Goal: Task Accomplishment & Management: Complete application form

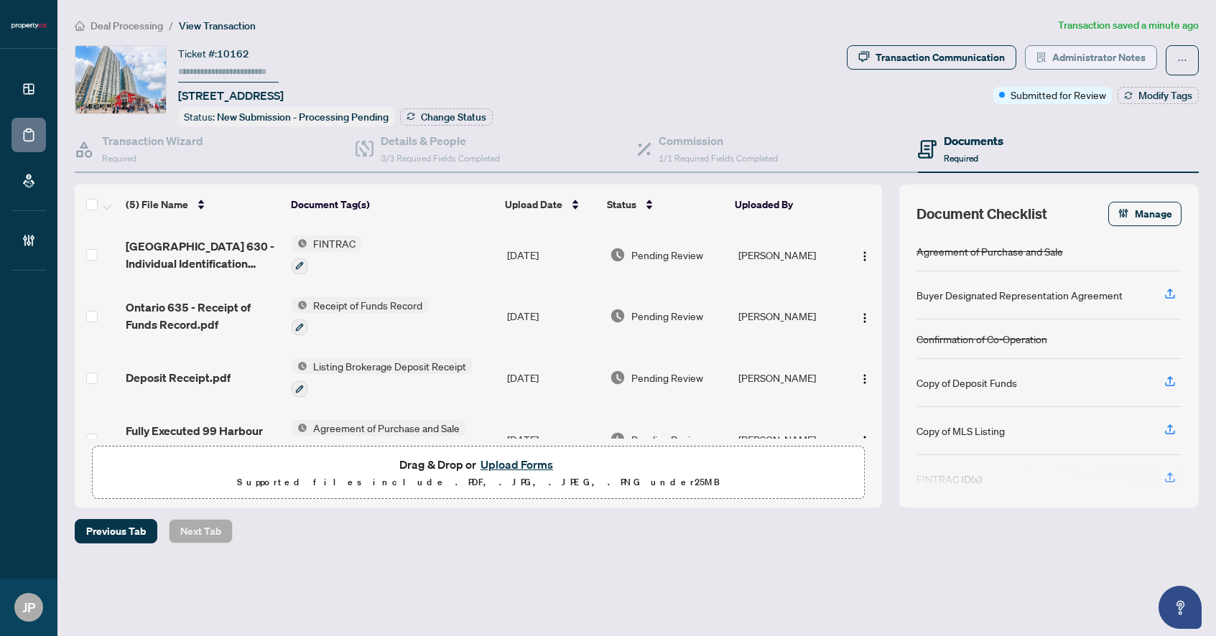
click at [1093, 55] on span "Administrator Notes" at bounding box center [1098, 57] width 93 height 23
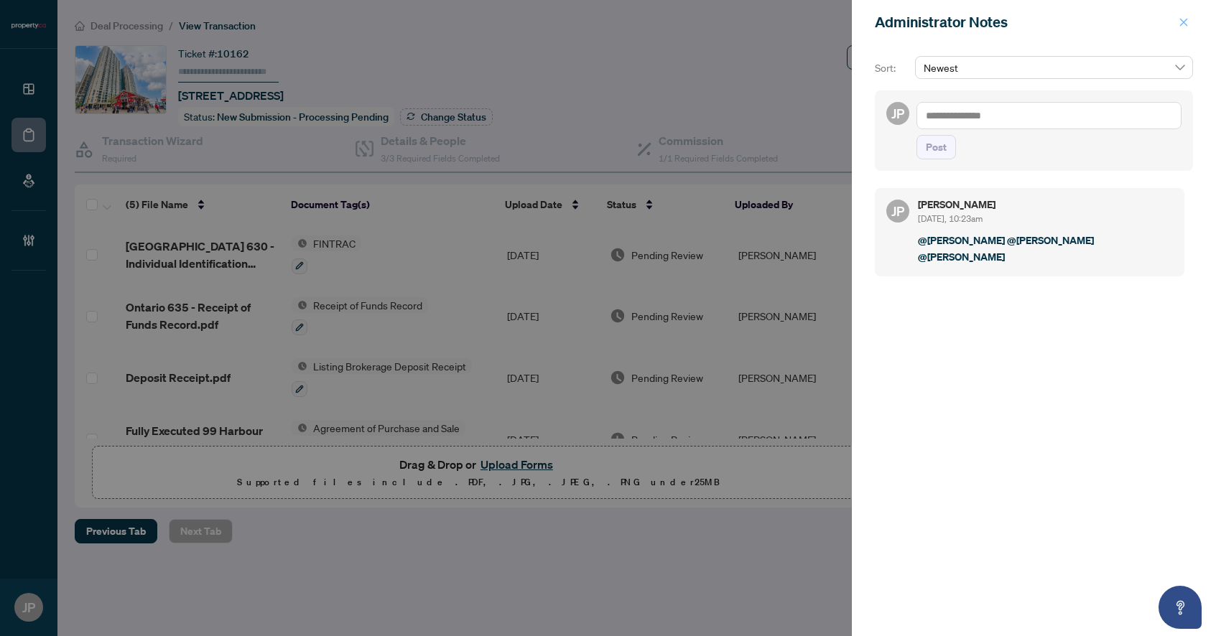
click at [1182, 28] on span "button" at bounding box center [1184, 22] width 10 height 23
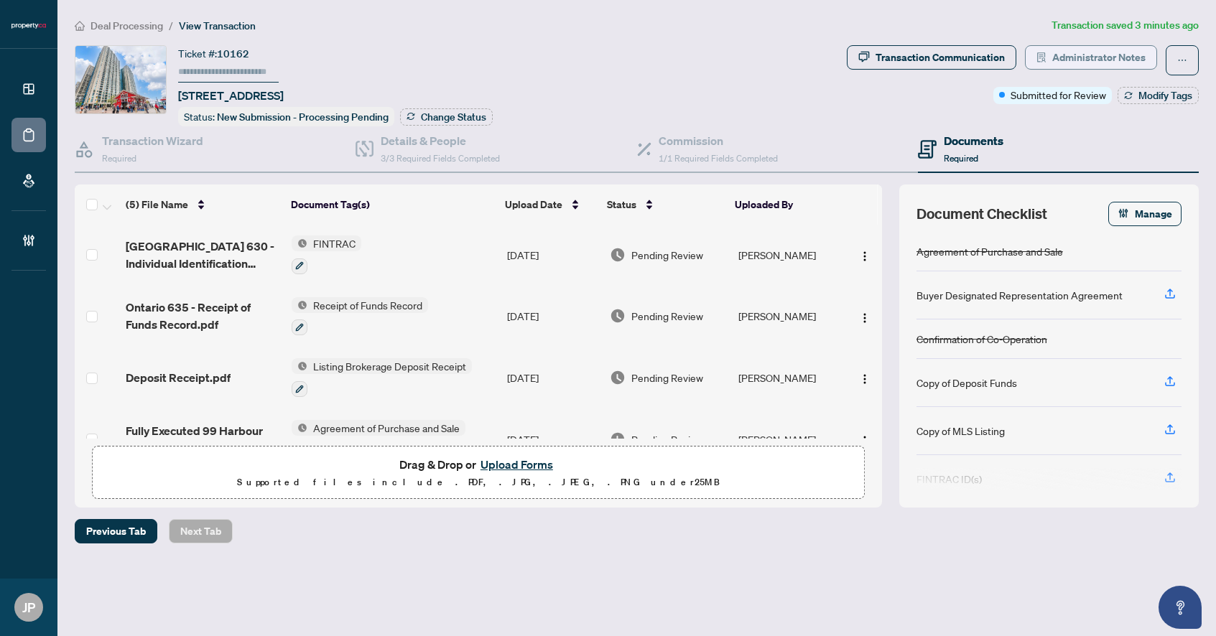
click at [1056, 54] on span "Administrator Notes" at bounding box center [1098, 57] width 93 height 23
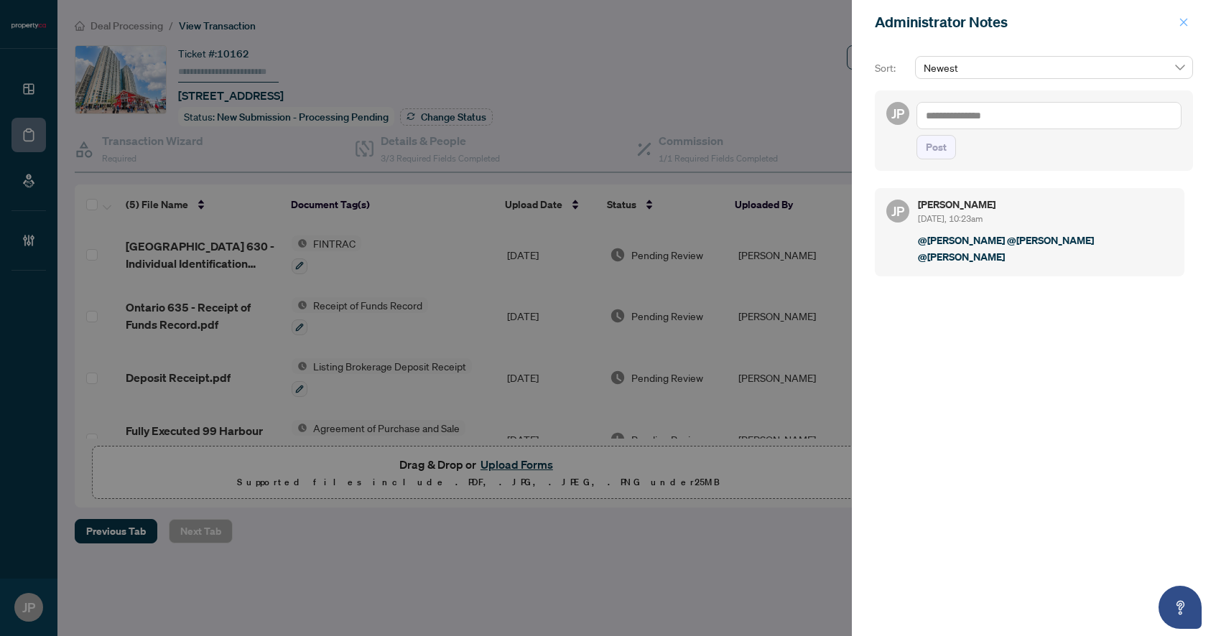
click at [1186, 20] on icon "close" at bounding box center [1184, 22] width 8 height 8
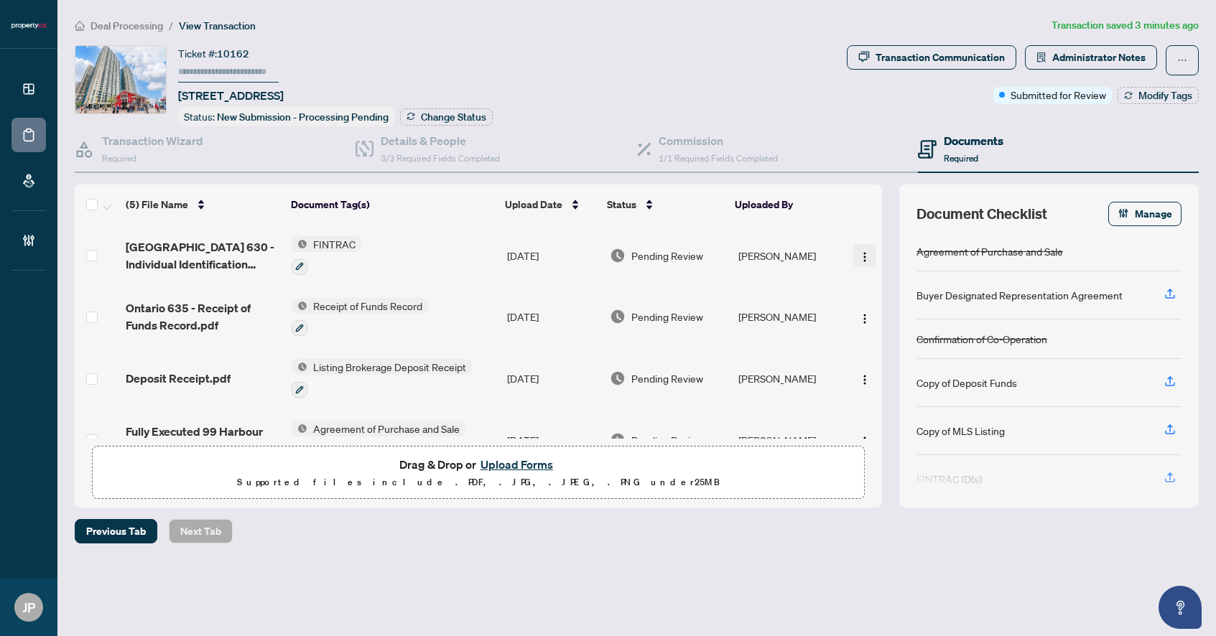
click at [859, 254] on img "button" at bounding box center [864, 256] width 11 height 11
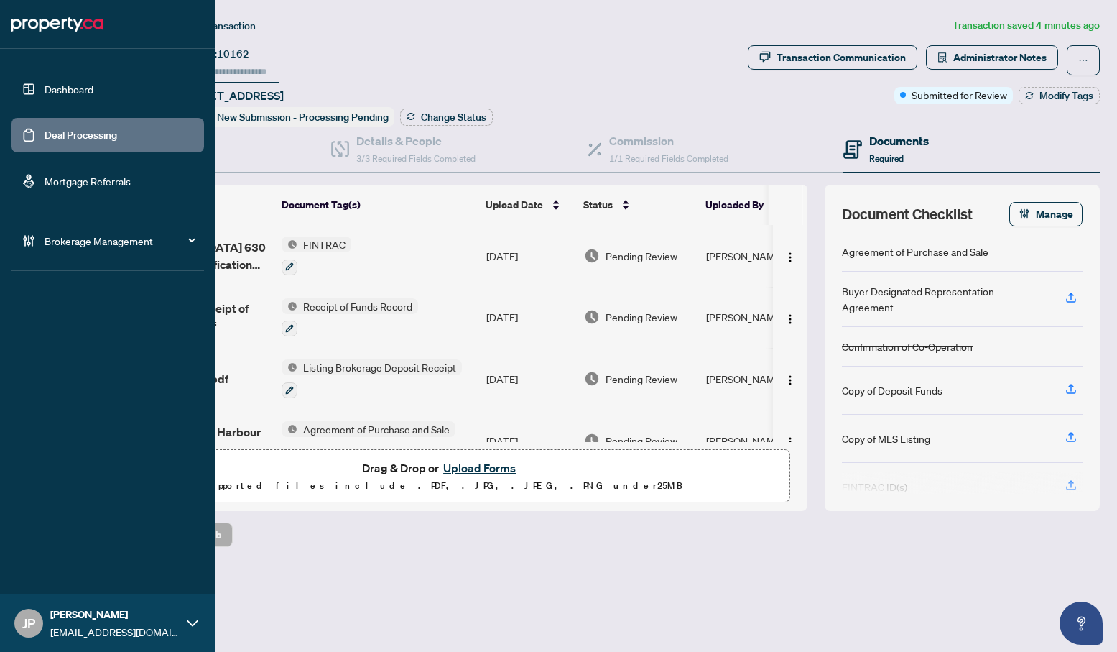
click at [53, 90] on link "Dashboard" at bounding box center [69, 89] width 49 height 13
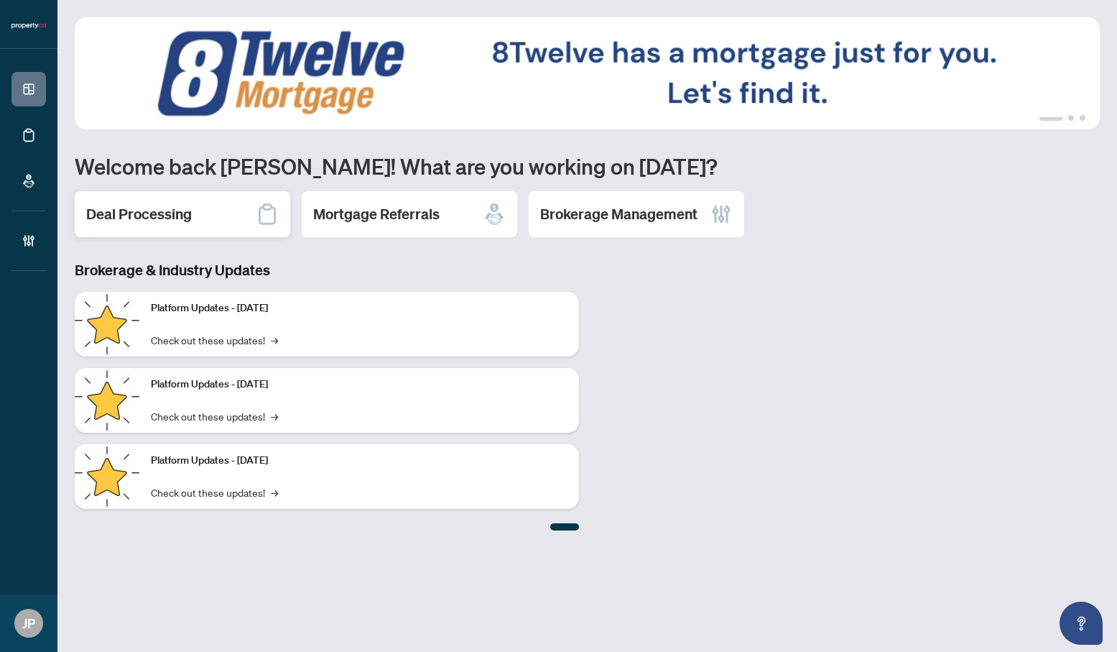
click at [124, 198] on div "Deal Processing" at bounding box center [182, 214] width 215 height 46
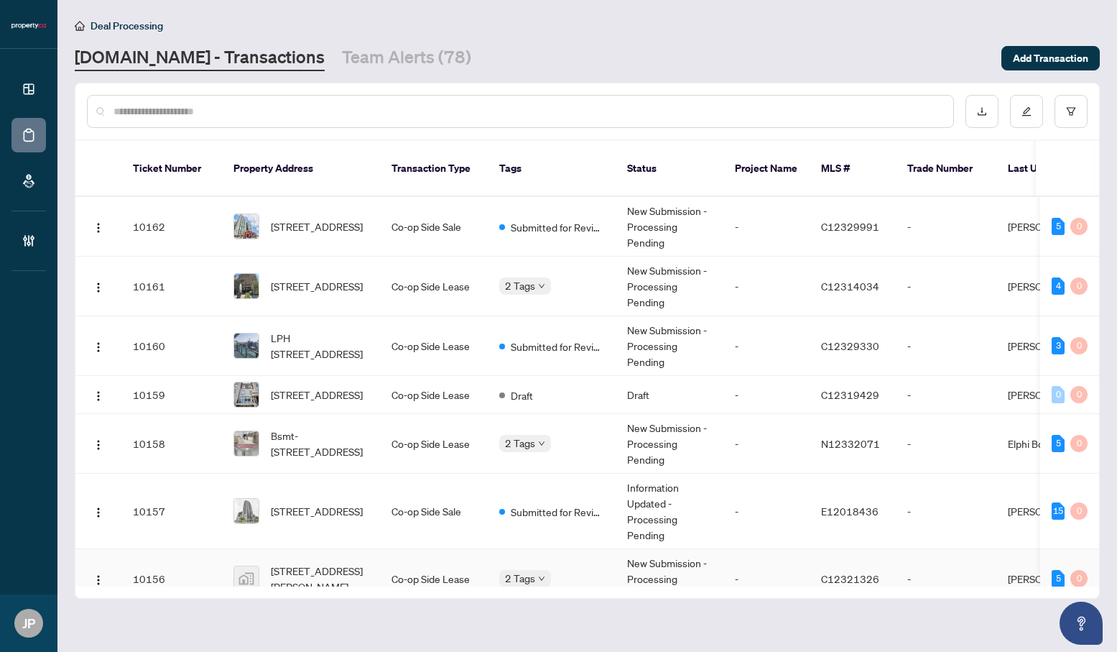
drag, startPoint x: 609, startPoint y: 569, endPoint x: 787, endPoint y: 565, distance: 177.5
click at [787, 565] on div "10162 1812-99 Harbour Sq, Toronto, Ontario M5J 2H2, Canada Co-op Side Sale Subm…" at bounding box center [587, 391] width 1024 height 389
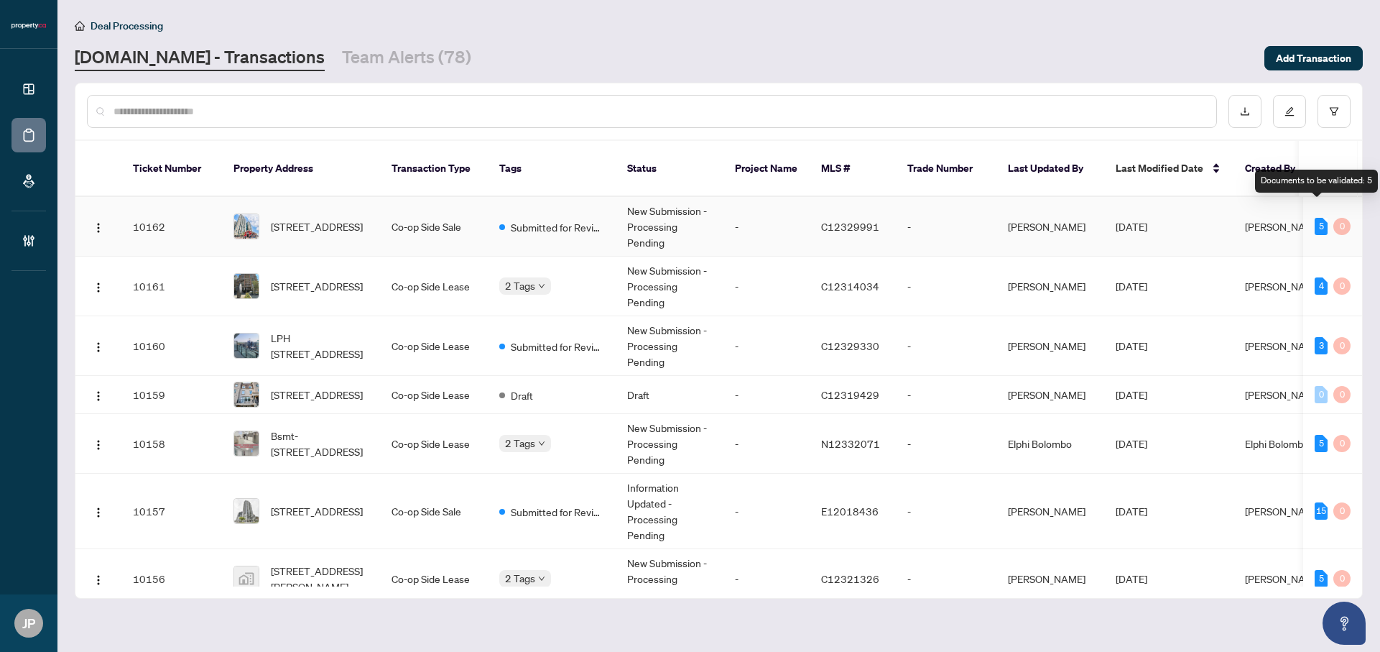
click at [1215, 218] on div "5" at bounding box center [1321, 226] width 13 height 17
click at [970, 210] on td "-" at bounding box center [946, 227] width 101 height 60
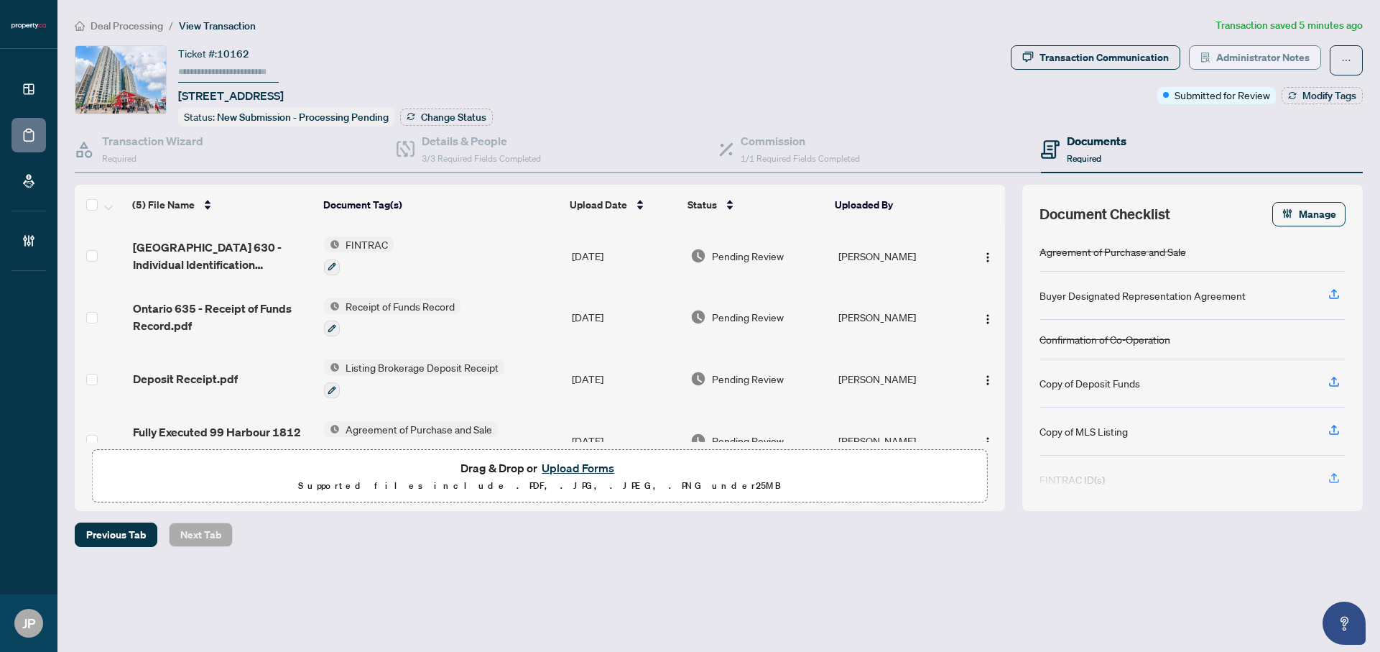
click at [1215, 52] on span "Administrator Notes" at bounding box center [1262, 57] width 93 height 23
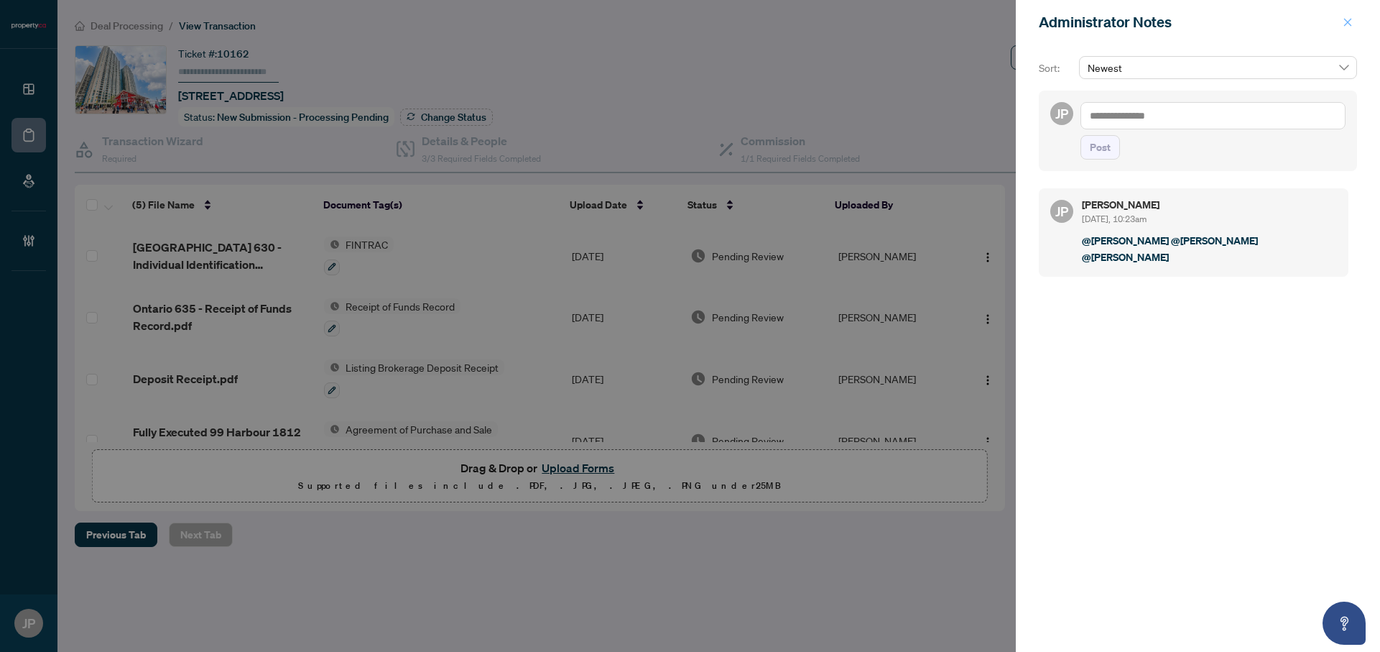
click at [1215, 22] on icon "close" at bounding box center [1348, 22] width 10 height 10
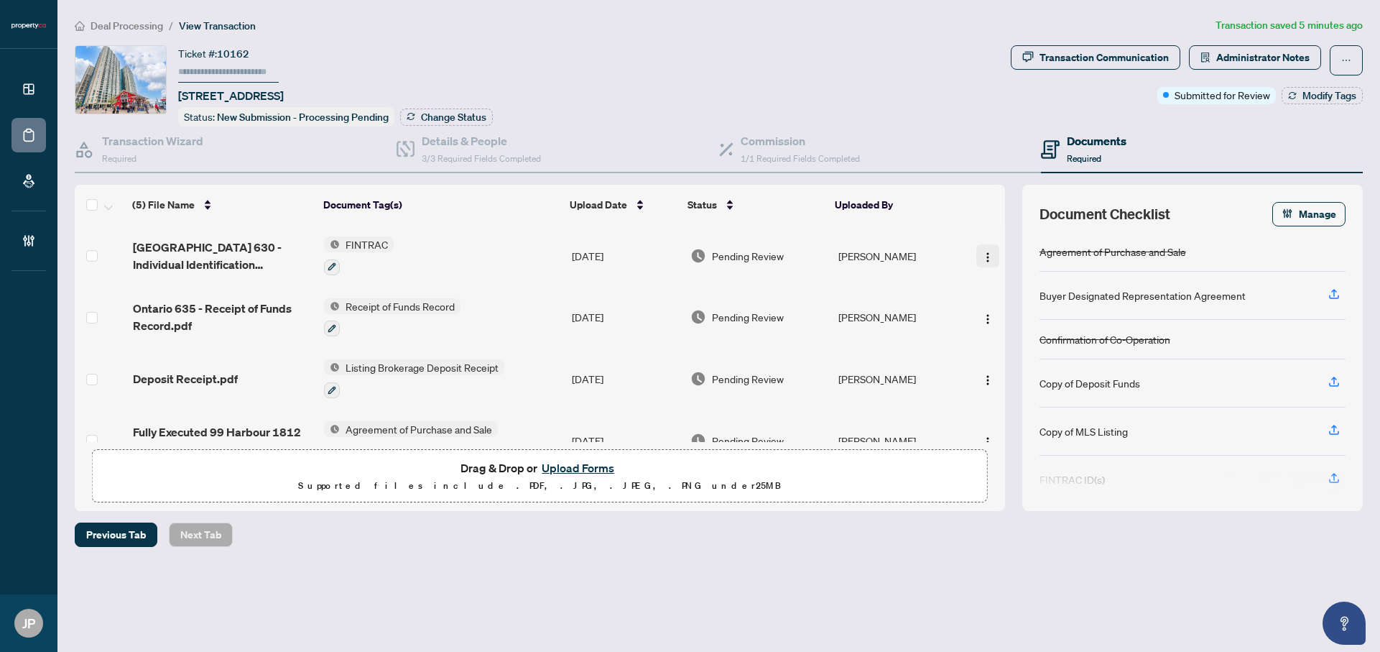
click at [986, 256] on img "button" at bounding box center [987, 256] width 11 height 11
click at [877, 496] on span "Drag & Drop or Upload Forms Supported files include .PDF, .JPG, .JPEG, .PNG und…" at bounding box center [540, 476] width 894 height 53
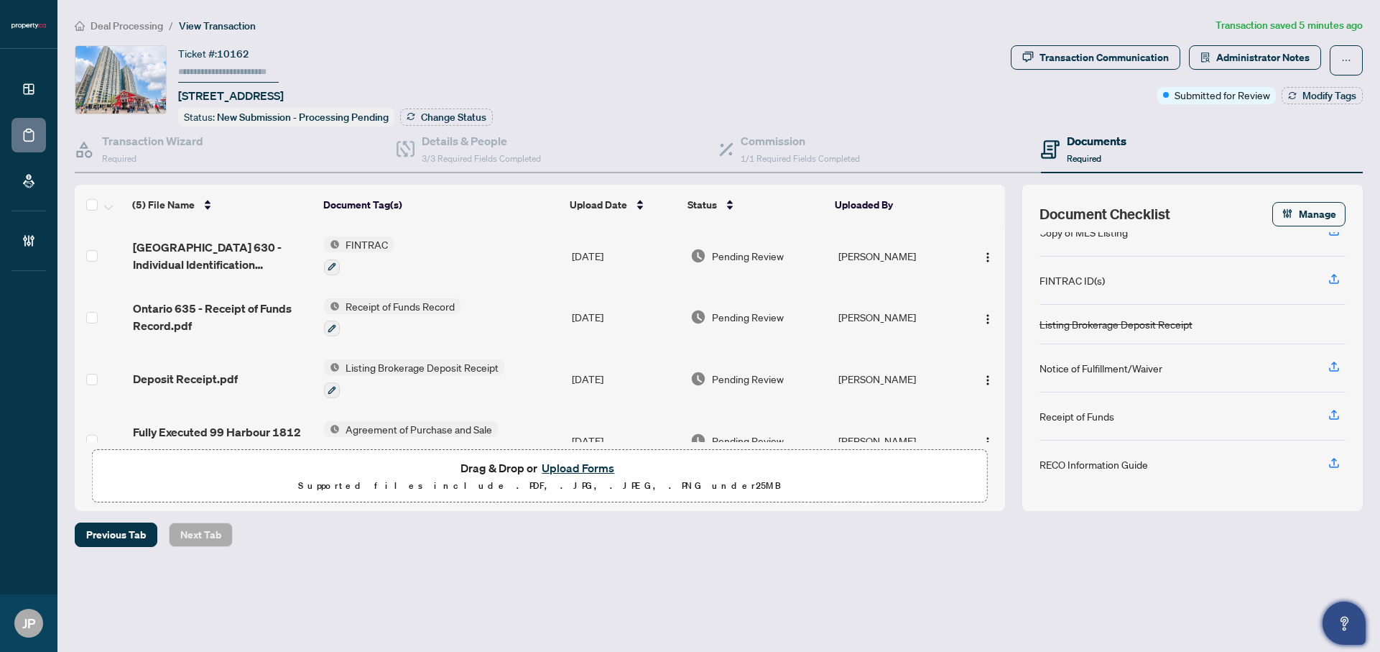
click at [1215, 629] on icon "Open asap" at bounding box center [1344, 623] width 18 height 18
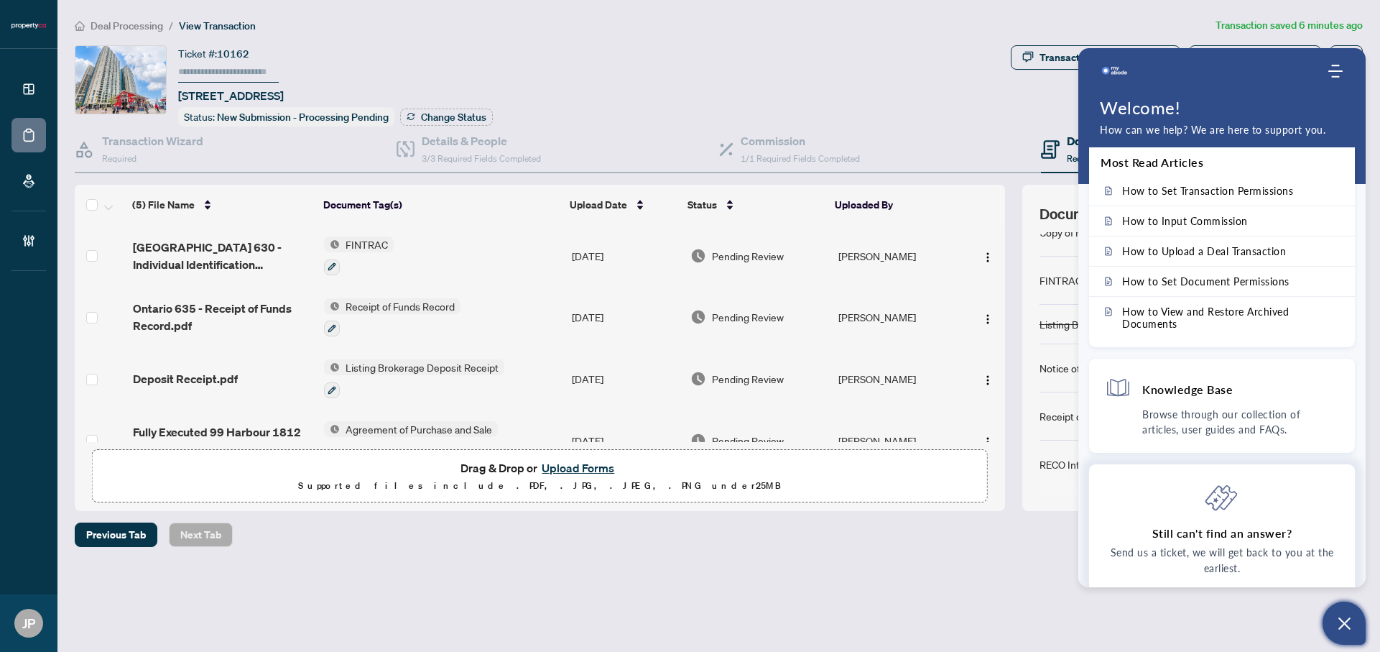
scroll to position [0, 0]
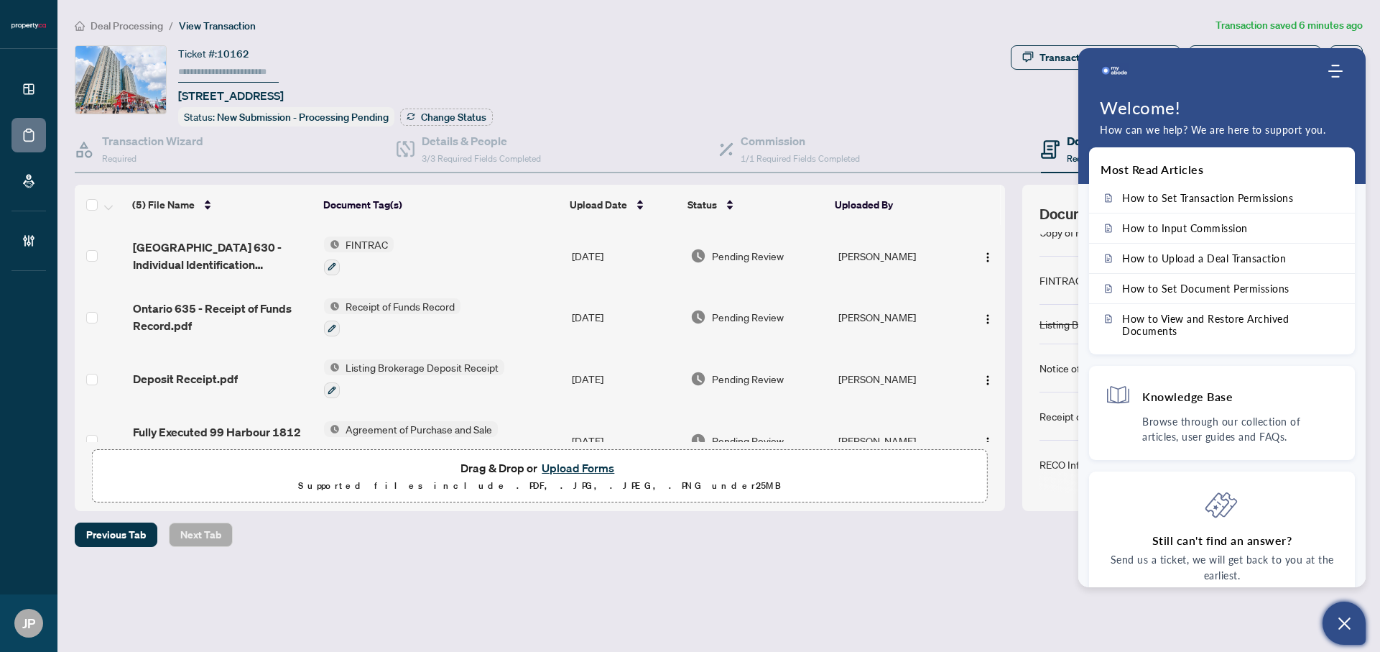
click at [1215, 626] on icon "Open asap" at bounding box center [1344, 623] width 18 height 18
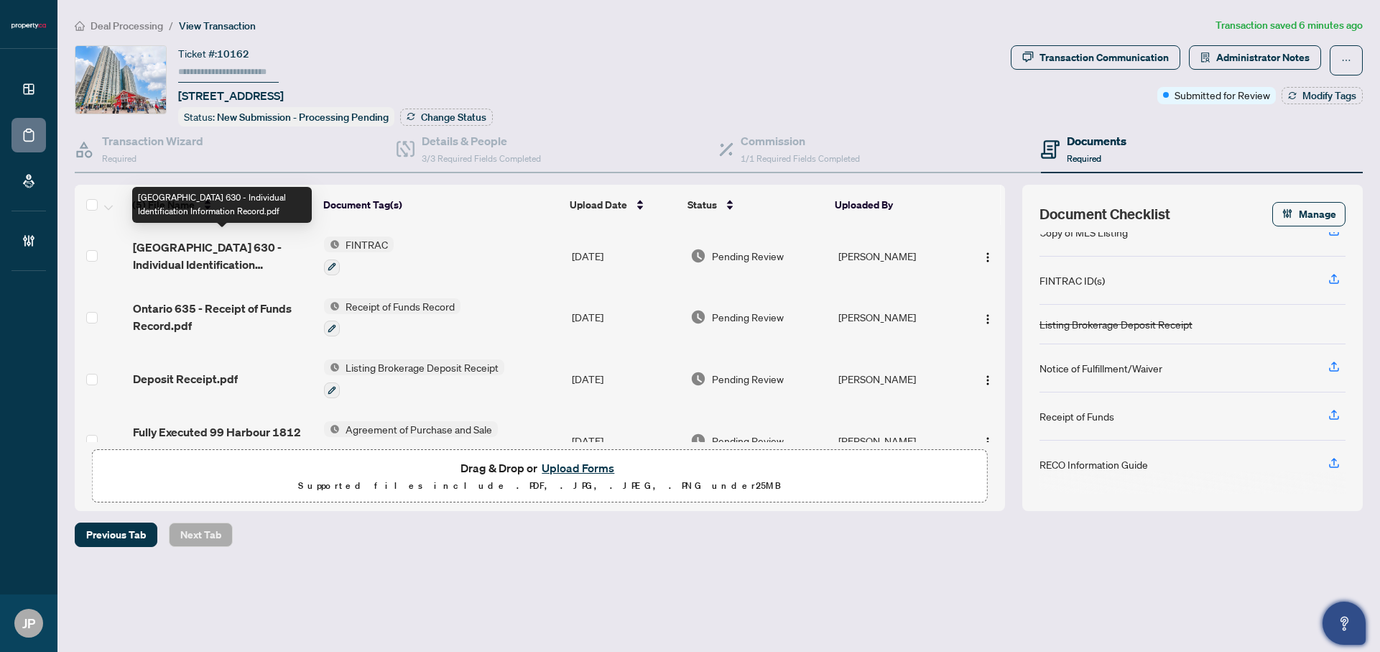
scroll to position [4, 0]
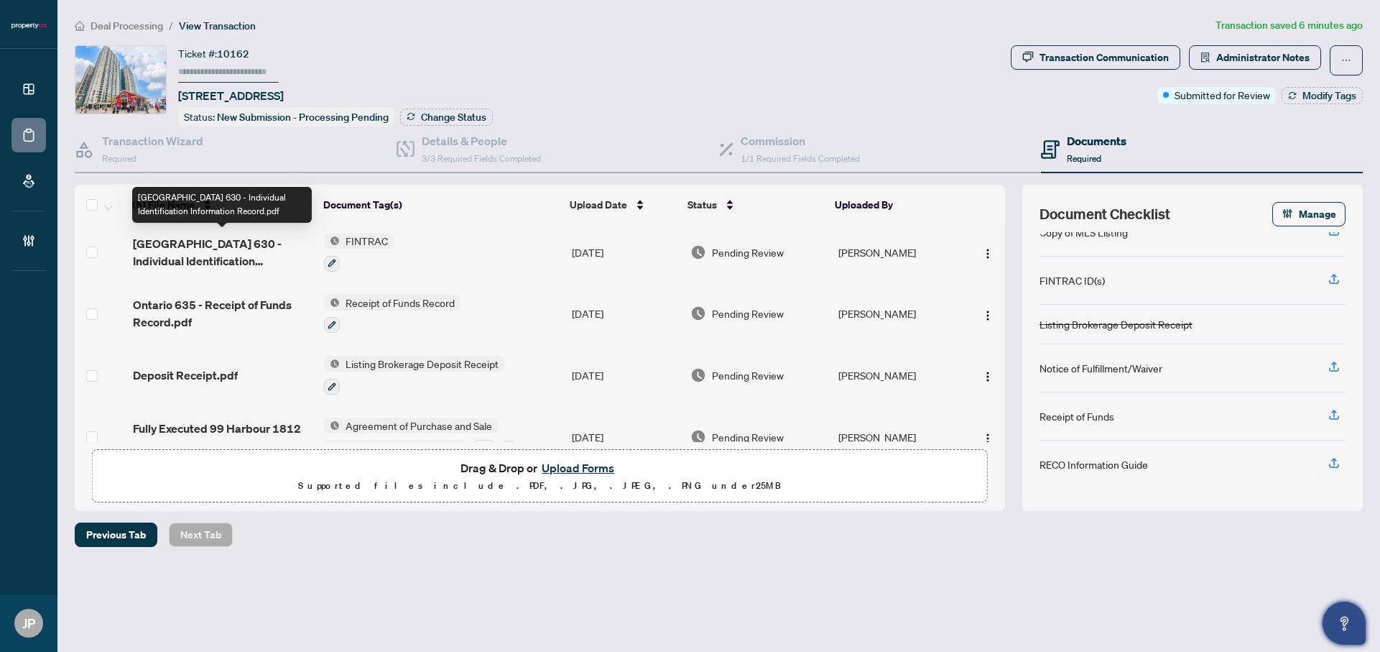
click at [170, 241] on span "[GEOGRAPHIC_DATA] 630 - Individual Identification Information Record.pdf" at bounding box center [223, 252] width 180 height 34
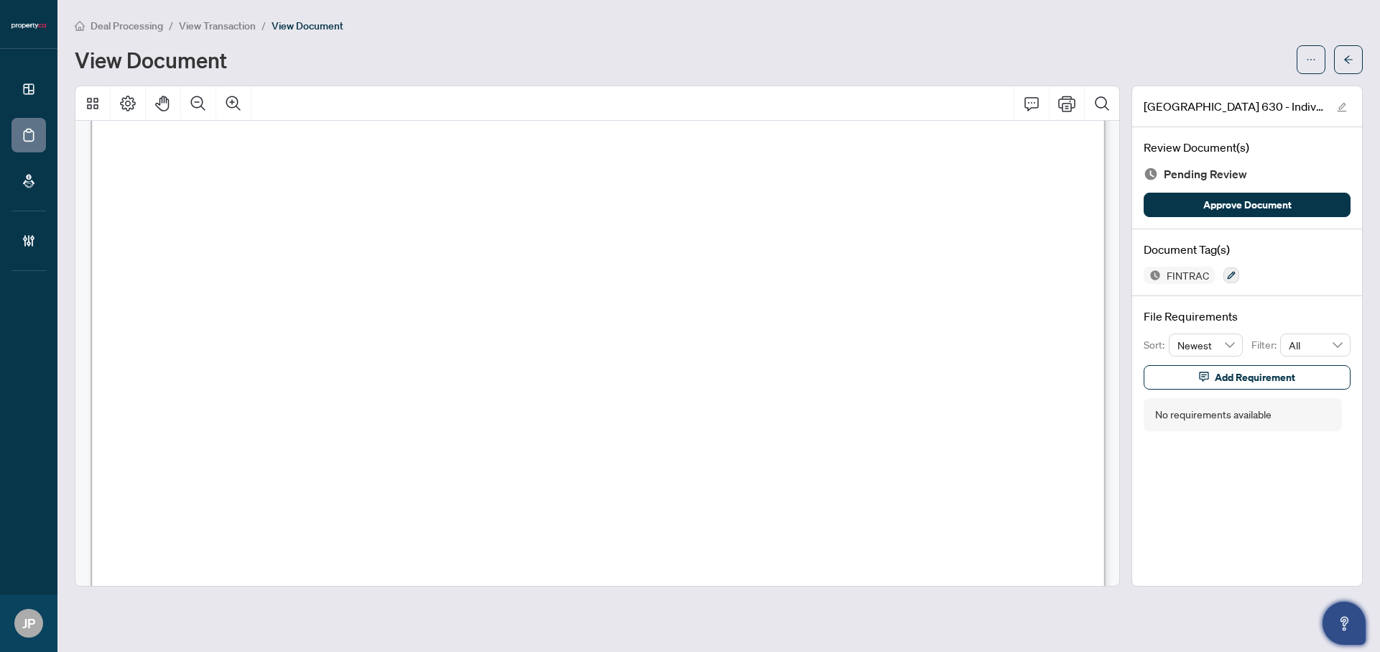
scroll to position [1464, 0]
click at [1215, 50] on span "button" at bounding box center [1311, 59] width 10 height 23
click at [1075, 27] on div "Deal Processing / View Transaction / View Document" at bounding box center [719, 25] width 1288 height 17
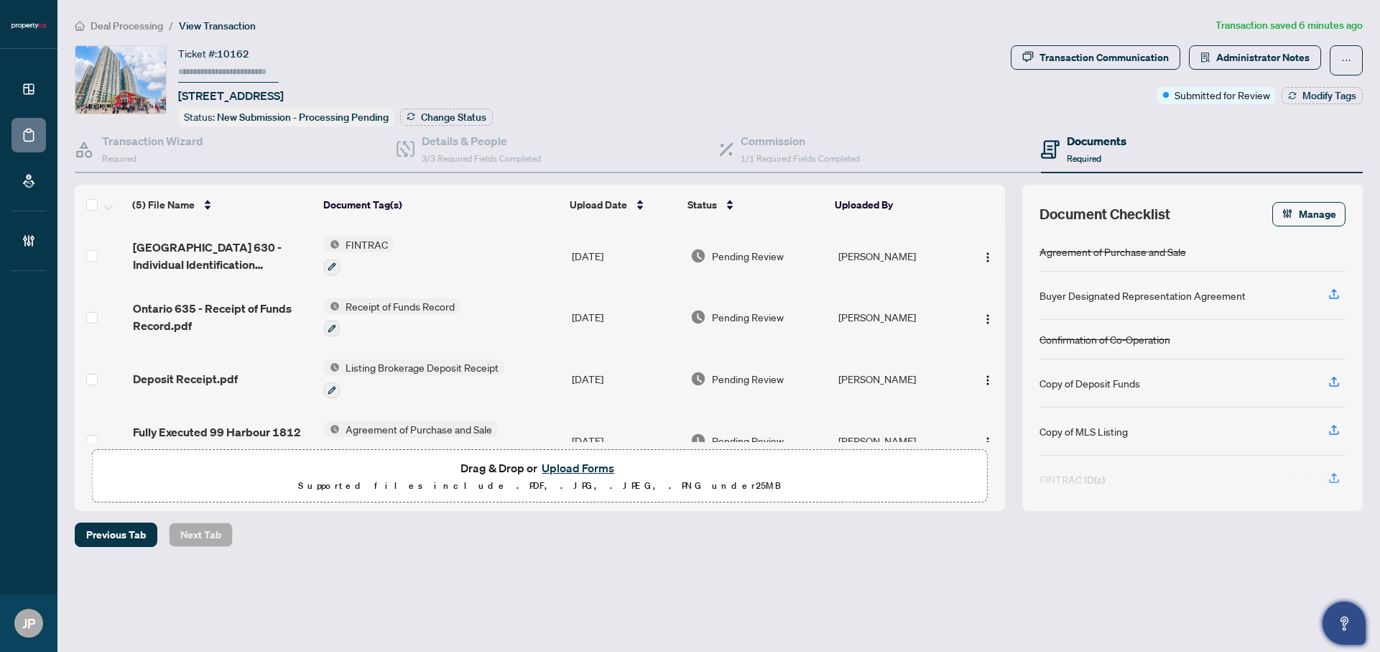
click at [233, 234] on td "[GEOGRAPHIC_DATA] 630 - Individual Identification Information Record.pdf" at bounding box center [222, 256] width 191 height 62
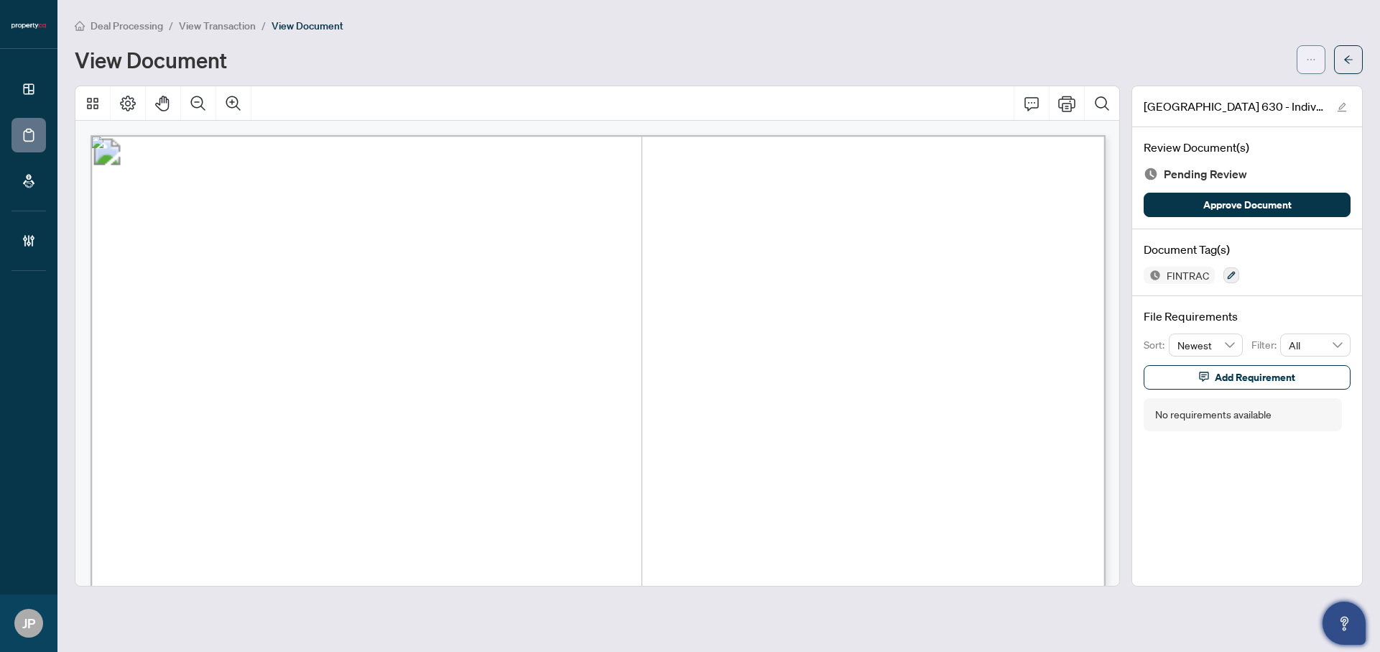
click at [1215, 62] on button "button" at bounding box center [1311, 59] width 29 height 29
click at [1215, 137] on span "Document Permissions" at bounding box center [1259, 137] width 109 height 16
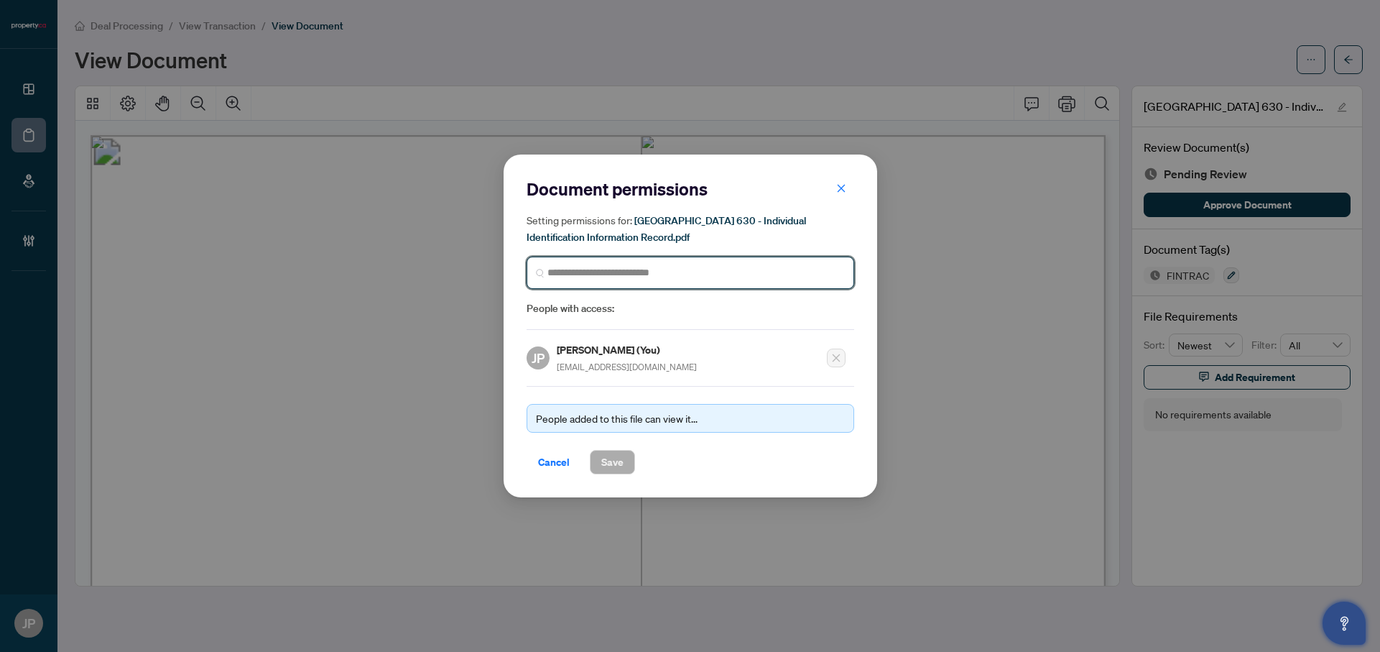
click at [672, 266] on input "search" at bounding box center [695, 272] width 297 height 15
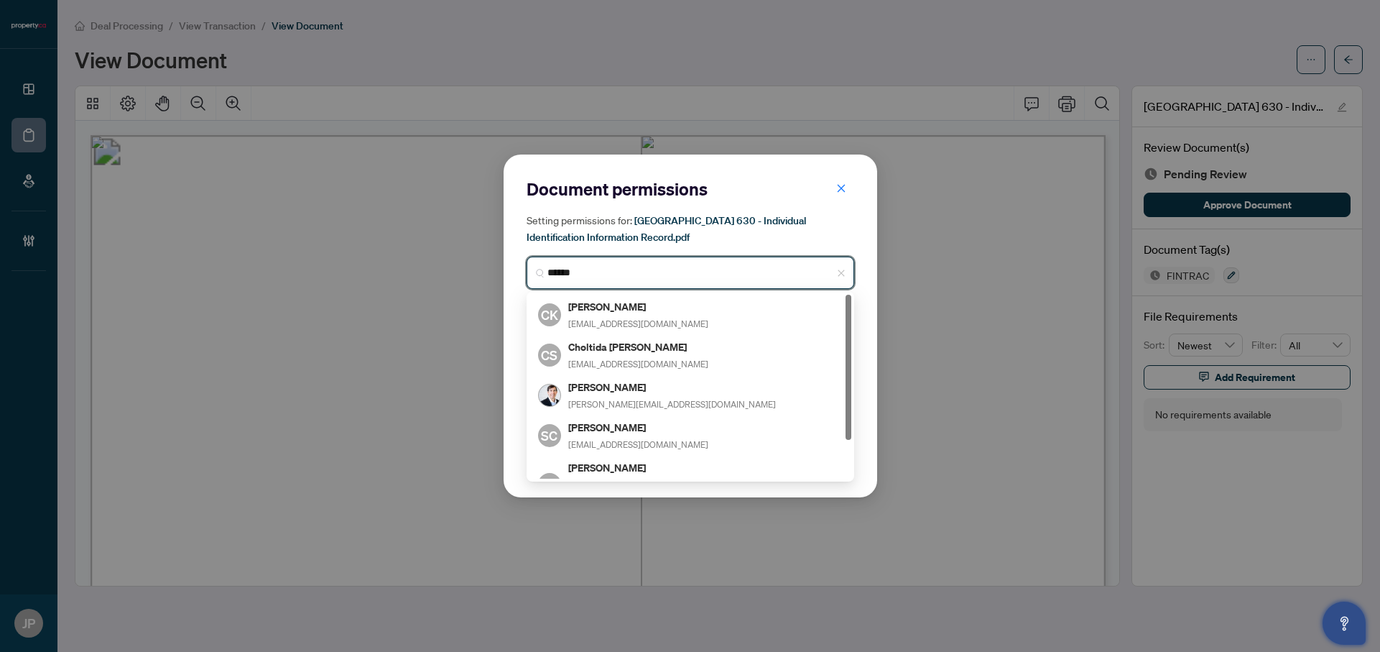
type input "*******"
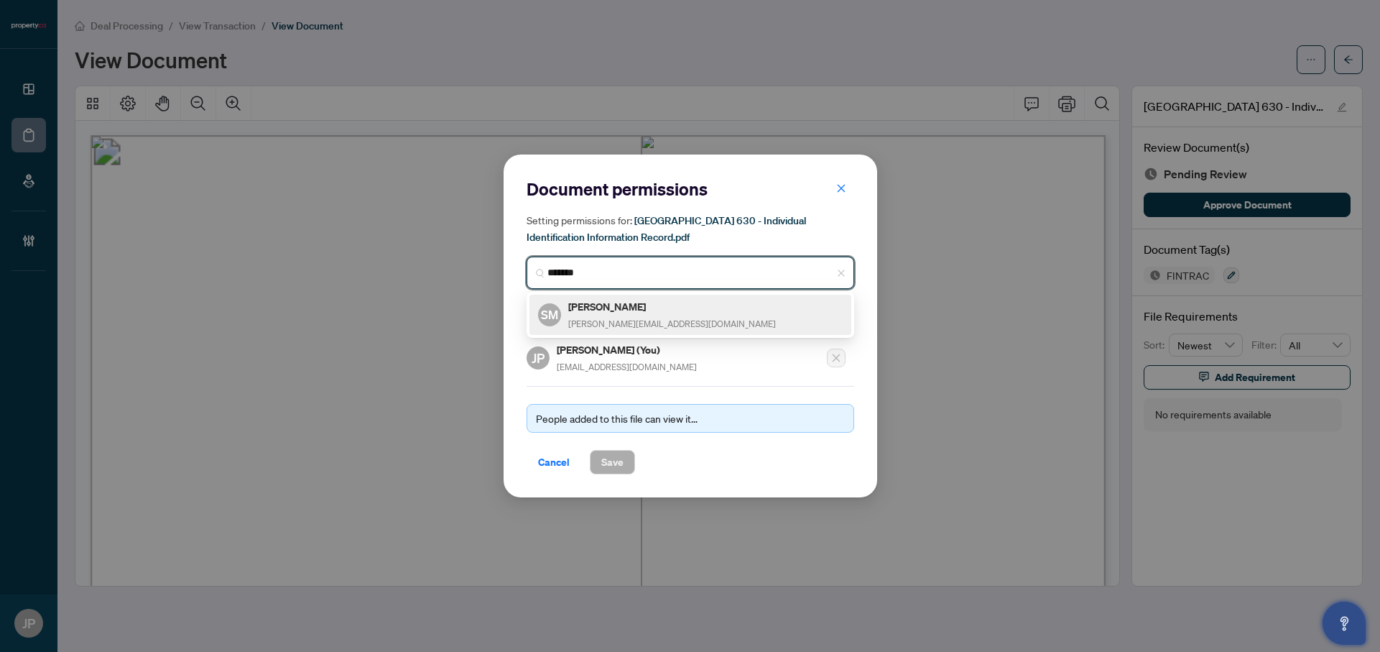
click at [652, 307] on div "SM Sean Miller sean@condos.ca" at bounding box center [690, 314] width 305 height 33
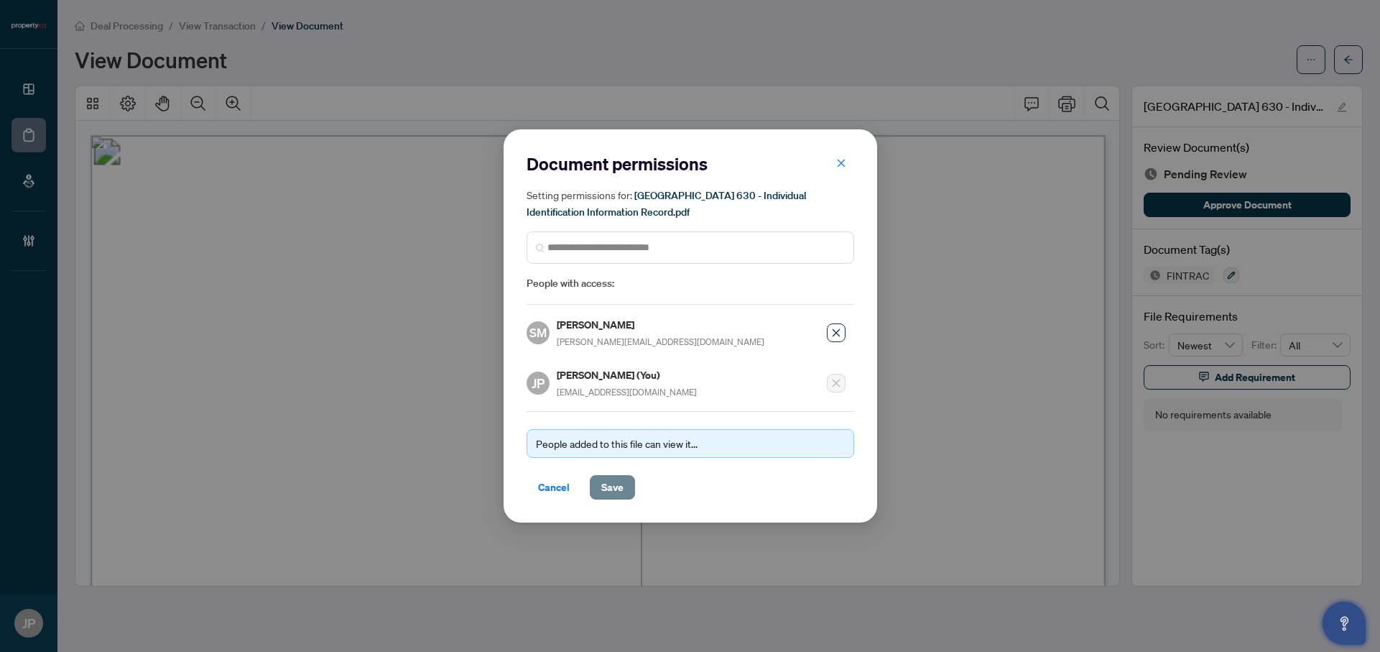
click at [607, 483] on span "Save" at bounding box center [612, 487] width 22 height 23
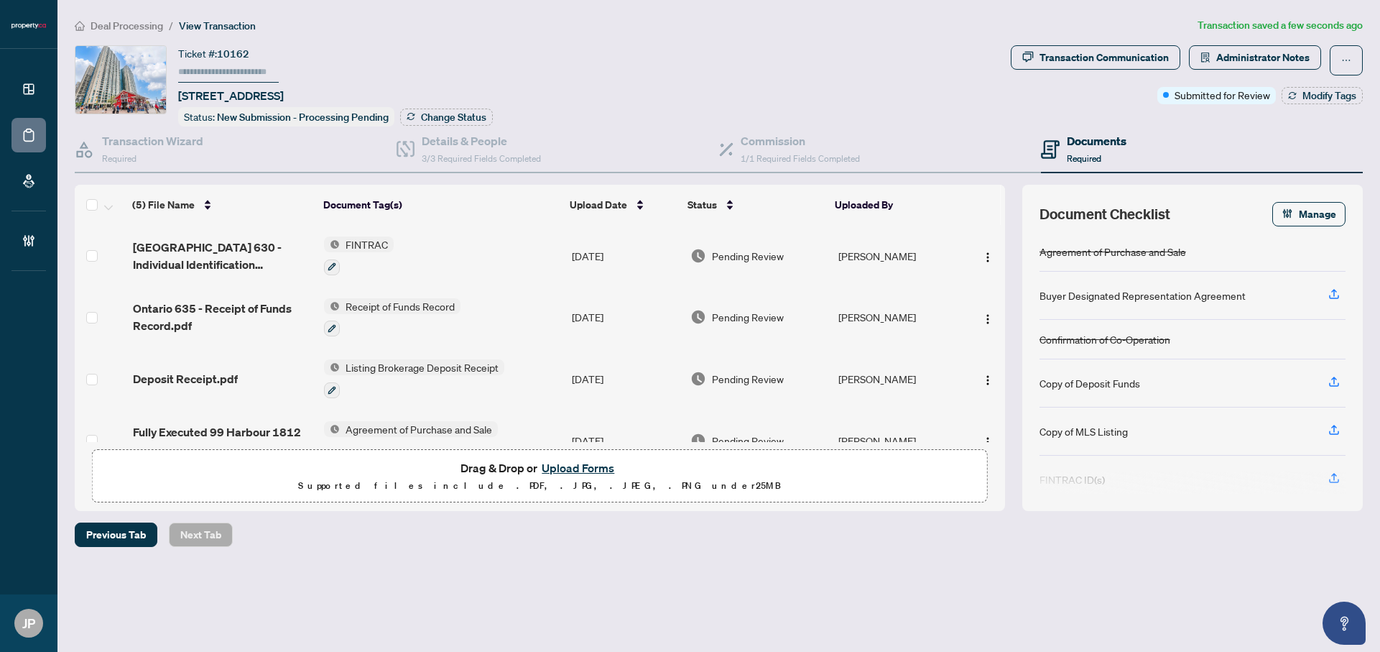
click at [207, 238] on span "Ontario 630 - Individual Identification Information Record.pdf" at bounding box center [223, 255] width 180 height 34
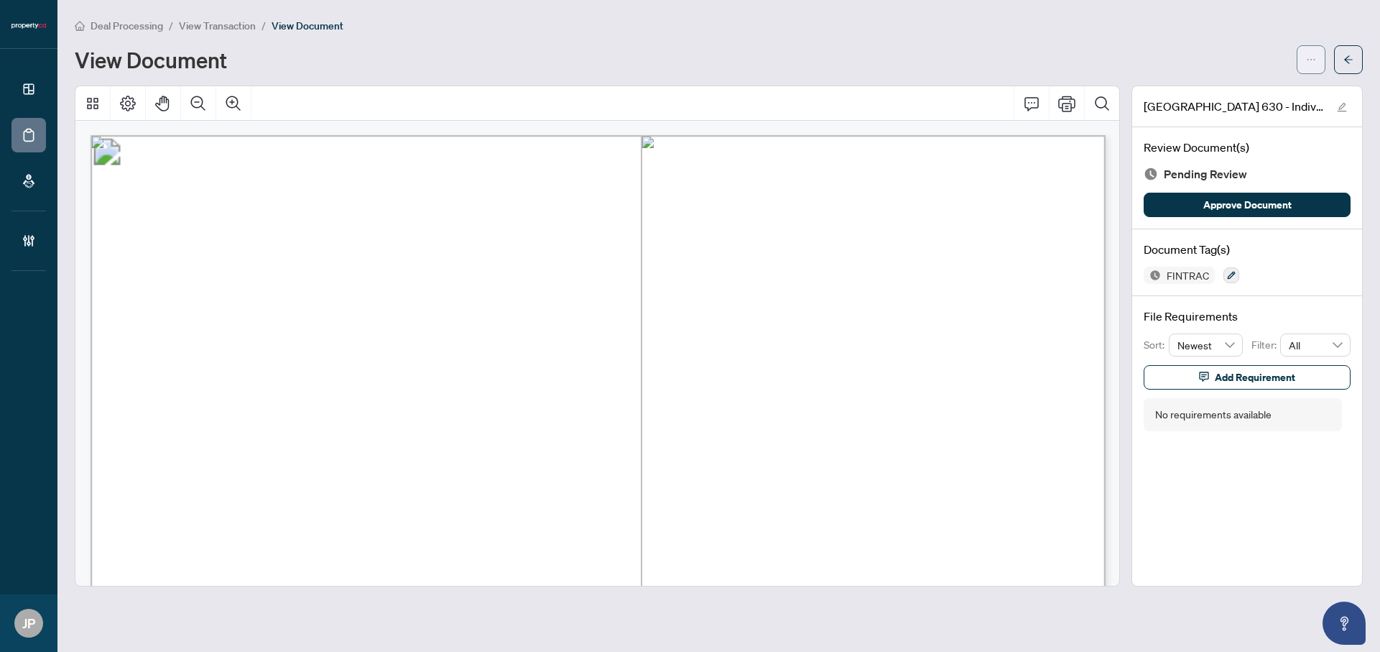
click at [1310, 64] on span "button" at bounding box center [1311, 59] width 10 height 23
click at [1229, 139] on span "Document Permissions" at bounding box center [1259, 137] width 109 height 16
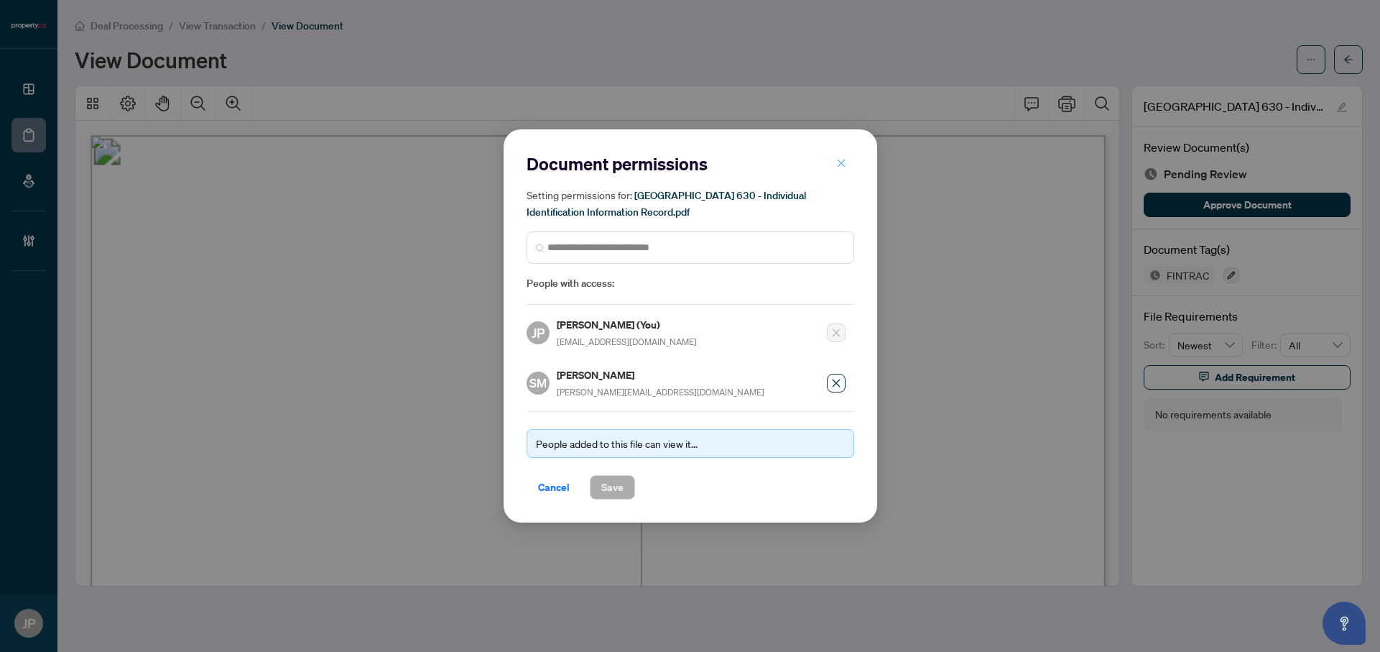
click at [847, 161] on button "button" at bounding box center [841, 163] width 29 height 24
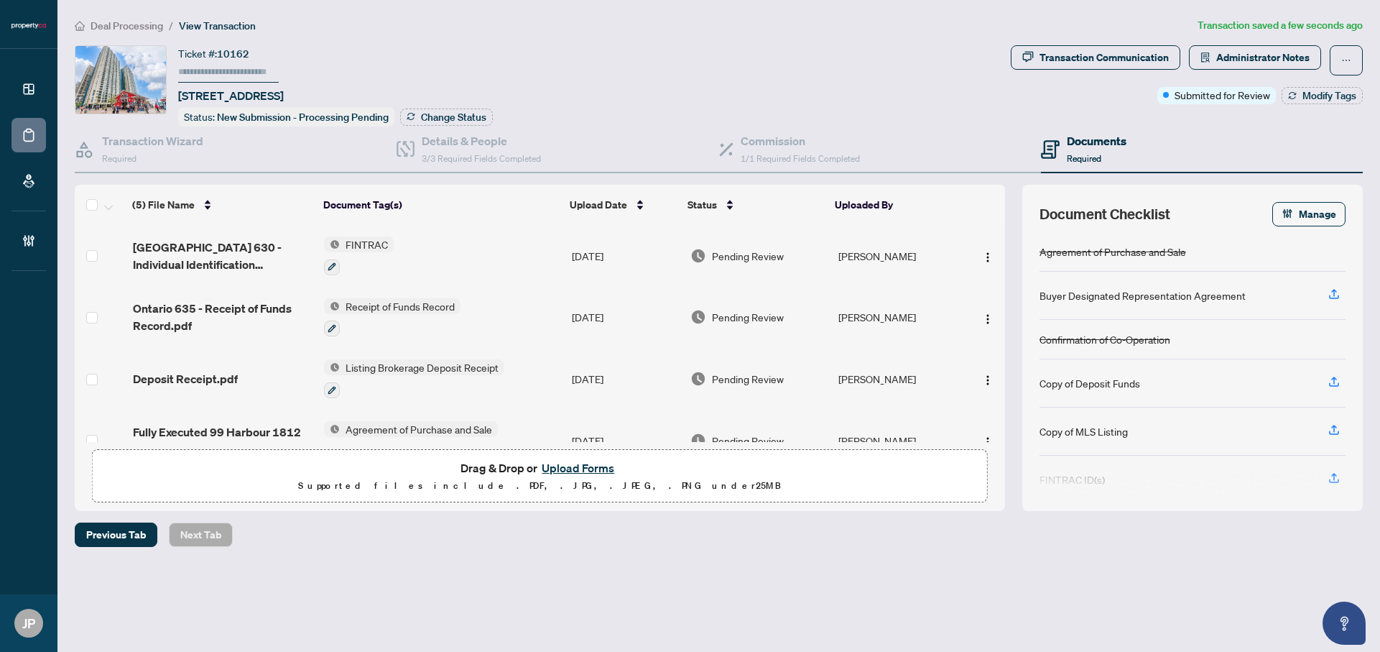
scroll to position [1, 0]
click at [236, 303] on span "Ontario 635 - Receipt of Funds Record.pdf" at bounding box center [223, 316] width 180 height 34
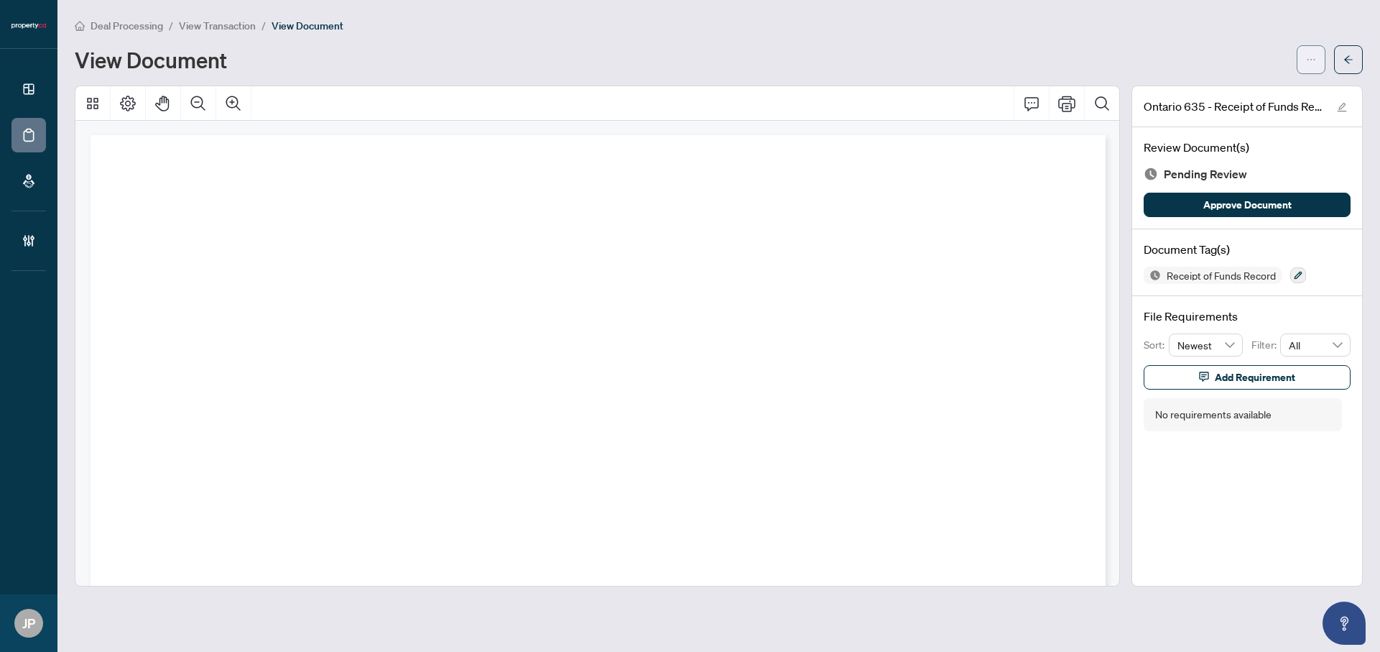
click at [1313, 59] on icon "ellipsis" at bounding box center [1311, 59] width 8 height 1
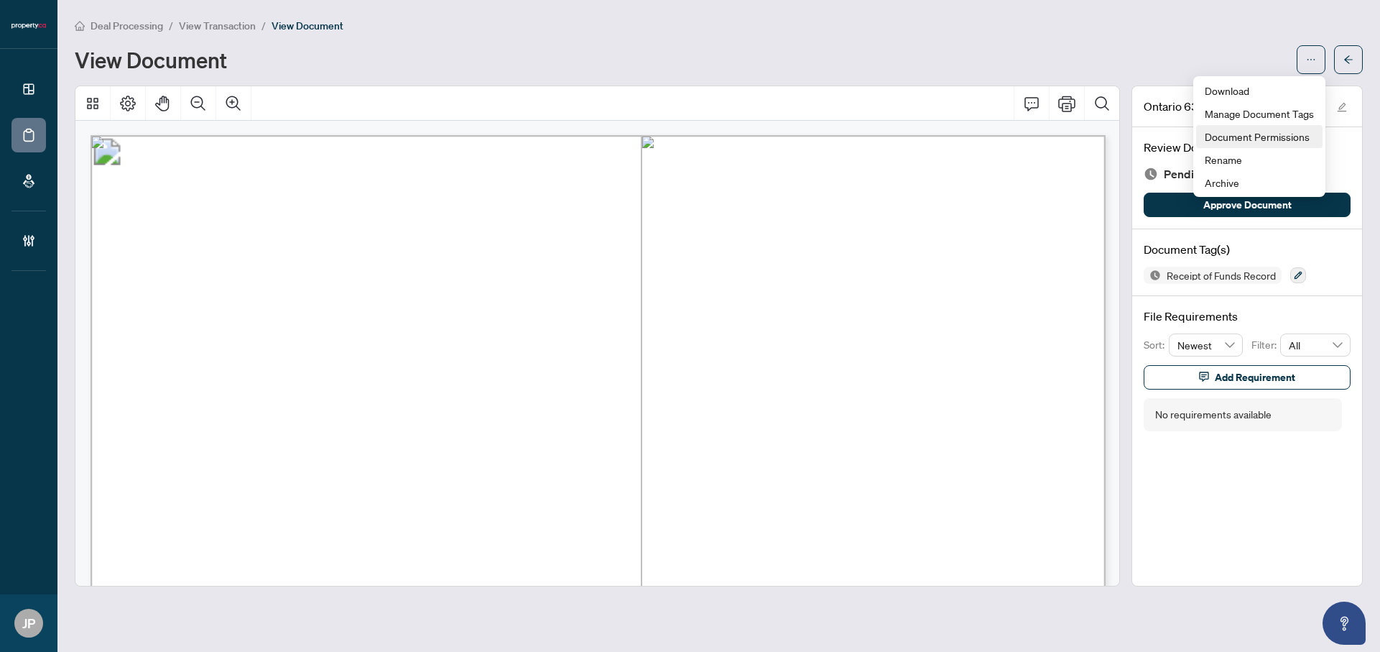
click at [1232, 139] on span "Document Permissions" at bounding box center [1259, 137] width 109 height 16
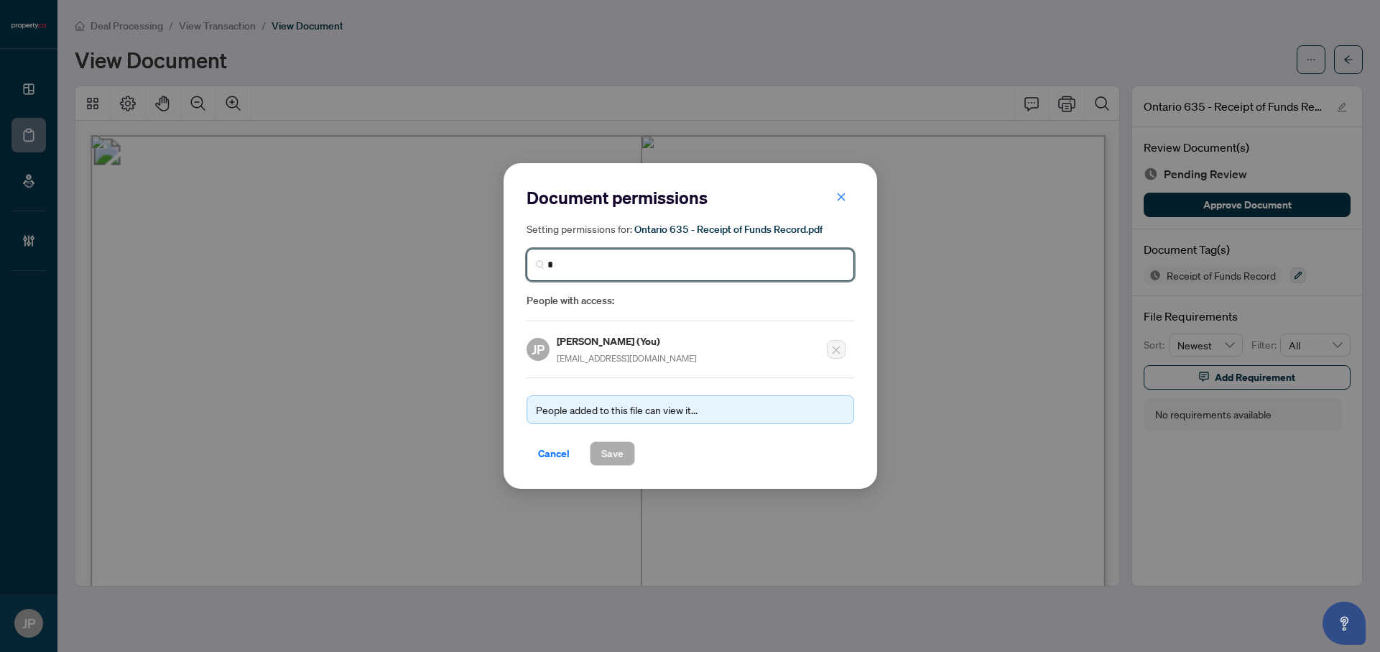
click at [593, 261] on input "*" at bounding box center [695, 264] width 297 height 15
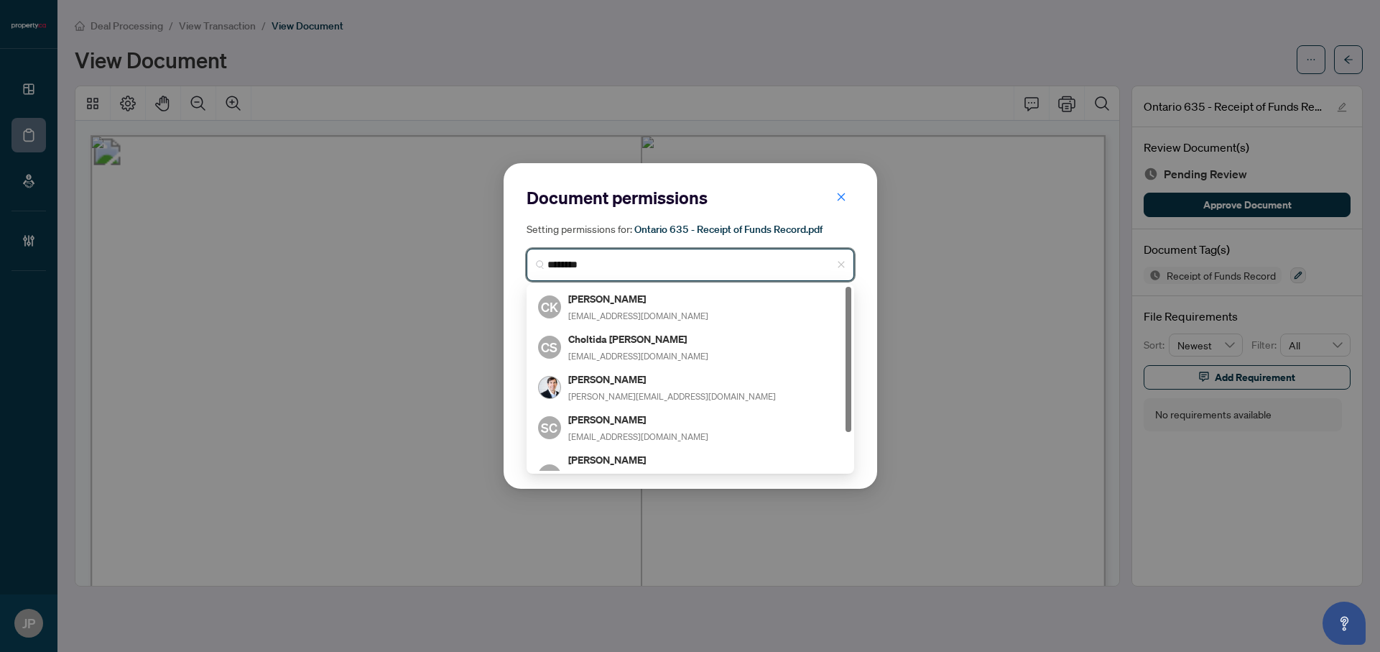
type input "*********"
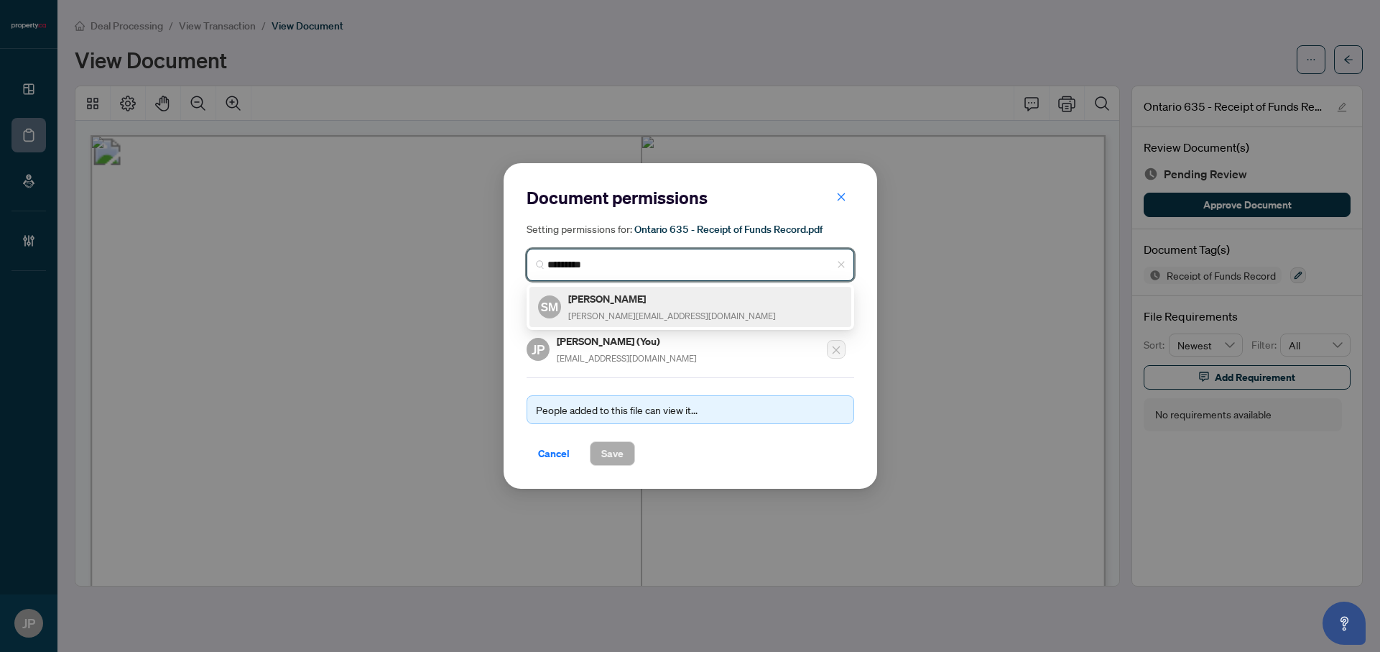
click at [599, 299] on h5 "[PERSON_NAME]" at bounding box center [672, 298] width 208 height 17
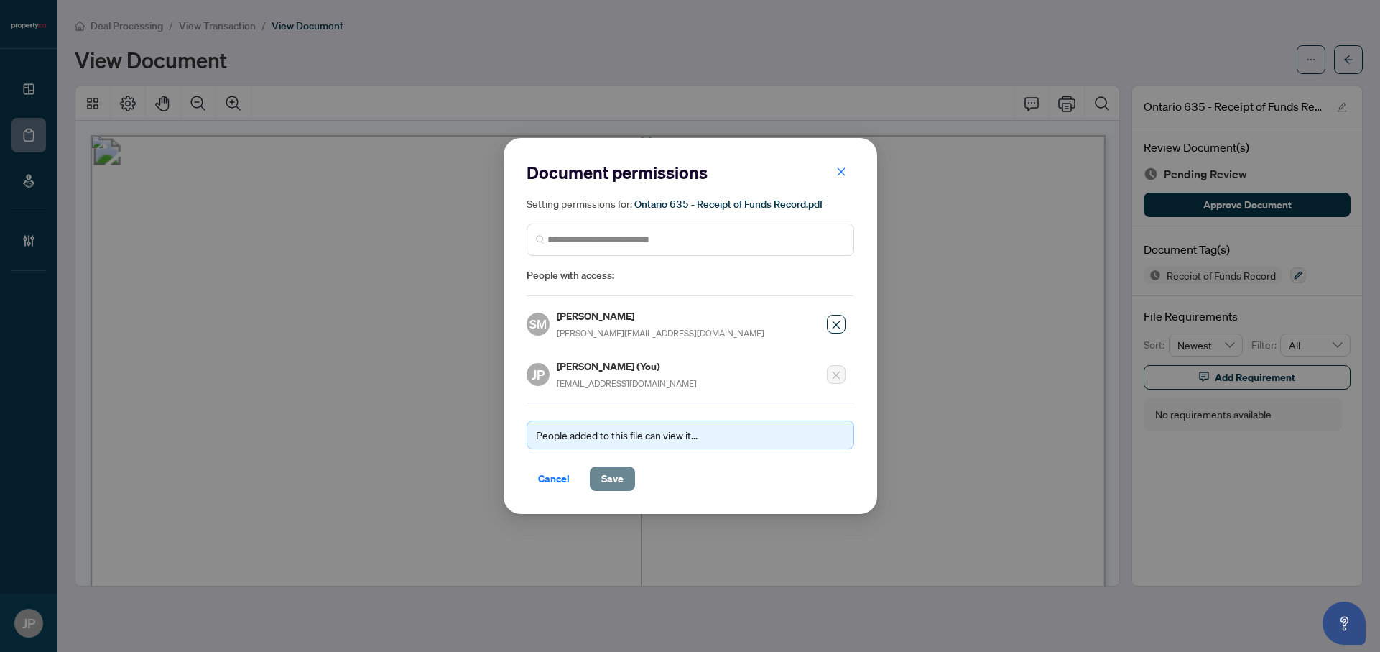
click at [620, 476] on span "Save" at bounding box center [612, 478] width 22 height 23
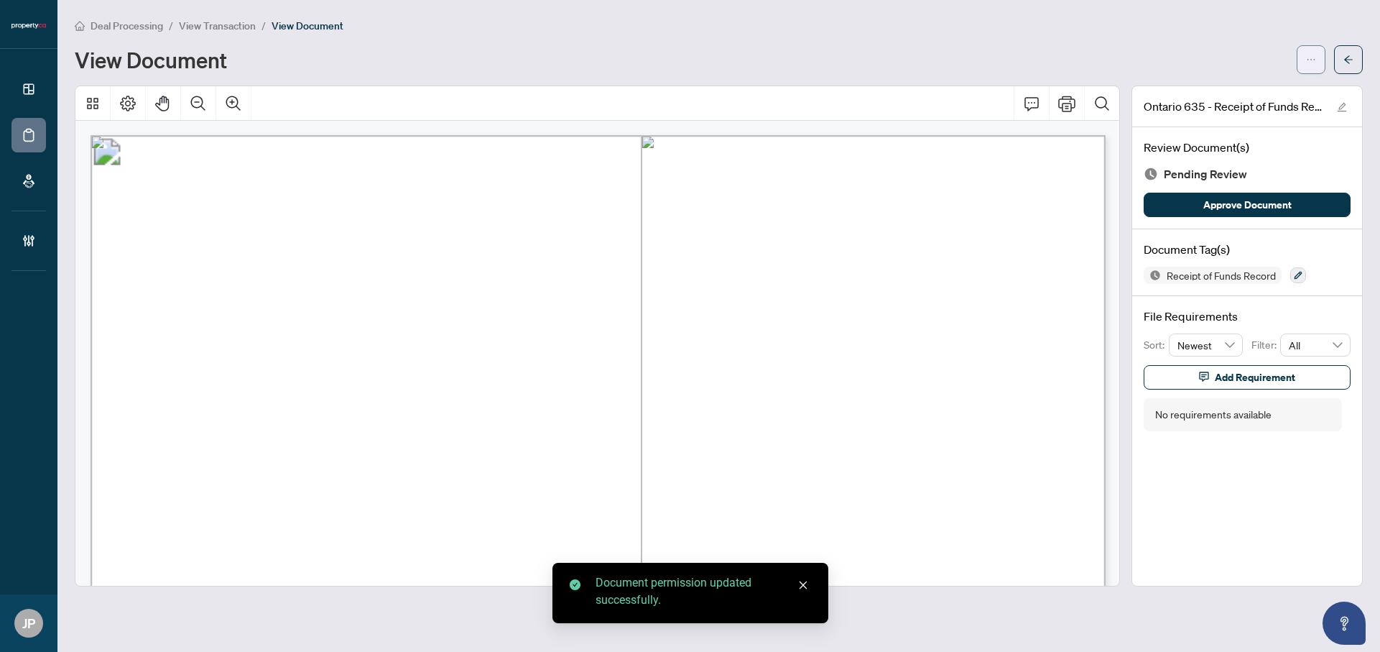
click at [1316, 62] on button "button" at bounding box center [1311, 59] width 29 height 29
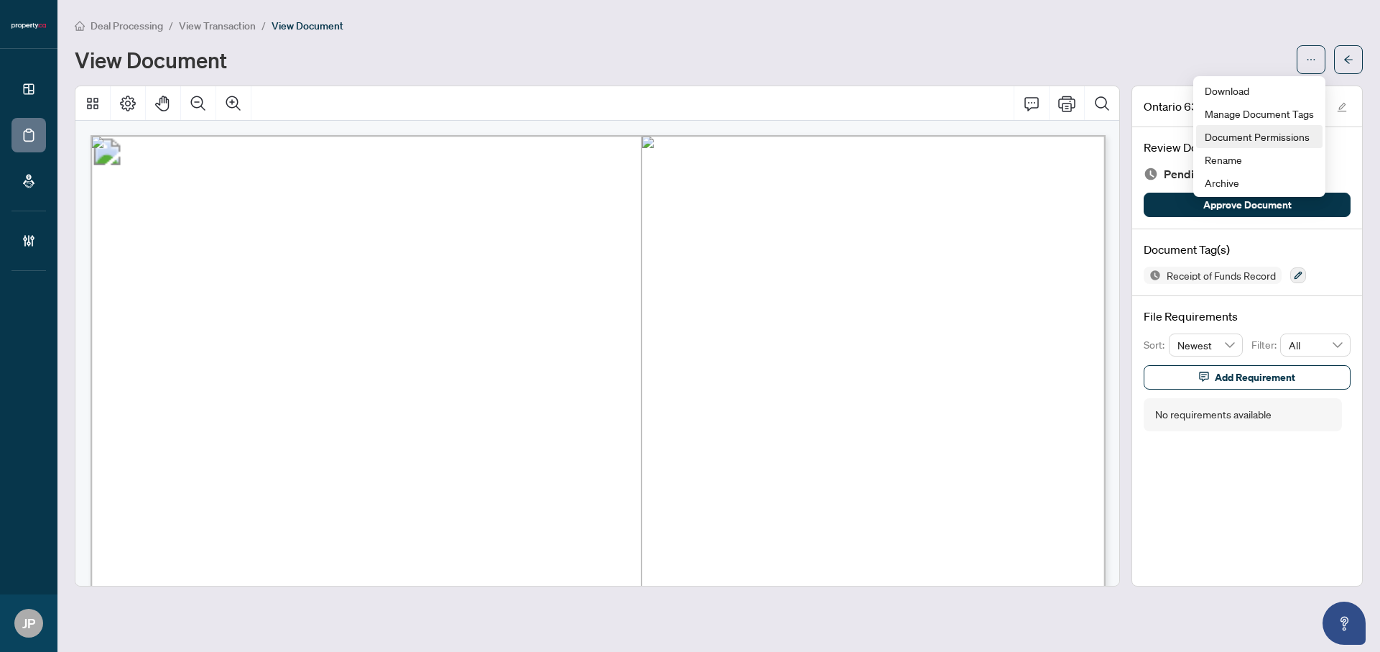
click at [1228, 135] on span "Document Permissions" at bounding box center [1259, 137] width 109 height 16
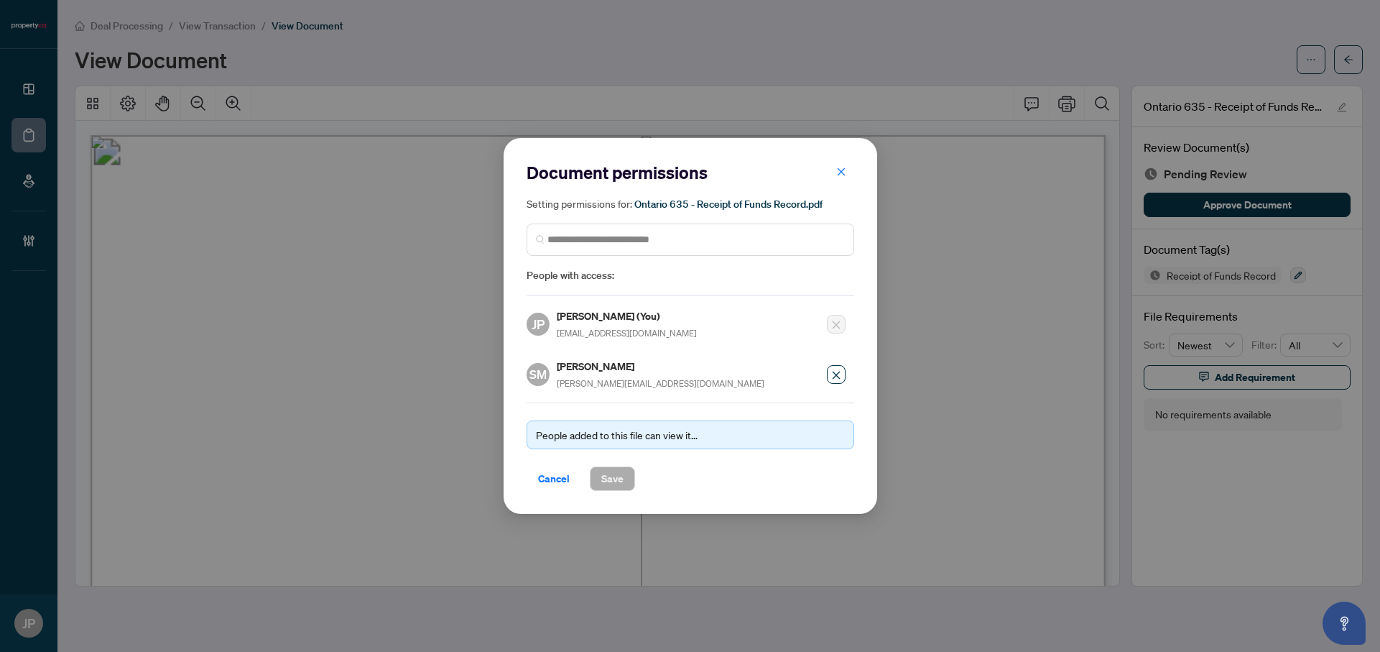
click at [921, 25] on div "Document permissions Setting permissions for: Ontario 635 - Receipt of Funds Re…" at bounding box center [690, 326] width 1380 height 652
click at [843, 162] on span "button" at bounding box center [841, 171] width 10 height 23
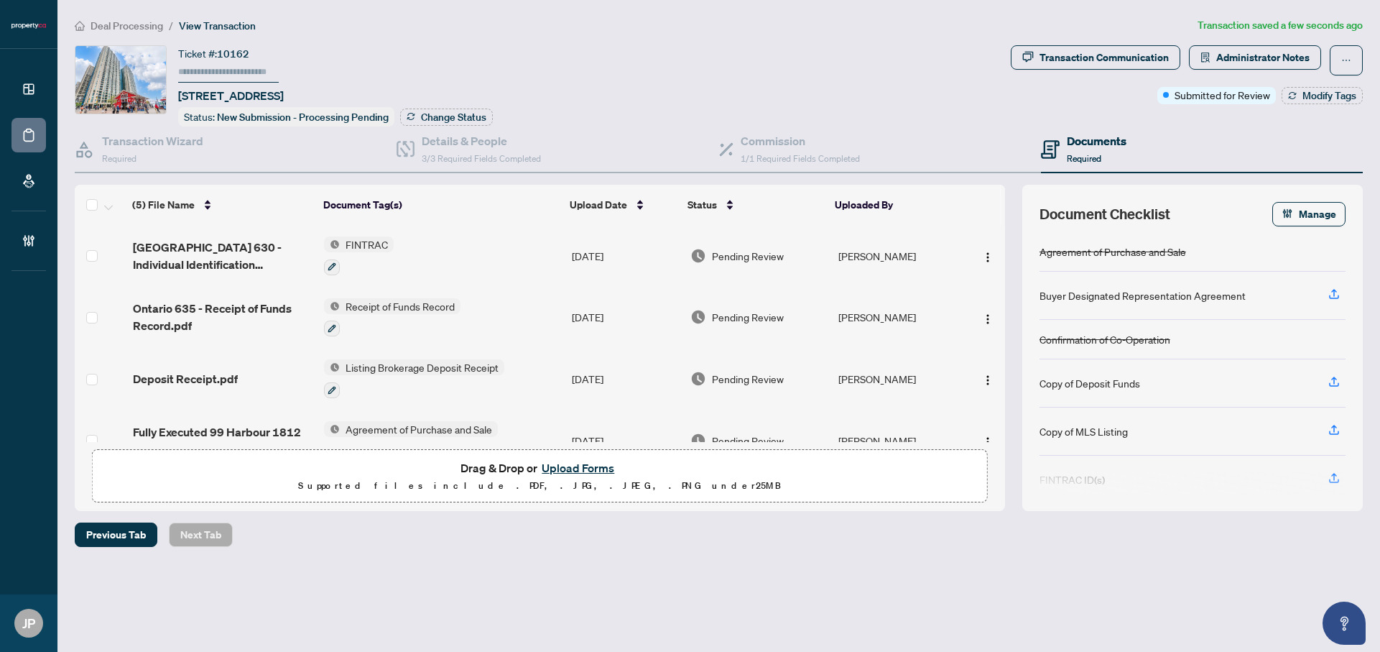
click at [404, 360] on span "Listing Brokerage Deposit Receipt" at bounding box center [422, 367] width 164 height 16
click at [982, 374] on img "button" at bounding box center [987, 379] width 11 height 11
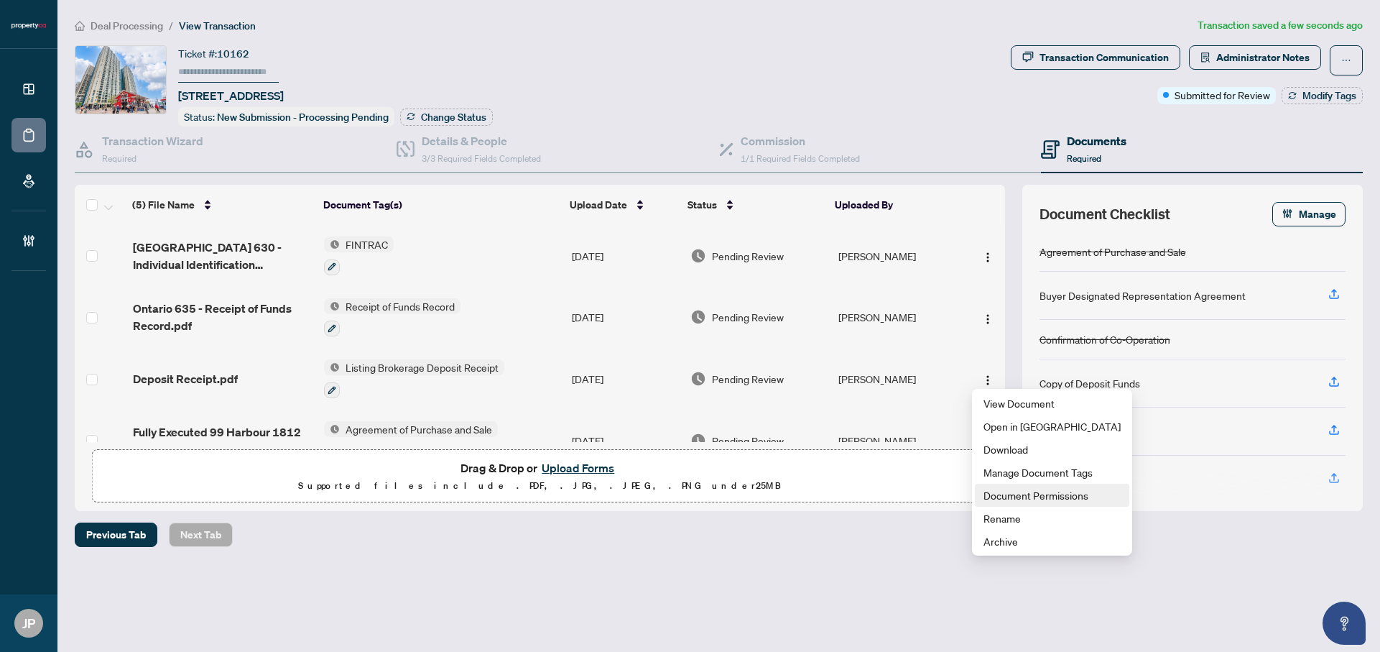
click at [1018, 496] on span "Document Permissions" at bounding box center [1051, 495] width 137 height 16
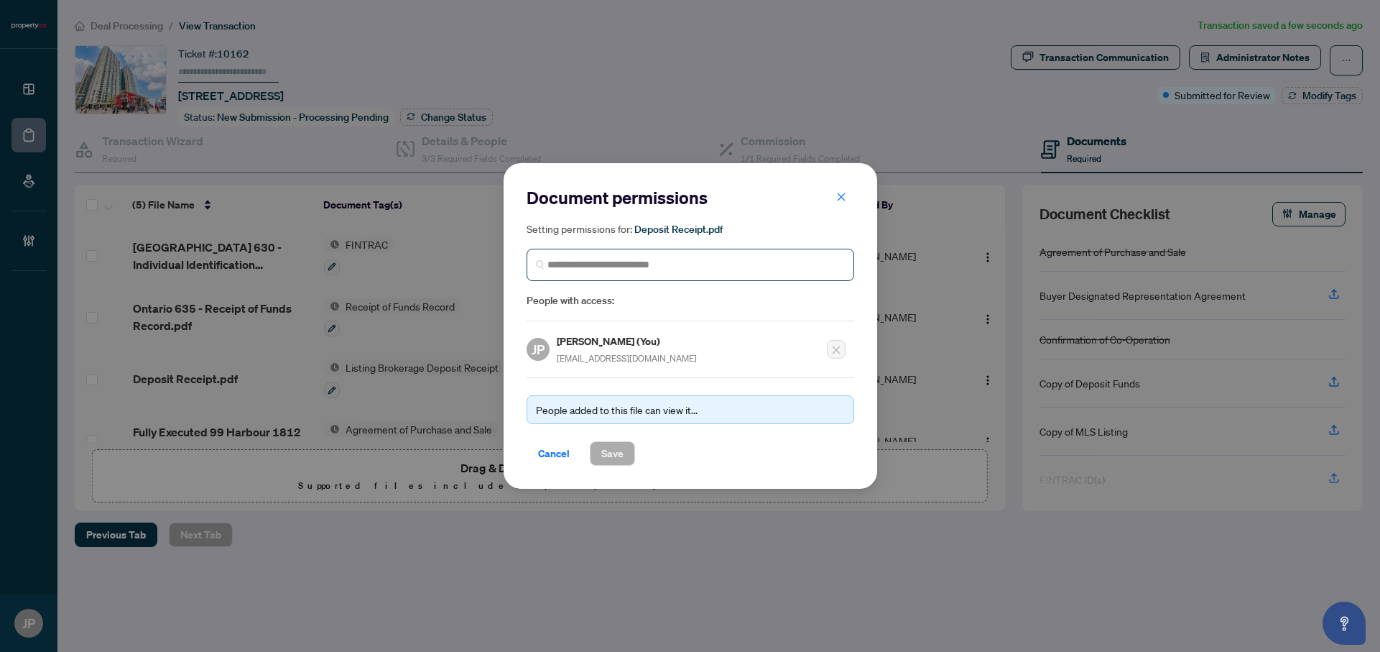
click at [580, 274] on span at bounding box center [691, 265] width 328 height 32
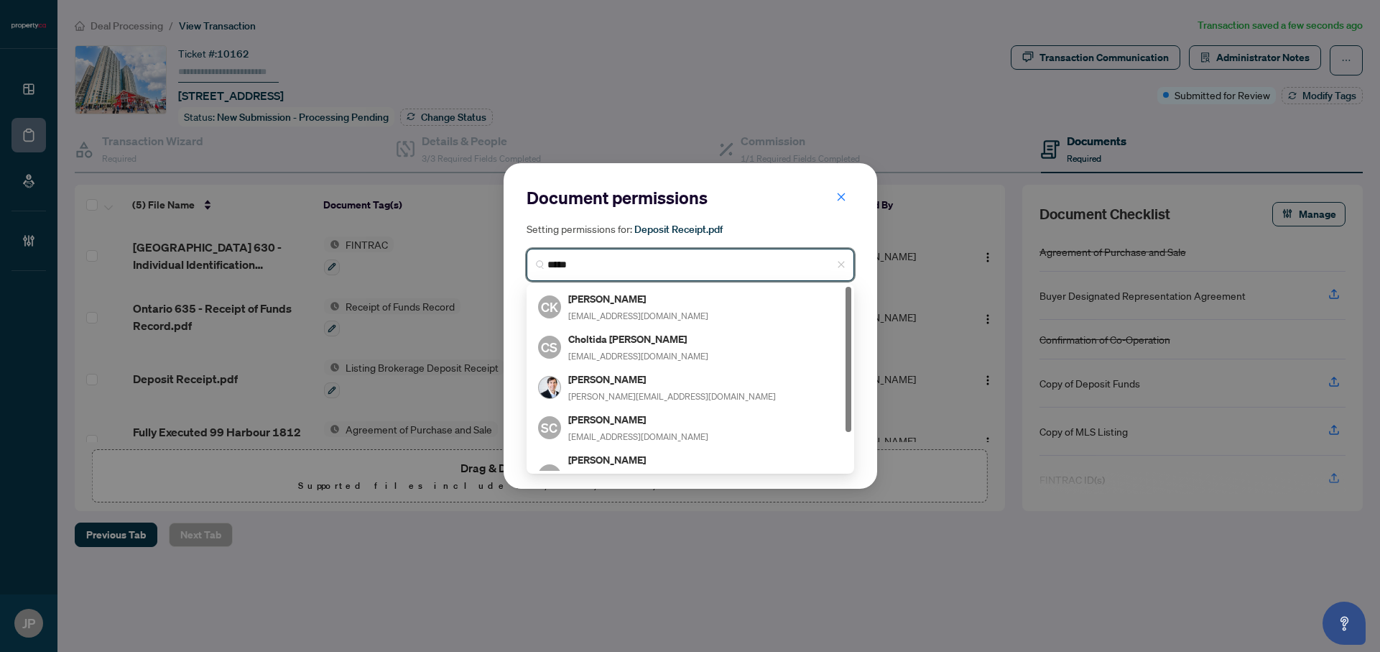
type input "******"
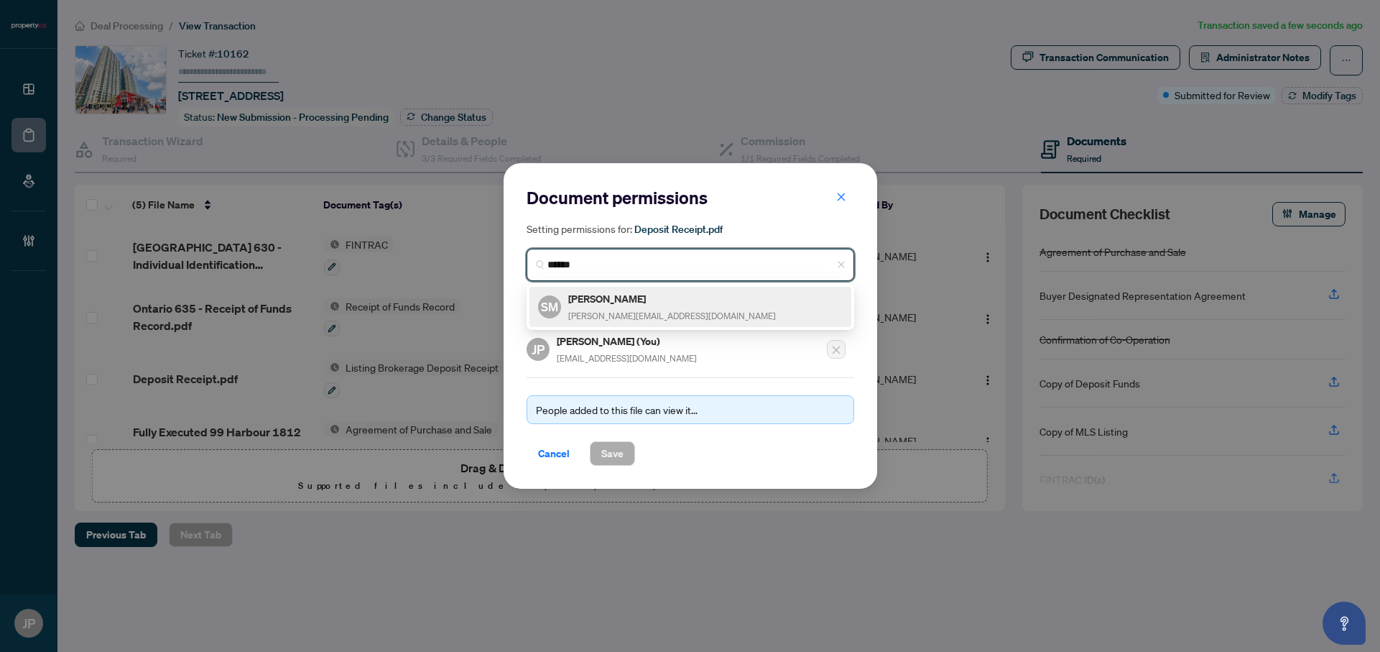
click at [625, 308] on div "[PERSON_NAME] [PERSON_NAME][EMAIL_ADDRESS][DOMAIN_NAME]" at bounding box center [672, 306] width 208 height 33
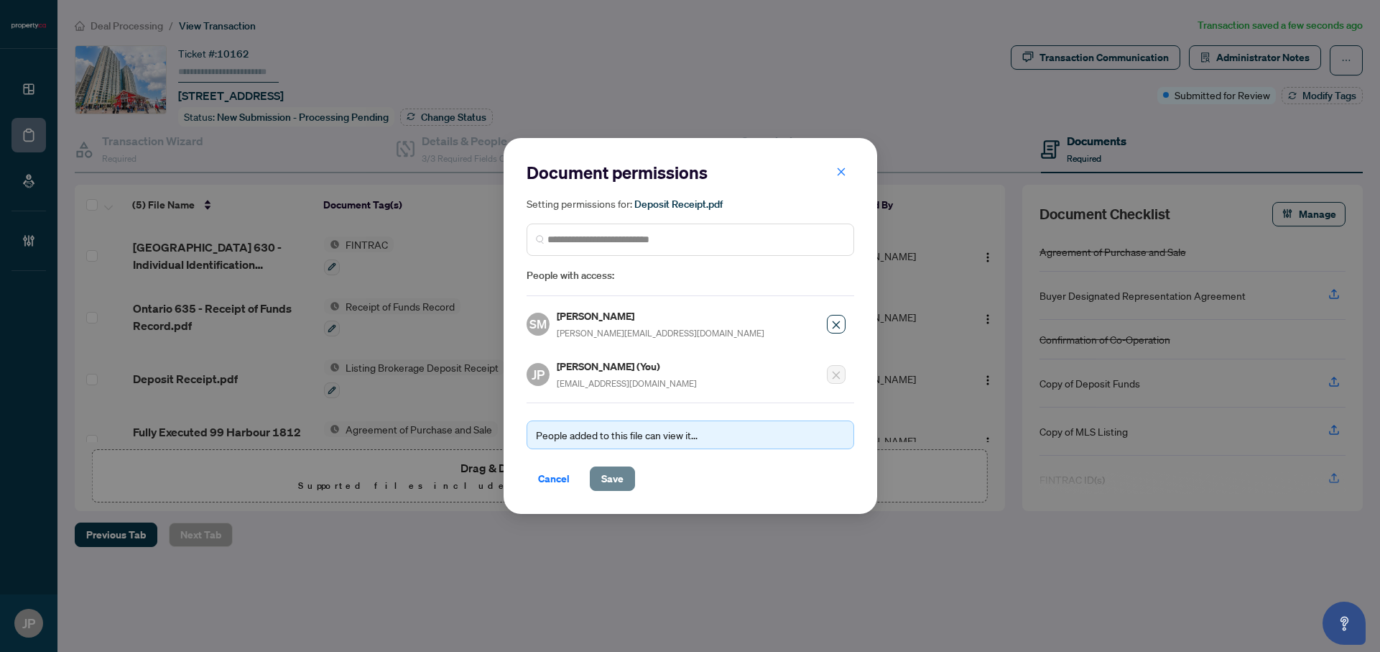
click at [624, 478] on button "Save" at bounding box center [612, 478] width 45 height 24
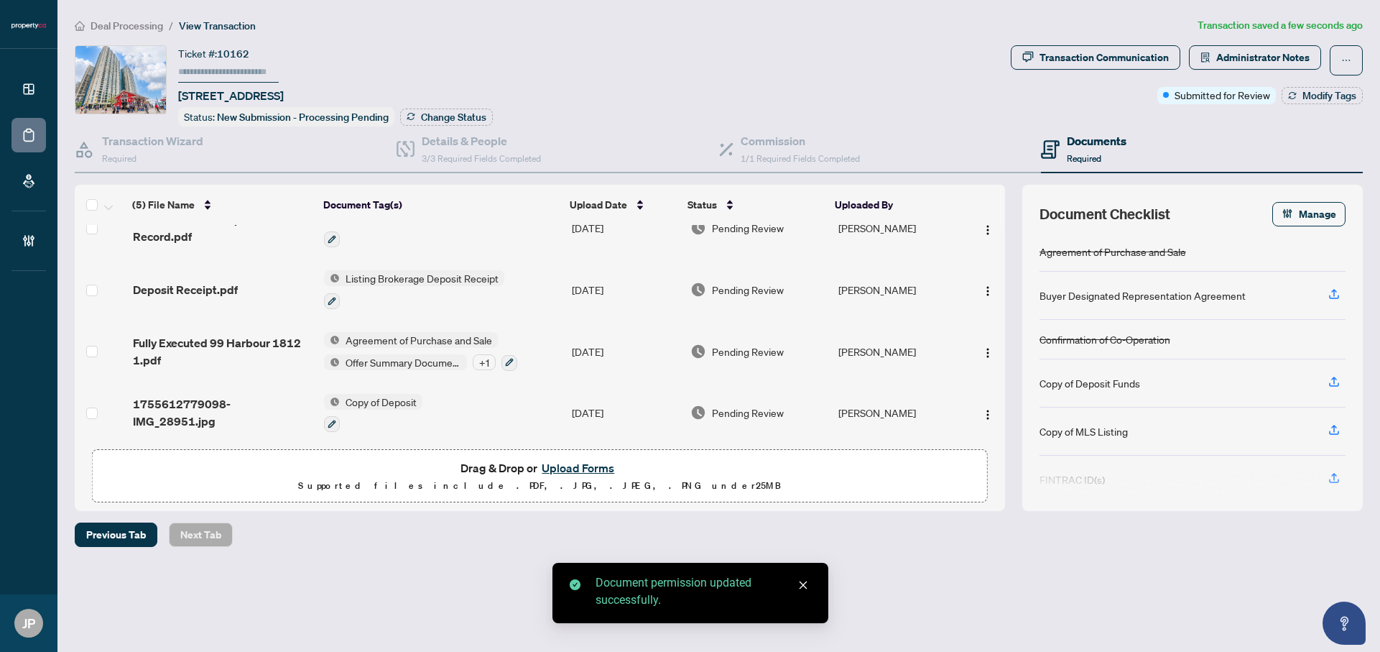
scroll to position [93, 0]
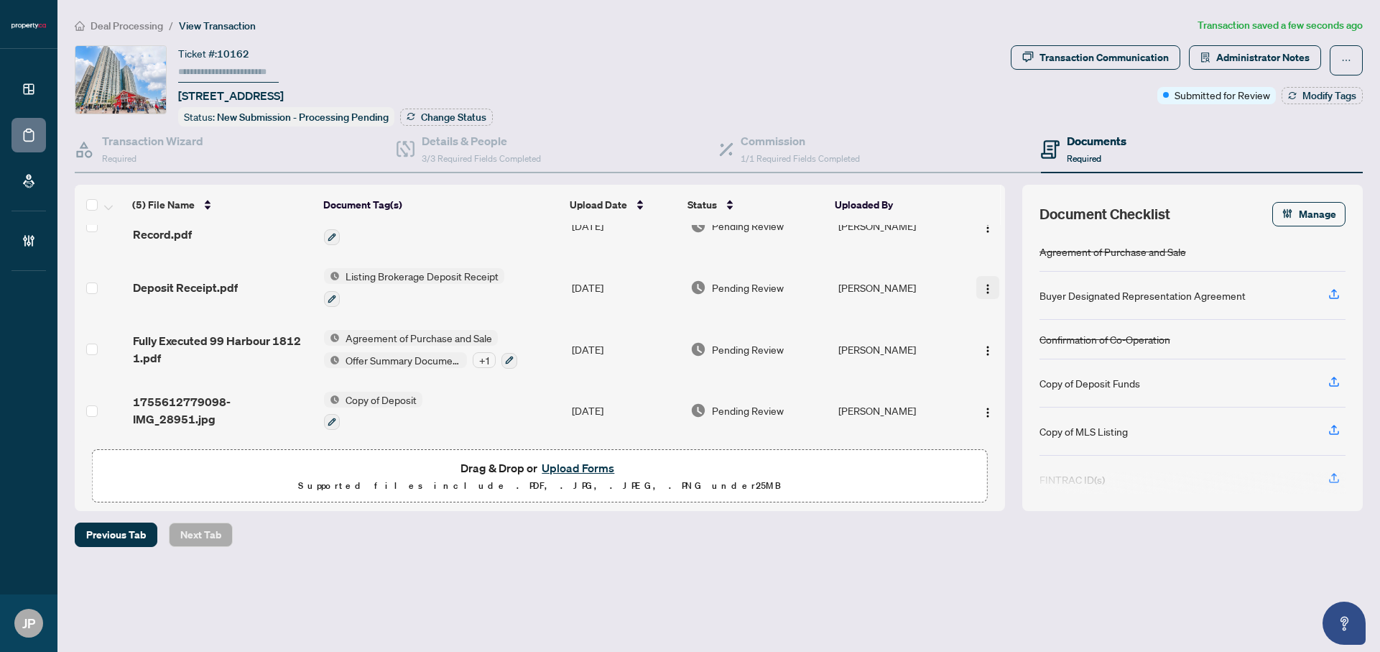
click at [982, 283] on img "button" at bounding box center [987, 288] width 11 height 11
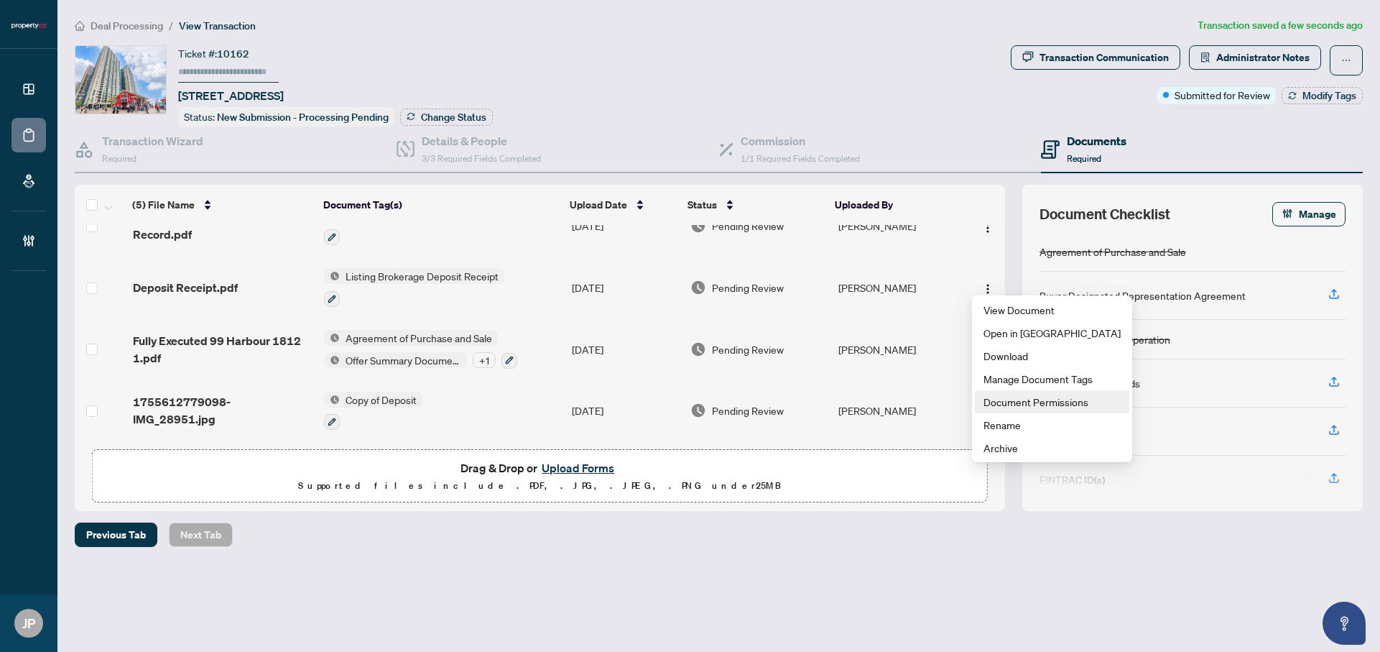
click at [1001, 401] on span "Document Permissions" at bounding box center [1051, 402] width 137 height 16
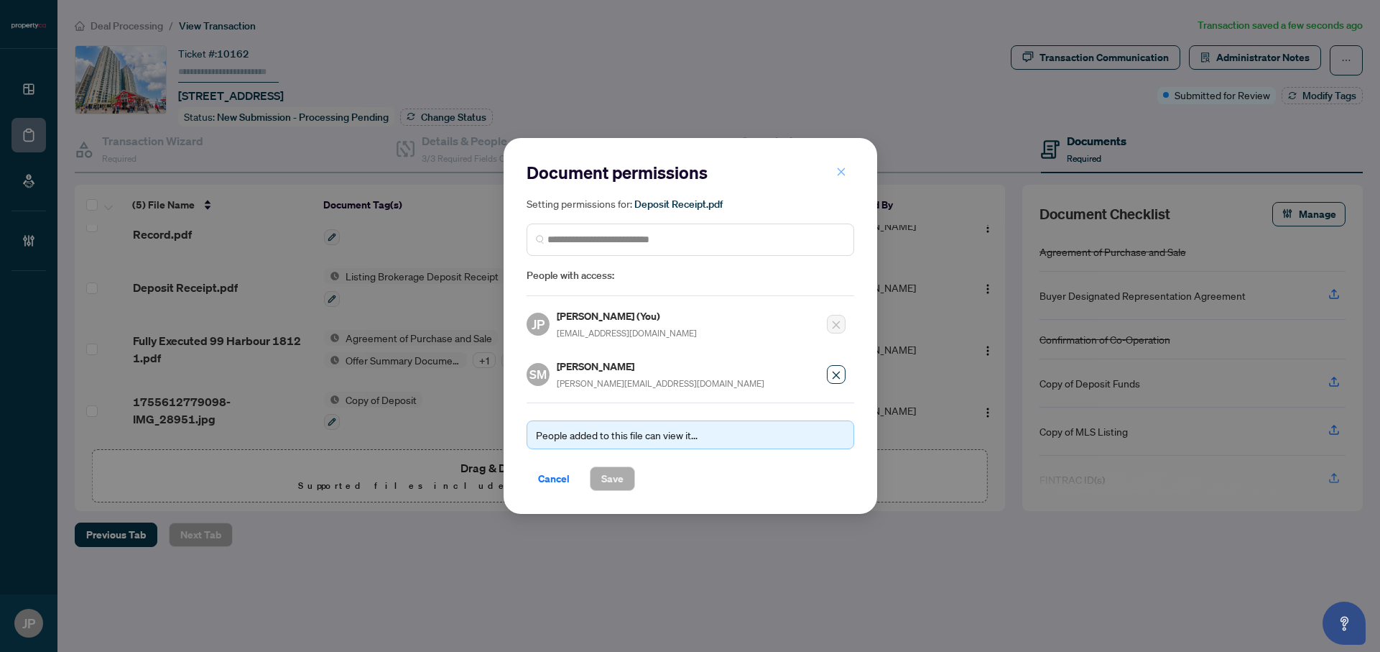
click at [841, 168] on icon "close" at bounding box center [841, 172] width 10 height 10
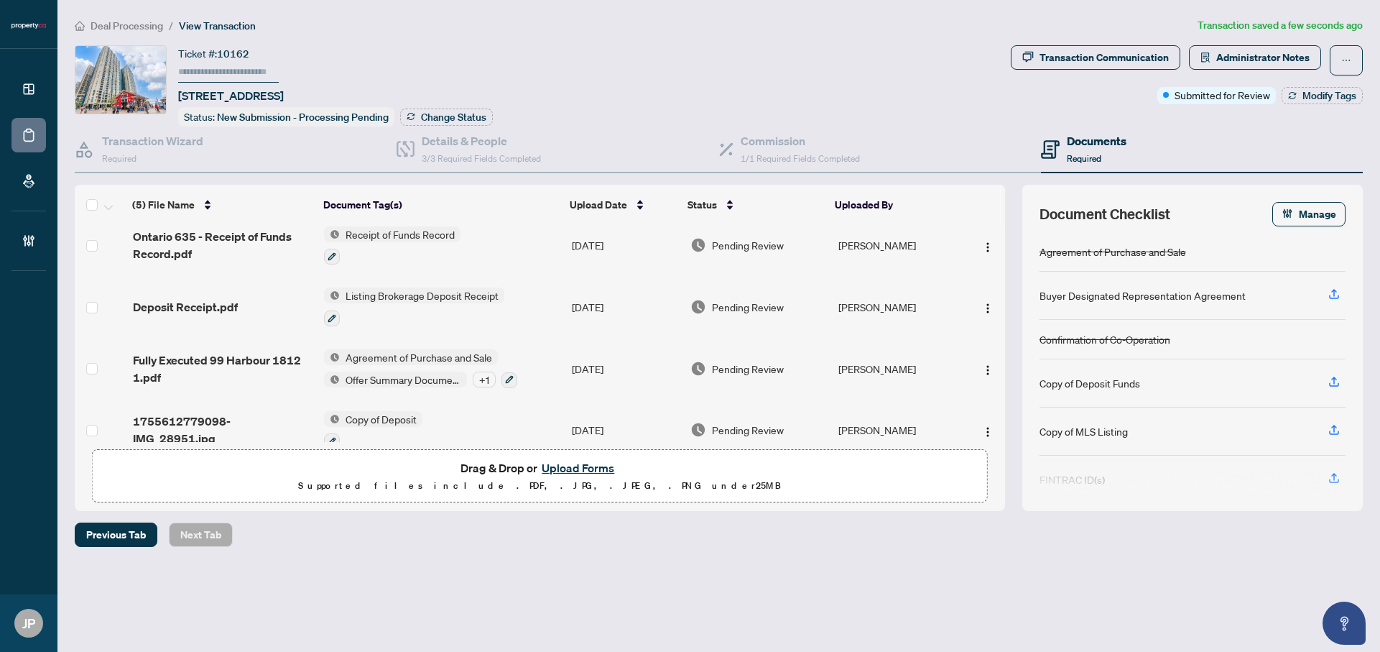
scroll to position [68, 0]
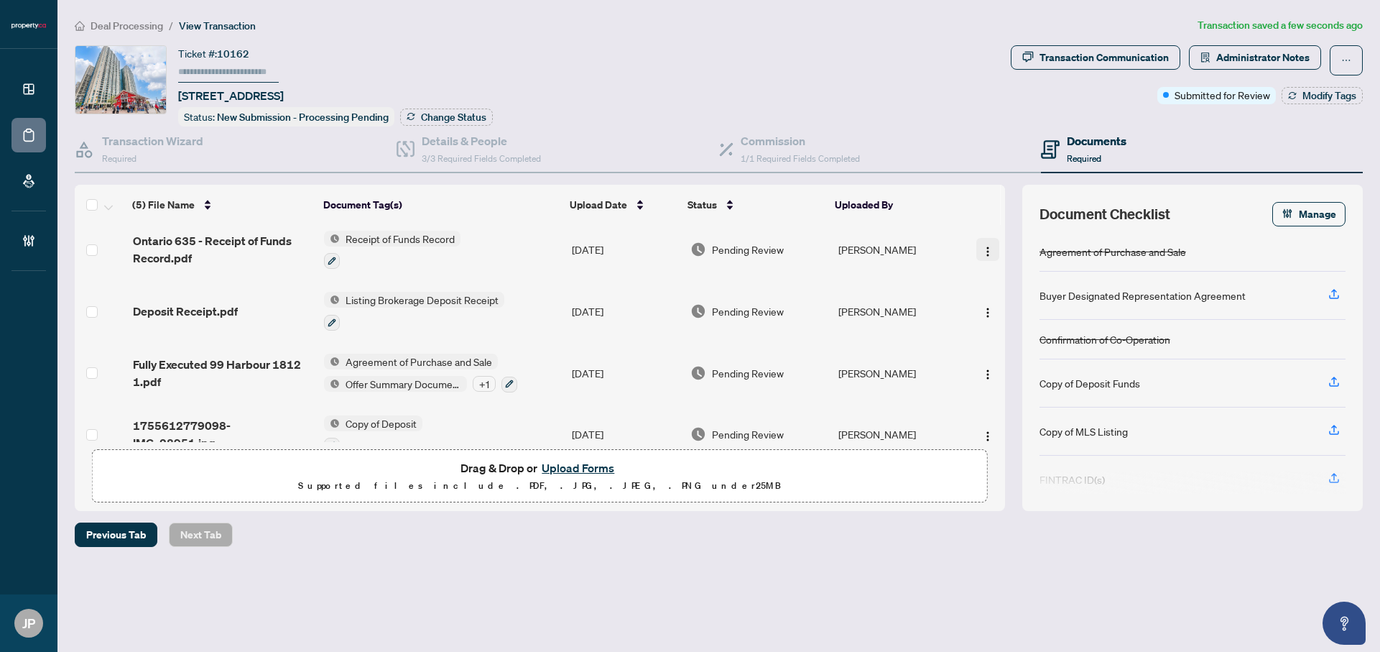
click at [982, 246] on img "button" at bounding box center [987, 251] width 11 height 11
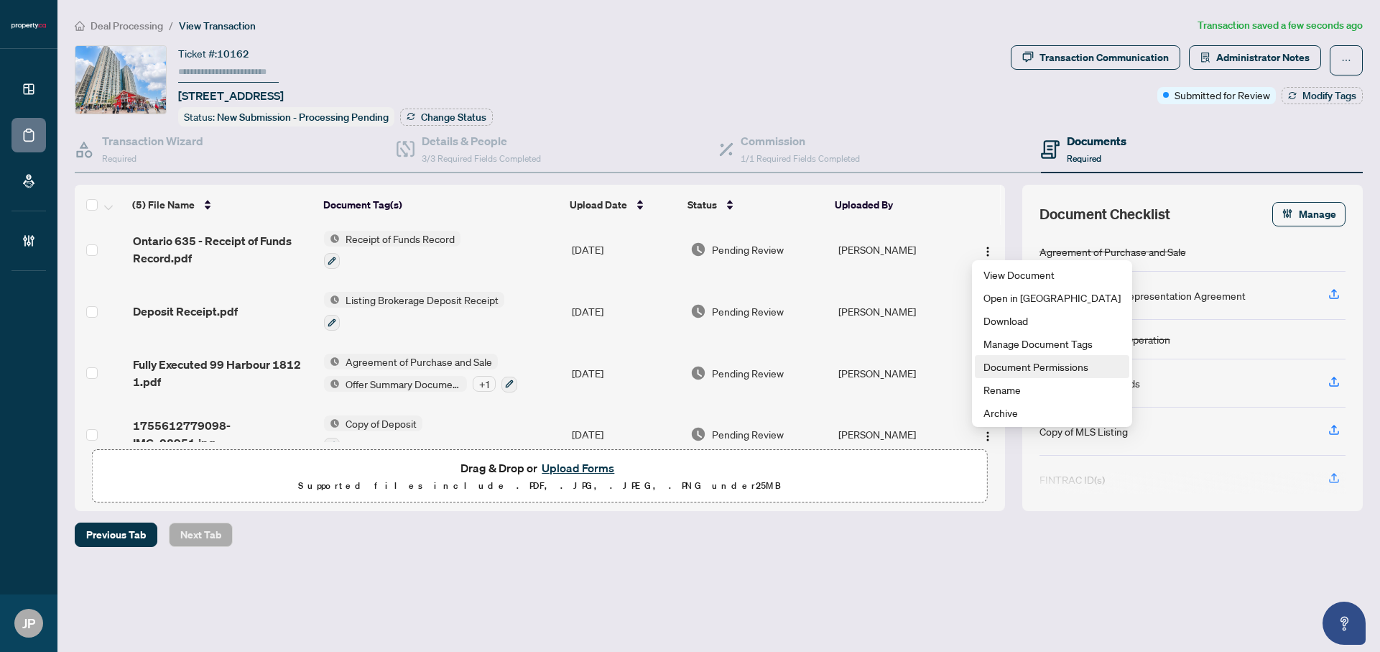
click at [992, 367] on span "Document Permissions" at bounding box center [1051, 366] width 137 height 16
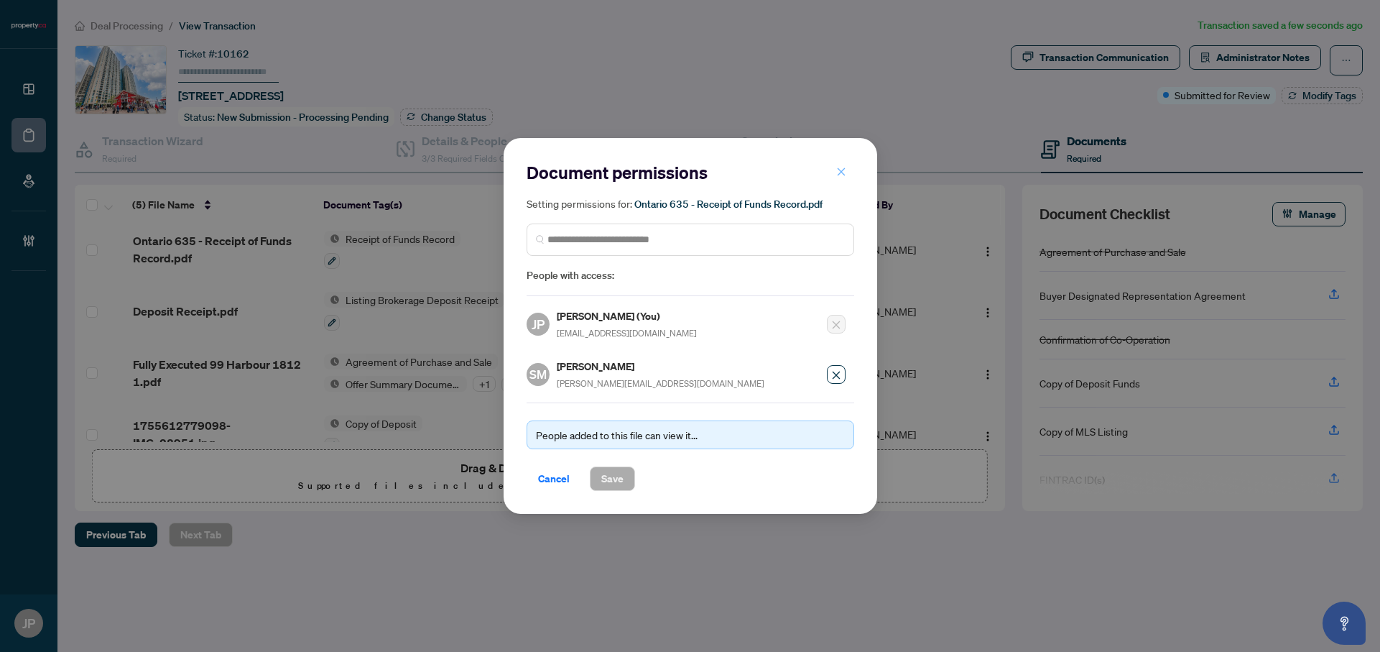
click at [843, 171] on icon "close" at bounding box center [841, 171] width 8 height 8
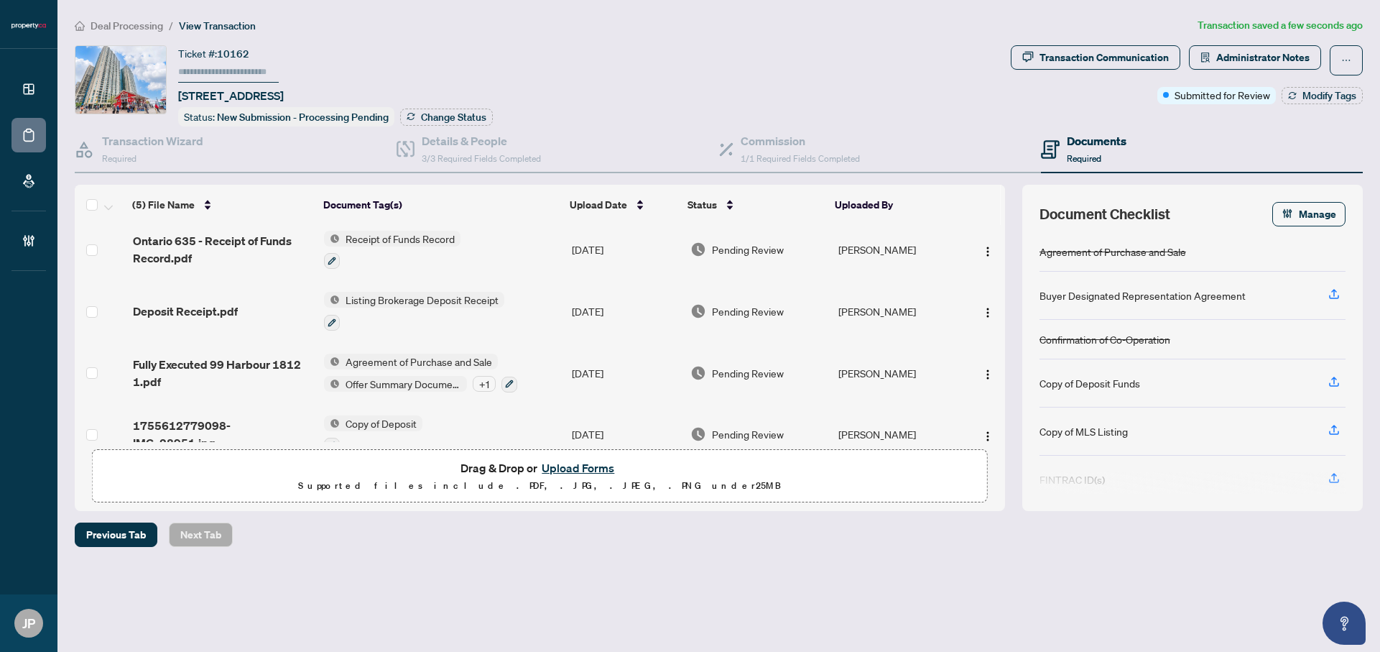
scroll to position [93, 0]
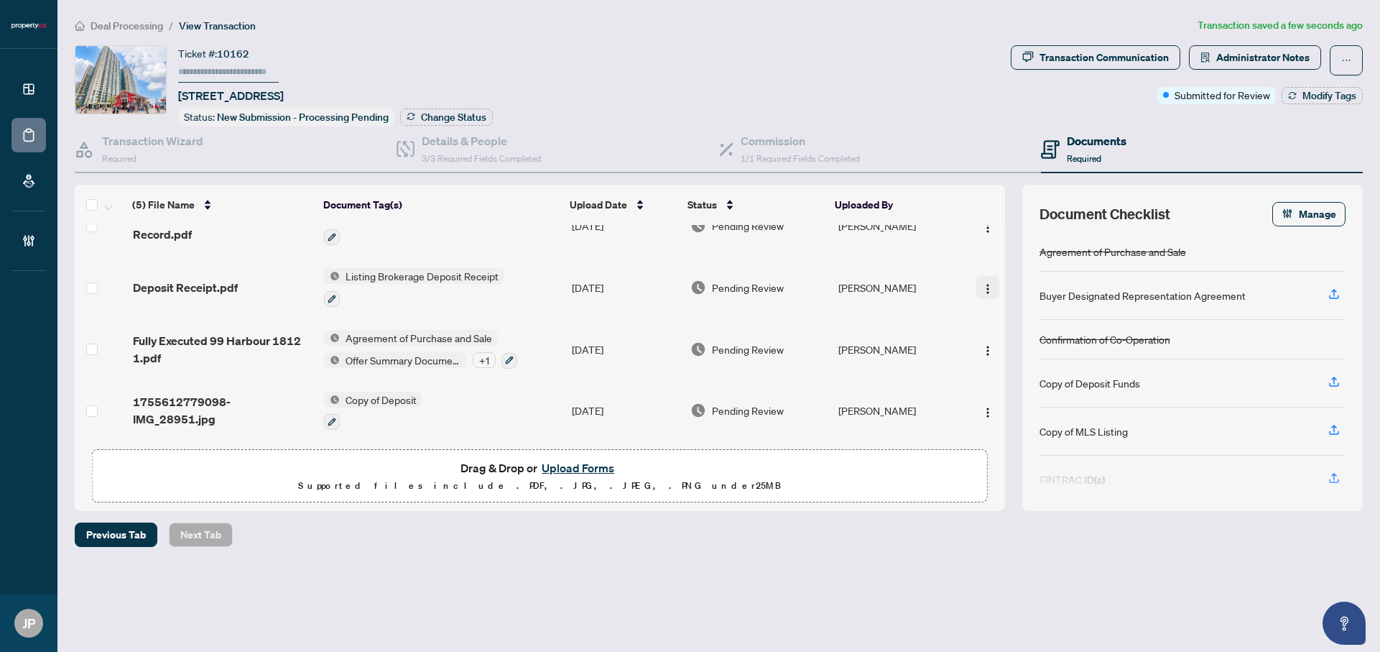
click at [982, 283] on img "button" at bounding box center [987, 288] width 11 height 11
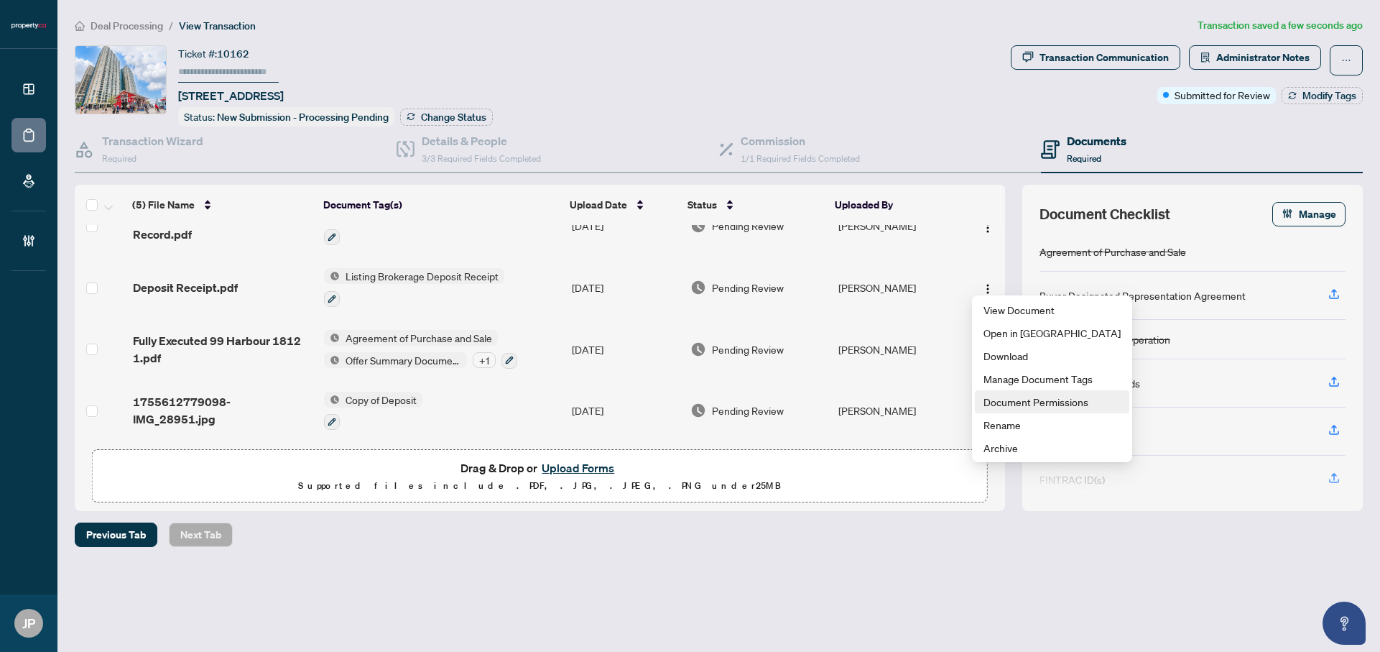
click at [996, 403] on span "Document Permissions" at bounding box center [1051, 402] width 137 height 16
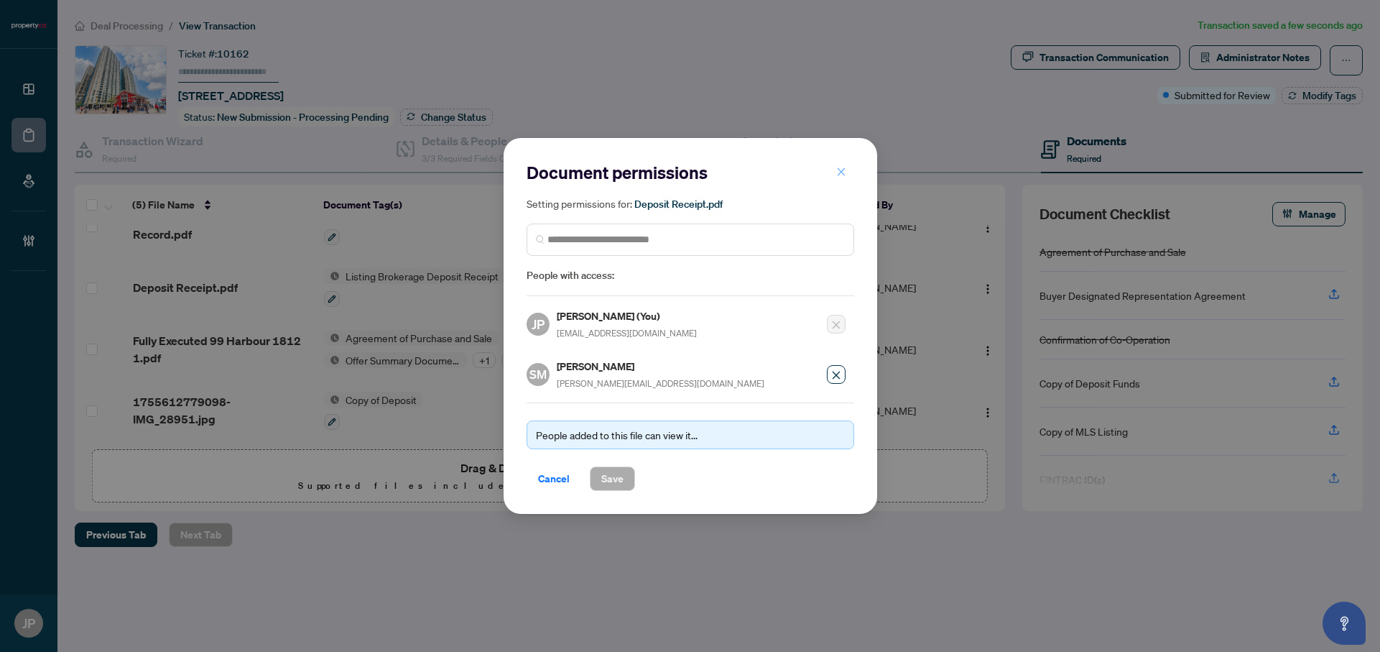
click at [842, 172] on icon "close" at bounding box center [841, 171] width 8 height 8
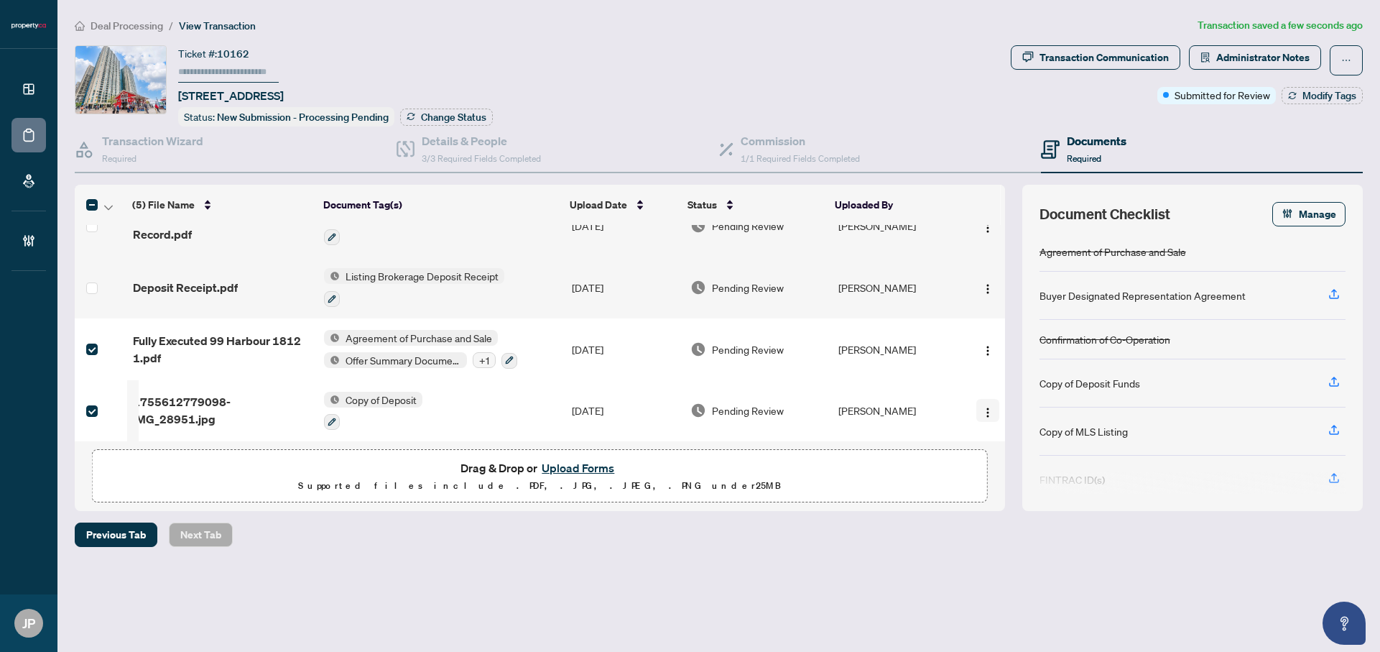
click at [986, 408] on img "button" at bounding box center [987, 412] width 11 height 11
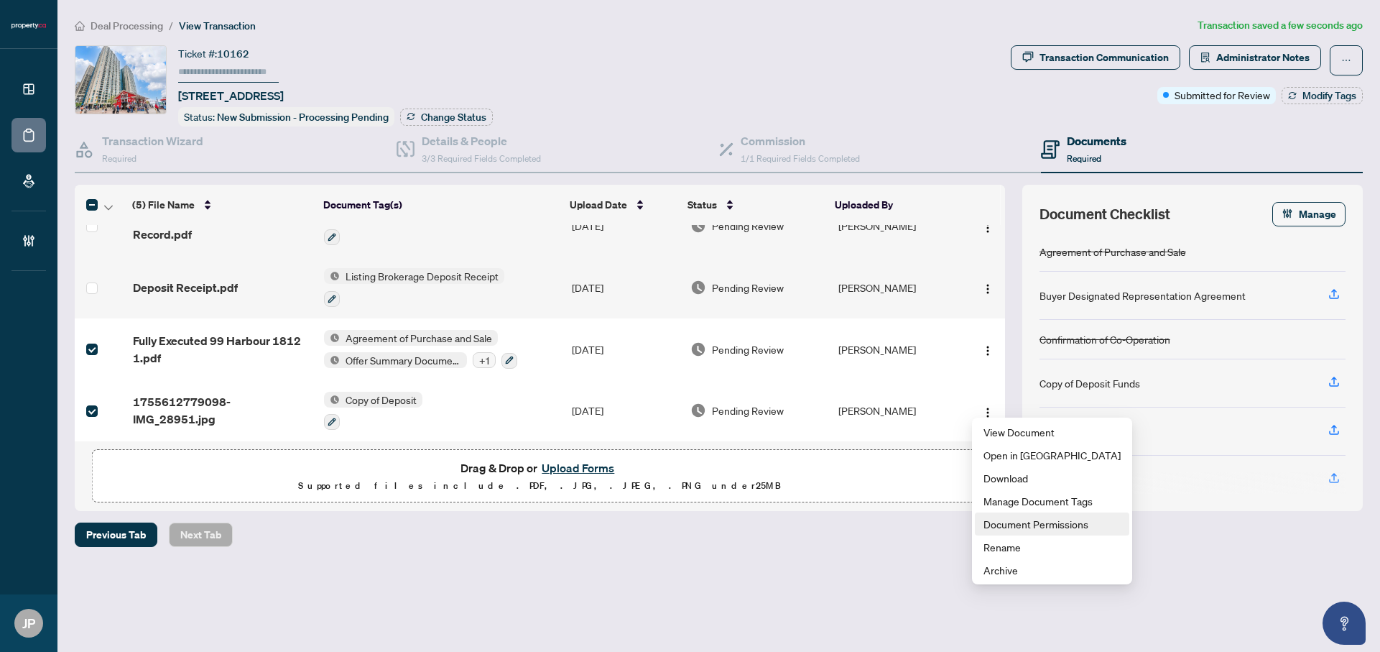
click at [1044, 521] on span "Document Permissions" at bounding box center [1051, 524] width 137 height 16
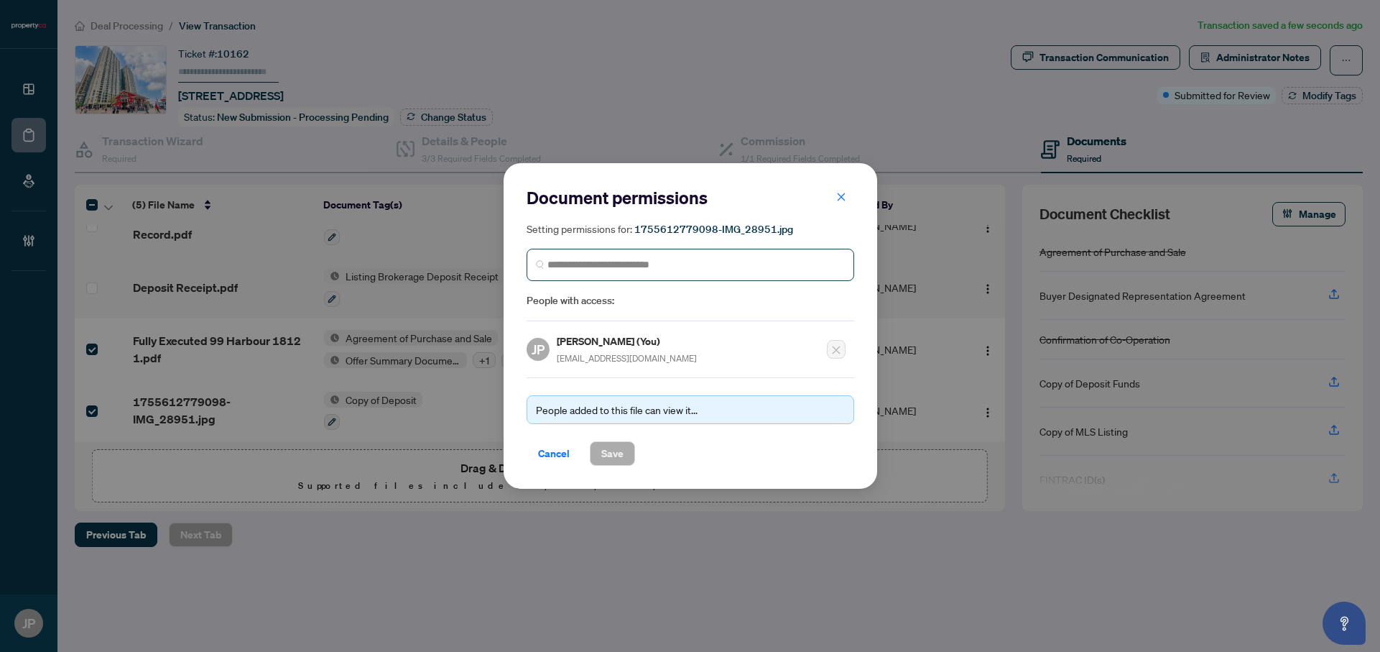
click at [693, 277] on span at bounding box center [691, 265] width 328 height 32
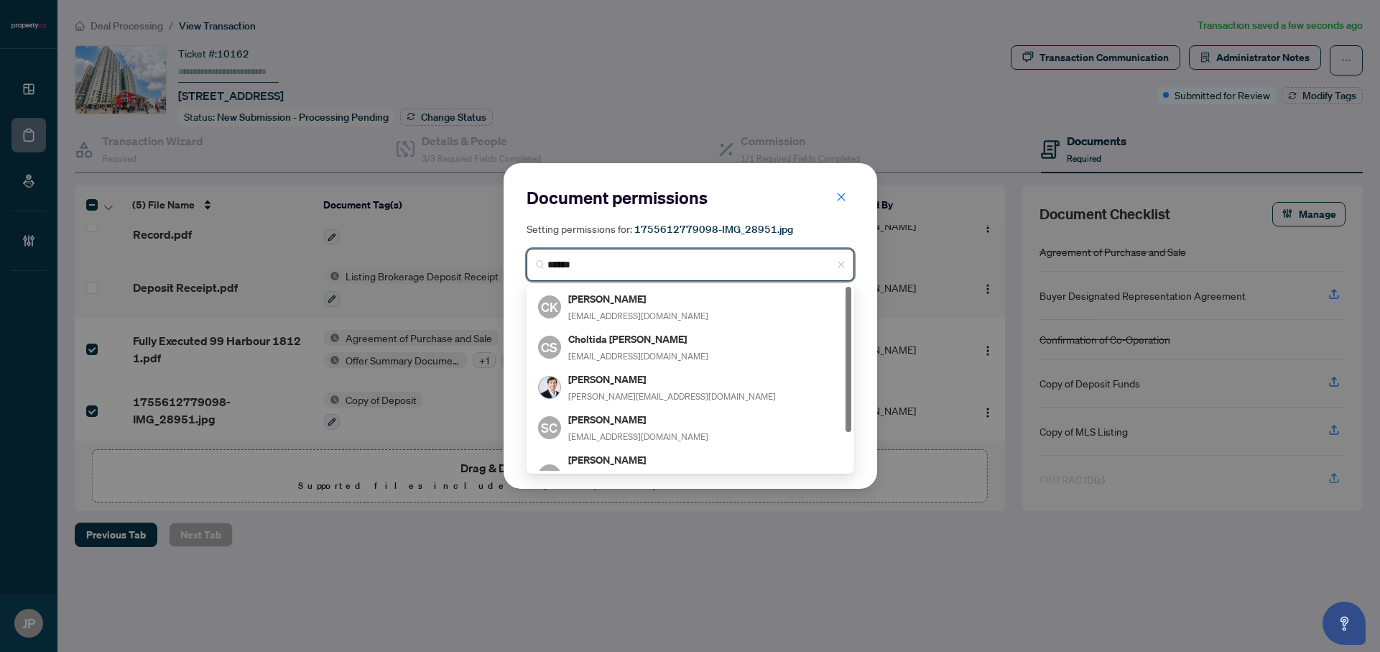
type input "*******"
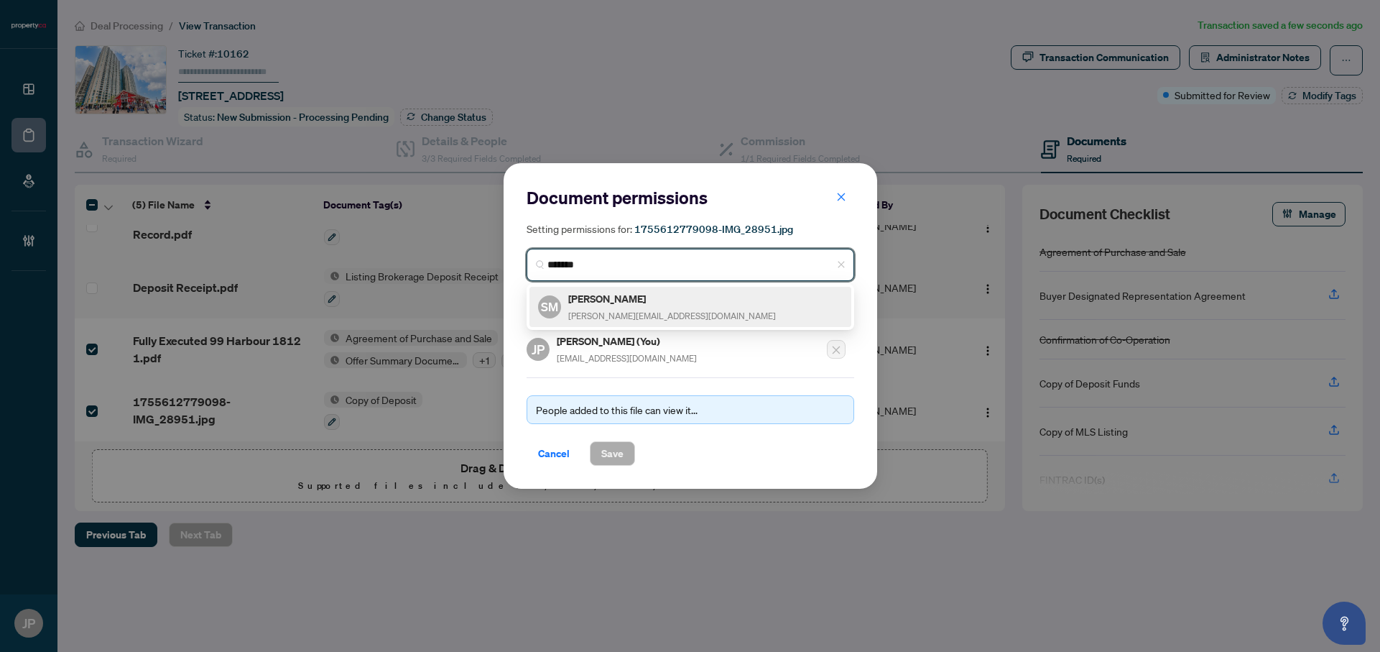
click at [665, 306] on div "SM Sean Miller sean@condos.ca" at bounding box center [690, 306] width 305 height 33
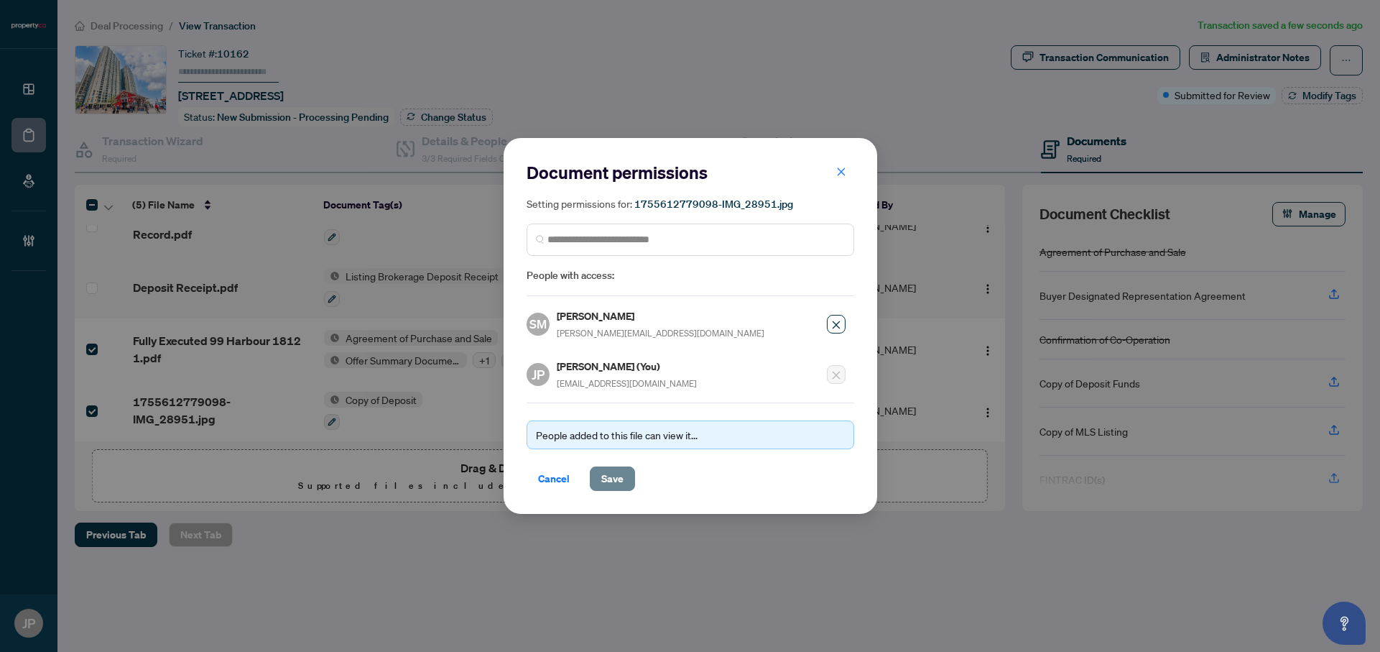
click at [608, 478] on span "Save" at bounding box center [612, 478] width 22 height 23
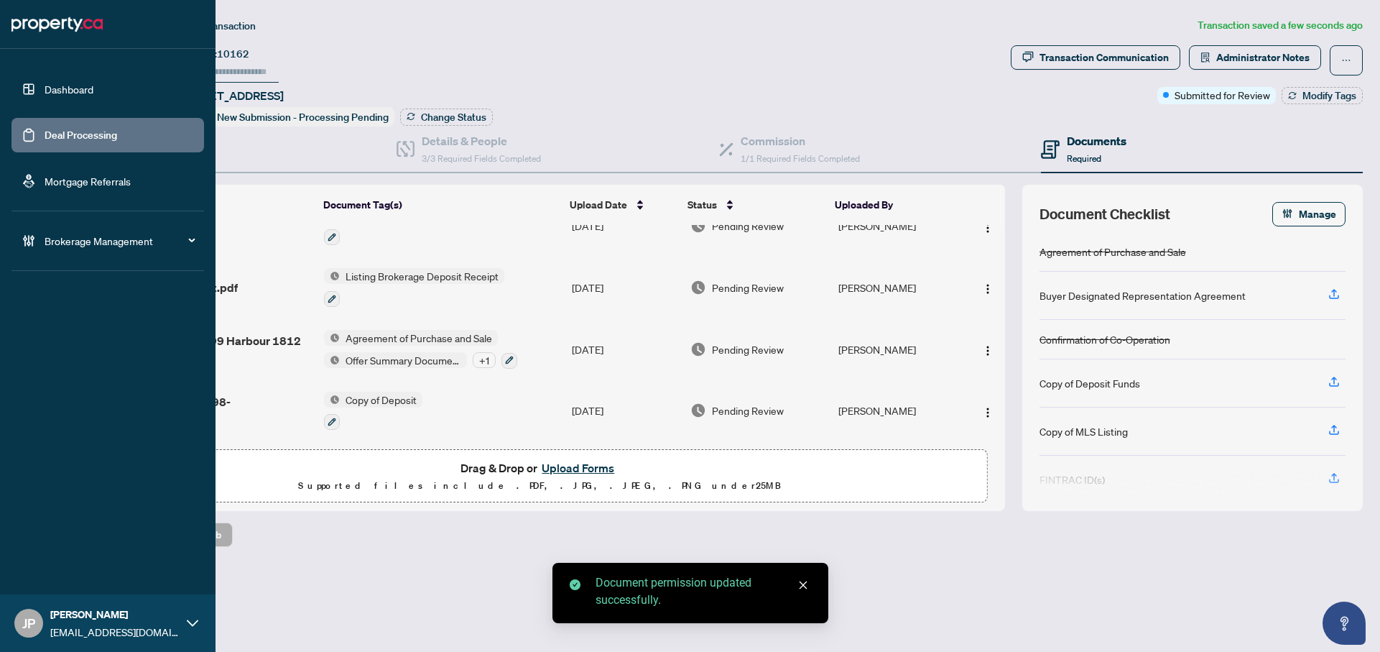
click at [45, 141] on link "Deal Processing" at bounding box center [81, 135] width 73 height 13
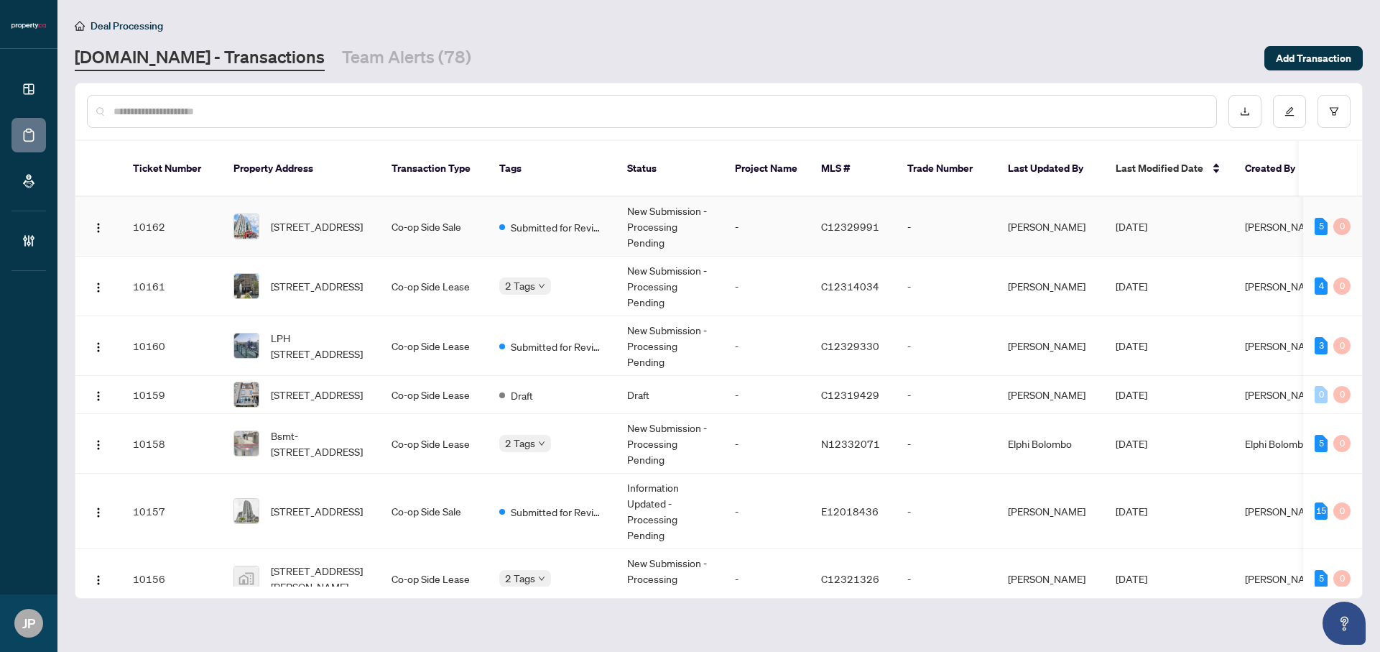
click at [335, 218] on span "[STREET_ADDRESS]" at bounding box center [317, 226] width 92 height 16
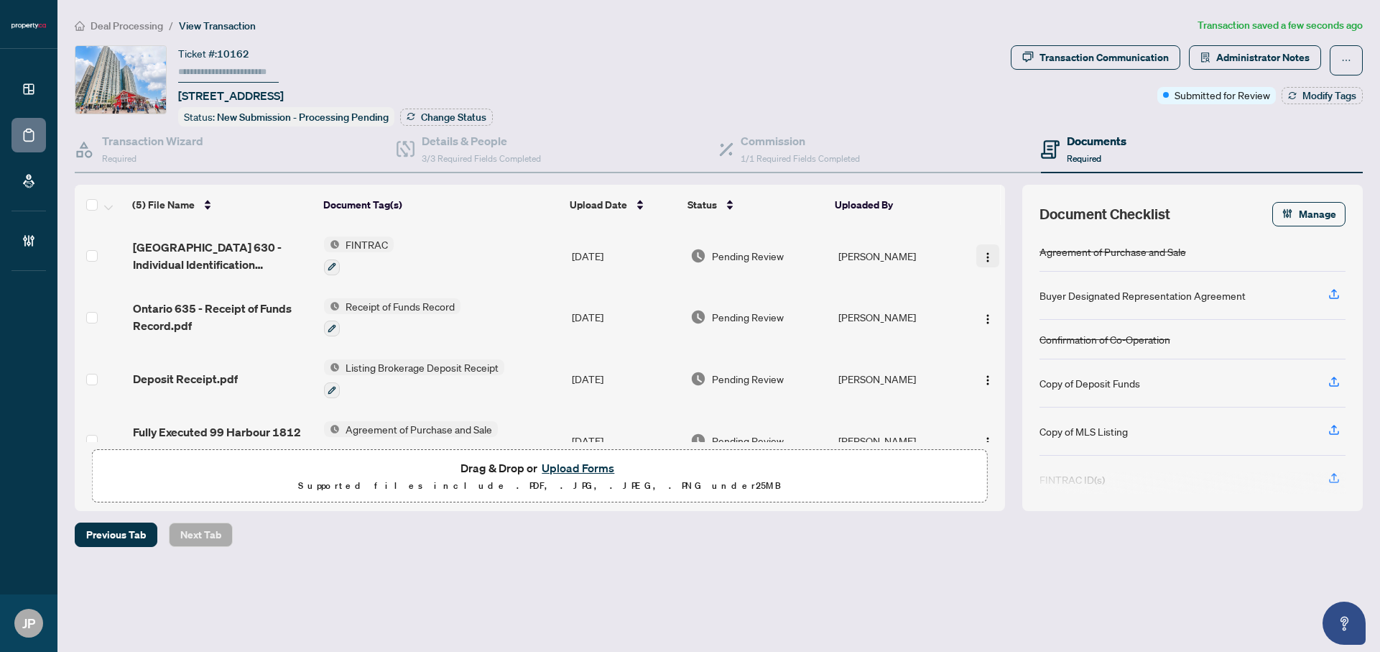
click at [982, 251] on img "button" at bounding box center [987, 256] width 11 height 11
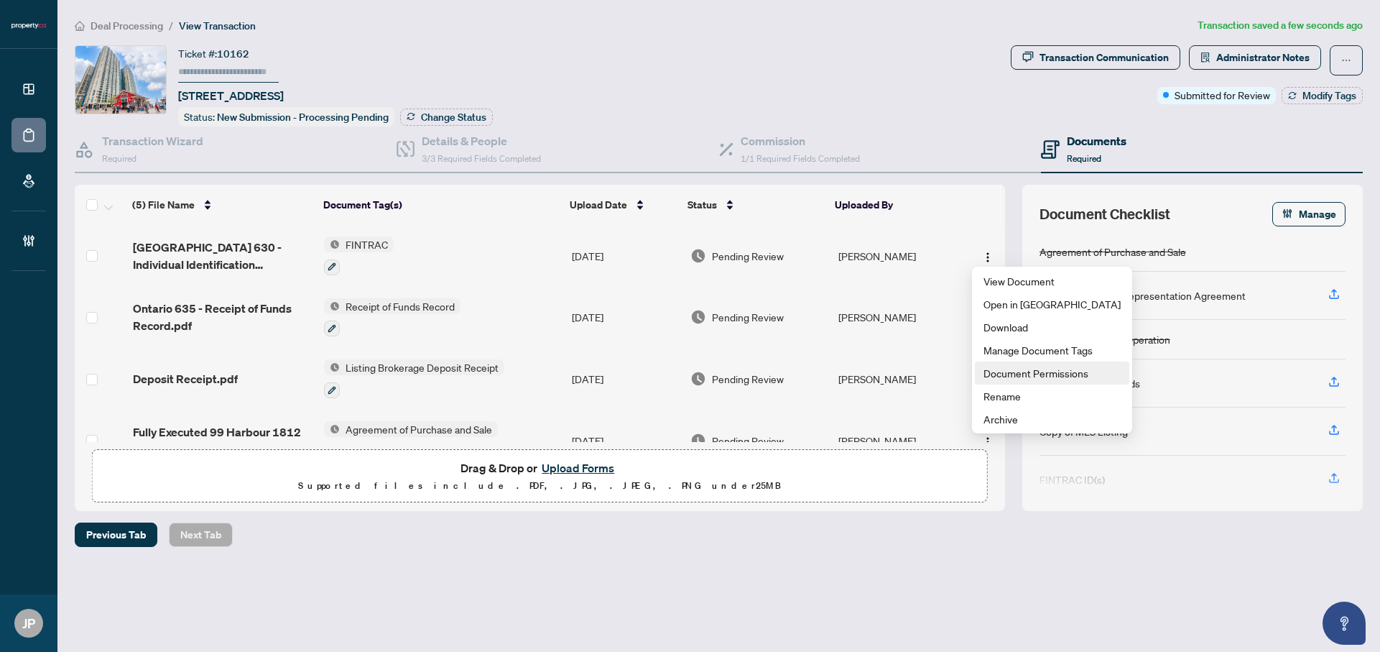
click at [1013, 365] on span "Document Permissions" at bounding box center [1051, 373] width 137 height 16
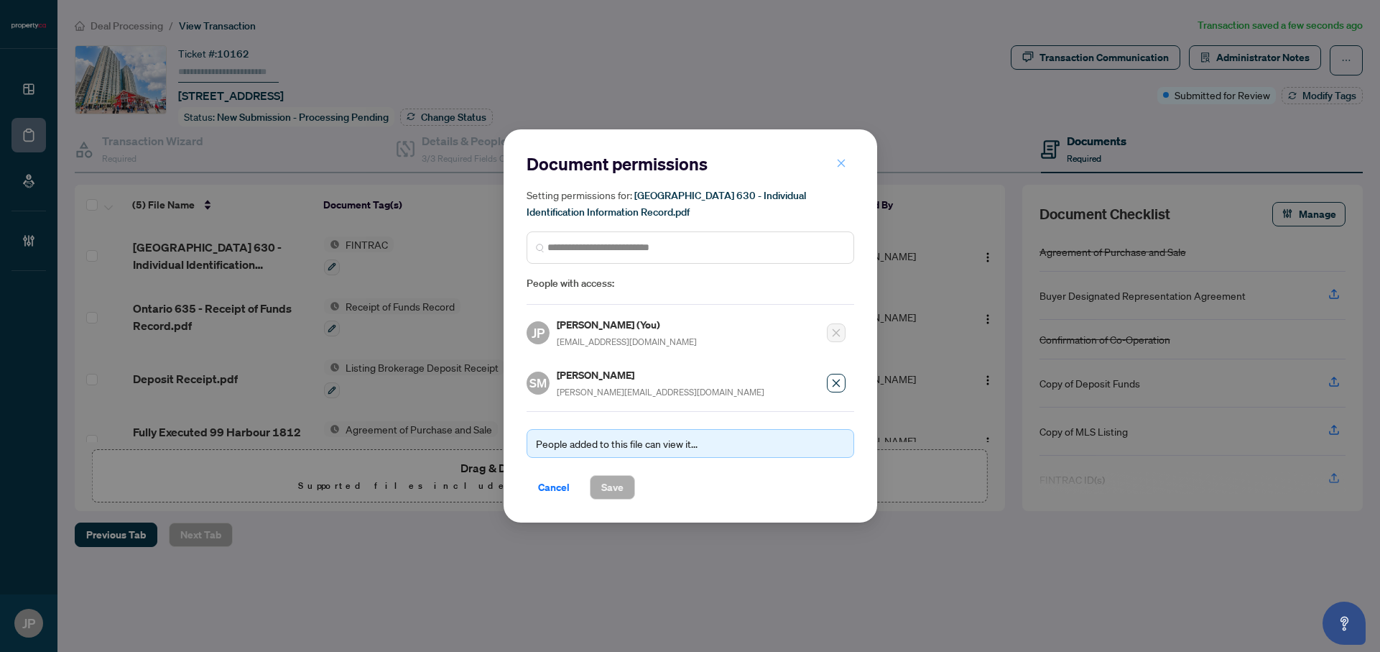
click at [840, 163] on icon "close" at bounding box center [841, 163] width 10 height 10
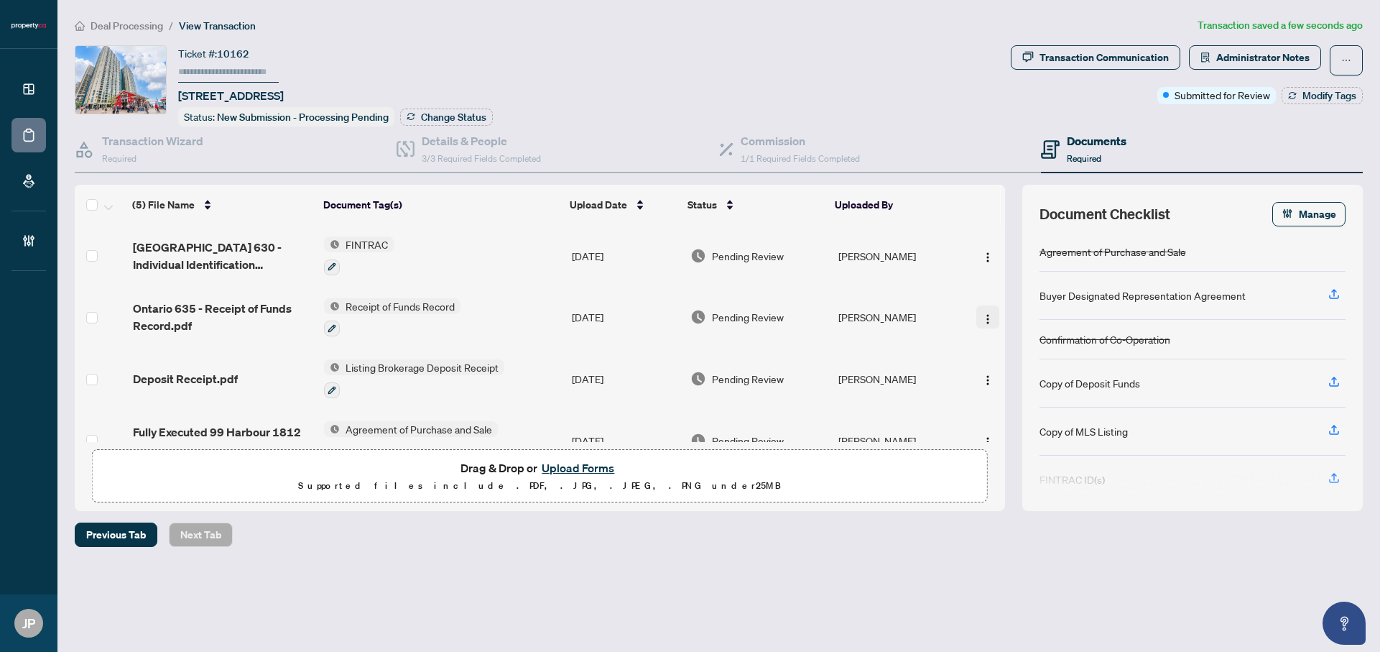
click at [984, 313] on img "button" at bounding box center [987, 318] width 11 height 11
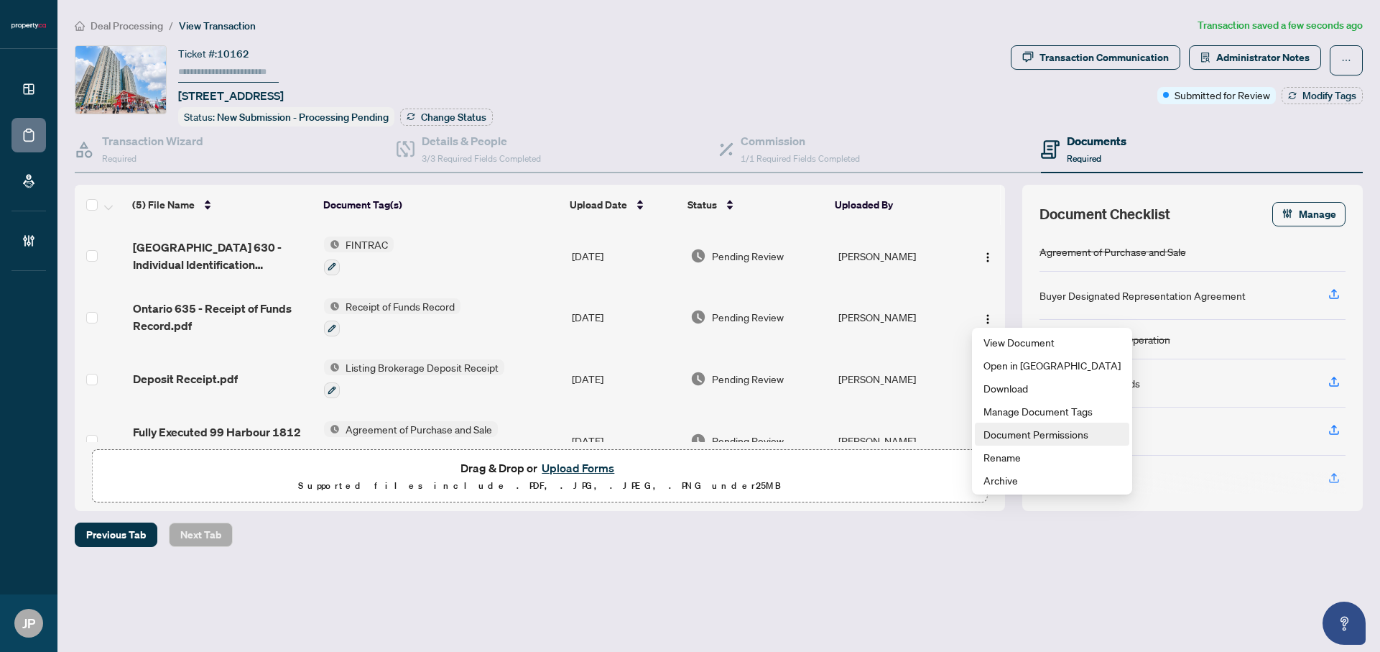
click at [1026, 432] on span "Document Permissions" at bounding box center [1051, 434] width 137 height 16
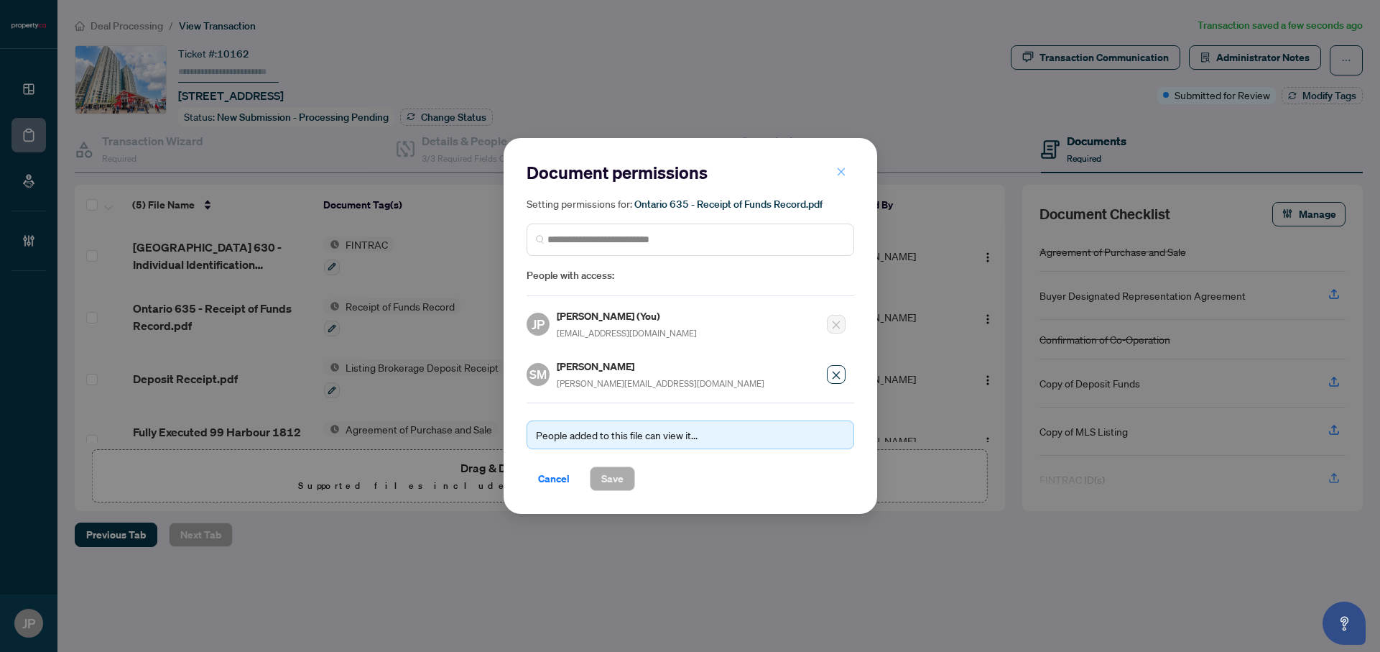
click at [848, 167] on button "button" at bounding box center [841, 171] width 29 height 24
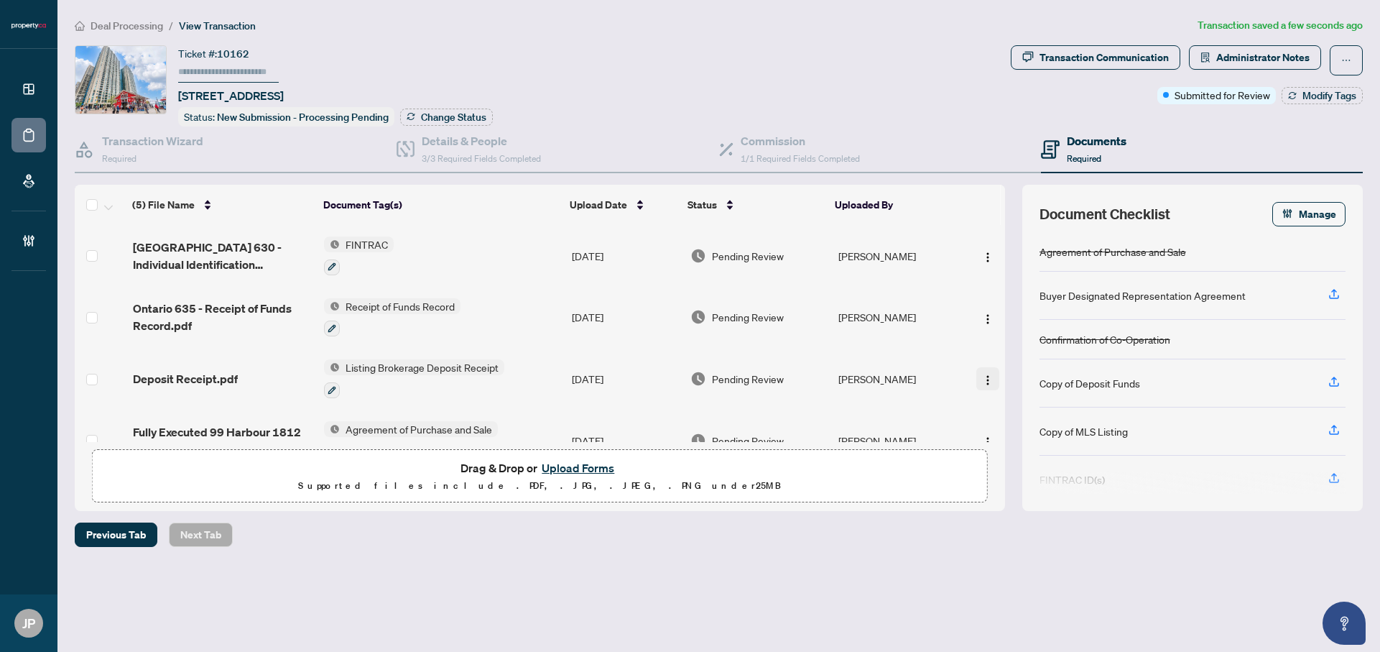
click at [982, 371] on span "button" at bounding box center [987, 379] width 11 height 16
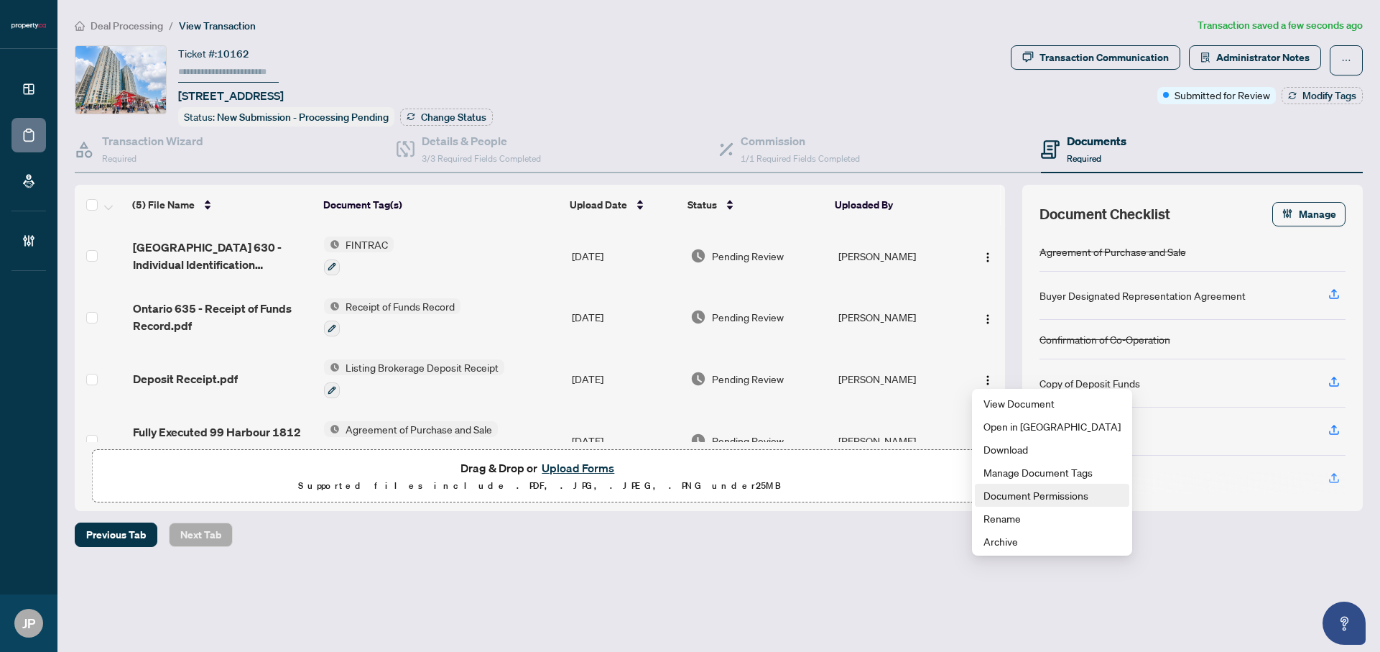
click at [1026, 494] on span "Document Permissions" at bounding box center [1051, 495] width 137 height 16
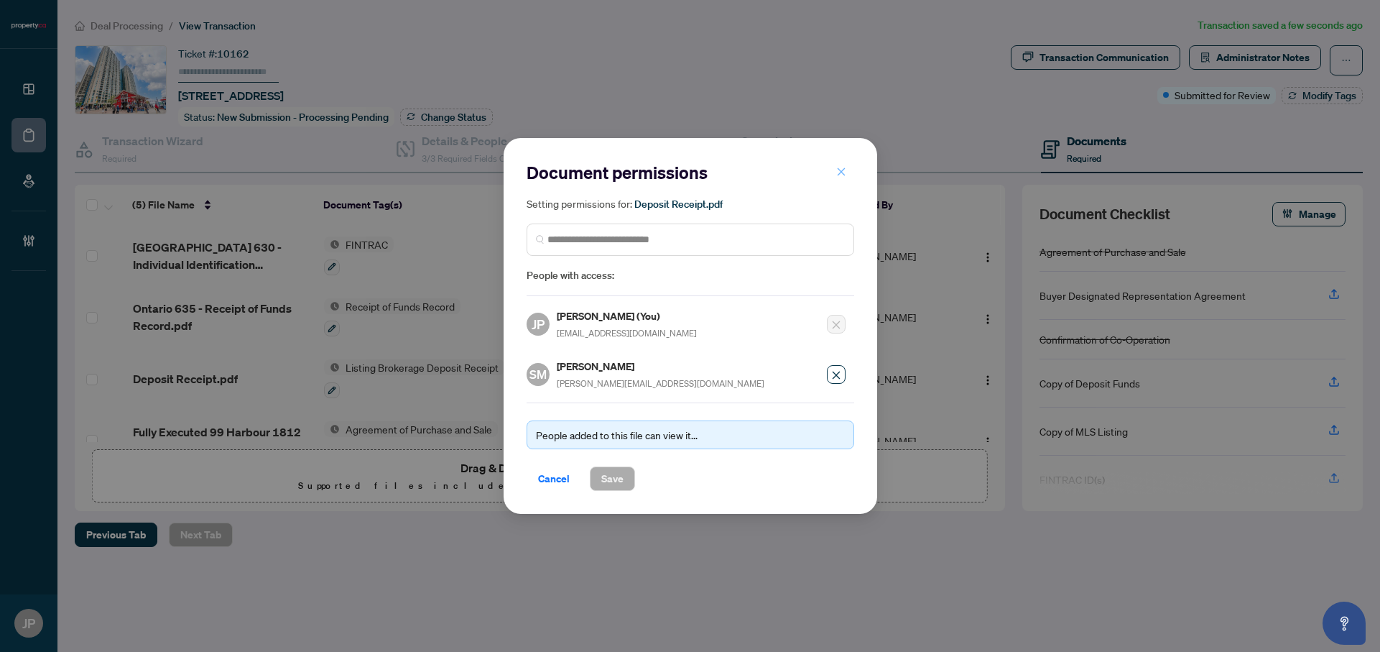
click at [833, 172] on button "button" at bounding box center [841, 171] width 29 height 24
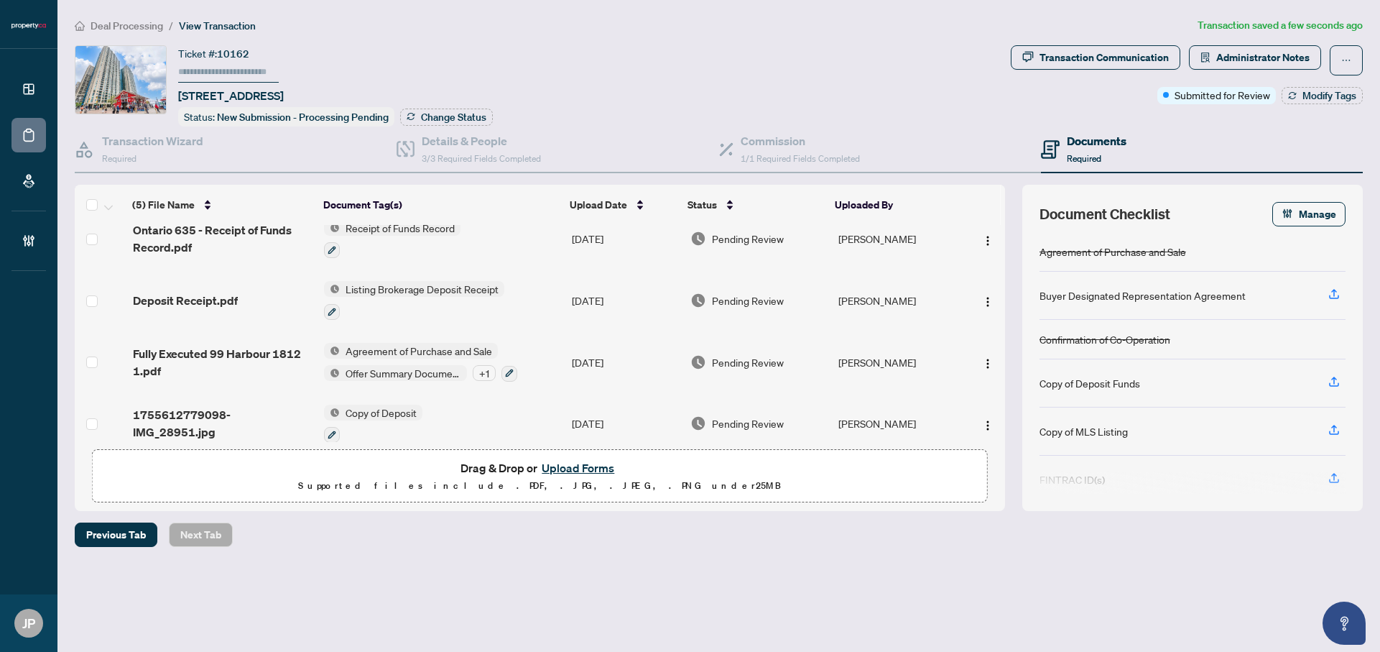
scroll to position [93, 0]
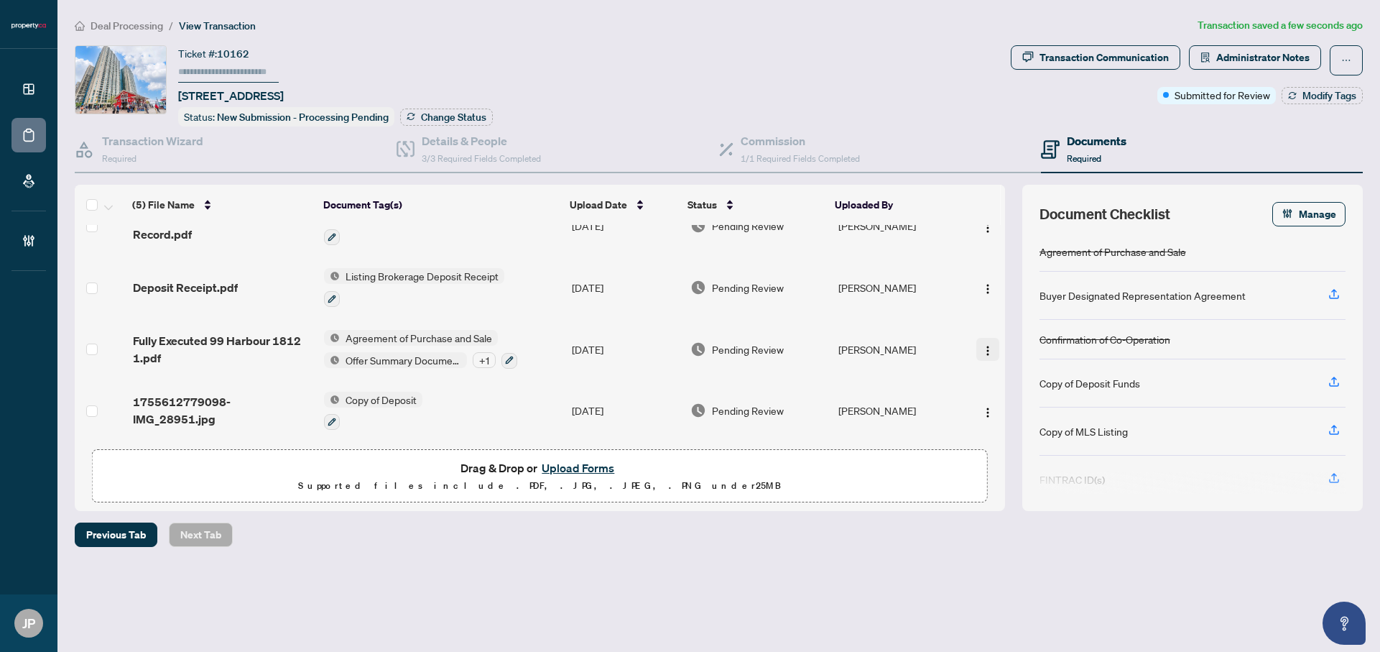
click at [990, 339] on button "button" at bounding box center [987, 349] width 23 height 23
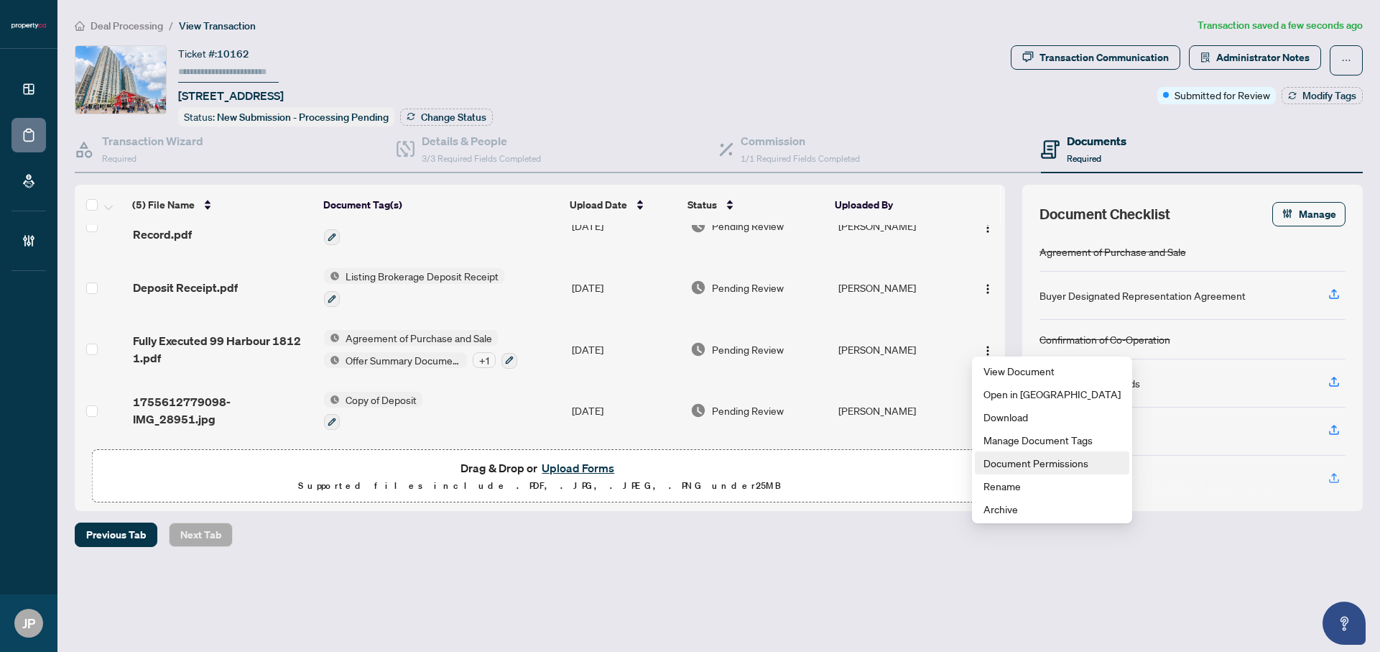
click at [1024, 463] on span "Document Permissions" at bounding box center [1051, 463] width 137 height 16
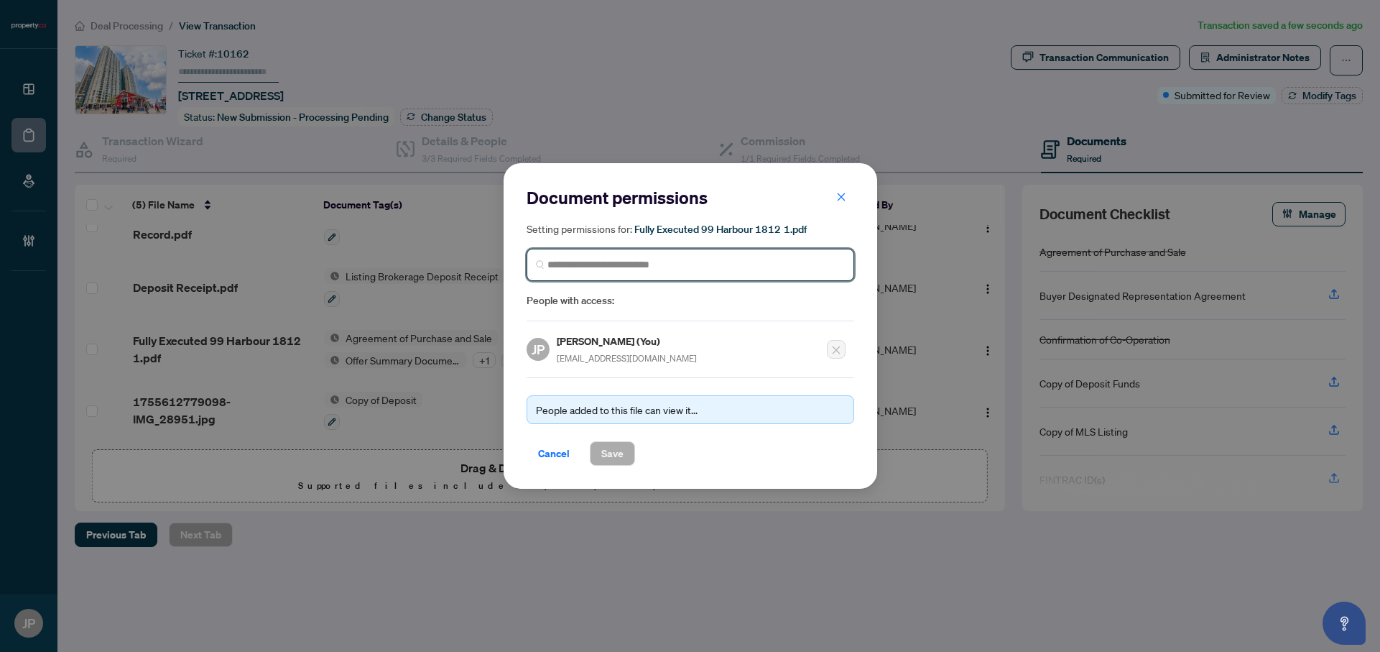
click at [0, 0] on input "search" at bounding box center [0, 0] width 0 height 0
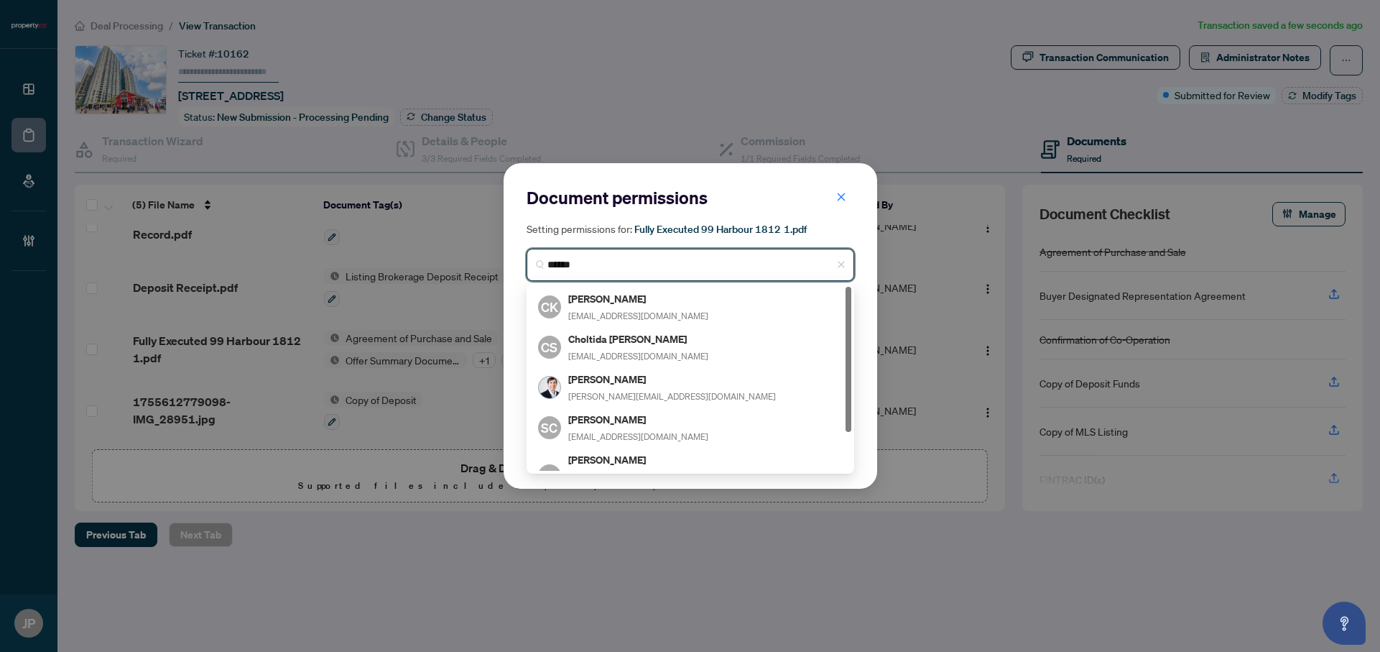
type input "*******"
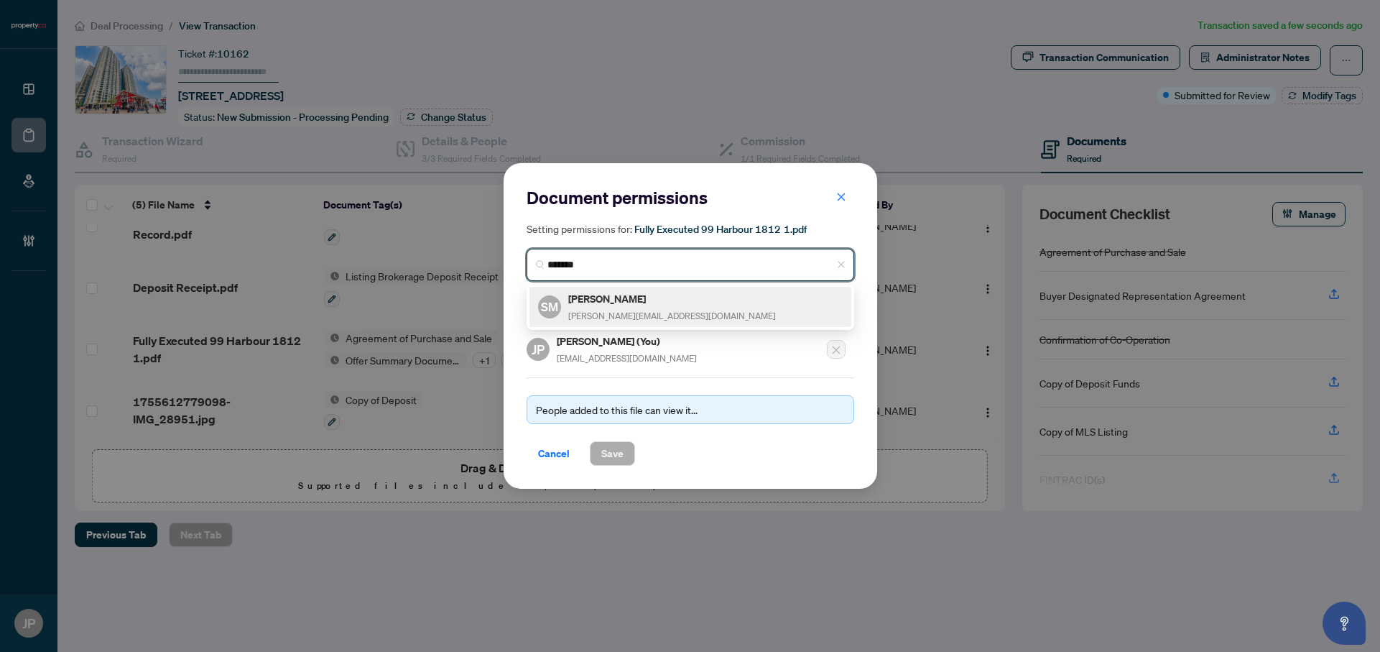
click at [618, 321] on div "Sean Miller sean@condos.ca" at bounding box center [672, 306] width 208 height 33
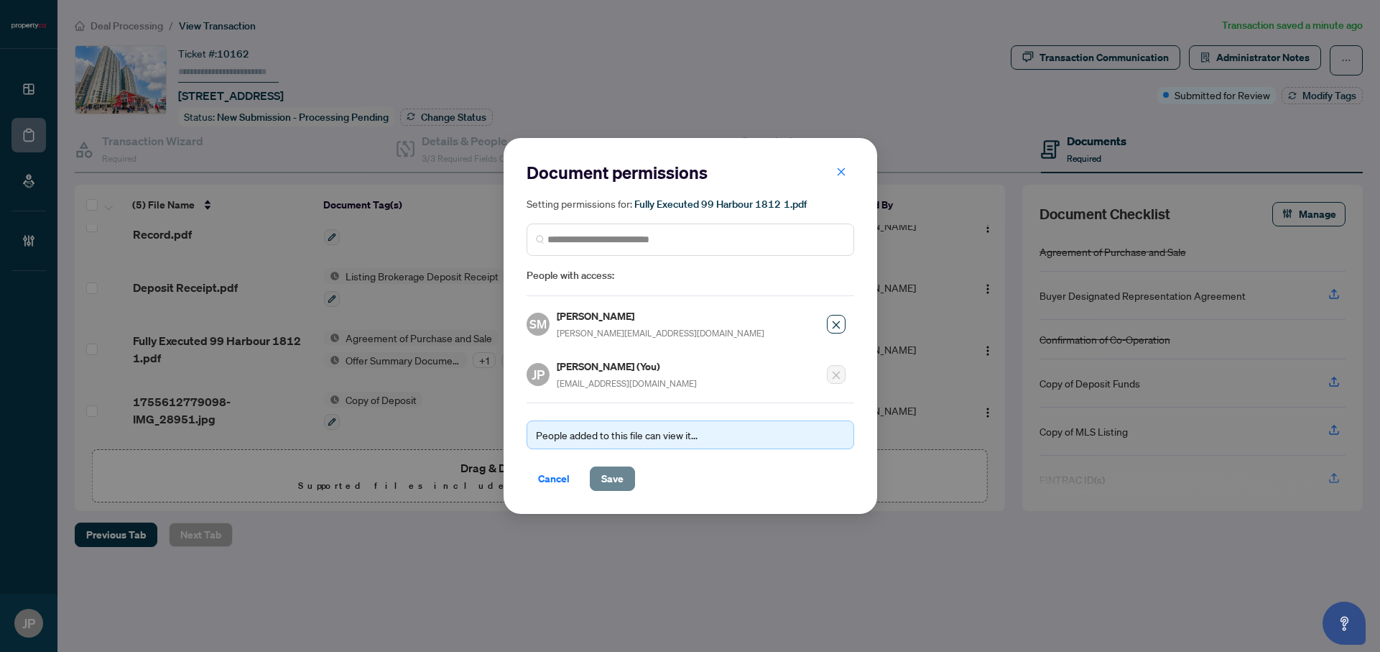
click at [619, 467] on span "Save" at bounding box center [612, 478] width 22 height 23
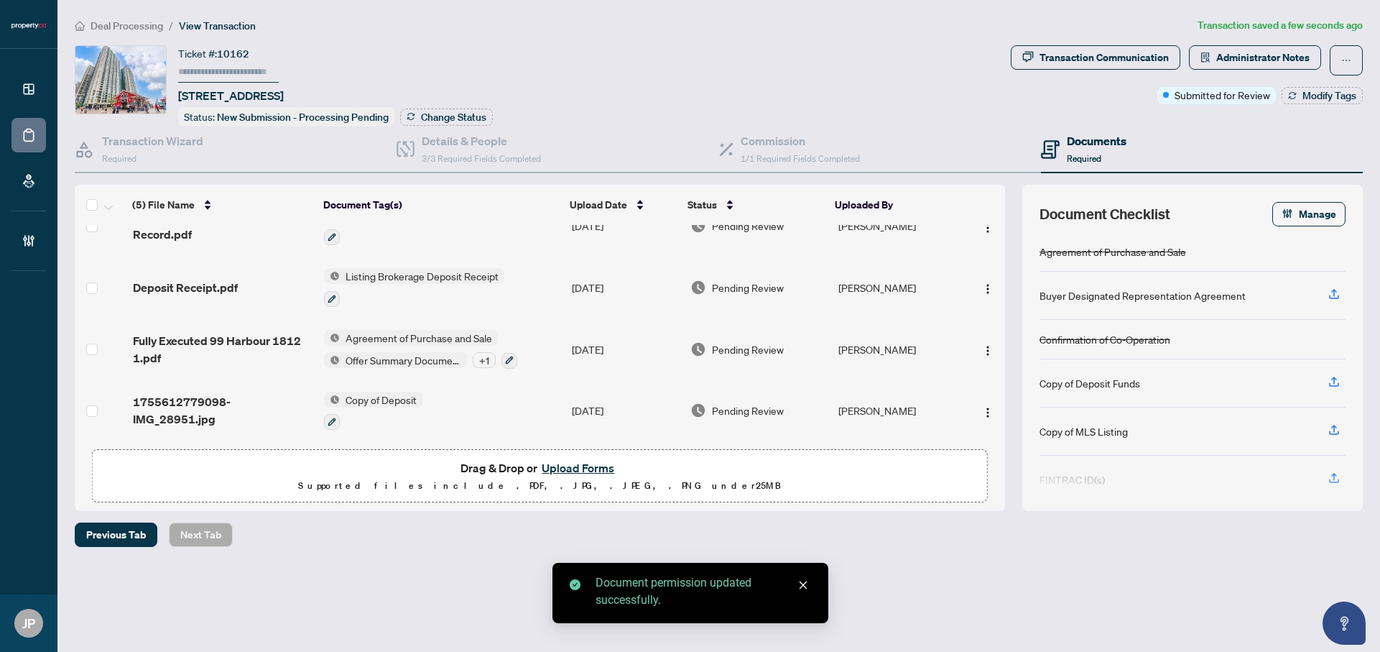
scroll to position [89, 0]
click at [986, 228] on img "button" at bounding box center [987, 229] width 11 height 11
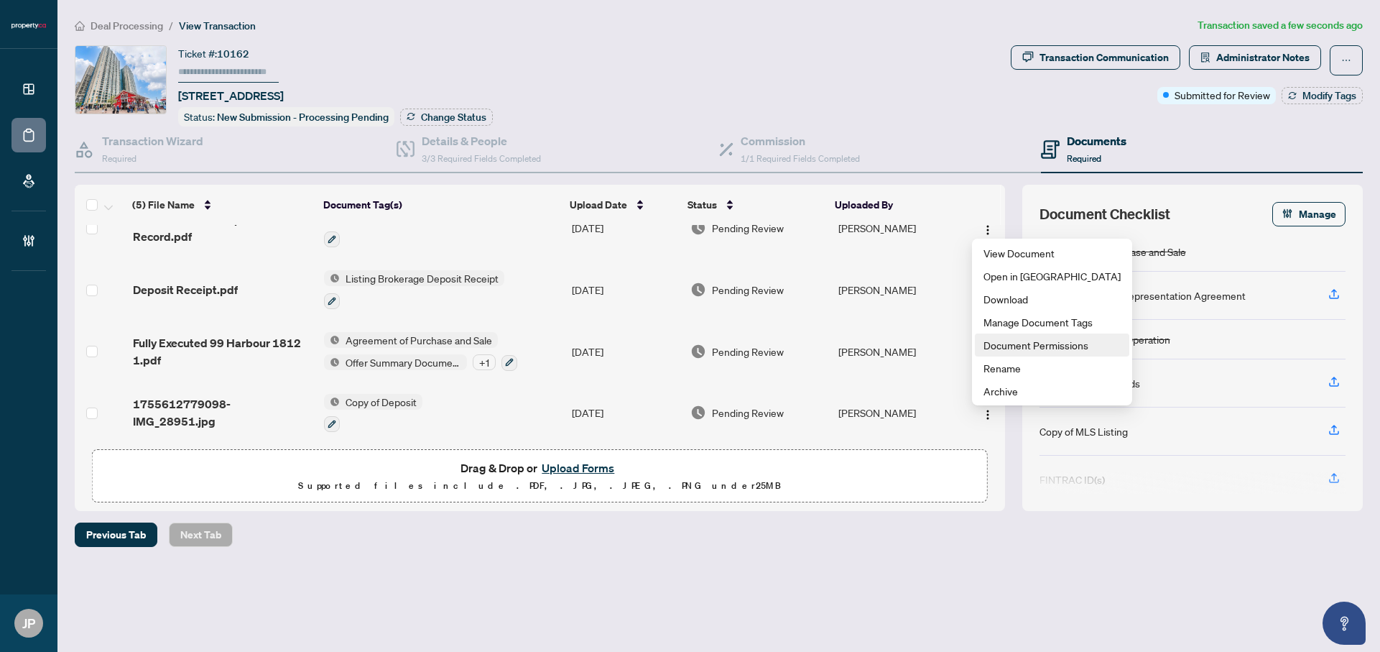
click at [1021, 345] on span "Document Permissions" at bounding box center [1051, 345] width 137 height 16
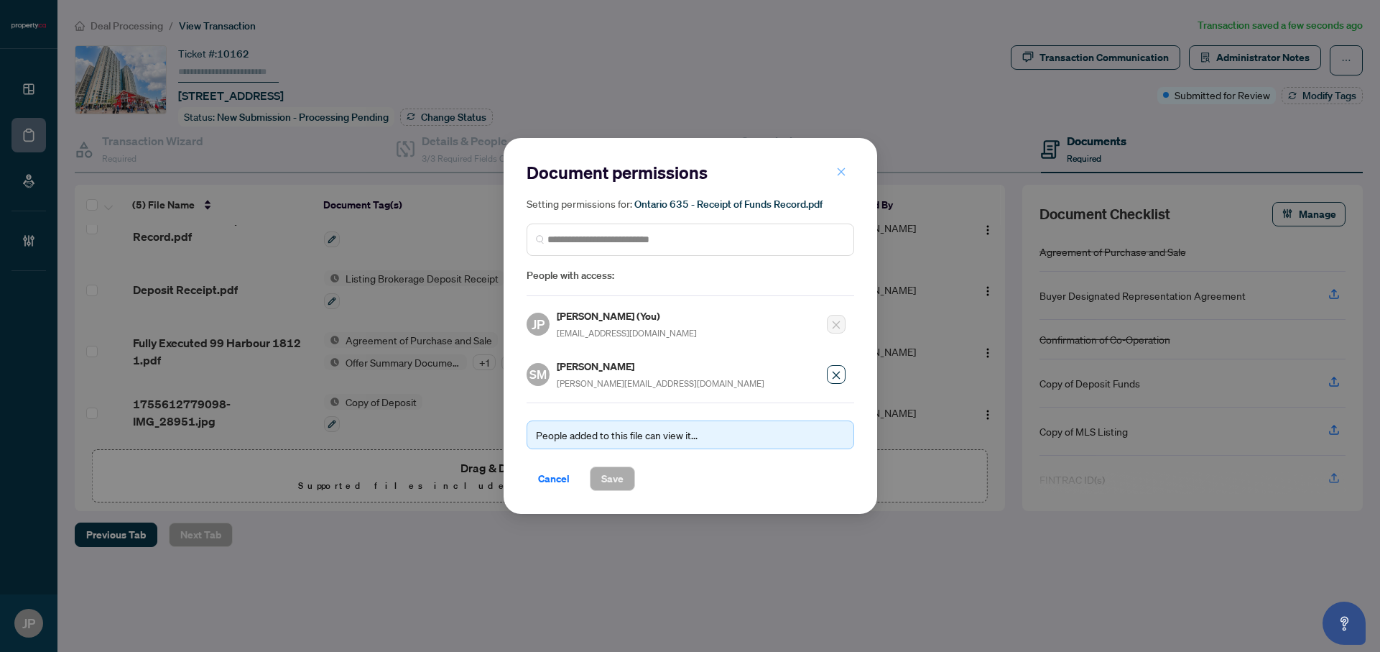
click at [844, 167] on span "button" at bounding box center [841, 171] width 10 height 23
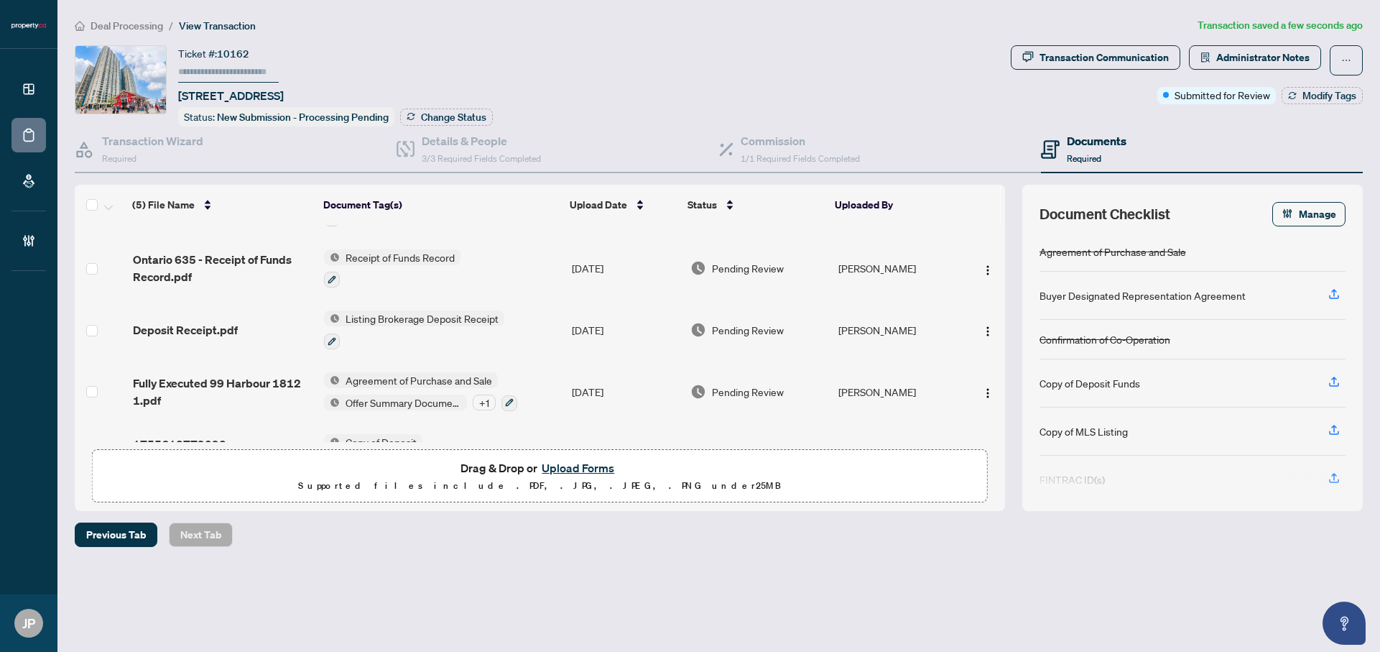
scroll to position [42, 0]
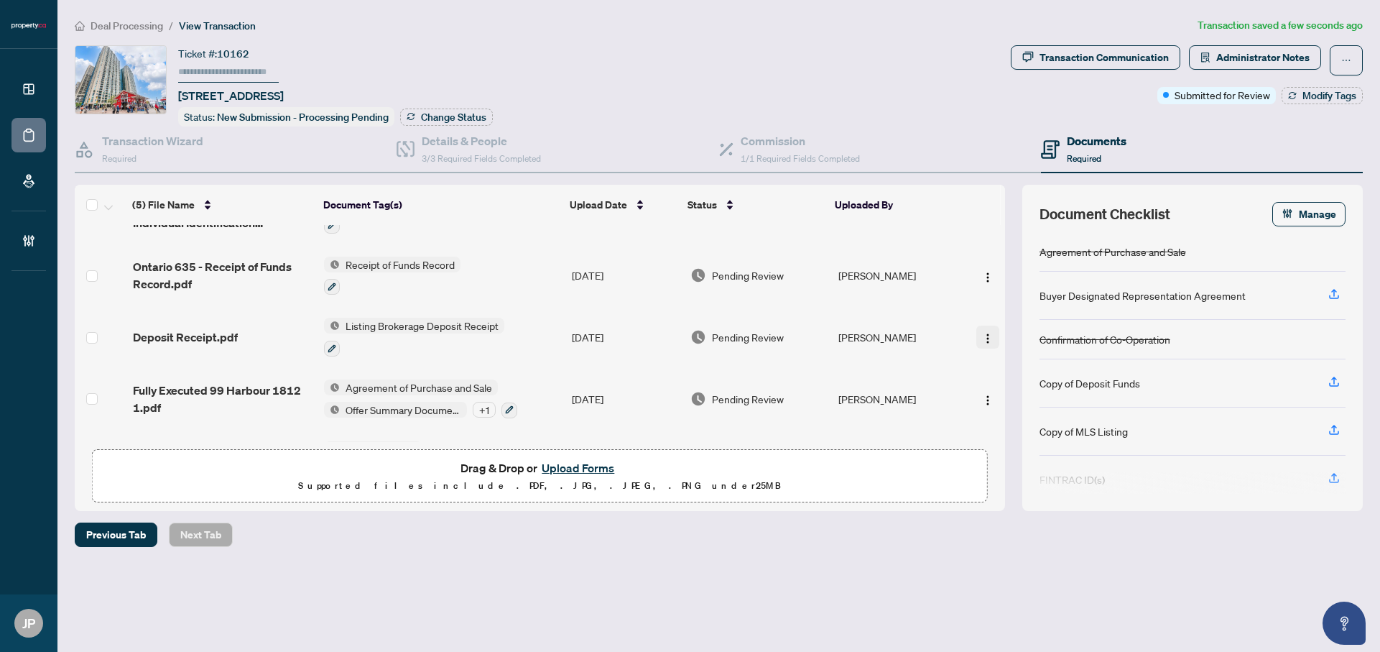
click at [982, 333] on img "button" at bounding box center [987, 338] width 11 height 11
click at [1017, 447] on span "Document Permissions" at bounding box center [1051, 453] width 137 height 16
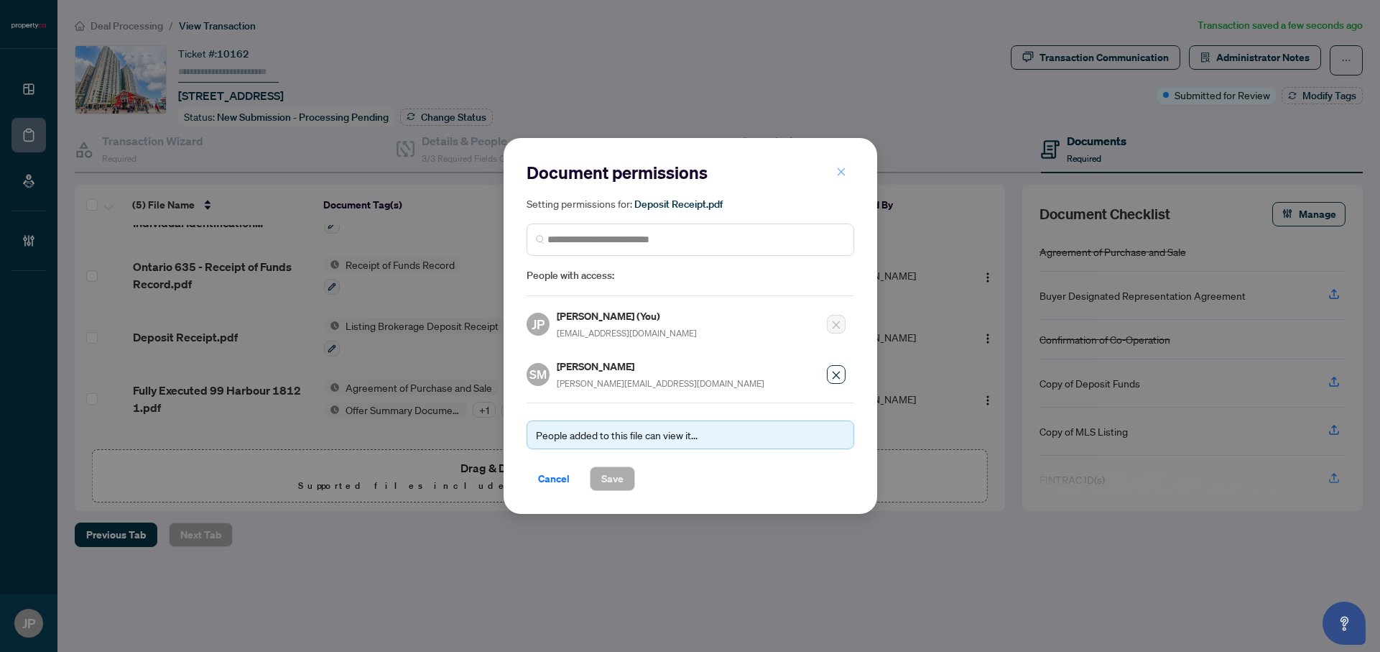
click at [840, 173] on icon "close" at bounding box center [841, 171] width 8 height 8
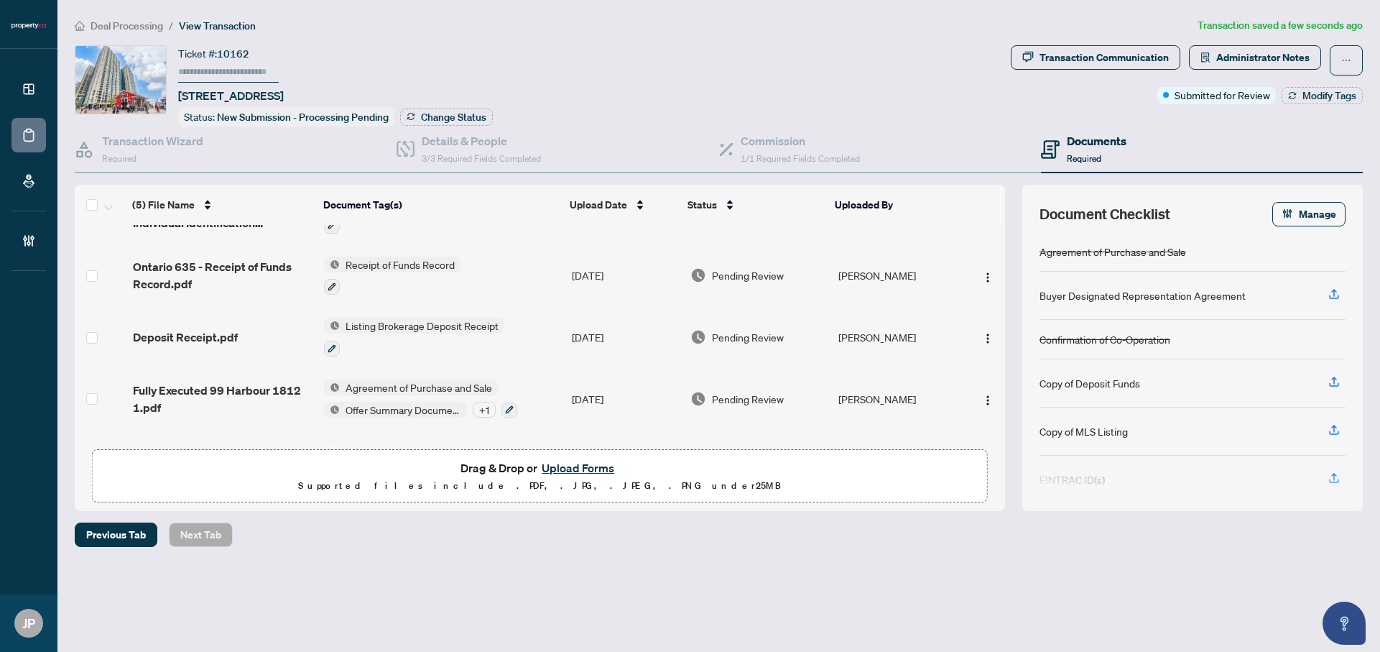
scroll to position [93, 0]
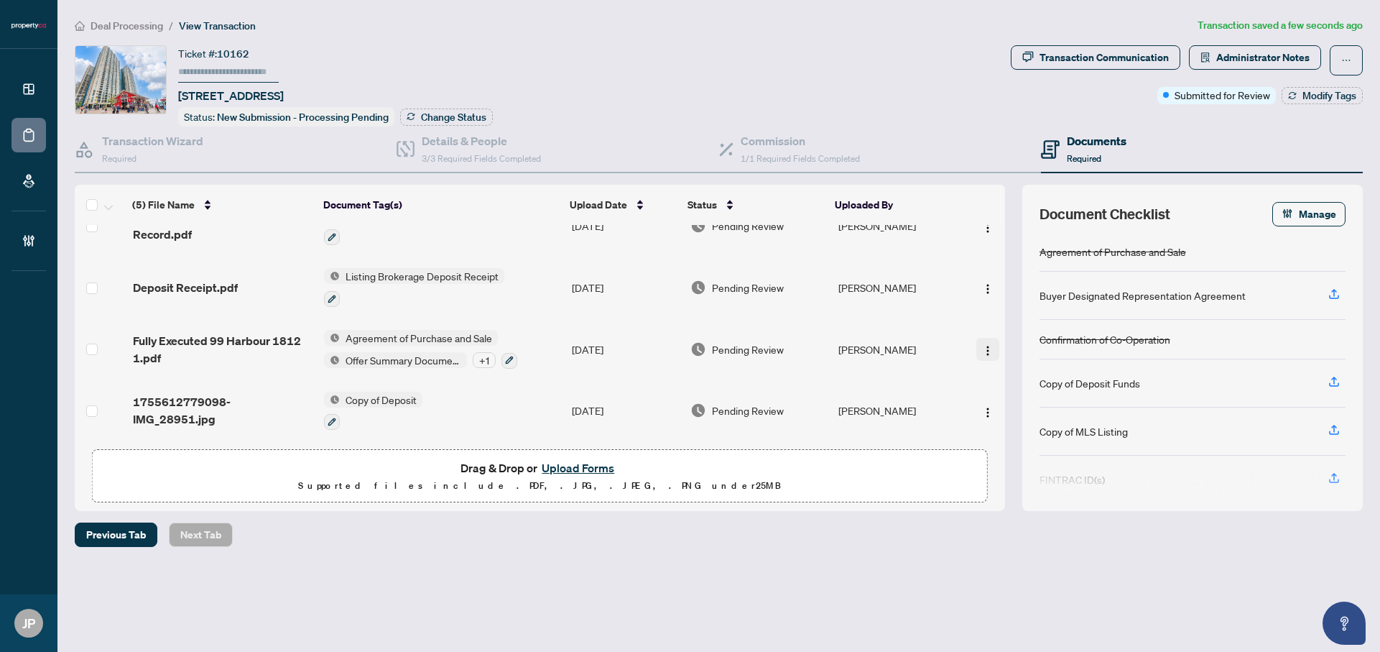
click at [976, 342] on button "button" at bounding box center [987, 349] width 23 height 23
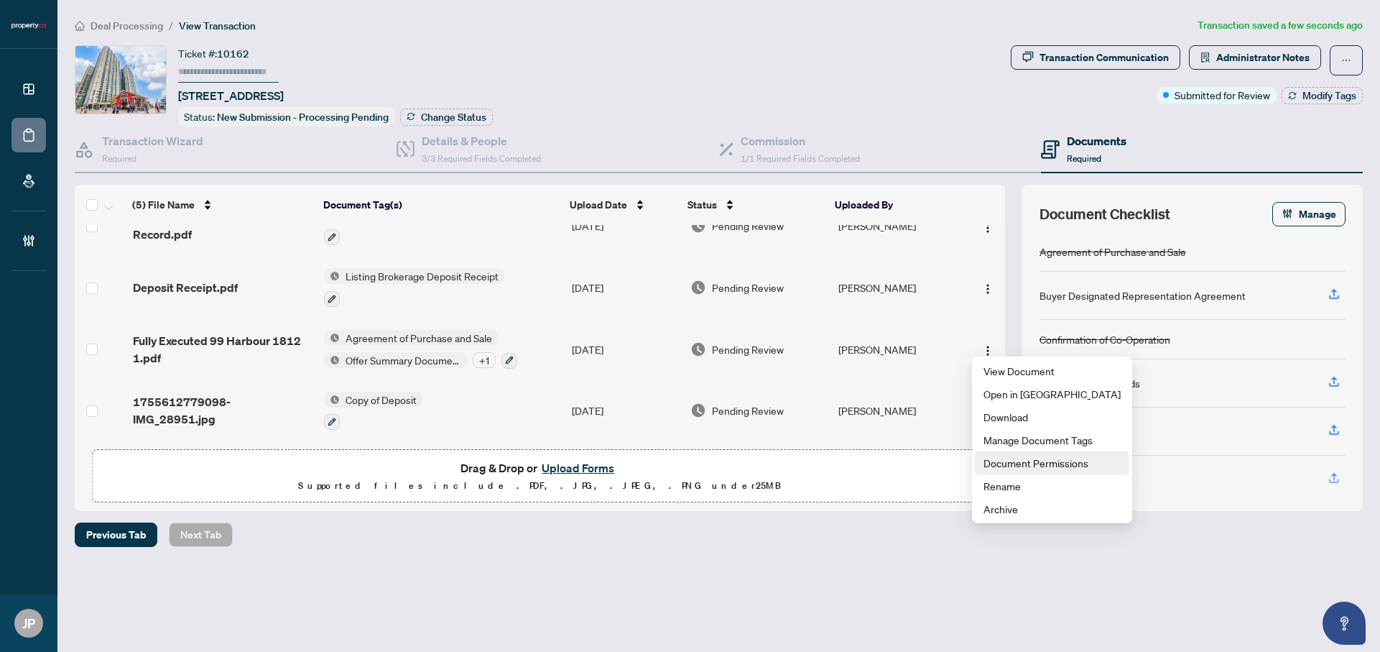
click at [1015, 457] on span "Document Permissions" at bounding box center [1051, 463] width 137 height 16
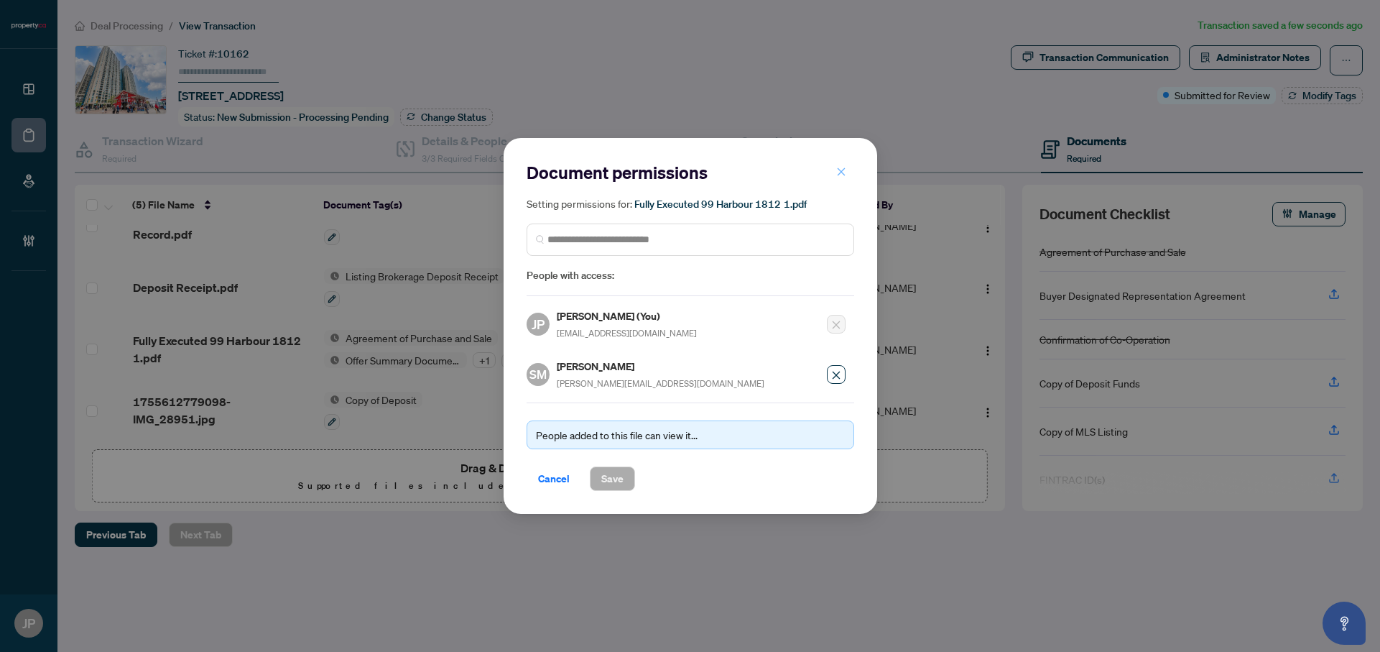
click at [852, 170] on button "button" at bounding box center [841, 171] width 29 height 24
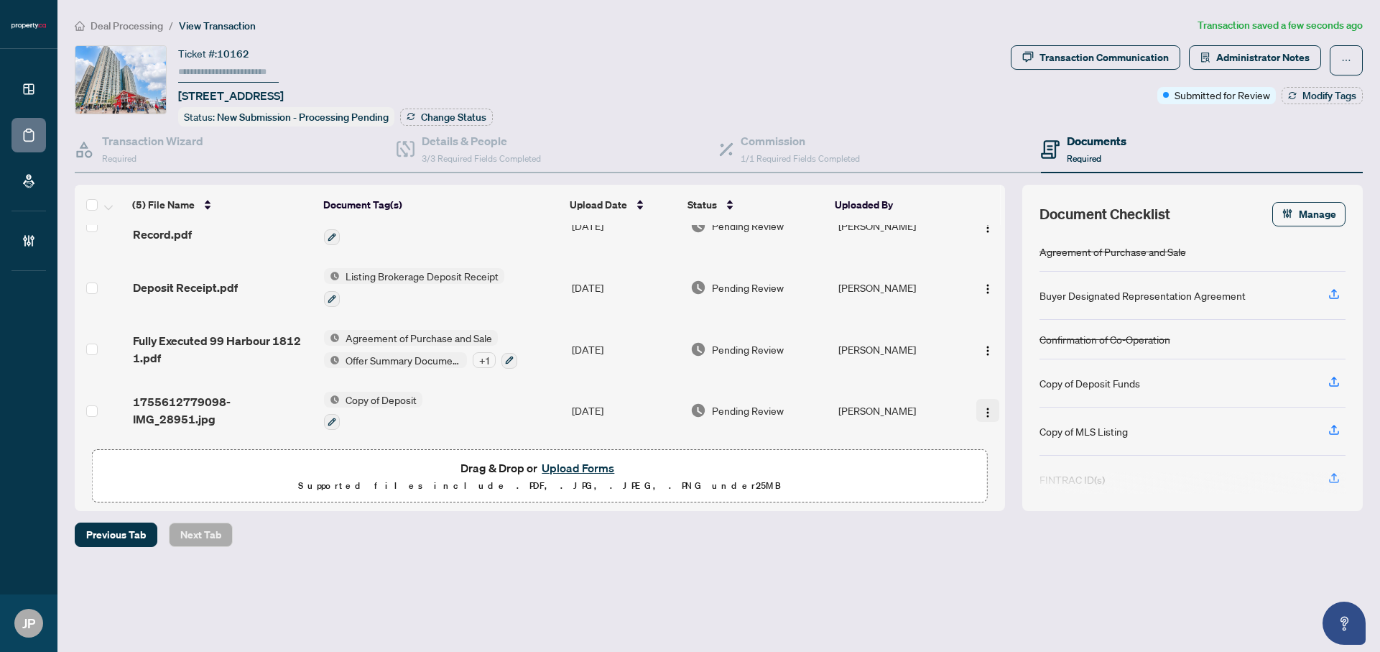
click at [982, 409] on img "button" at bounding box center [987, 412] width 11 height 11
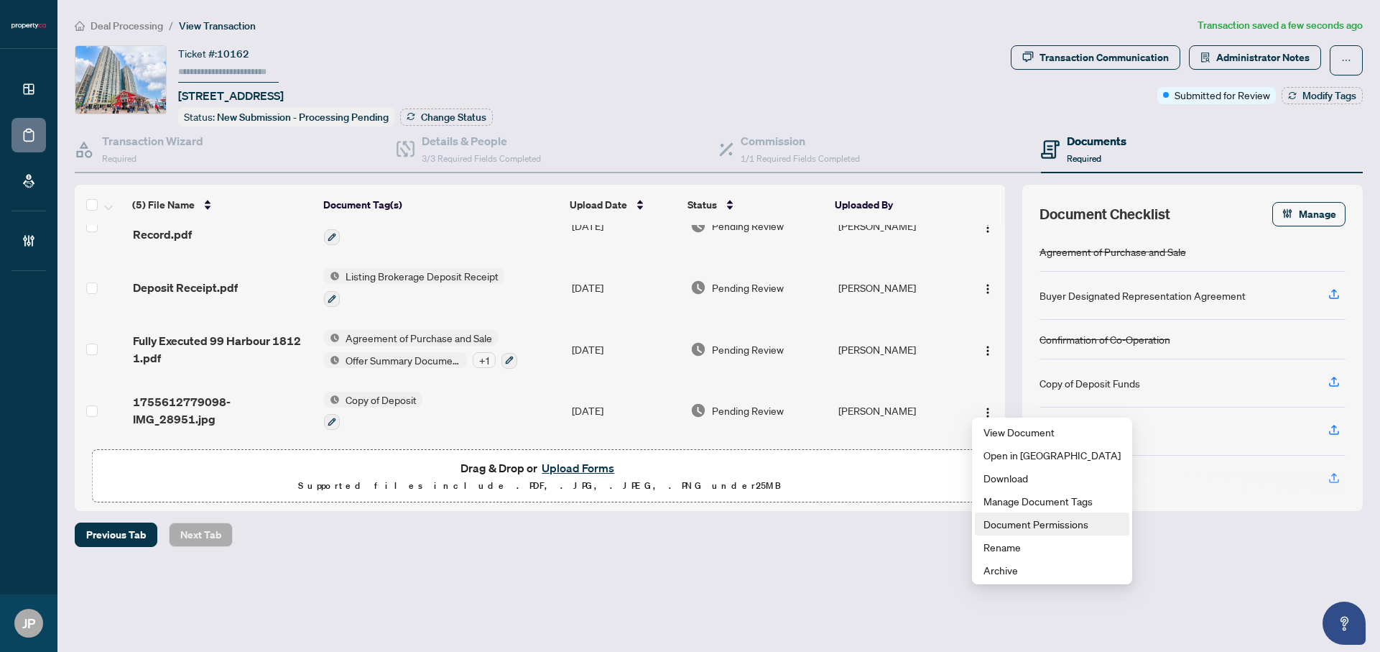
click at [1014, 529] on span "Document Permissions" at bounding box center [1051, 524] width 137 height 16
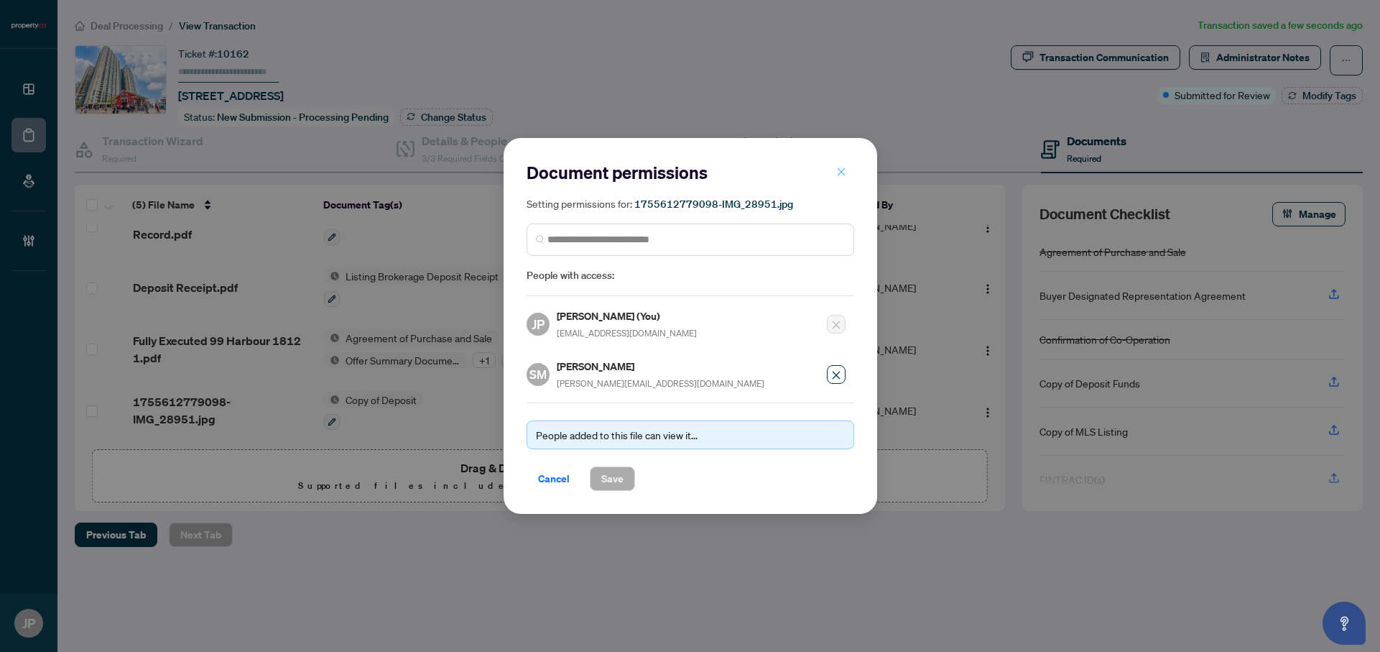
click at [840, 177] on icon "close" at bounding box center [841, 172] width 10 height 10
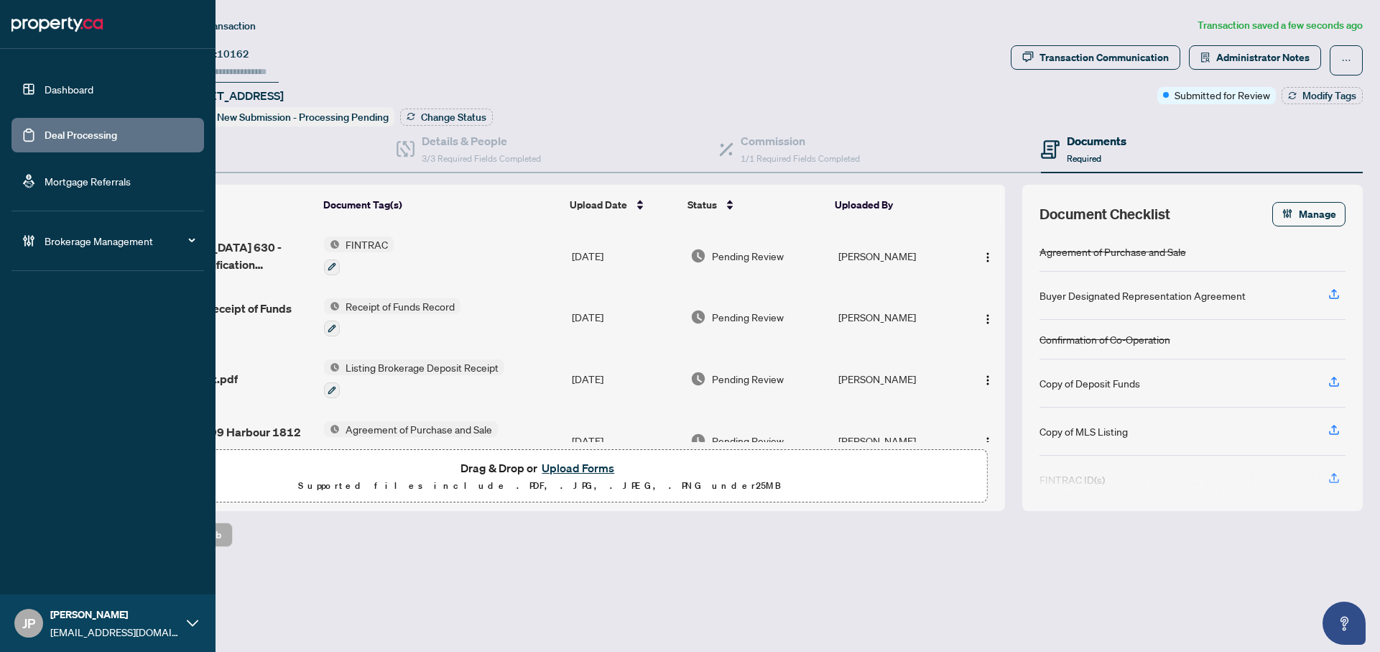
click at [45, 88] on link "Dashboard" at bounding box center [69, 89] width 49 height 13
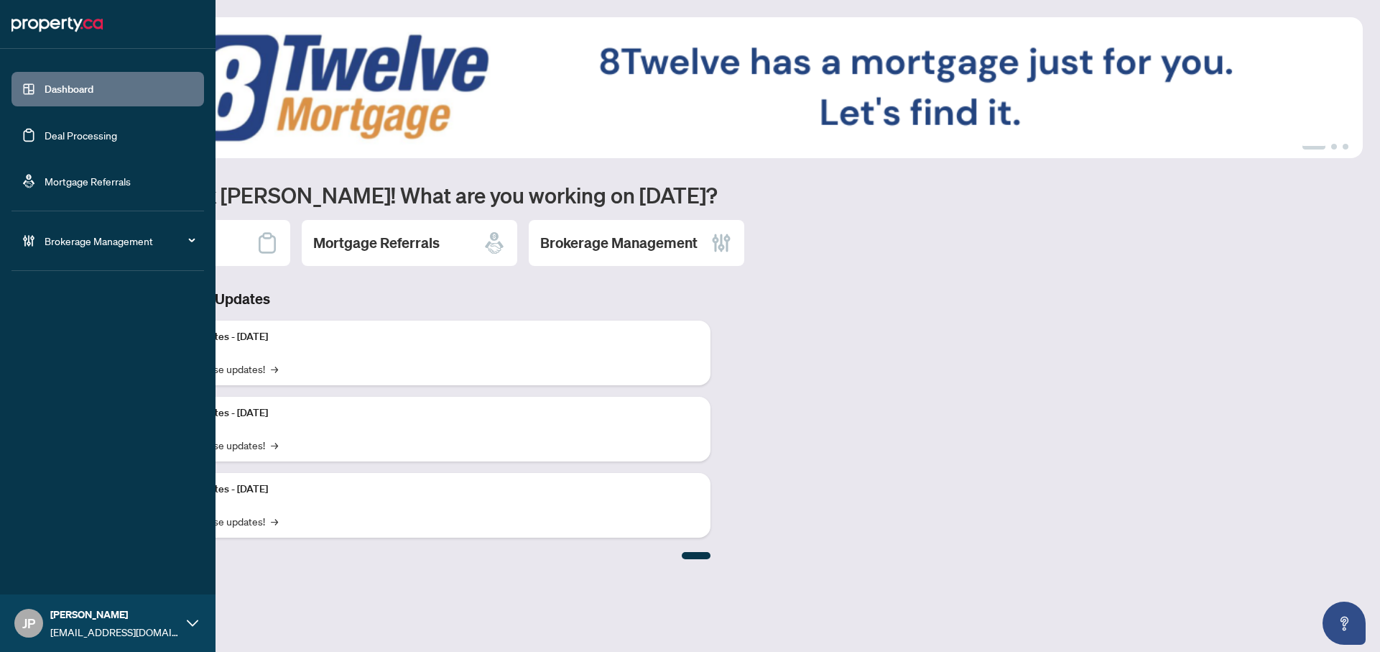
click at [86, 142] on link "Deal Processing" at bounding box center [81, 135] width 73 height 13
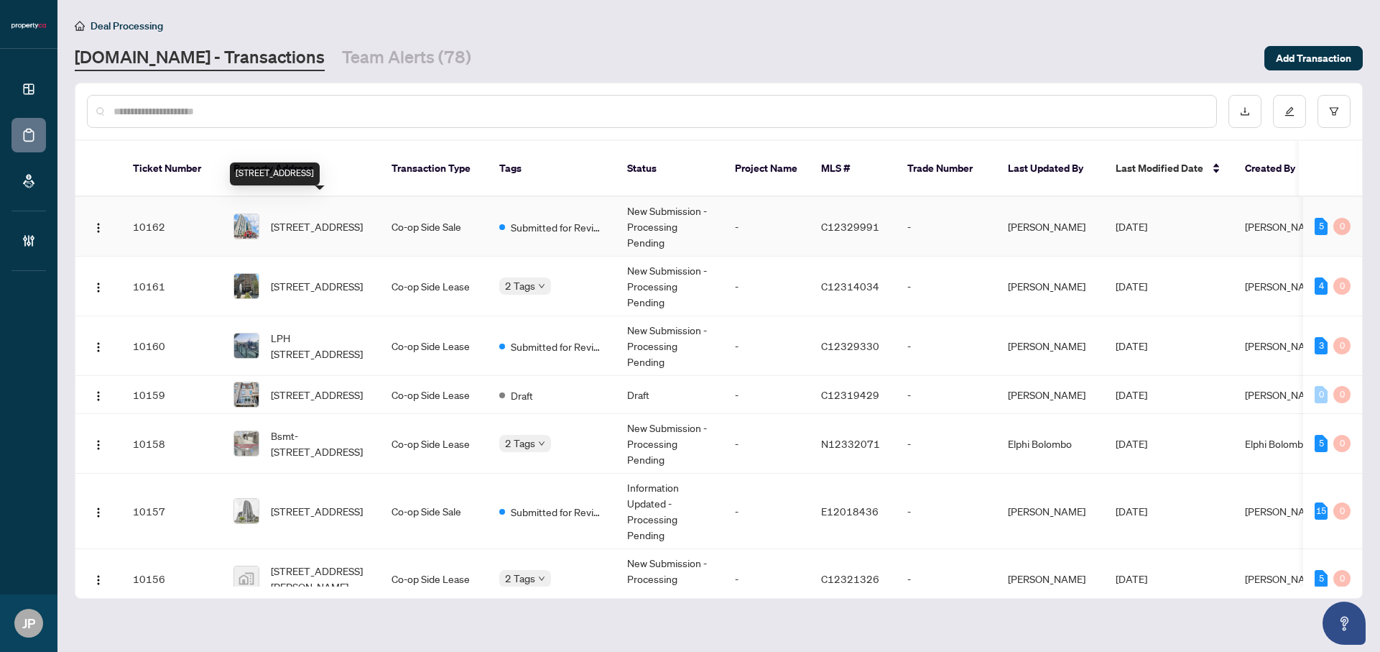
click at [314, 218] on span "[STREET_ADDRESS]" at bounding box center [317, 226] width 92 height 16
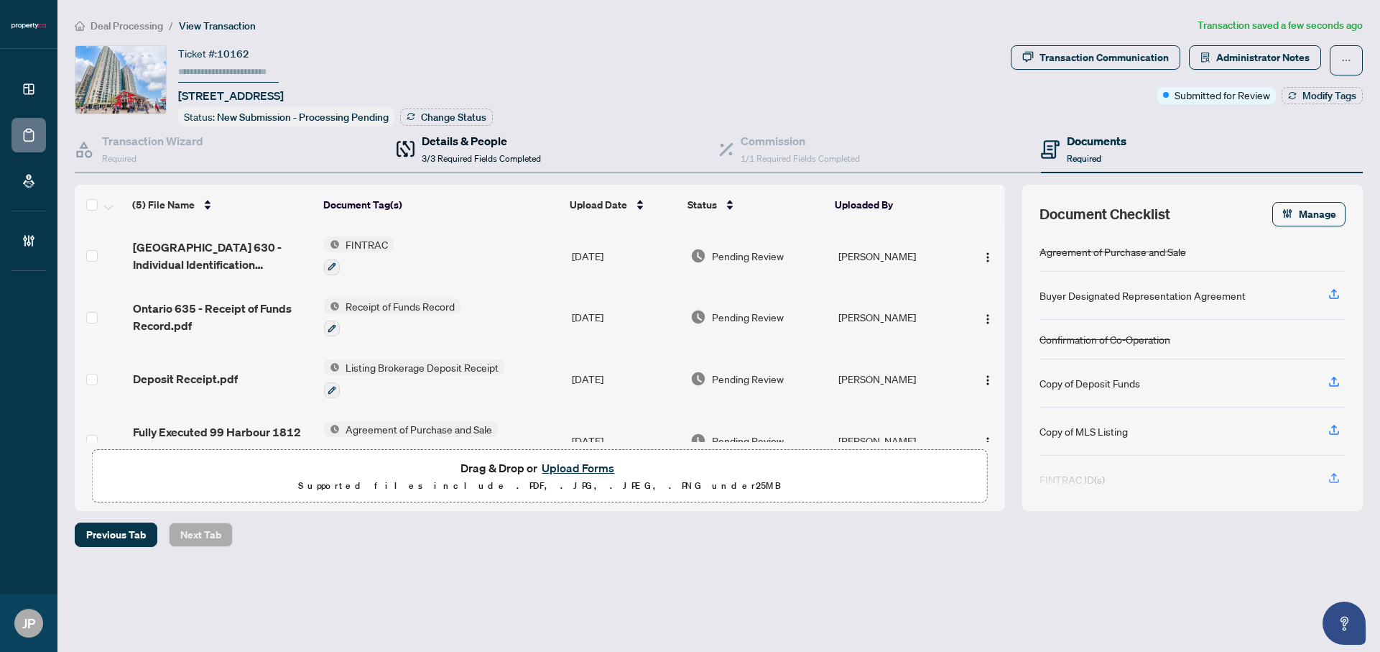
click at [472, 143] on h4 "Details & People" at bounding box center [481, 140] width 119 height 17
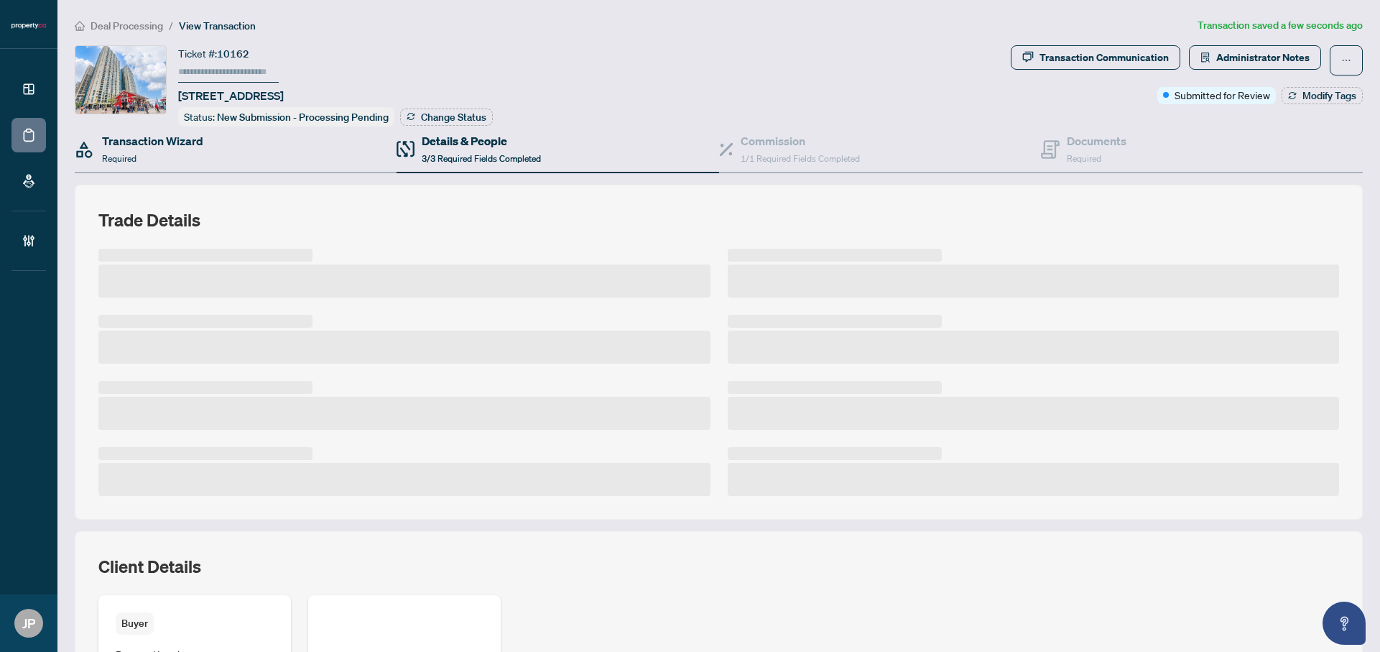
scroll to position [243, 0]
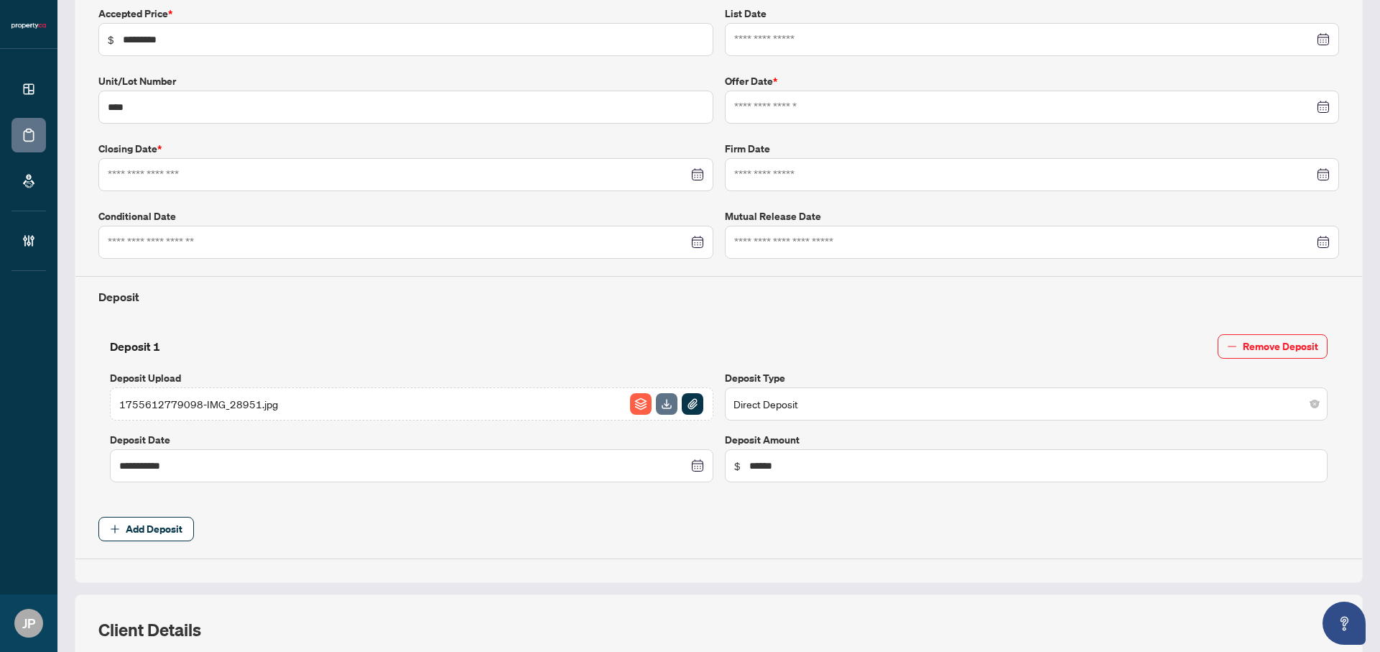
type input "**********"
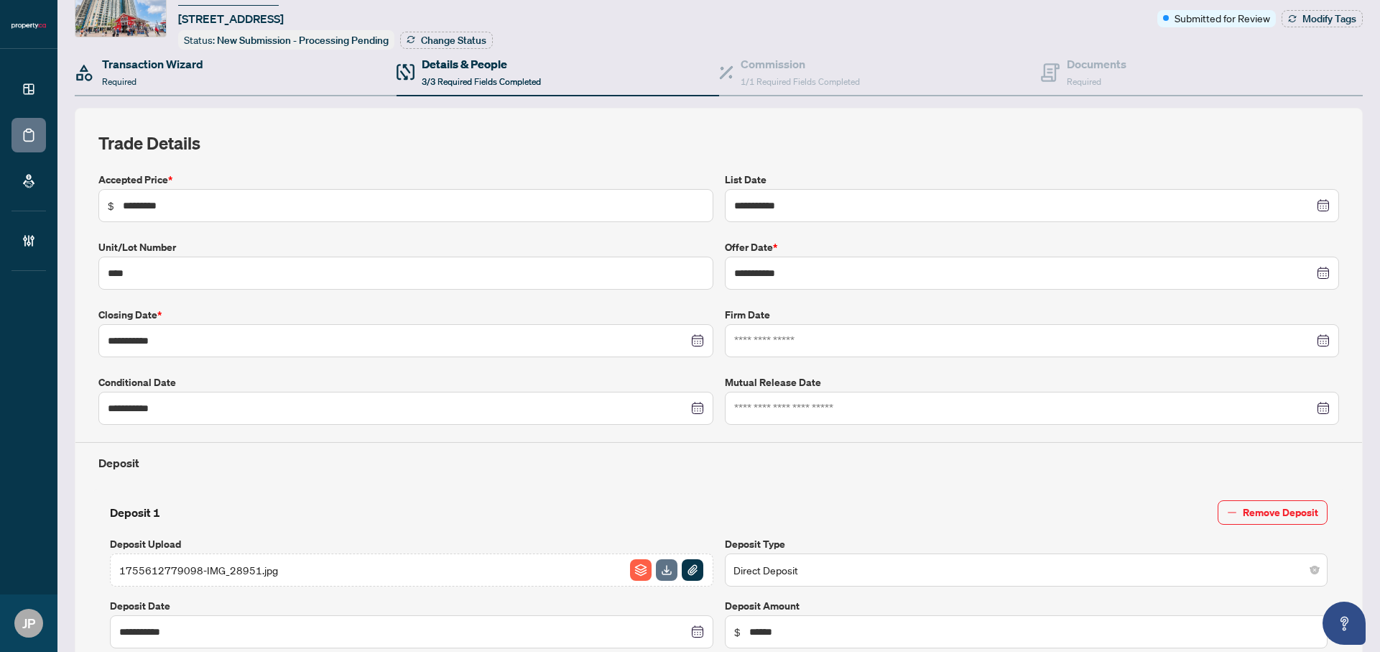
scroll to position [0, 0]
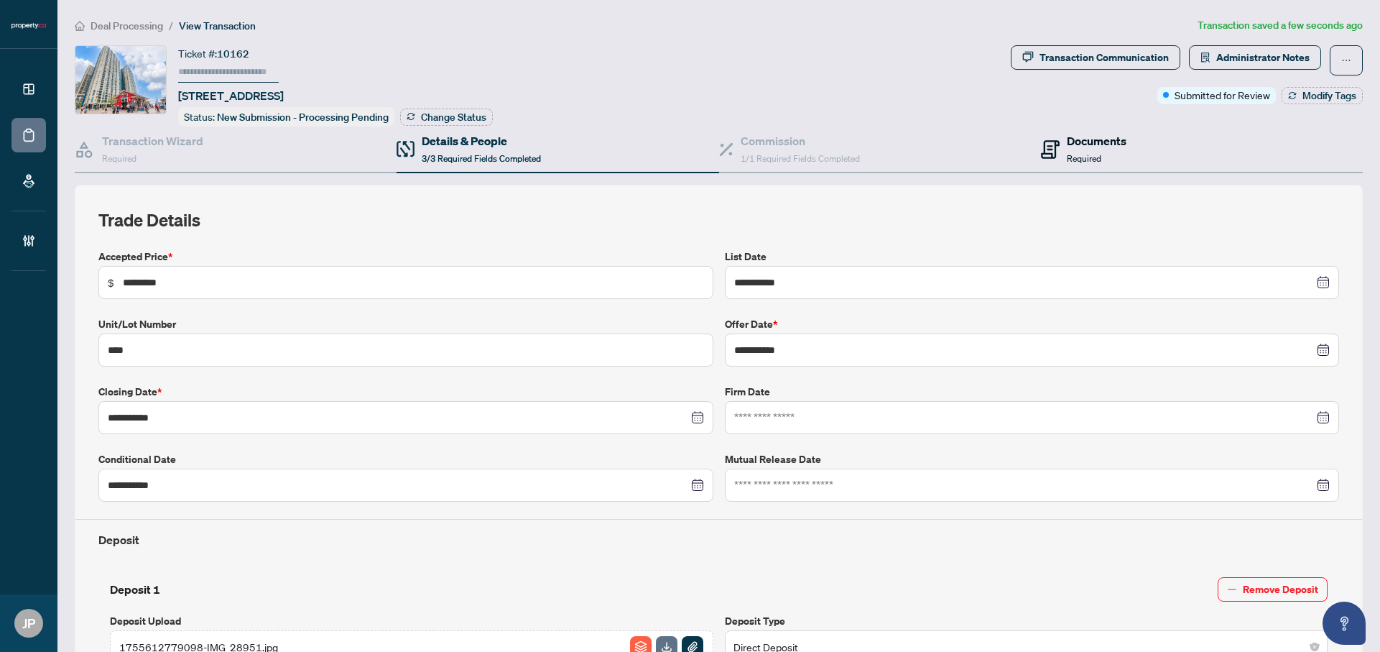
click at [1095, 162] on div "Documents Required" at bounding box center [1097, 149] width 60 height 34
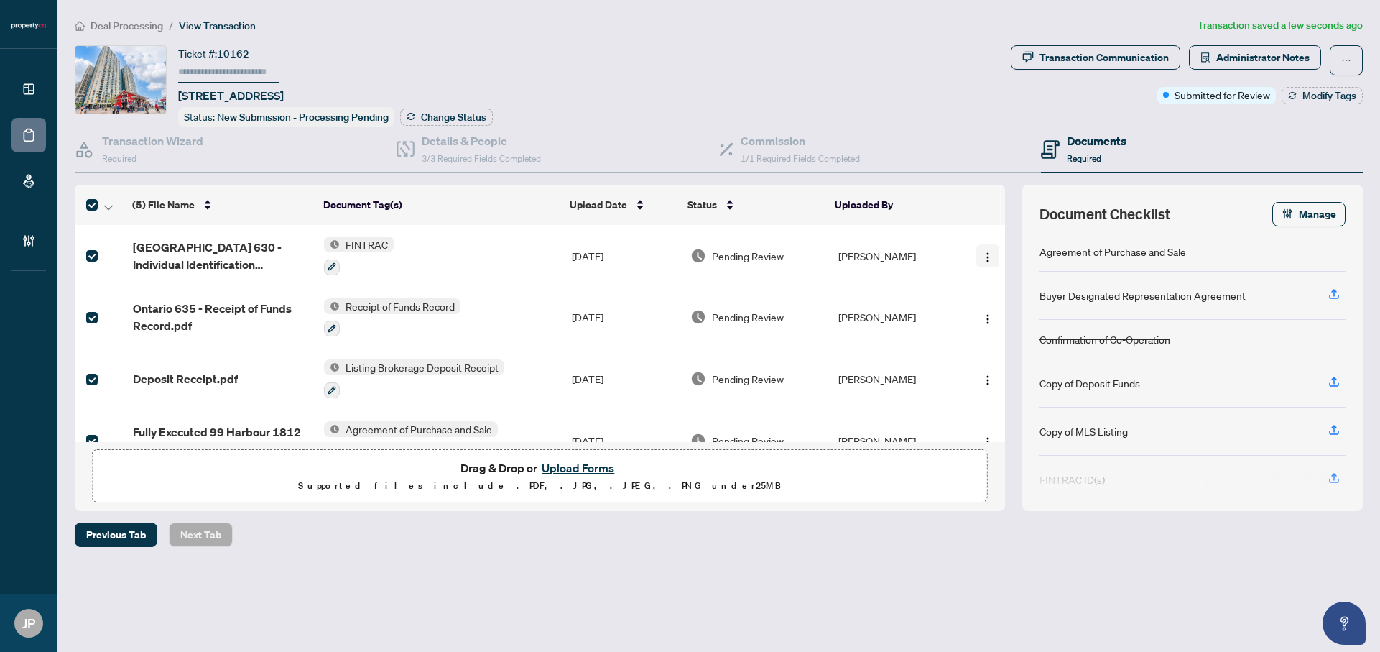
click at [983, 252] on img "button" at bounding box center [987, 256] width 11 height 11
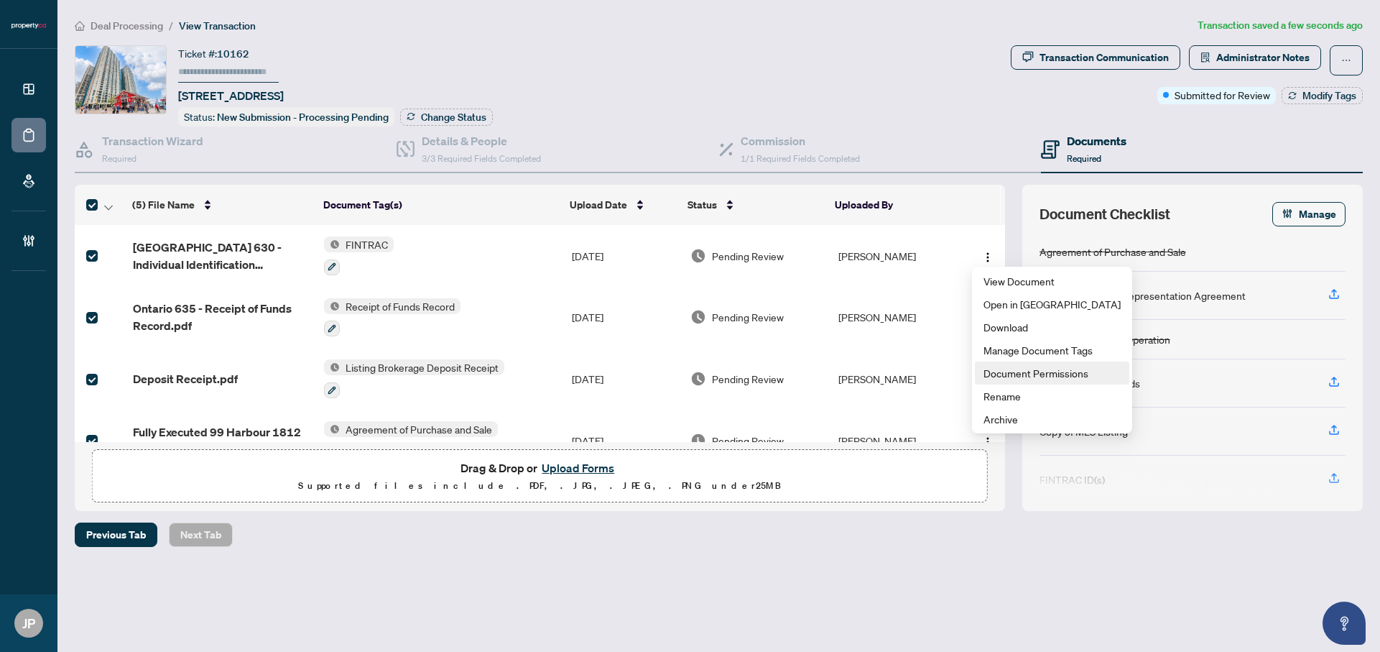
click at [1016, 371] on span "Document Permissions" at bounding box center [1051, 373] width 137 height 16
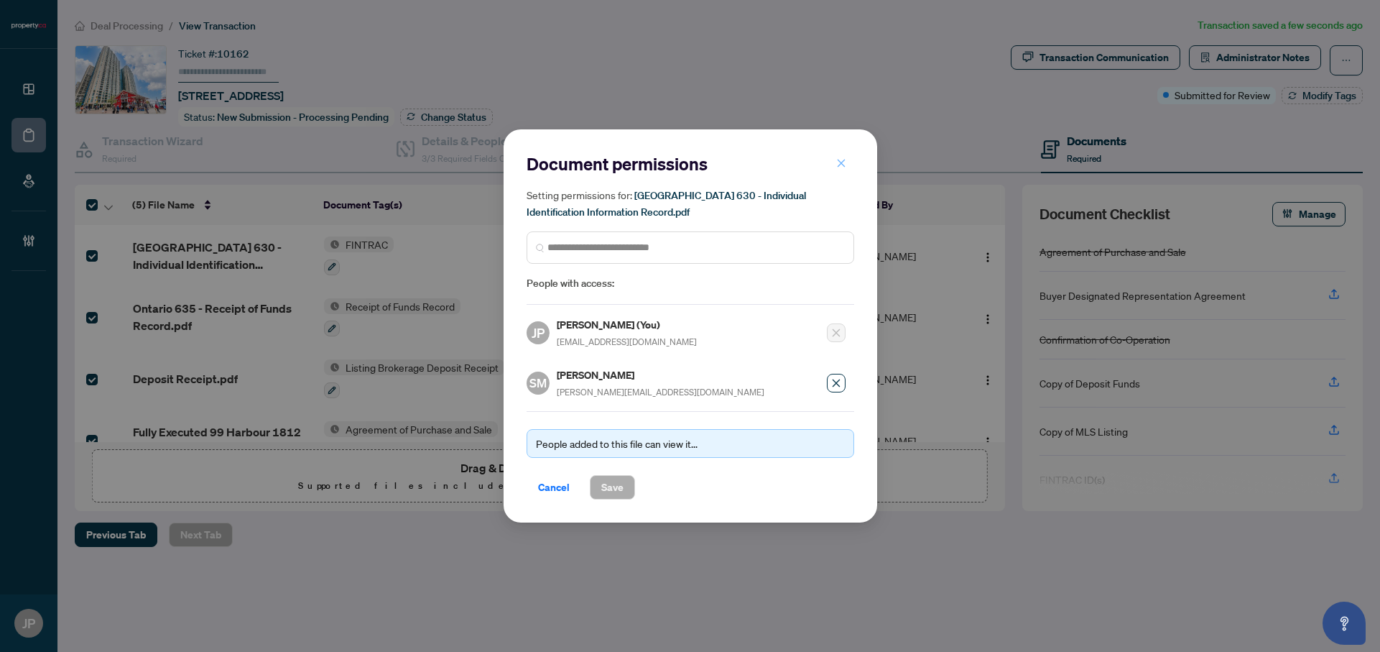
click at [836, 165] on icon "close" at bounding box center [841, 163] width 10 height 10
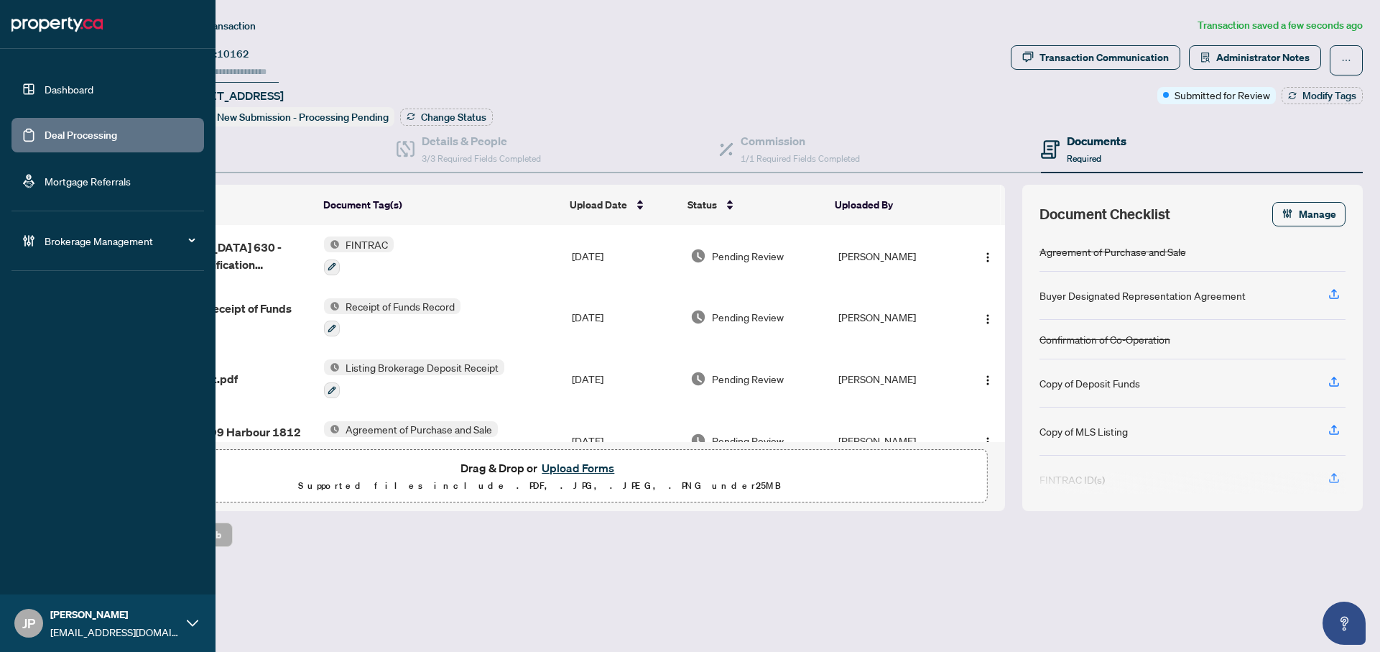
click at [78, 178] on link "Mortgage Referrals" at bounding box center [88, 181] width 86 height 13
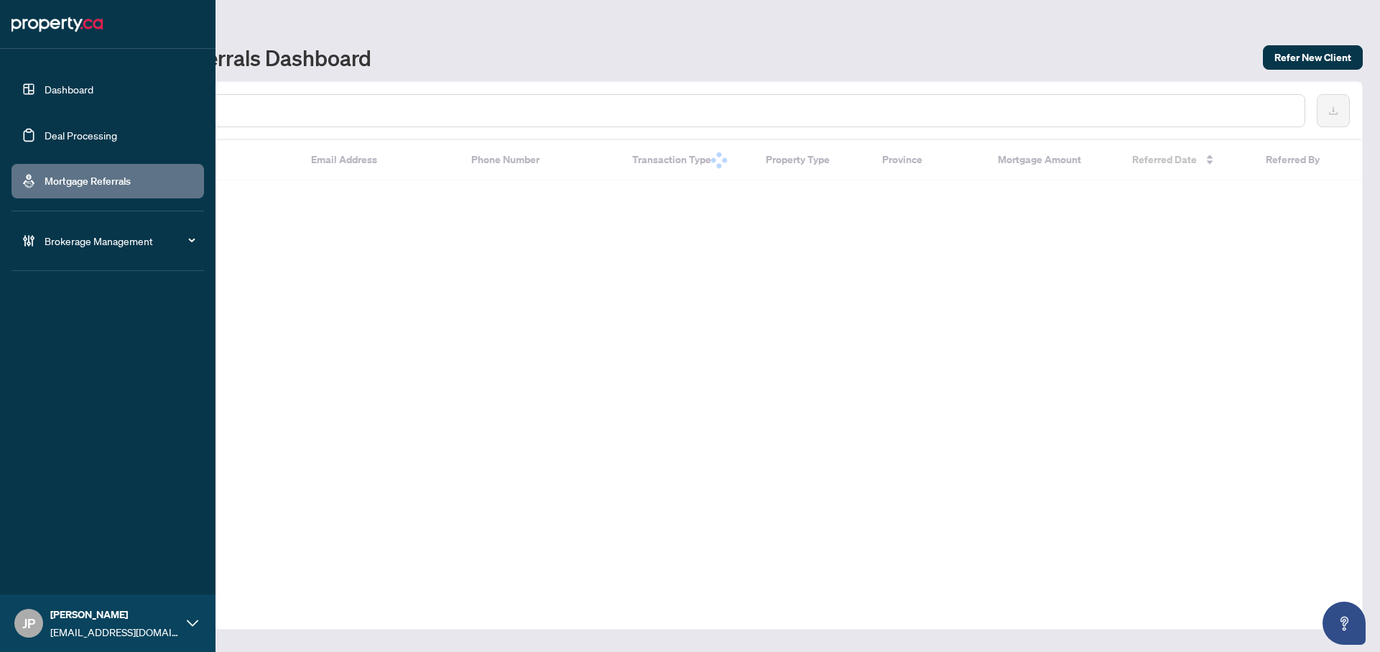
click at [81, 134] on link "Deal Processing" at bounding box center [81, 135] width 73 height 13
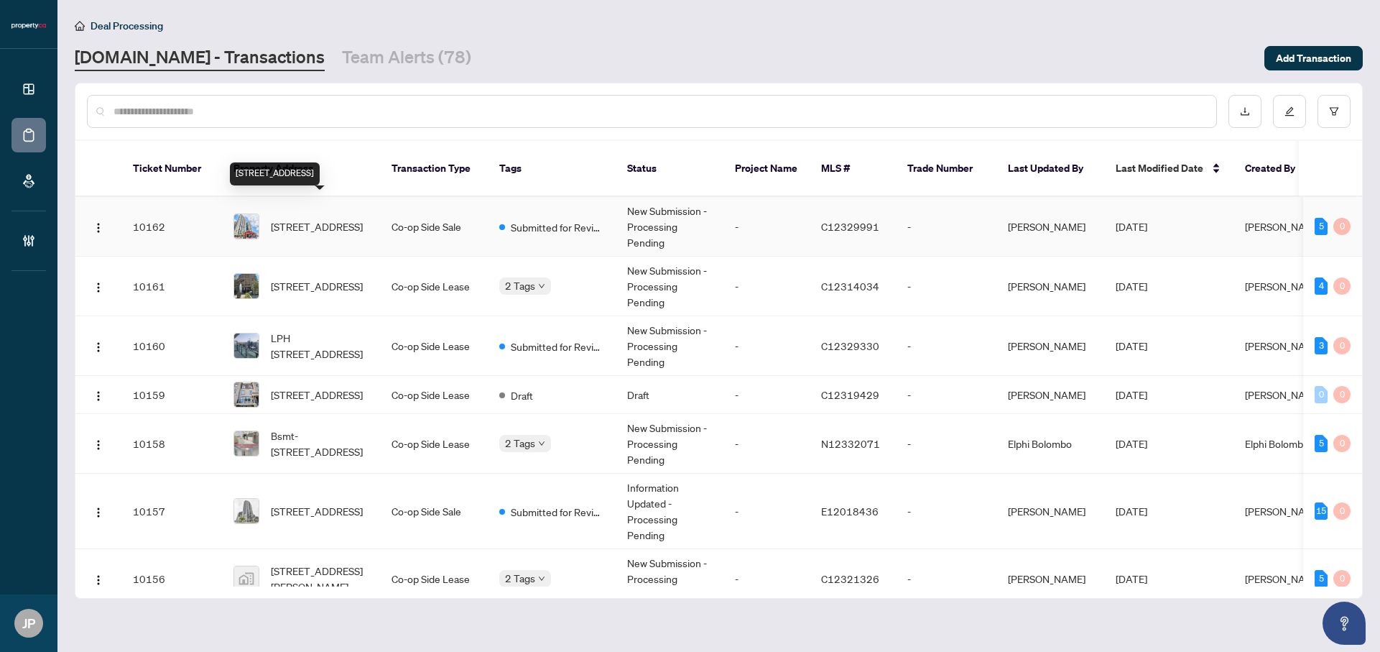
click at [344, 218] on span "[STREET_ADDRESS]" at bounding box center [317, 226] width 92 height 16
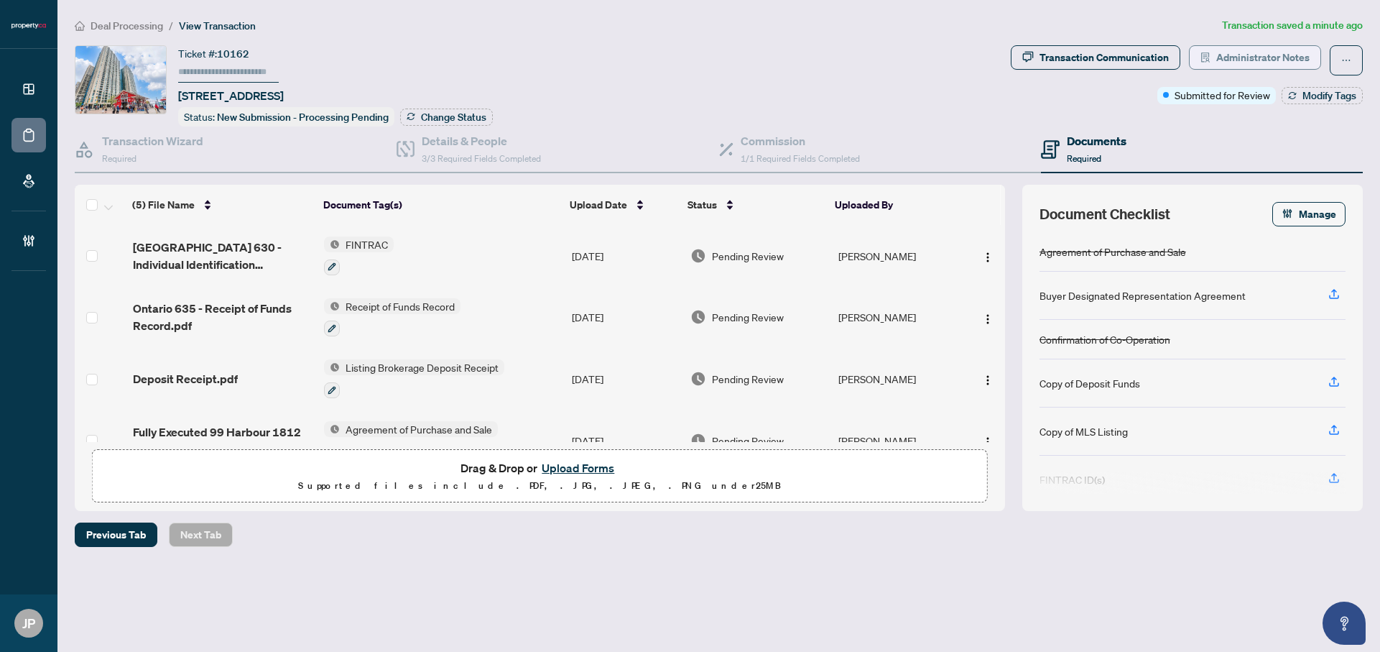
click at [1281, 62] on span "Administrator Notes" at bounding box center [1262, 57] width 93 height 23
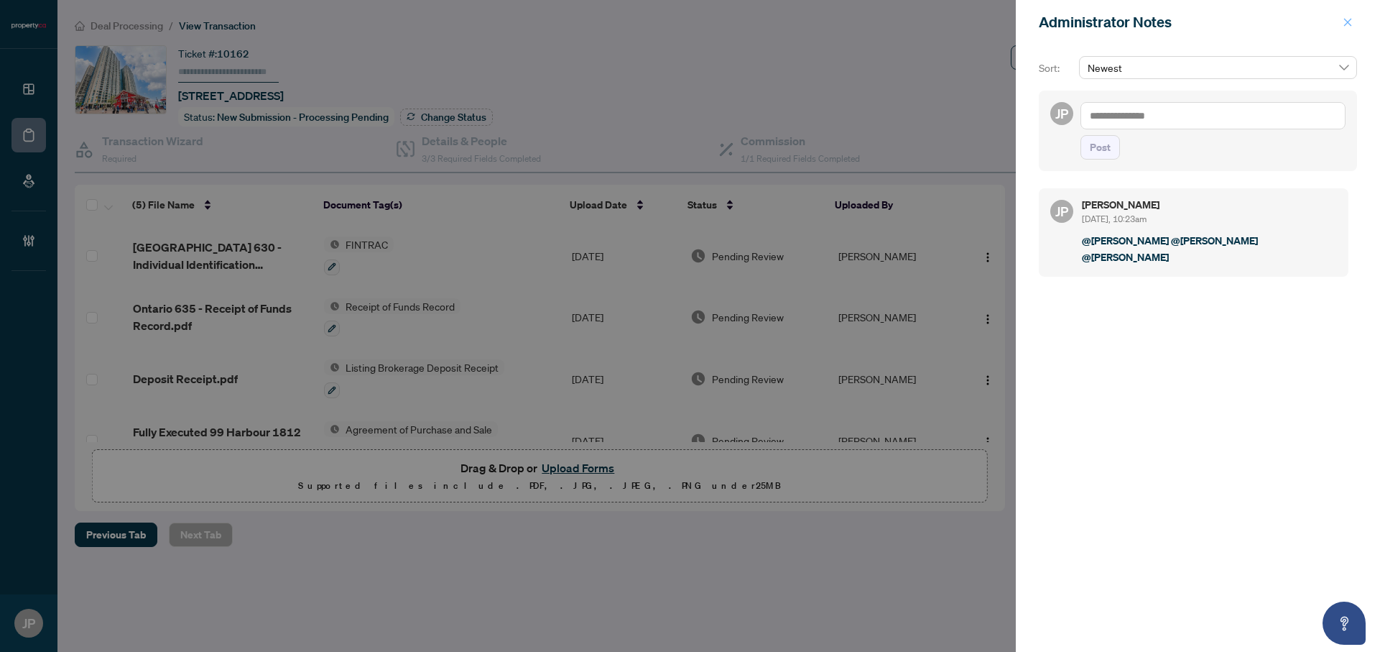
click at [1350, 24] on icon "close" at bounding box center [1348, 22] width 10 height 10
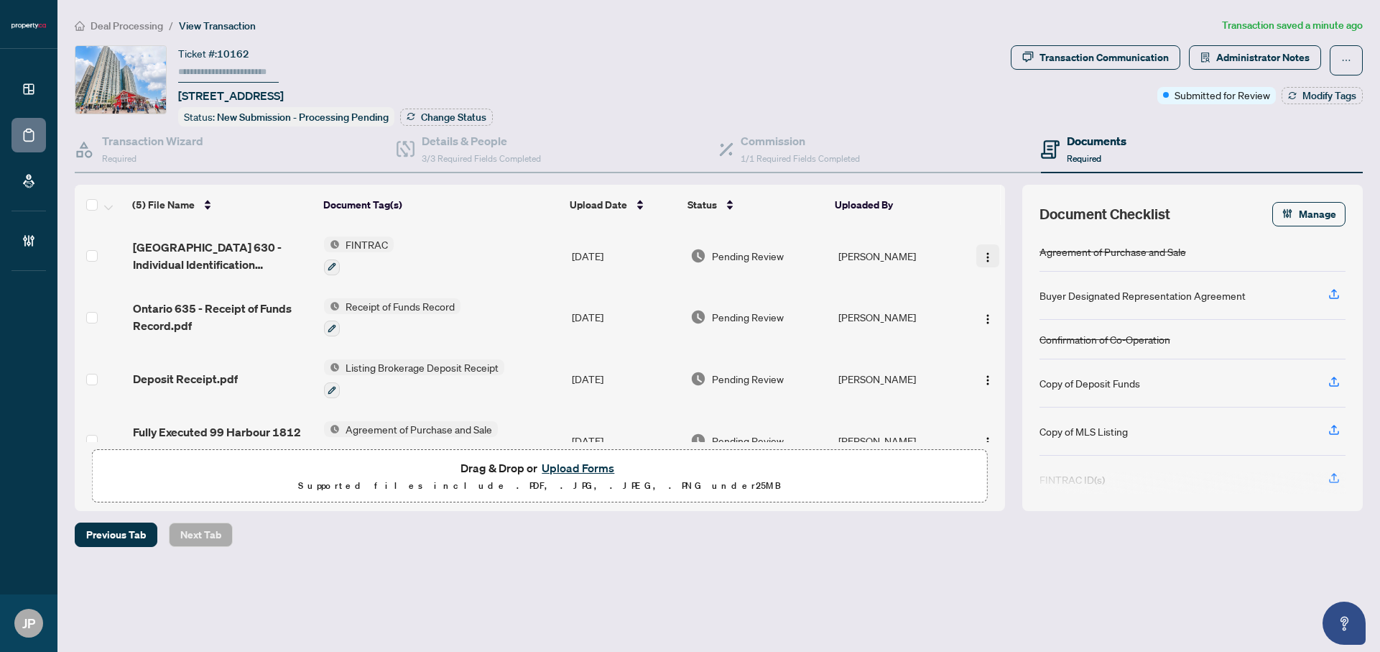
click at [984, 251] on img "button" at bounding box center [987, 256] width 11 height 11
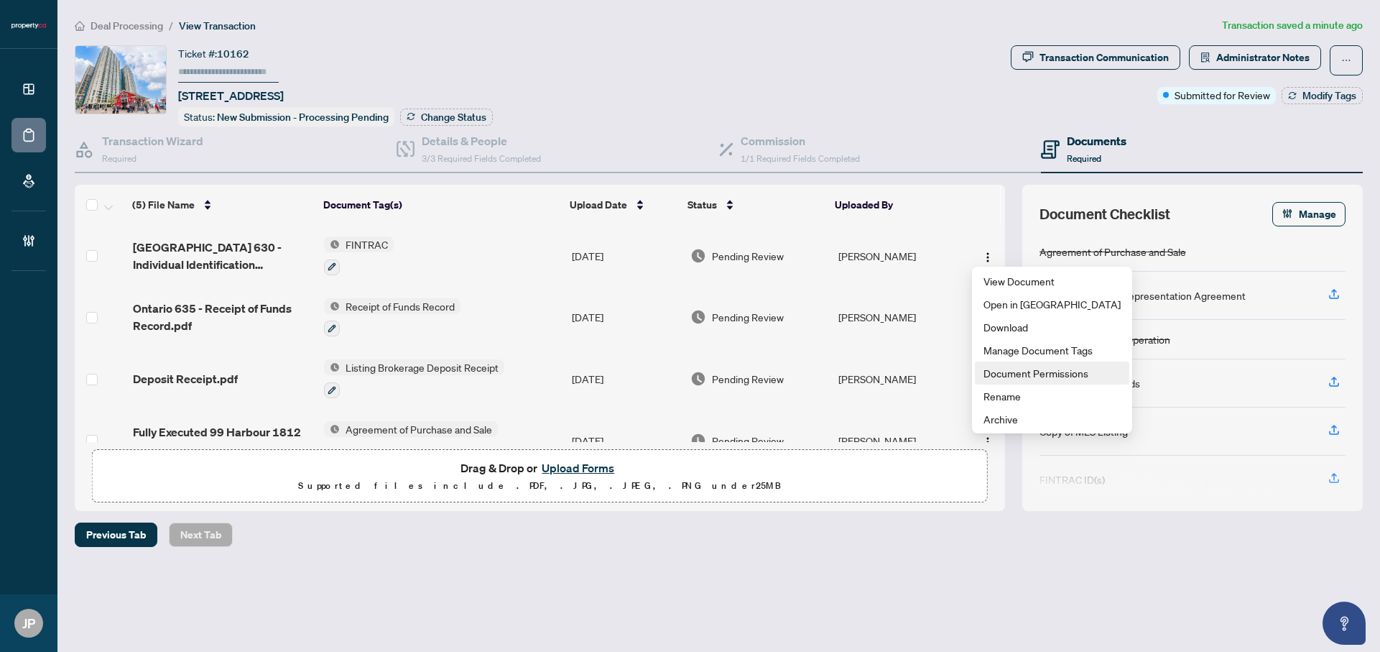
click at [1028, 374] on span "Document Permissions" at bounding box center [1051, 373] width 137 height 16
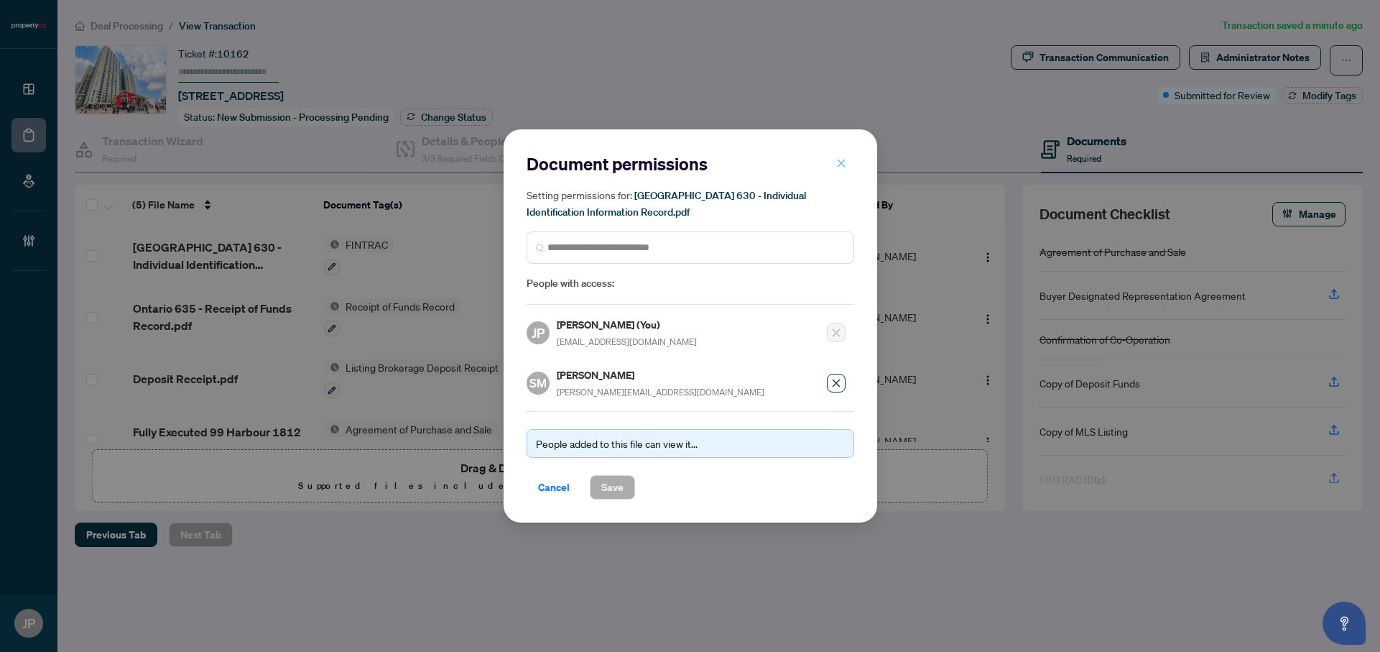
click at [842, 167] on icon "close" at bounding box center [841, 163] width 8 height 8
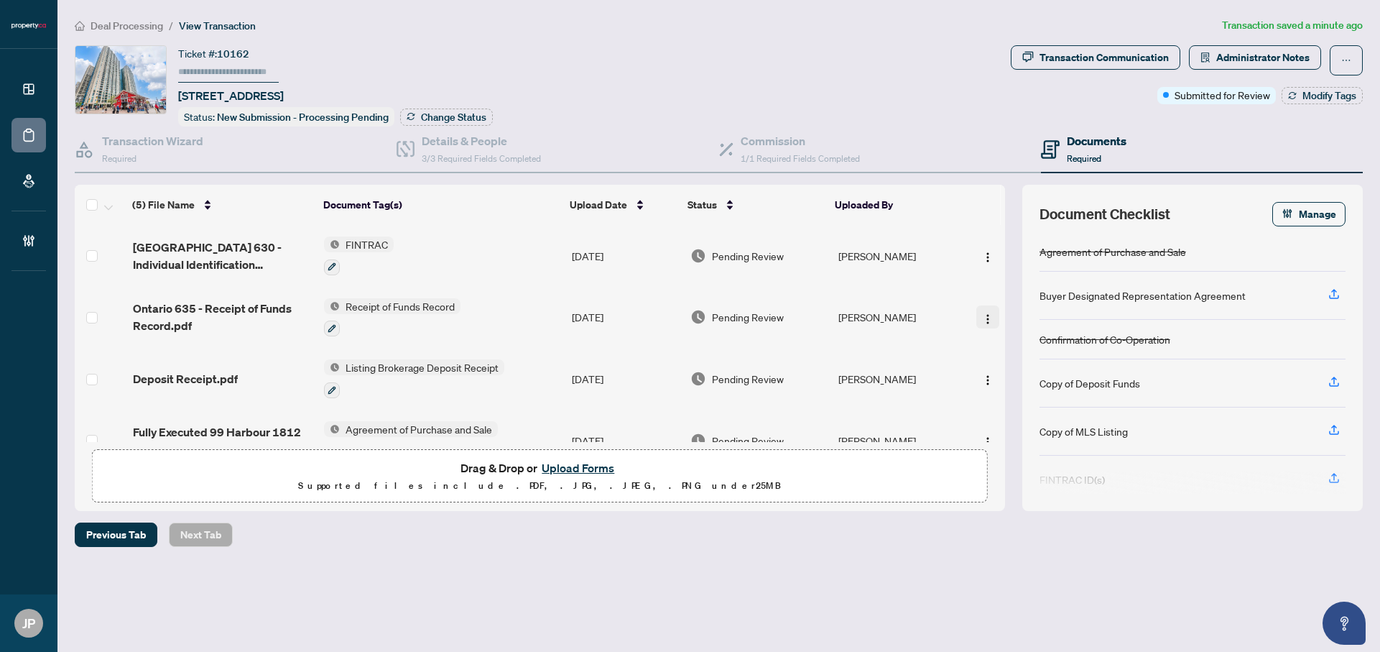
click at [982, 313] on img "button" at bounding box center [987, 318] width 11 height 11
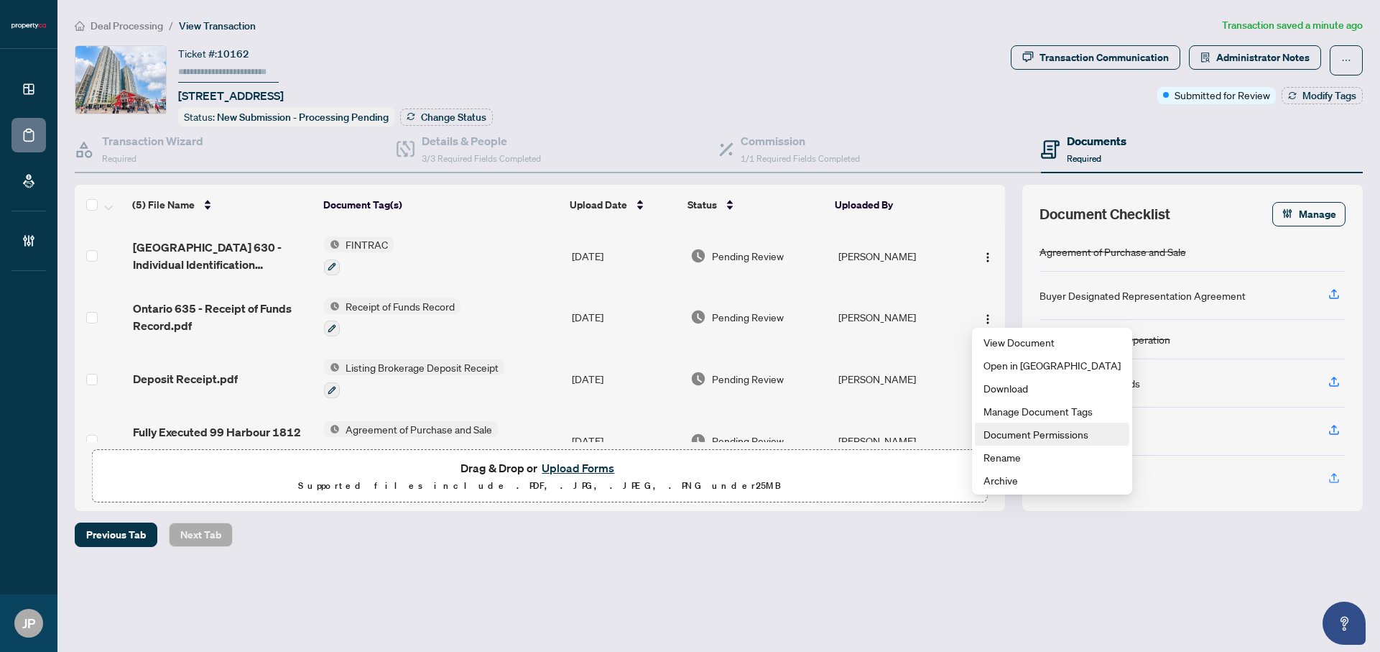
click at [1018, 436] on span "Document Permissions" at bounding box center [1051, 434] width 137 height 16
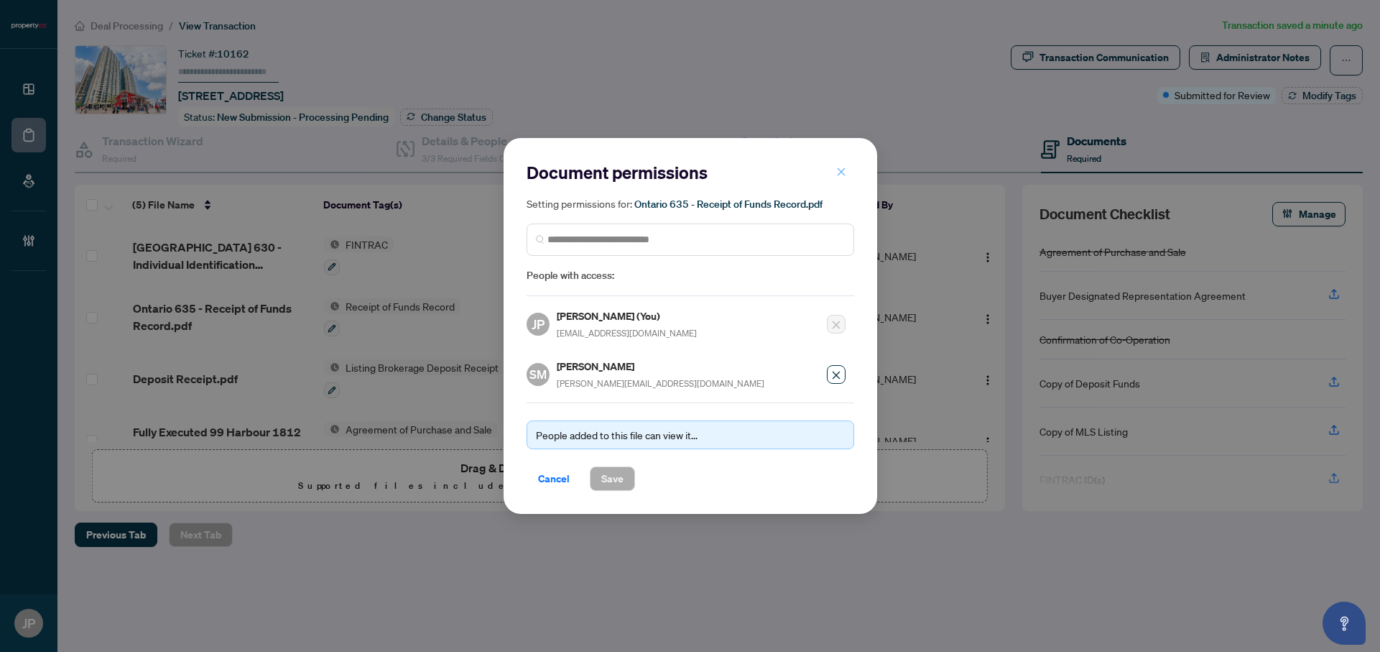
click at [840, 174] on icon "close" at bounding box center [841, 172] width 10 height 10
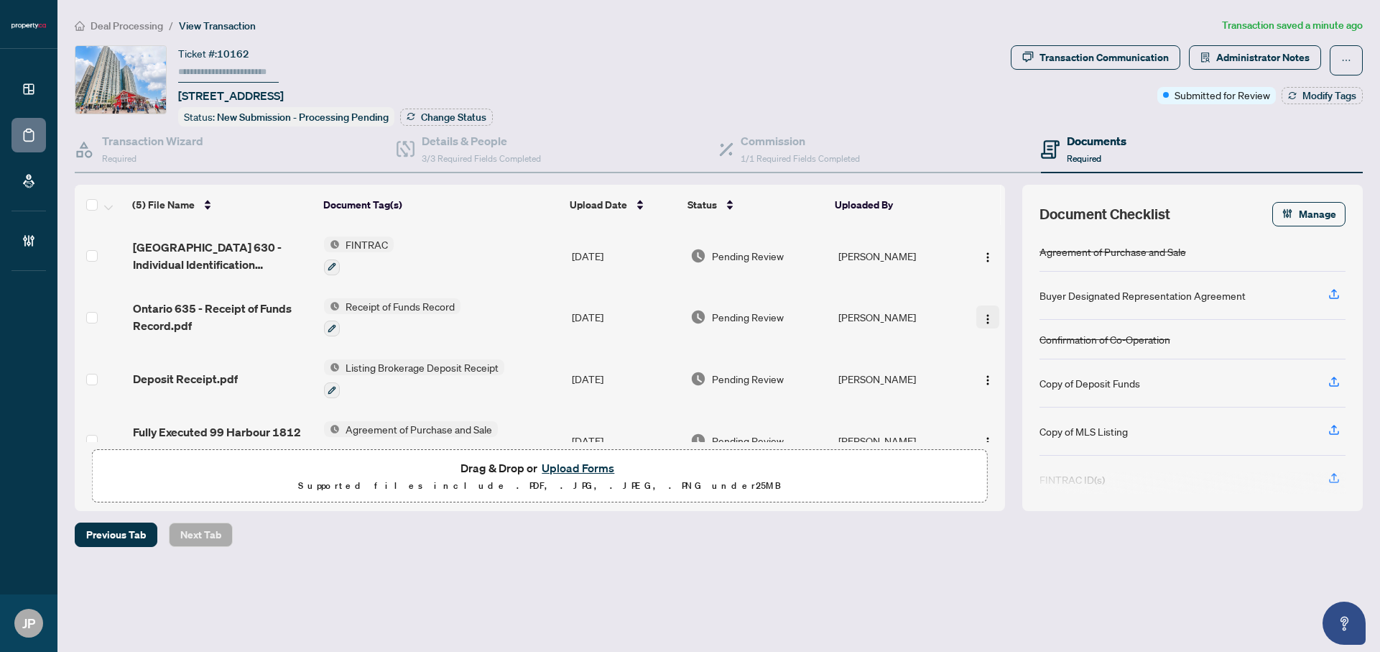
click at [986, 317] on img "button" at bounding box center [987, 318] width 11 height 11
drag, startPoint x: 828, startPoint y: 580, endPoint x: 667, endPoint y: 476, distance: 191.1
click at [828, 580] on div "Deal Processing / View Transaction Transaction saved a minute ago Ticket #: 101…" at bounding box center [718, 307] width 1299 height 580
click at [976, 374] on button "button" at bounding box center [987, 378] width 23 height 23
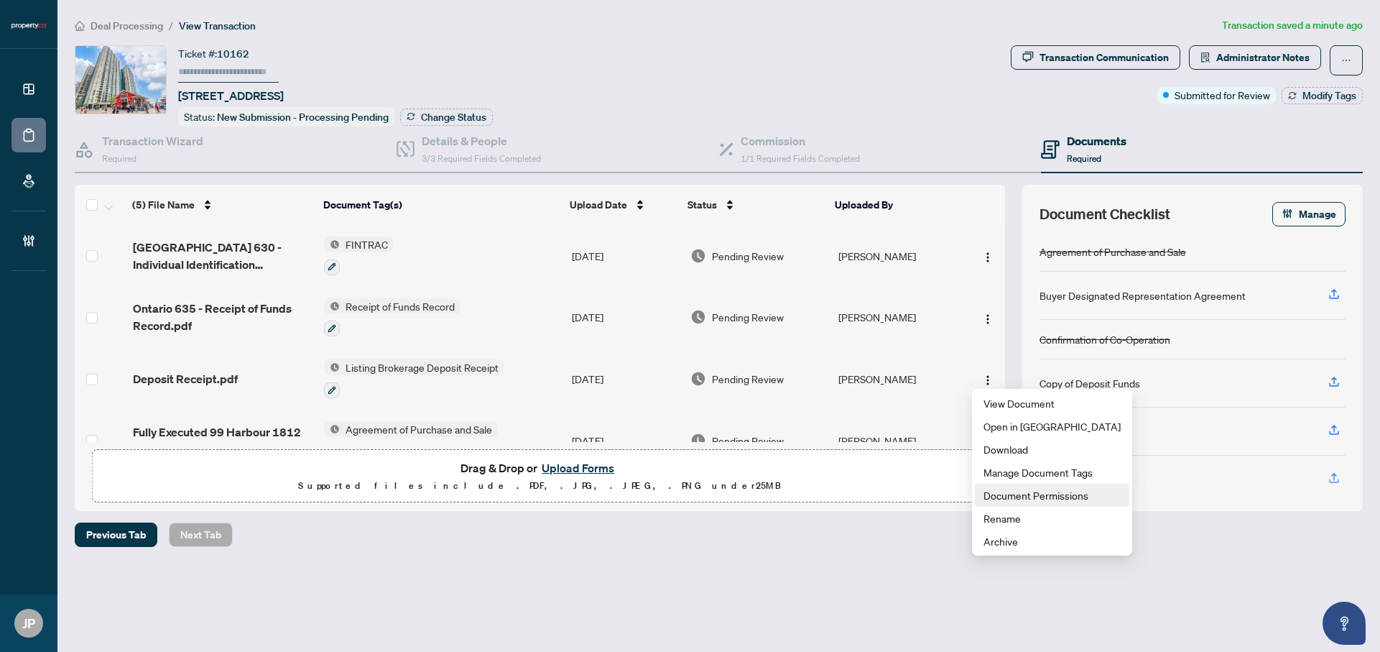
click at [1031, 496] on span "Document Permissions" at bounding box center [1051, 495] width 137 height 16
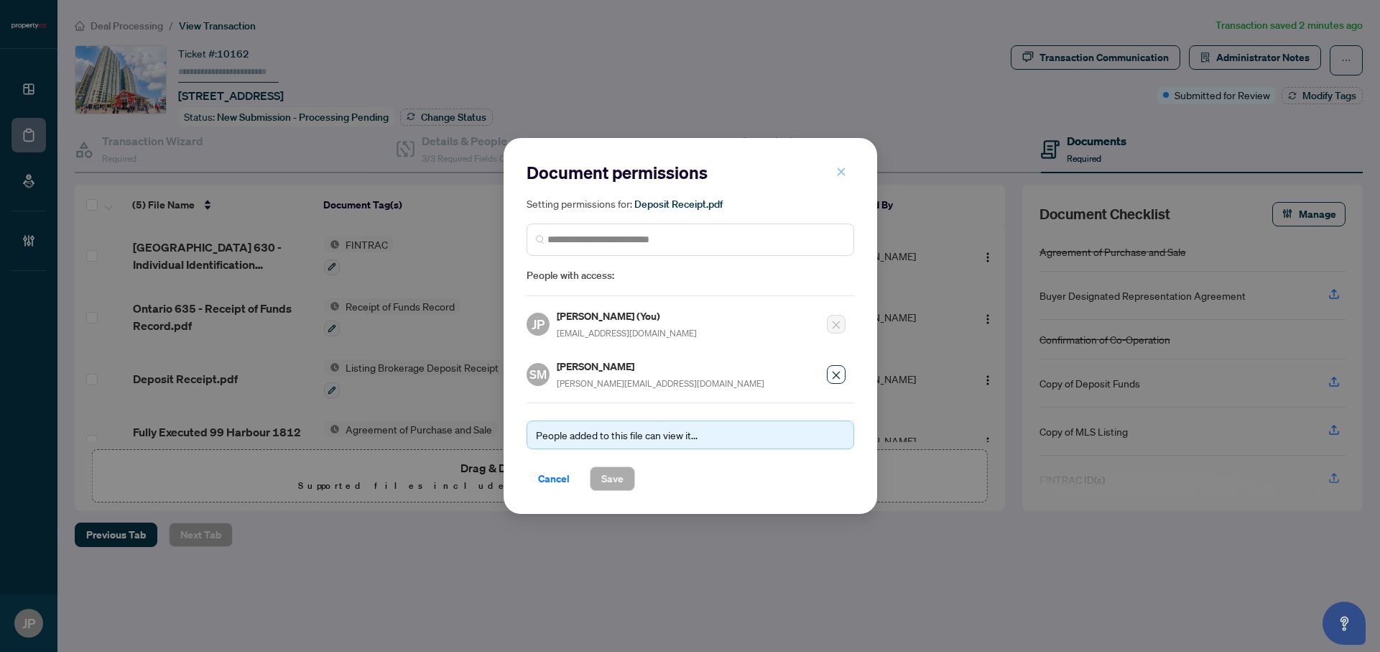
click at [844, 171] on icon "close" at bounding box center [841, 172] width 10 height 10
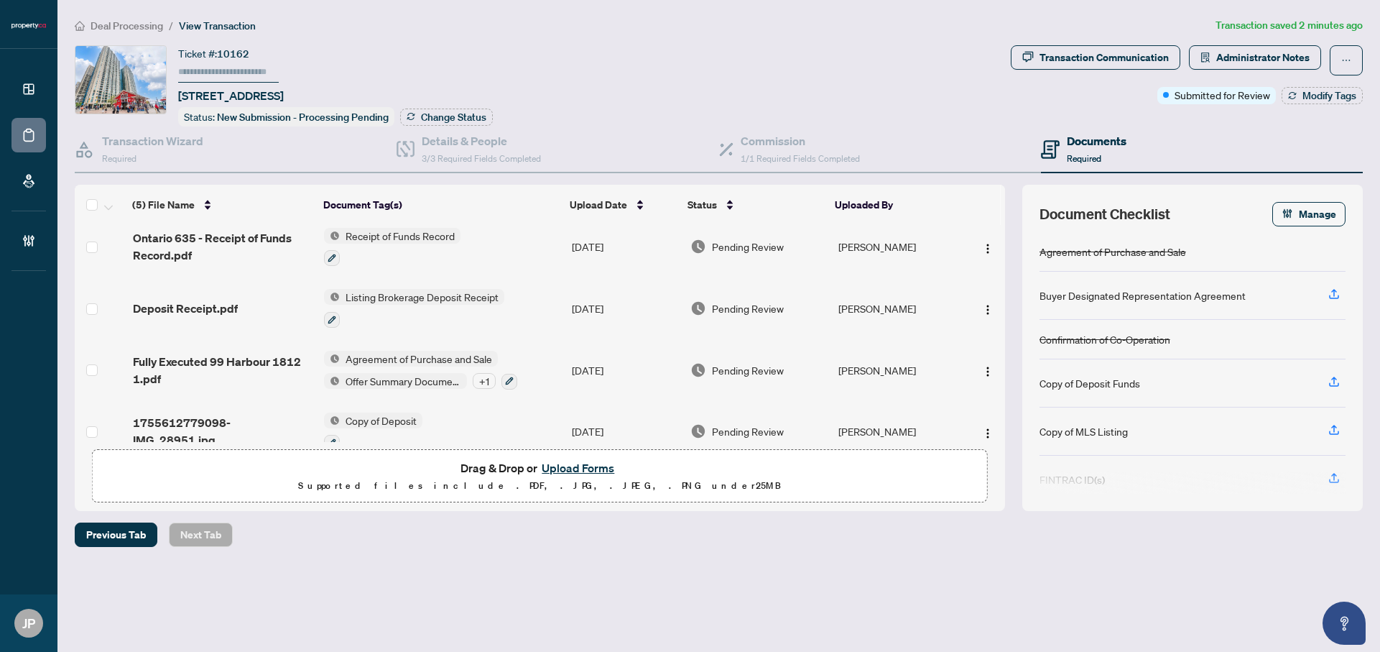
scroll to position [73, 0]
click at [982, 365] on img "button" at bounding box center [987, 368] width 11 height 11
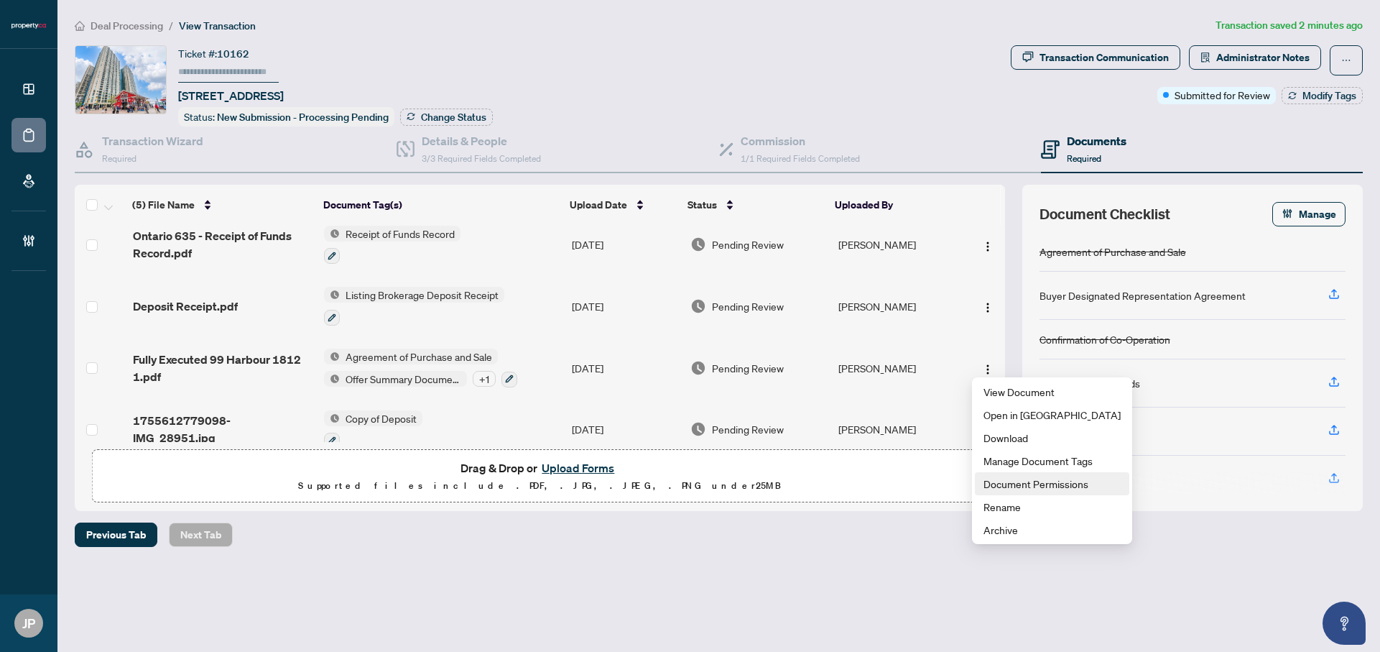
click at [1031, 478] on span "Document Permissions" at bounding box center [1051, 484] width 137 height 16
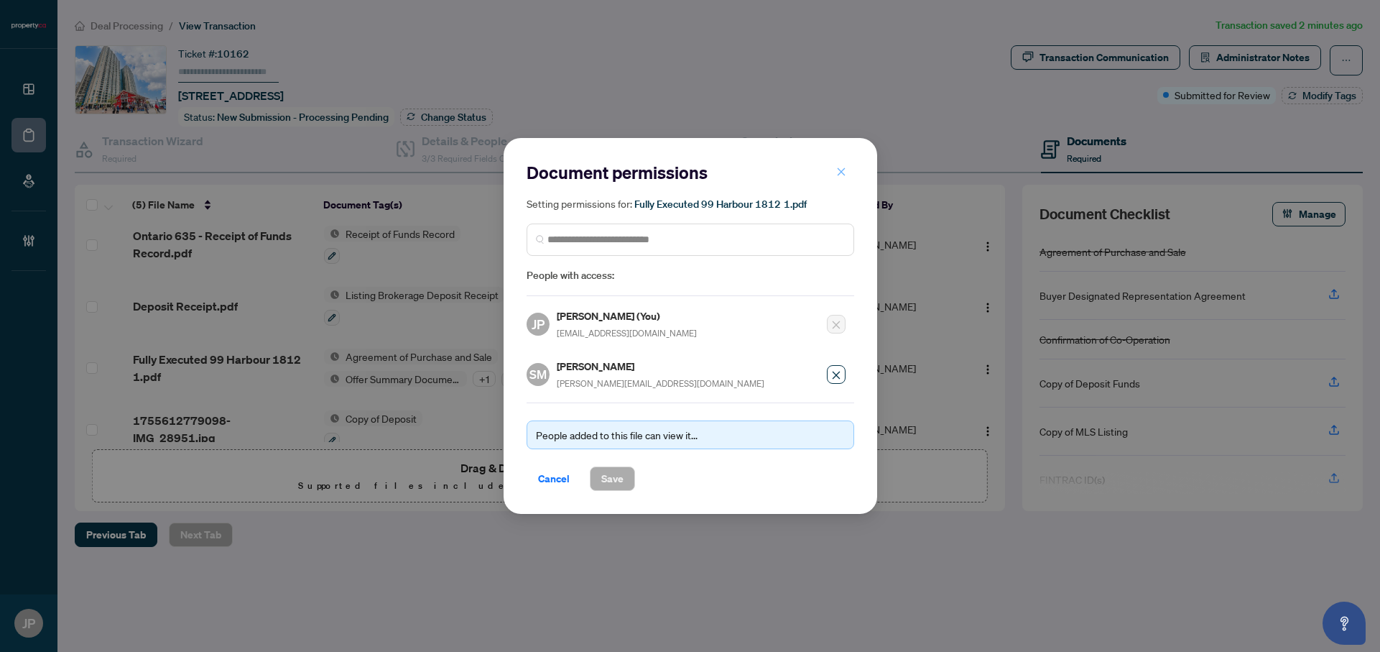
click at [842, 170] on icon "close" at bounding box center [841, 172] width 10 height 10
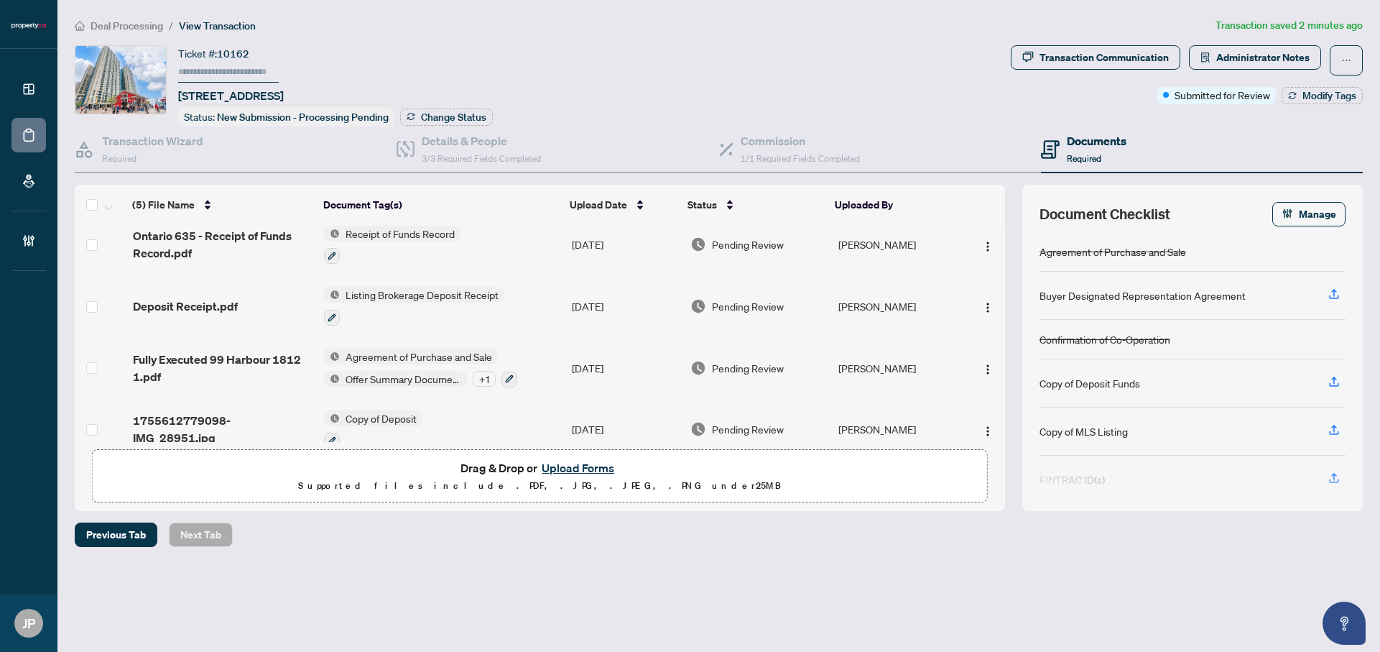
scroll to position [93, 0]
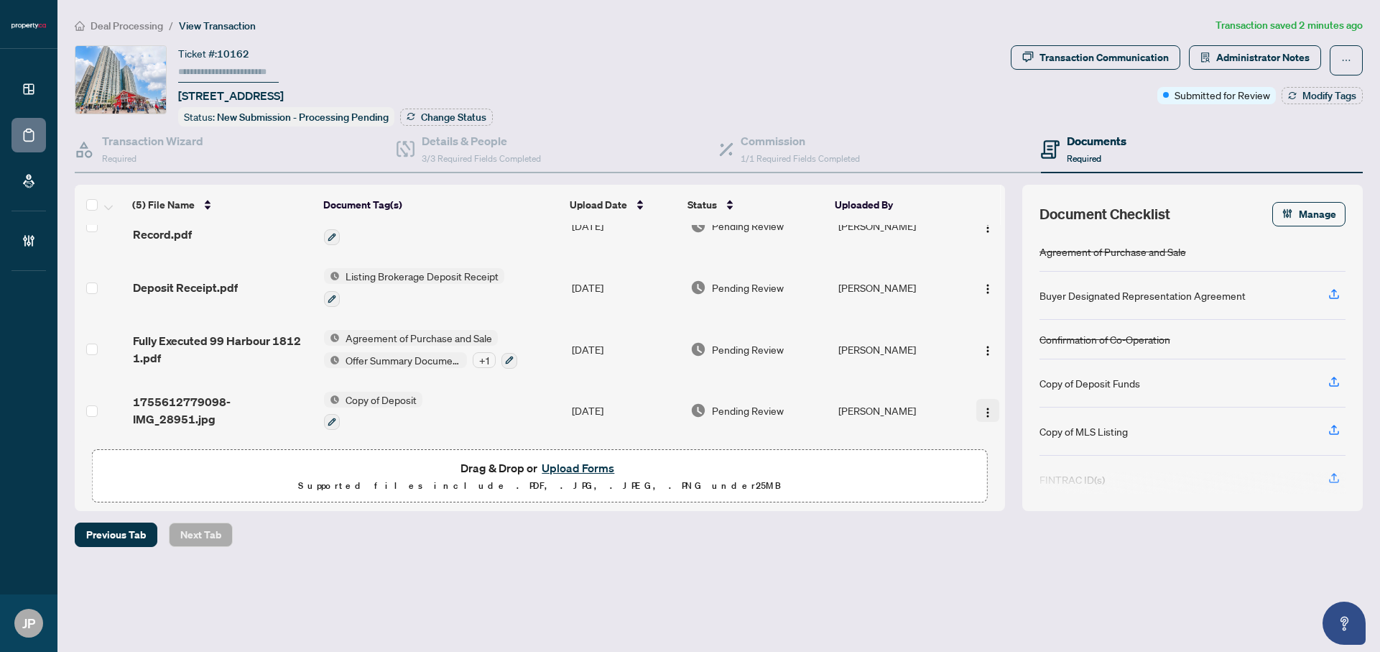
click at [976, 406] on button "button" at bounding box center [987, 410] width 23 height 23
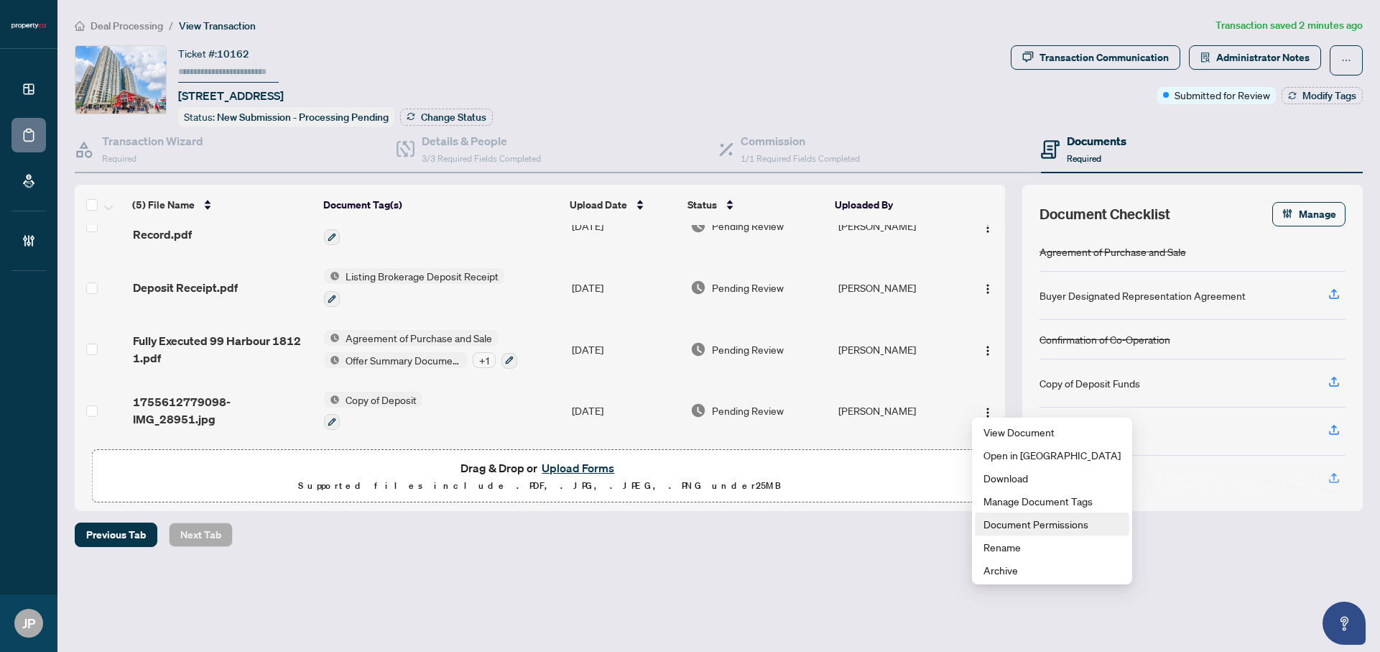
click at [993, 521] on span "Document Permissions" at bounding box center [1051, 524] width 137 height 16
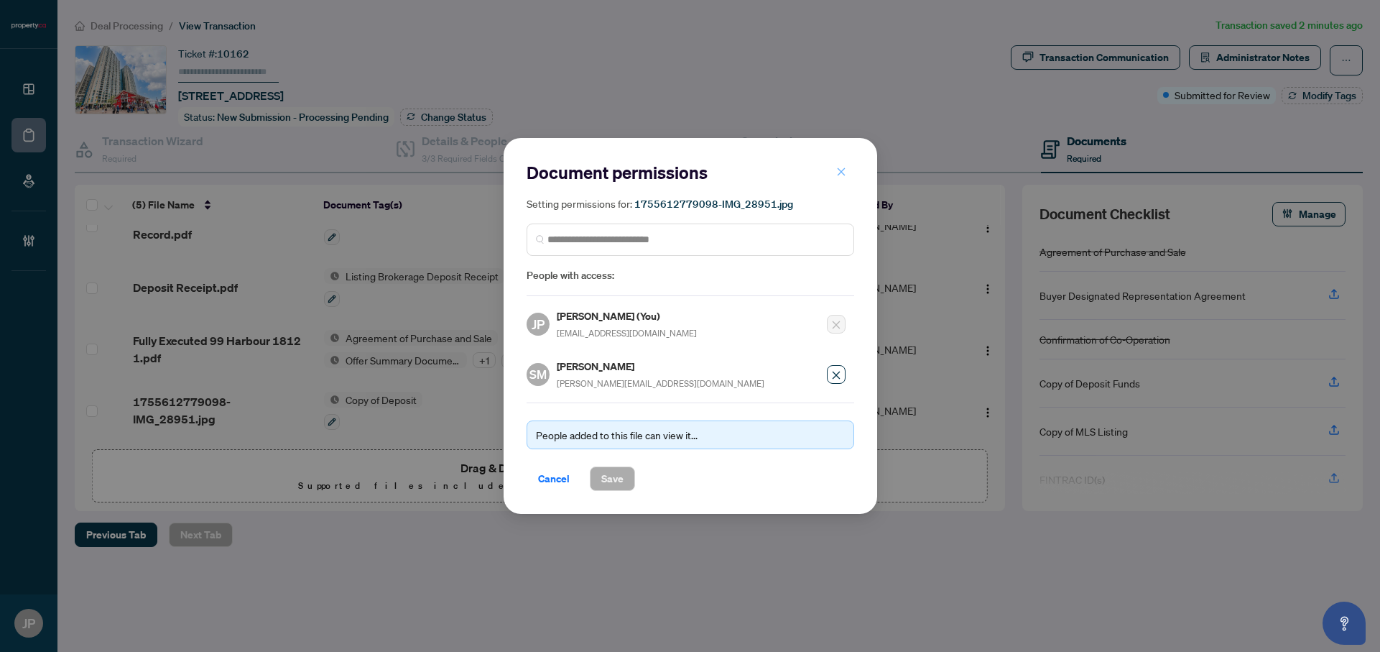
click at [838, 171] on icon "close" at bounding box center [841, 172] width 10 height 10
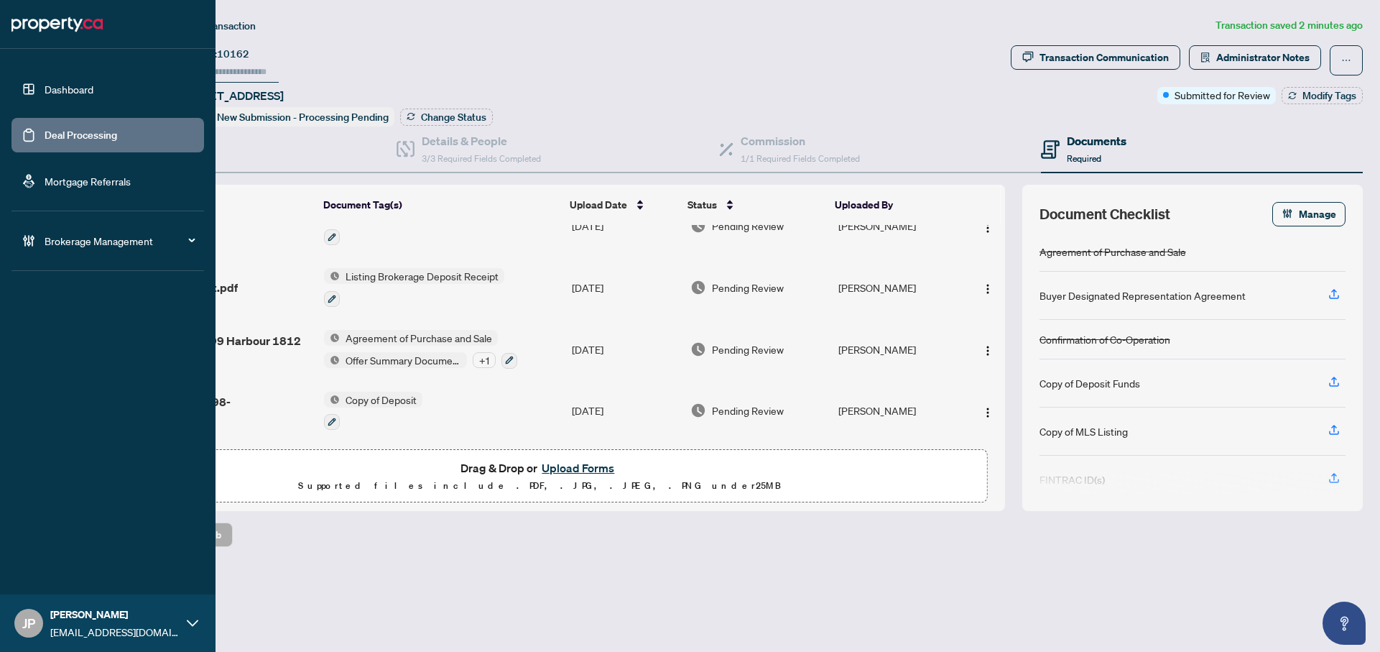
click at [80, 93] on link "Dashboard" at bounding box center [69, 89] width 49 height 13
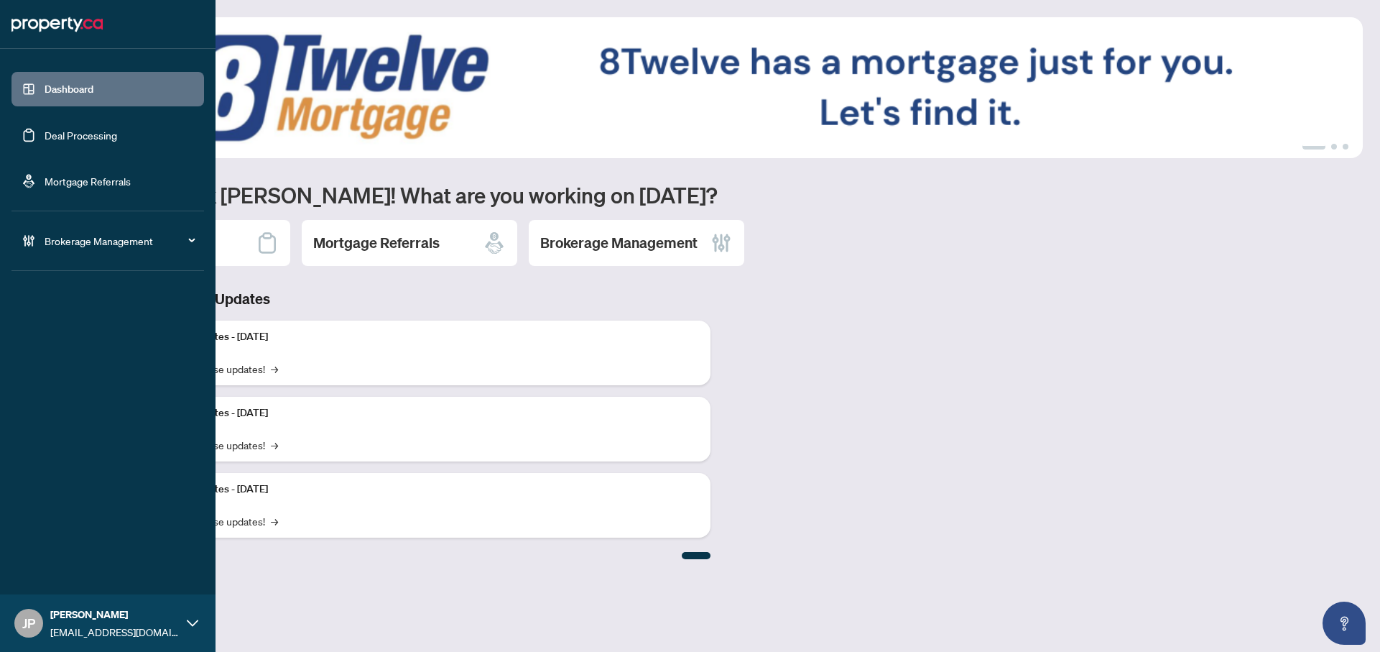
click at [91, 608] on span "[PERSON_NAME]" at bounding box center [114, 614] width 129 height 16
click at [61, 568] on span "Logout" at bounding box center [58, 567] width 32 height 23
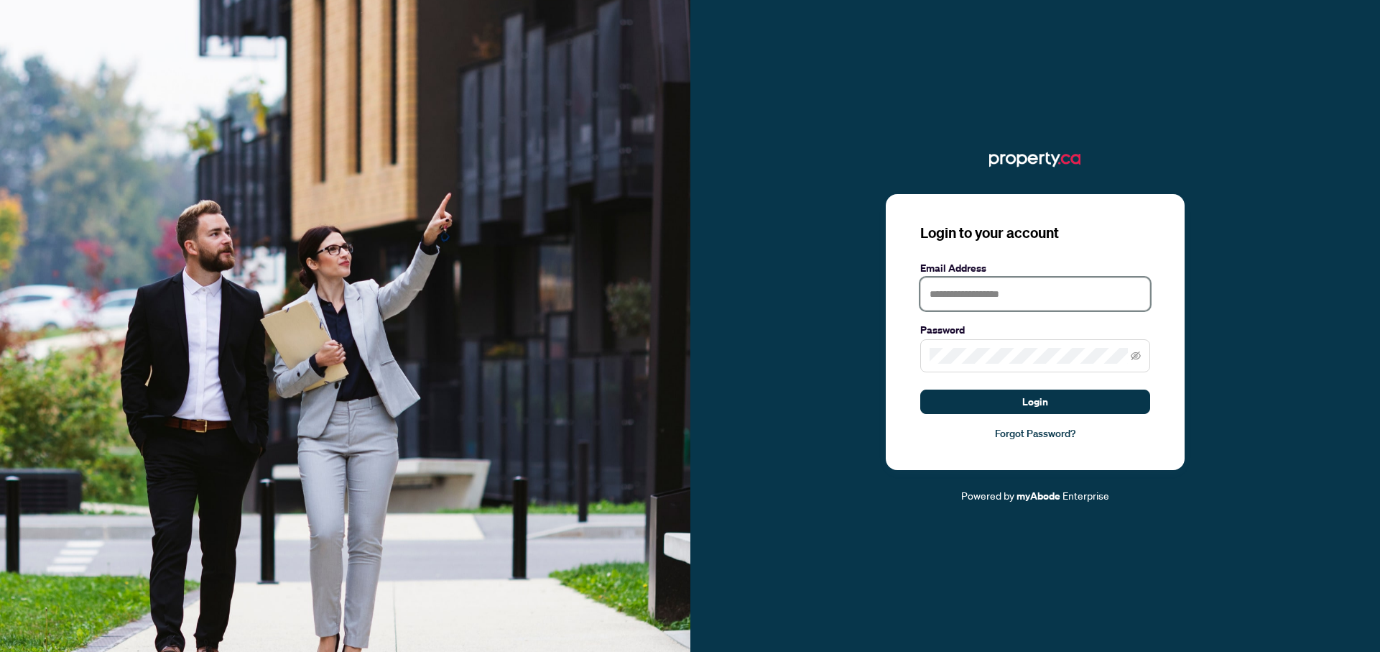
type input "**********"
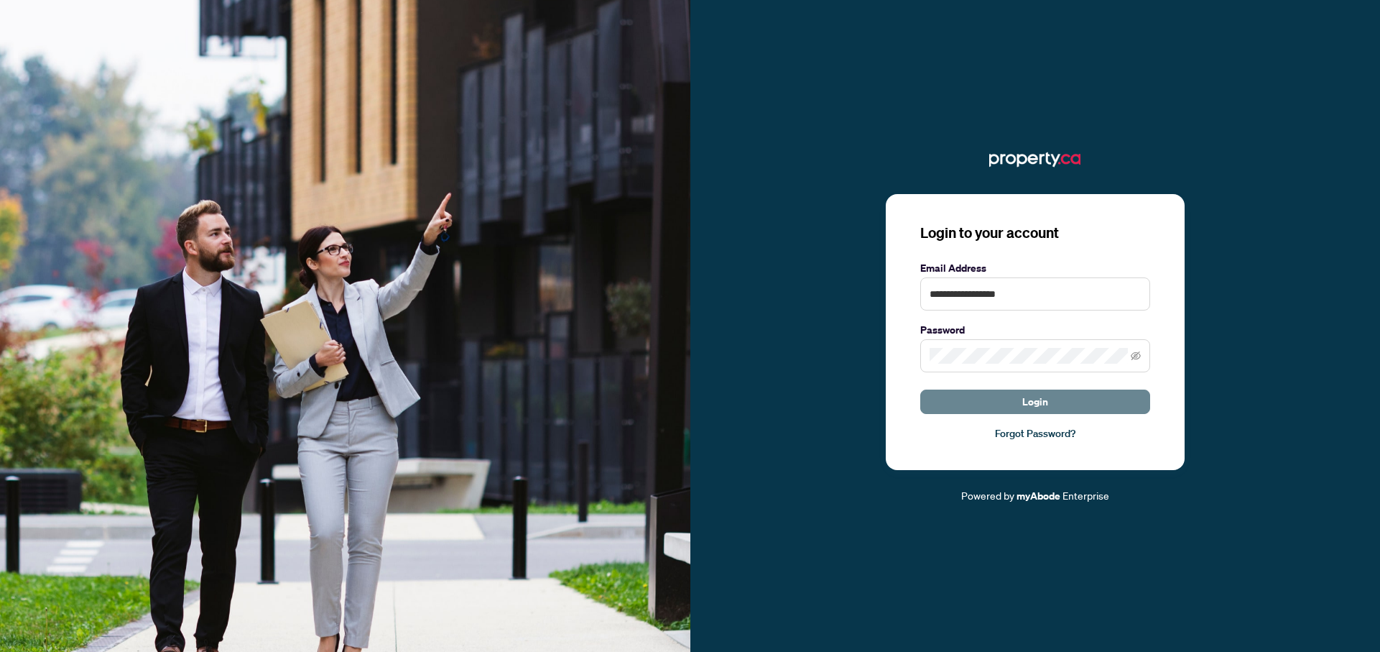
click at [1085, 401] on button "Login" at bounding box center [1035, 401] width 230 height 24
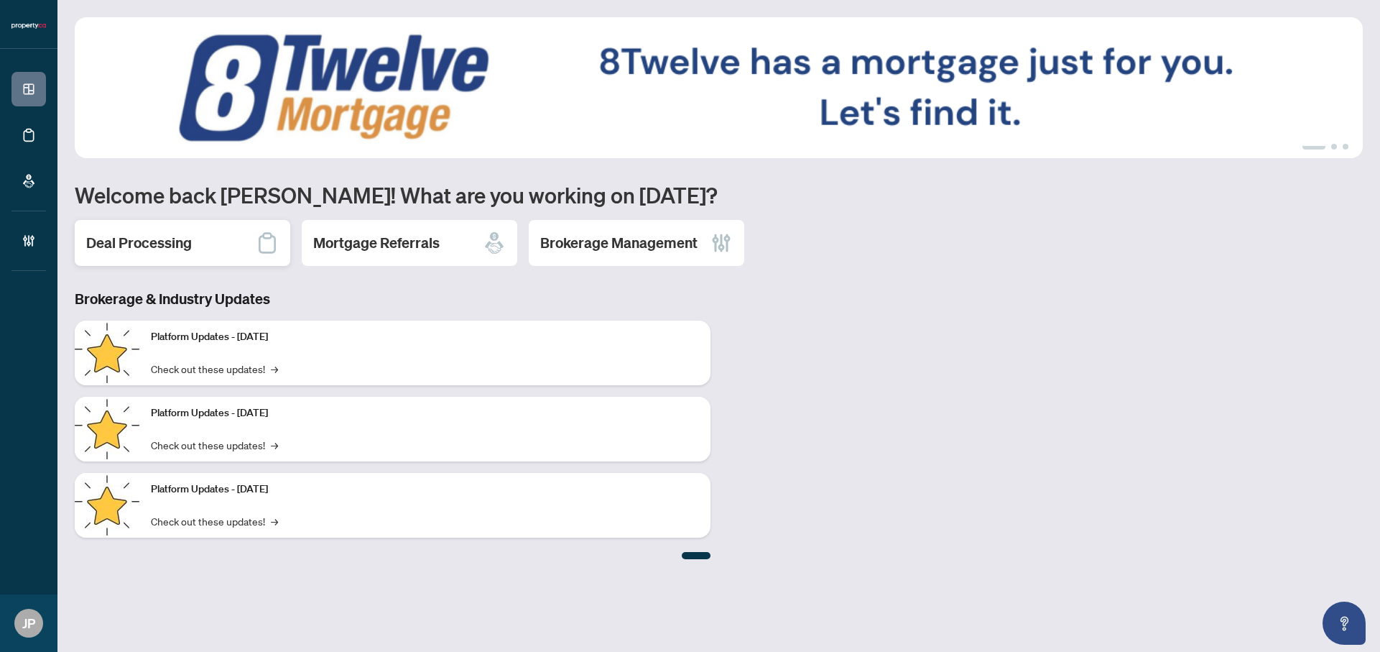
click at [165, 243] on h2 "Deal Processing" at bounding box center [139, 243] width 106 height 20
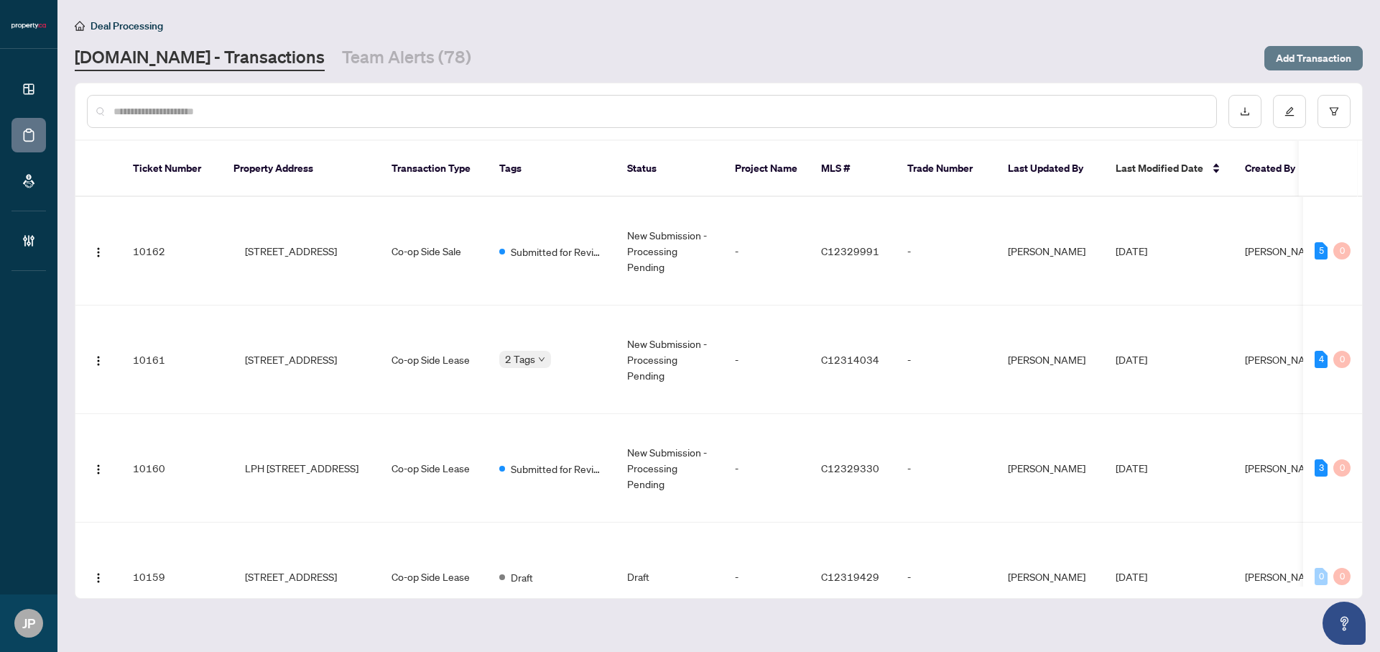
click at [1330, 58] on span "Add Transaction" at bounding box center [1313, 58] width 75 height 23
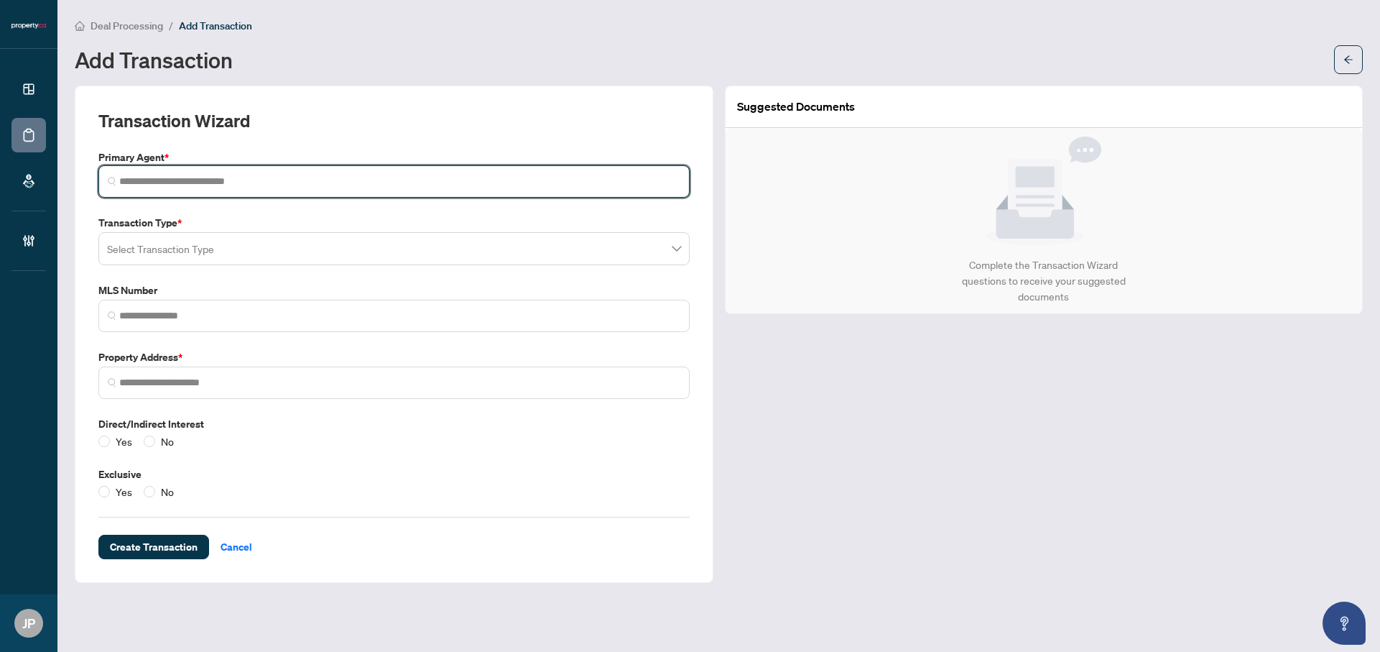
click at [157, 183] on input "search" at bounding box center [399, 181] width 561 height 15
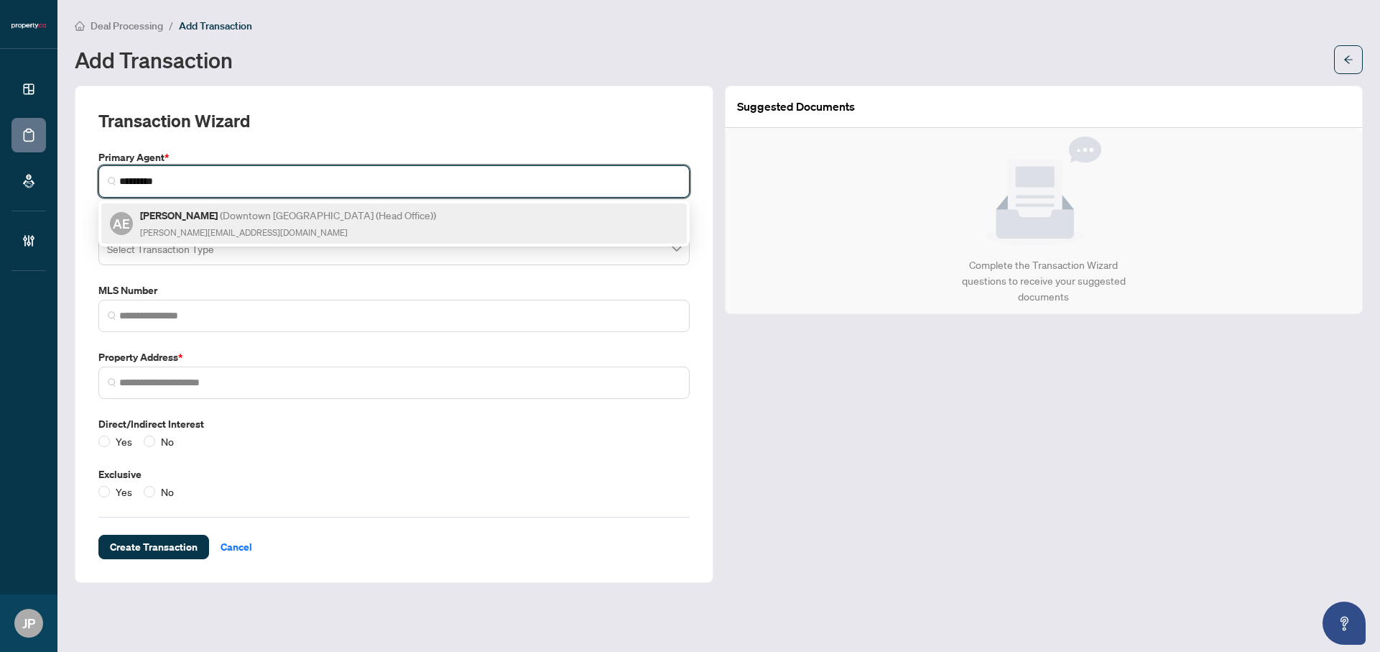
click at [201, 210] on h5 "Alexander Evans ( Downtown Toronto (Head Office) )" at bounding box center [289, 215] width 298 height 17
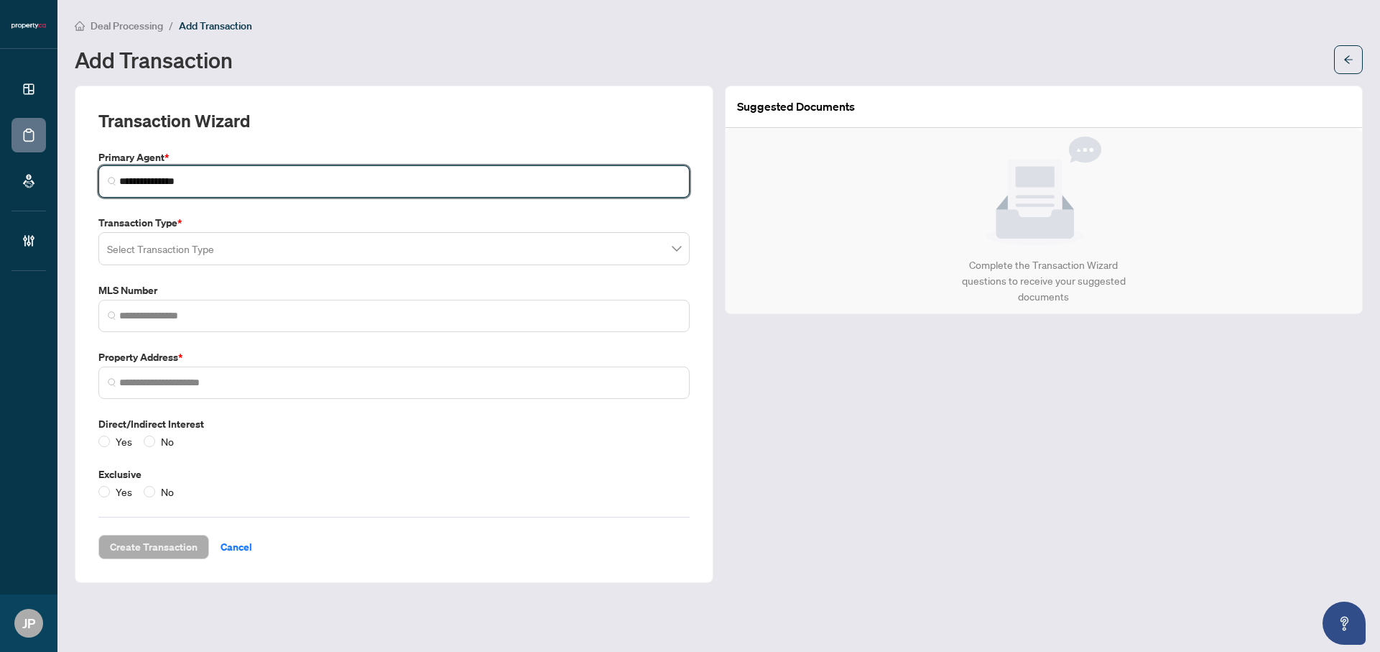
type input "**********"
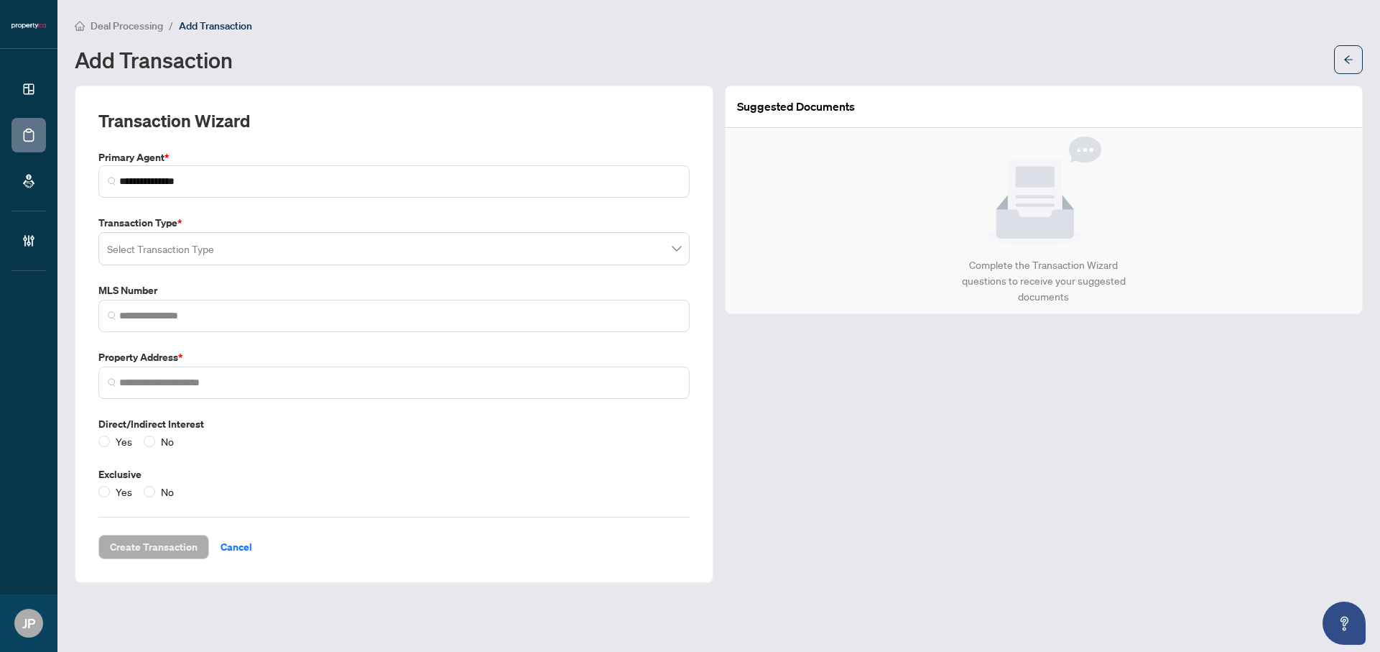
click at [174, 251] on input "search" at bounding box center [387, 251] width 561 height 32
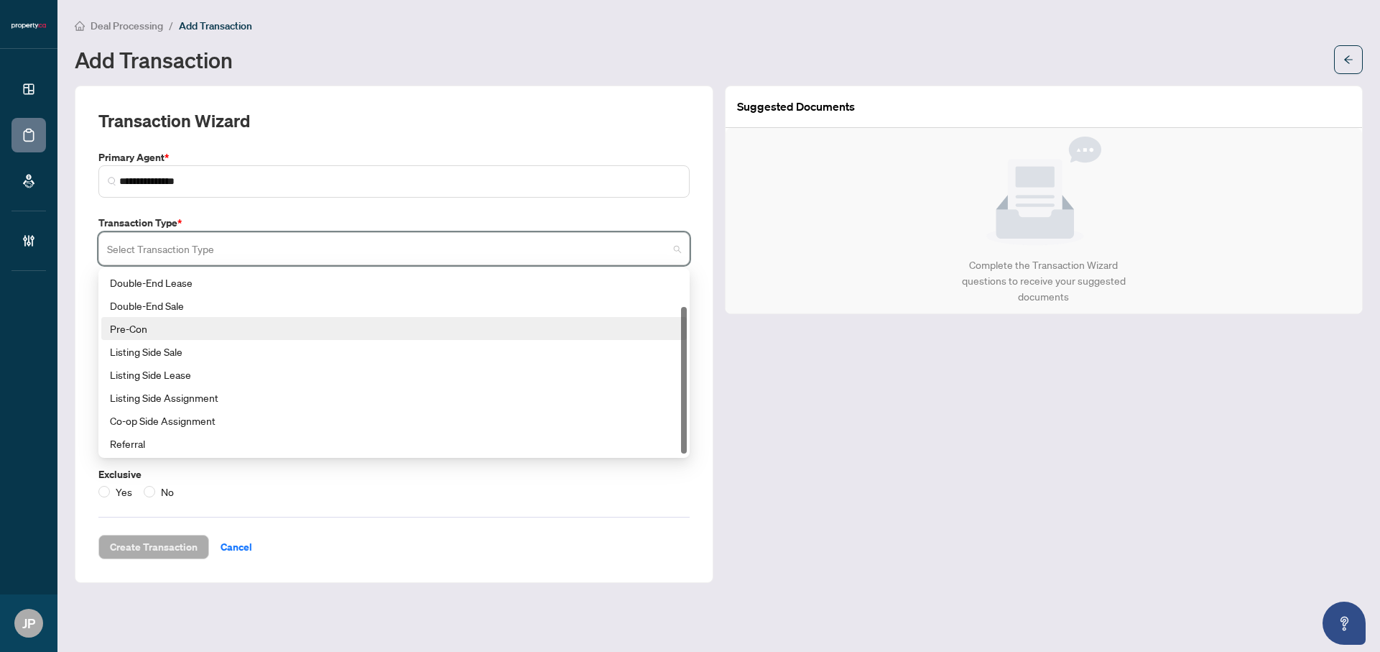
scroll to position [44, 0]
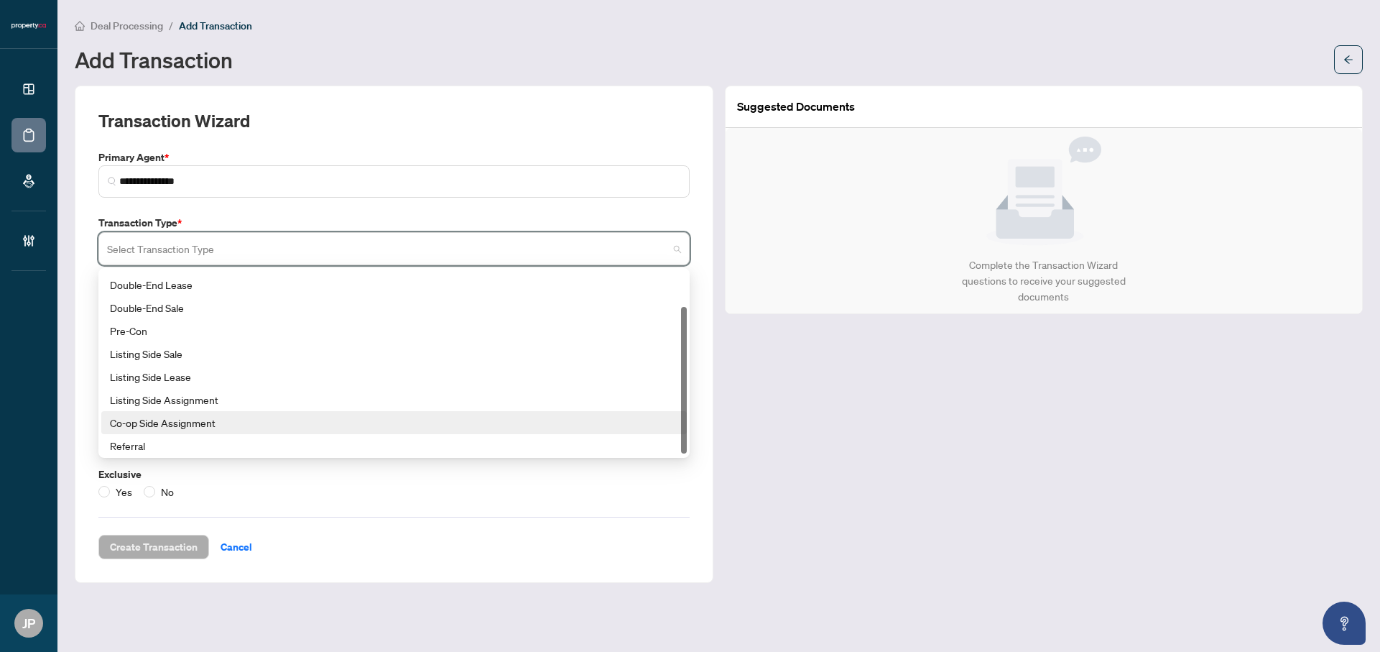
click at [149, 425] on div "Co-op Side Assignment" at bounding box center [394, 422] width 568 height 16
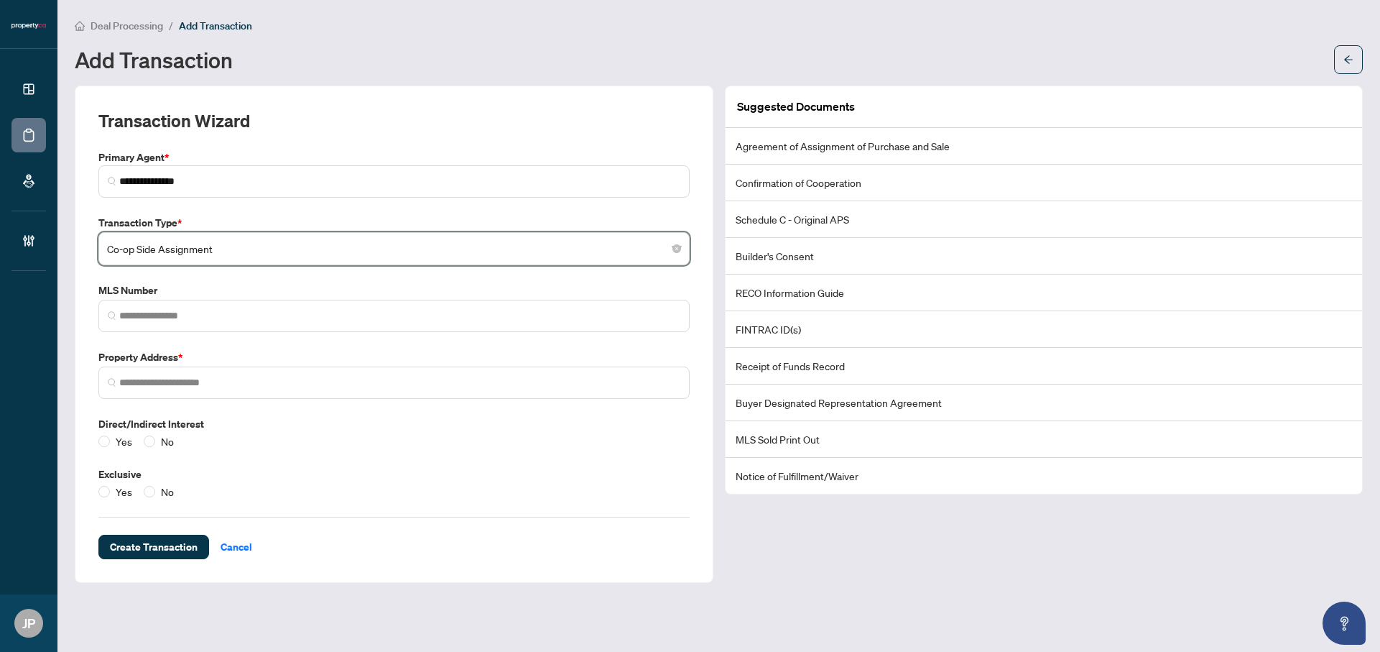
scroll to position [43, 0]
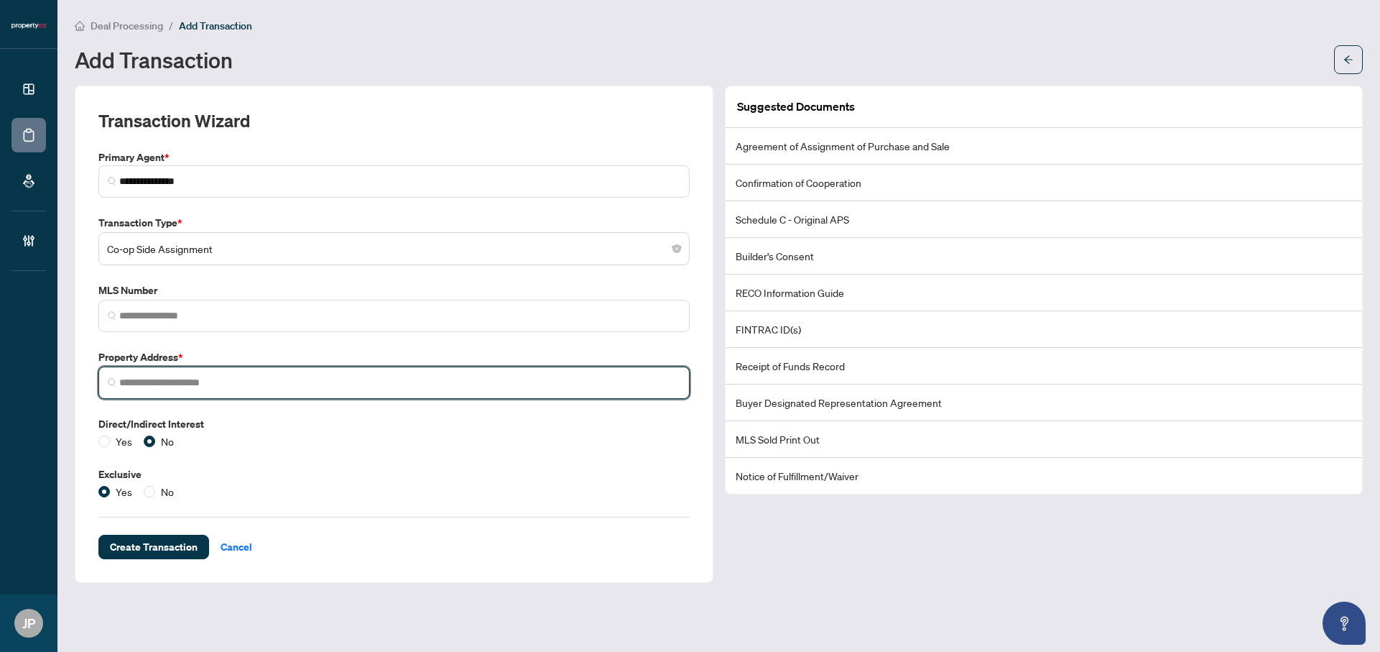
click at [159, 375] on input "search" at bounding box center [399, 382] width 561 height 15
paste input "**********"
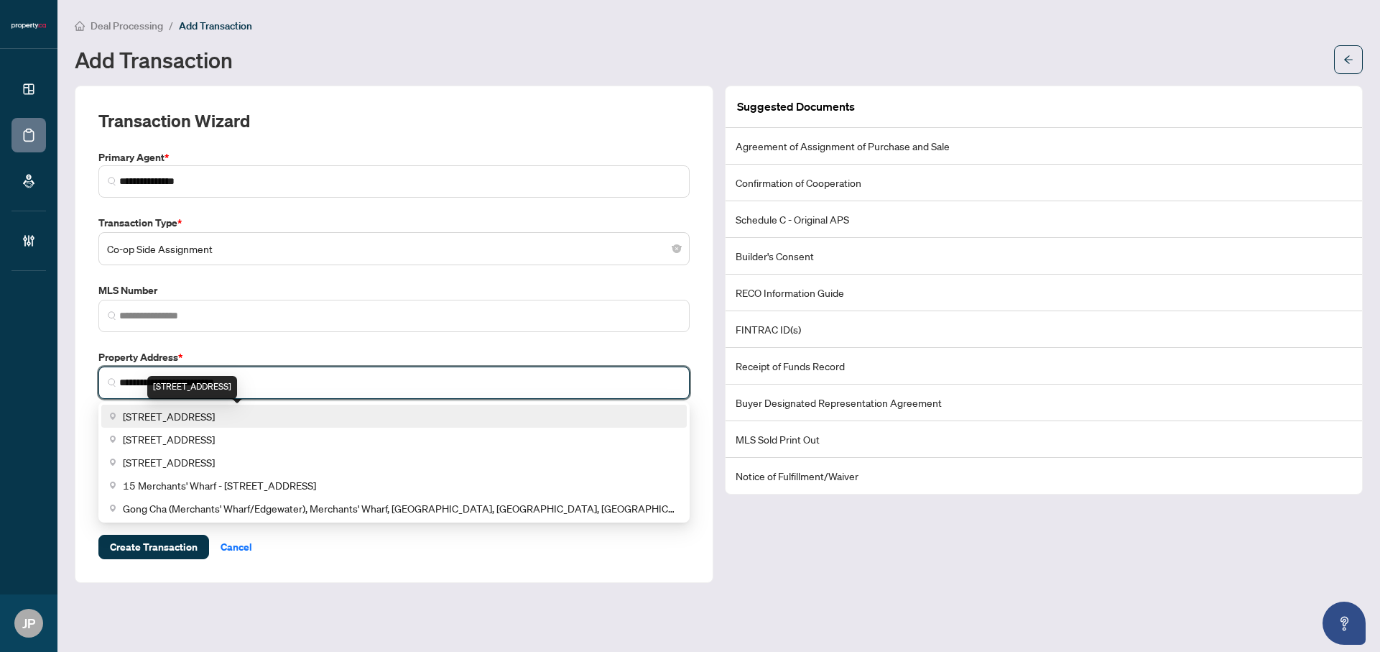
click at [215, 419] on span "[STREET_ADDRESS]" at bounding box center [169, 416] width 92 height 16
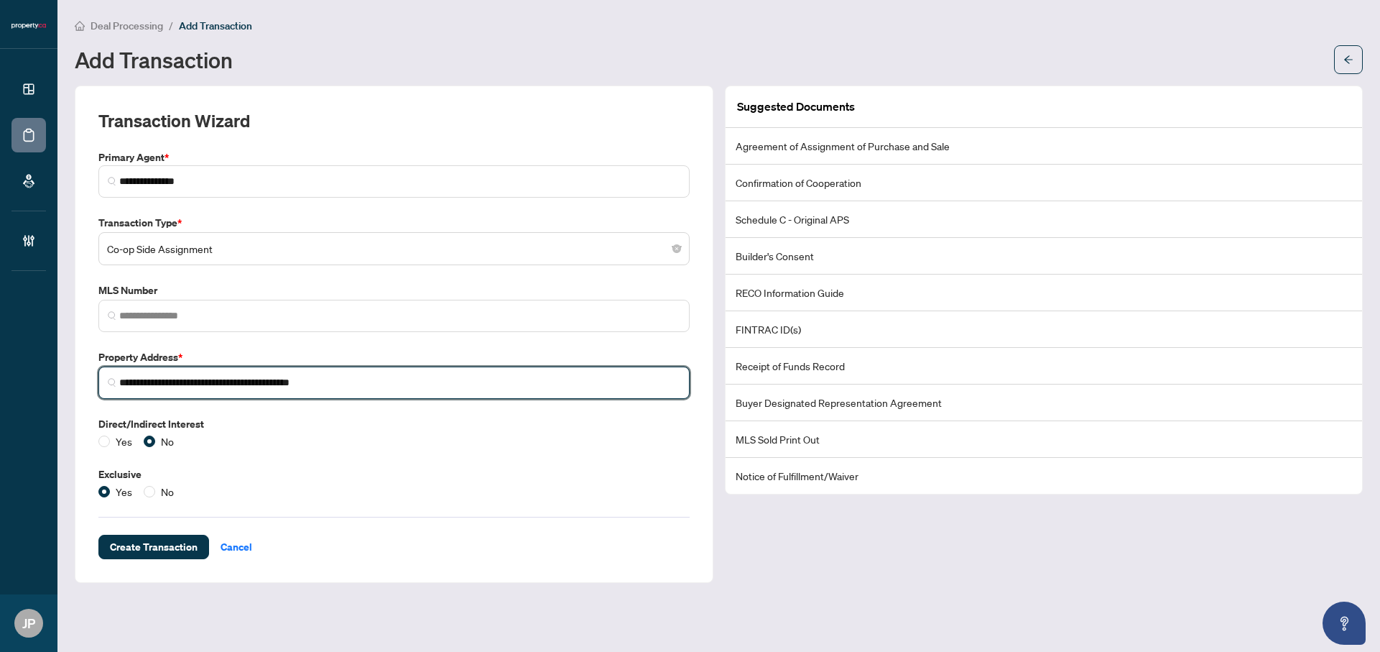
type input "**********"
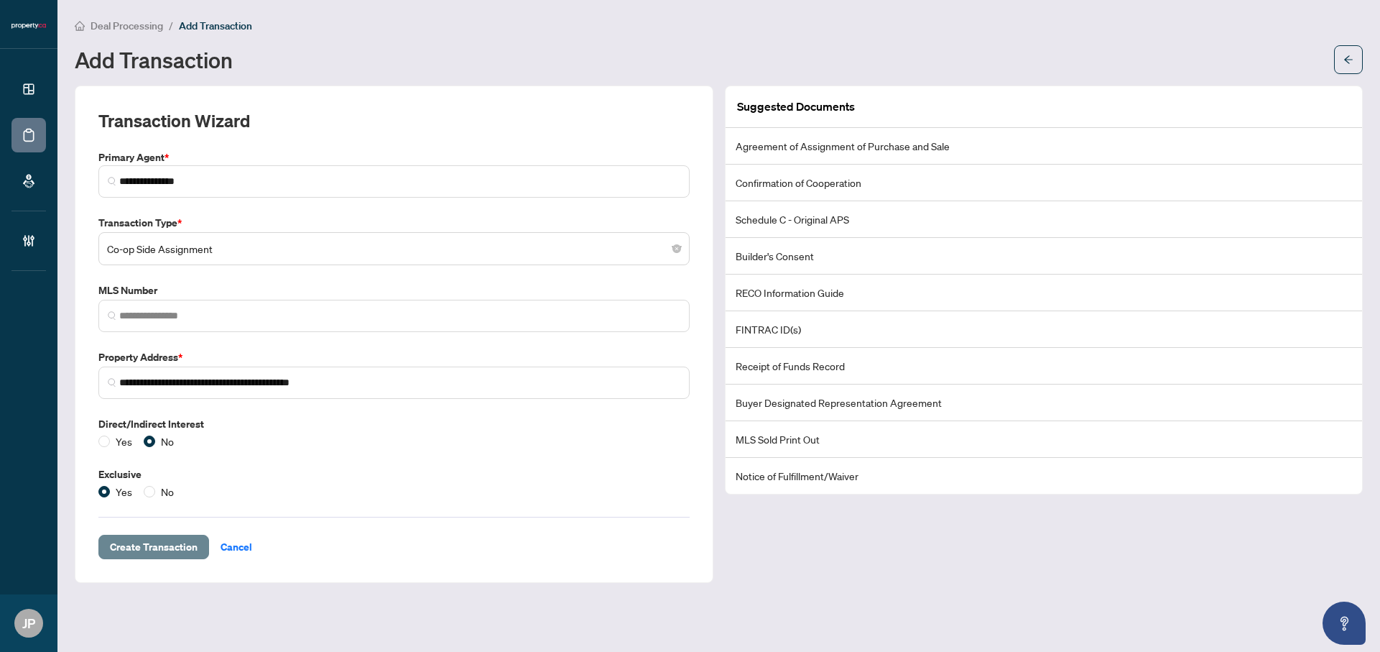
click at [141, 543] on span "Create Transaction" at bounding box center [154, 546] width 88 height 23
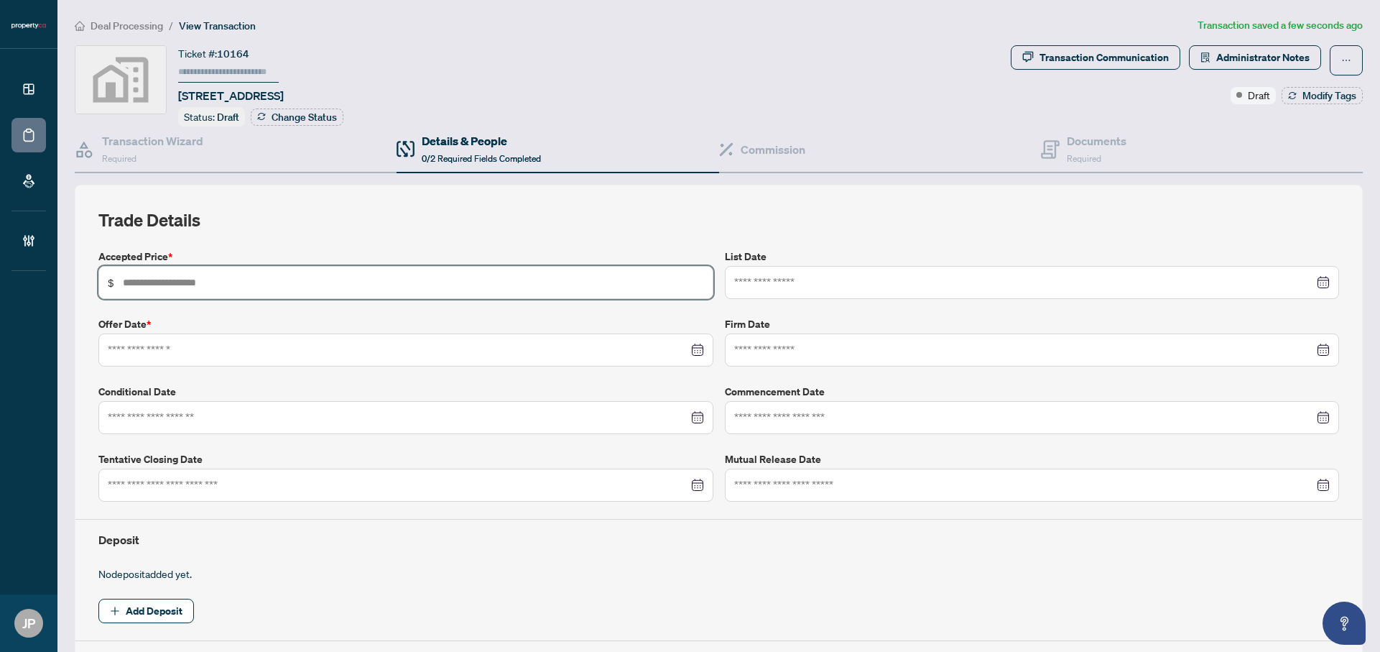
click at [226, 283] on input "text" at bounding box center [413, 282] width 581 height 16
type input "*********"
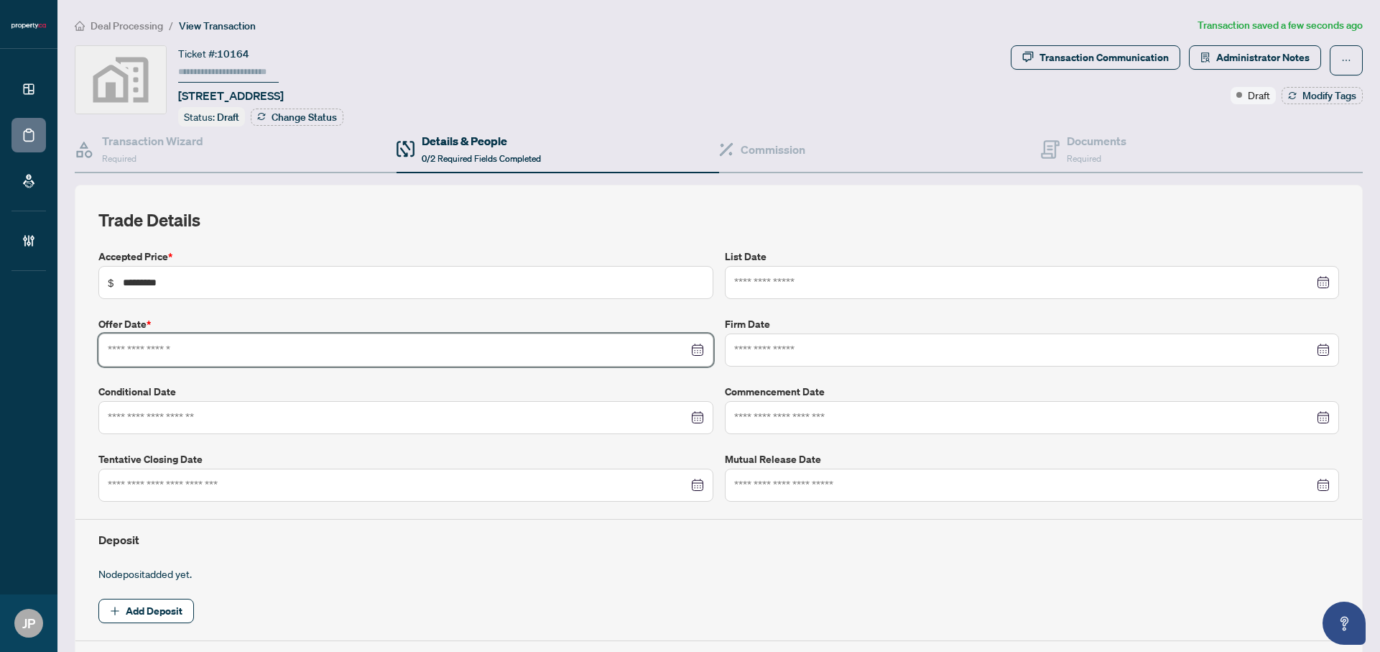
click at [267, 344] on input at bounding box center [398, 350] width 580 height 16
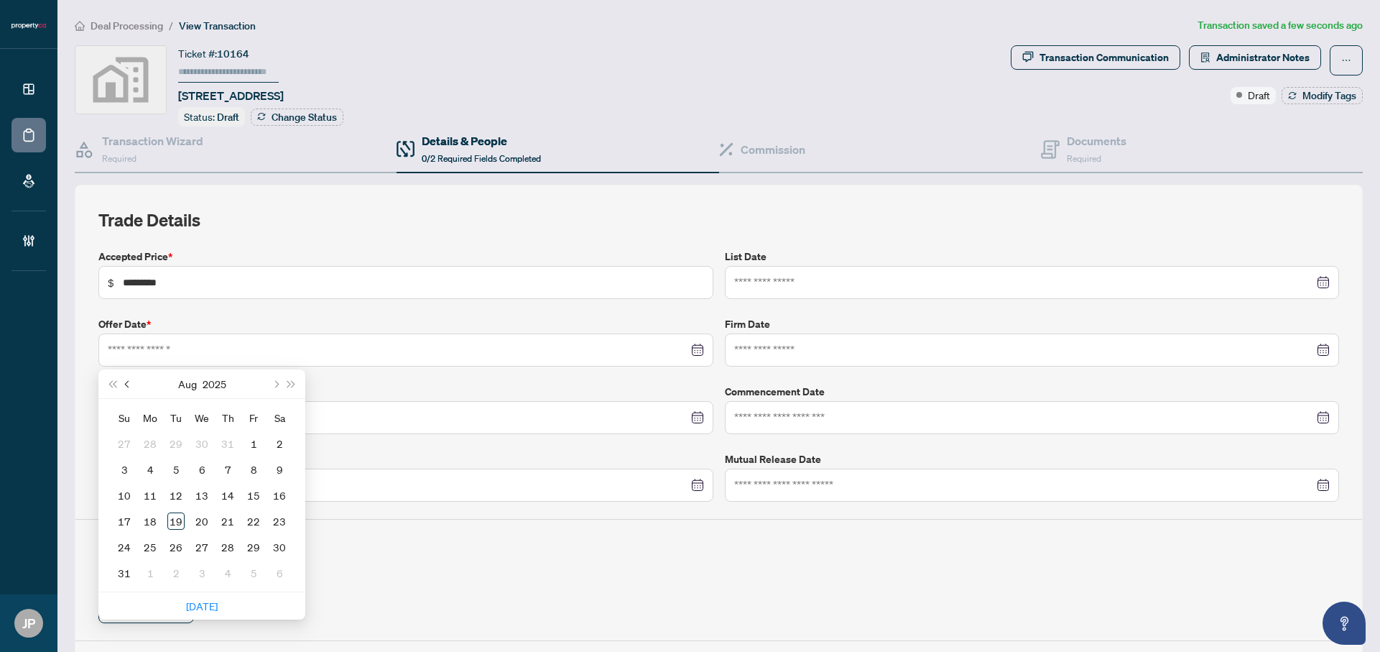
click at [126, 380] on span "Previous month (PageUp)" at bounding box center [128, 383] width 7 height 7
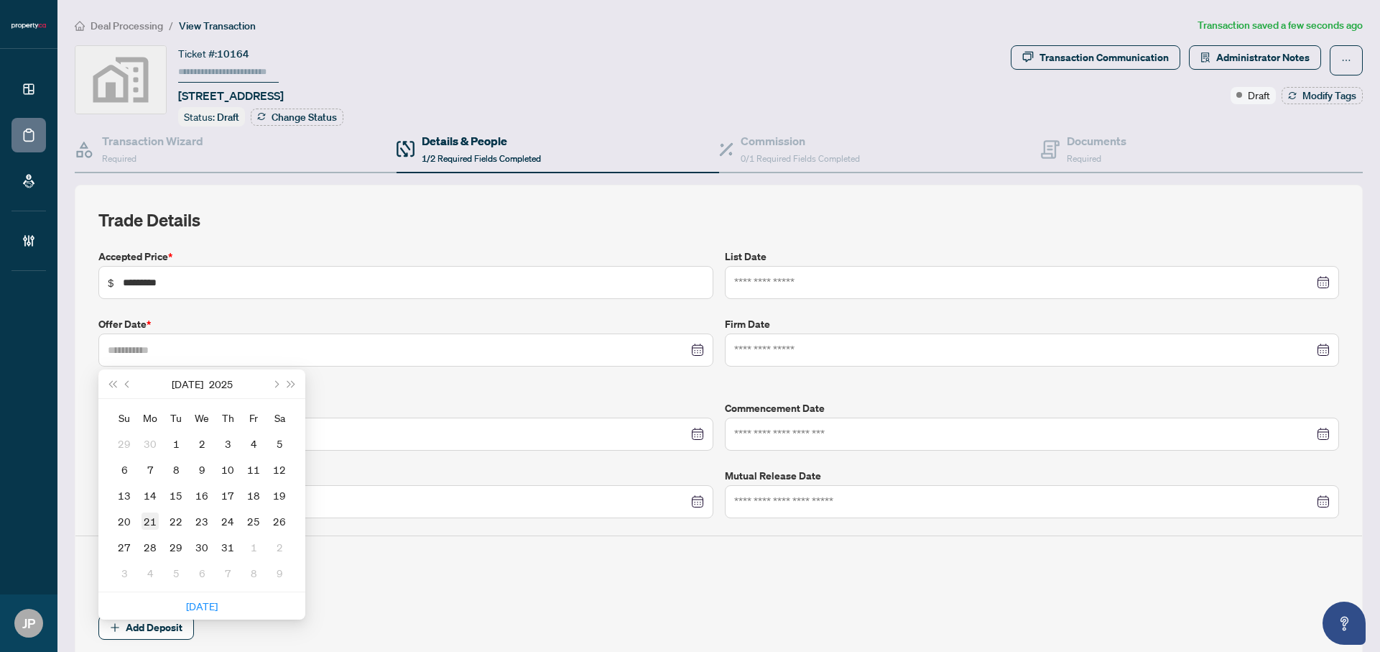
type input "**********"
click at [147, 514] on div "21" at bounding box center [150, 520] width 17 height 17
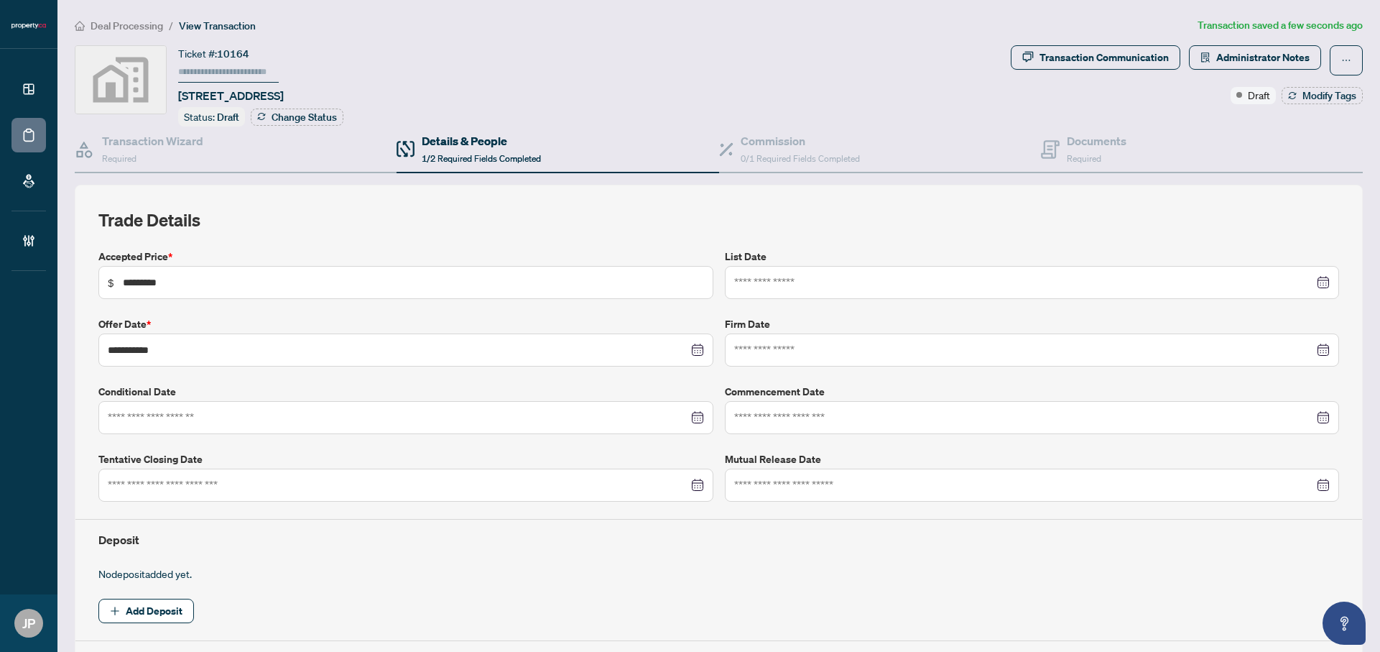
click at [386, 226] on h2 "Trade Details" at bounding box center [718, 219] width 1241 height 23
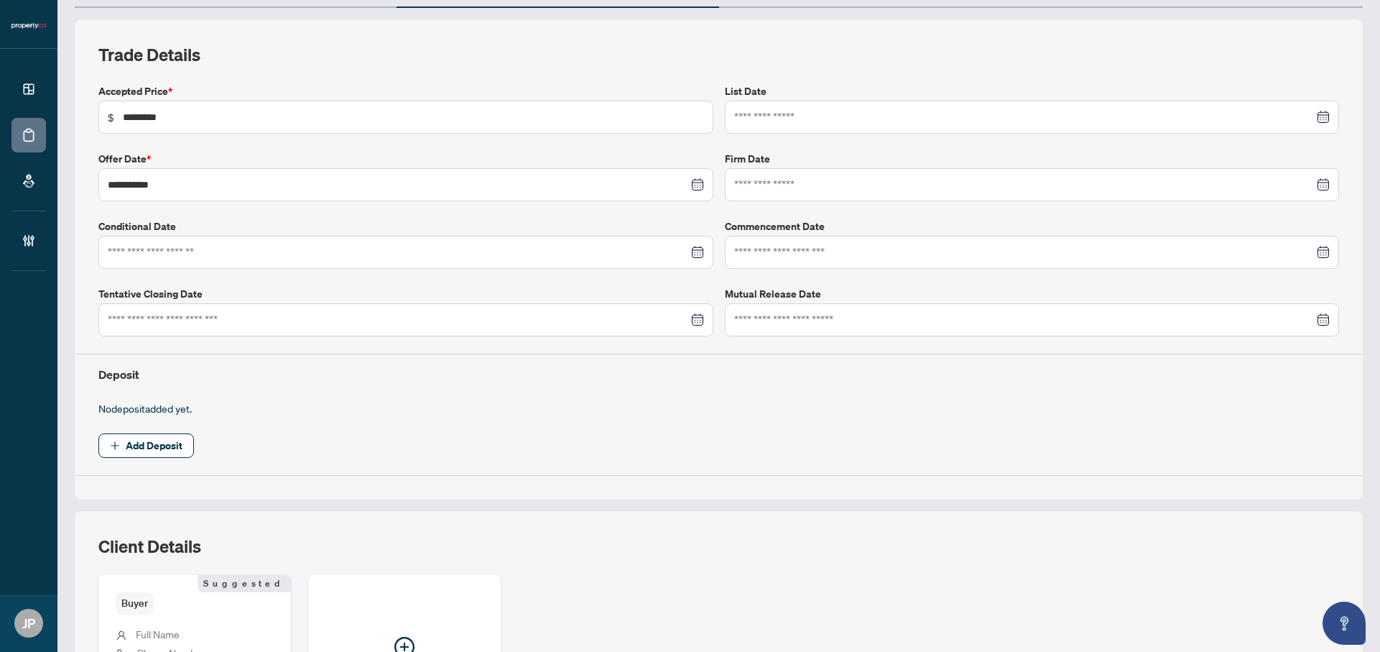
scroll to position [185, 0]
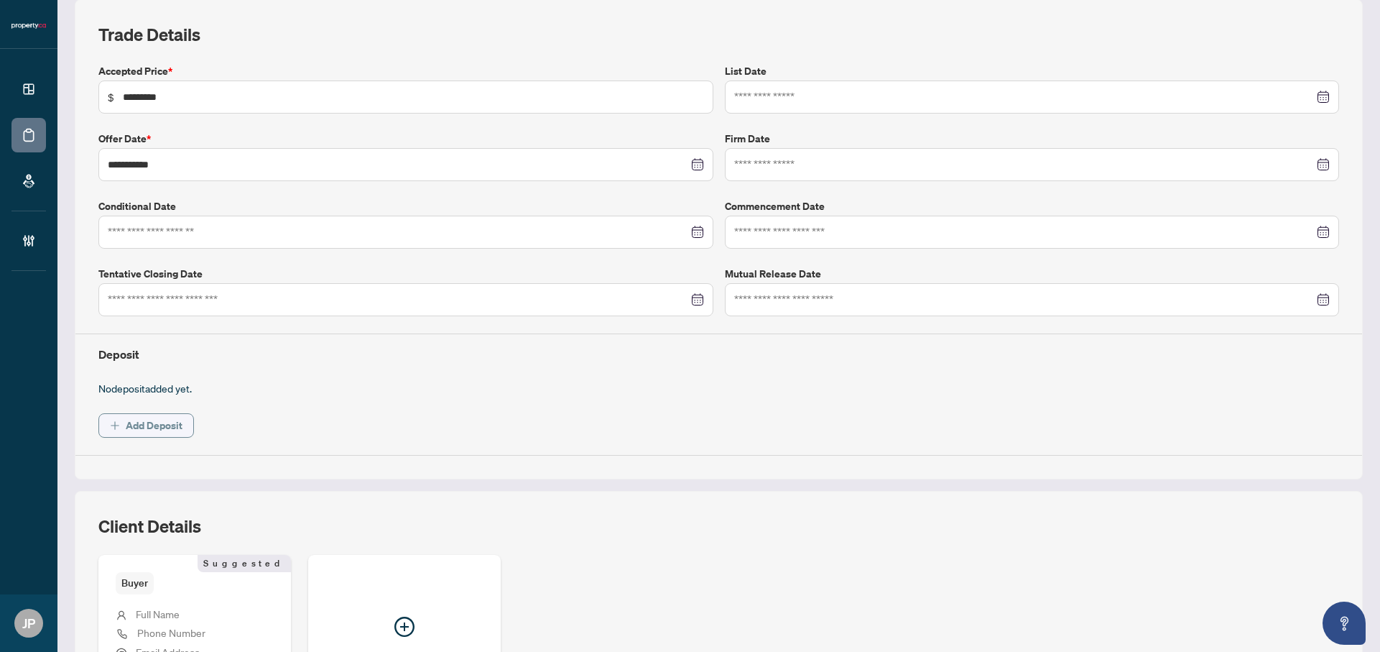
click at [146, 423] on span "Add Deposit" at bounding box center [154, 425] width 57 height 23
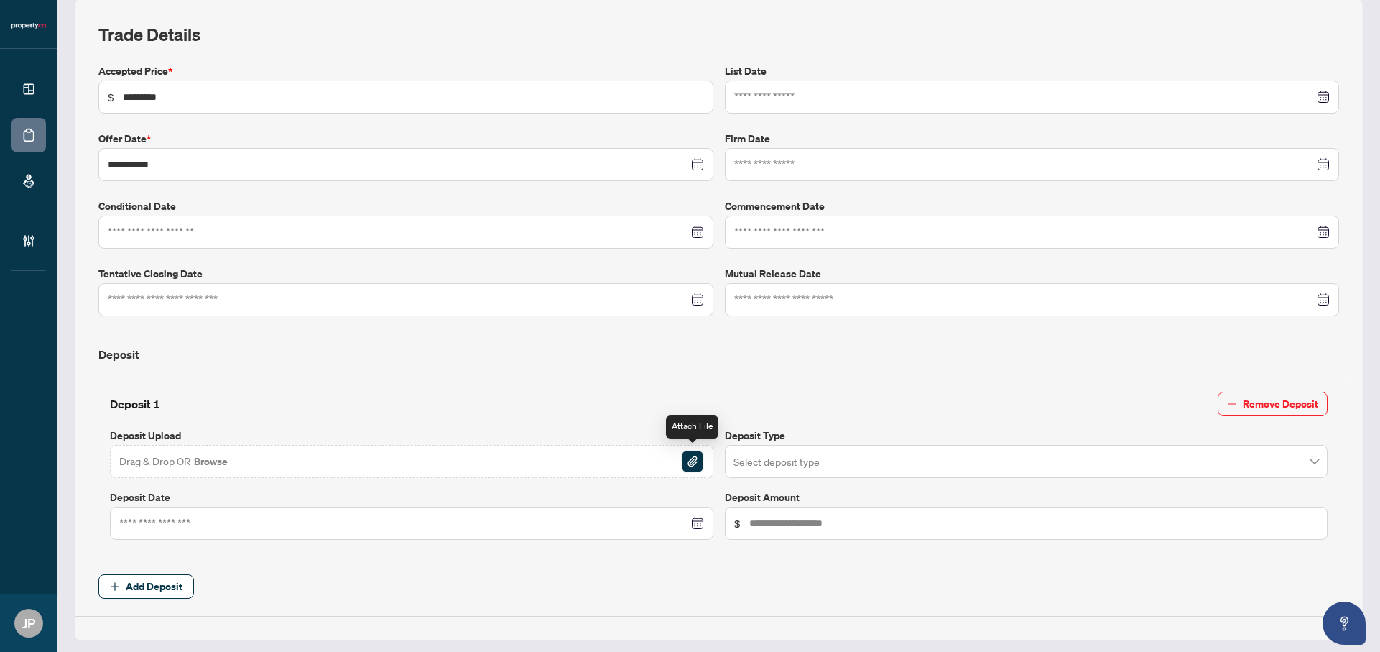
click at [690, 461] on img "button" at bounding box center [693, 461] width 22 height 22
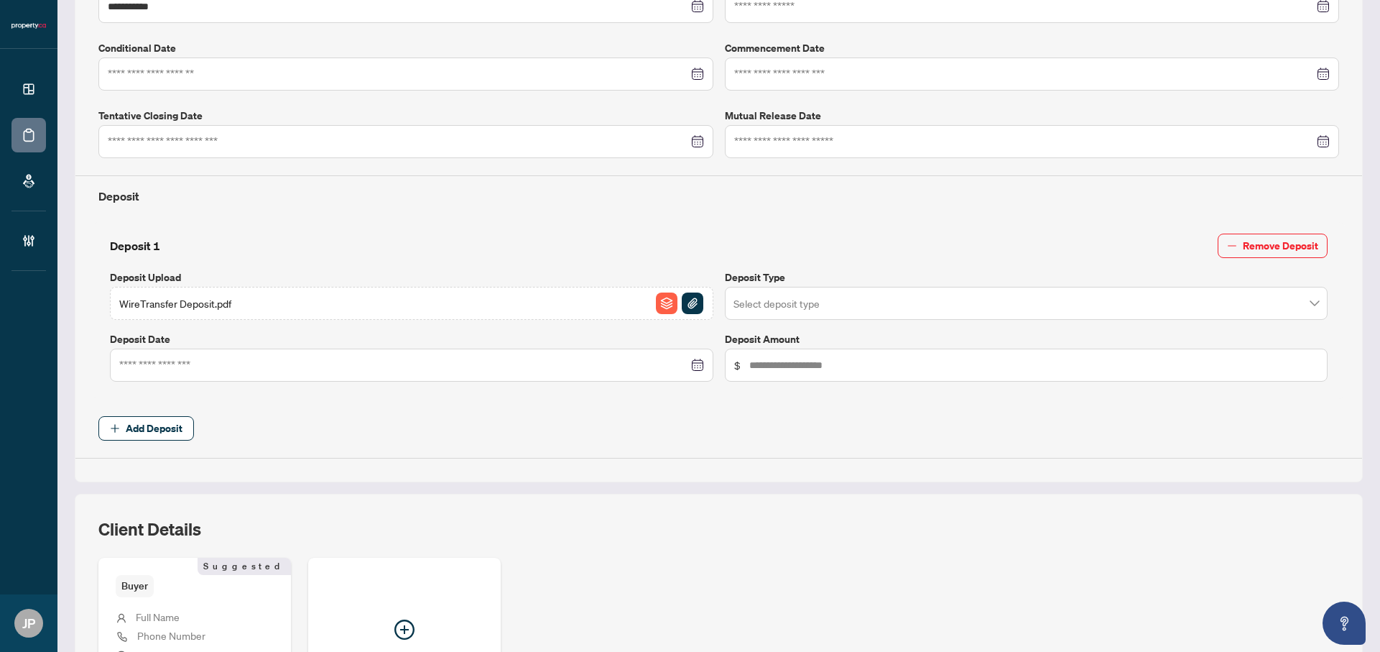
scroll to position [344, 0]
click at [851, 305] on input "search" at bounding box center [1019, 305] width 573 height 32
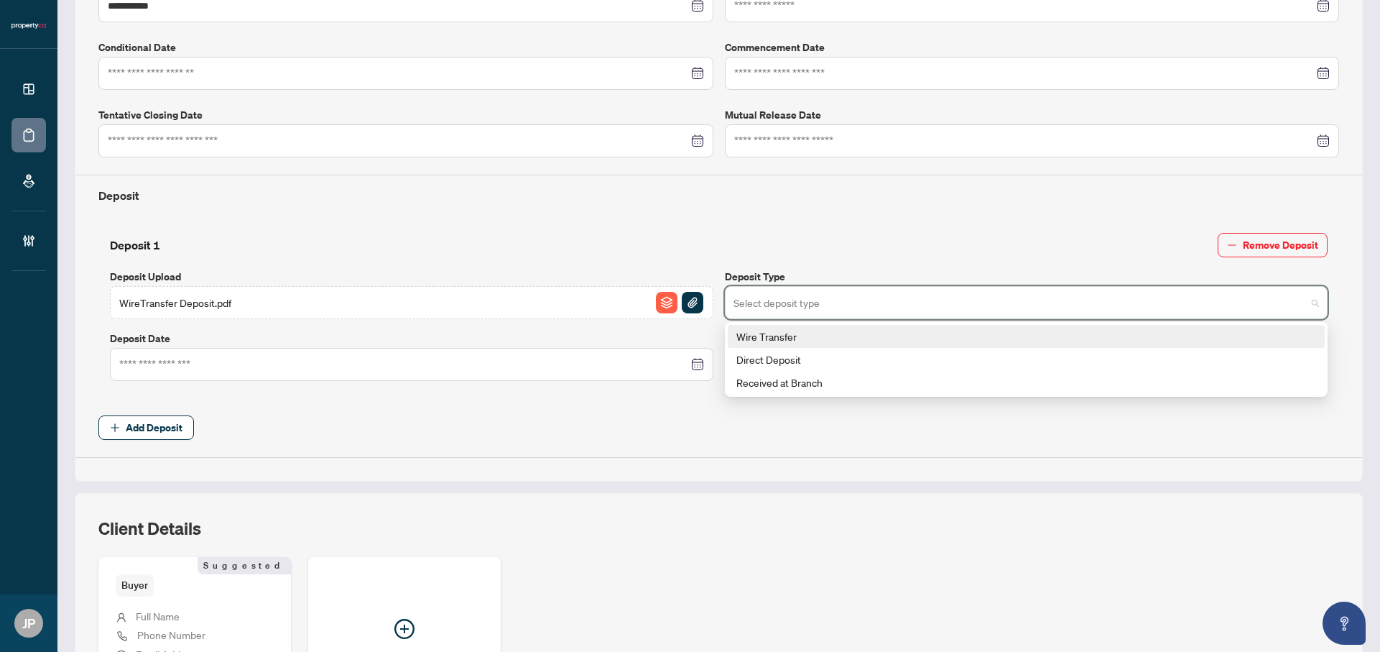
click at [785, 334] on div "Wire Transfer" at bounding box center [1026, 336] width 580 height 16
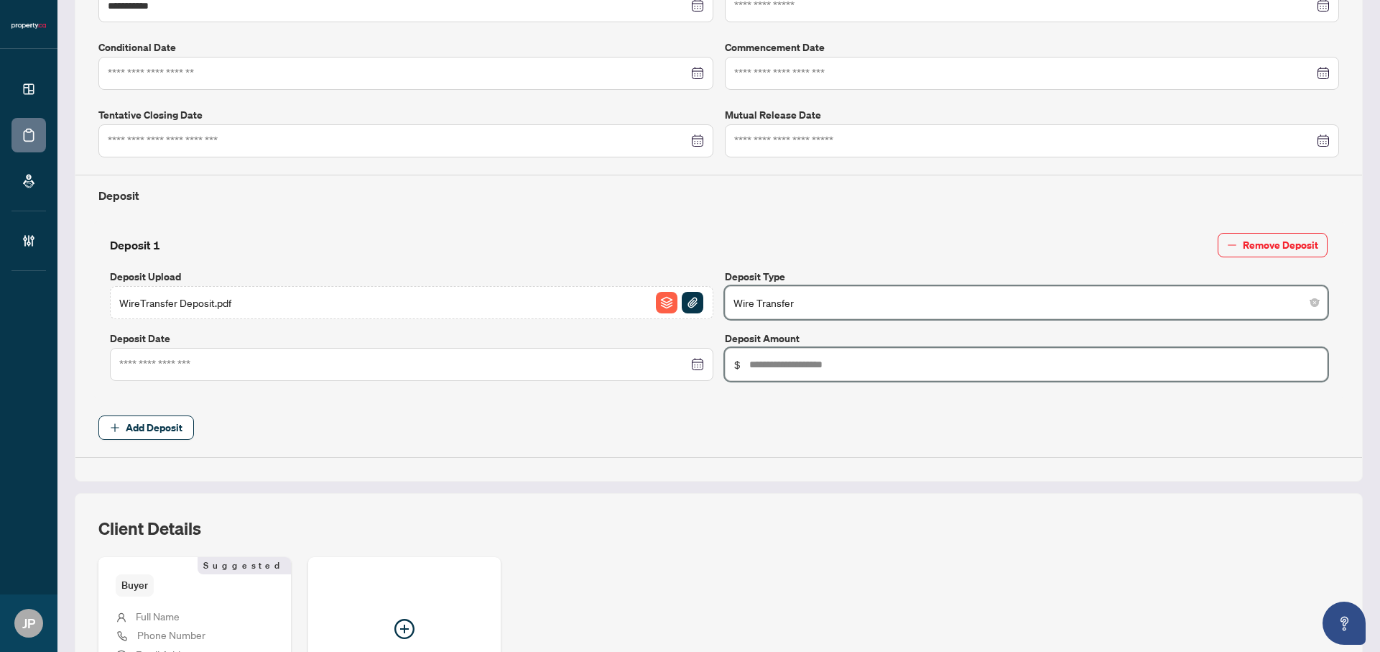
click at [792, 363] on input "text" at bounding box center [1034, 364] width 570 height 16
type input "*******"
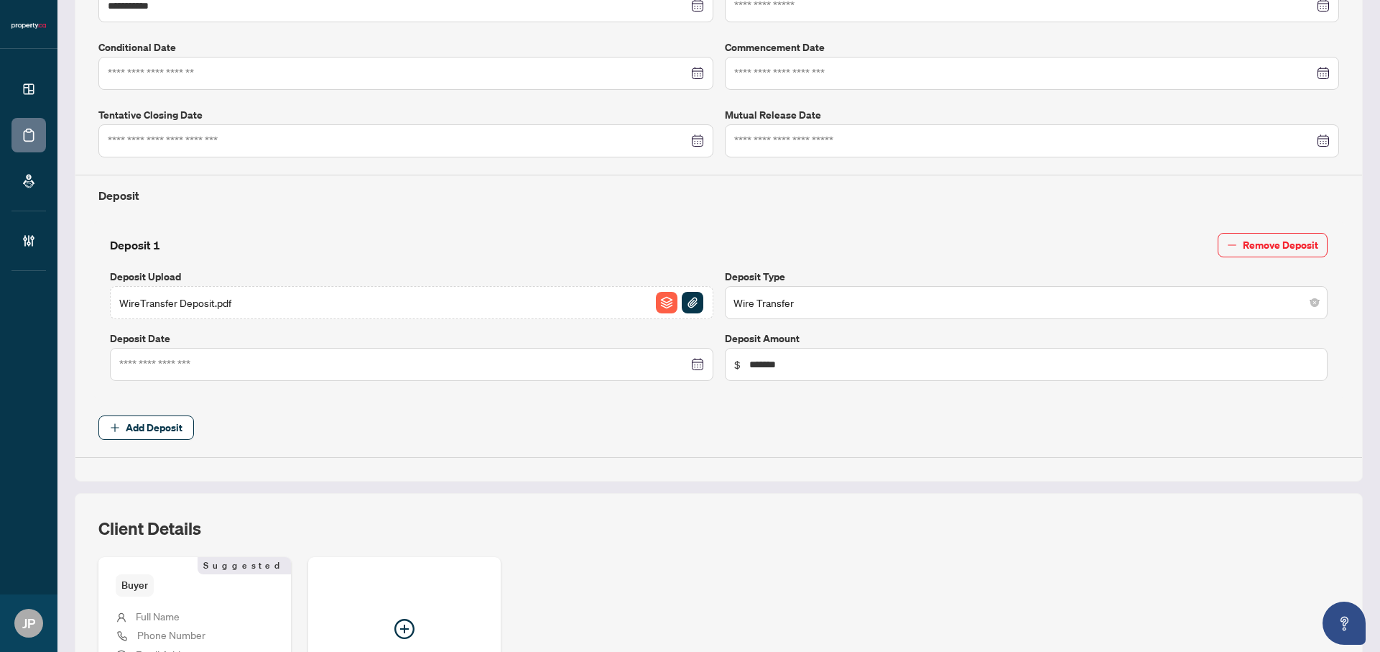
click at [1352, 219] on div "**********" at bounding box center [719, 161] width 1288 height 641
click at [152, 363] on input at bounding box center [403, 364] width 569 height 16
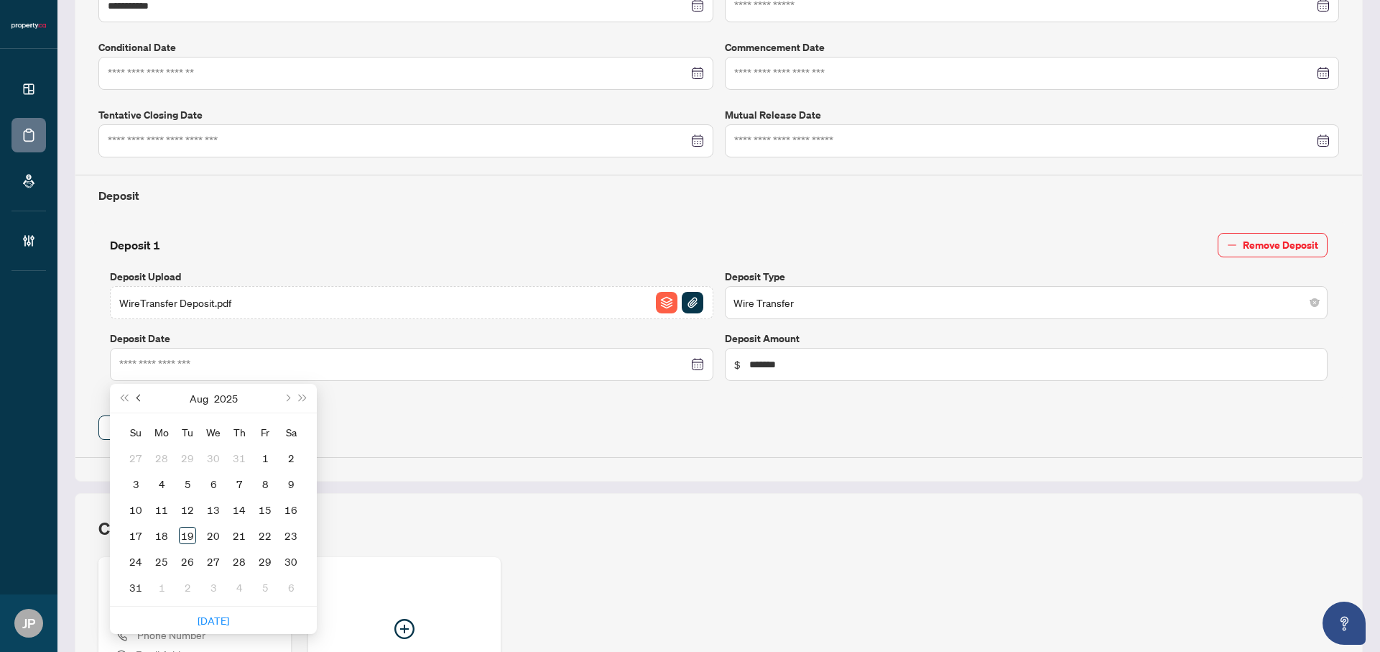
click at [136, 391] on button "Previous month (PageUp)" at bounding box center [139, 398] width 16 height 29
type input "**********"
click at [183, 535] on div "22" at bounding box center [187, 535] width 17 height 17
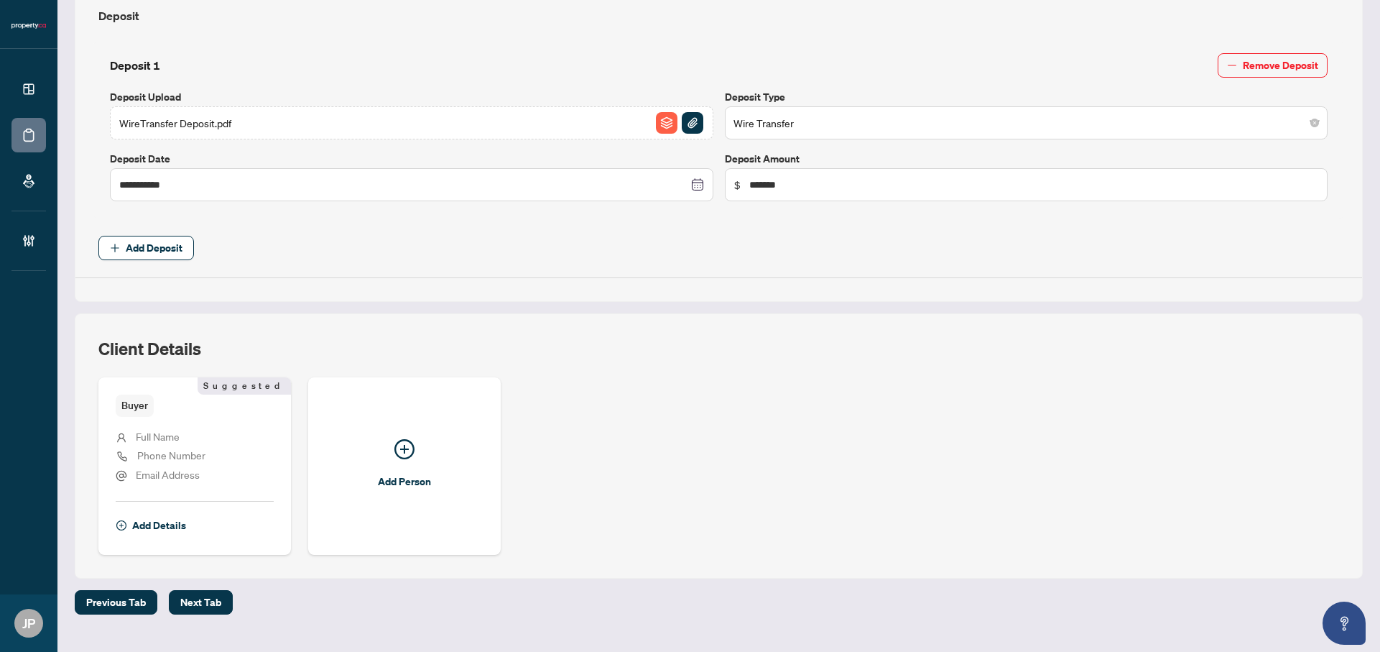
scroll to position [524, 0]
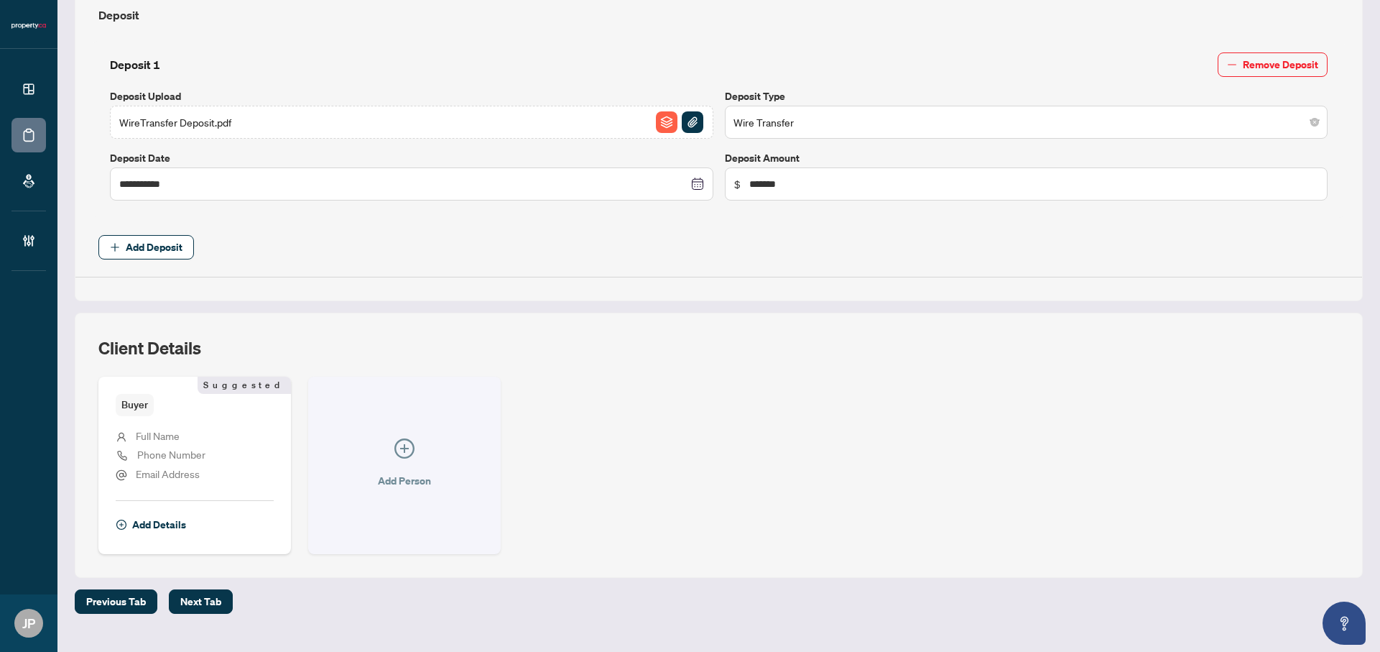
click at [407, 449] on icon "plus-circle" at bounding box center [404, 448] width 20 height 20
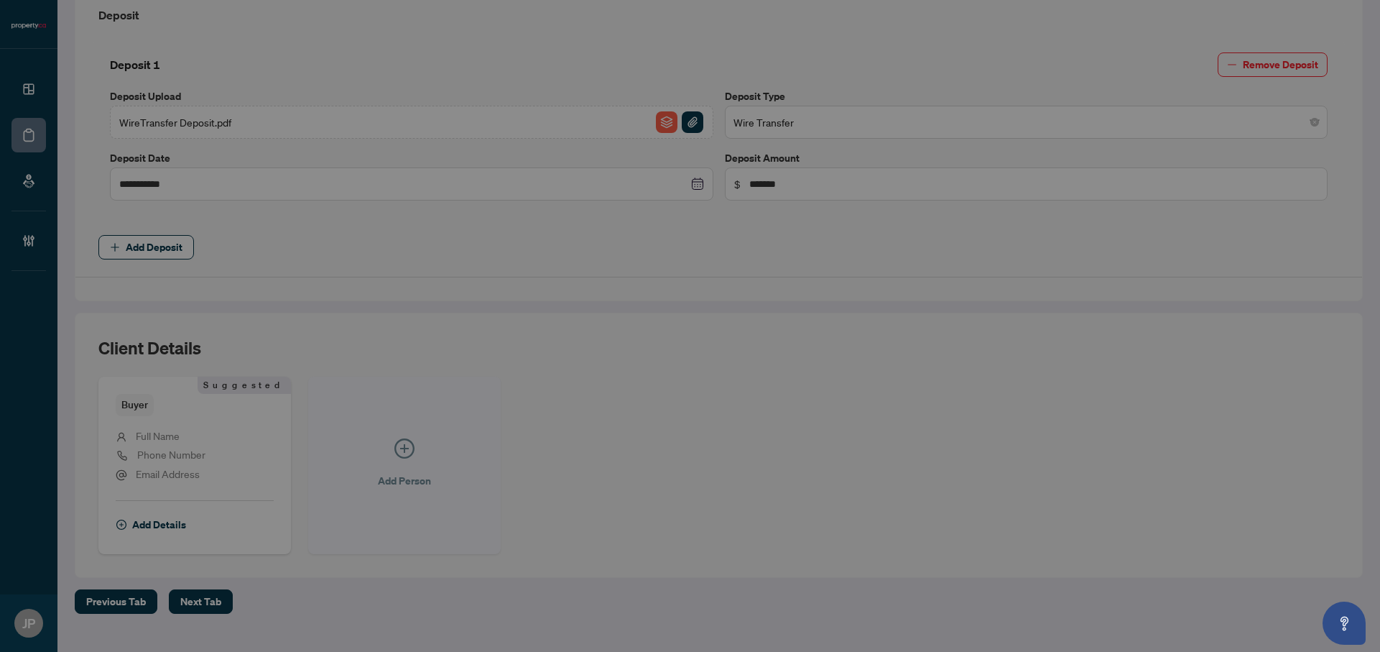
scroll to position [524, 0]
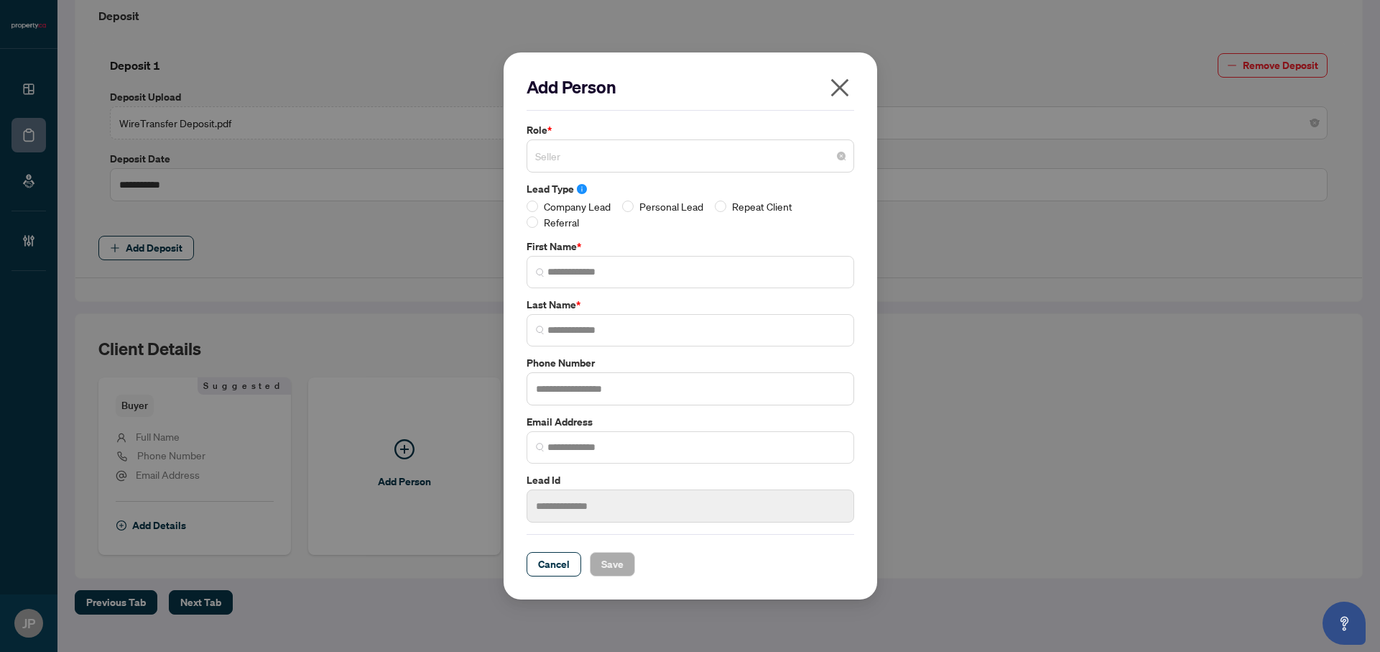
click at [590, 156] on span "Seller" at bounding box center [690, 155] width 310 height 27
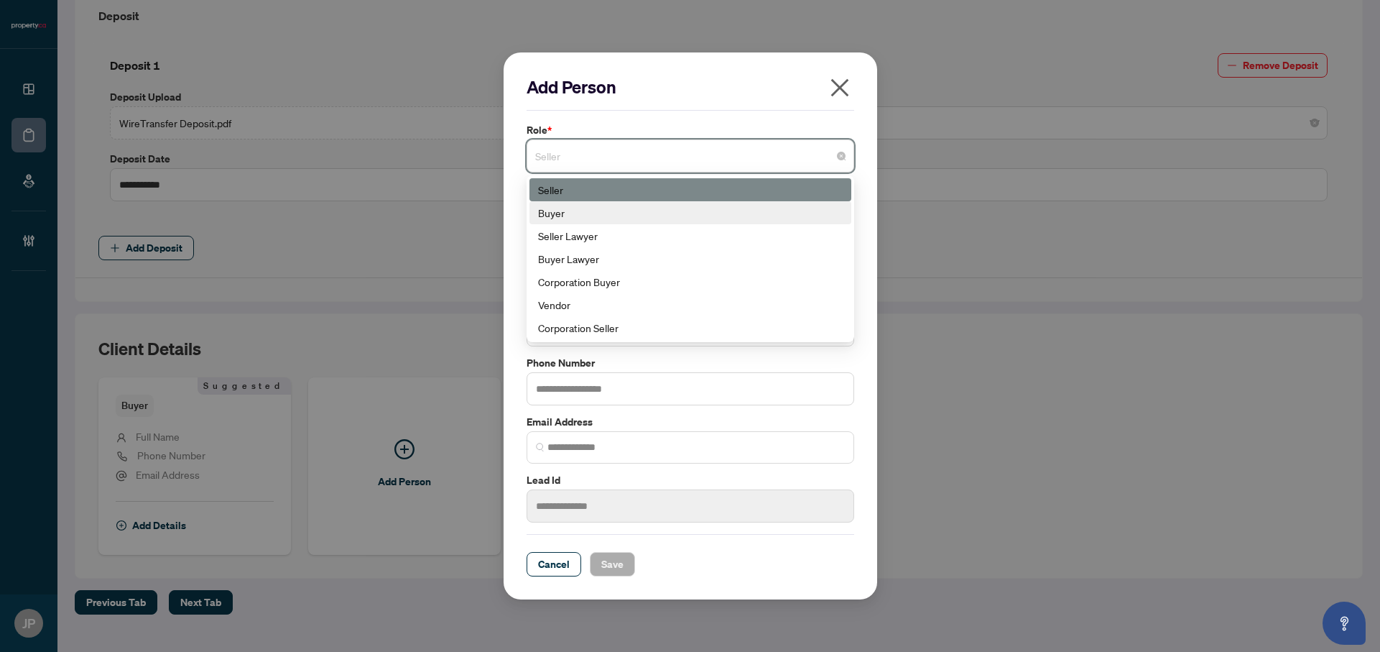
click at [541, 212] on div "Buyer" at bounding box center [690, 213] width 305 height 16
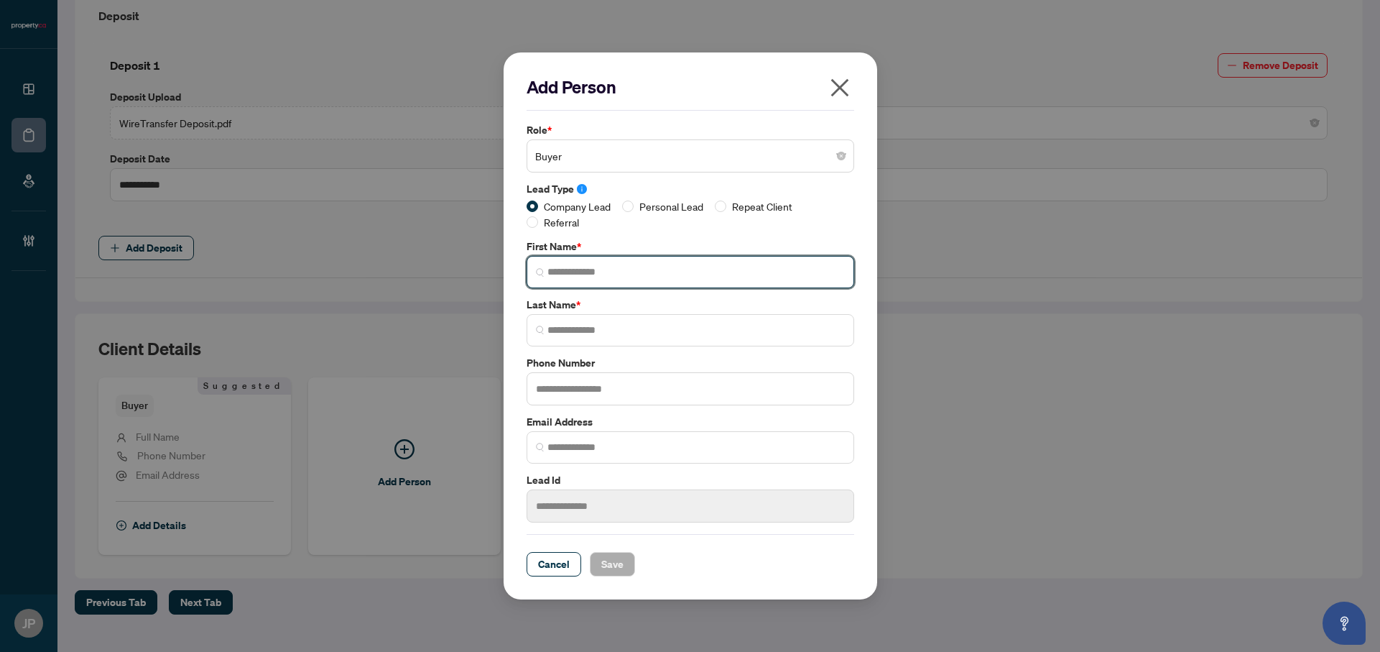
click at [562, 273] on input "search" at bounding box center [695, 271] width 297 height 15
paste input "**********"
drag, startPoint x: 565, startPoint y: 273, endPoint x: 694, endPoint y: 280, distance: 129.5
click at [693, 280] on span "**********" at bounding box center [691, 272] width 328 height 32
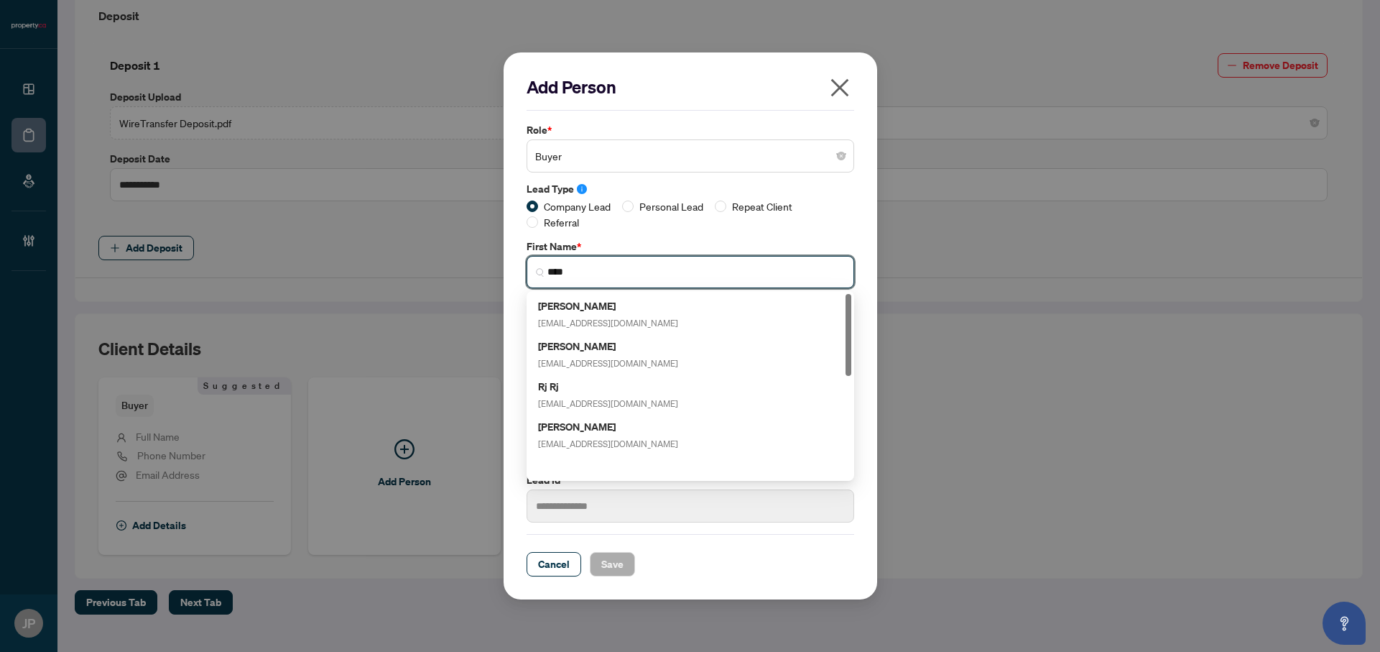
click at [601, 331] on div "Tom Haughey rljwchaughey@gmail.com" at bounding box center [690, 314] width 322 height 40
type input "***"
type input "*******"
type input "**********"
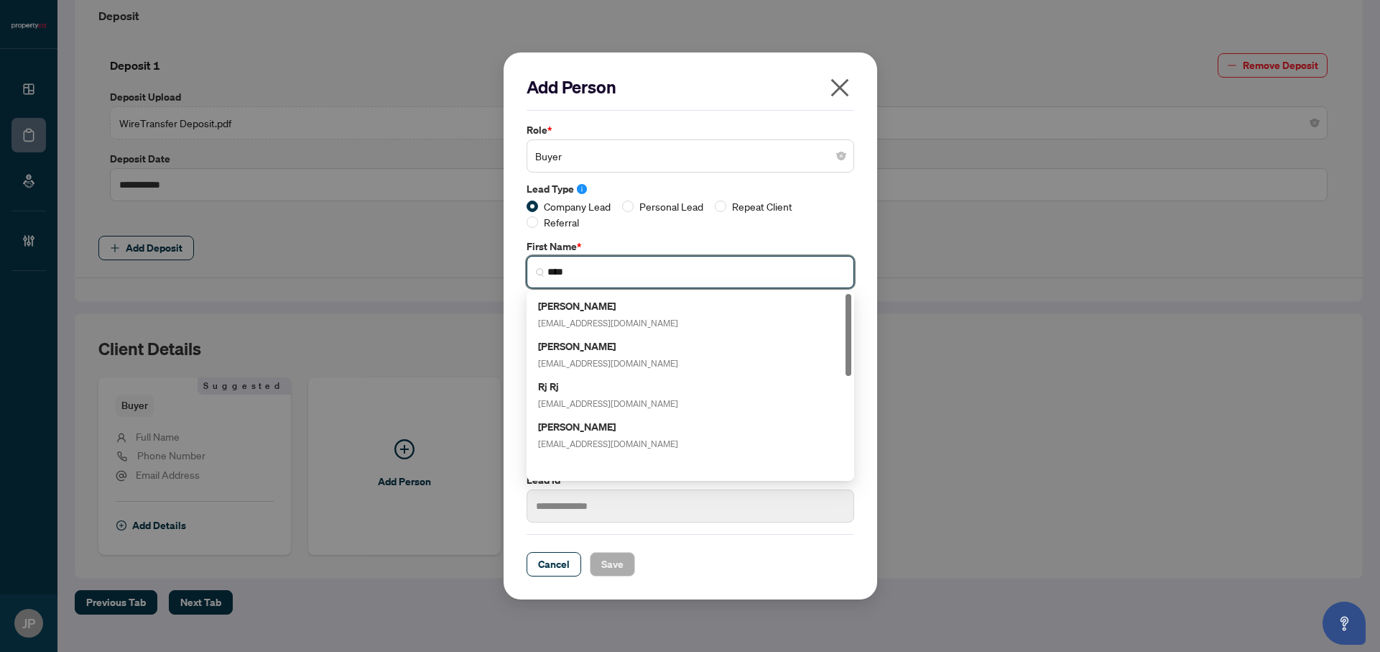
type input "******"
drag, startPoint x: 597, startPoint y: 272, endPoint x: 550, endPoint y: 265, distance: 47.2
click at [550, 265] on input "***" at bounding box center [695, 271] width 297 height 15
type input "*"
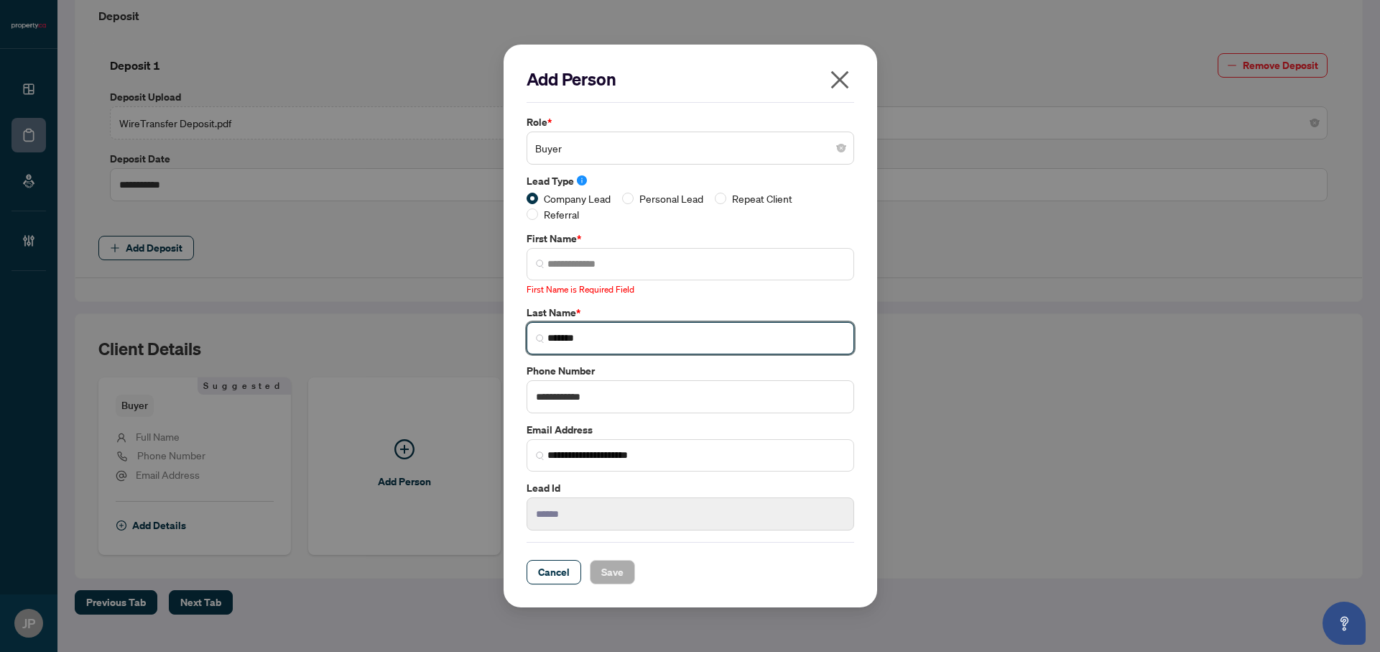
drag, startPoint x: 605, startPoint y: 326, endPoint x: 510, endPoint y: 320, distance: 95.0
click at [510, 320] on div "**********" at bounding box center [691, 326] width 374 height 563
click at [586, 332] on input "*******" at bounding box center [695, 337] width 297 height 15
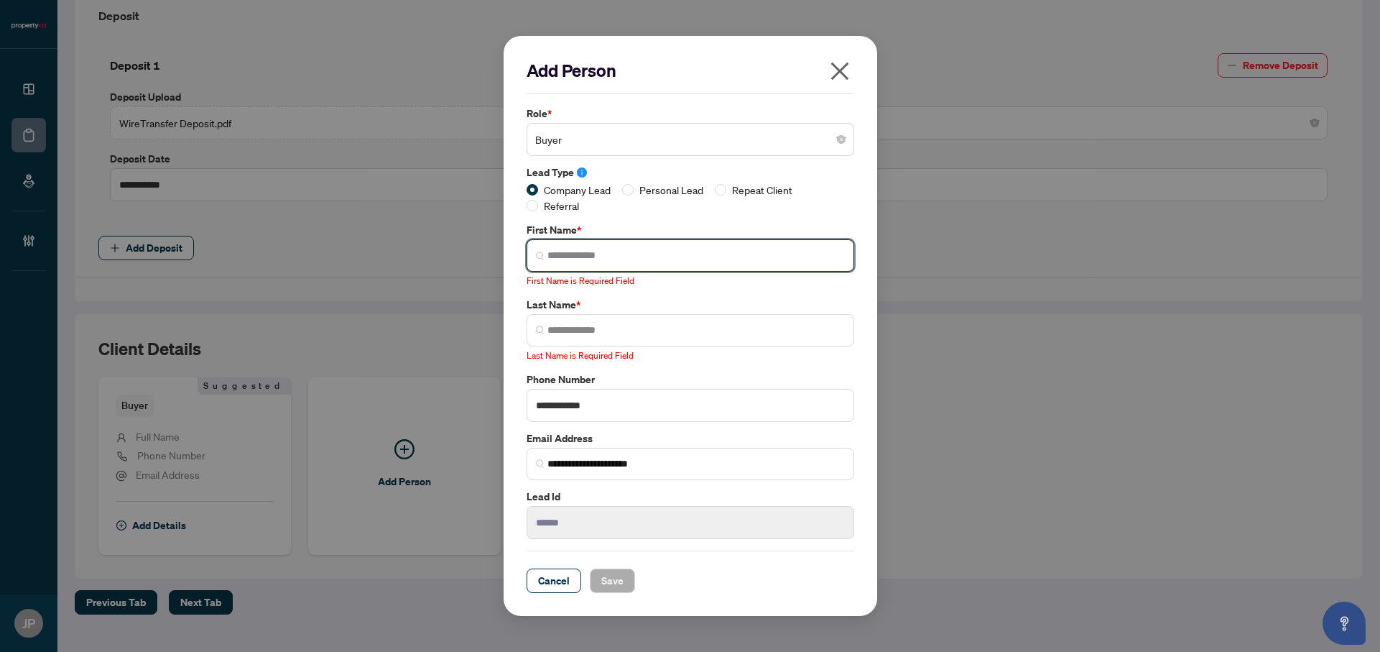
click at [591, 257] on input "search" at bounding box center [695, 255] width 297 height 15
paste input "**********"
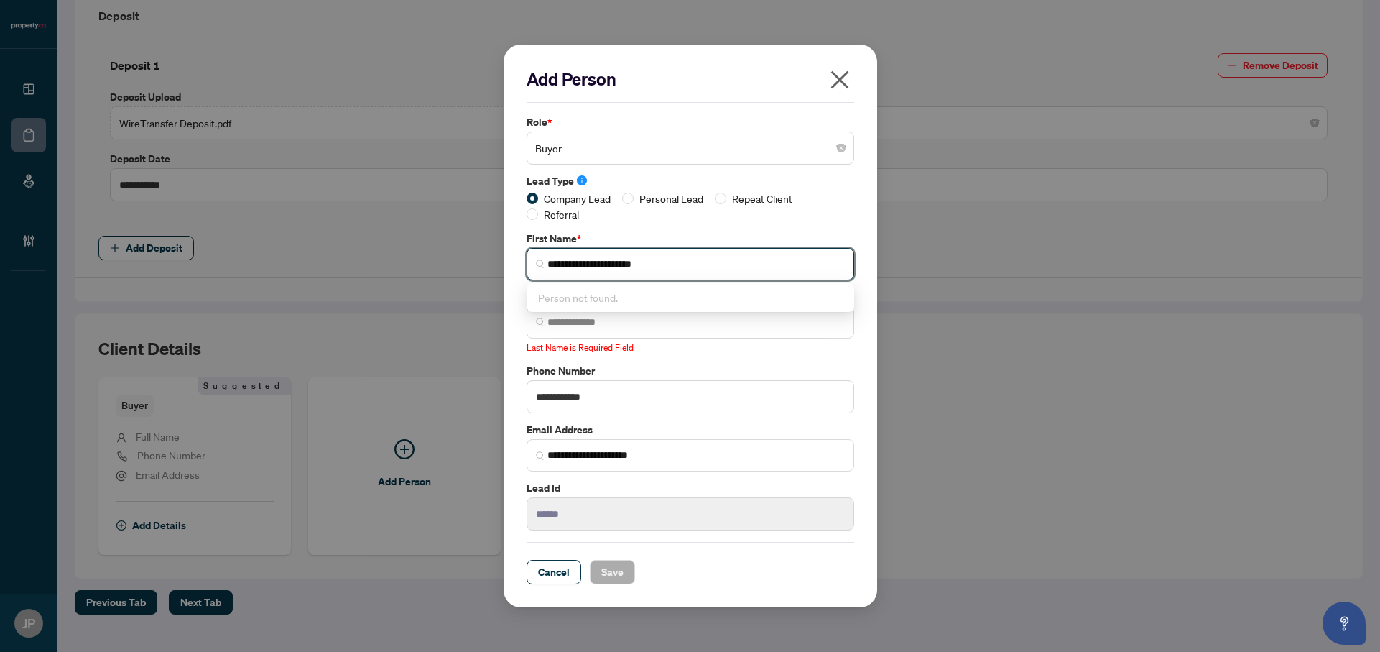
drag, startPoint x: 630, startPoint y: 266, endPoint x: 691, endPoint y: 269, distance: 61.2
click at [691, 269] on input "**********" at bounding box center [695, 263] width 297 height 15
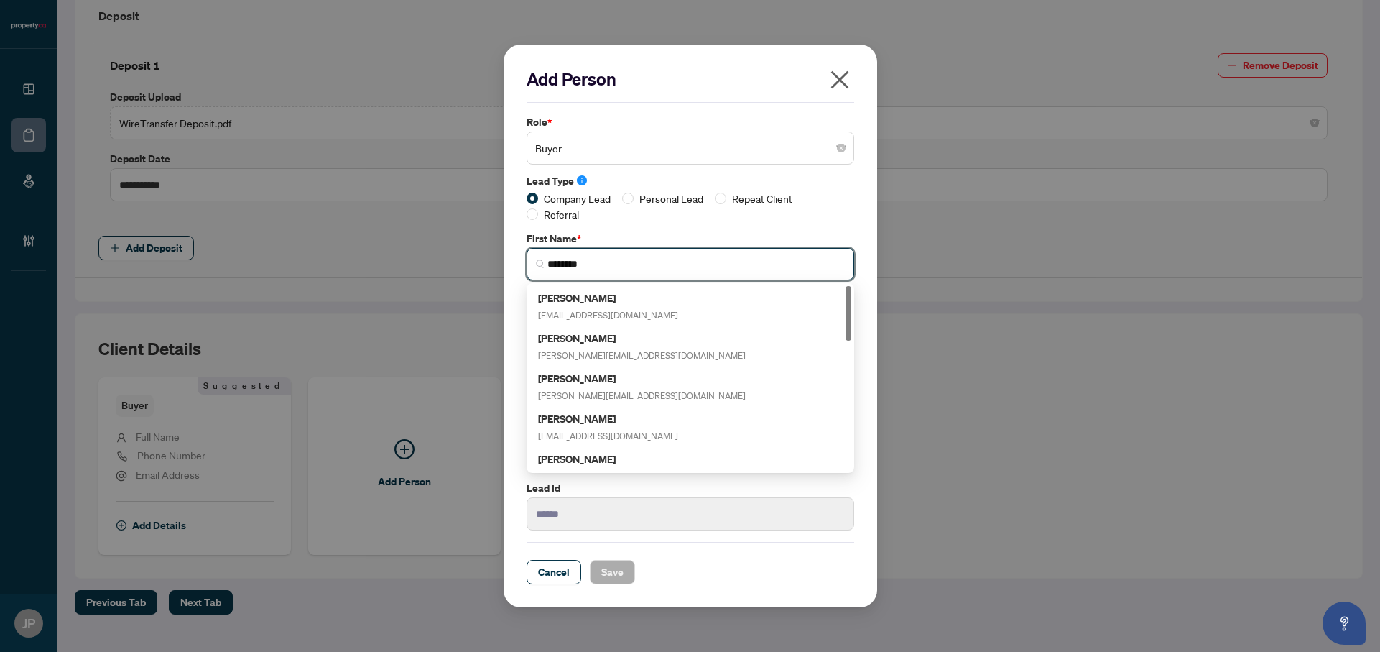
type input "********"
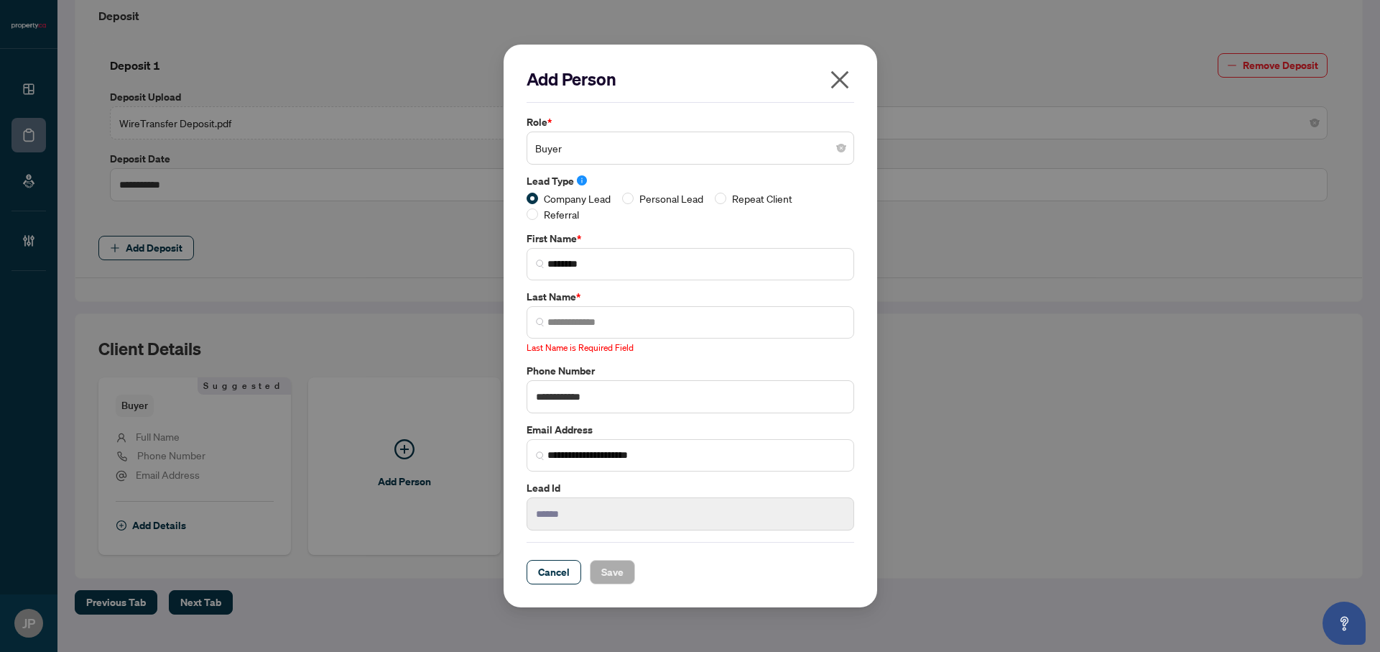
click at [733, 231] on label "First Name *" at bounding box center [691, 239] width 328 height 16
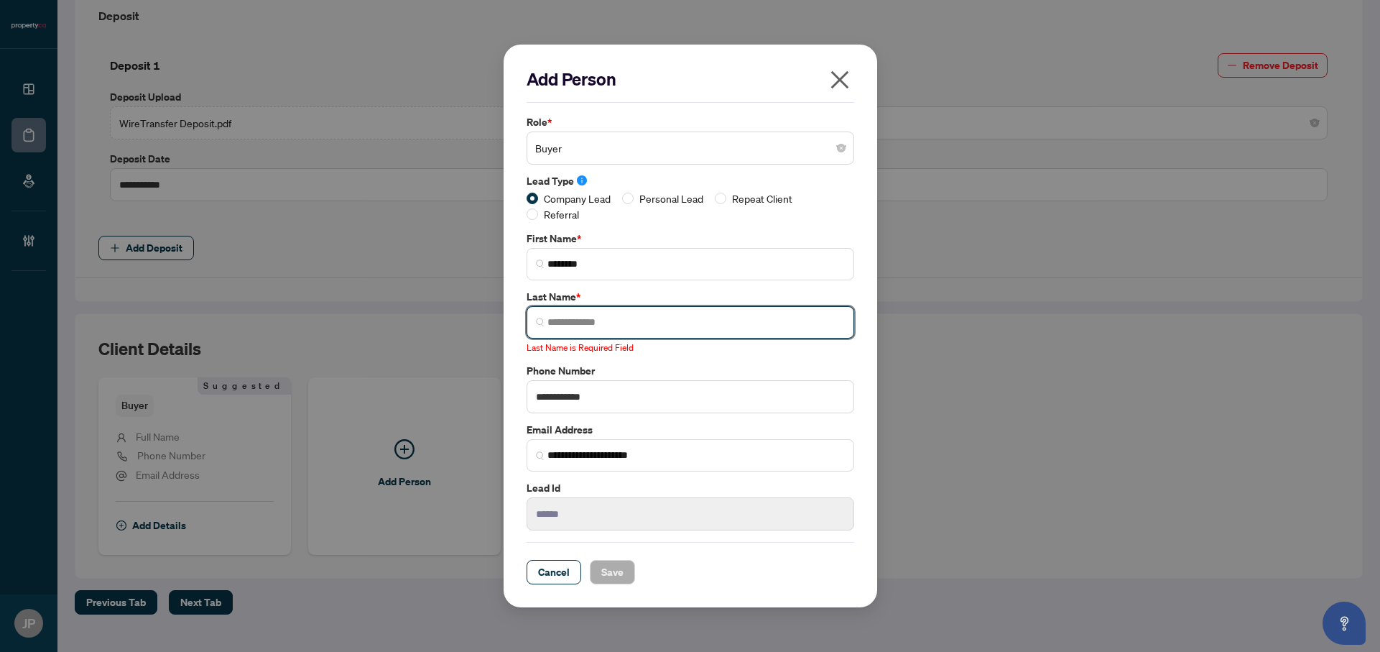
click at [555, 321] on input "search" at bounding box center [695, 322] width 297 height 15
paste input "******"
type input "******"
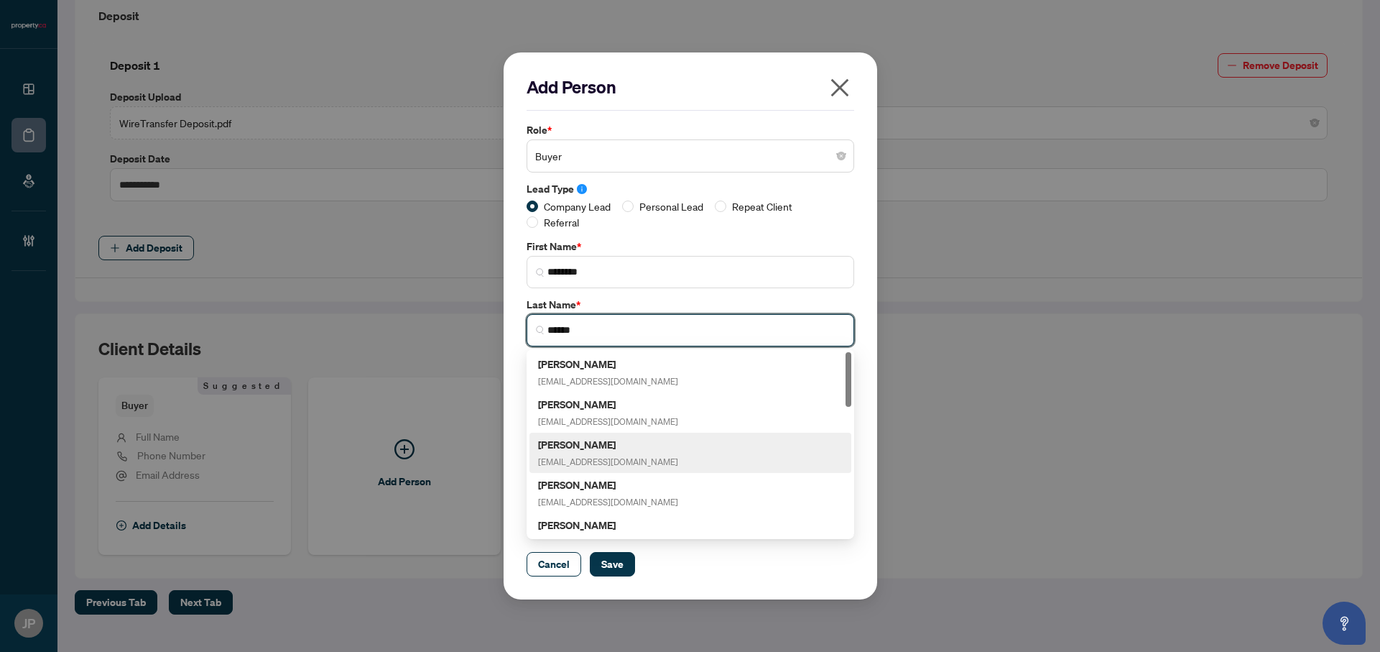
click at [582, 446] on h5 "Lawrence Hookey" at bounding box center [608, 444] width 140 height 17
type input "**********"
type input "*******"
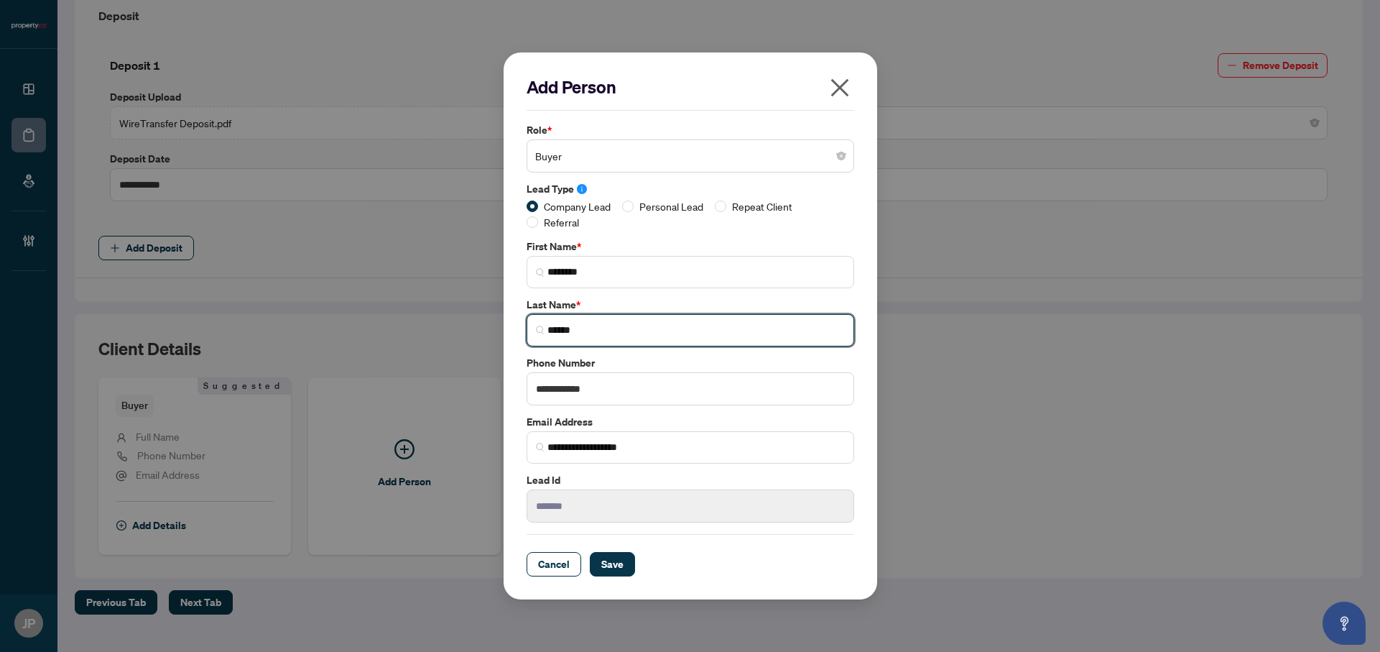
type input "******"
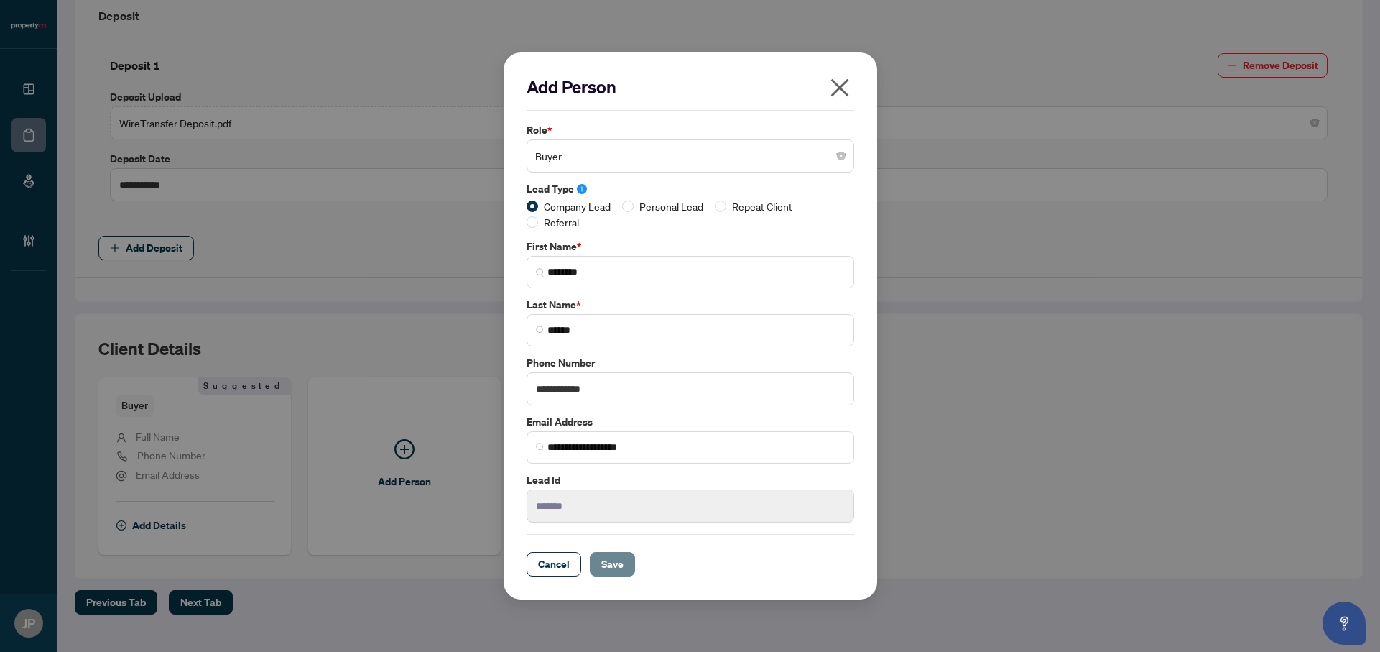
click at [617, 573] on span "Save" at bounding box center [612, 563] width 22 height 23
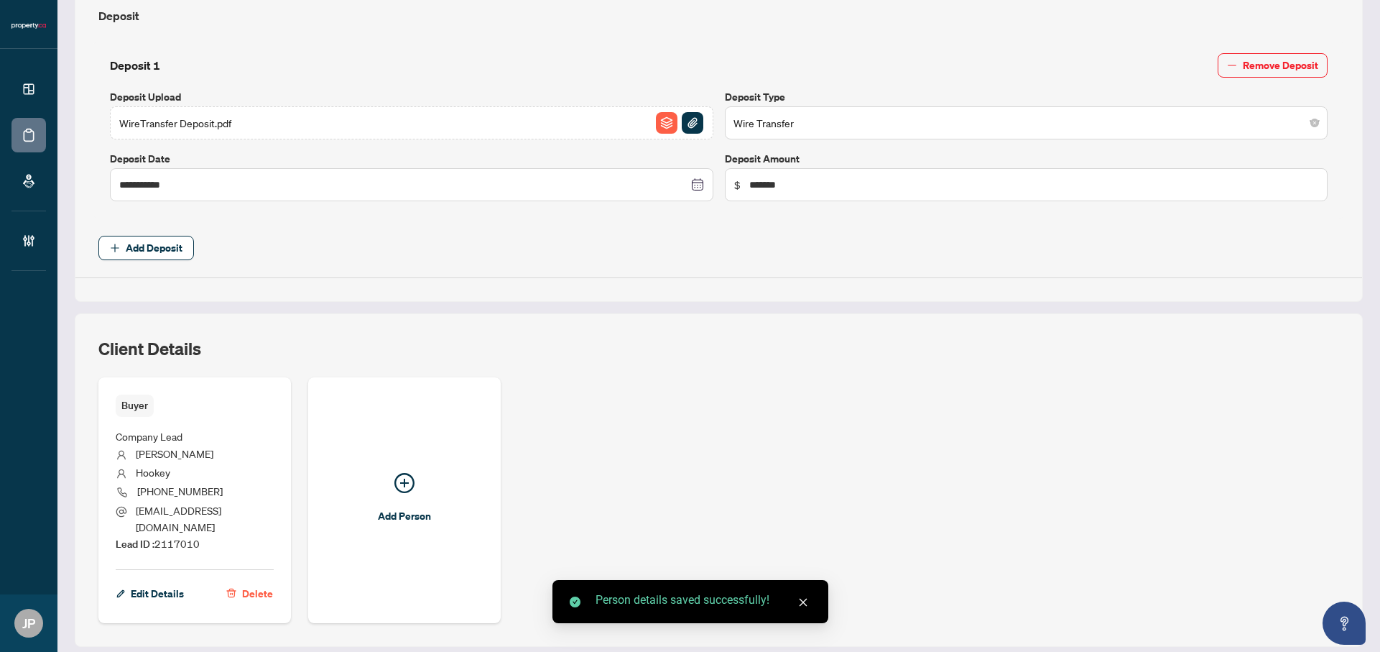
scroll to position [603, 0]
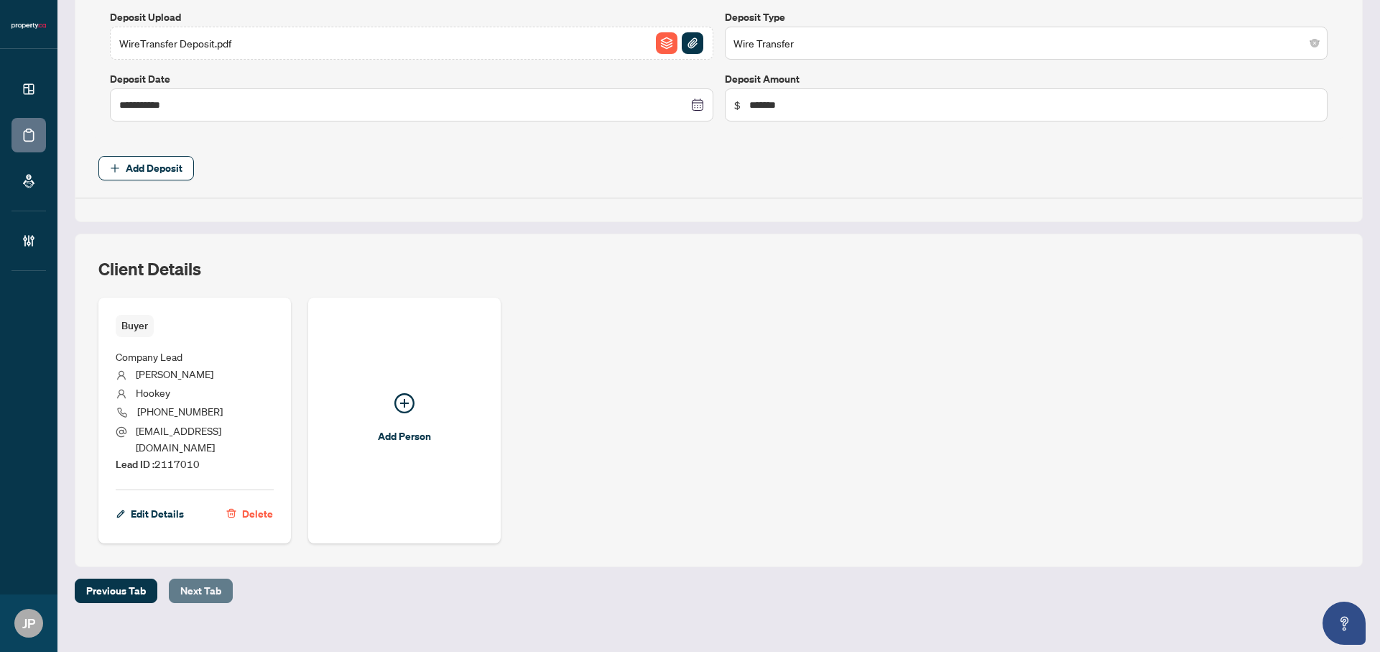
click at [190, 579] on span "Next Tab" at bounding box center [200, 590] width 41 height 23
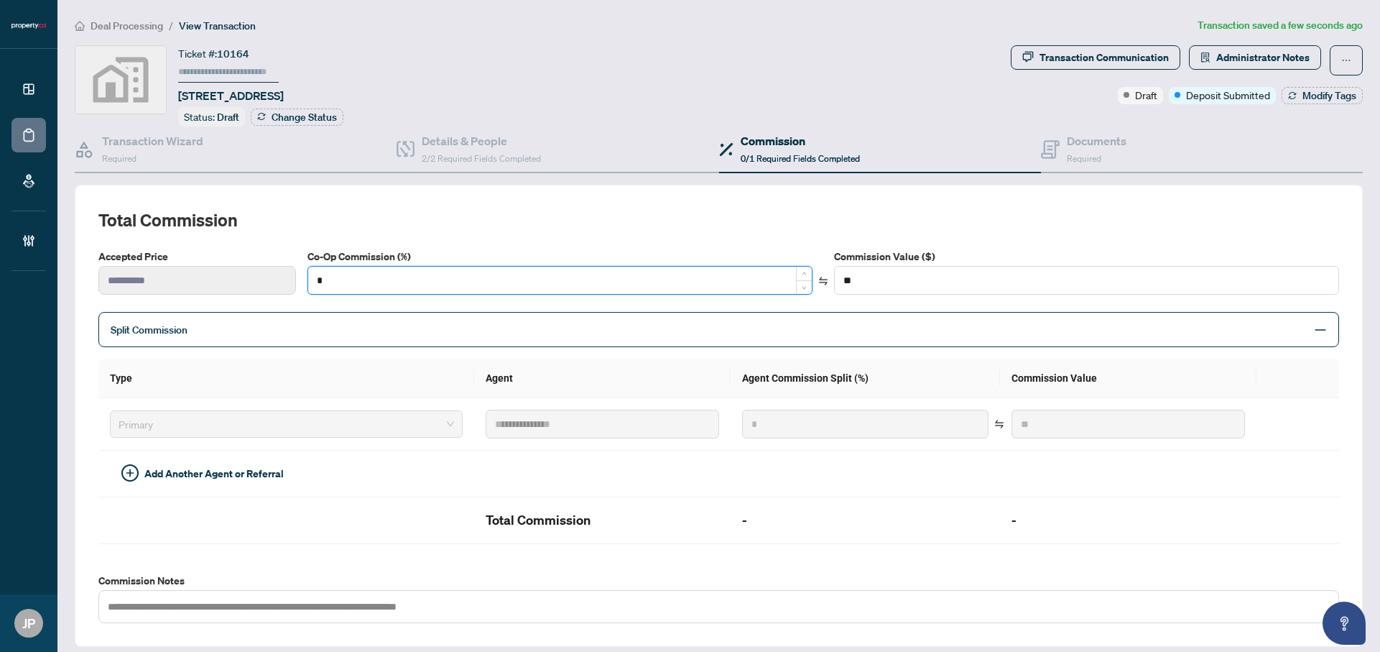
click at [394, 270] on input "*" at bounding box center [560, 279] width 504 height 27
type input "*"
type input "*******"
type input "***"
type input "*******"
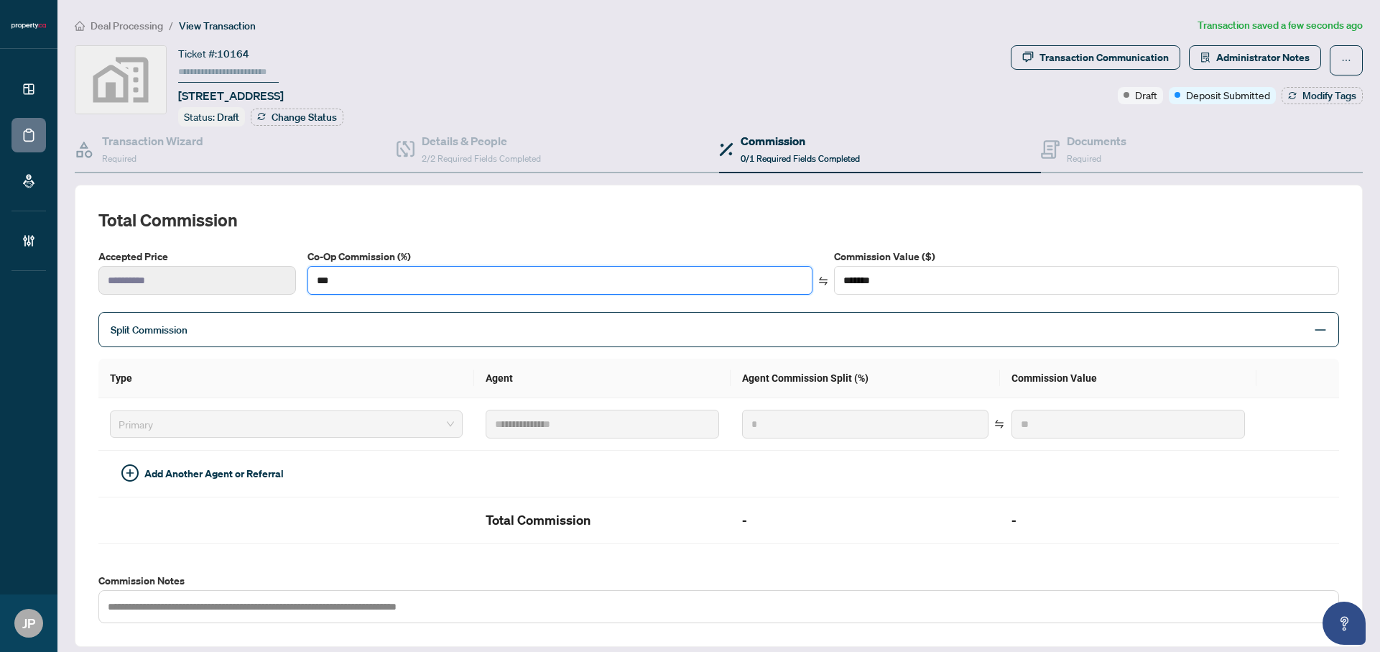
type input "***"
click at [455, 218] on h2 "Total Commission" at bounding box center [718, 219] width 1241 height 23
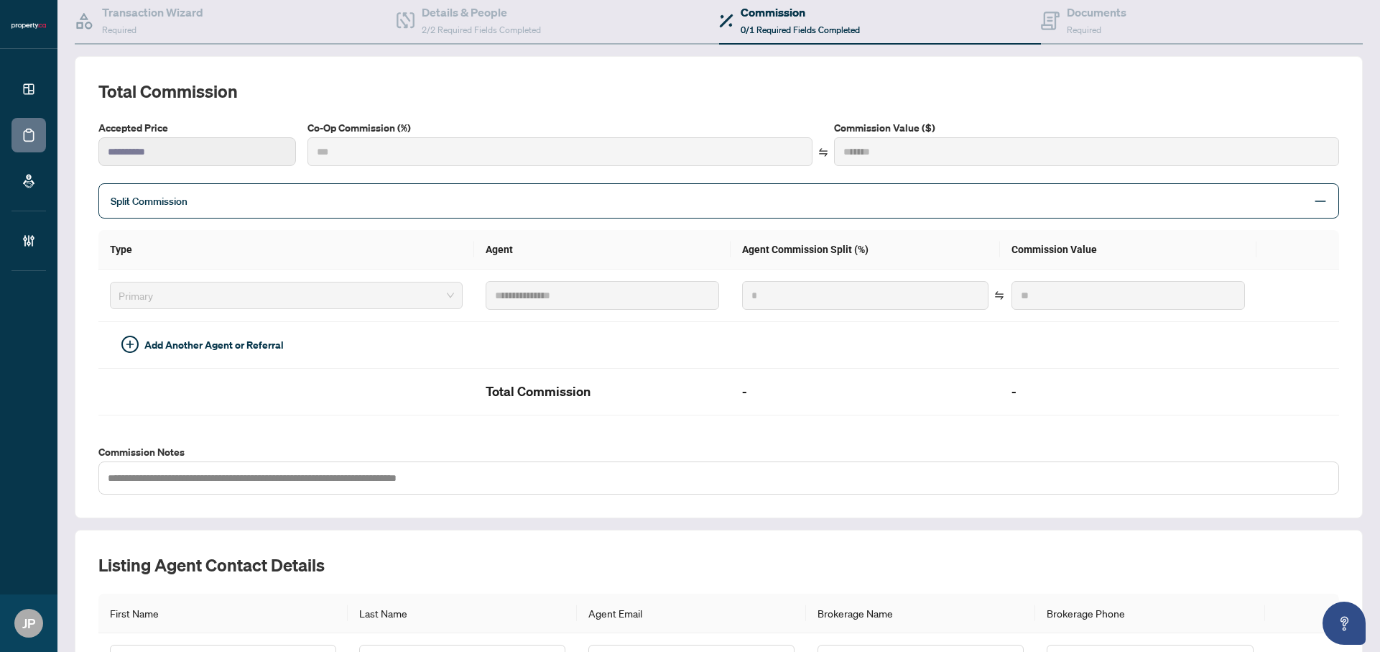
type input "***"
type input "*******"
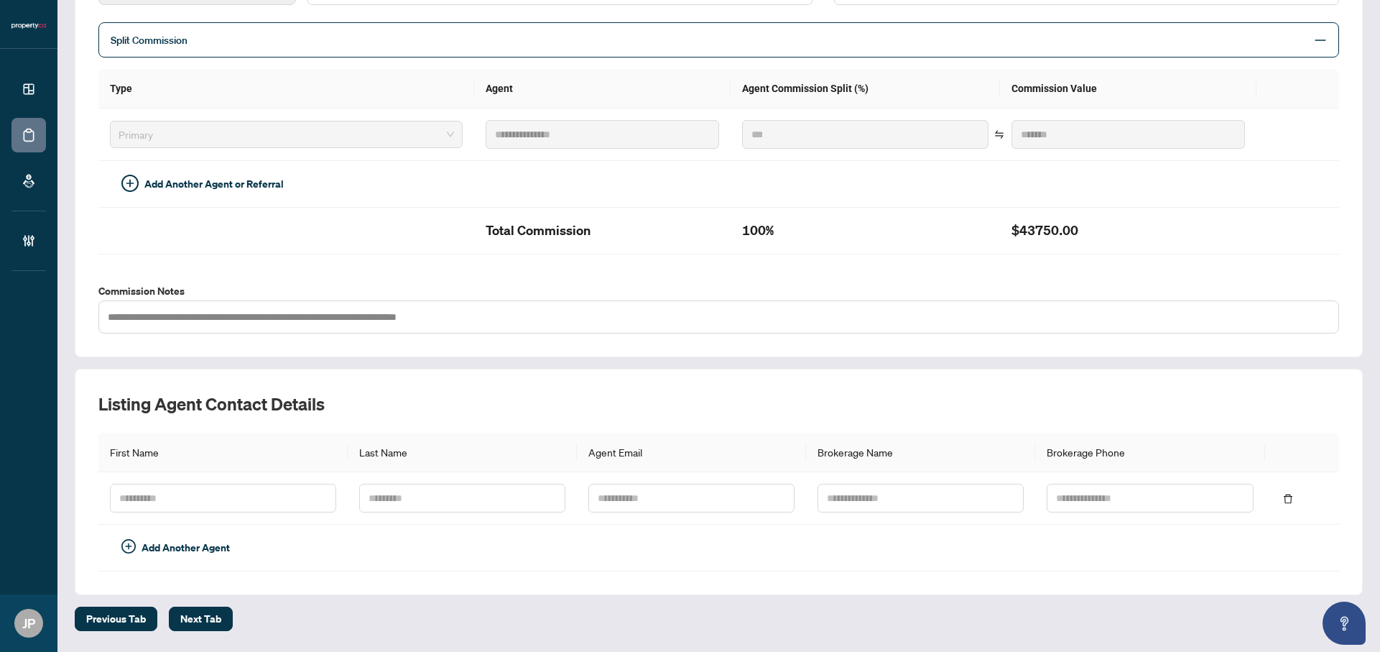
scroll to position [333, 0]
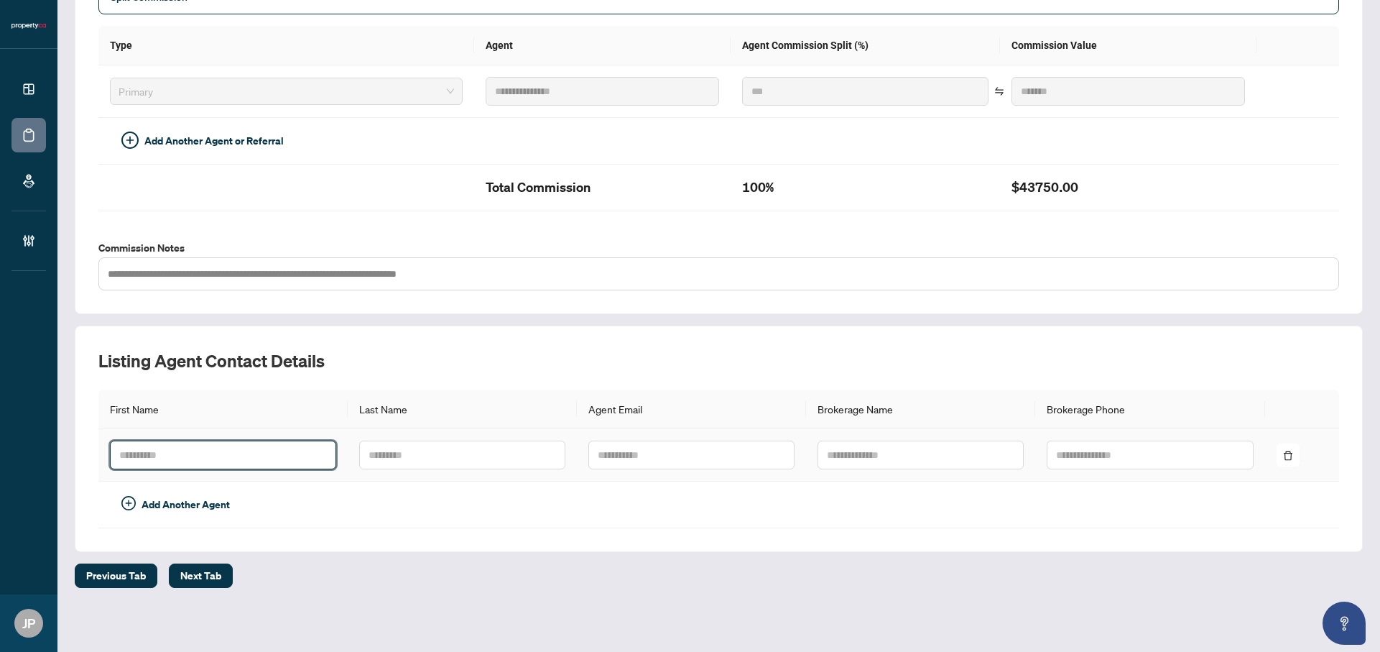
click at [261, 458] on input "text" at bounding box center [223, 454] width 226 height 29
paste input "*********"
drag, startPoint x: 146, startPoint y: 453, endPoint x: 198, endPoint y: 458, distance: 52.0
click at [198, 458] on input "*********" at bounding box center [223, 454] width 226 height 29
type input "*****"
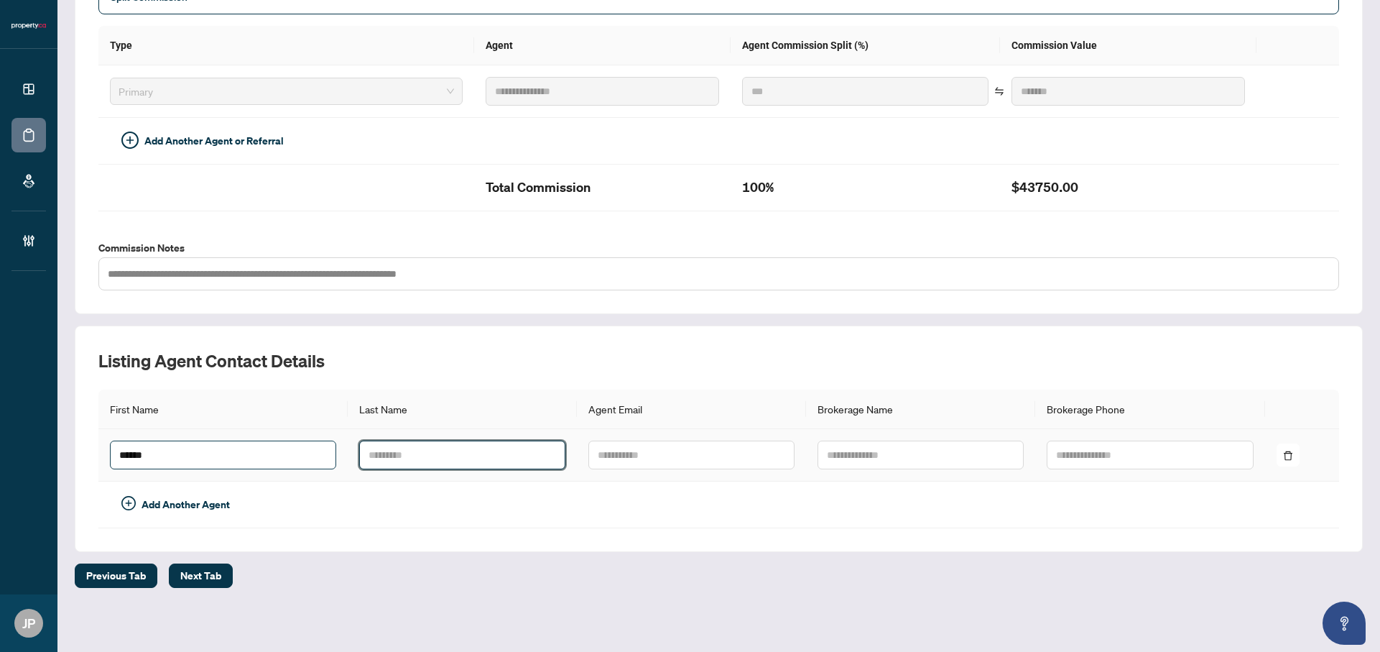
paste input "***"
type input "***"
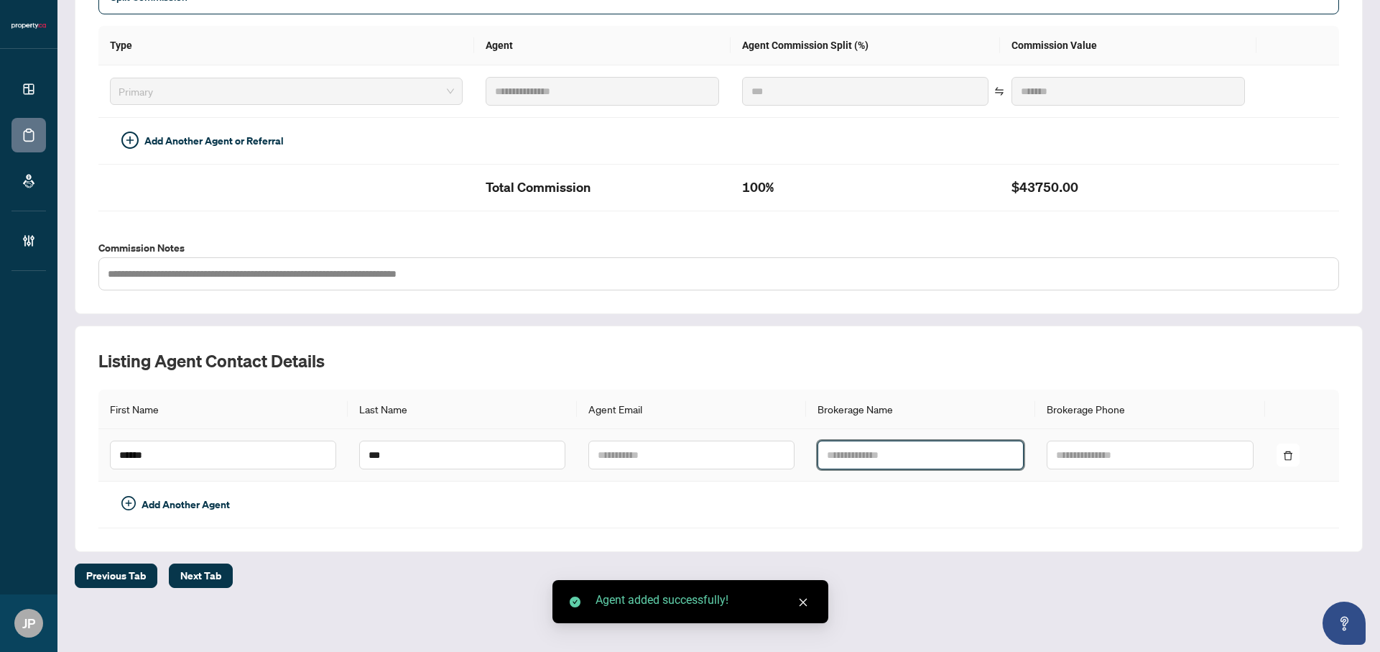
paste input "**********"
click at [909, 458] on input "**********" at bounding box center [920, 454] width 206 height 29
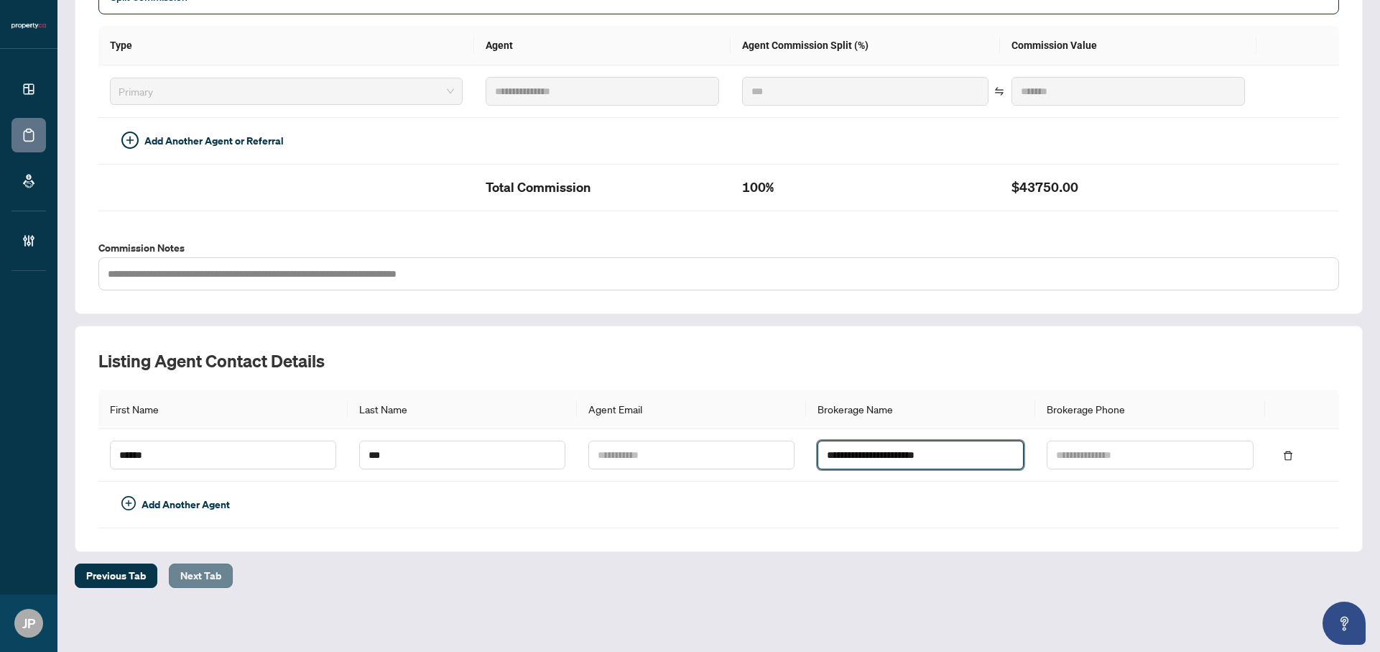
type input "**********"
click at [193, 578] on span "Next Tab" at bounding box center [200, 575] width 41 height 23
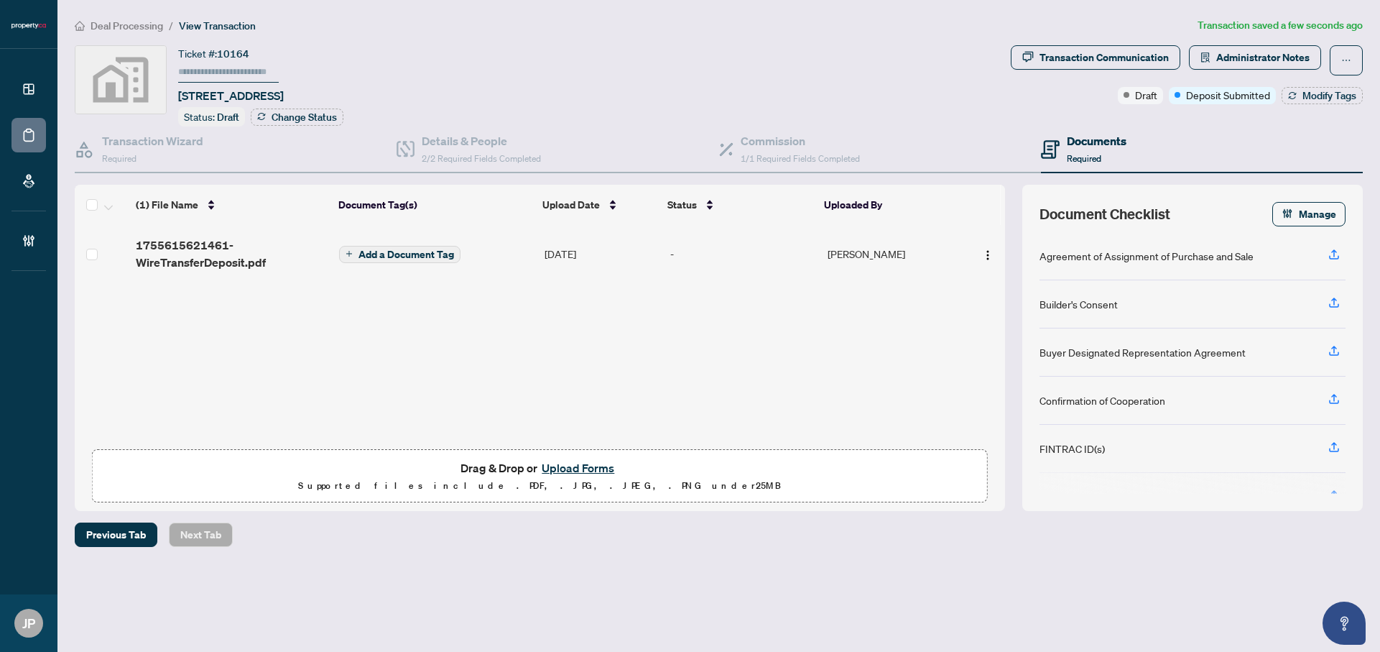
click at [397, 239] on td "Add a Document Tag" at bounding box center [435, 253] width 205 height 57
click at [410, 253] on span "Add a Document Tag" at bounding box center [406, 254] width 96 height 10
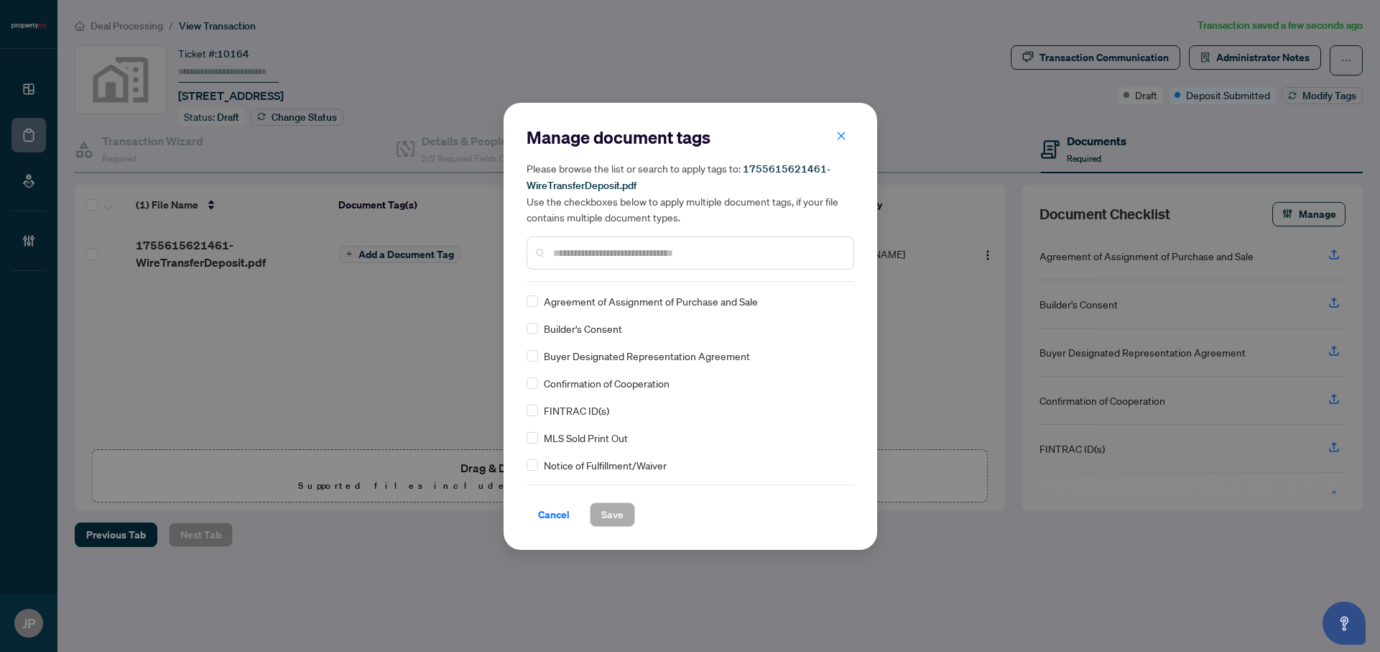
click at [595, 245] on input "text" at bounding box center [697, 253] width 289 height 16
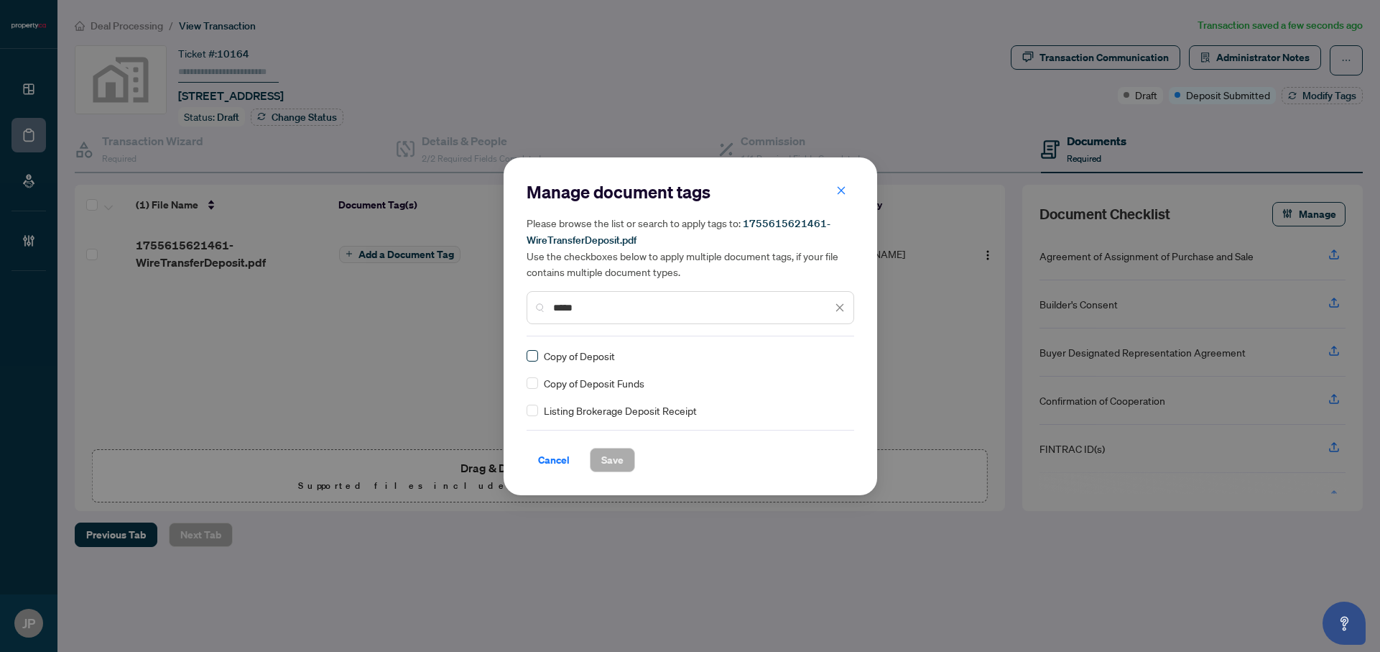
type input "*****"
click at [605, 450] on span "Save" at bounding box center [612, 459] width 22 height 23
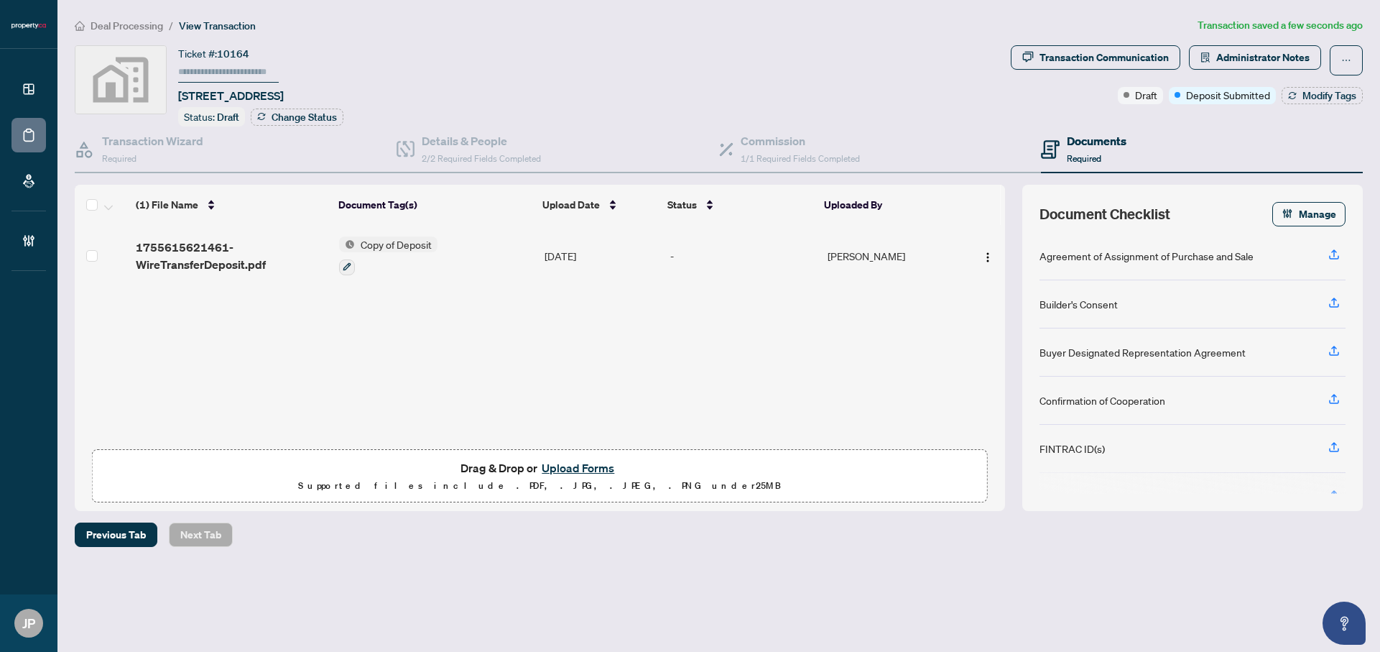
click at [583, 470] on button "Upload Forms" at bounding box center [577, 467] width 81 height 19
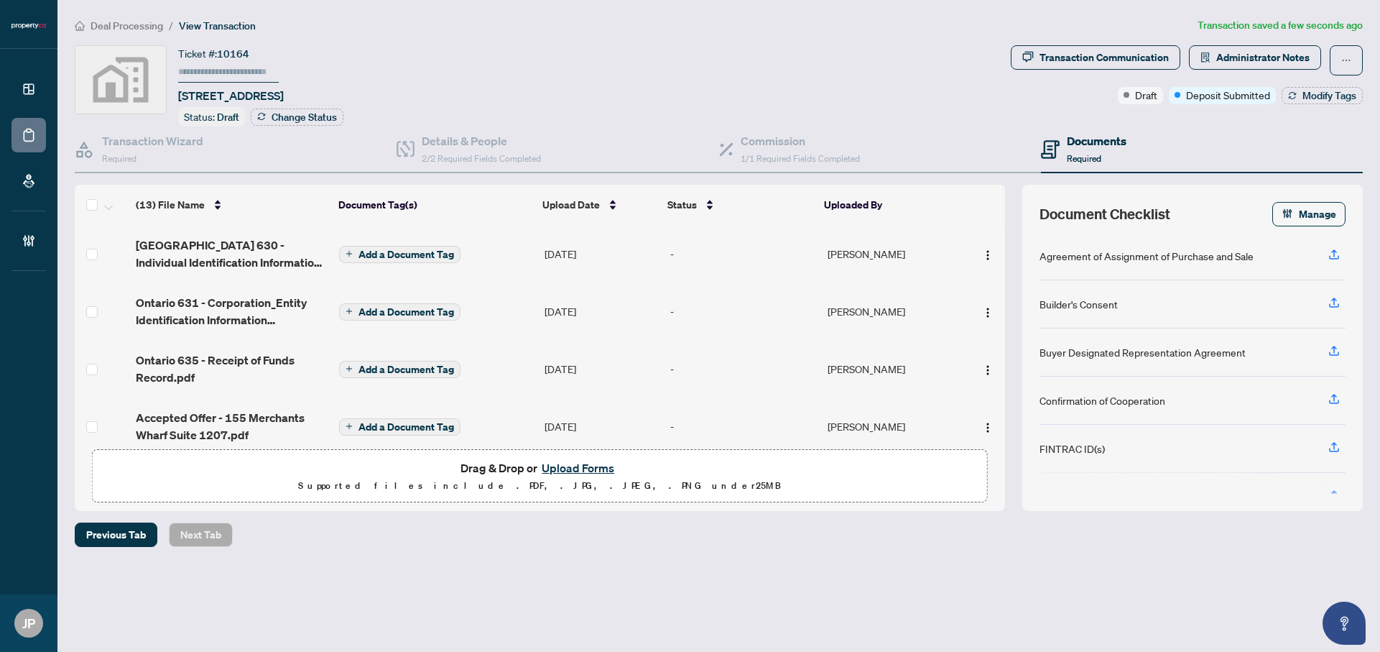
click at [428, 251] on span "Add a Document Tag" at bounding box center [406, 254] width 96 height 10
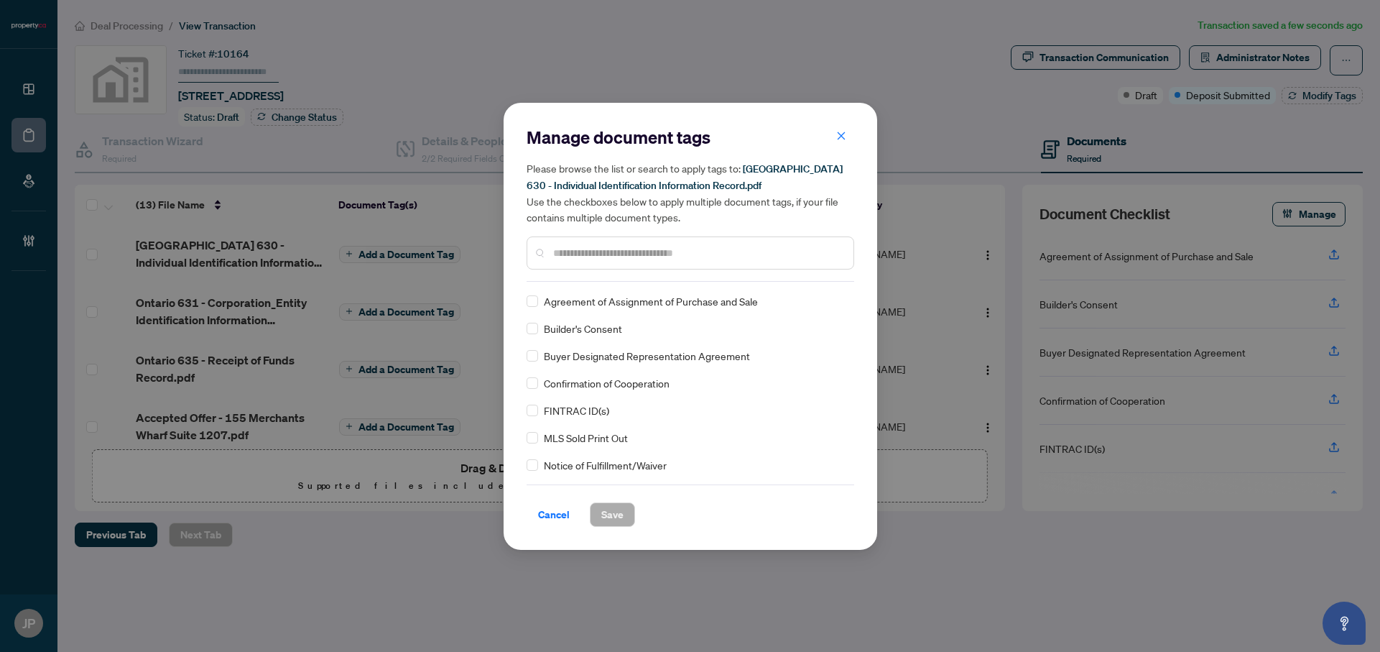
click at [613, 251] on input "text" at bounding box center [697, 253] width 289 height 16
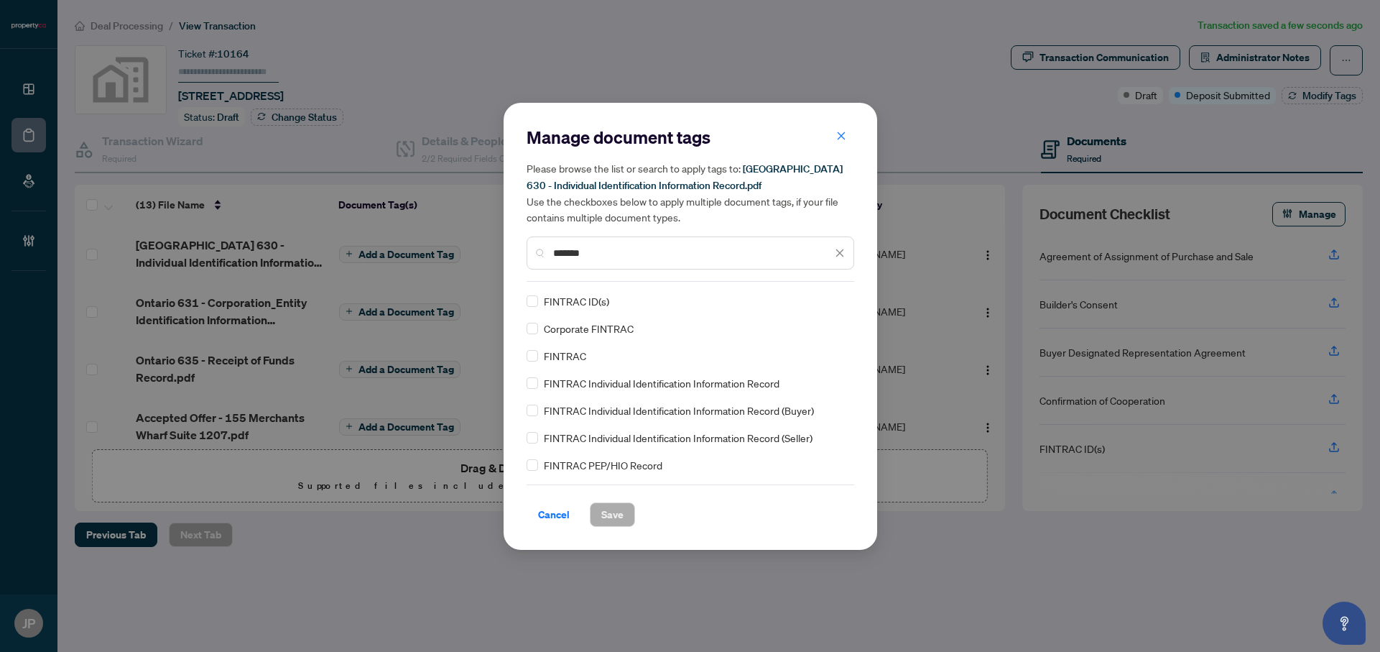
type input "*******"
click at [525, 354] on div "Manage document tags Please browse the list or search to apply tags to: Ontario…" at bounding box center [691, 326] width 374 height 447
click at [616, 513] on span "Save" at bounding box center [612, 514] width 22 height 23
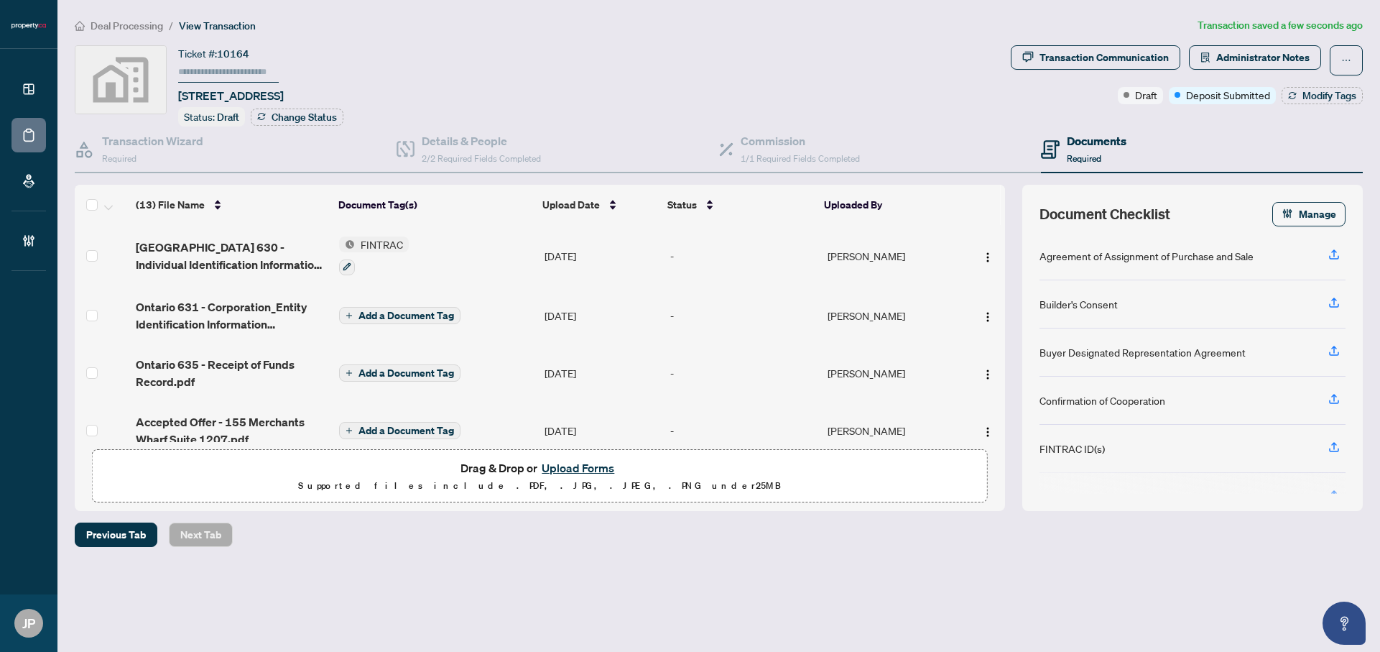
click at [404, 310] on span "Add a Document Tag" at bounding box center [406, 315] width 96 height 10
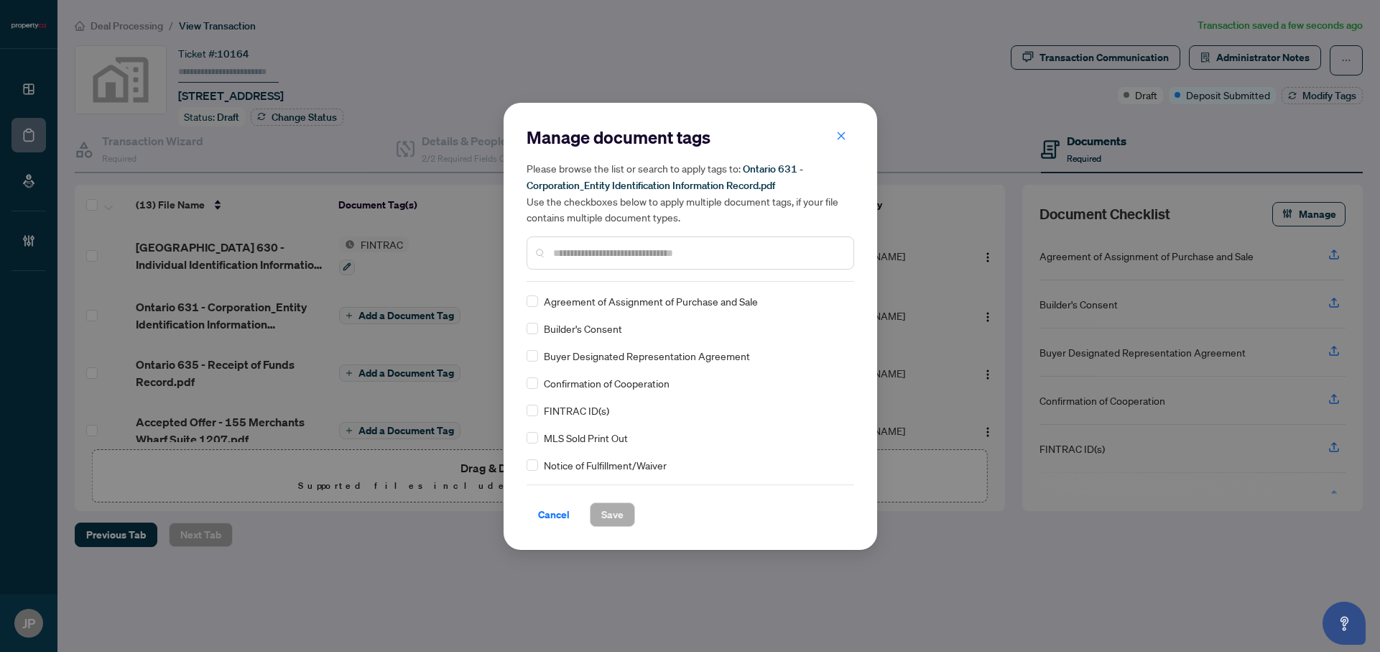
click at [599, 243] on div at bounding box center [691, 252] width 328 height 33
click at [599, 250] on input "text" at bounding box center [697, 253] width 289 height 16
type input "*"
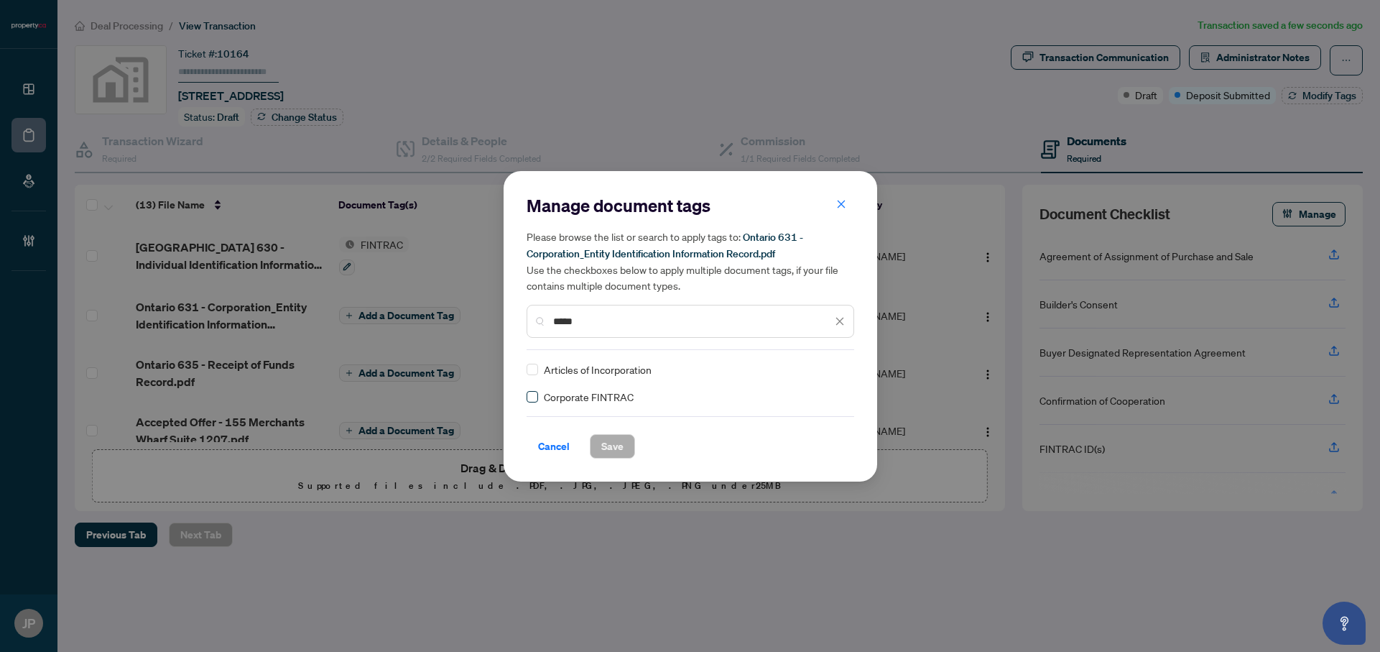
type input "*****"
drag, startPoint x: 606, startPoint y: 445, endPoint x: 622, endPoint y: 445, distance: 15.8
click at [606, 445] on span "Save" at bounding box center [612, 446] width 22 height 23
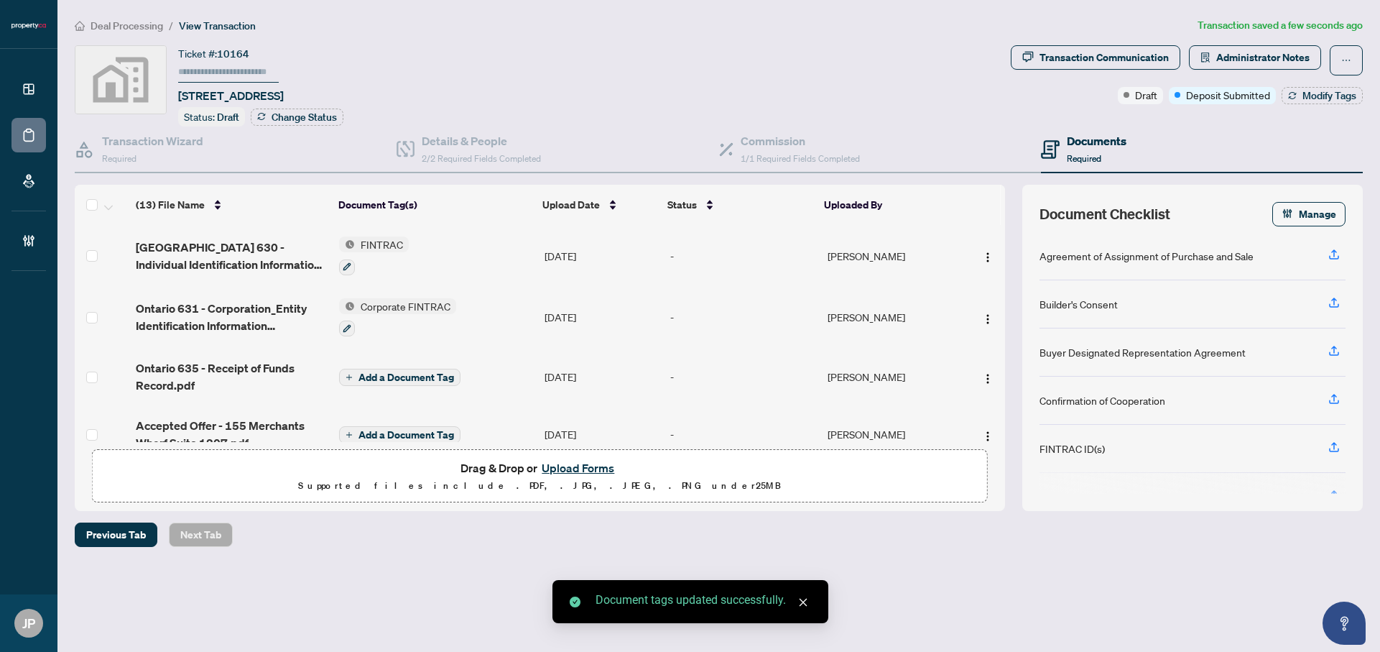
click at [418, 374] on span "Add a Document Tag" at bounding box center [406, 377] width 96 height 10
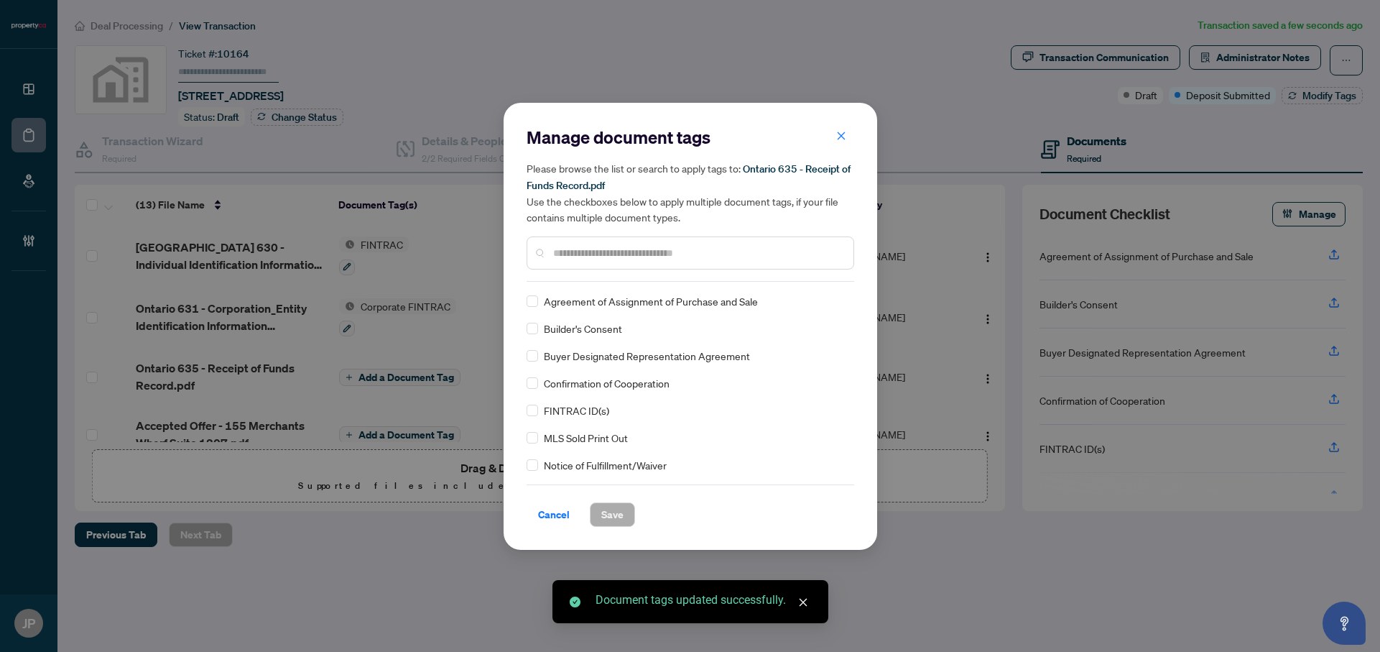
click at [595, 260] on div at bounding box center [691, 252] width 328 height 33
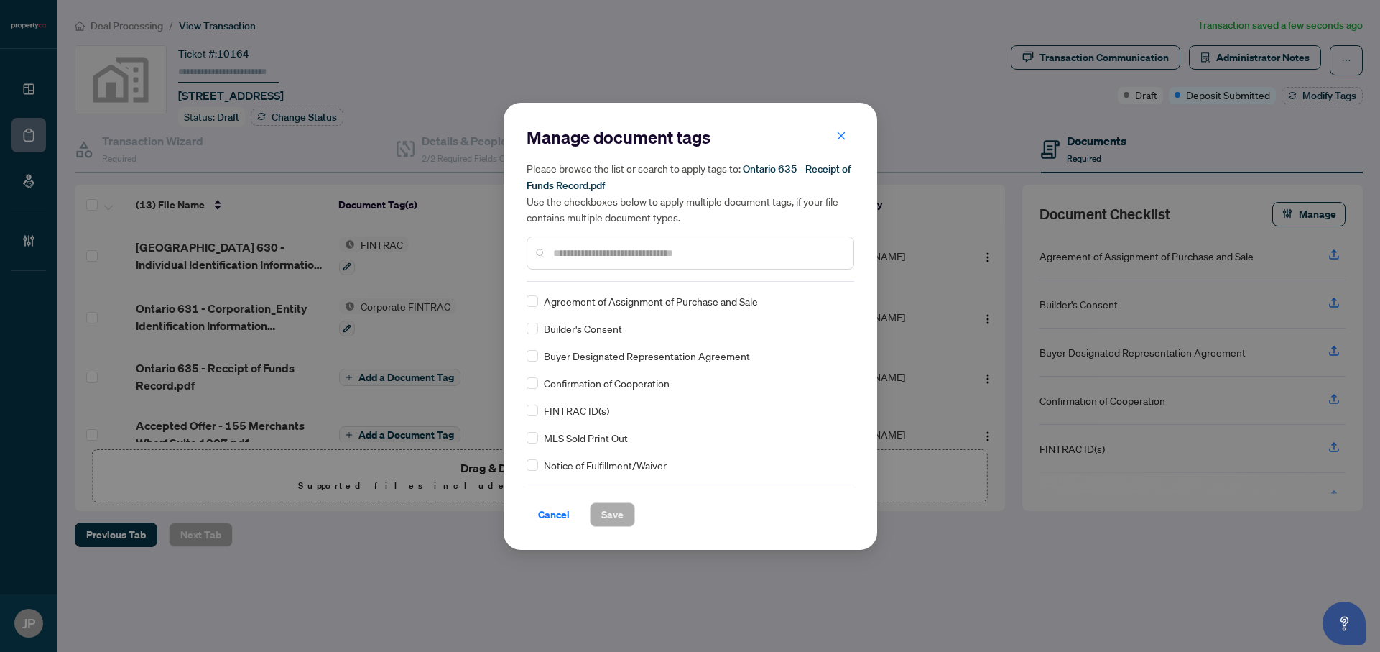
click at [591, 253] on input "text" at bounding box center [697, 253] width 289 height 16
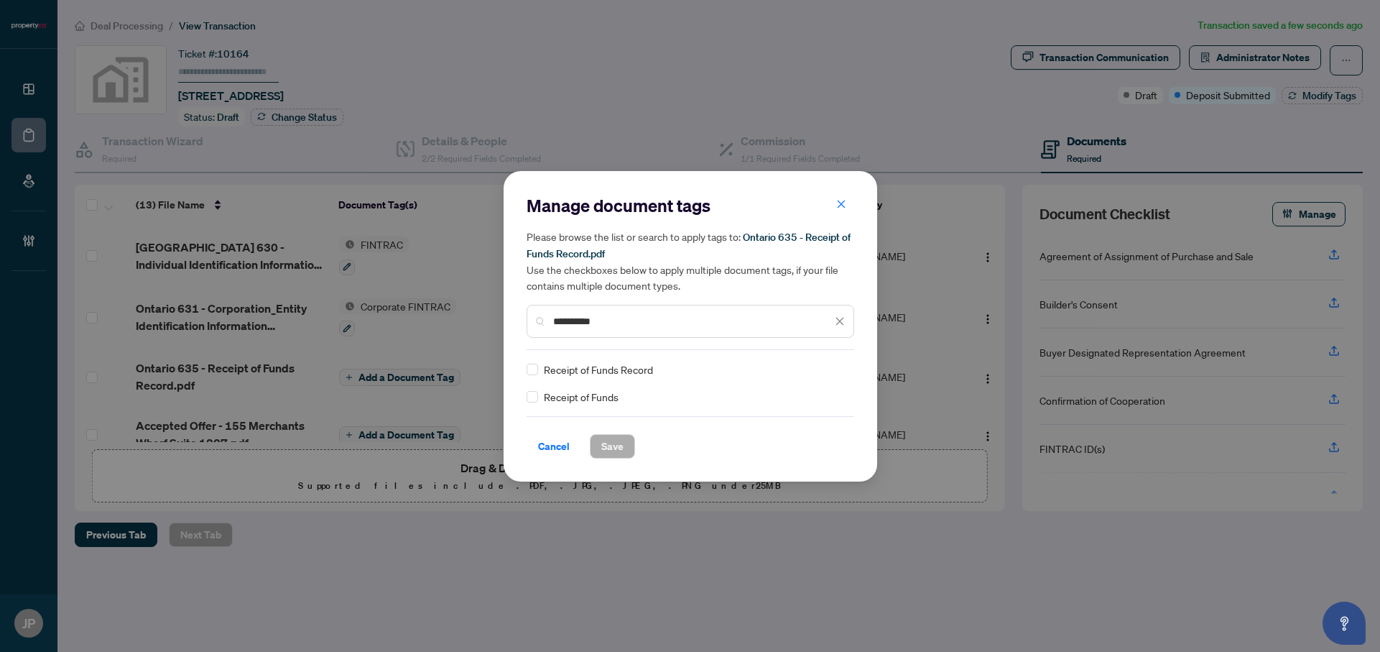
type input "**********"
click at [537, 371] on div "Receipt of Funds Record" at bounding box center [686, 369] width 319 height 16
click at [601, 439] on span "Save" at bounding box center [612, 446] width 22 height 23
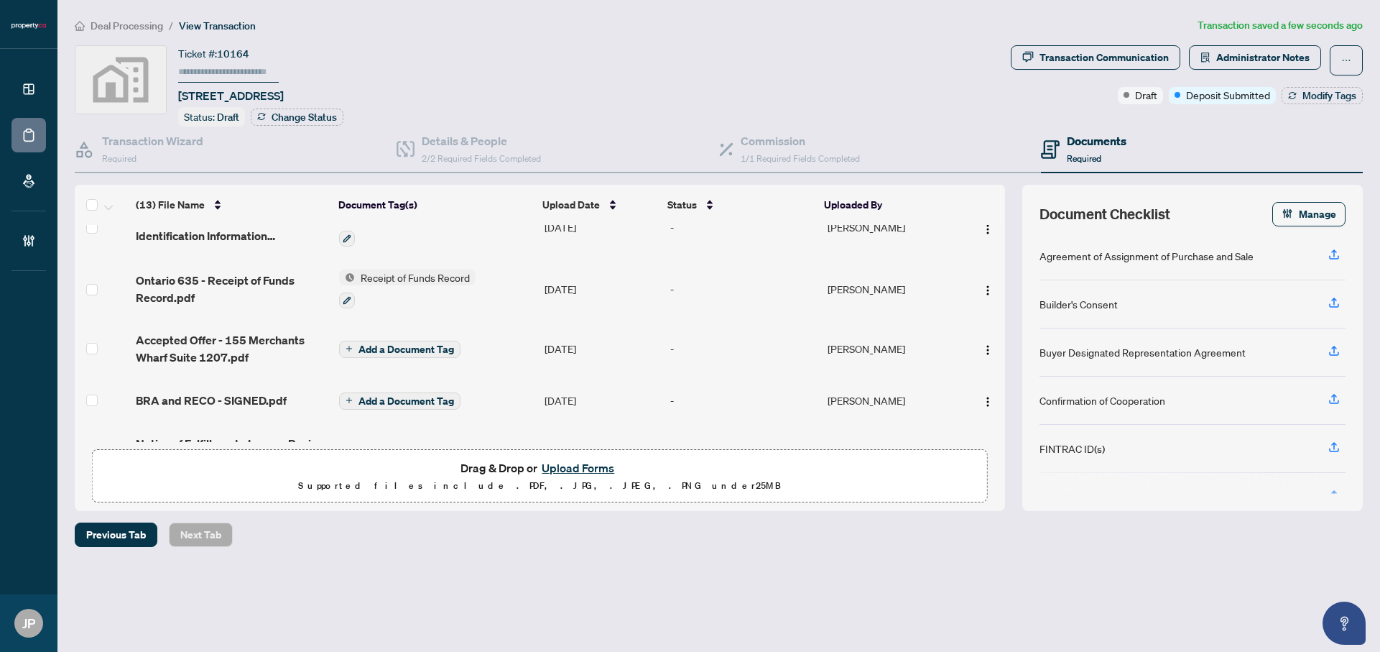
scroll to position [97, 0]
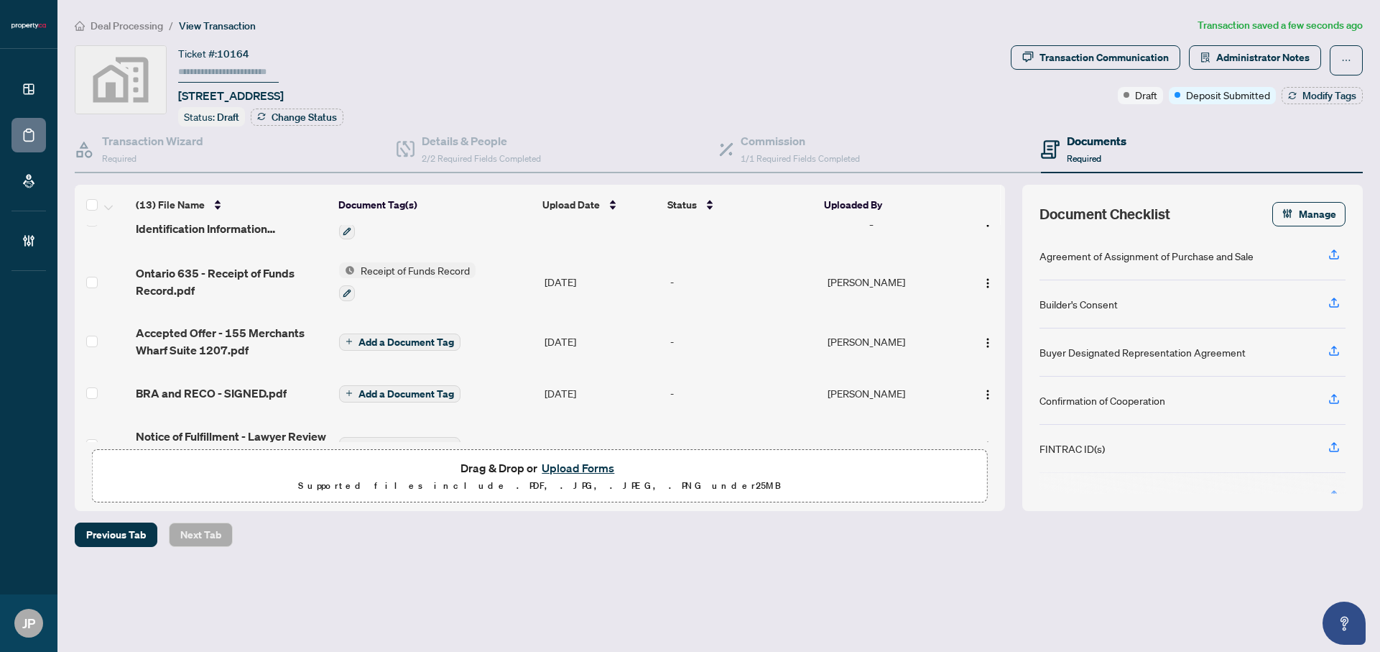
click at [396, 343] on span "Add a Document Tag" at bounding box center [406, 342] width 96 height 10
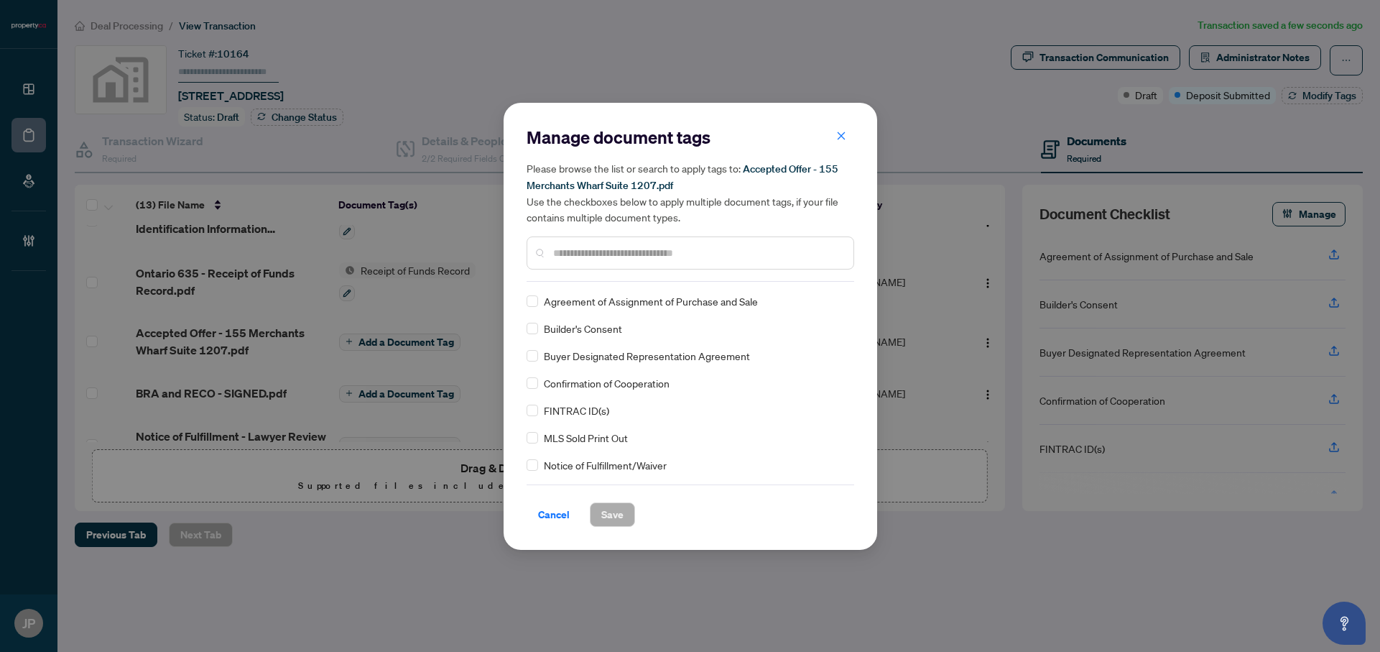
click at [577, 249] on input "text" at bounding box center [697, 253] width 289 height 16
click at [625, 253] on input "text" at bounding box center [697, 253] width 289 height 16
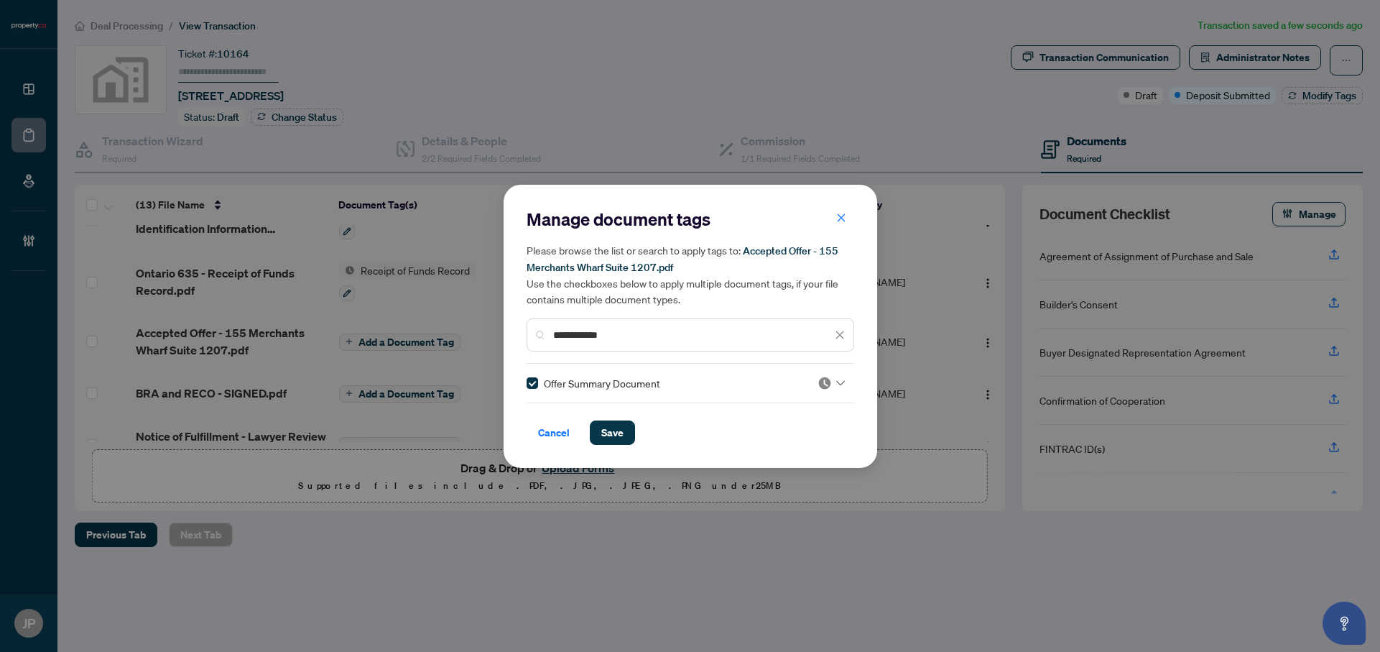
drag, startPoint x: 633, startPoint y: 333, endPoint x: 479, endPoint y: 316, distance: 154.6
click at [479, 316] on div "**********" at bounding box center [690, 326] width 1380 height 652
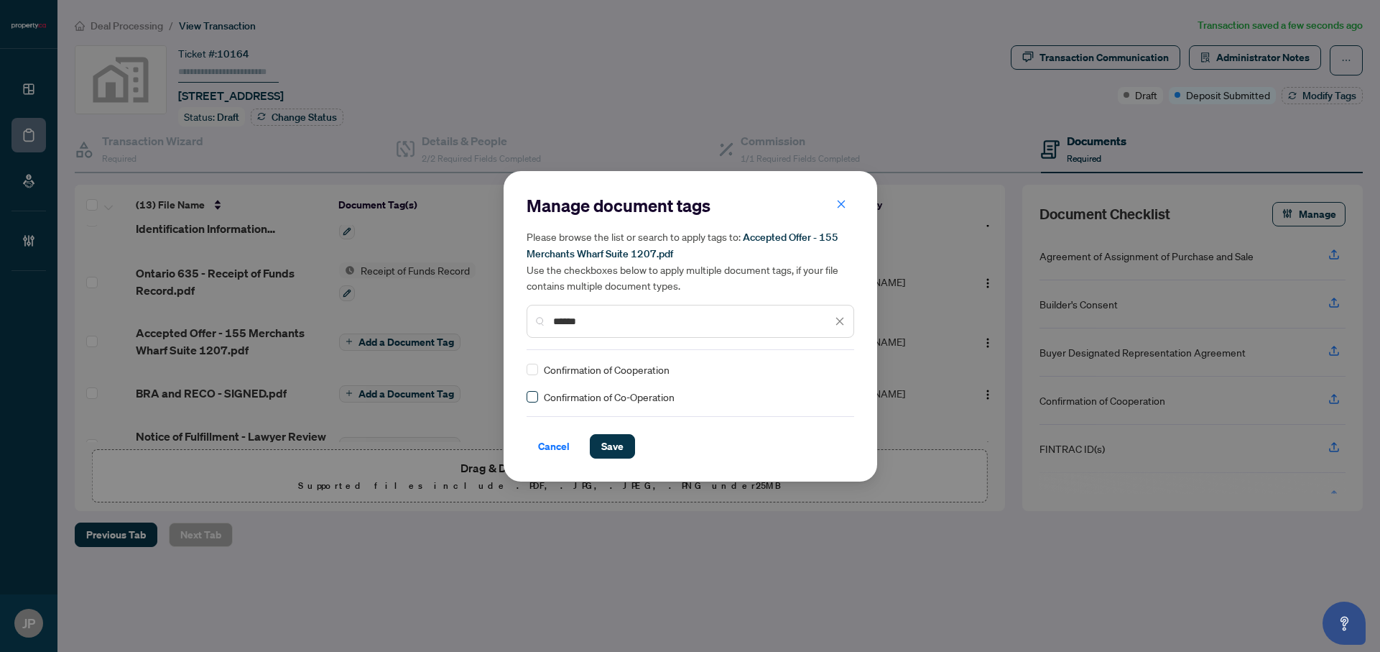
type input "******"
click at [611, 448] on span "Save" at bounding box center [612, 446] width 22 height 23
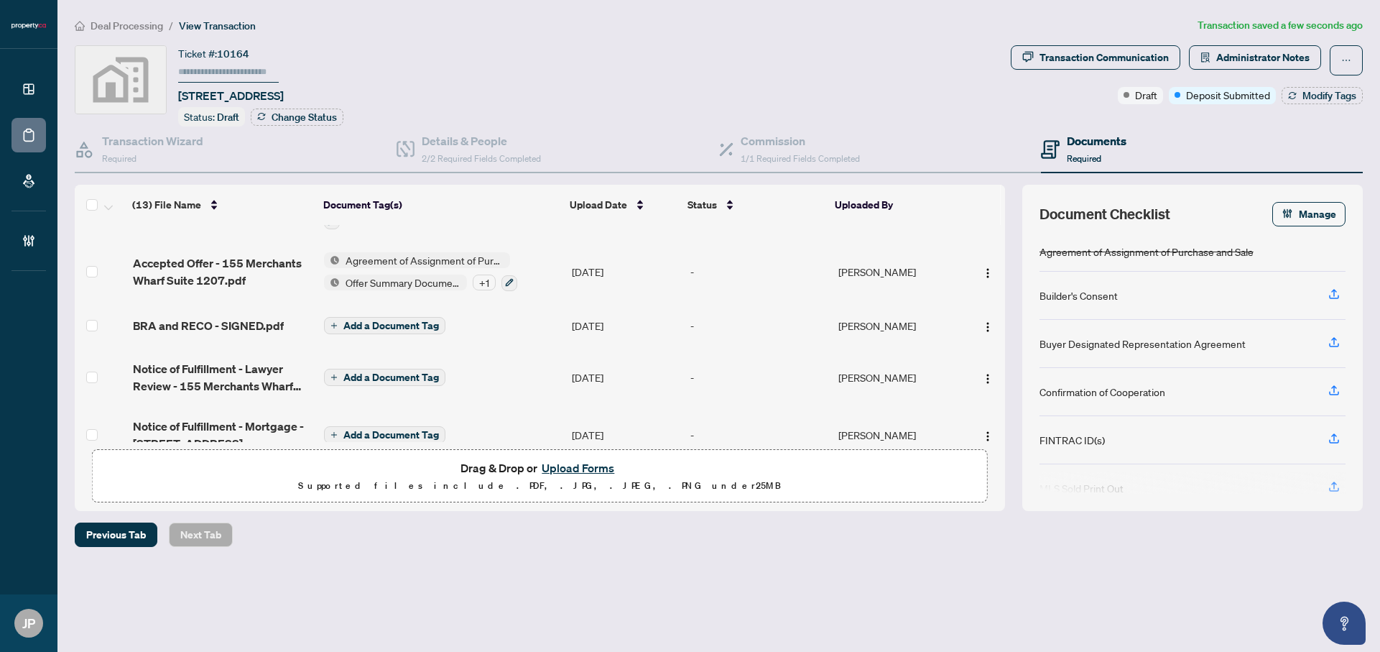
click at [385, 325] on span "Add a Document Tag" at bounding box center [391, 325] width 96 height 10
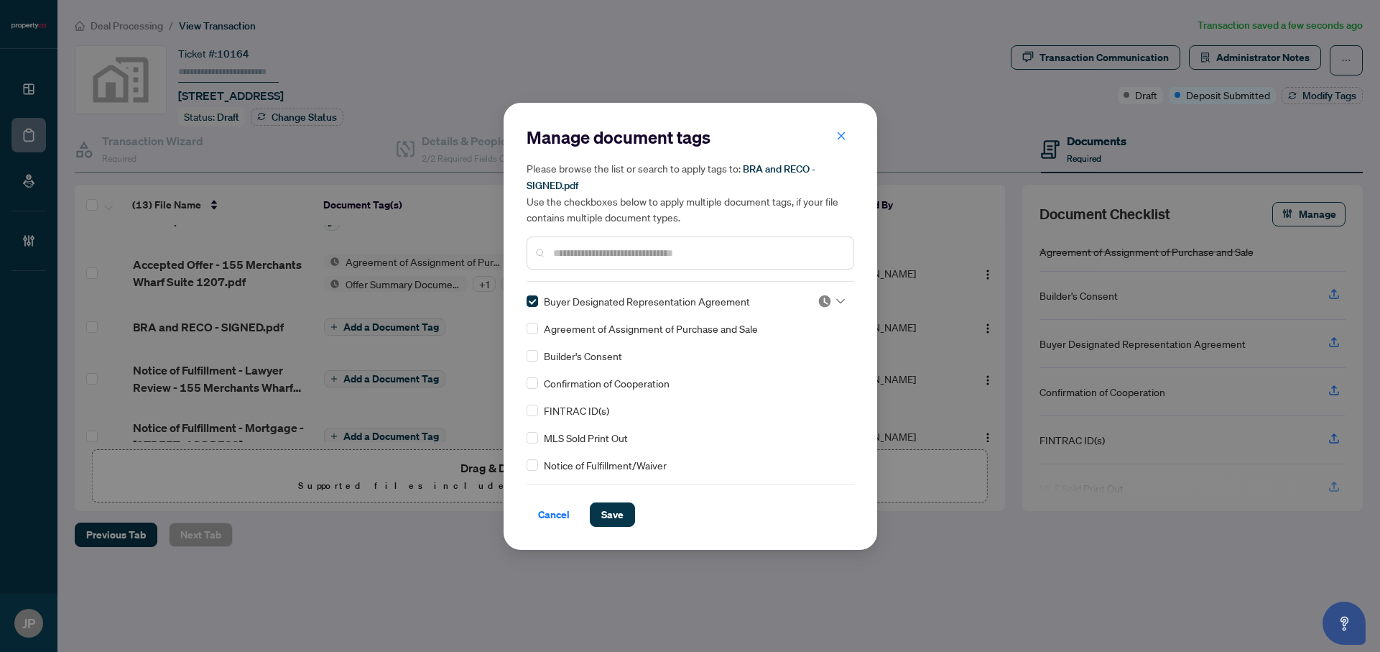
click at [608, 251] on input "text" at bounding box center [697, 253] width 289 height 16
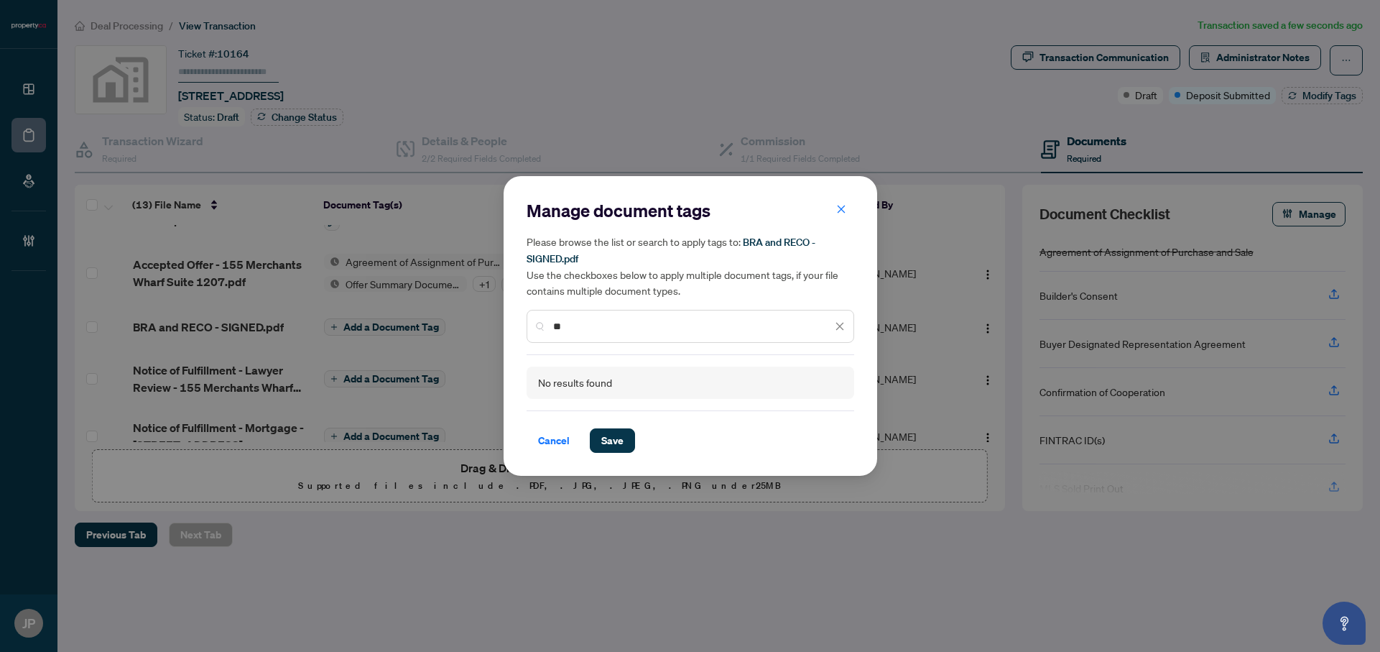
type input "*"
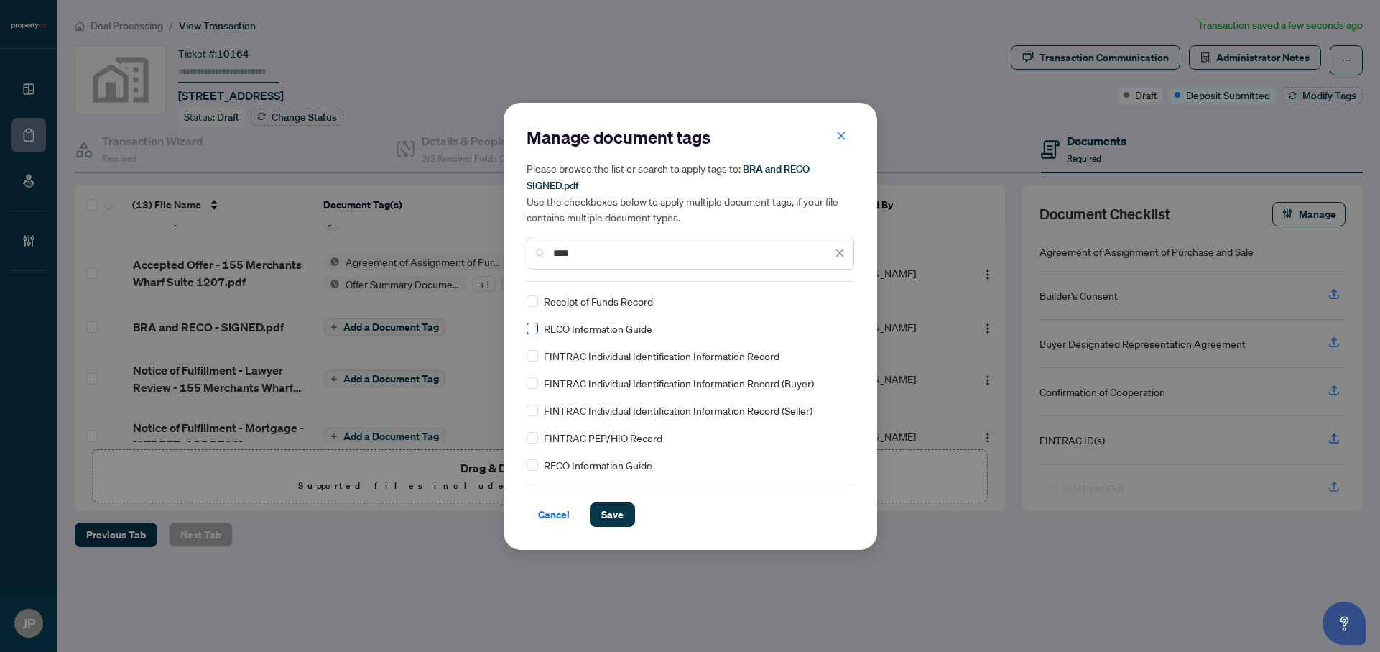
type input "****"
click at [613, 512] on span "Save" at bounding box center [612, 514] width 22 height 23
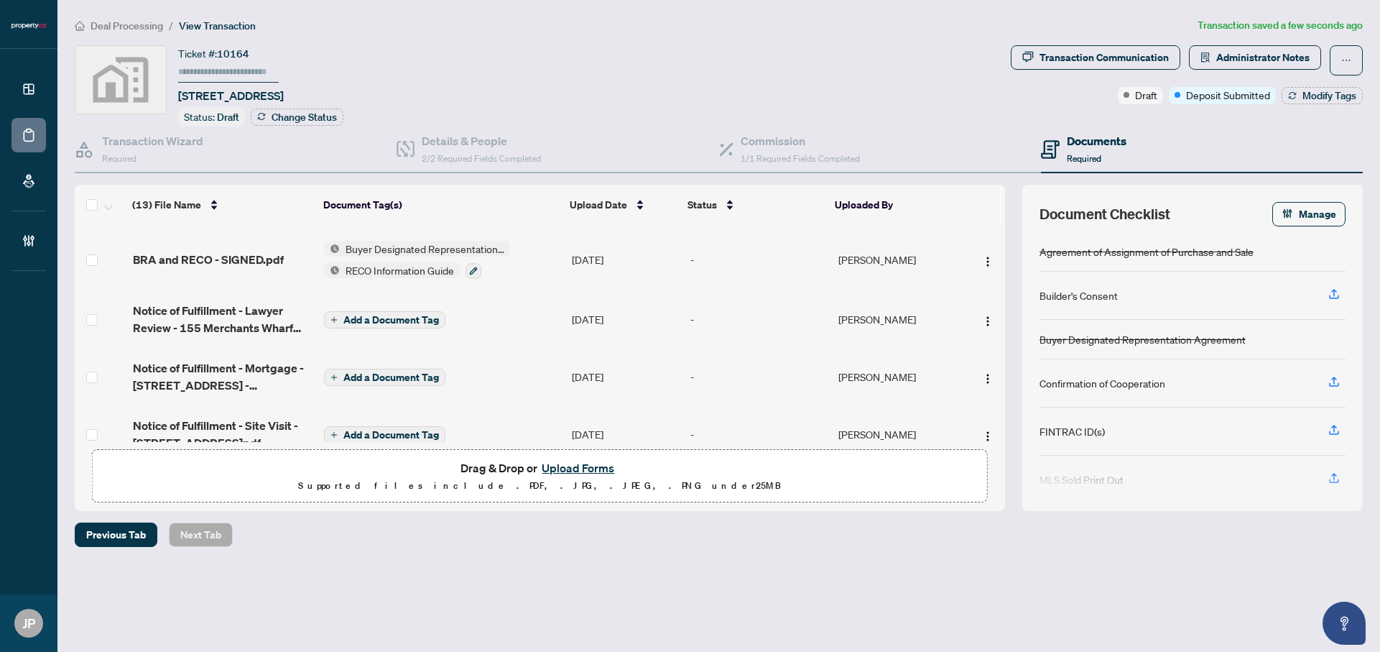
scroll to position [238, 0]
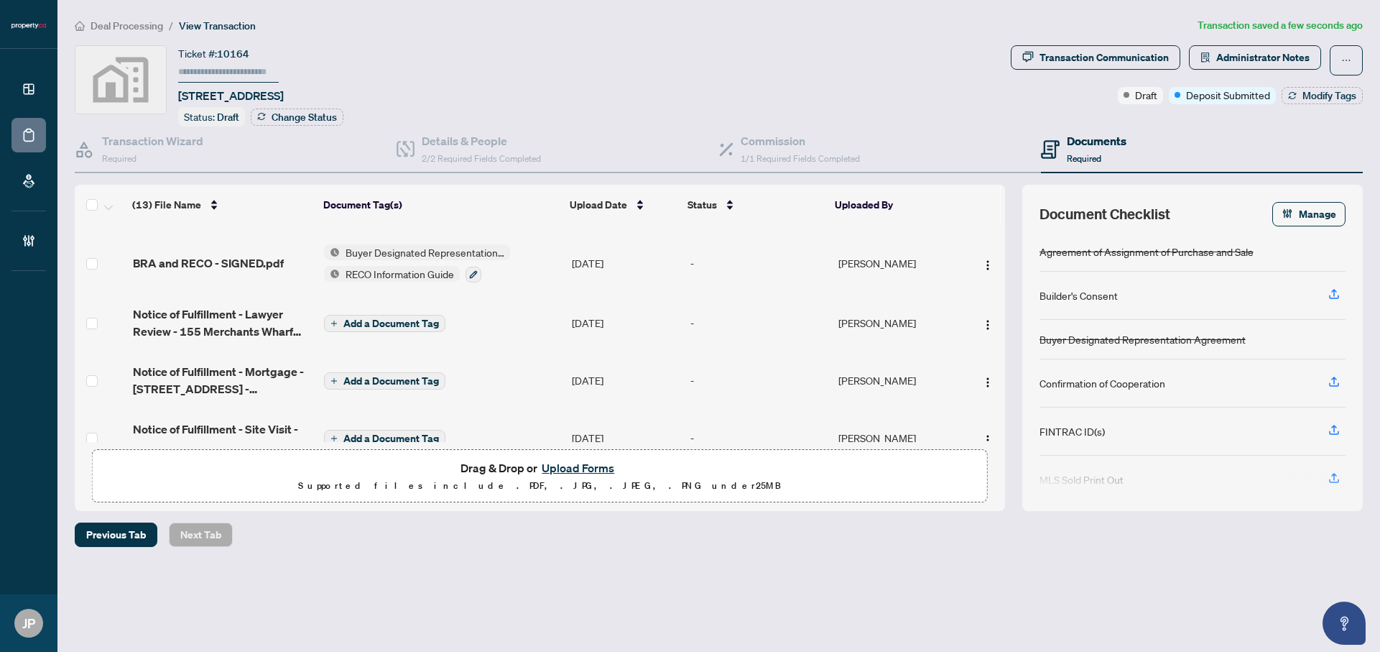
click at [386, 318] on span "Add a Document Tag" at bounding box center [391, 323] width 96 height 10
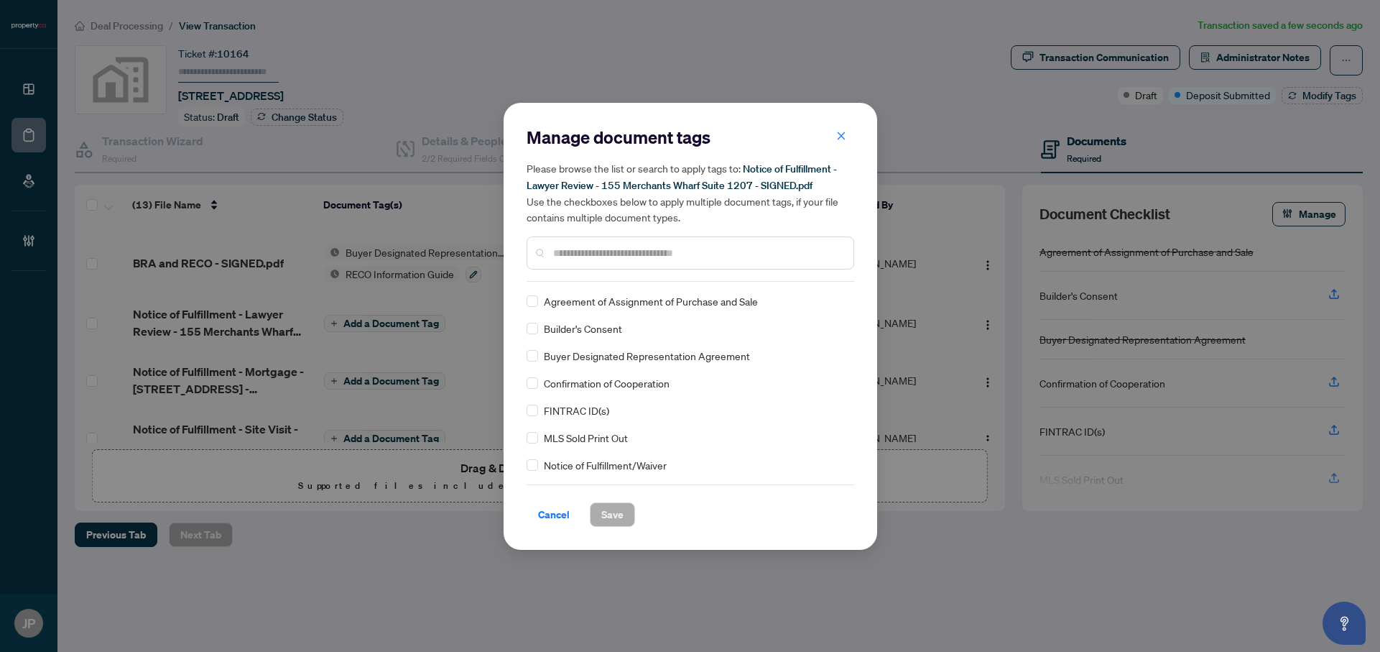
click at [602, 251] on input "text" at bounding box center [697, 253] width 289 height 16
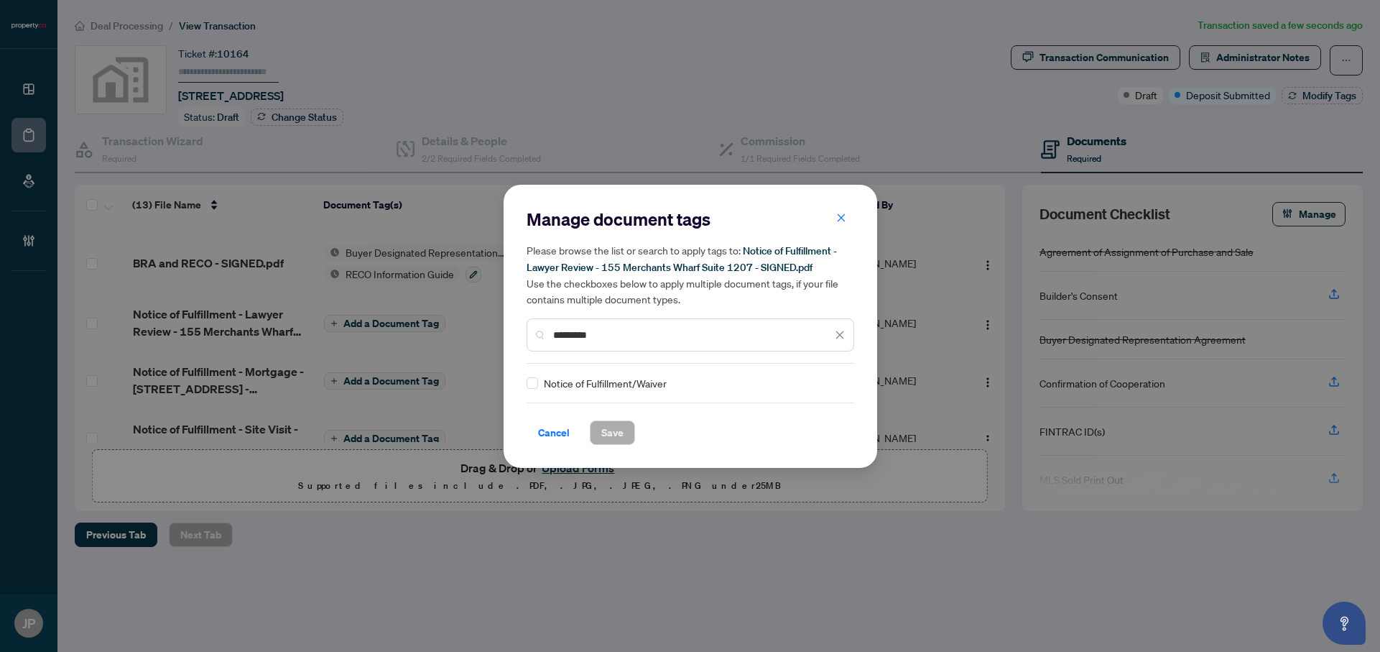
type input "*********"
click at [601, 434] on span "Save" at bounding box center [612, 432] width 22 height 23
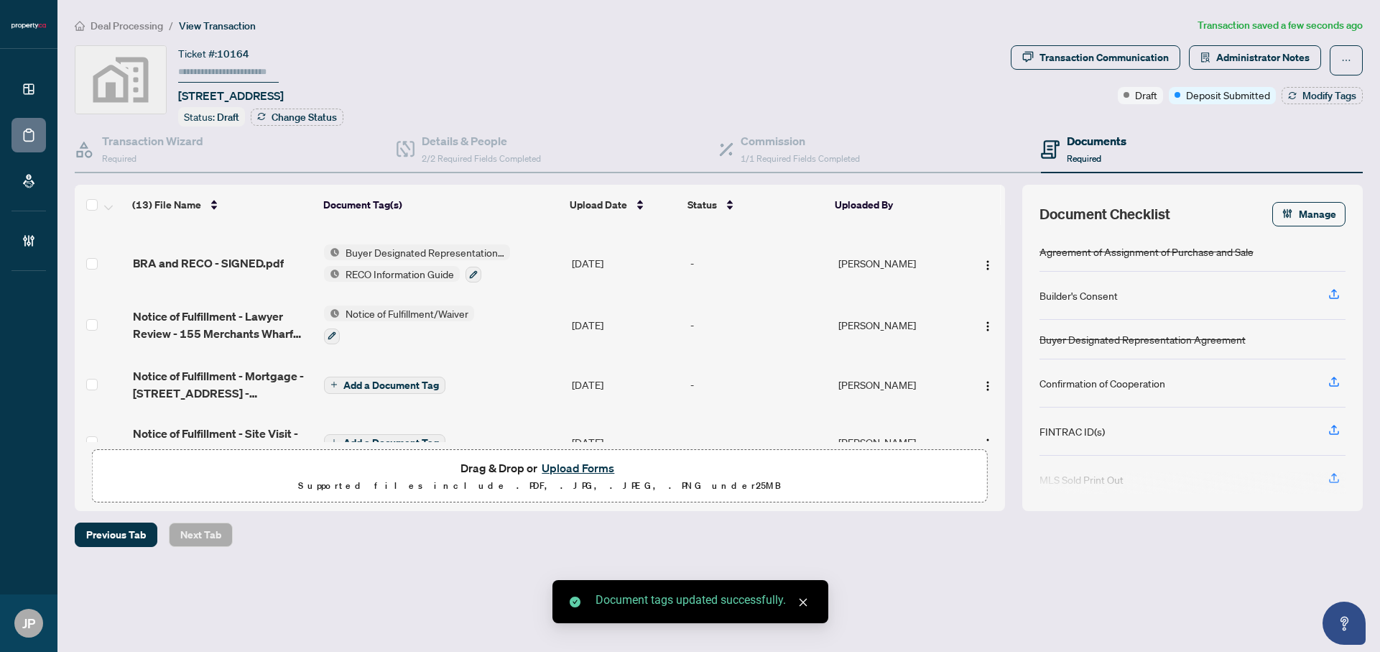
click at [391, 380] on span "Add a Document Tag" at bounding box center [391, 385] width 96 height 10
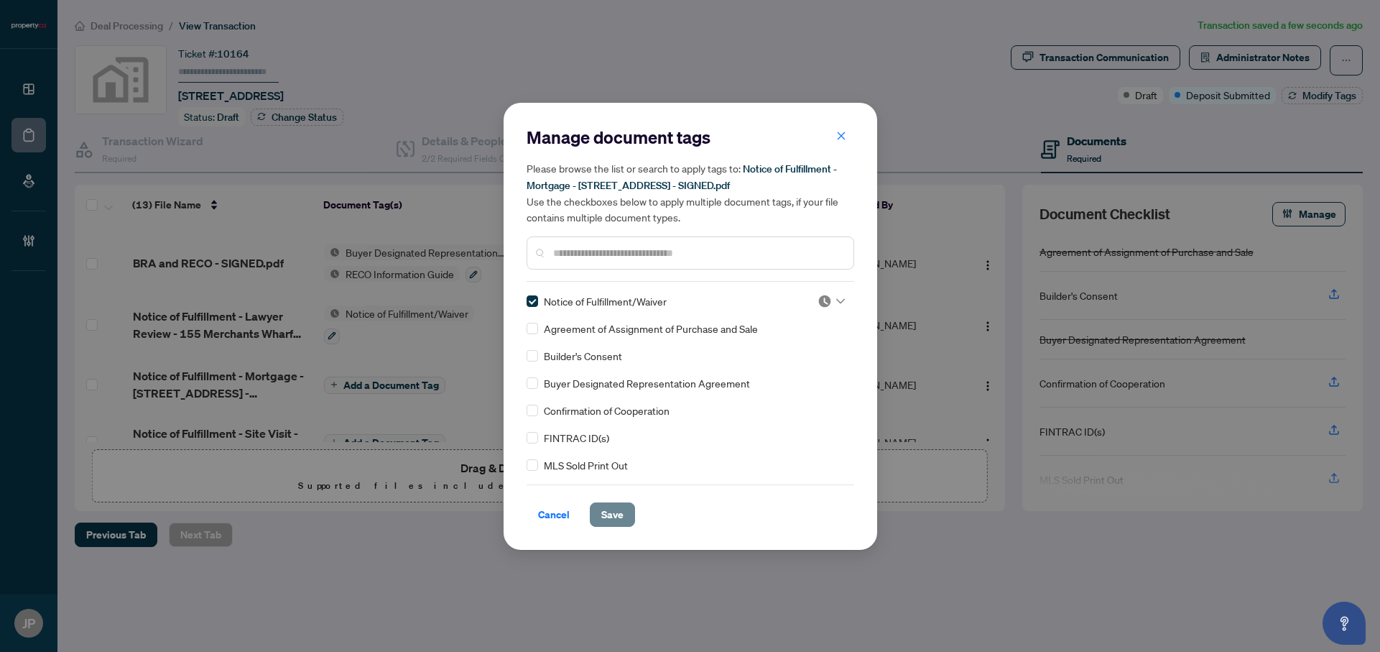
click at [618, 514] on span "Save" at bounding box center [612, 514] width 22 height 23
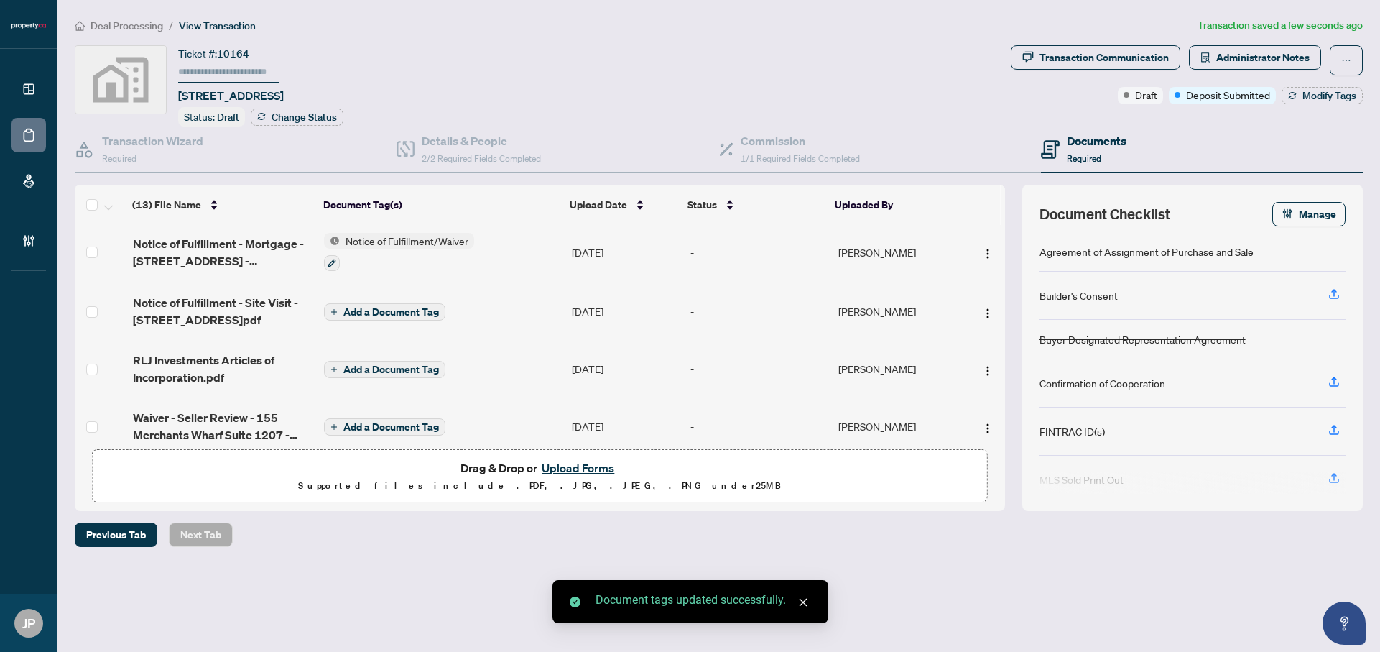
scroll to position [379, 0]
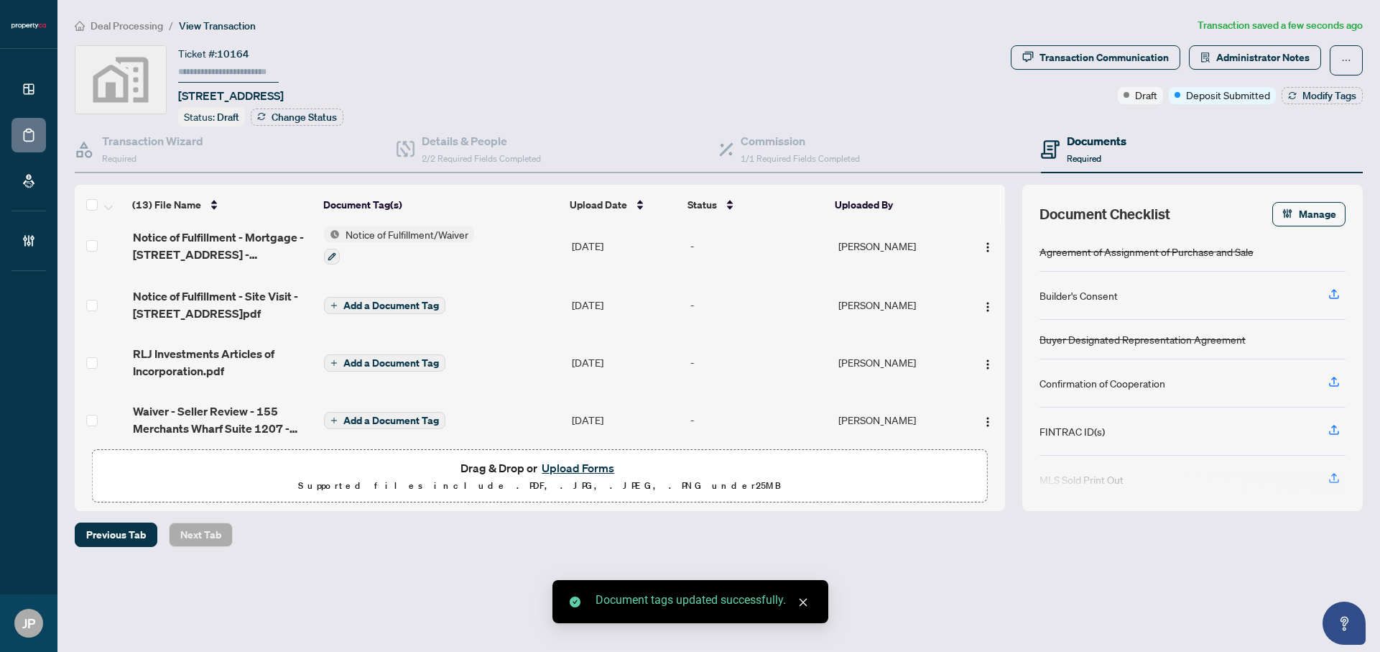
click at [364, 302] on span "Add a Document Tag" at bounding box center [391, 305] width 96 height 10
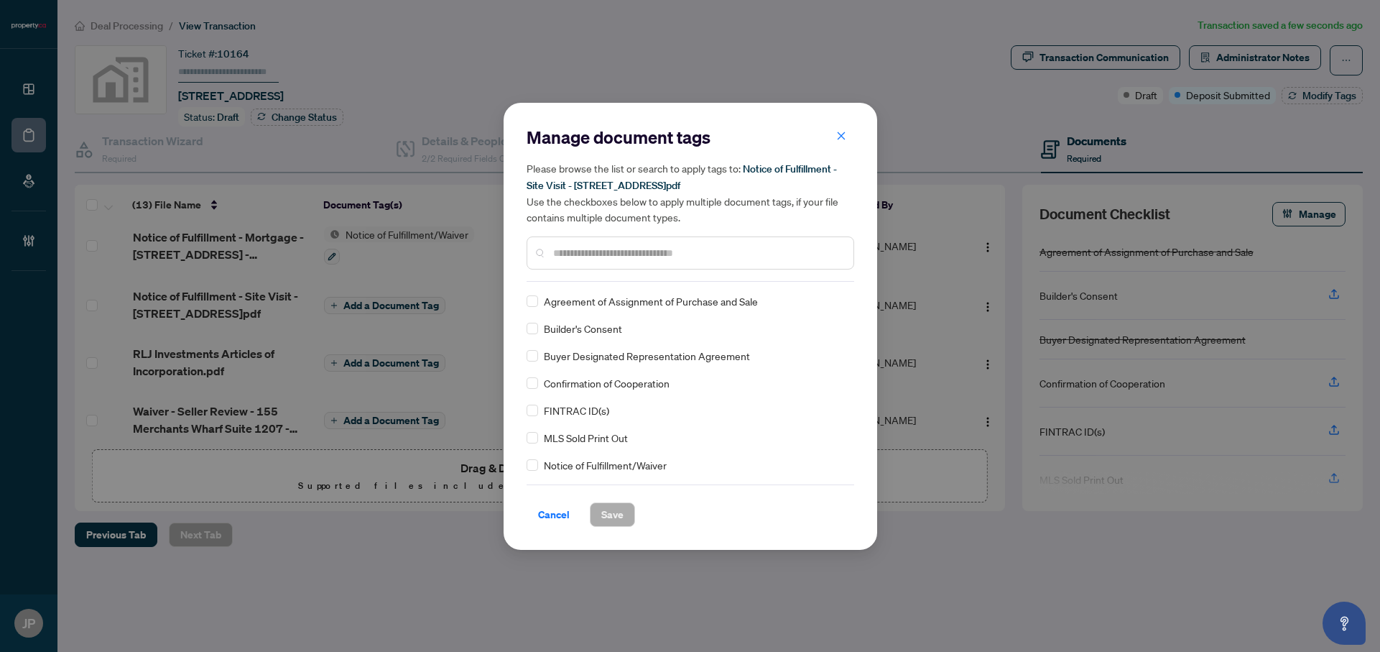
click at [559, 259] on input "text" at bounding box center [697, 253] width 289 height 16
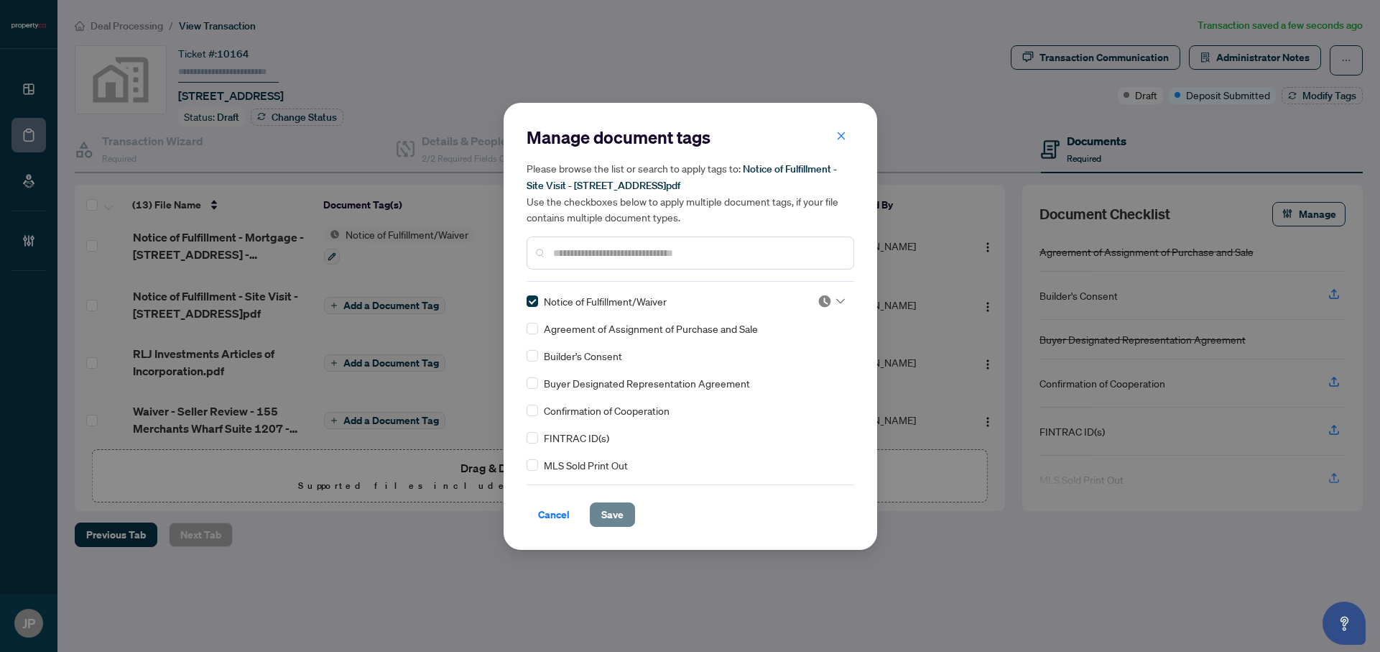
click at [613, 515] on span "Save" at bounding box center [612, 514] width 22 height 23
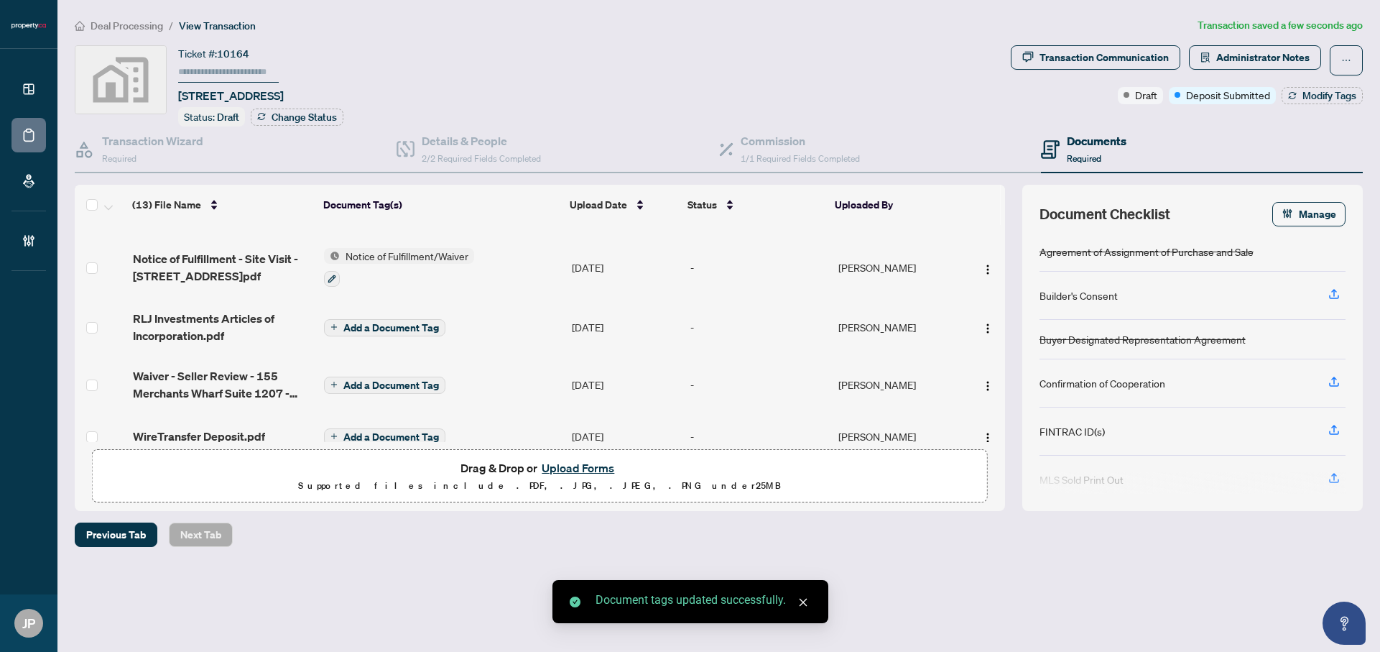
scroll to position [414, 0]
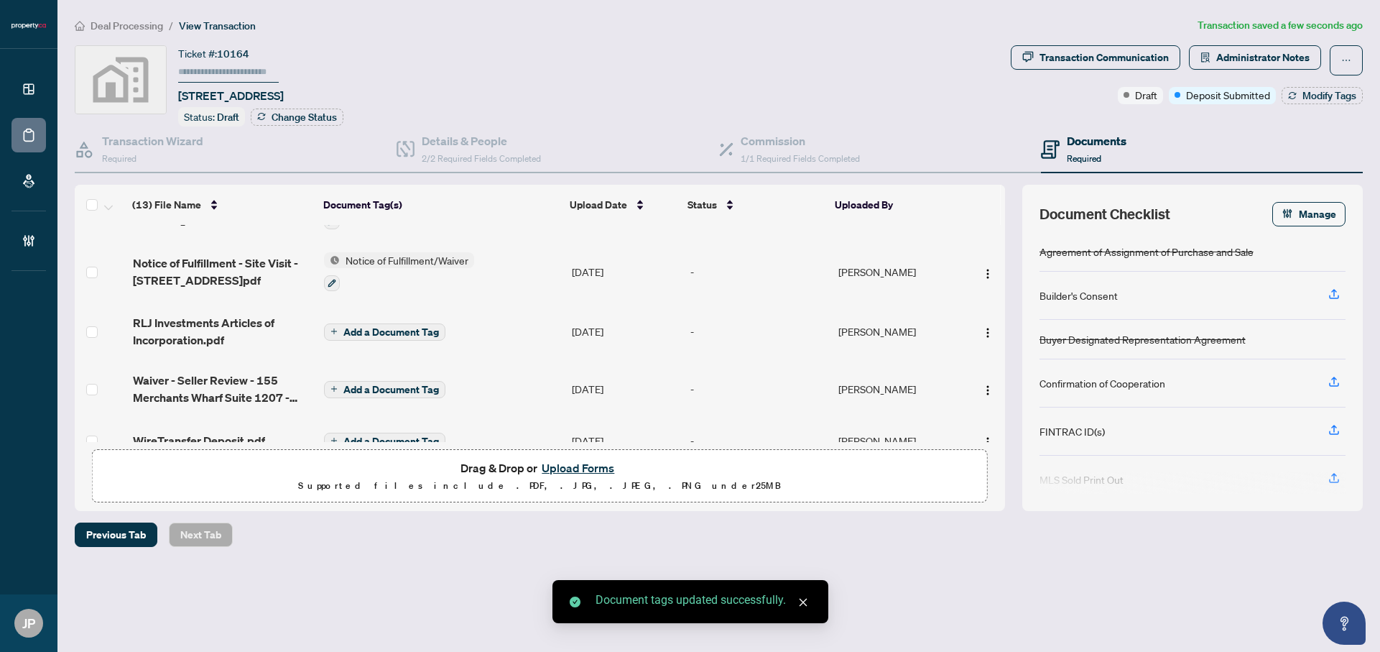
click at [379, 327] on span "Add a Document Tag" at bounding box center [391, 332] width 96 height 10
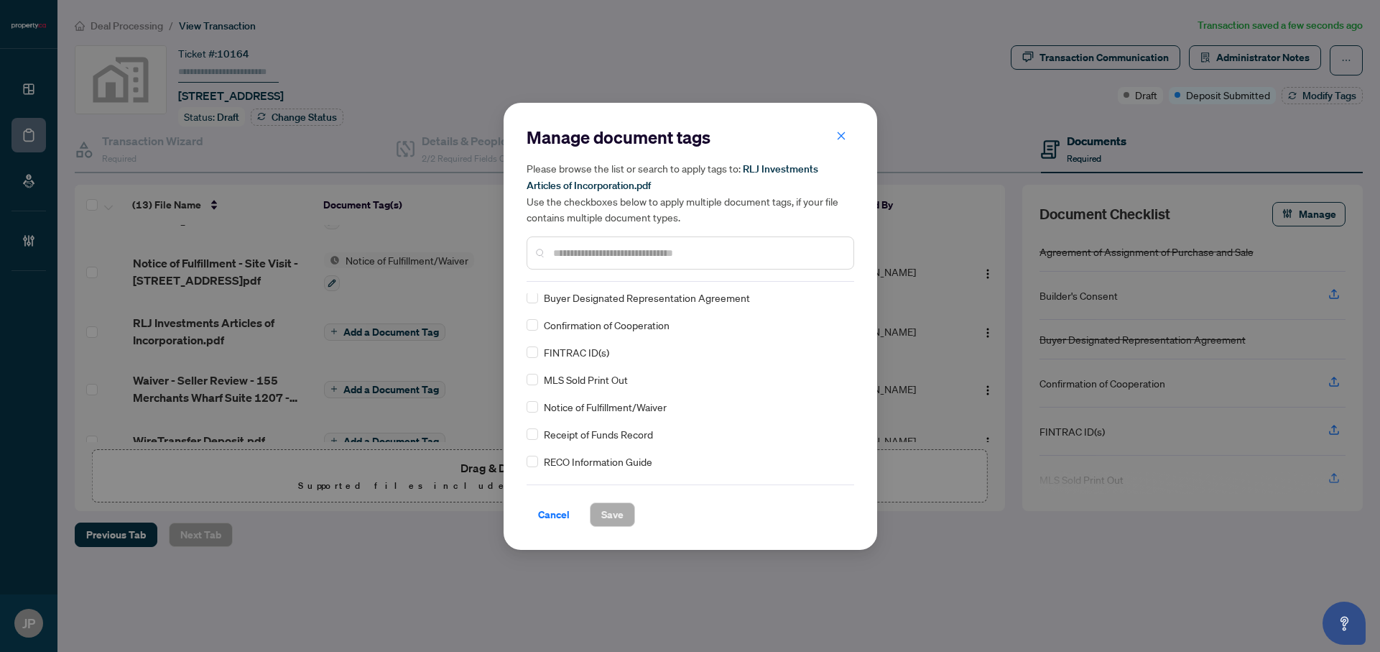
scroll to position [0, 0]
click at [593, 253] on input "*" at bounding box center [697, 253] width 289 height 16
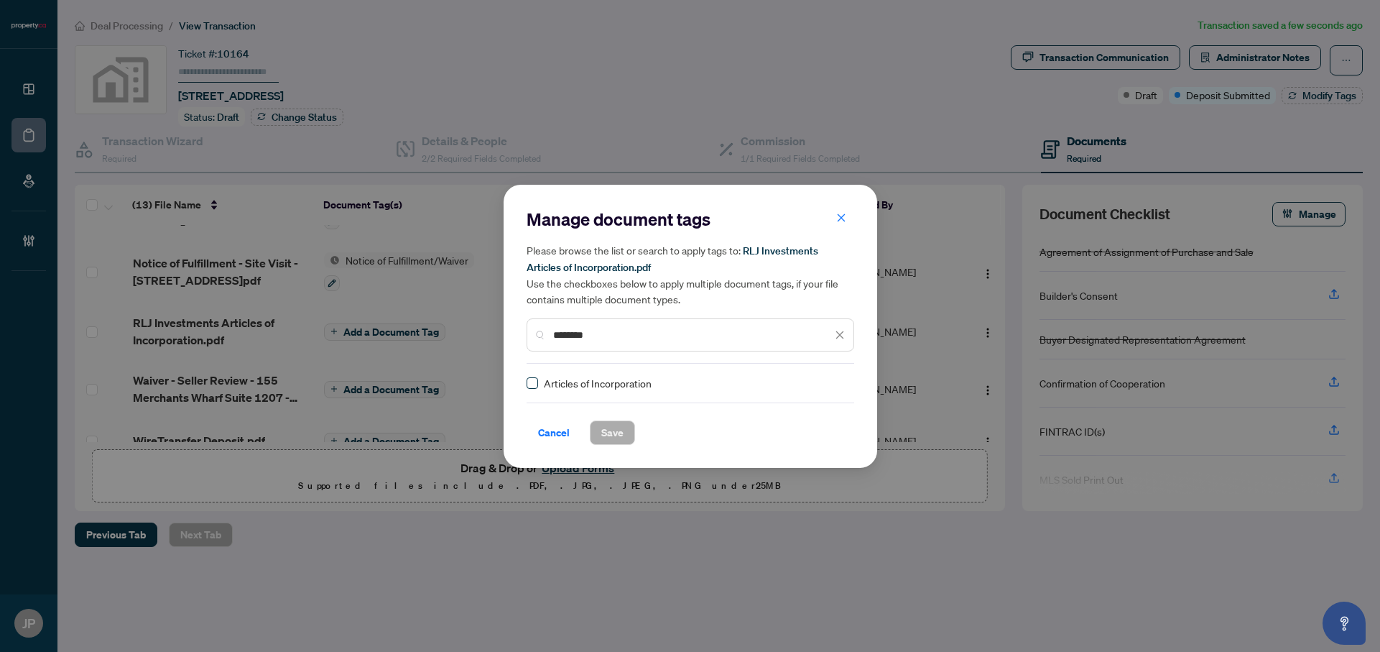
type input "********"
click at [622, 433] on span "Save" at bounding box center [612, 432] width 22 height 23
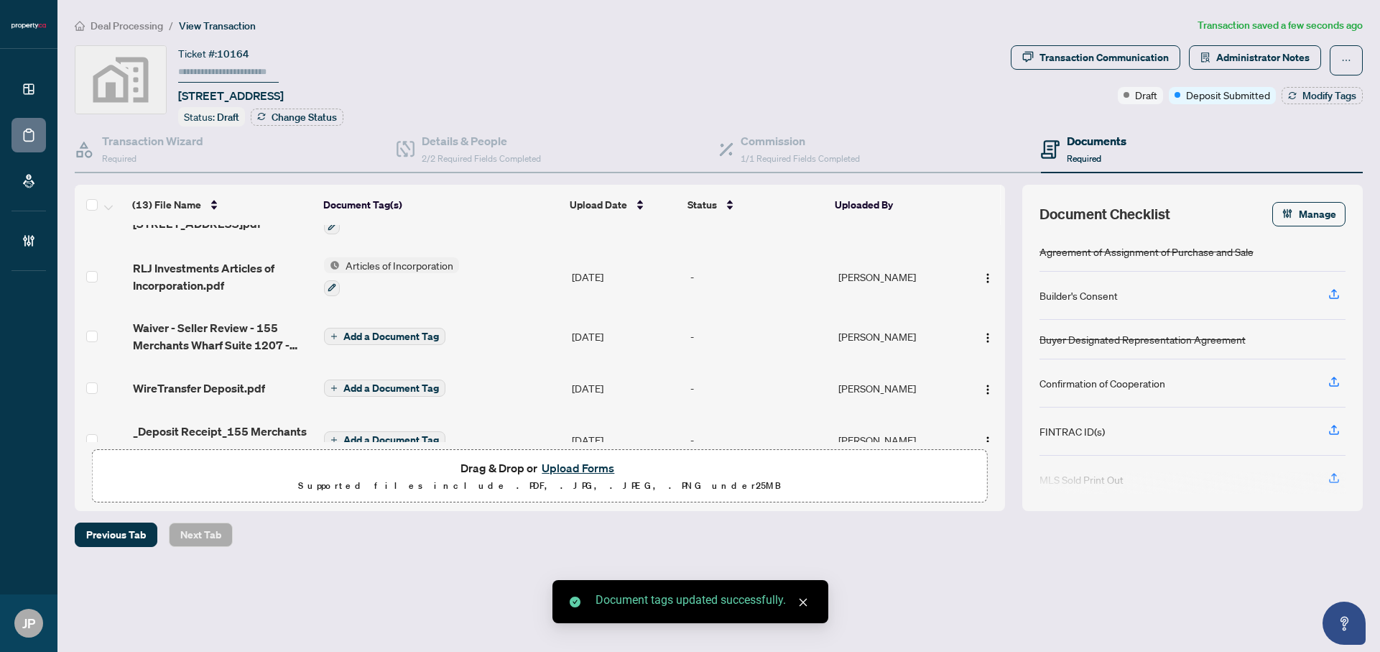
scroll to position [485, 0]
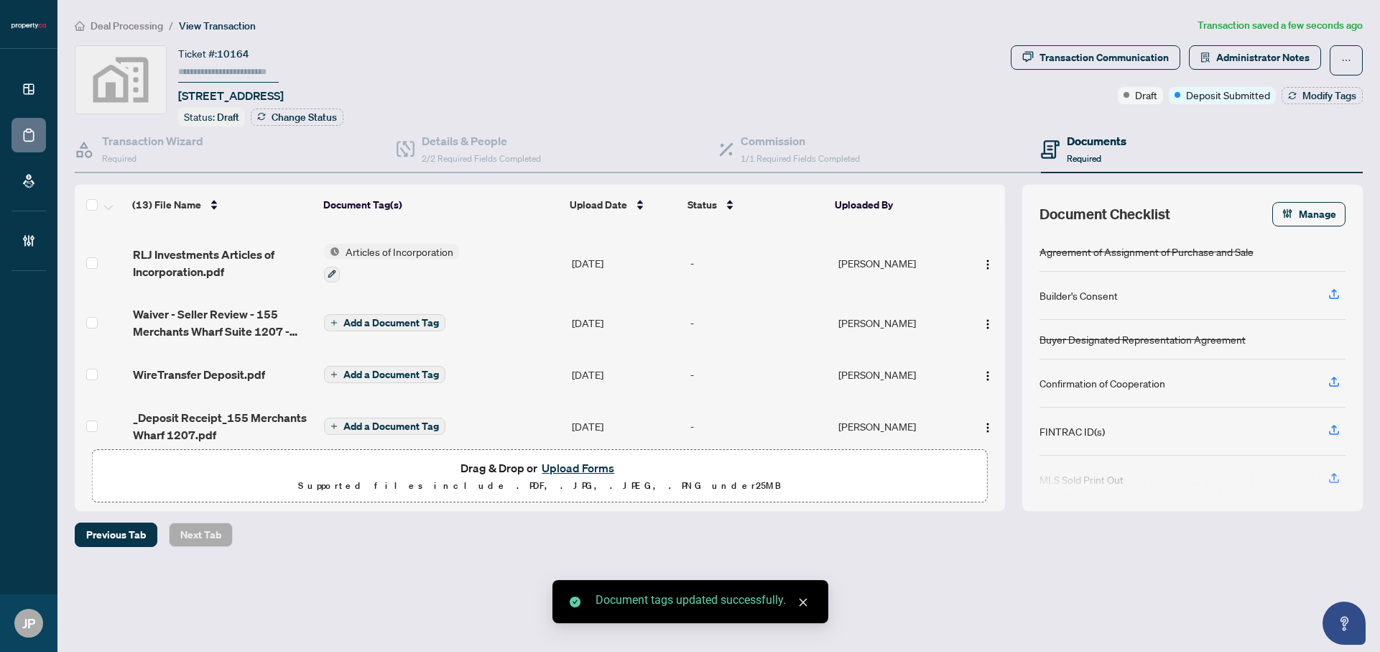
click at [391, 317] on span "Add a Document Tag" at bounding box center [391, 322] width 96 height 10
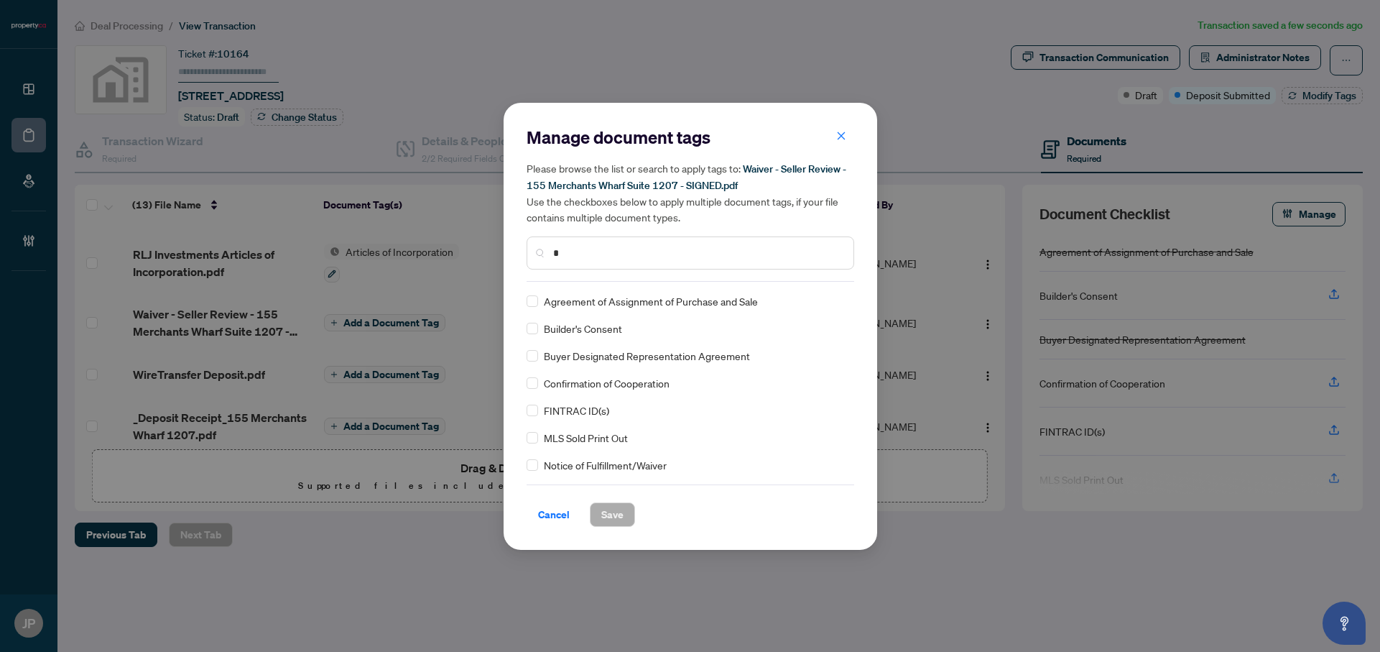
click at [583, 256] on input "*" at bounding box center [697, 253] width 289 height 16
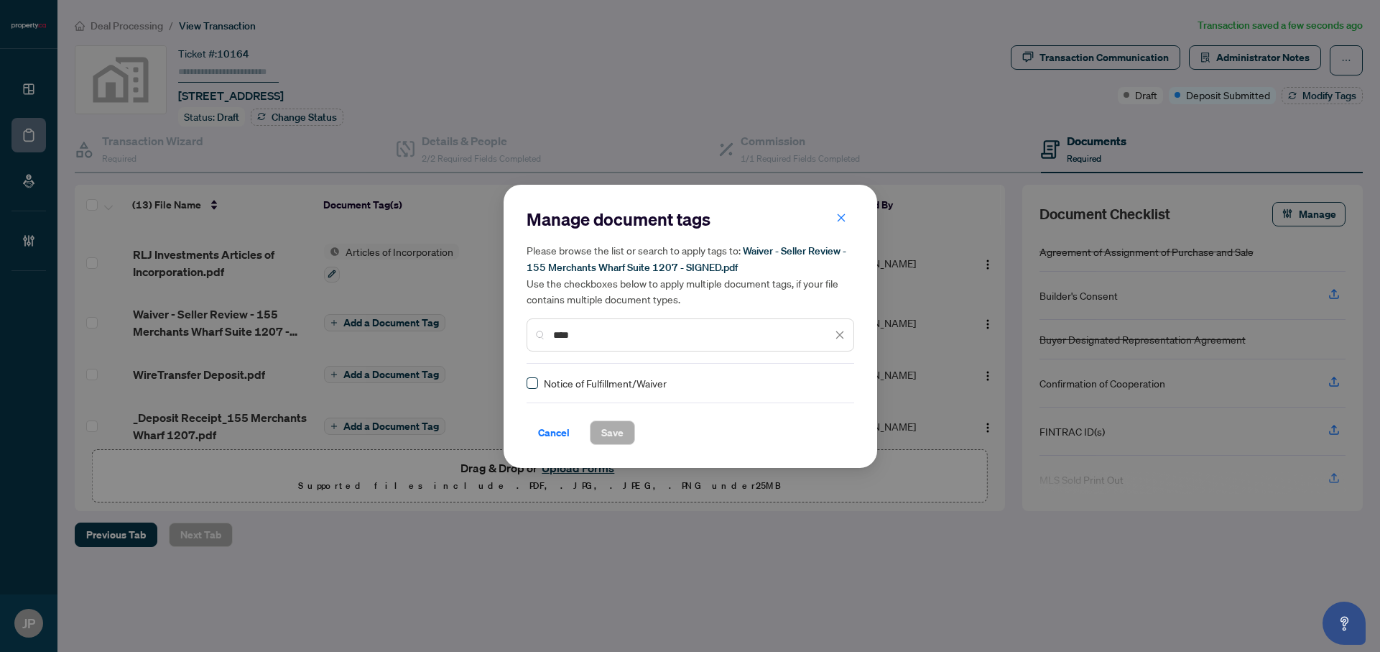
type input "****"
click at [606, 427] on span "Save" at bounding box center [612, 432] width 22 height 23
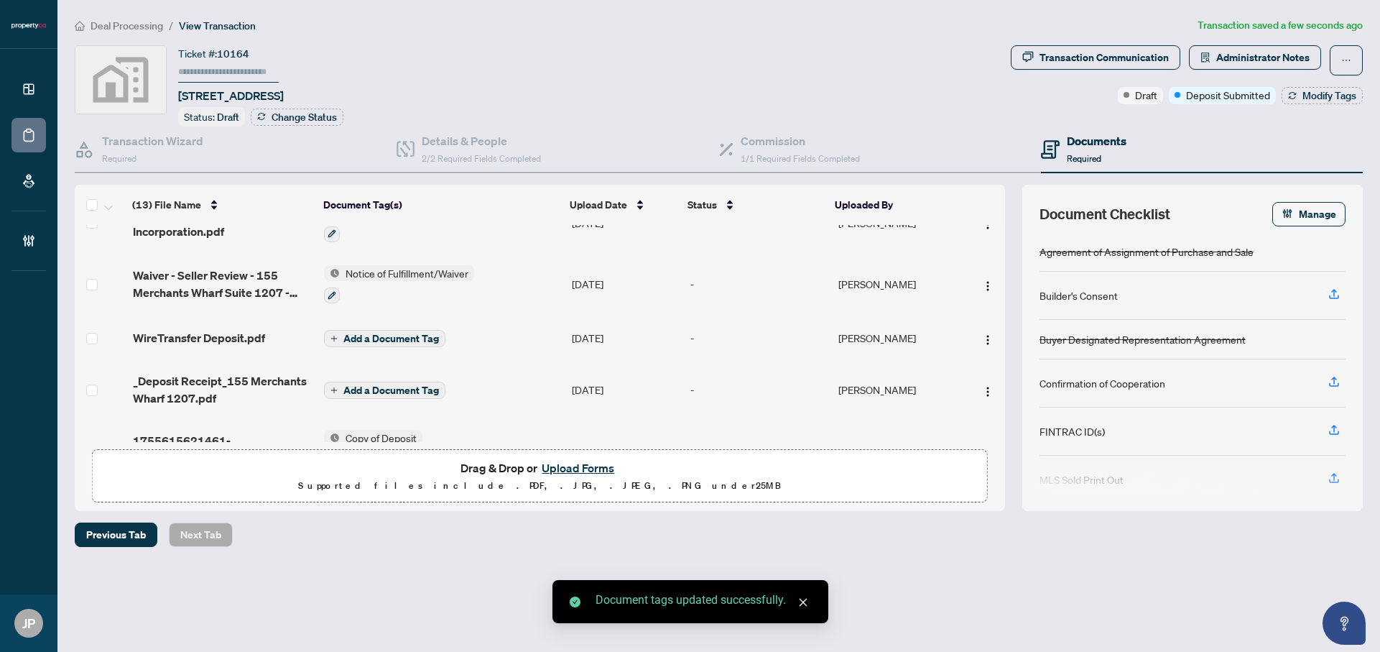
scroll to position [526, 0]
click at [203, 328] on span "WireTransfer Deposit.pdf" at bounding box center [199, 336] width 132 height 17
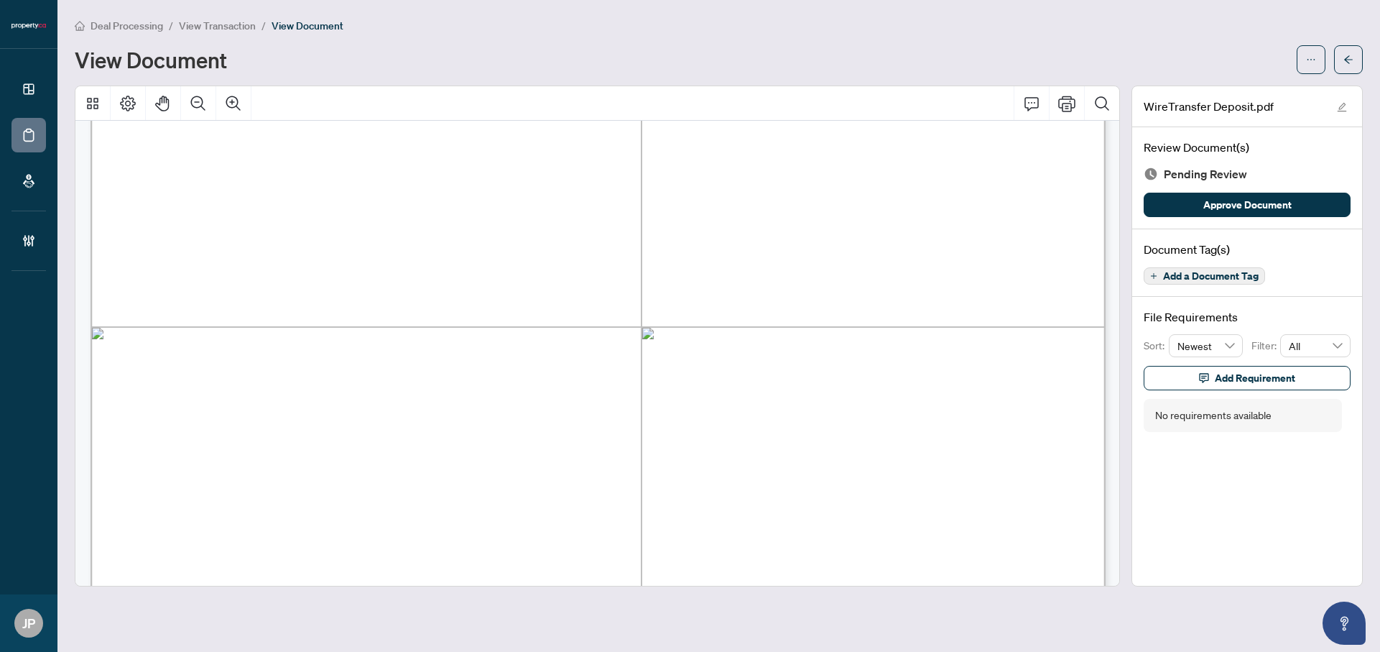
scroll to position [417, 0]
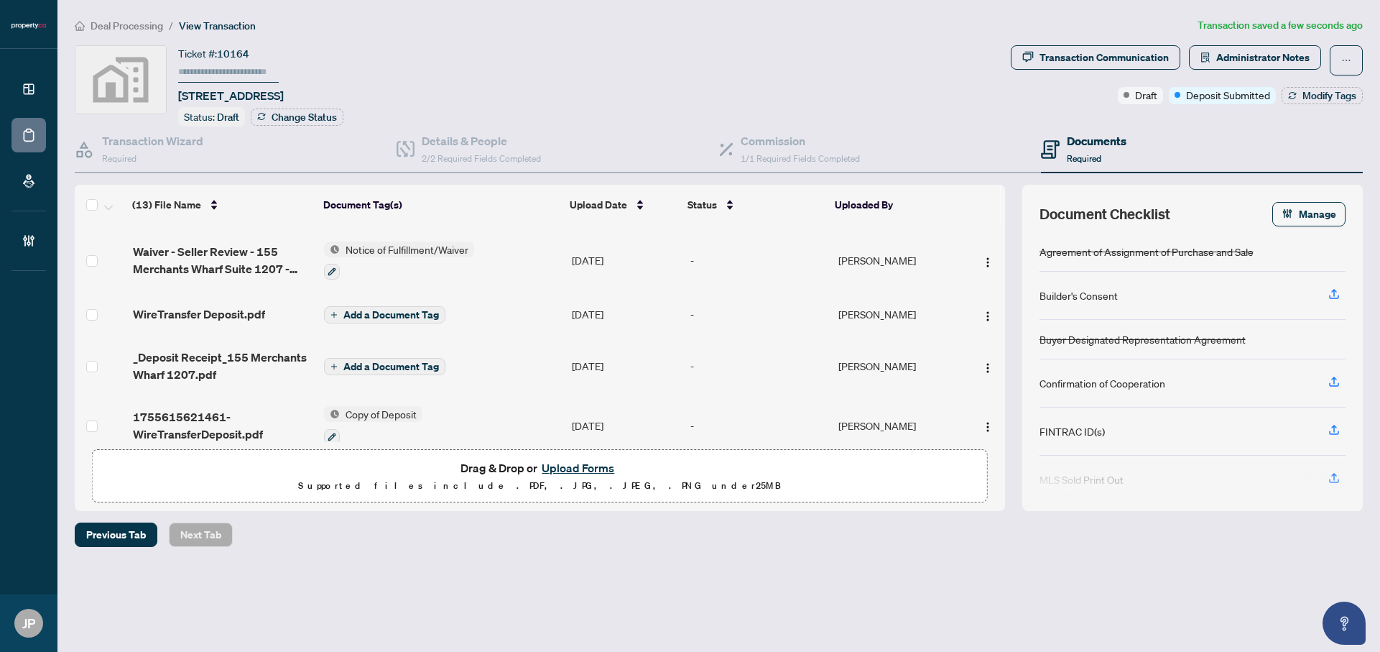
scroll to position [562, 0]
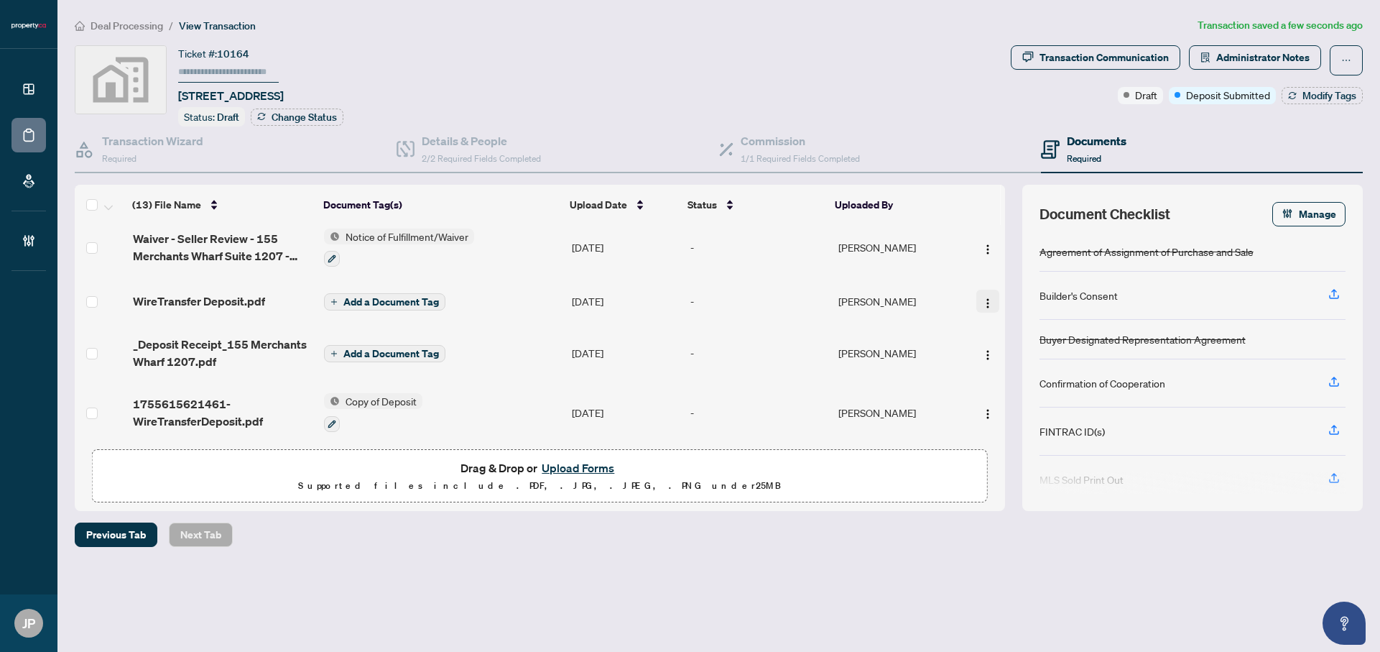
click at [985, 297] on img "button" at bounding box center [987, 302] width 11 height 11
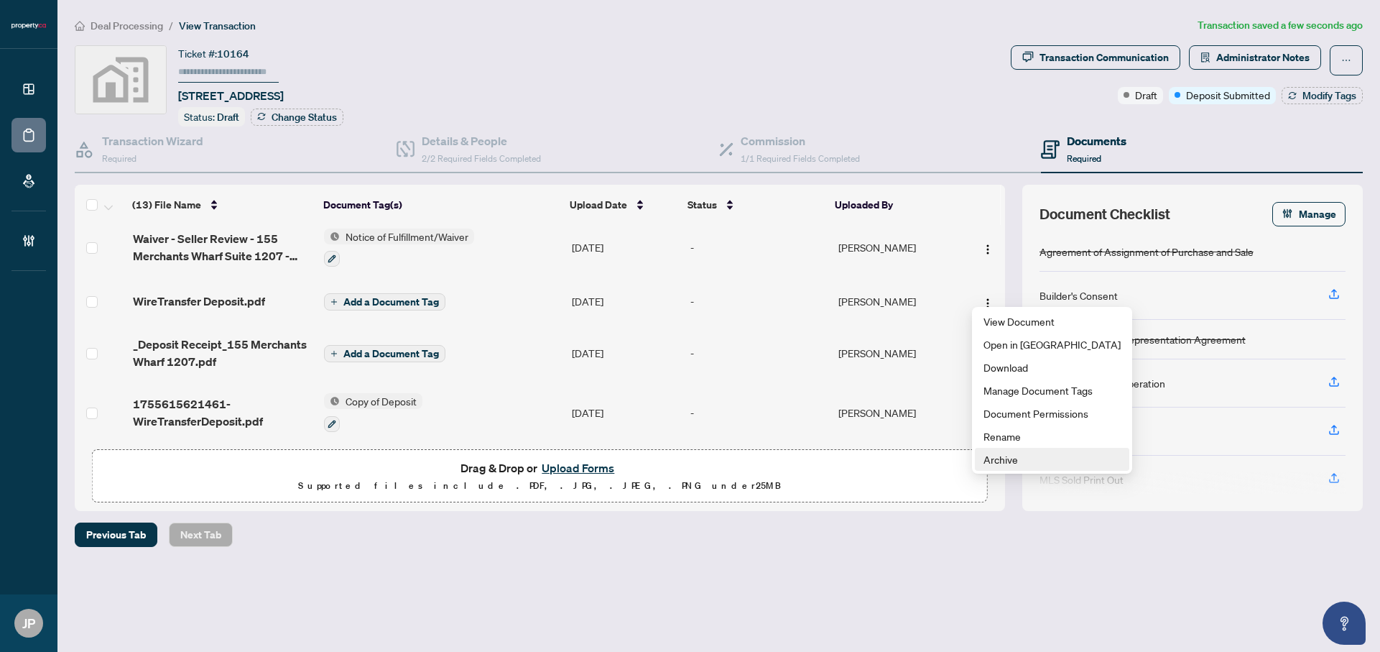
click at [1009, 463] on span "Archive" at bounding box center [1051, 459] width 137 height 16
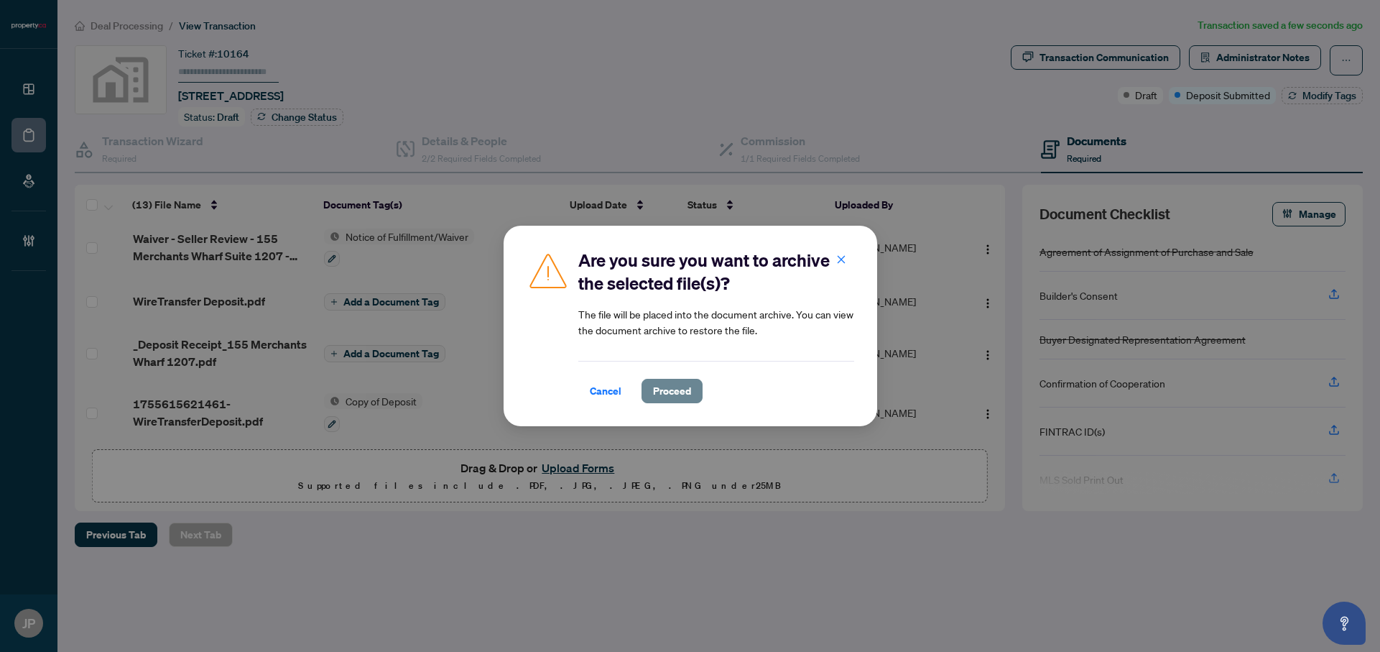
click at [670, 393] on span "Proceed" at bounding box center [672, 390] width 38 height 23
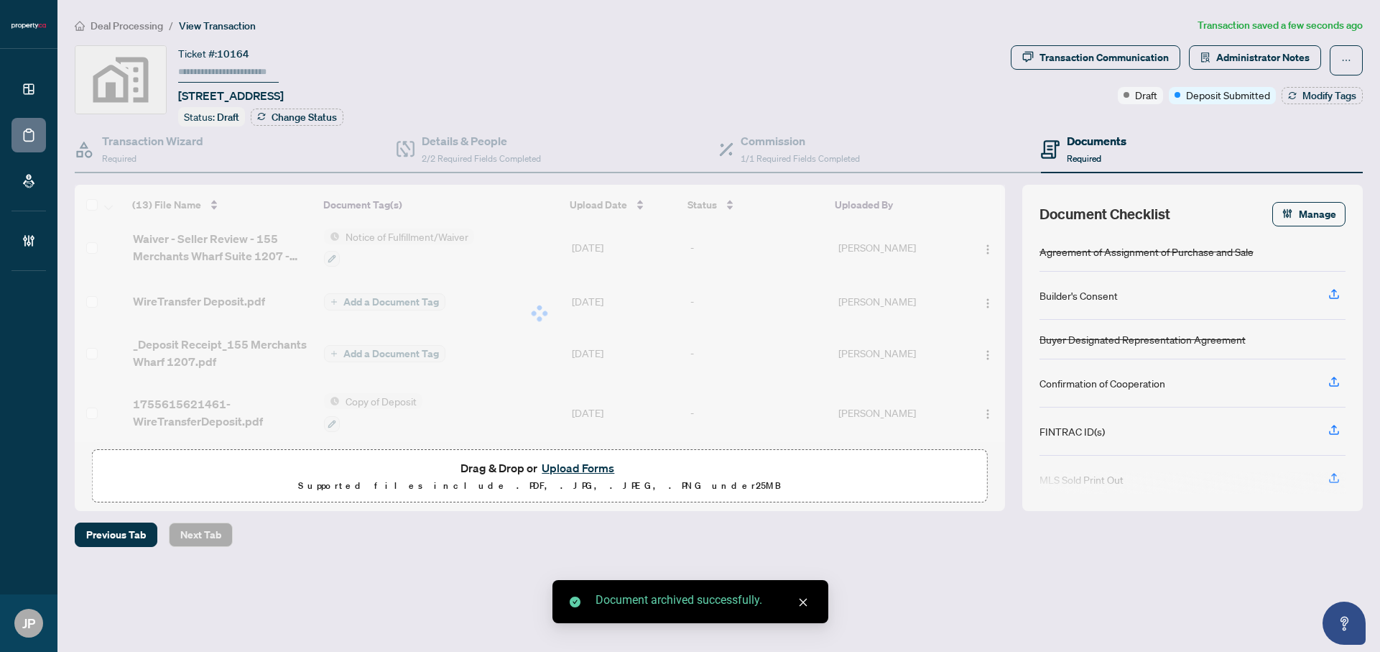
scroll to position [516, 0]
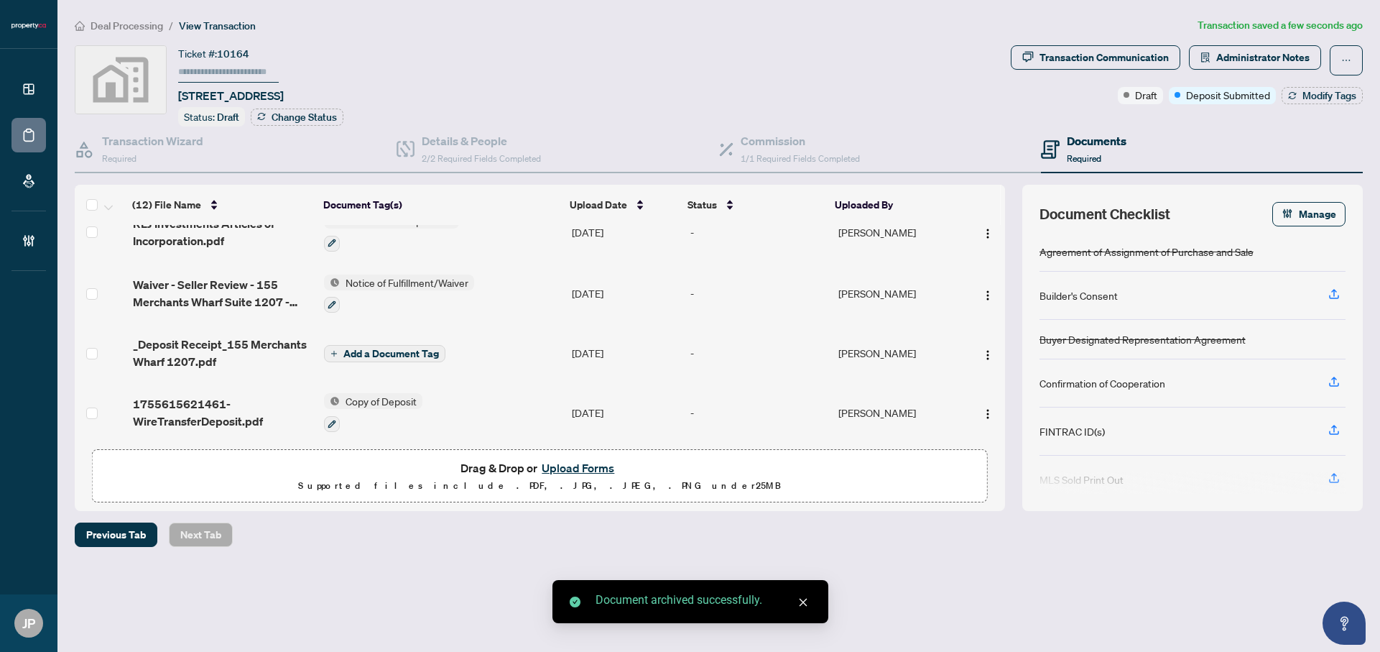
click at [358, 348] on span "Add a Document Tag" at bounding box center [391, 353] width 96 height 10
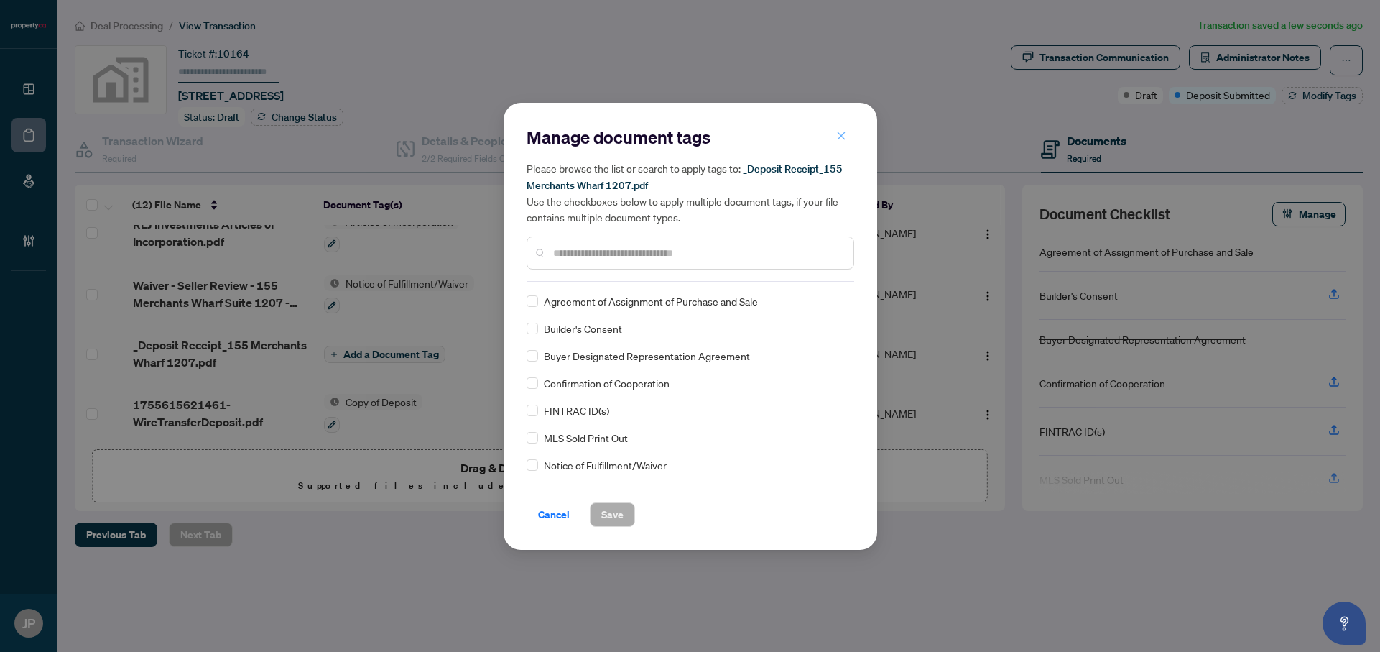
click at [840, 139] on icon "close" at bounding box center [841, 136] width 10 height 10
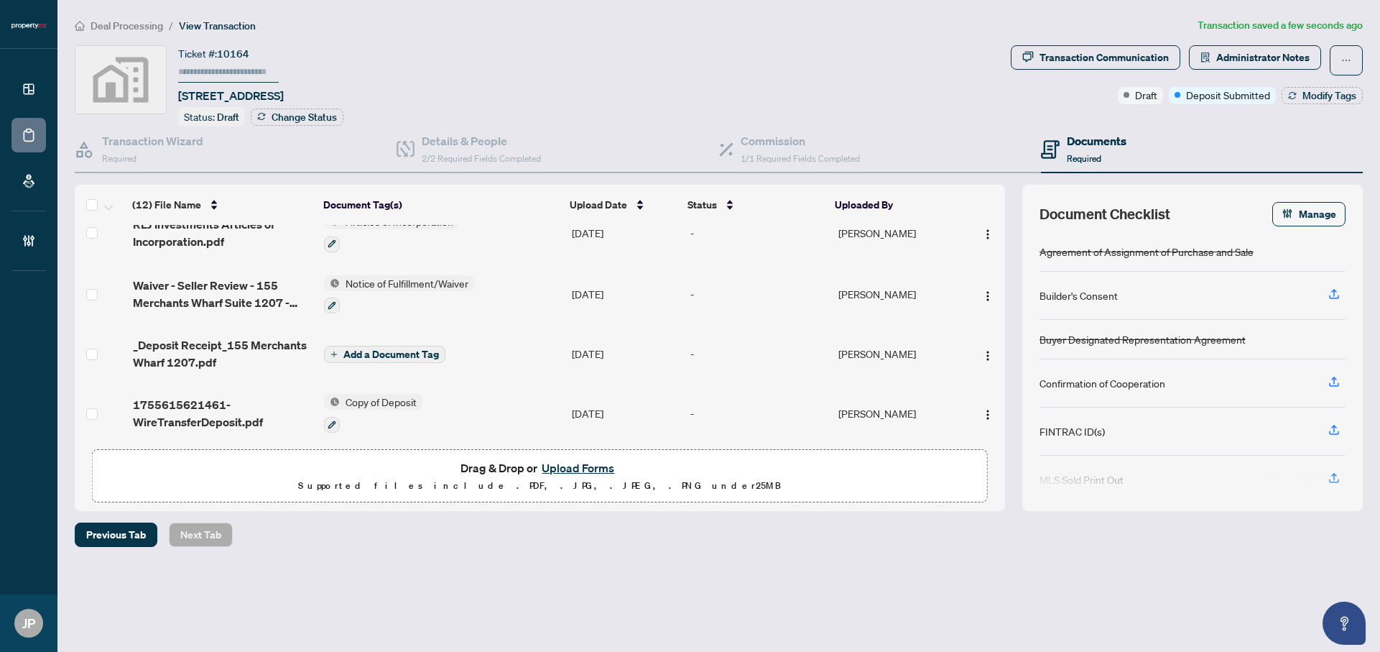
click at [228, 340] on span "_Deposit Receipt_155 Merchants Wharf 1207.pdf" at bounding box center [223, 353] width 180 height 34
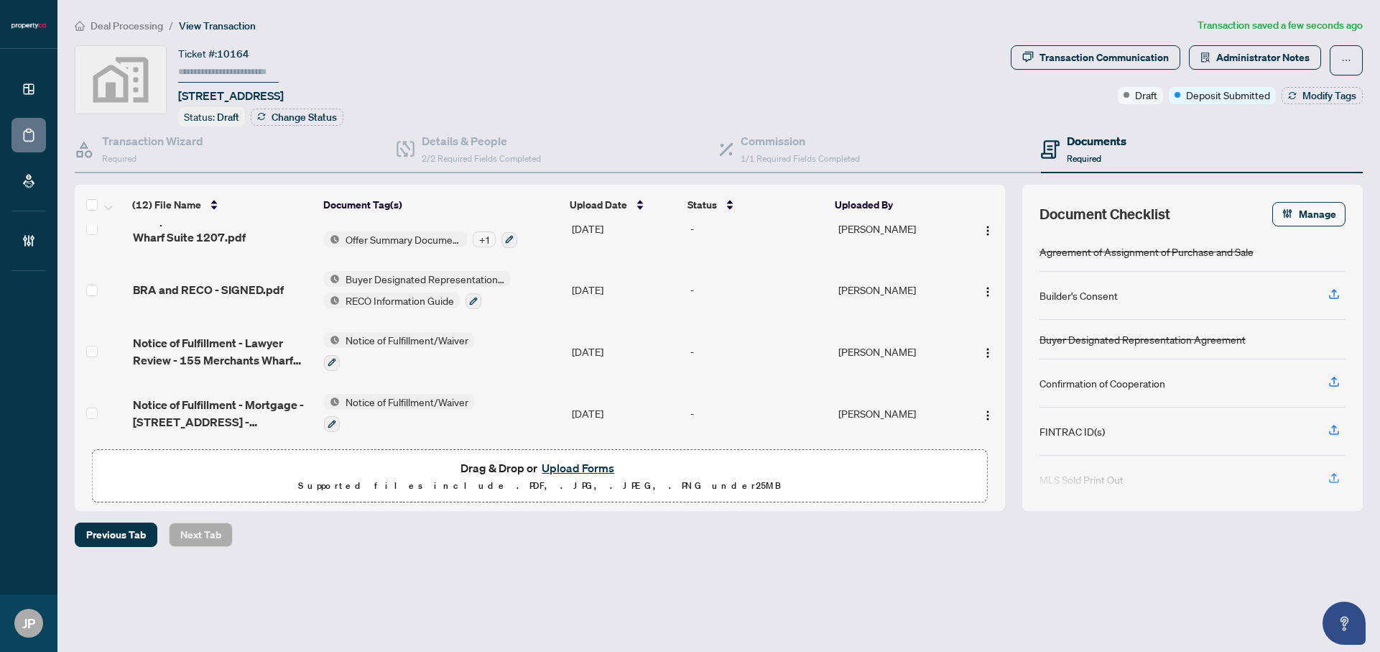
scroll to position [516, 0]
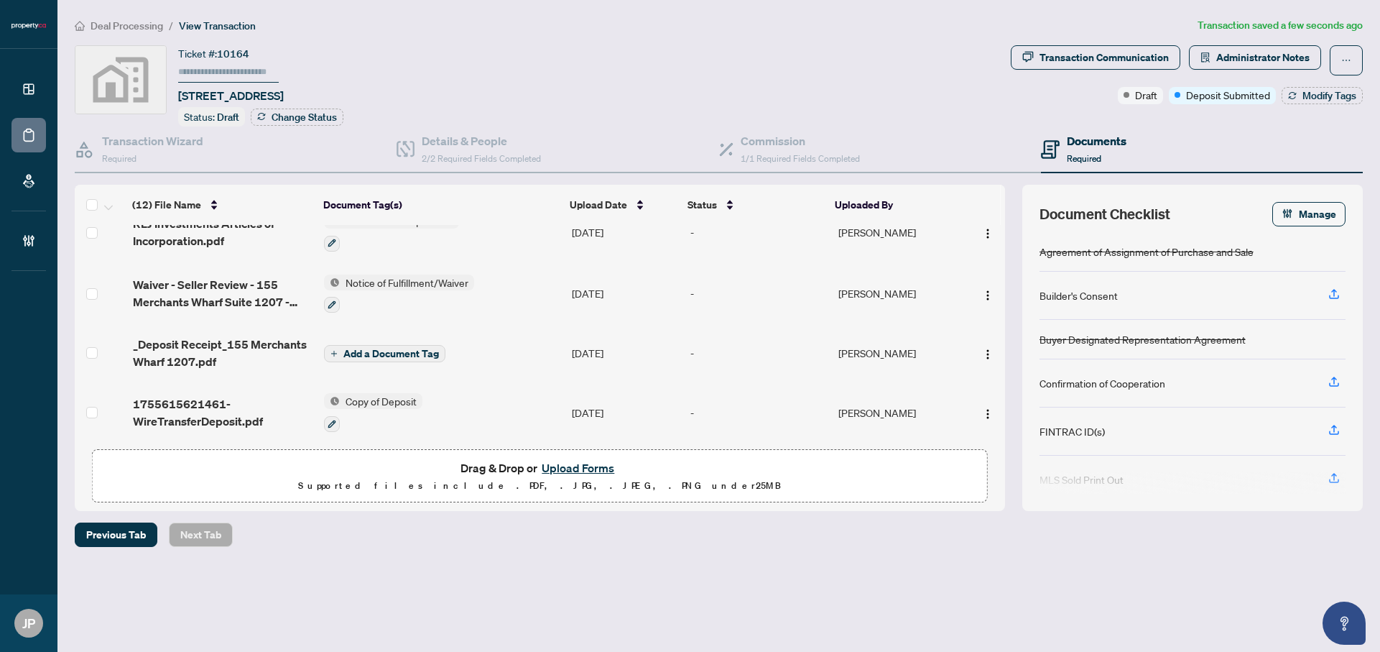
click at [392, 348] on span "Add a Document Tag" at bounding box center [391, 353] width 96 height 10
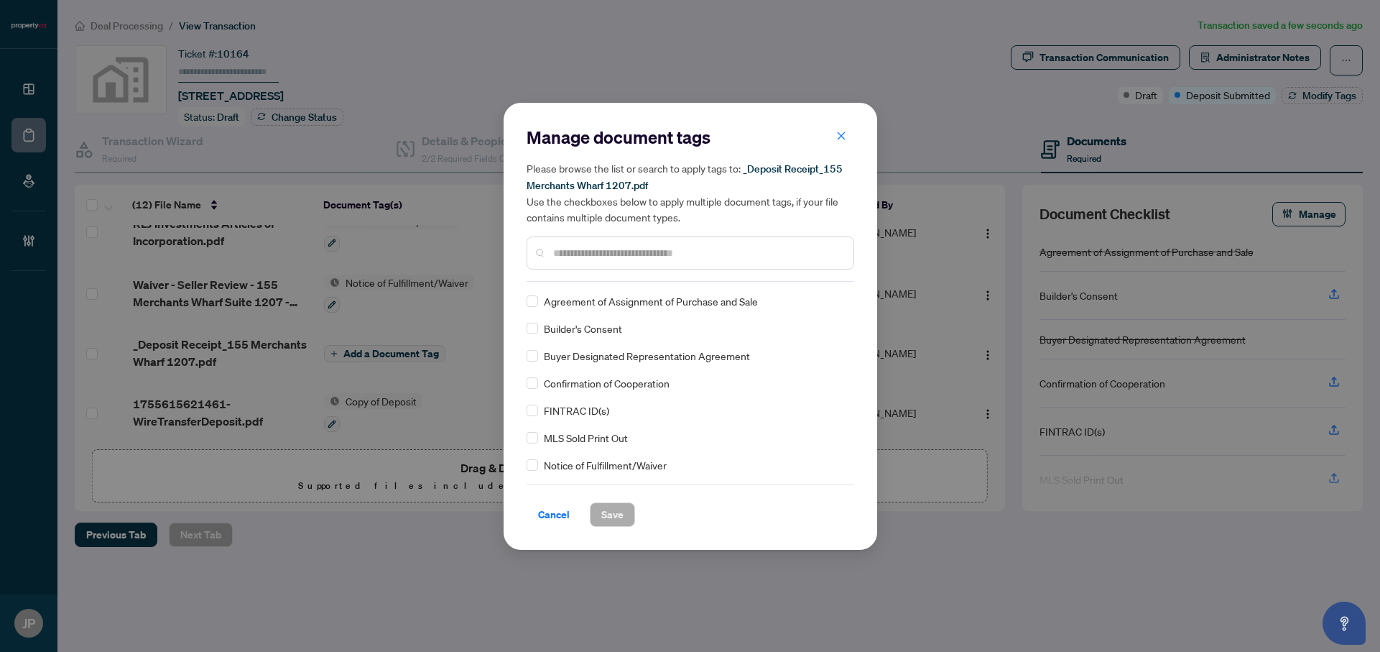
click at [636, 247] on input "text" at bounding box center [697, 253] width 289 height 16
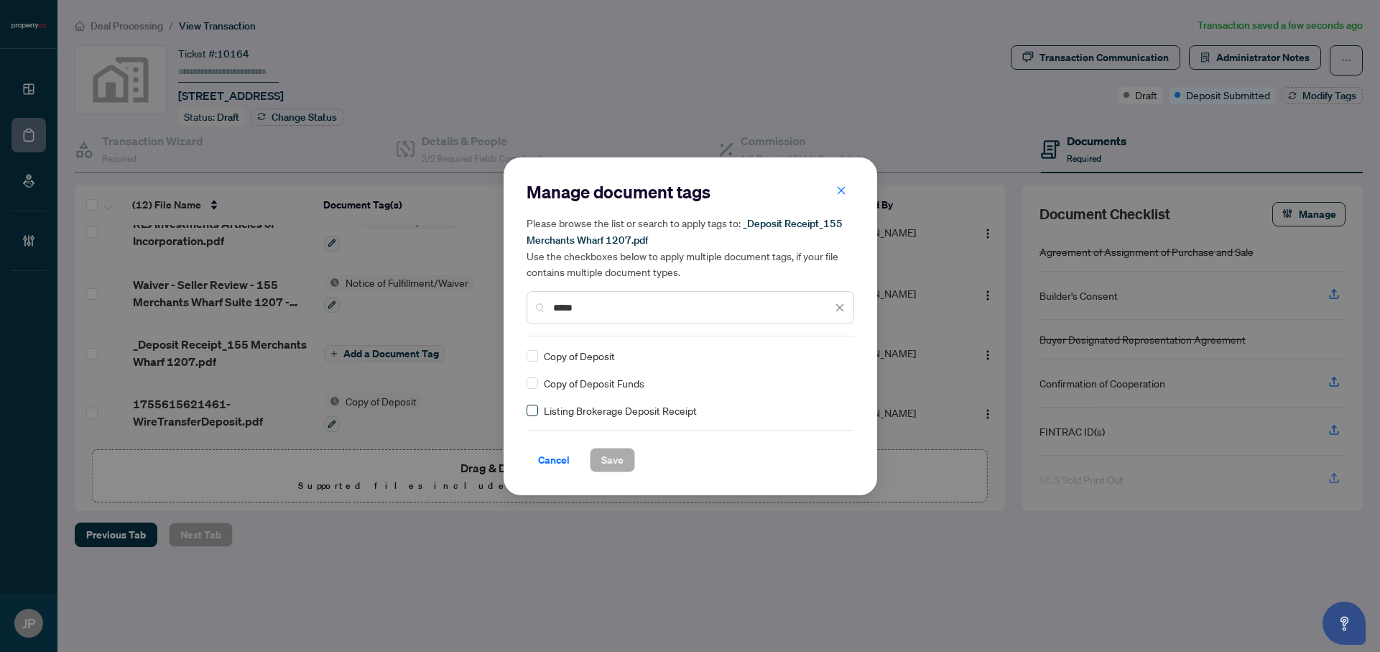
type input "*****"
click at [527, 414] on label at bounding box center [532, 410] width 11 height 16
click at [613, 460] on span "Save" at bounding box center [612, 459] width 22 height 23
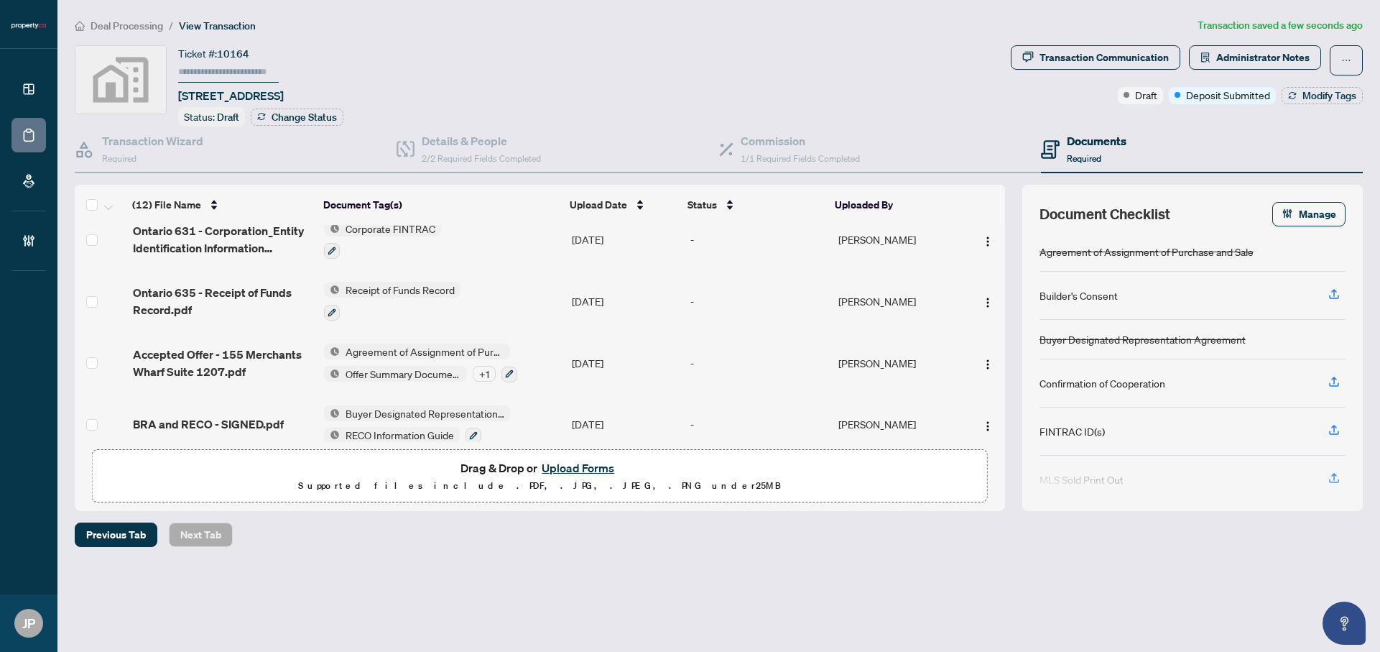
scroll to position [0, 0]
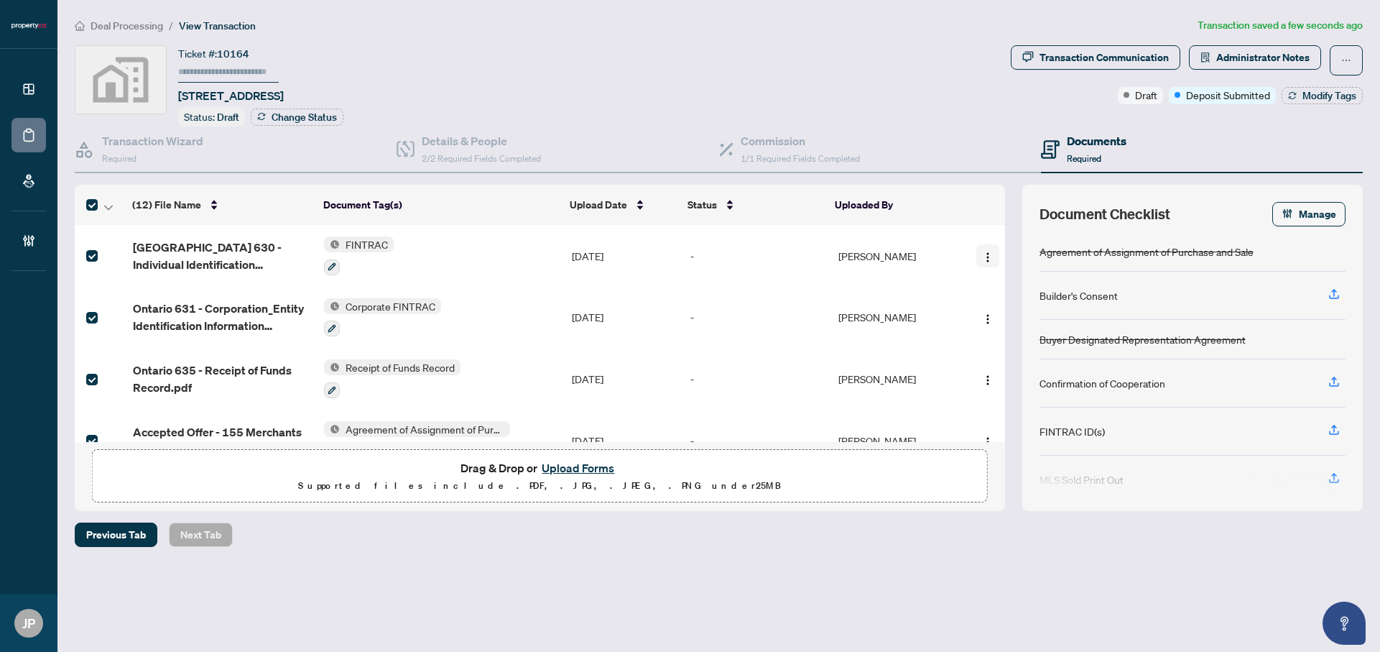
click at [982, 259] on img "button" at bounding box center [987, 256] width 11 height 11
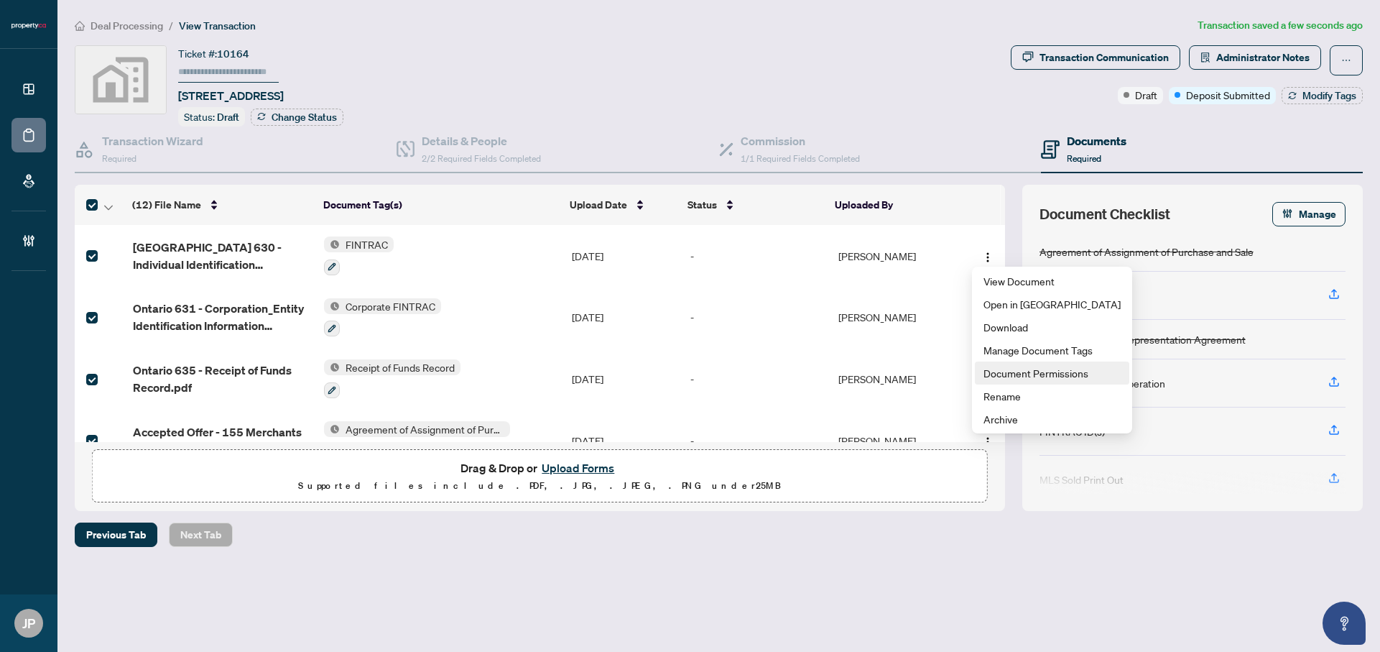
click at [1034, 374] on span "Document Permissions" at bounding box center [1051, 373] width 137 height 16
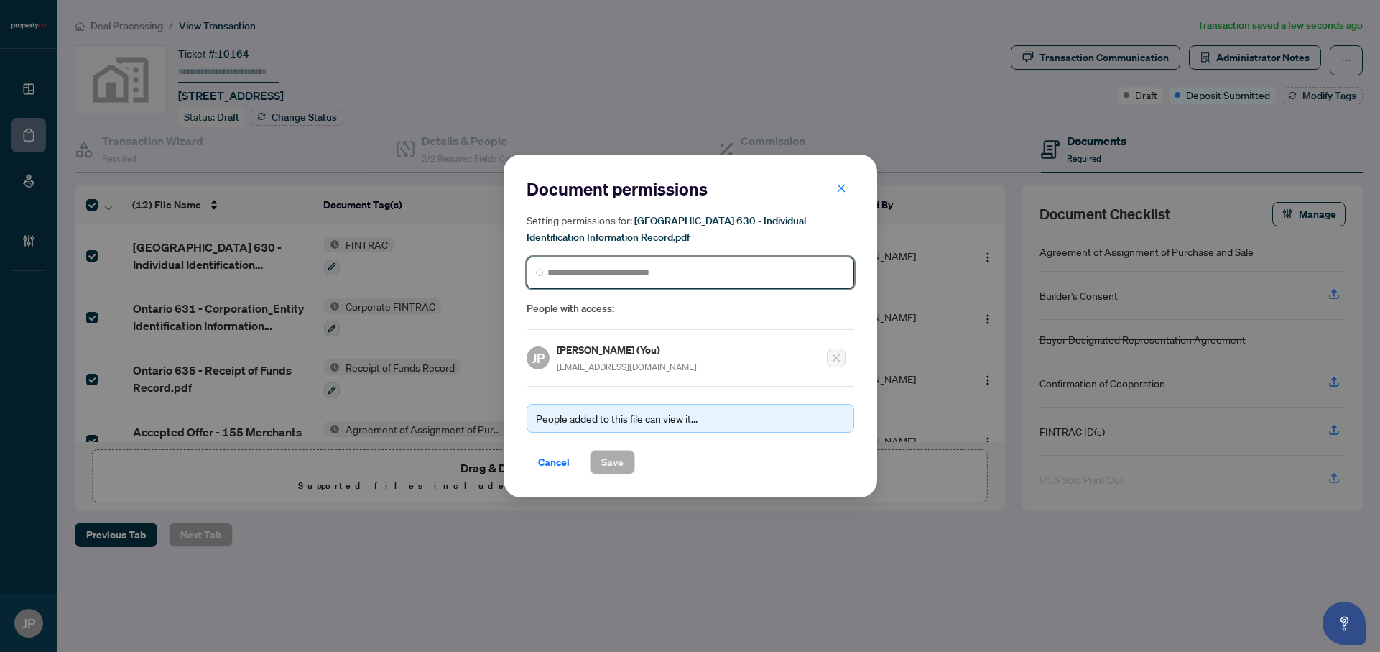
click at [588, 275] on input "search" at bounding box center [695, 272] width 297 height 15
type input "*********"
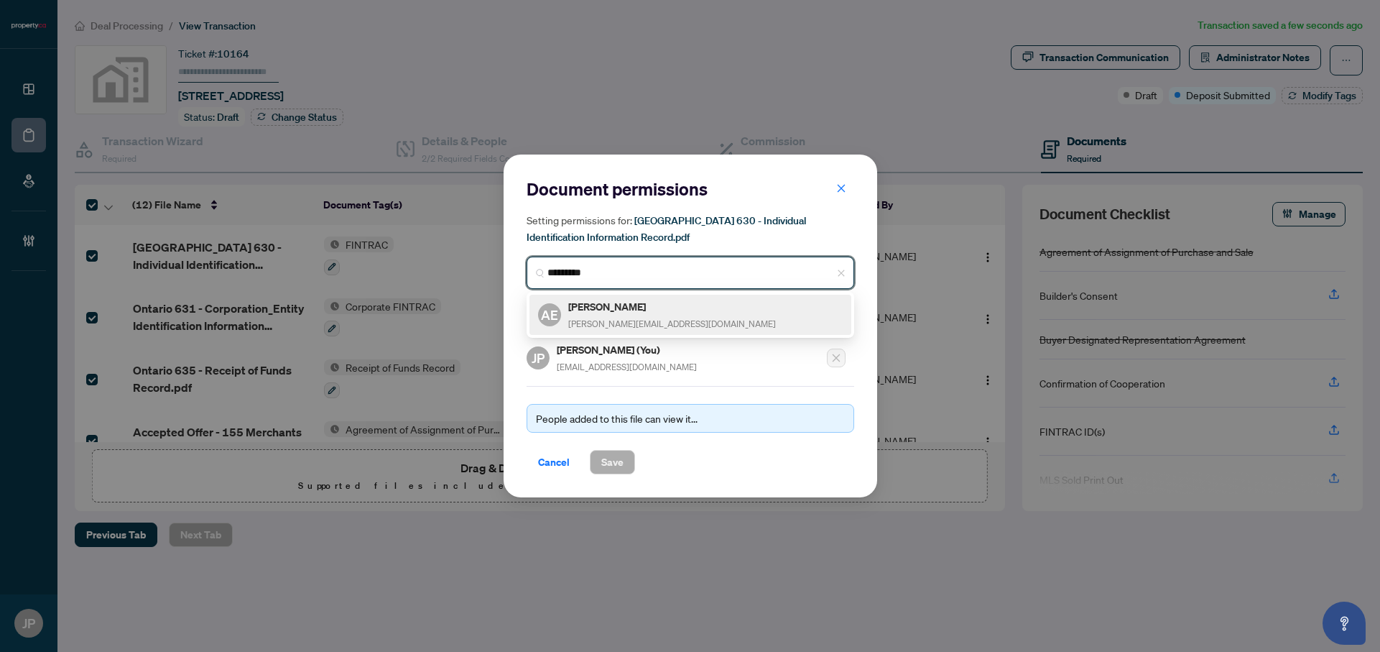
click at [603, 319] on span "alexander@condos.ca" at bounding box center [672, 323] width 208 height 11
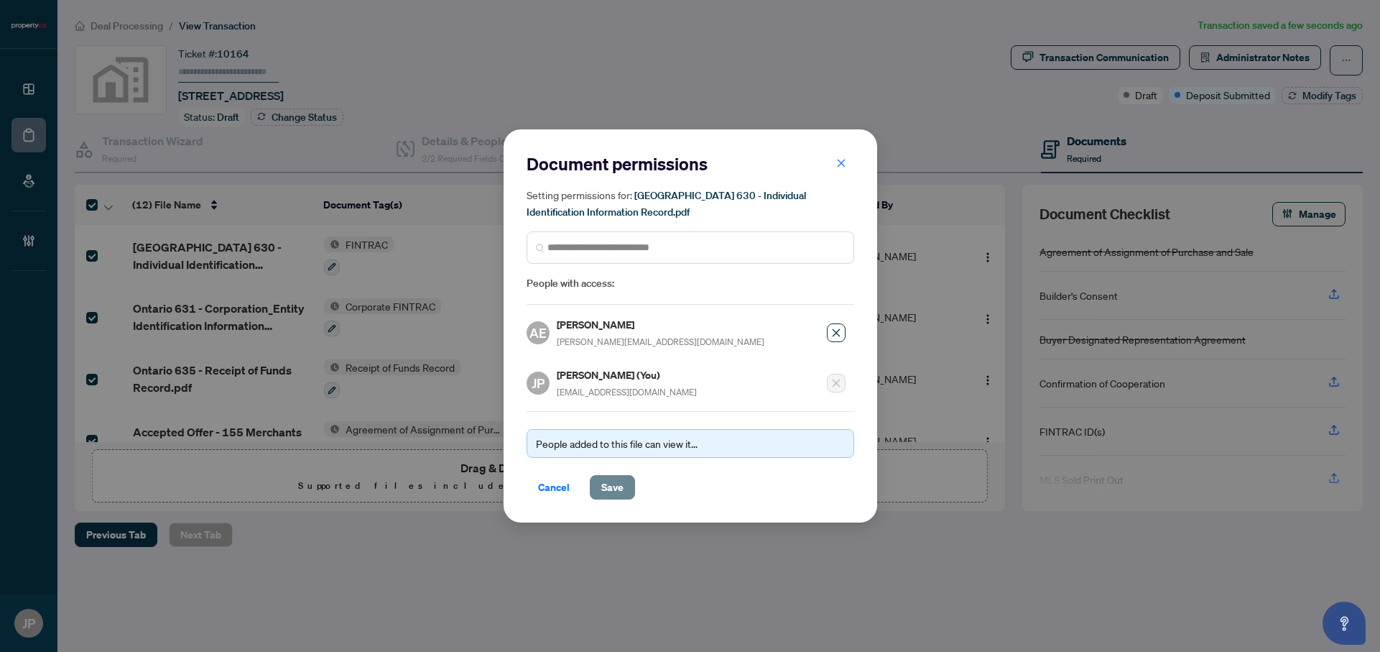
click at [603, 485] on span "Save" at bounding box center [612, 487] width 22 height 23
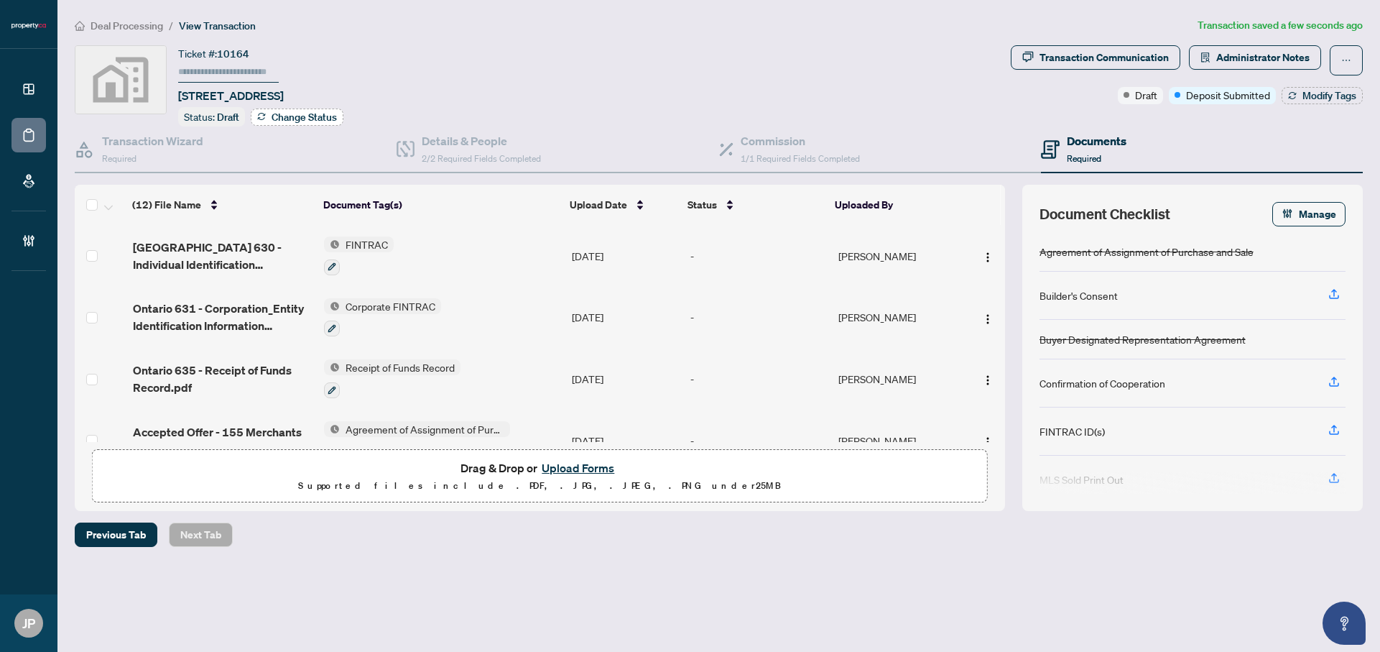
click at [309, 114] on span "Change Status" at bounding box center [304, 117] width 65 height 10
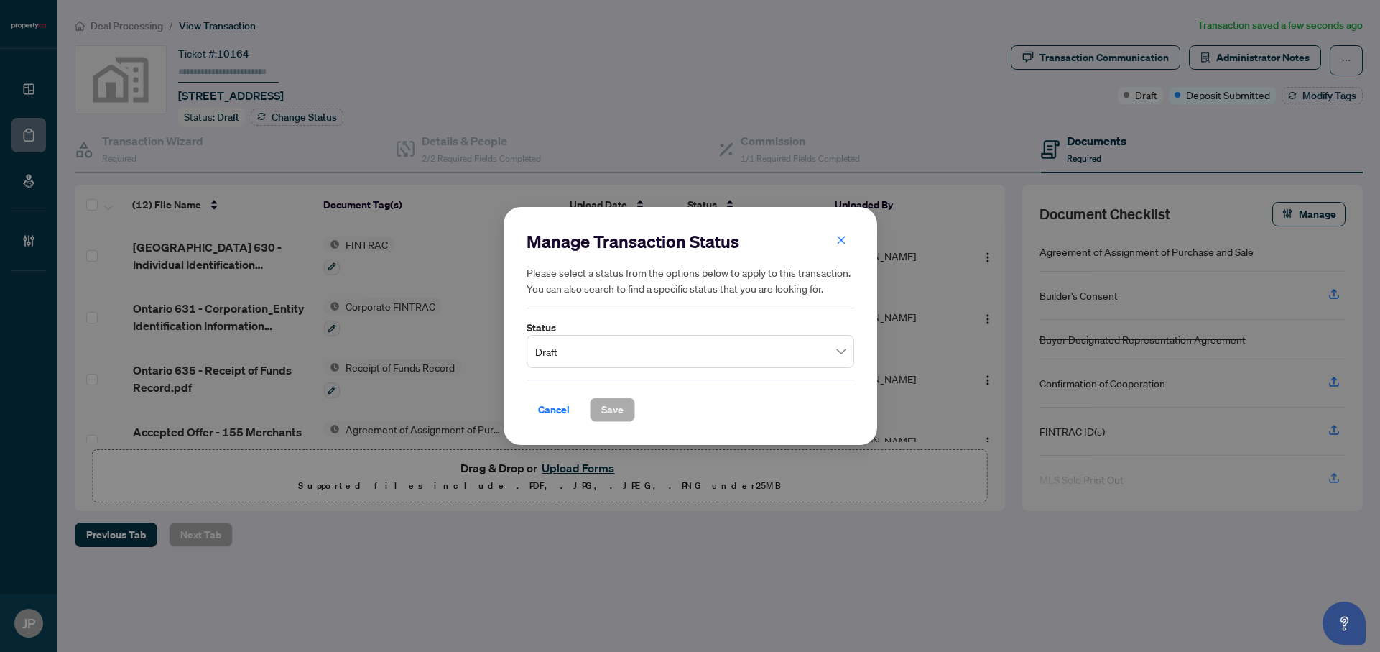
click at [644, 346] on span "Draft" at bounding box center [690, 351] width 310 height 27
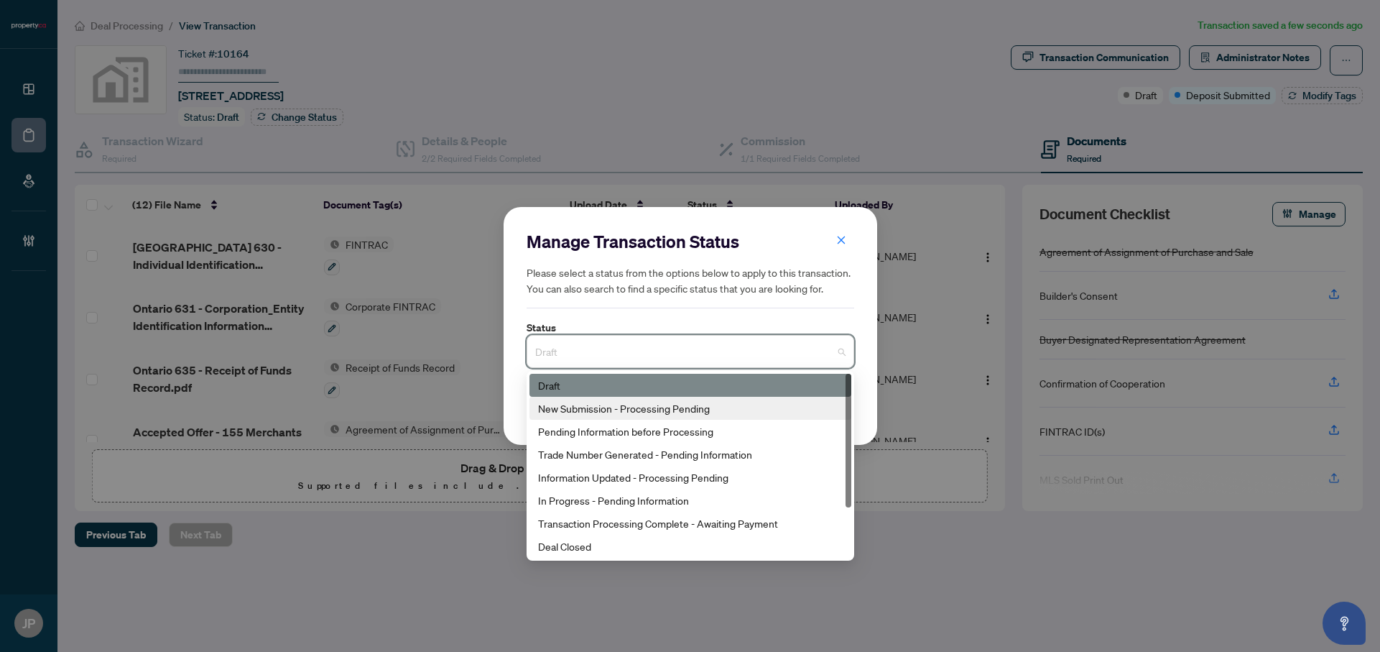
click at [648, 409] on div "New Submission - Processing Pending" at bounding box center [690, 408] width 305 height 16
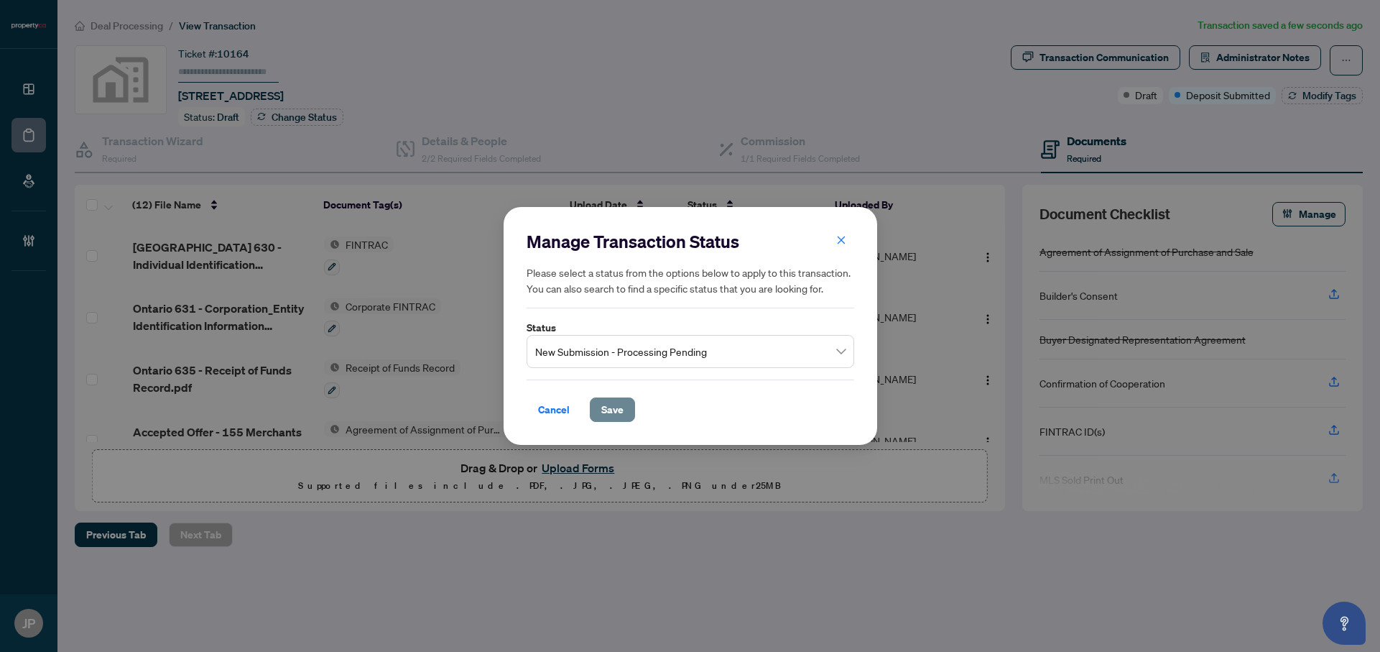
click at [611, 406] on span "Save" at bounding box center [612, 409] width 22 height 23
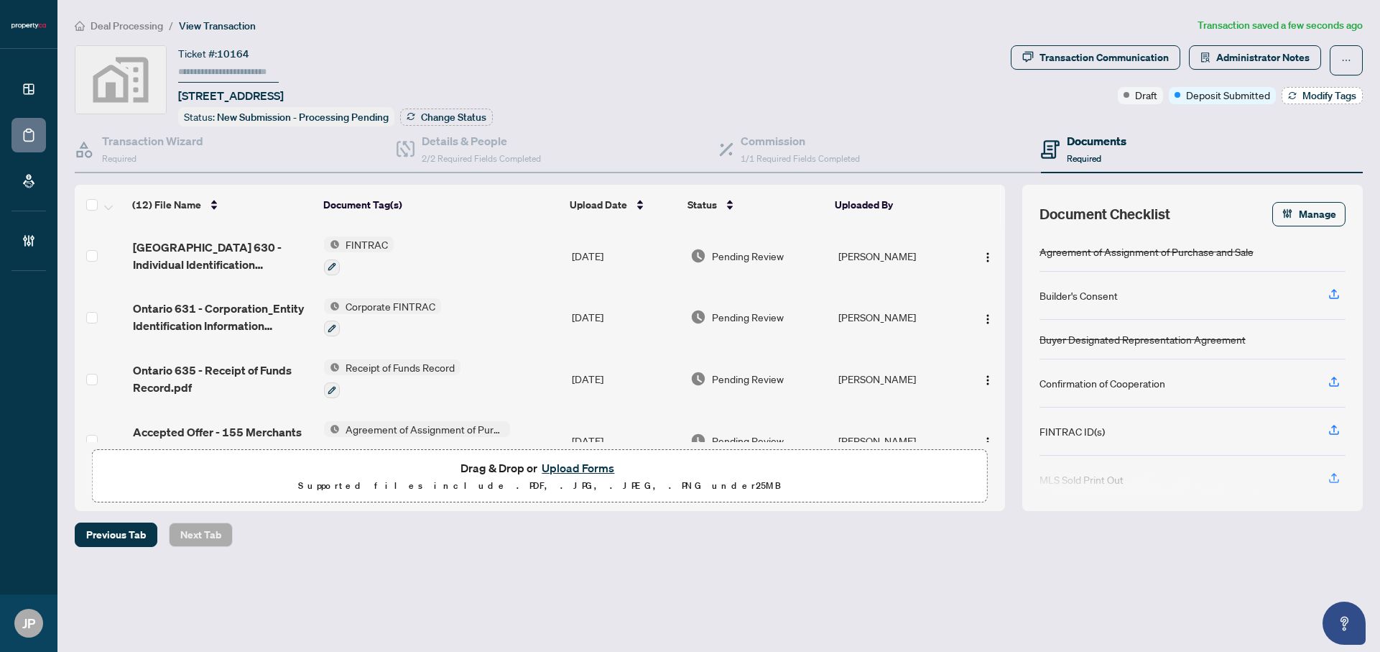
click at [1312, 97] on span "Modify Tags" at bounding box center [1329, 96] width 54 height 10
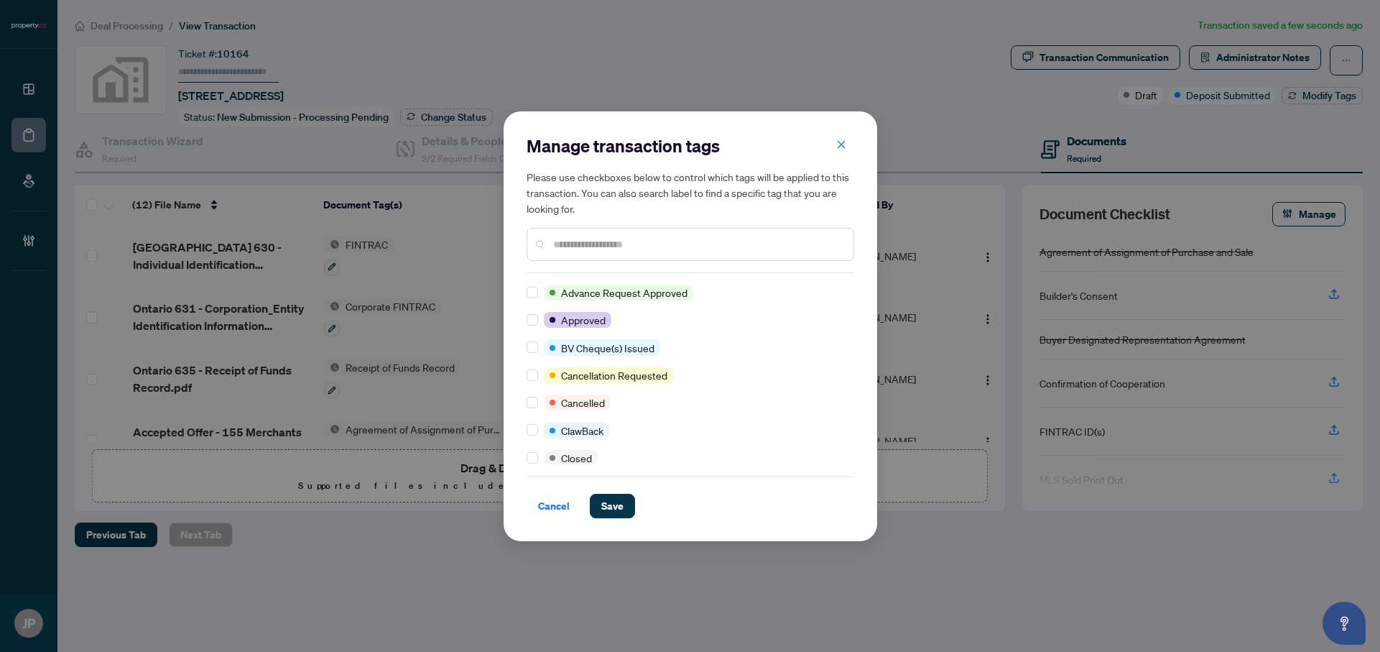
click at [575, 238] on input "text" at bounding box center [697, 244] width 289 height 16
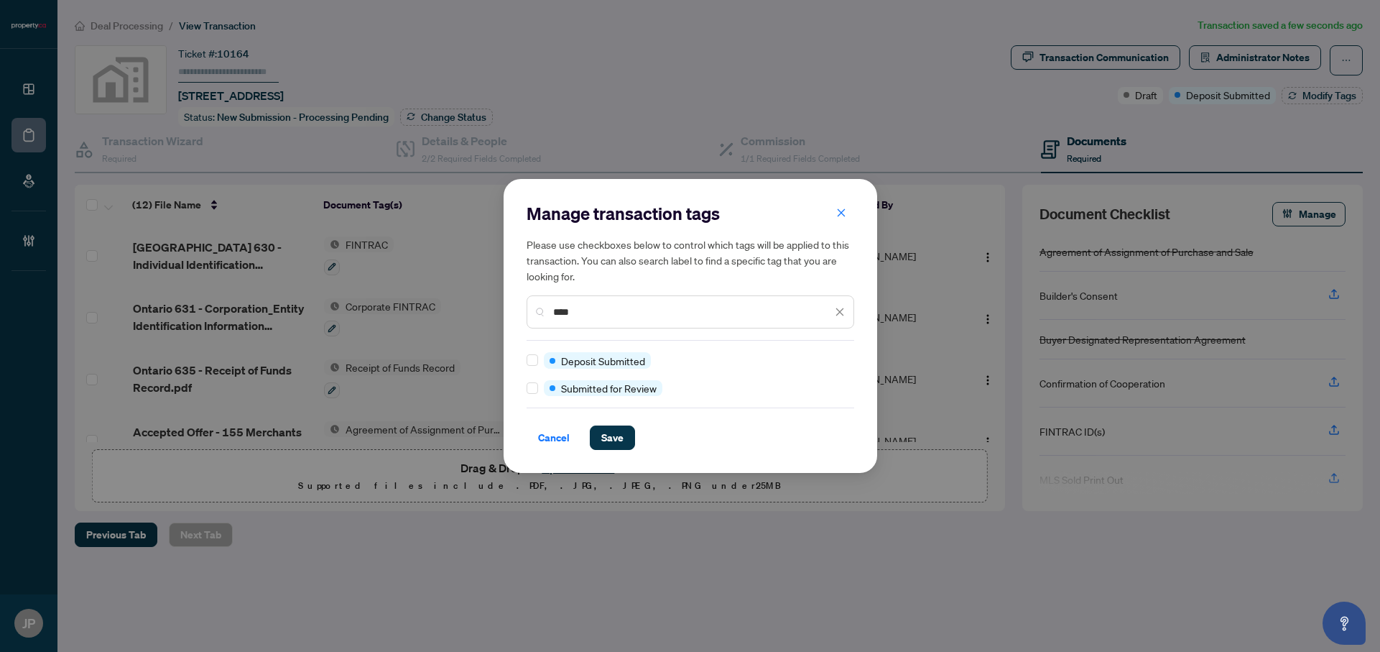
type input "****"
click at [611, 441] on span "Save" at bounding box center [612, 437] width 22 height 23
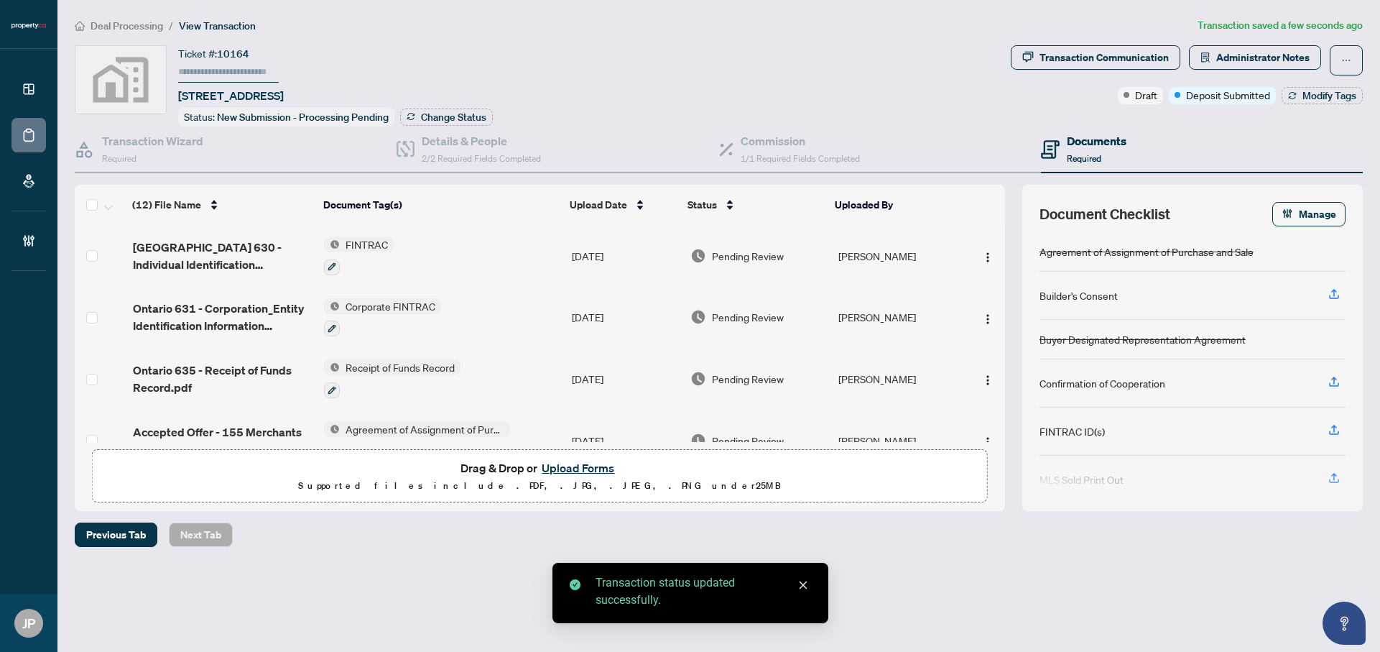
click at [1258, 42] on div "Deal Processing / View Transaction Transaction saved a few seconds ago Ticket #…" at bounding box center [718, 307] width 1299 height 580
click at [1256, 52] on span "Administrator Notes" at bounding box center [1262, 57] width 93 height 23
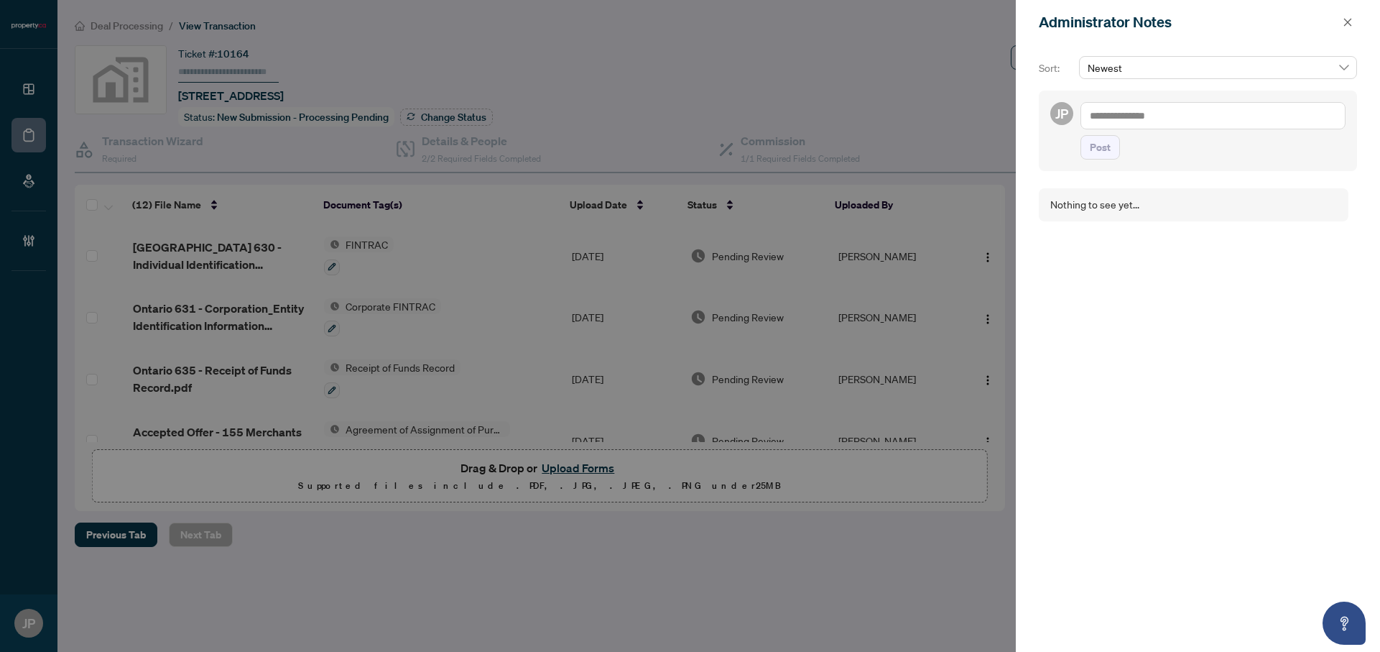
click at [1108, 119] on textarea at bounding box center [1212, 115] width 265 height 27
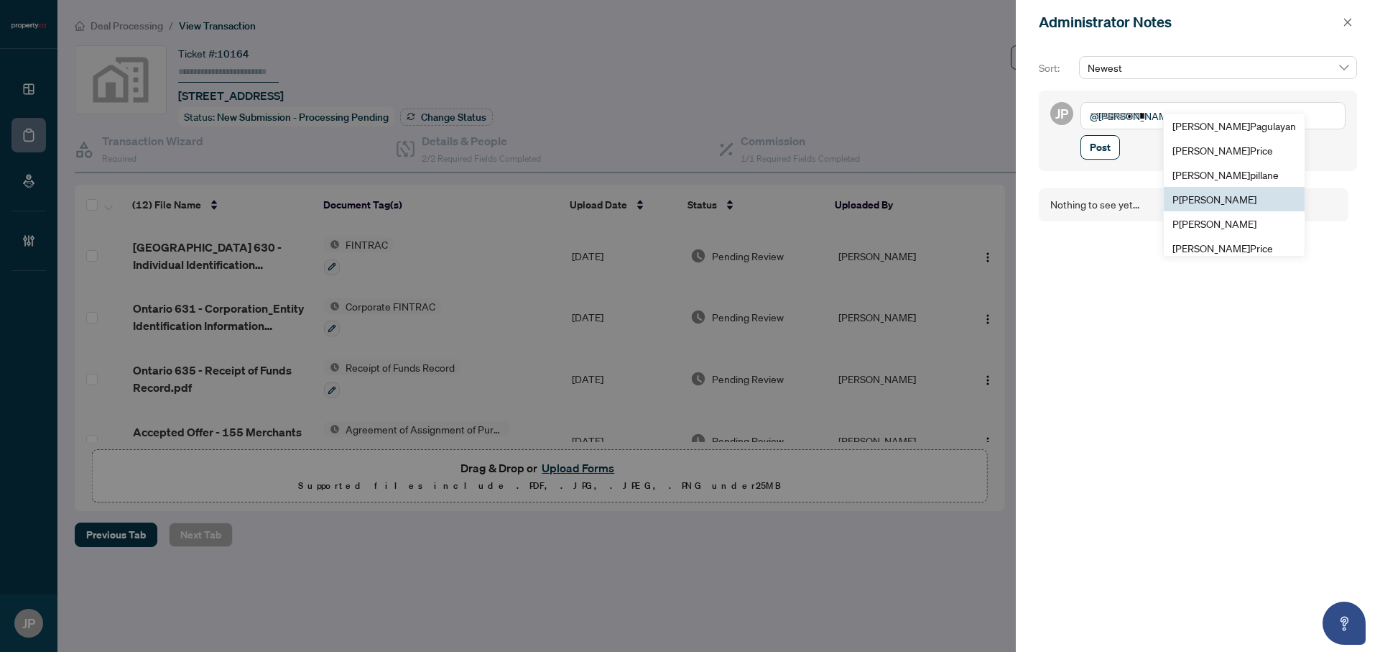
scroll to position [4, 0]
click at [1227, 216] on span "P uvitha Ramachandran" at bounding box center [1214, 219] width 84 height 13
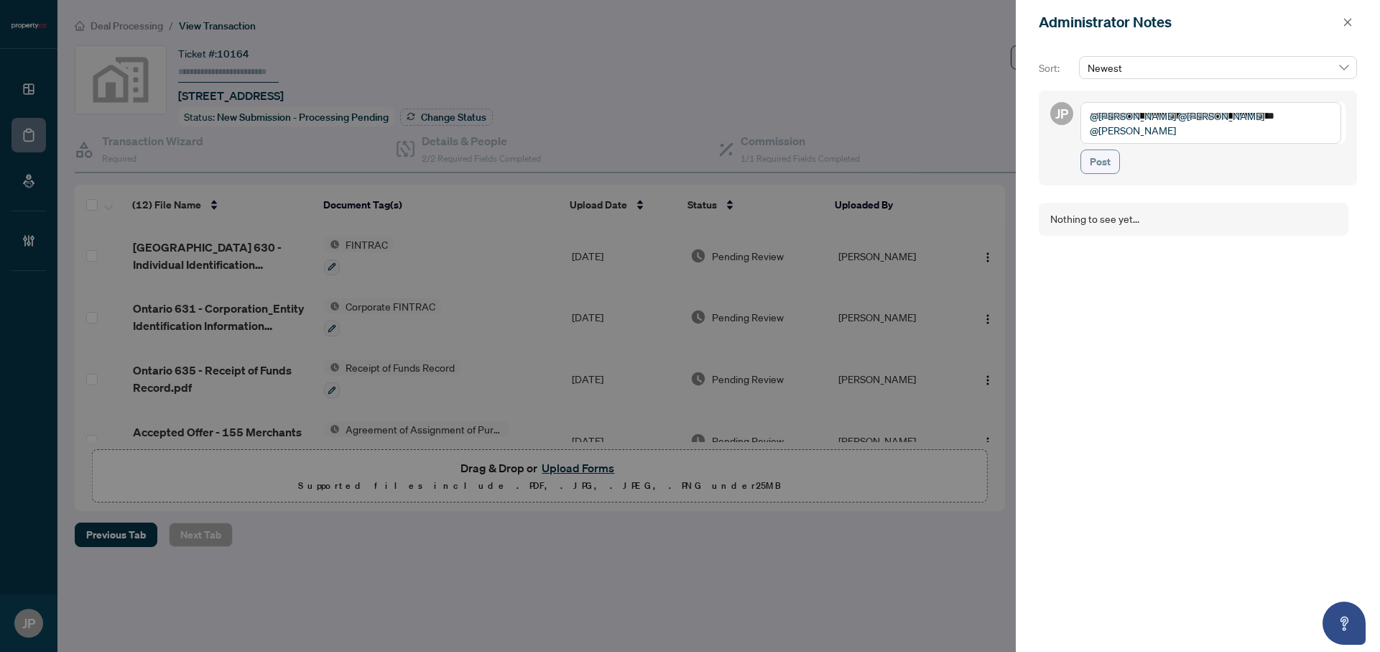
type textarea "**********"
click at [1111, 164] on button "Post" at bounding box center [1100, 161] width 40 height 24
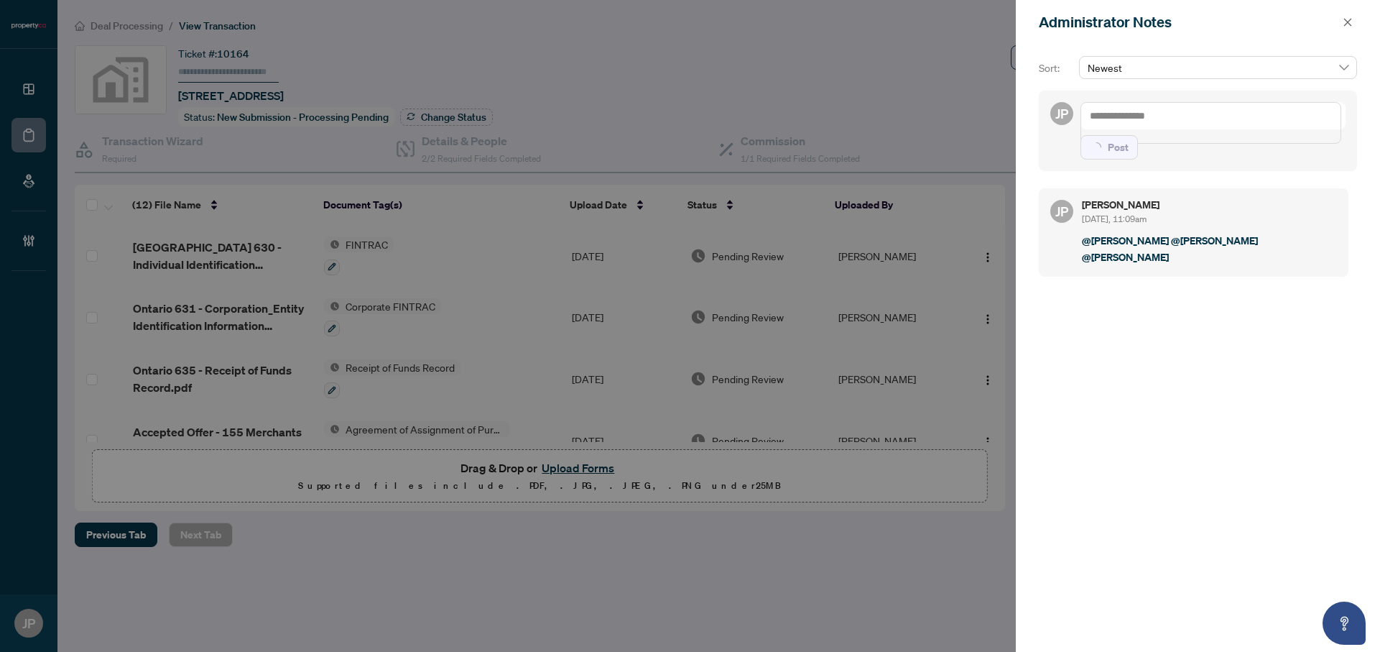
scroll to position [0, 0]
click at [1343, 24] on icon "close" at bounding box center [1348, 22] width 10 height 10
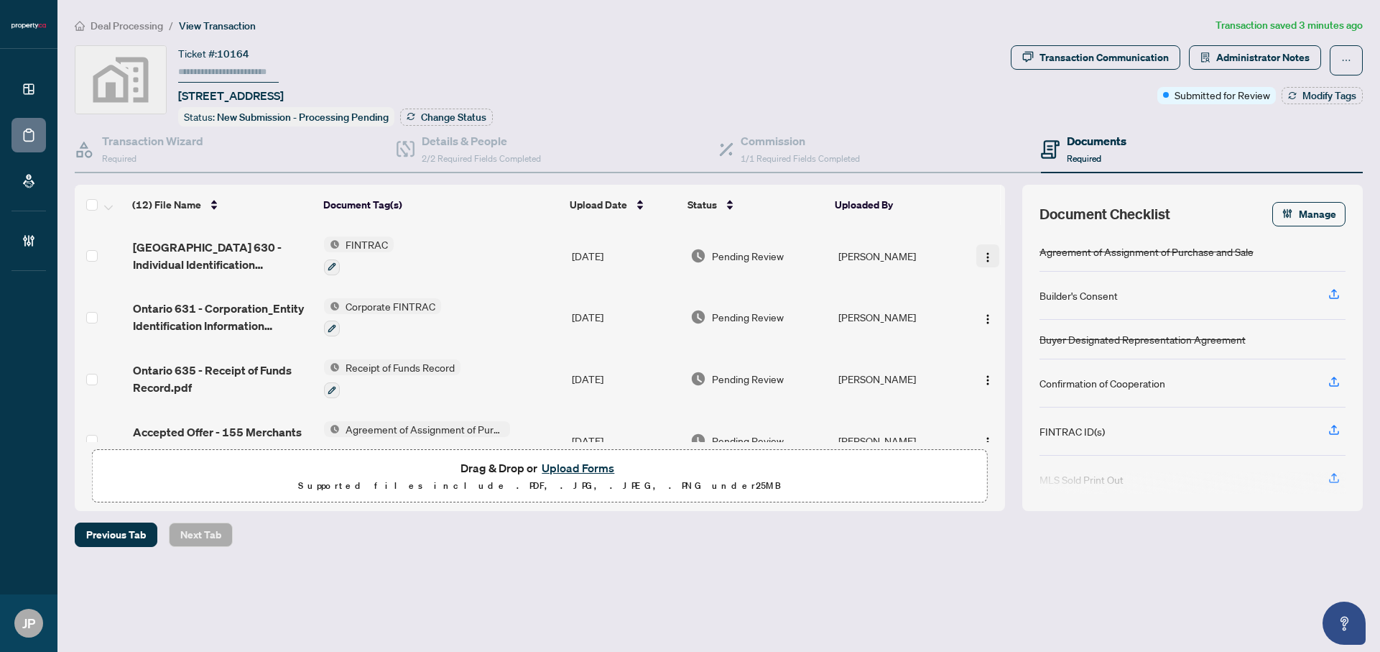
click at [982, 254] on img "button" at bounding box center [987, 256] width 11 height 11
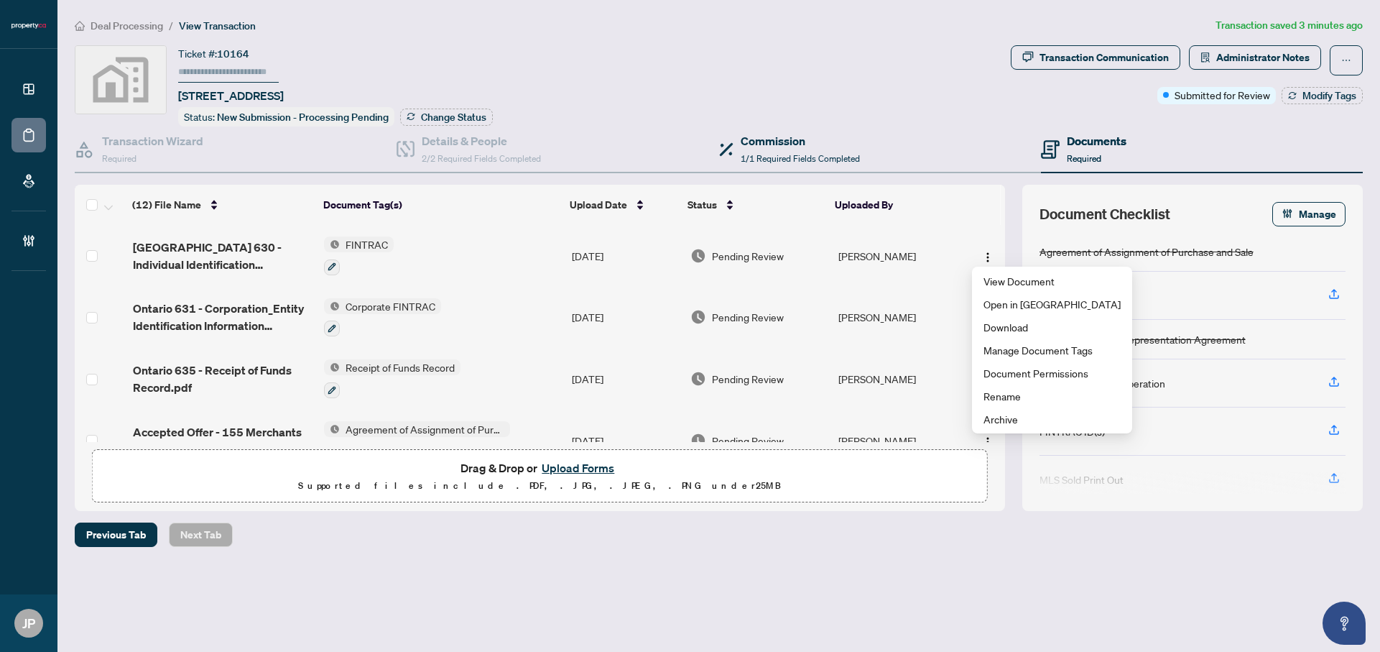
click at [862, 161] on div "Commission 1/1 Required Fields Completed" at bounding box center [880, 149] width 322 height 47
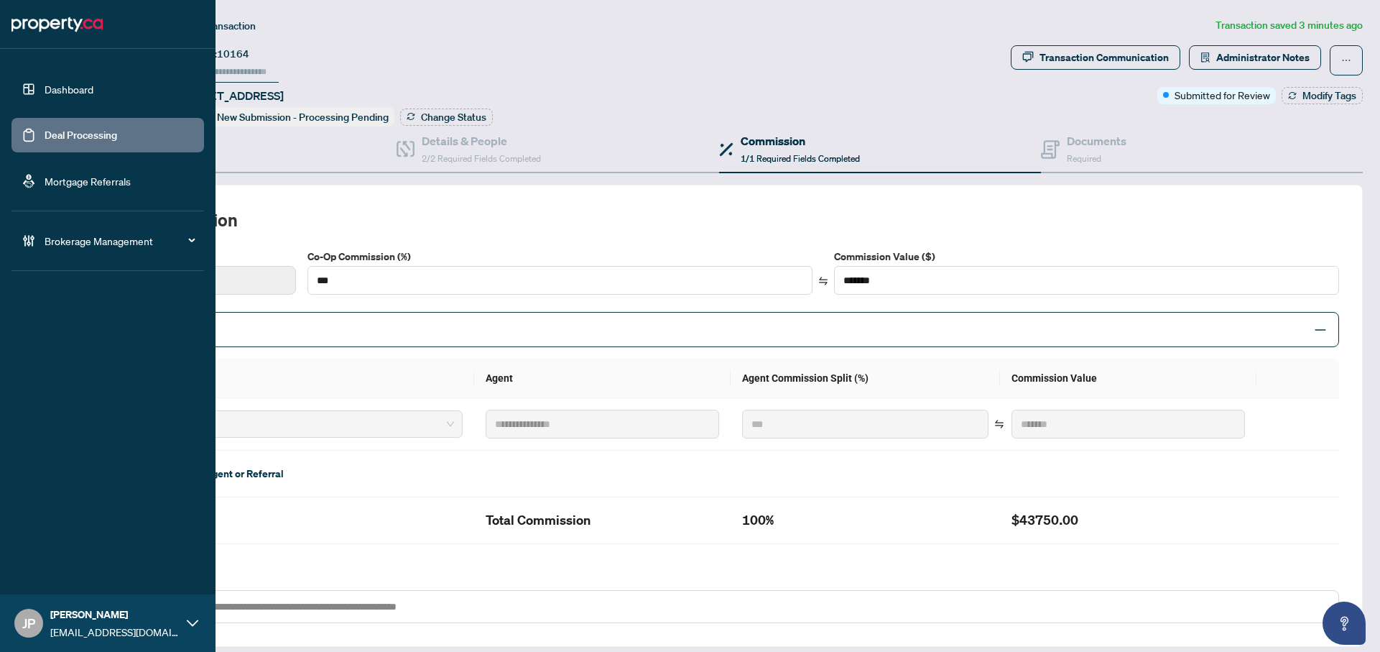
click at [45, 91] on link "Dashboard" at bounding box center [69, 89] width 49 height 13
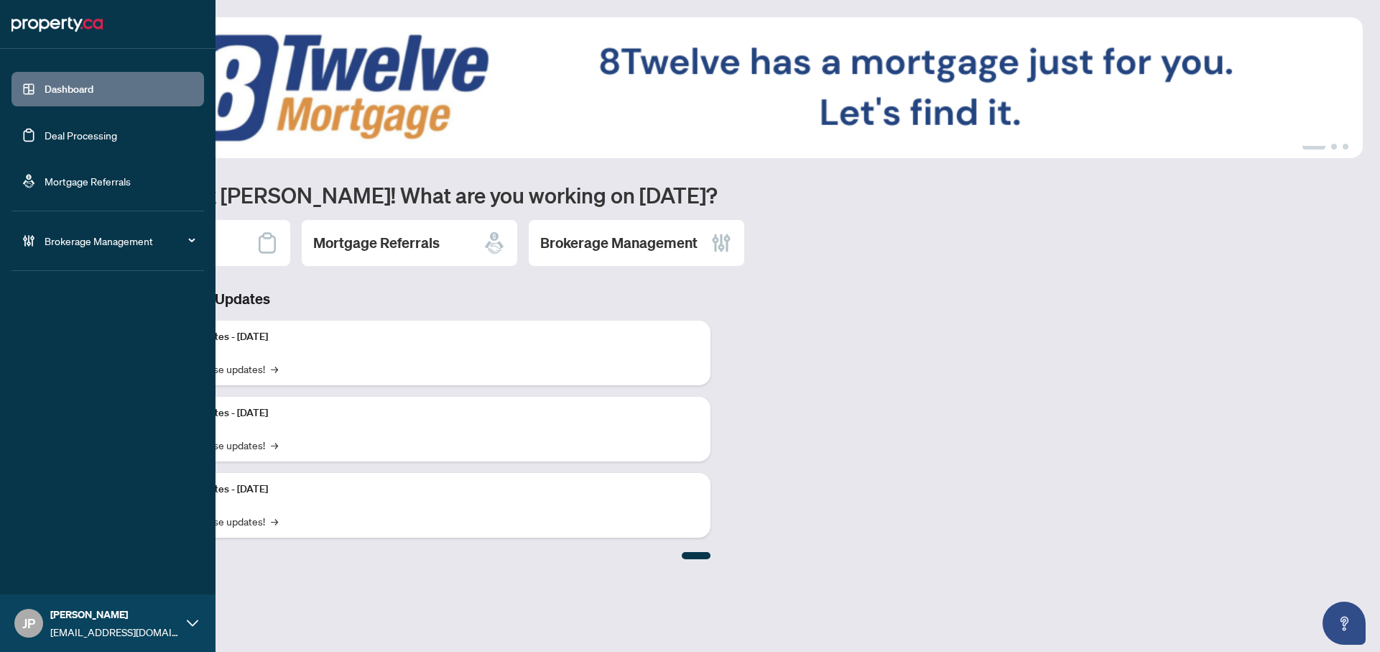
click at [71, 138] on link "Deal Processing" at bounding box center [81, 135] width 73 height 13
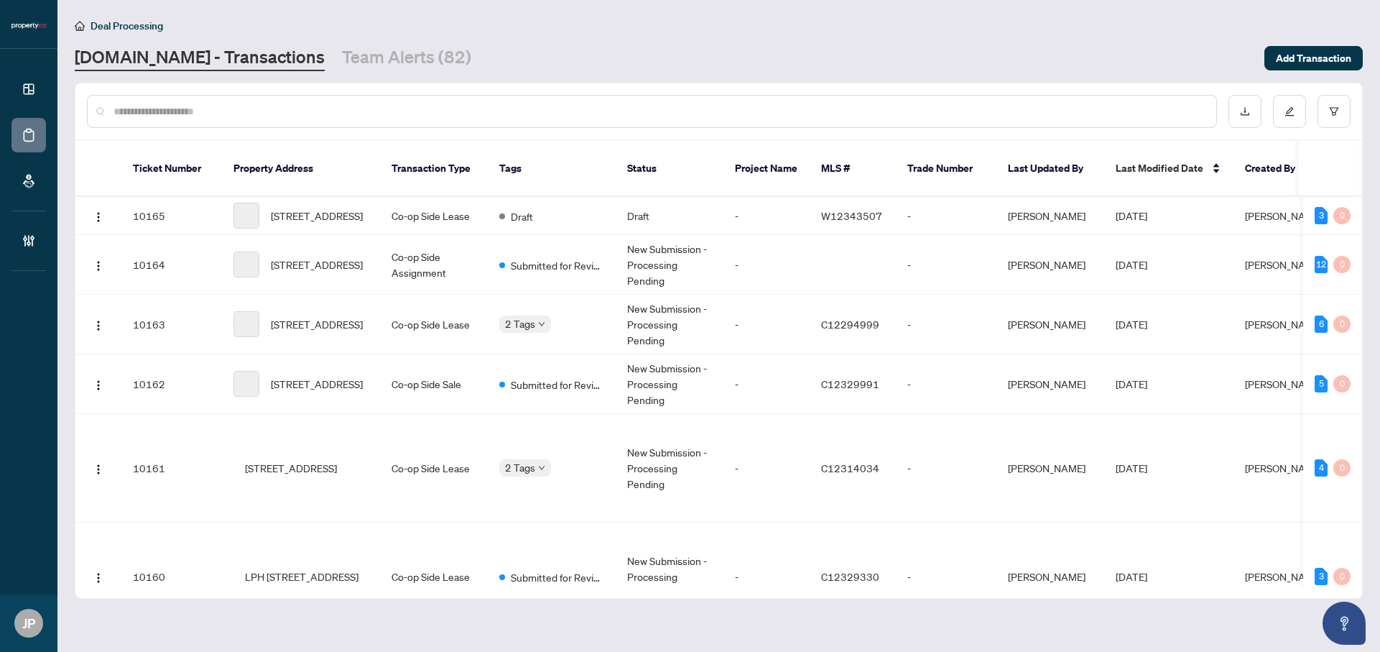
click at [715, 47] on div "[DOMAIN_NAME] - Transactions Team Alerts (82)" at bounding box center [665, 58] width 1181 height 26
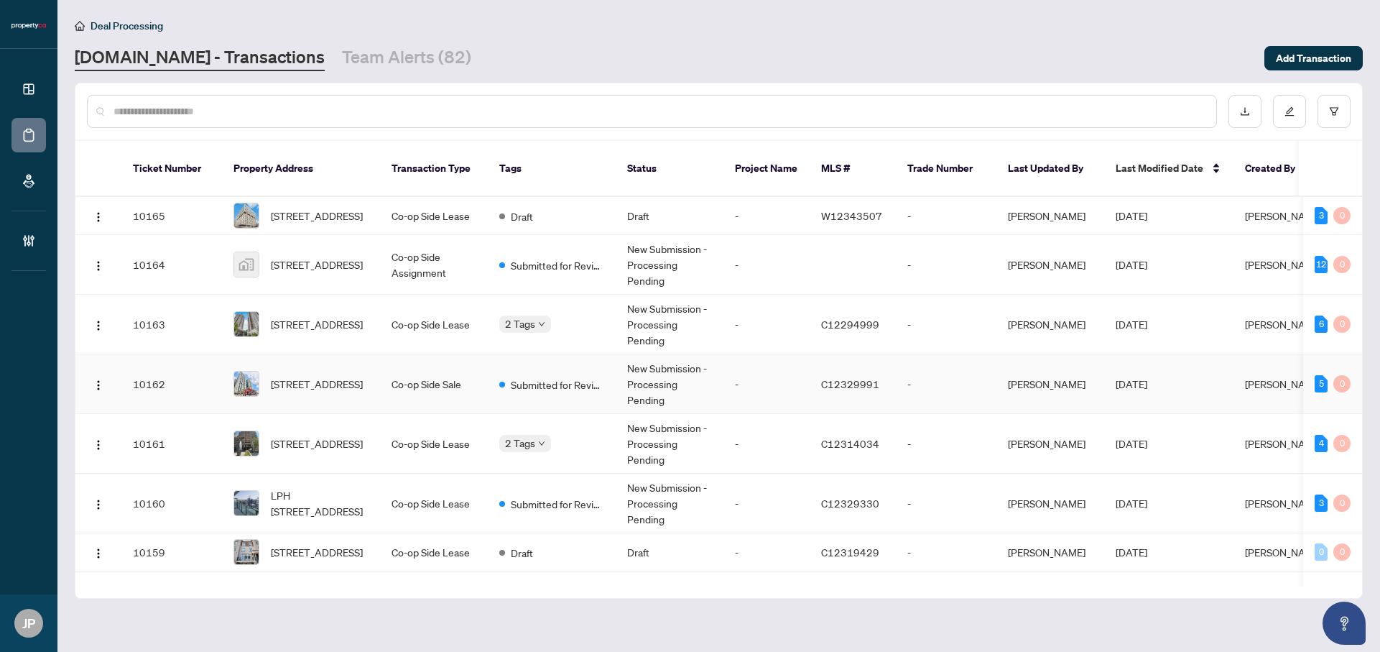
click at [357, 356] on td "[STREET_ADDRESS]" at bounding box center [301, 384] width 158 height 60
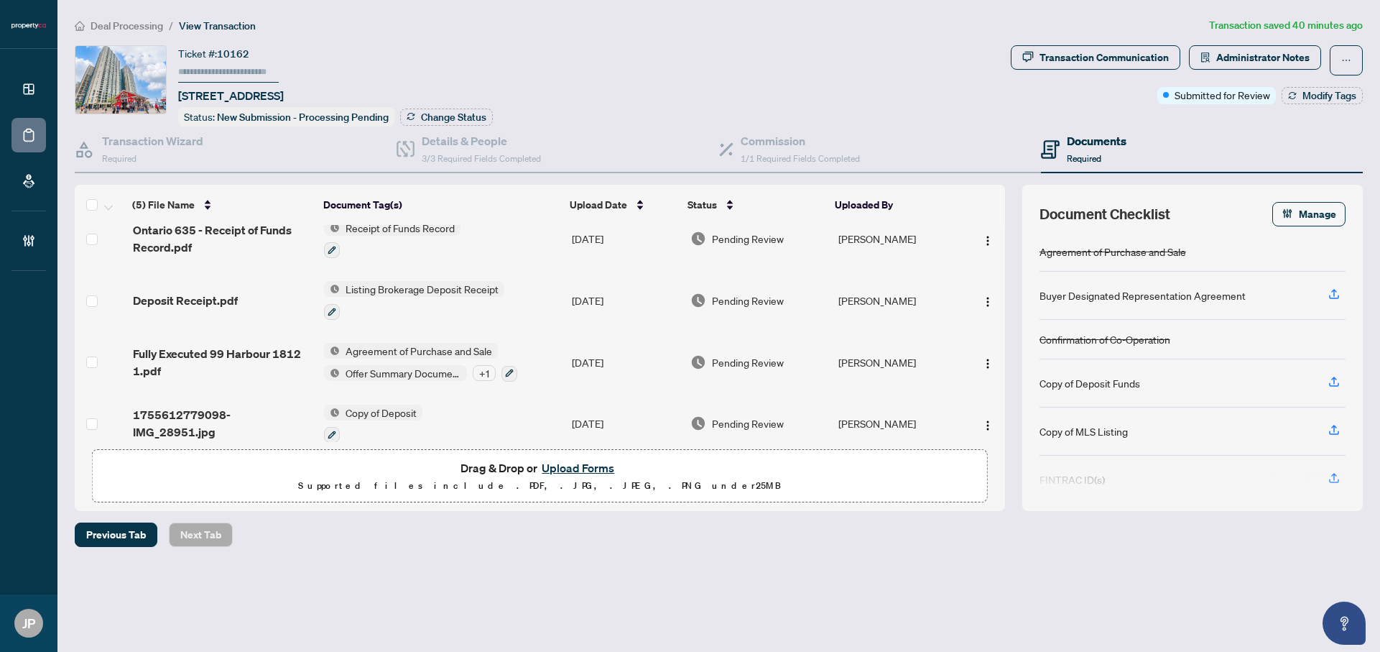
scroll to position [93, 0]
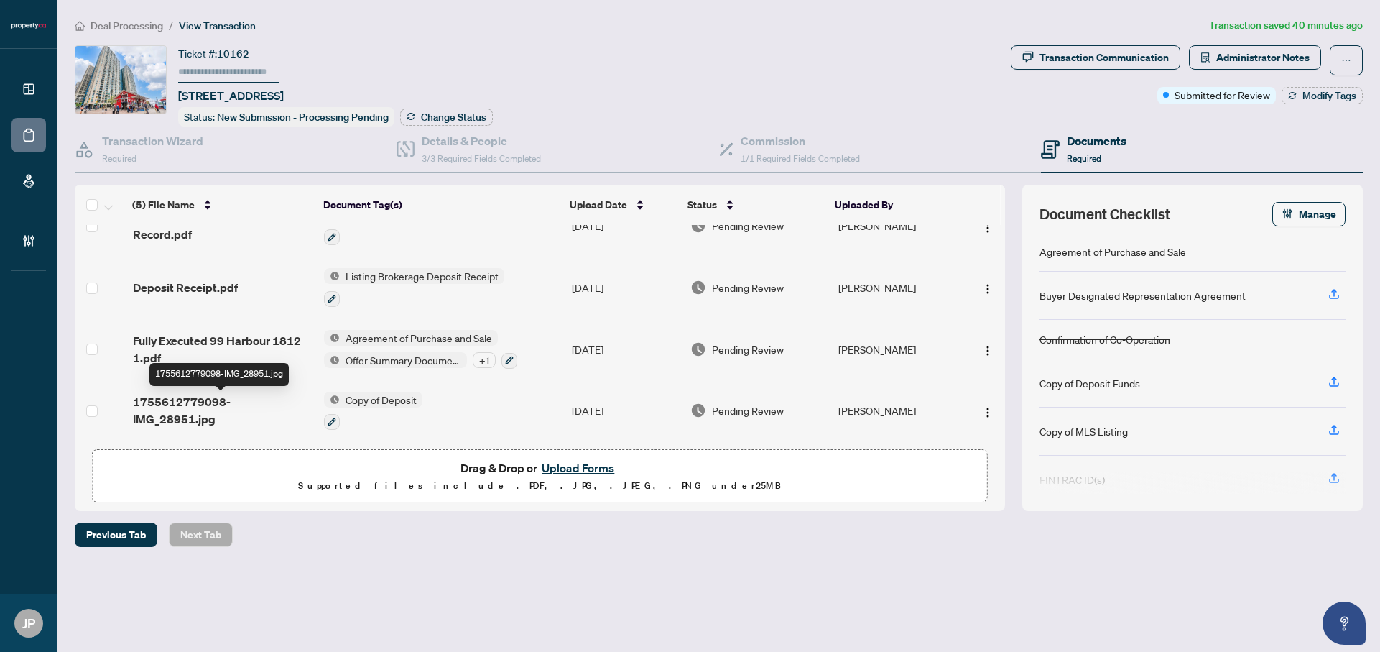
click at [207, 402] on span "1755612779098-IMG_28951.jpg" at bounding box center [223, 410] width 180 height 34
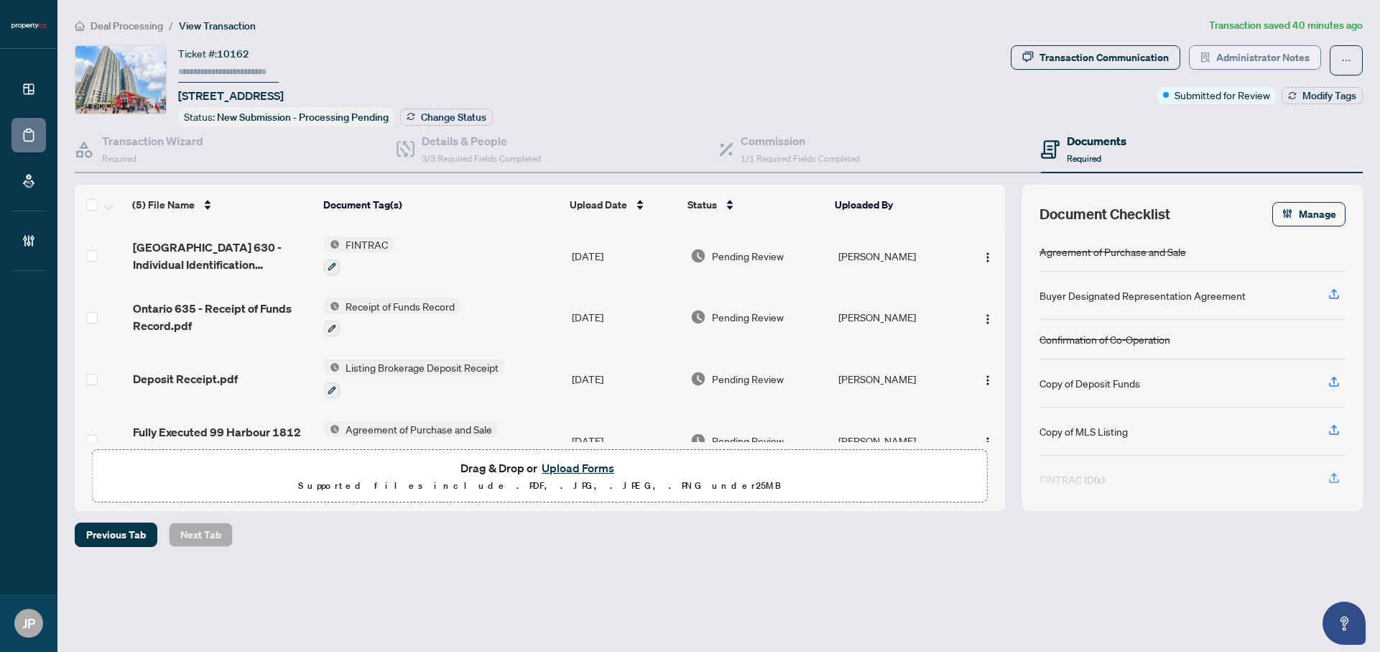
click at [1247, 61] on span "Administrator Notes" at bounding box center [1262, 57] width 93 height 23
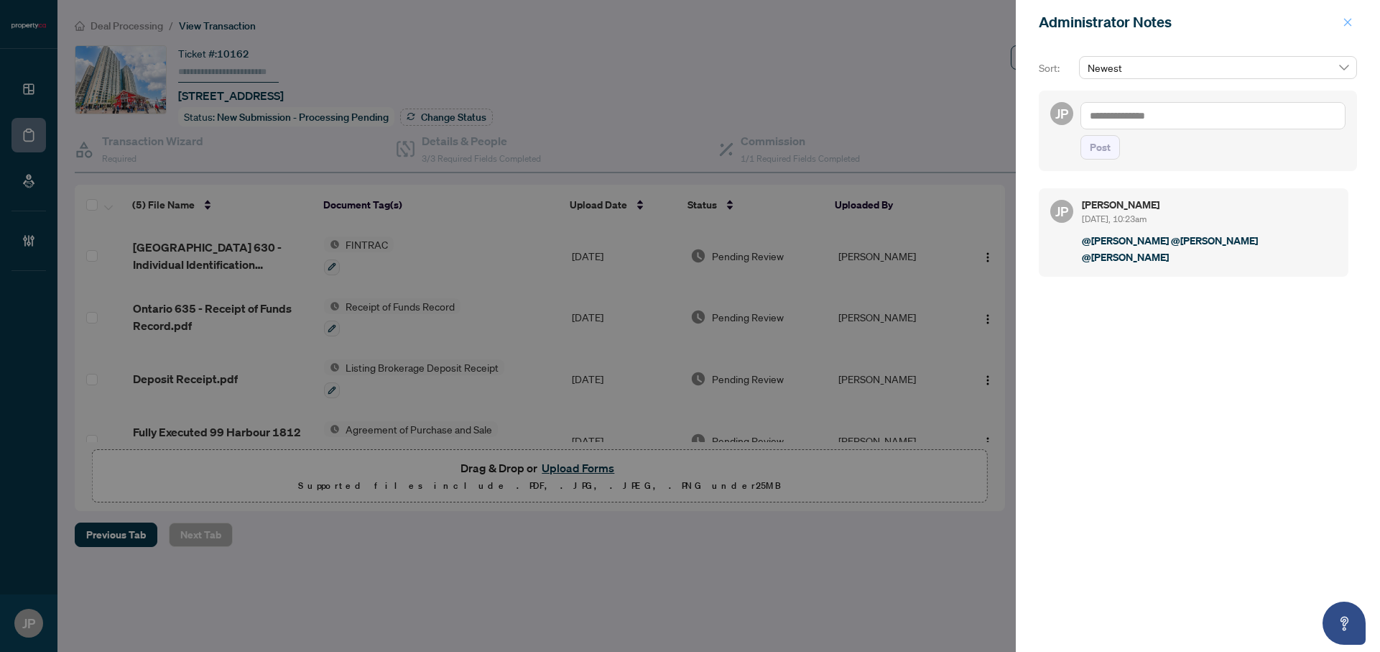
click at [1343, 25] on icon "close" at bounding box center [1348, 22] width 10 height 10
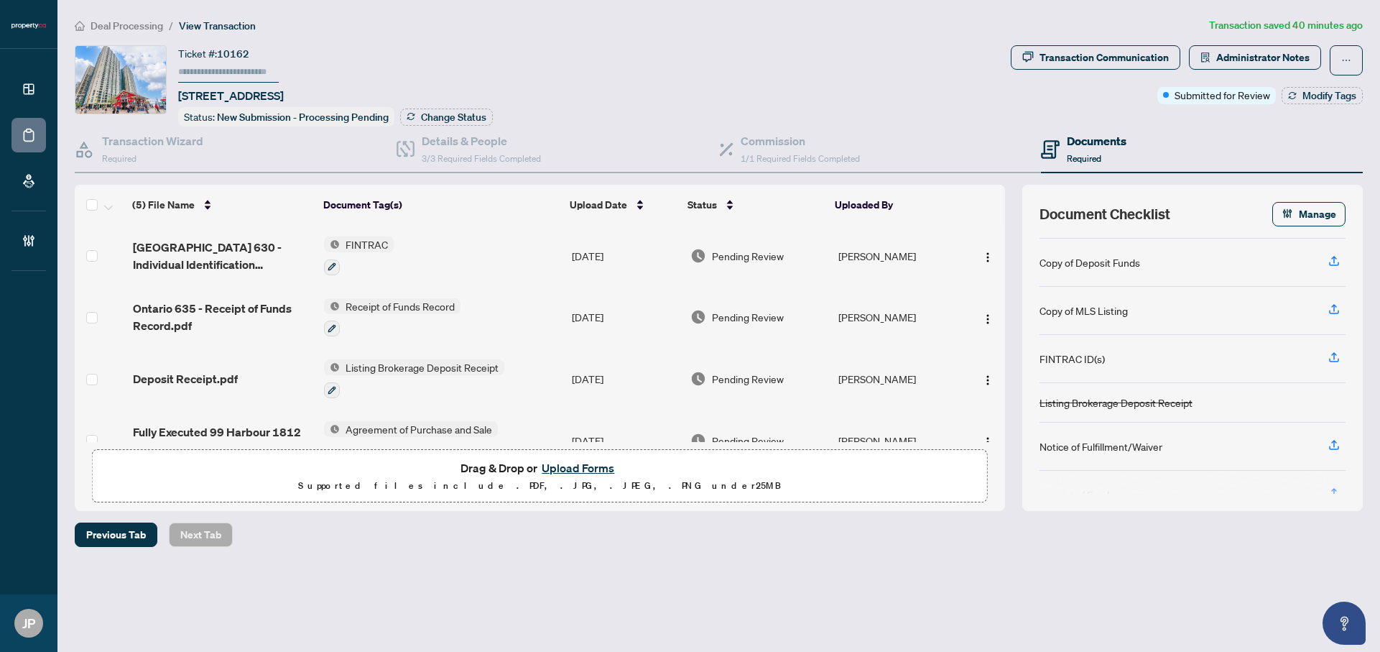
scroll to position [199, 0]
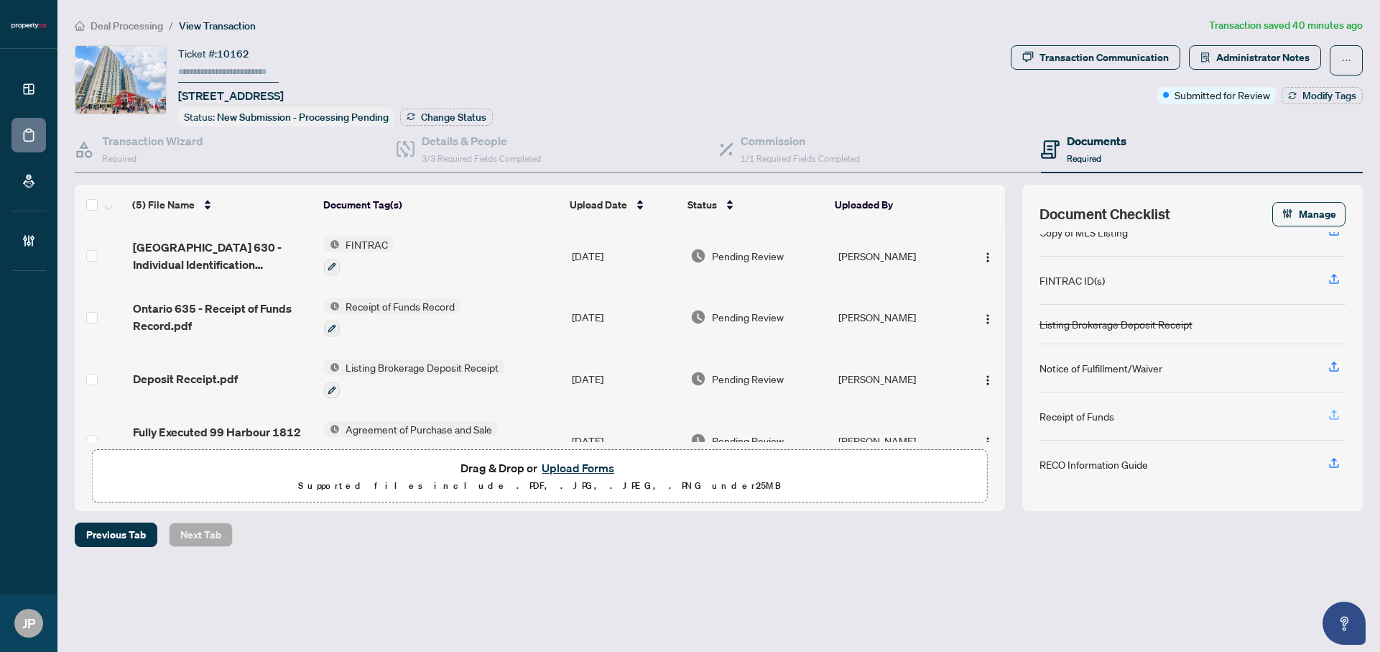
click at [1335, 412] on icon "button" at bounding box center [1333, 414] width 13 height 13
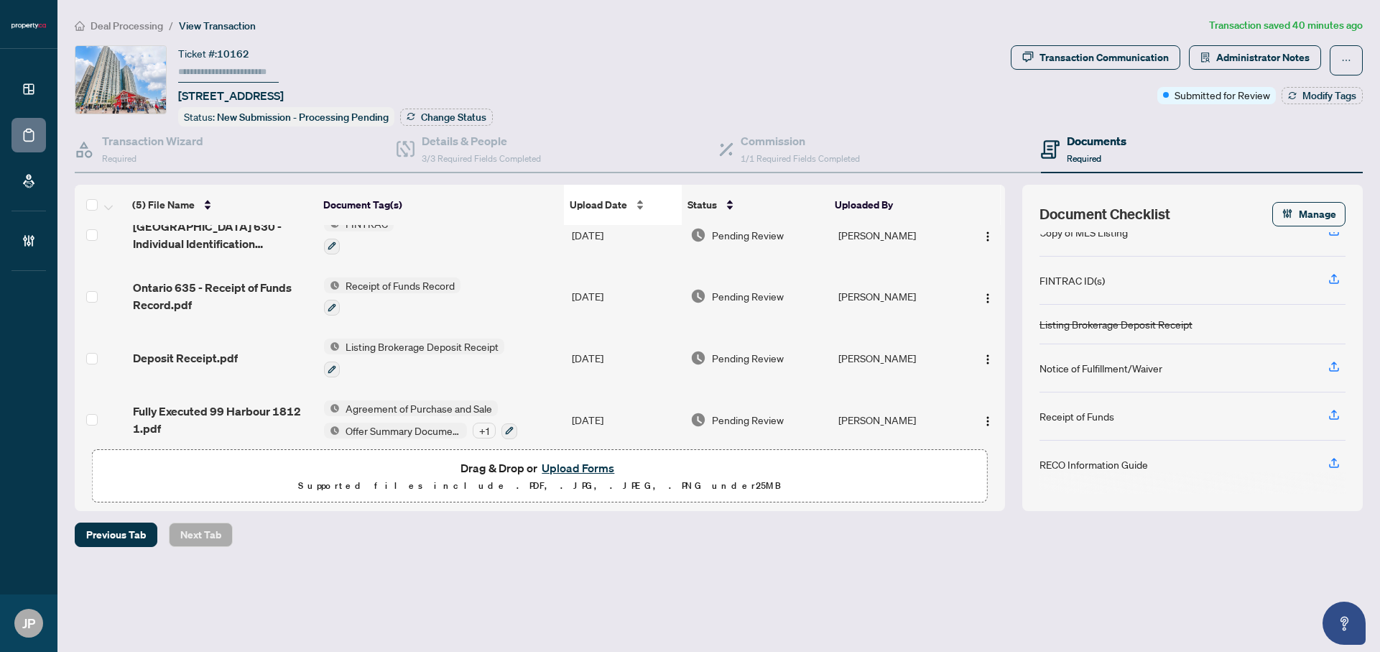
scroll to position [93, 0]
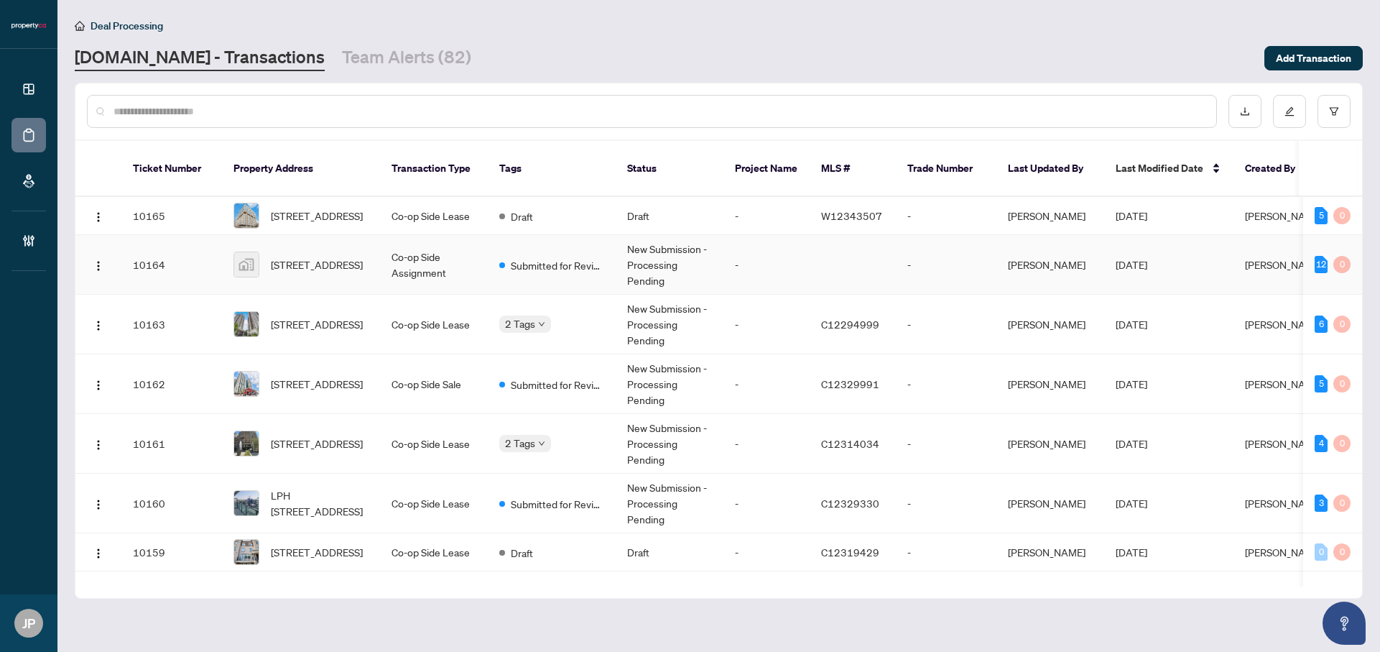
click at [468, 256] on td "Co-op Side Assignment" at bounding box center [434, 265] width 108 height 60
click at [397, 257] on td "Co-op Side Assignment" at bounding box center [434, 265] width 108 height 60
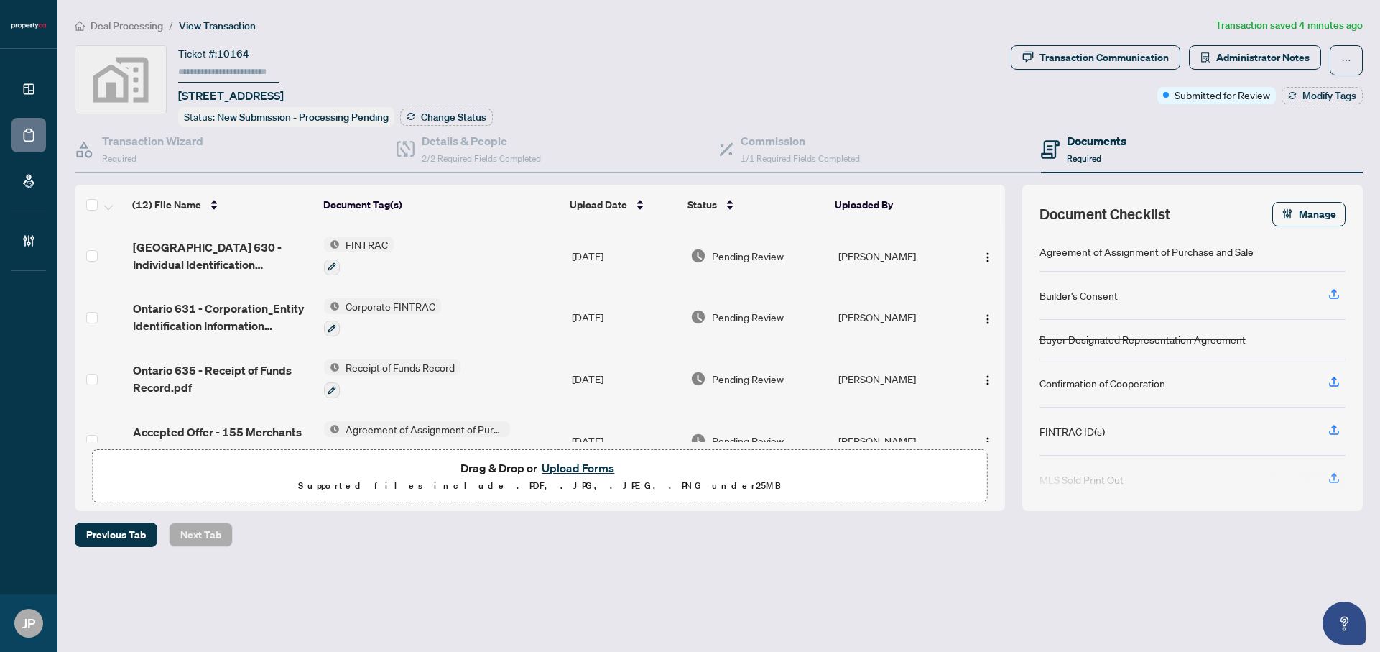
scroll to position [182, 0]
click at [982, 251] on img "button" at bounding box center [987, 256] width 11 height 11
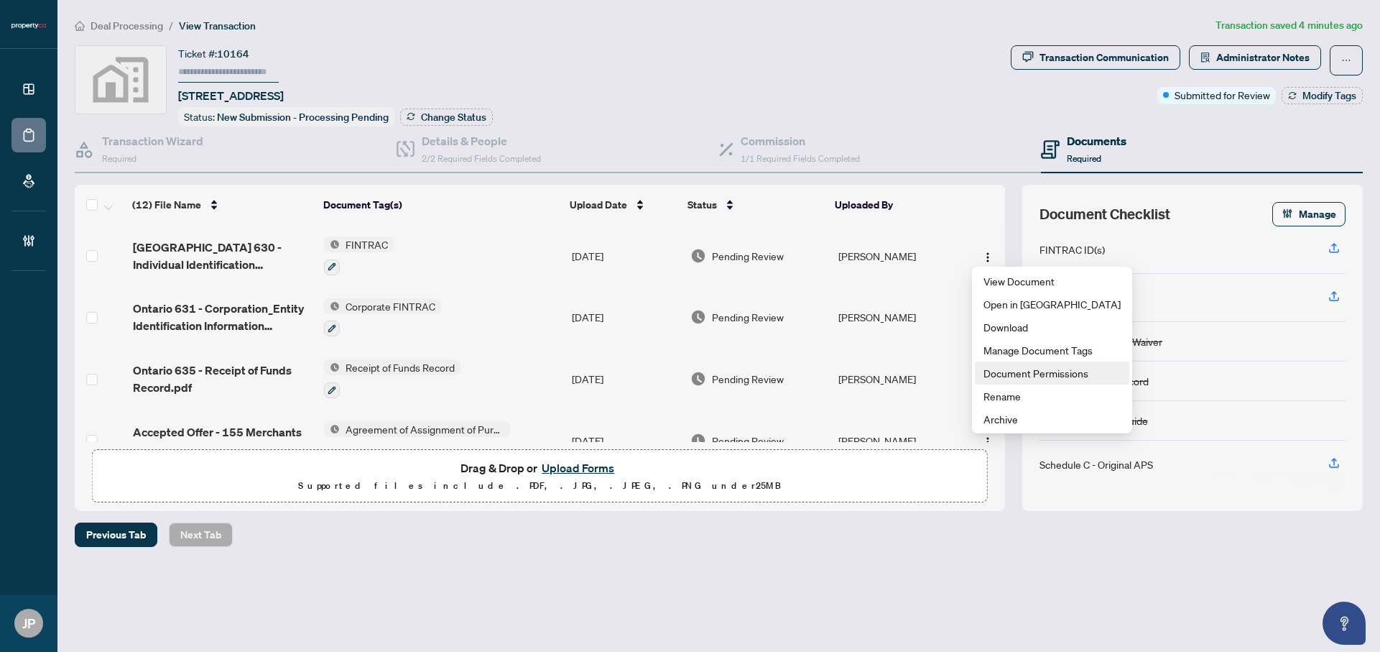
click at [1037, 373] on span "Document Permissions" at bounding box center [1051, 373] width 137 height 16
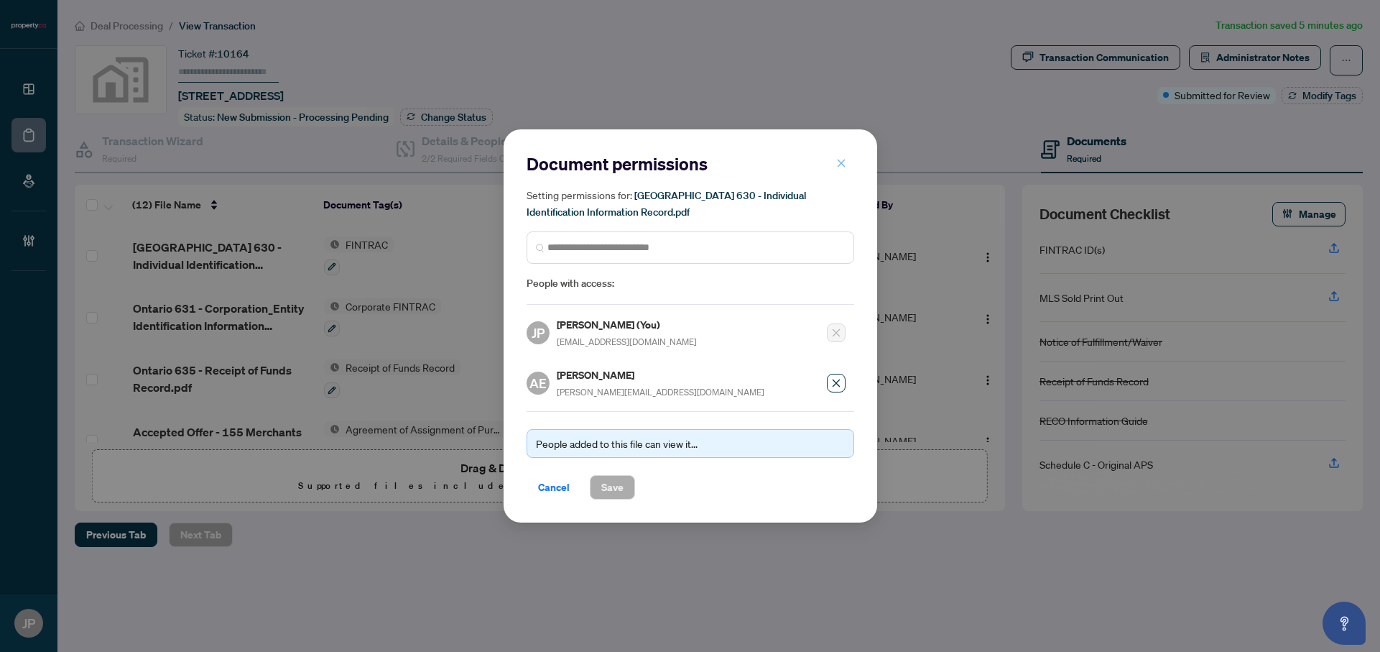
click at [846, 164] on button "button" at bounding box center [841, 163] width 29 height 24
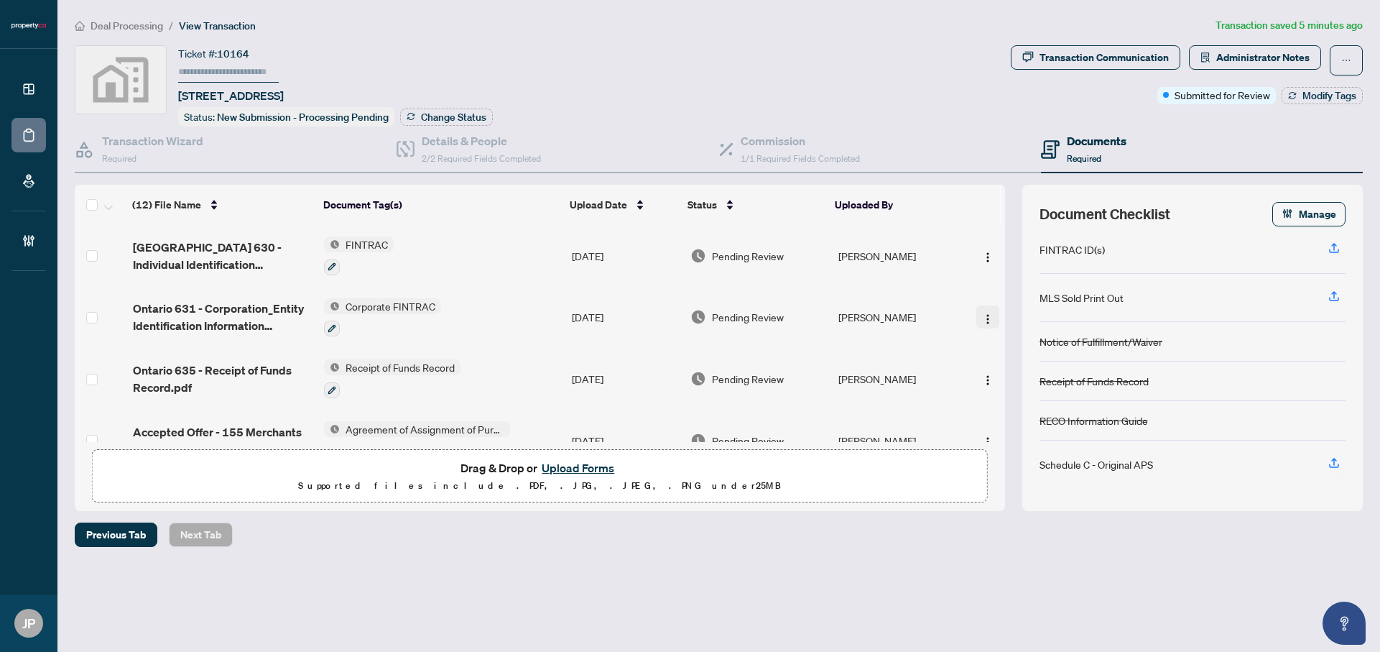
click at [988, 317] on img "button" at bounding box center [987, 318] width 11 height 11
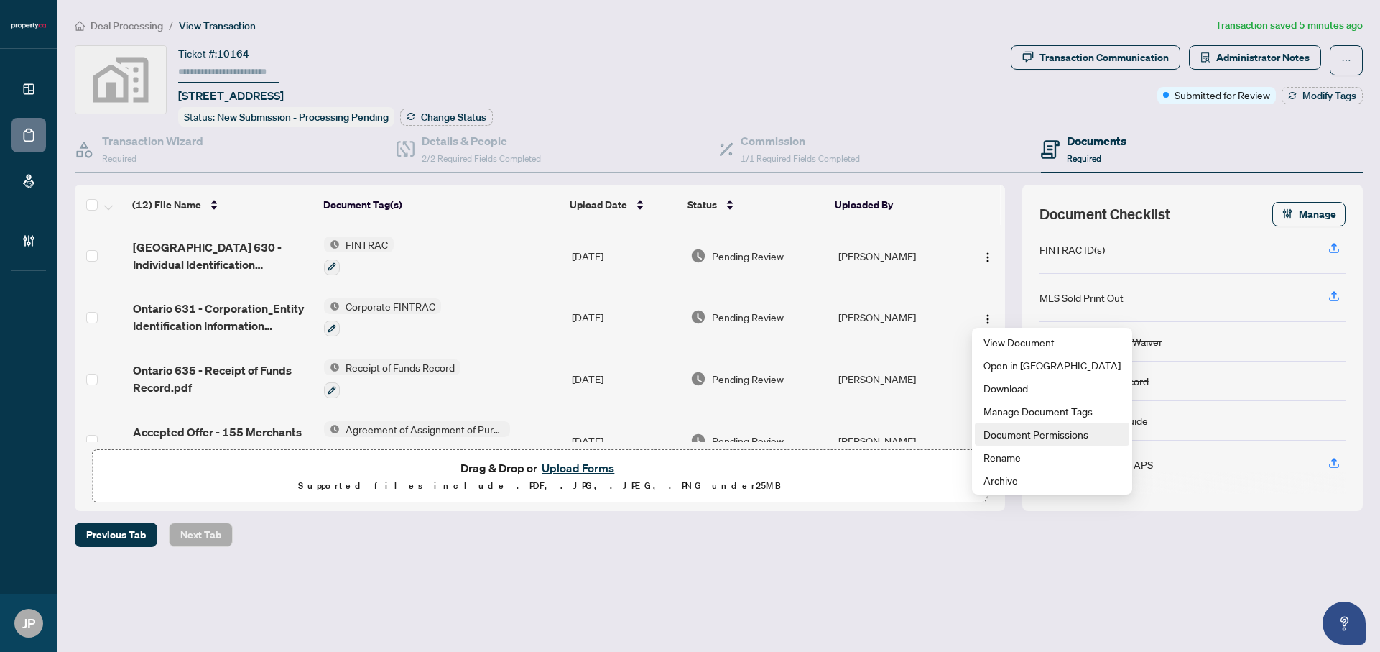
click at [1060, 435] on span "Document Permissions" at bounding box center [1051, 434] width 137 height 16
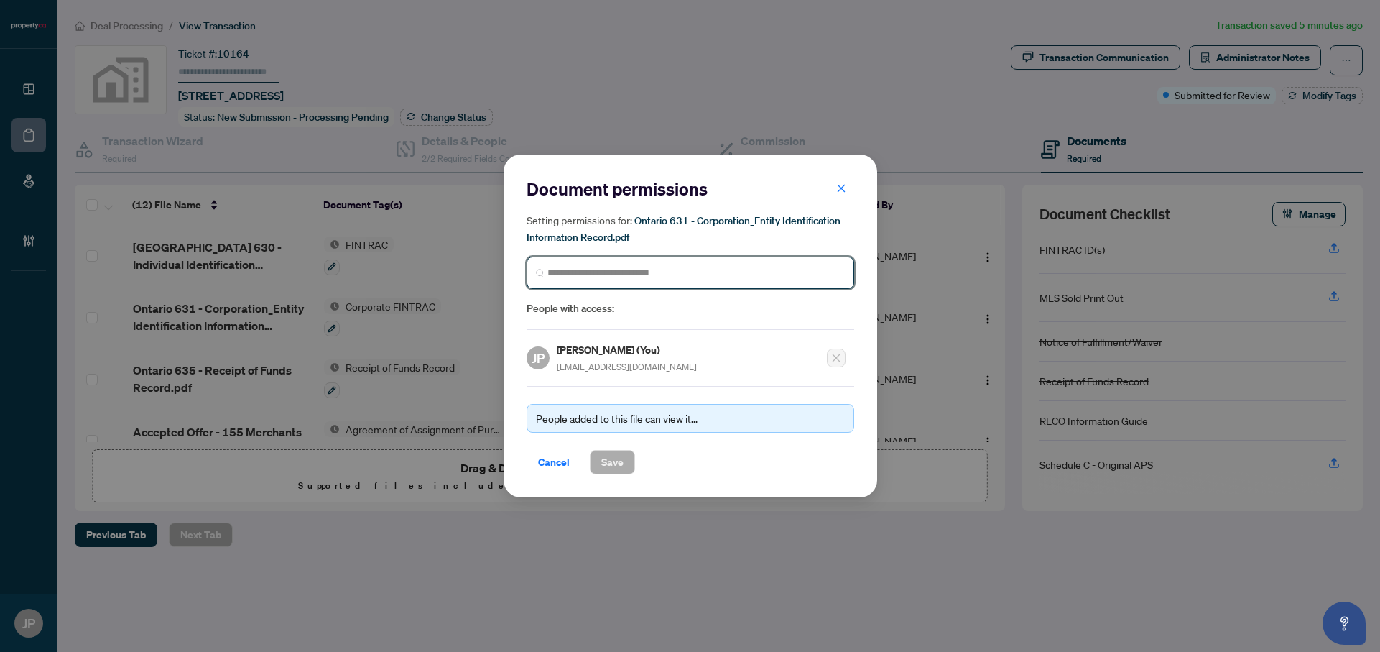
click at [617, 279] on input "search" at bounding box center [695, 272] width 297 height 15
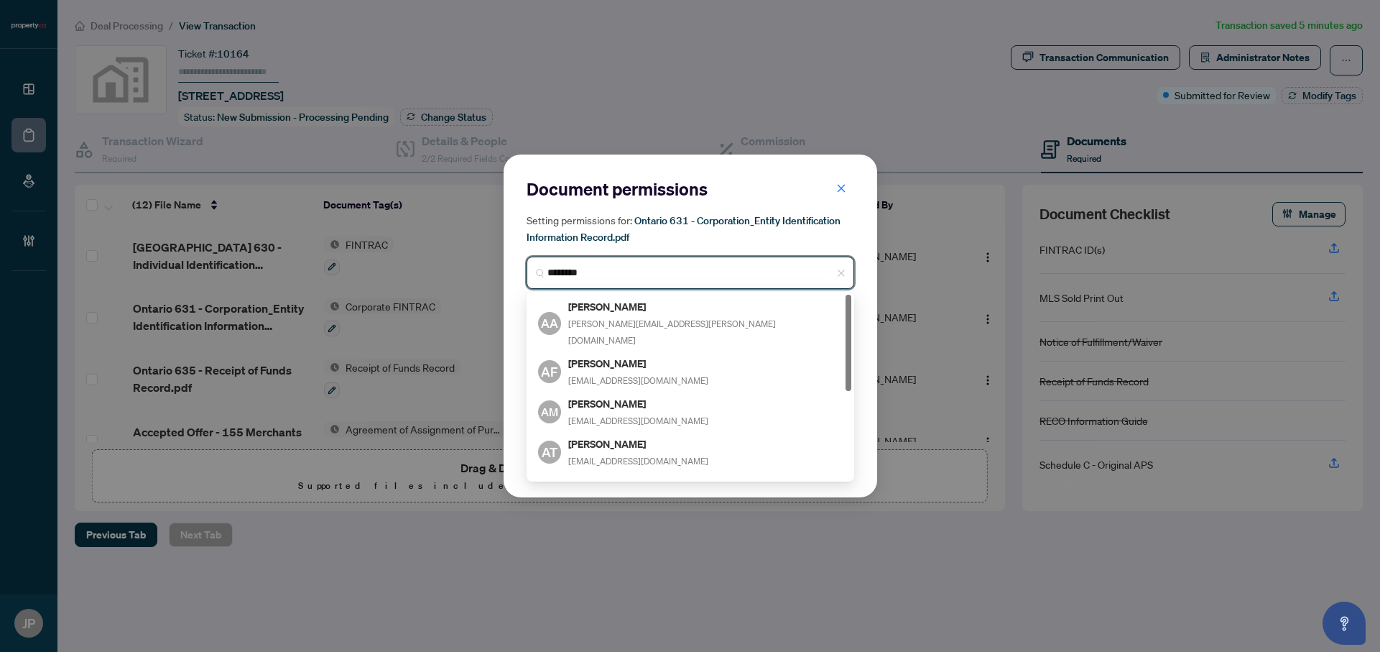
type input "*********"
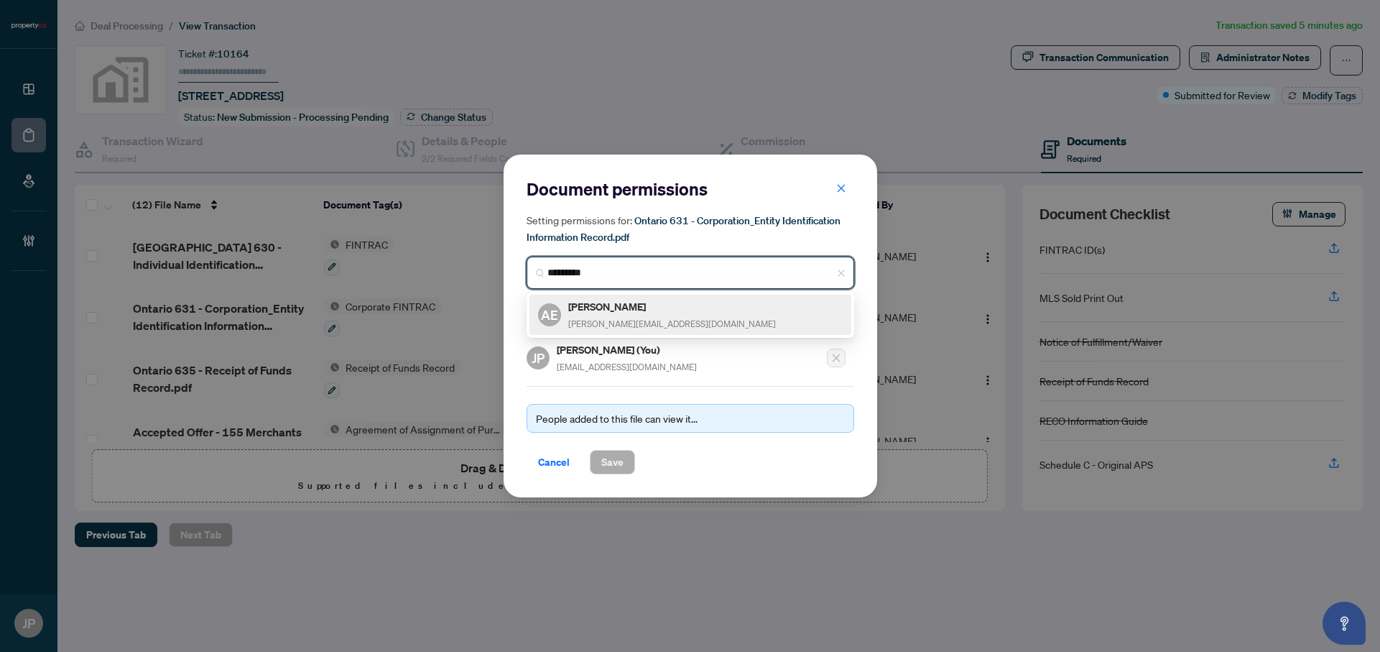
click at [642, 321] on span "[PERSON_NAME][EMAIL_ADDRESS][DOMAIN_NAME]" at bounding box center [672, 323] width 208 height 11
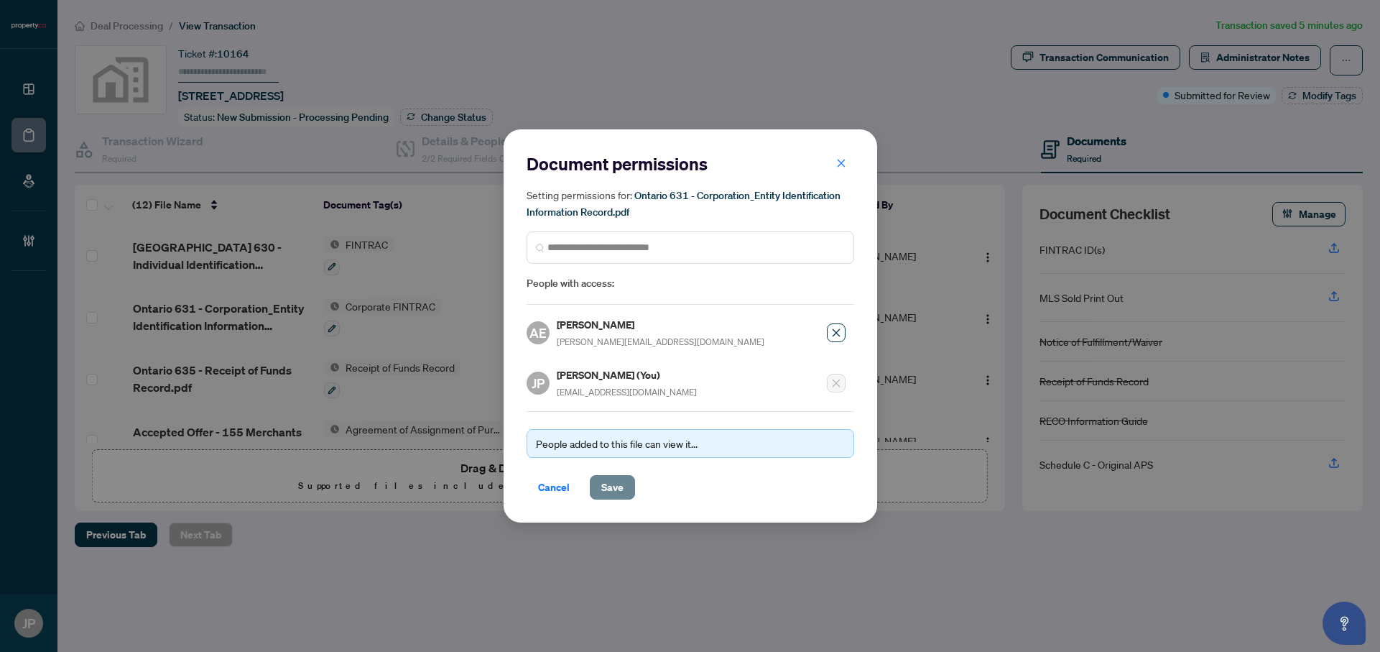
click at [618, 491] on span "Save" at bounding box center [612, 487] width 22 height 23
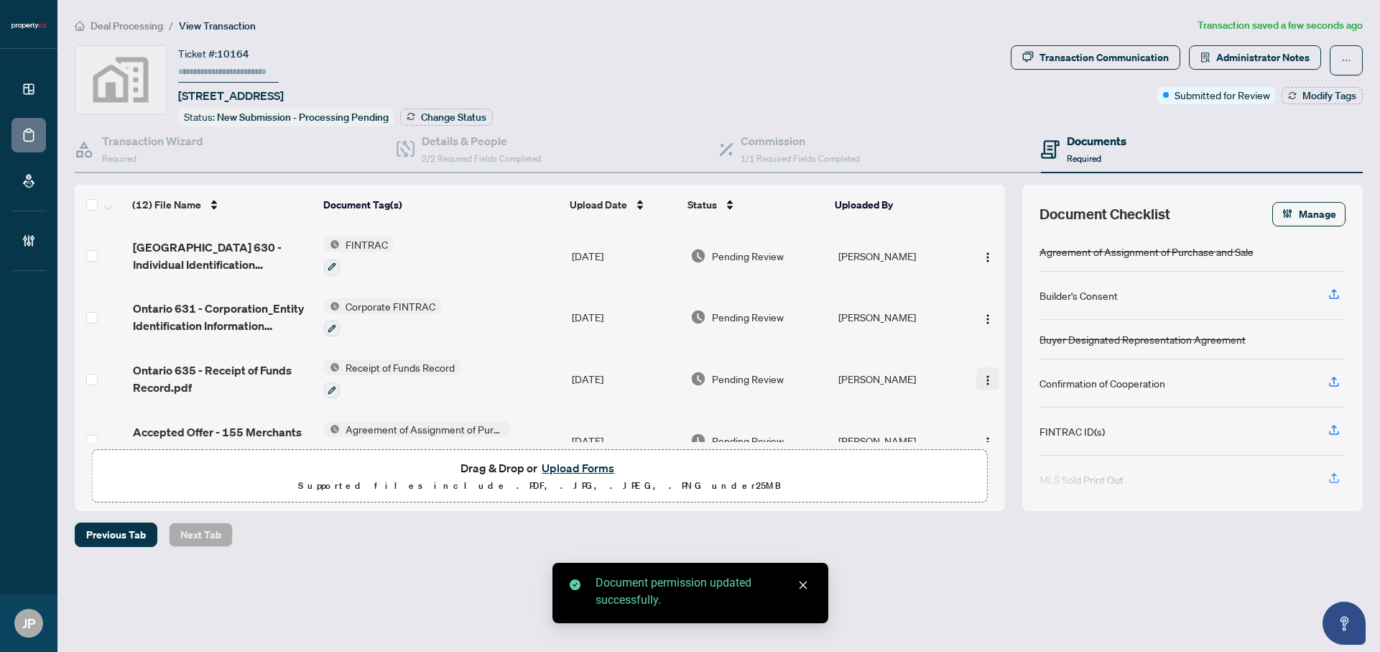
click at [982, 374] on img "button" at bounding box center [987, 379] width 11 height 11
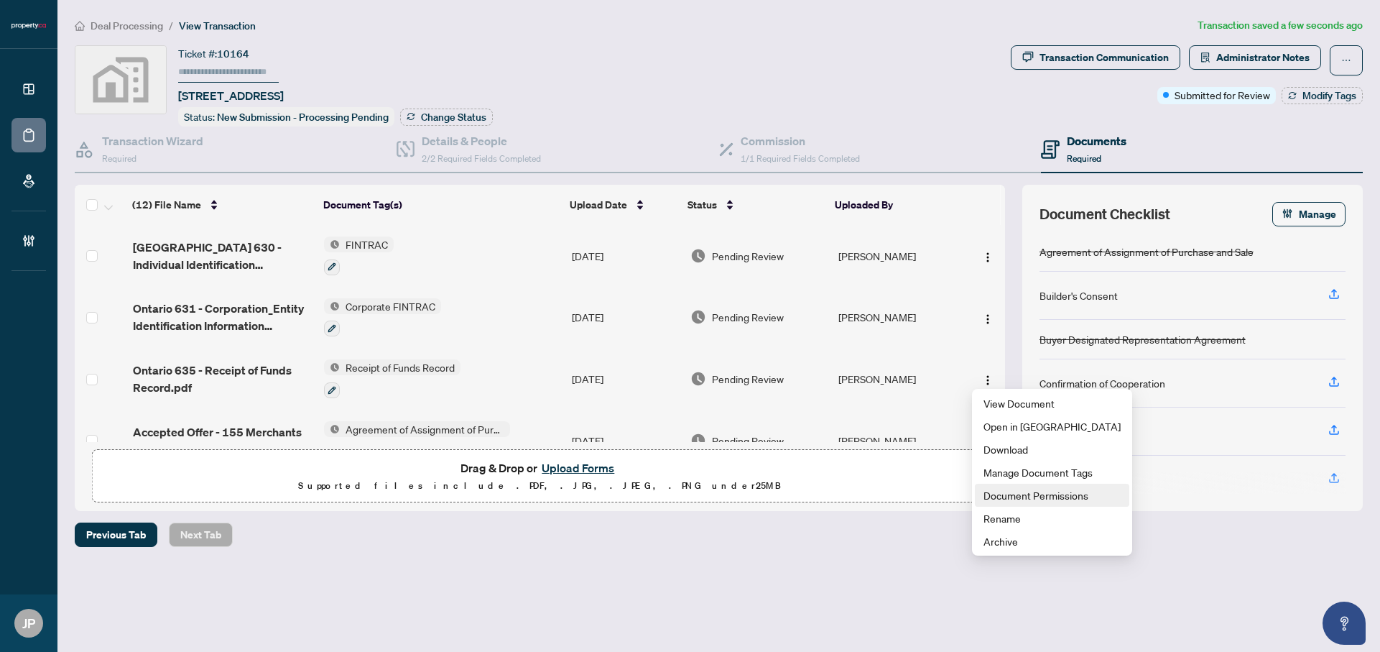
click at [1017, 494] on span "Document Permissions" at bounding box center [1051, 495] width 137 height 16
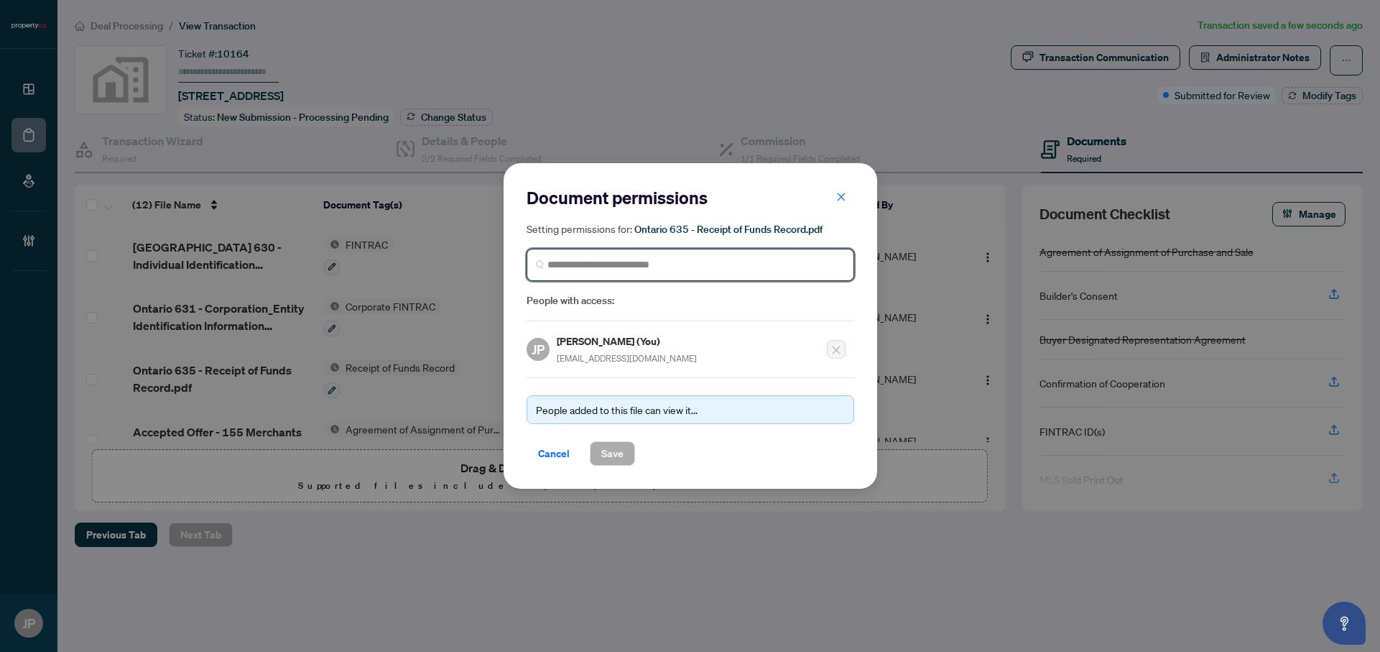
click at [706, 266] on input "search" at bounding box center [695, 264] width 297 height 15
type input "*********"
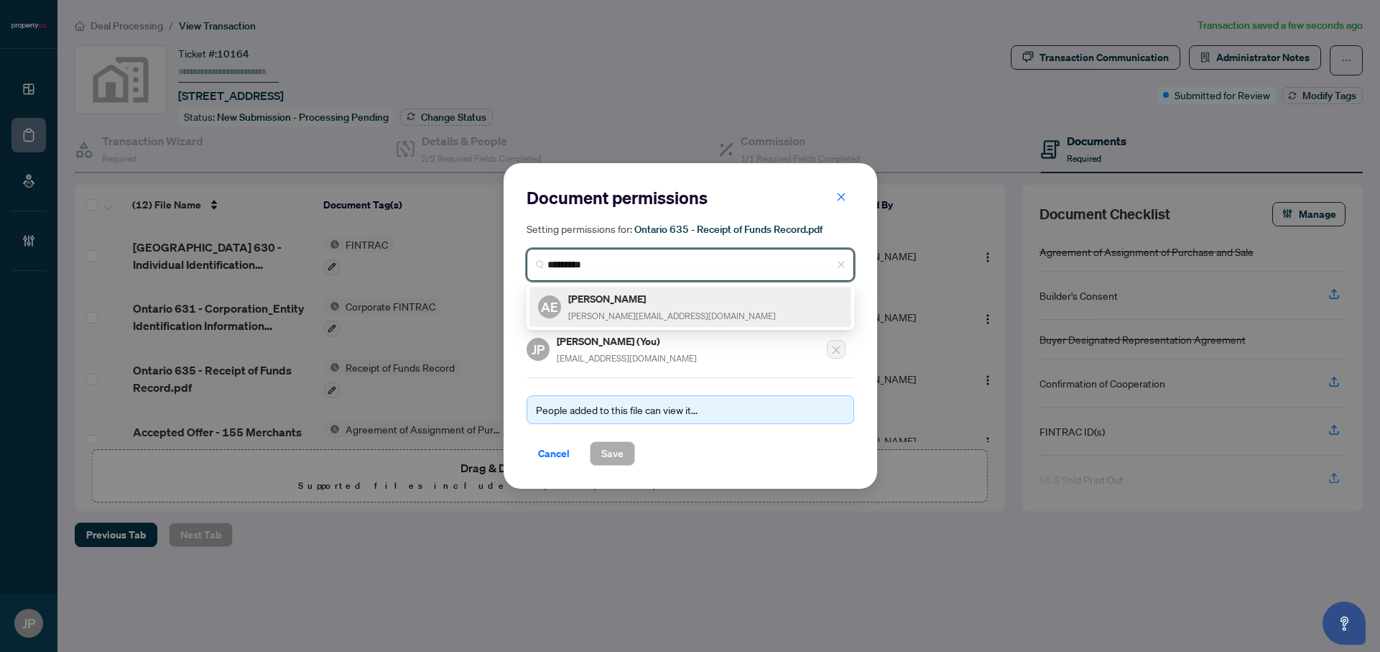
click at [679, 302] on div "AE Alexander Evans alexander@condos.ca" at bounding box center [690, 306] width 305 height 33
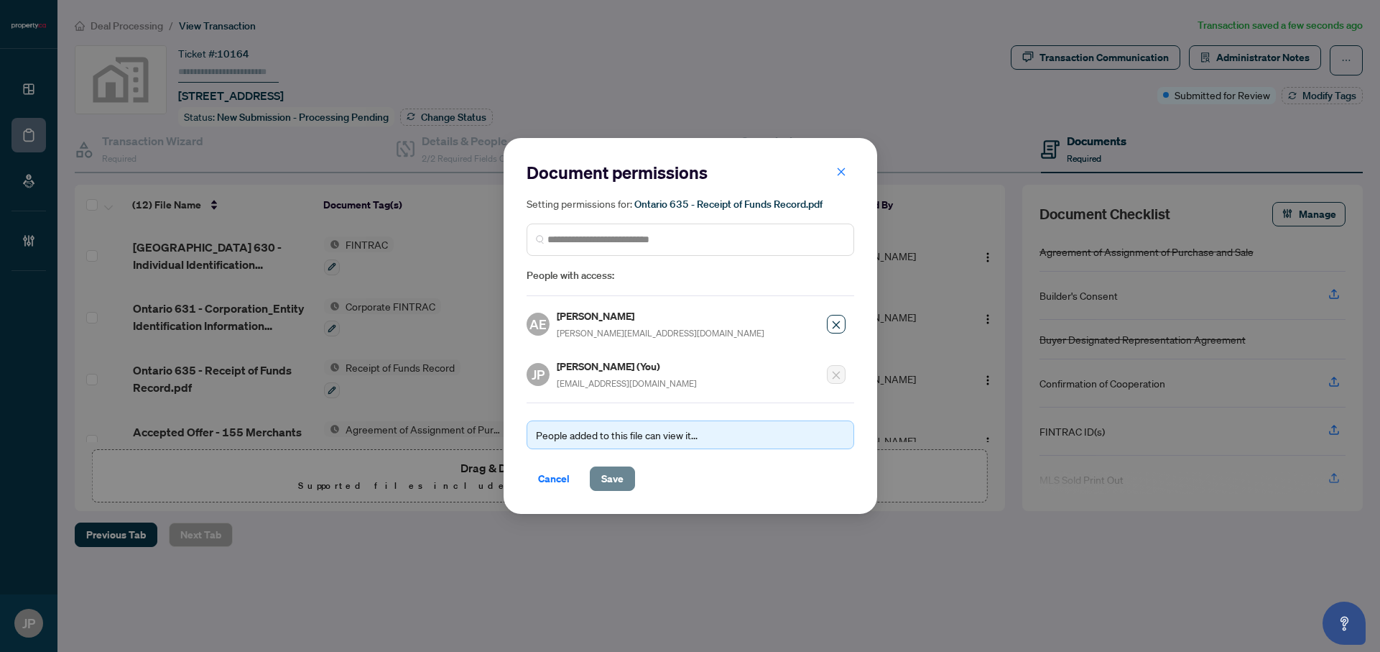
click at [612, 480] on span "Save" at bounding box center [612, 478] width 22 height 23
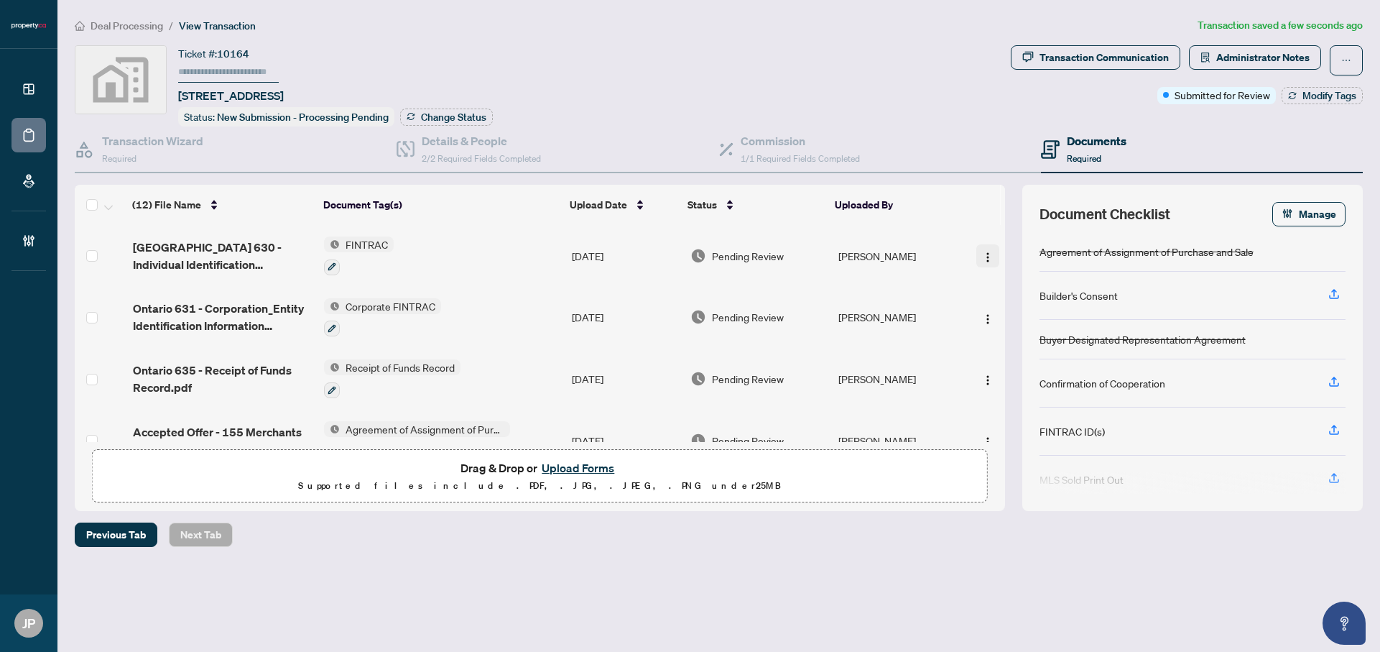
click at [985, 248] on span "button" at bounding box center [987, 256] width 11 height 16
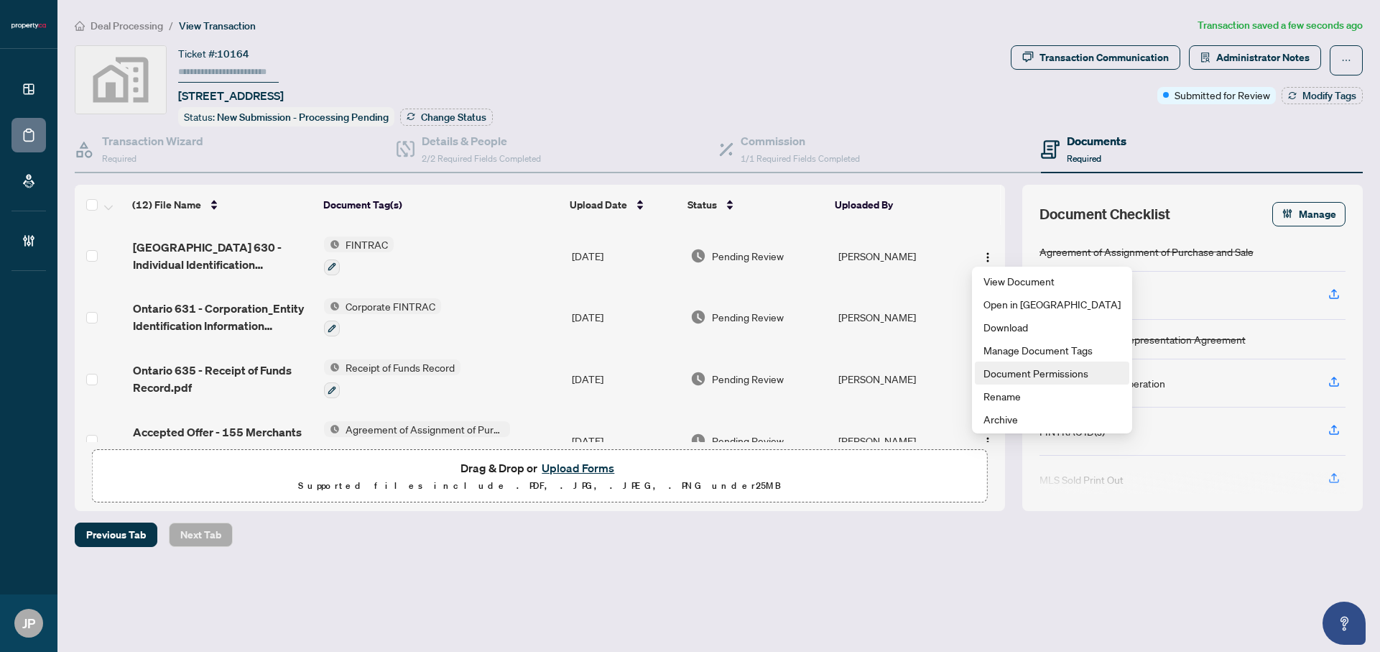
click at [1008, 372] on span "Document Permissions" at bounding box center [1051, 373] width 137 height 16
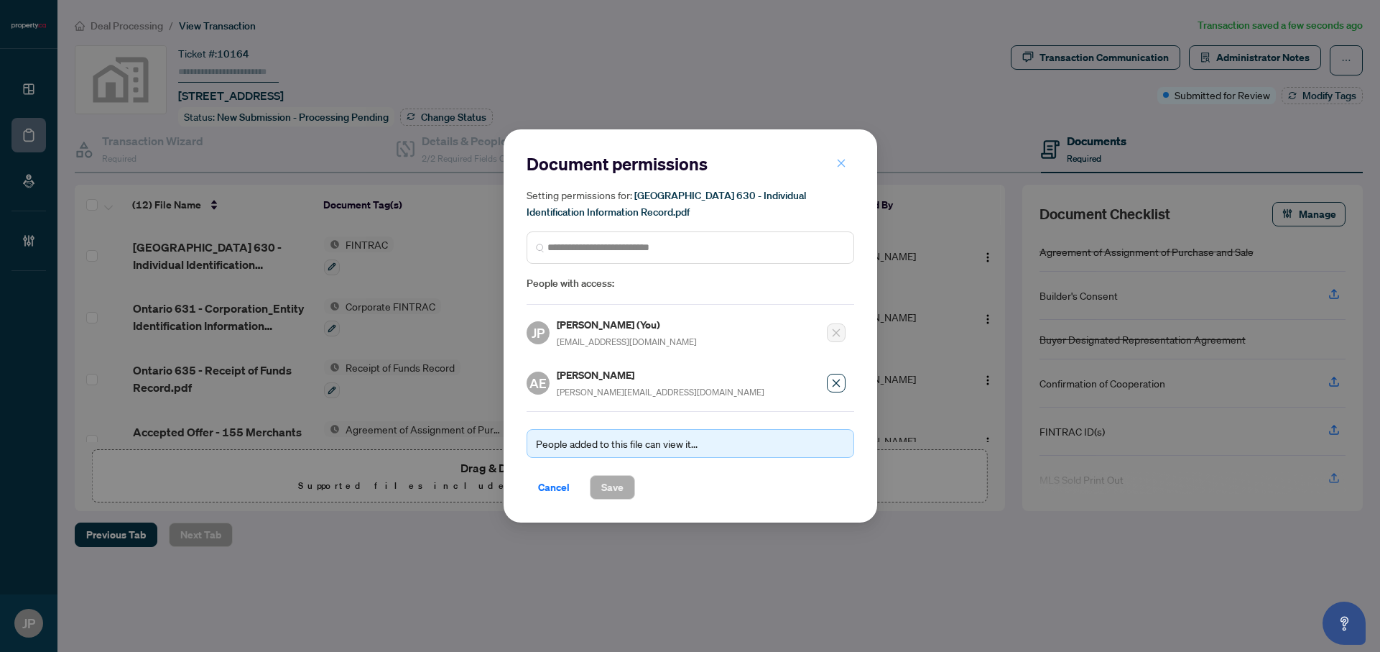
click at [839, 167] on icon "close" at bounding box center [841, 163] width 8 height 8
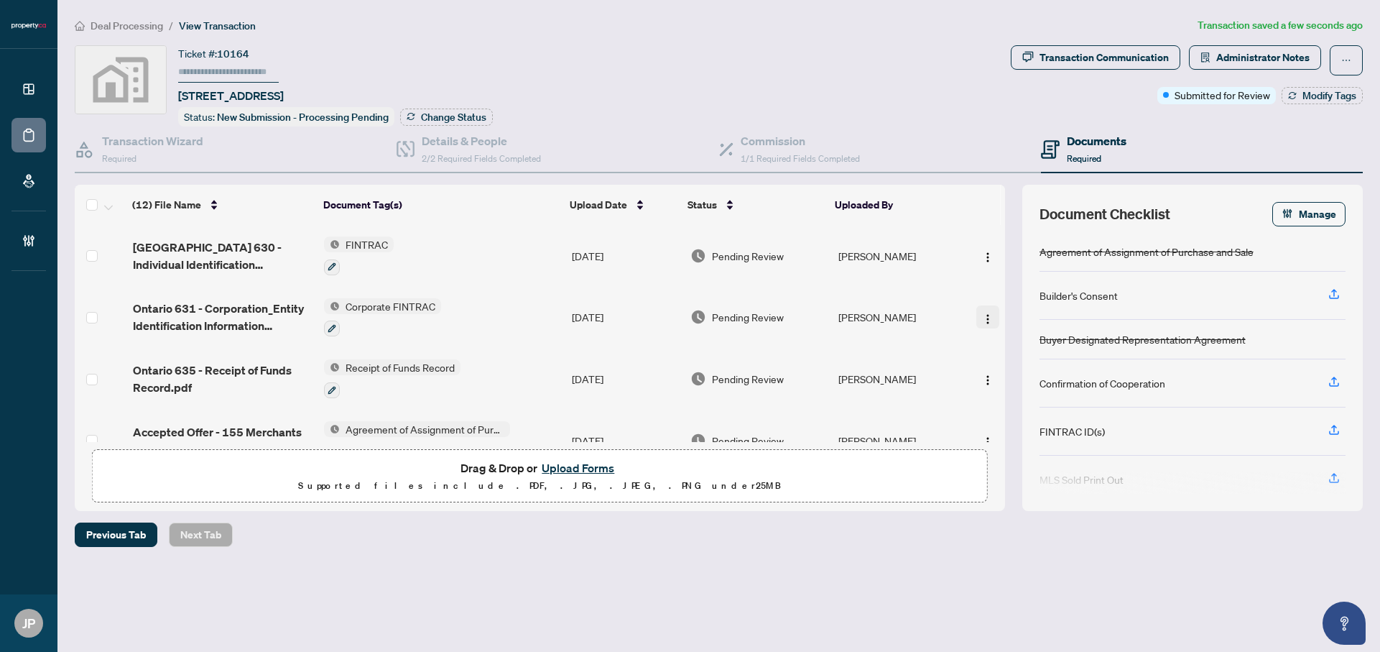
click at [982, 317] on img "button" at bounding box center [987, 318] width 11 height 11
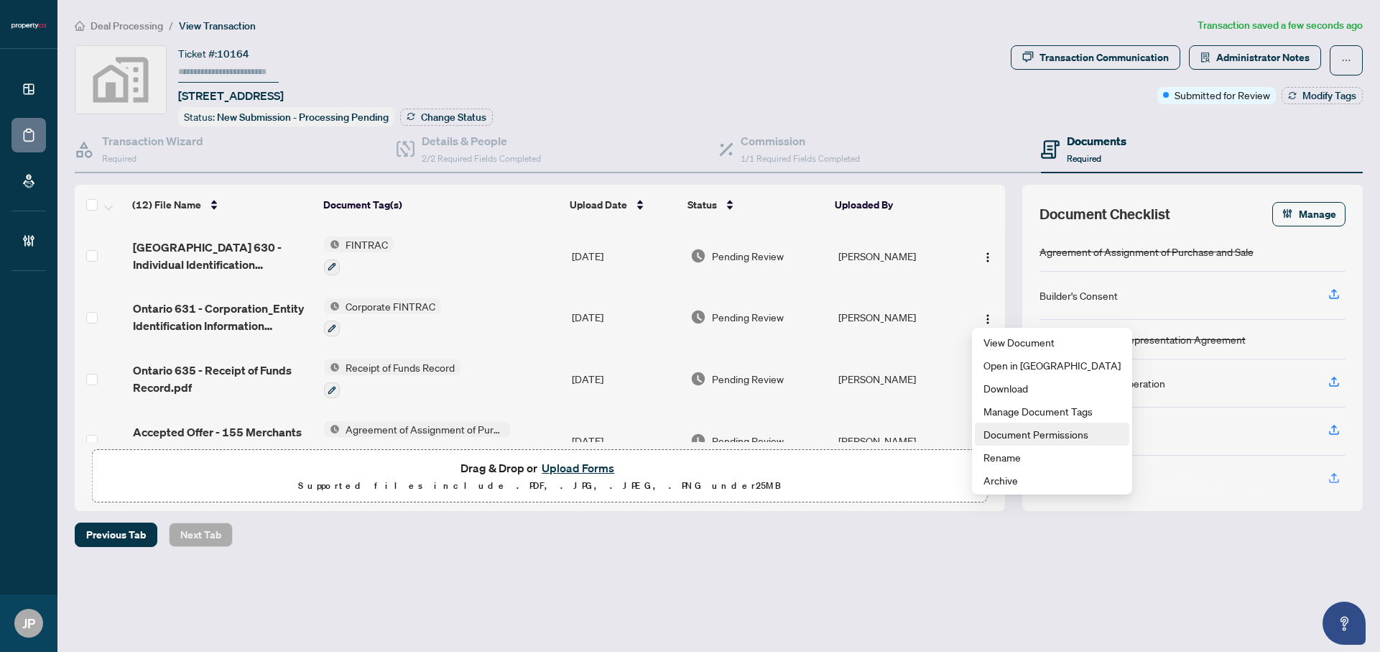
click at [995, 430] on span "Document Permissions" at bounding box center [1051, 434] width 137 height 16
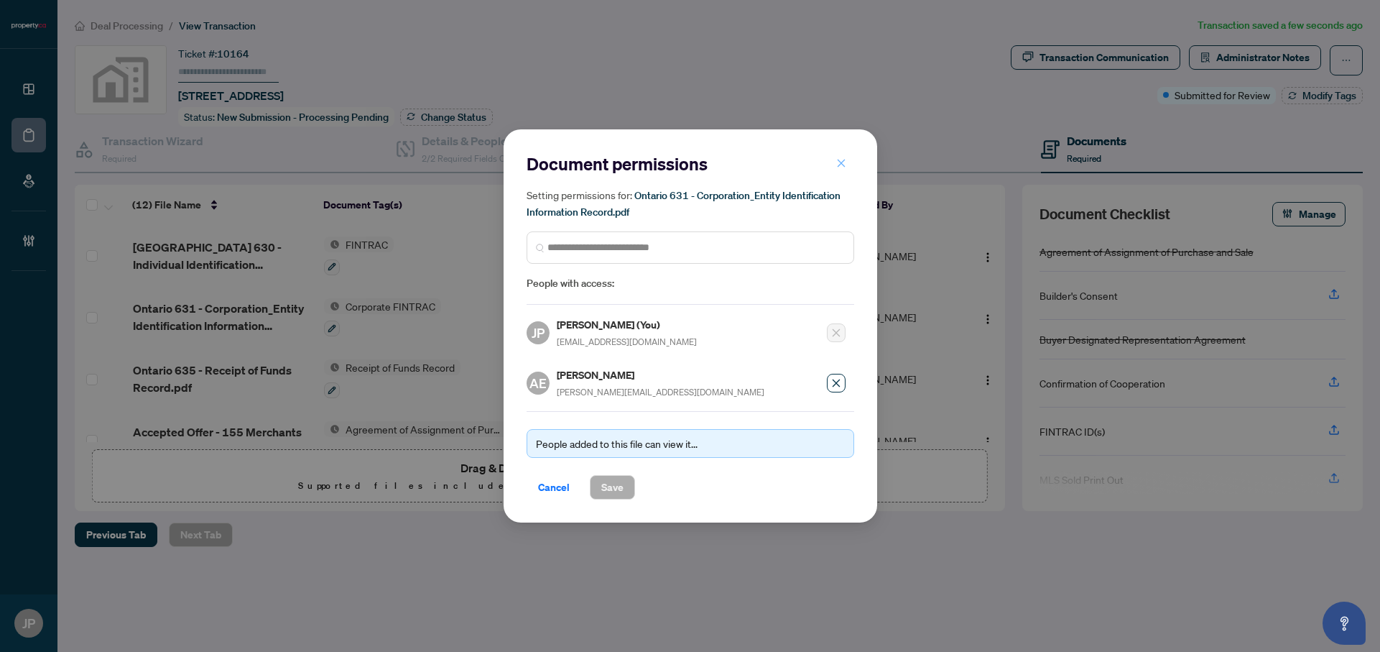
click at [840, 168] on icon "close" at bounding box center [841, 163] width 10 height 10
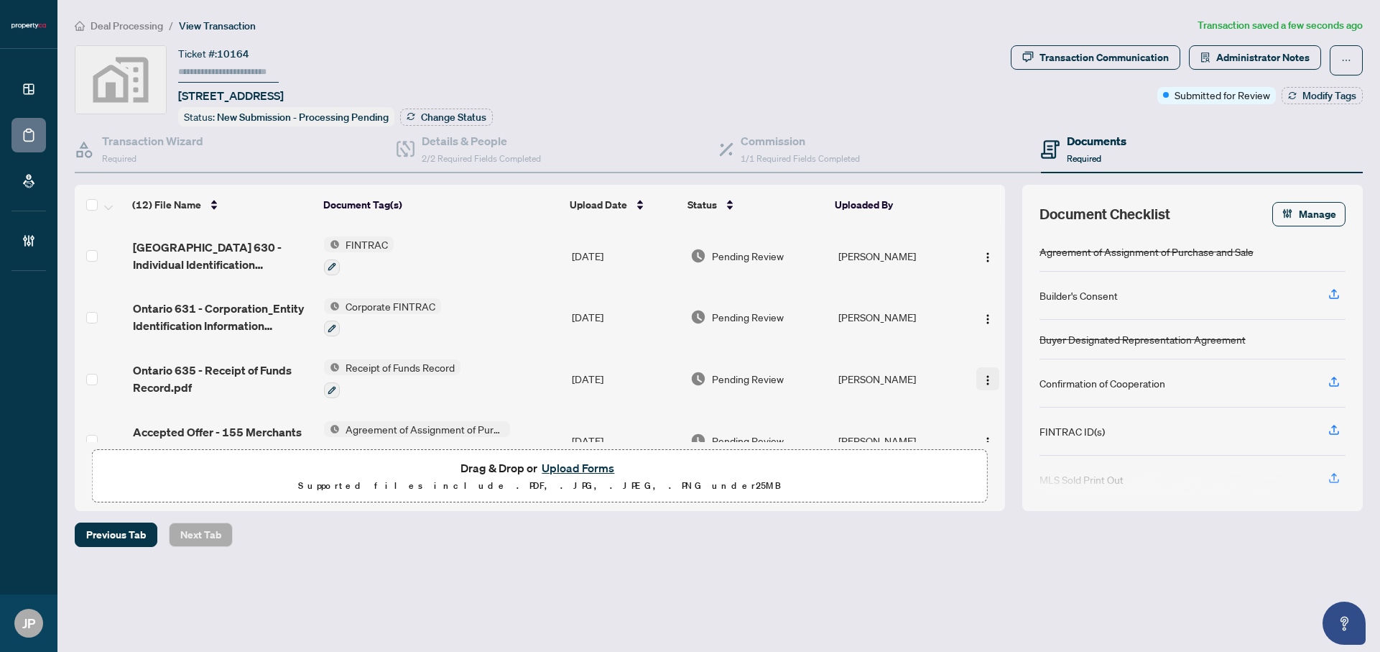
click at [985, 371] on span "button" at bounding box center [987, 379] width 11 height 16
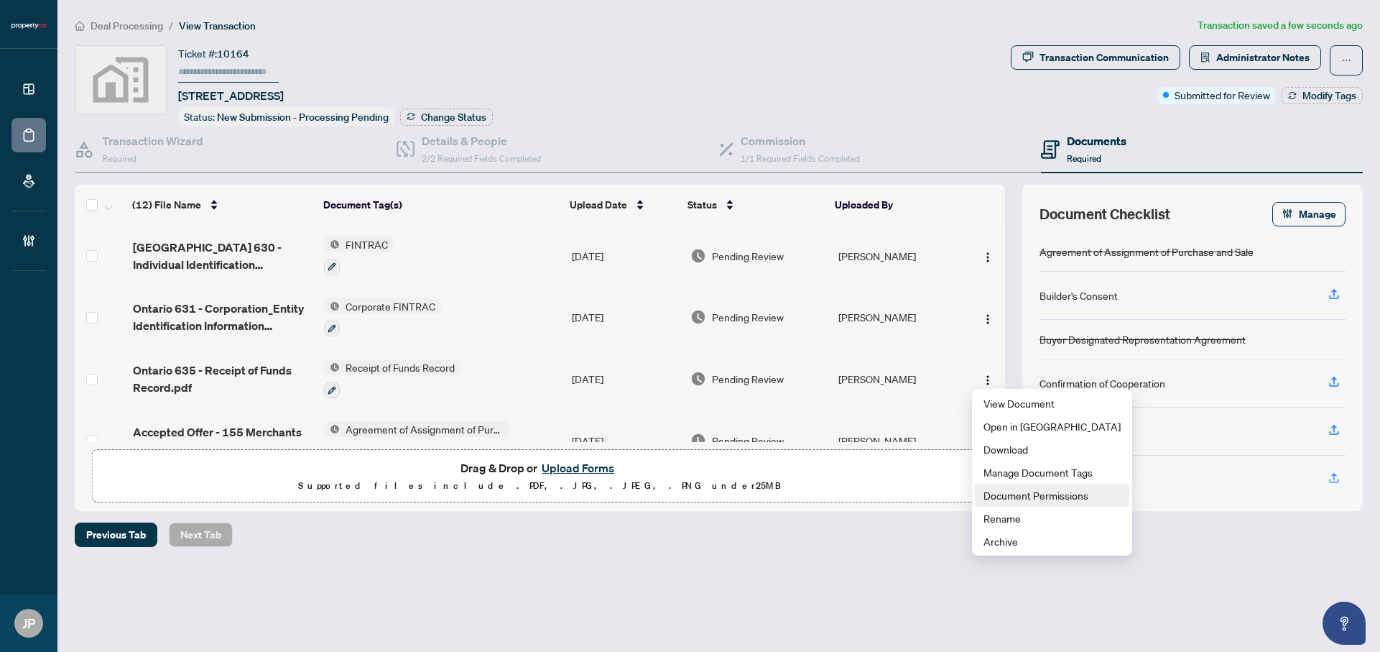
click at [1018, 496] on span "Document Permissions" at bounding box center [1051, 495] width 137 height 16
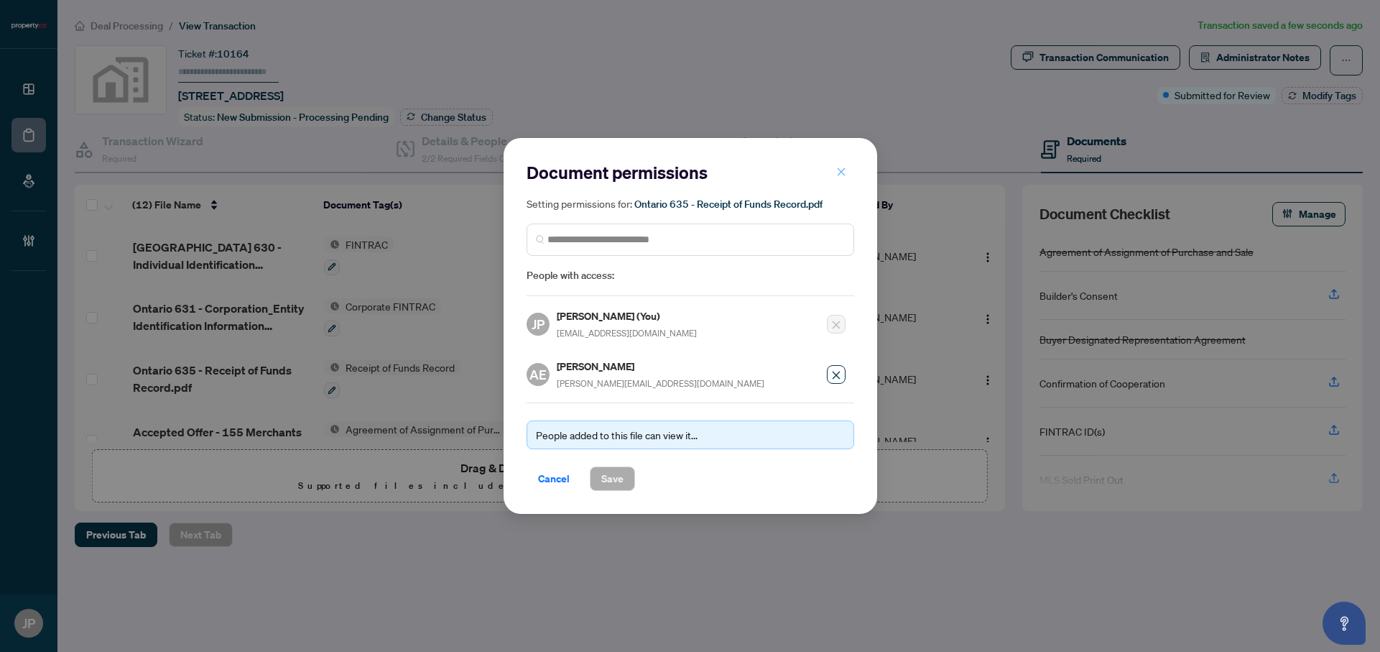
click at [844, 176] on icon "close" at bounding box center [841, 172] width 10 height 10
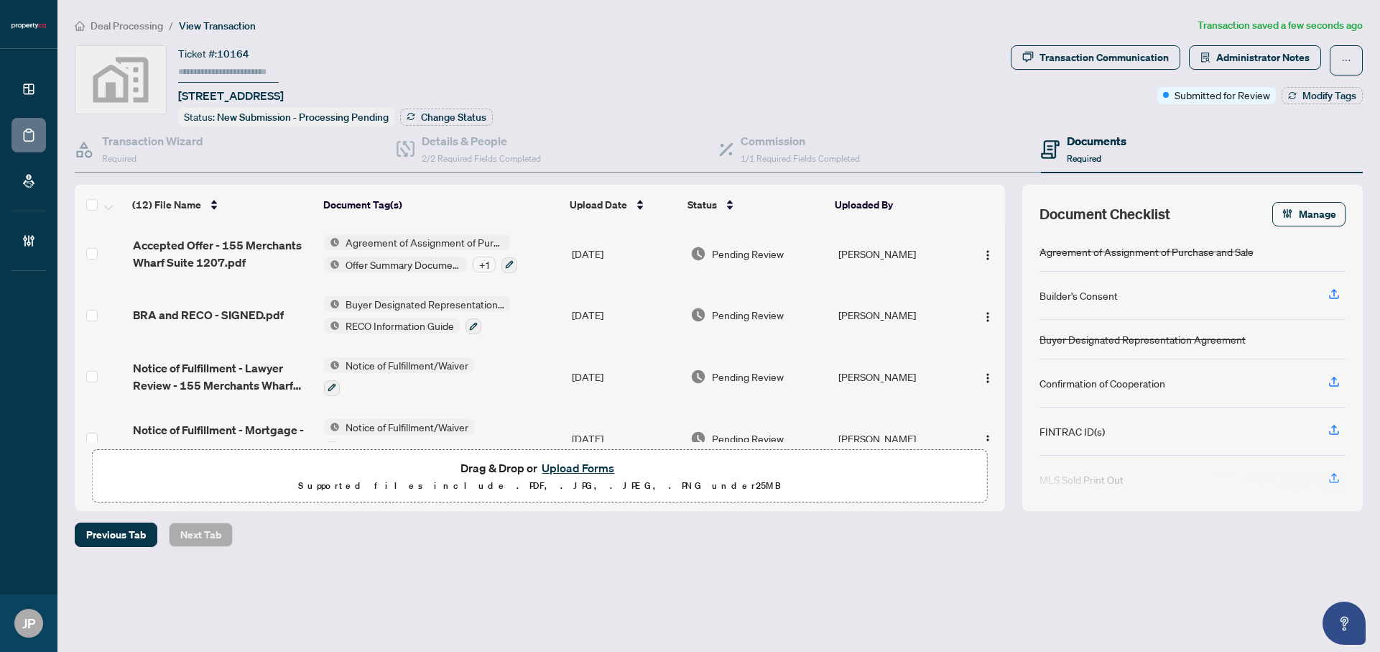
scroll to position [190, 0]
click at [982, 249] on img "button" at bounding box center [987, 251] width 11 height 11
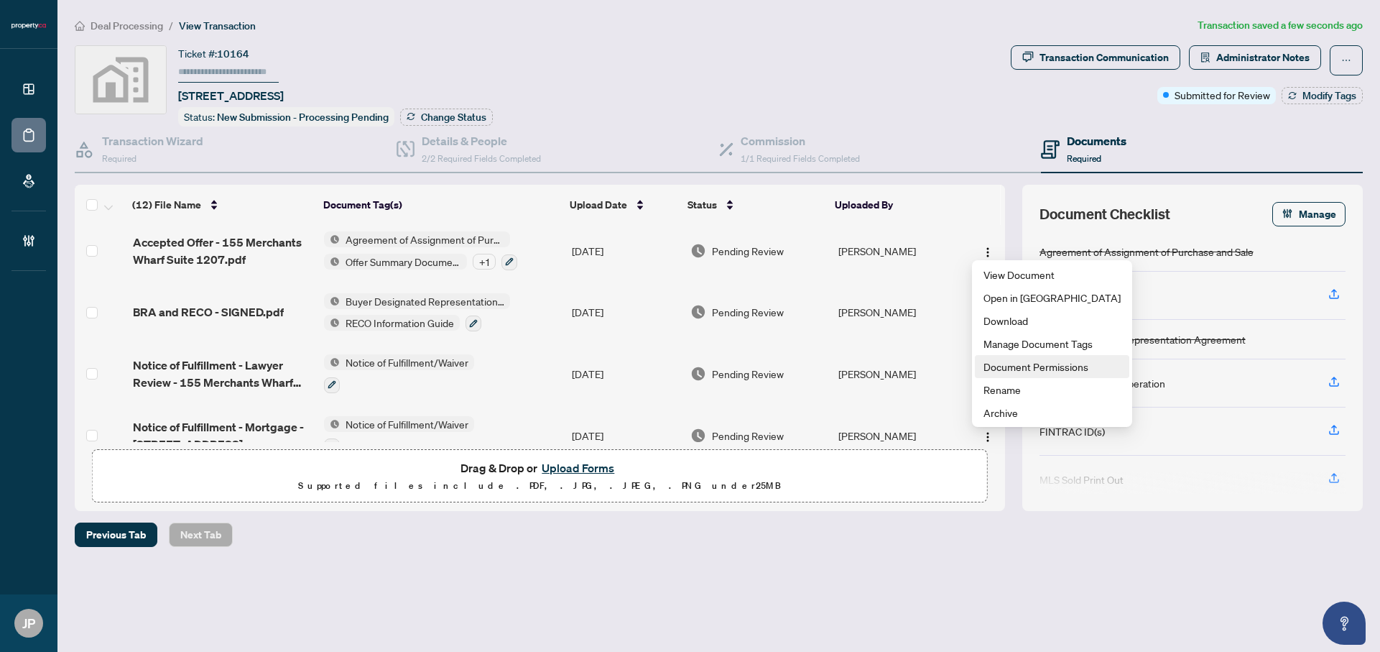
click at [1019, 371] on span "Document Permissions" at bounding box center [1051, 366] width 137 height 16
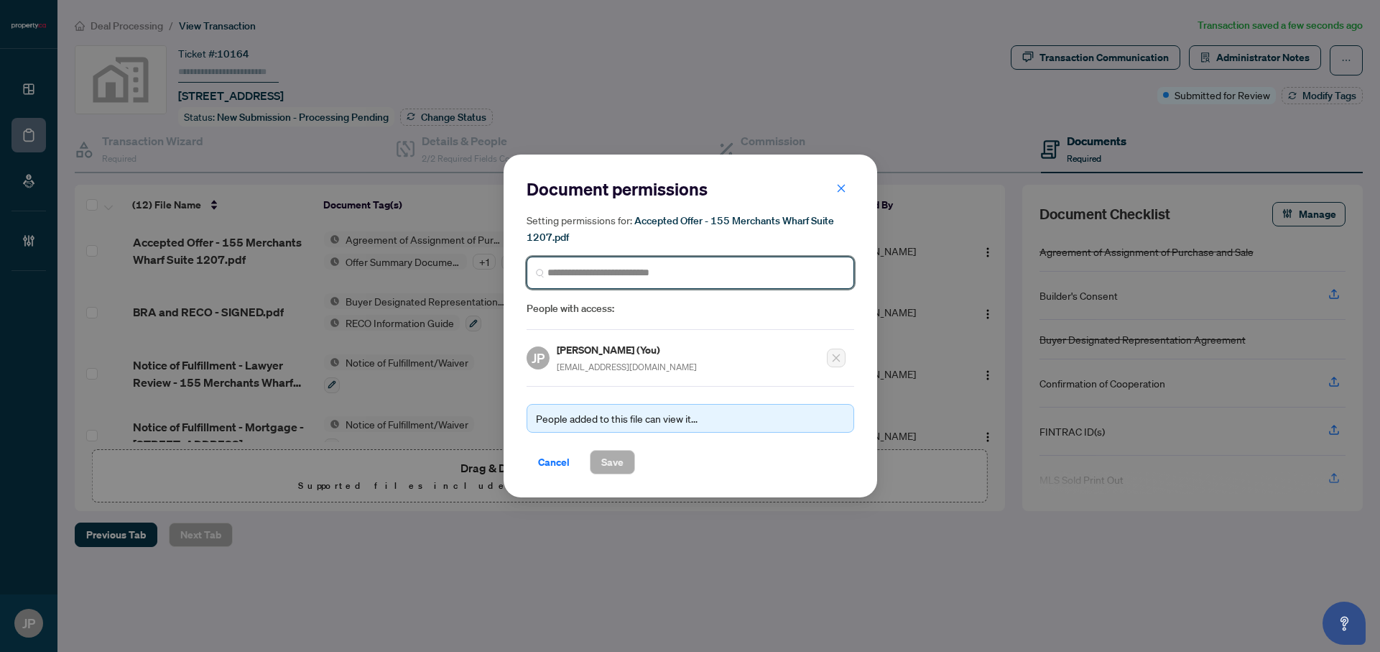
click at [0, 0] on input "search" at bounding box center [0, 0] width 0 height 0
type input "*********"
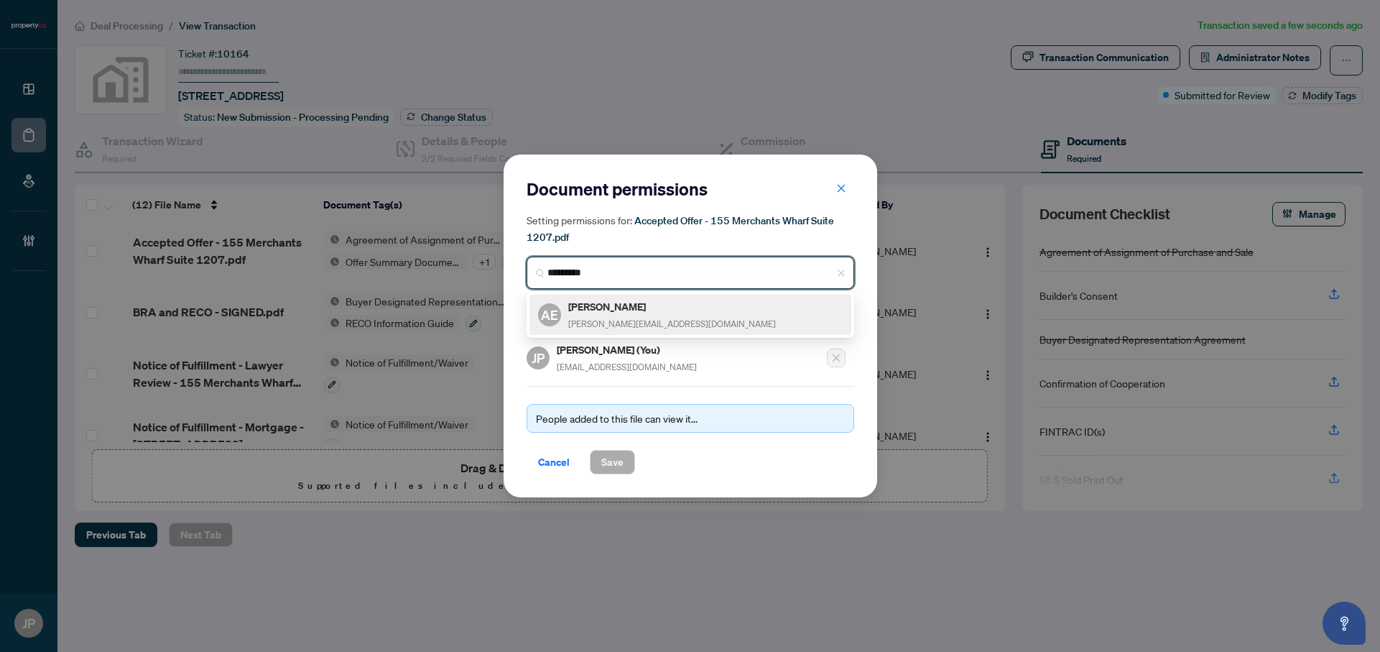
click at [612, 314] on div "[PERSON_NAME] [PERSON_NAME][EMAIL_ADDRESS][DOMAIN_NAME]" at bounding box center [672, 314] width 208 height 33
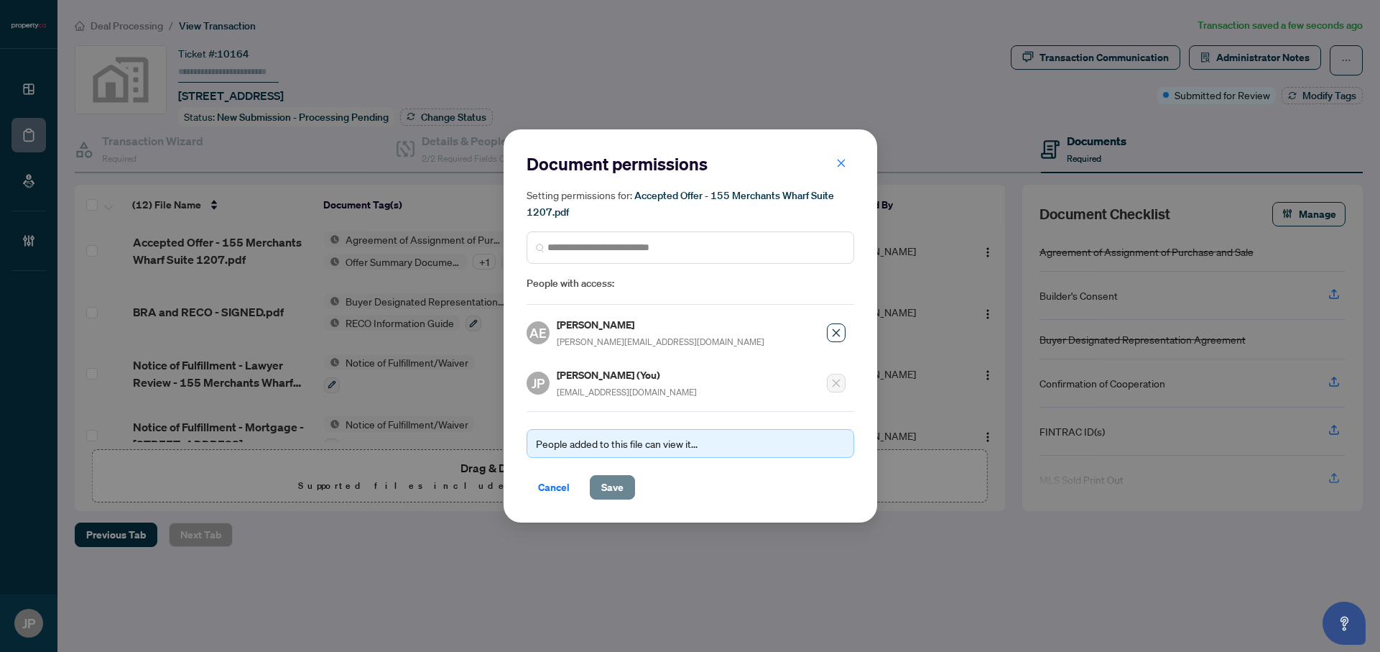
click at [615, 479] on span "Save" at bounding box center [612, 487] width 22 height 23
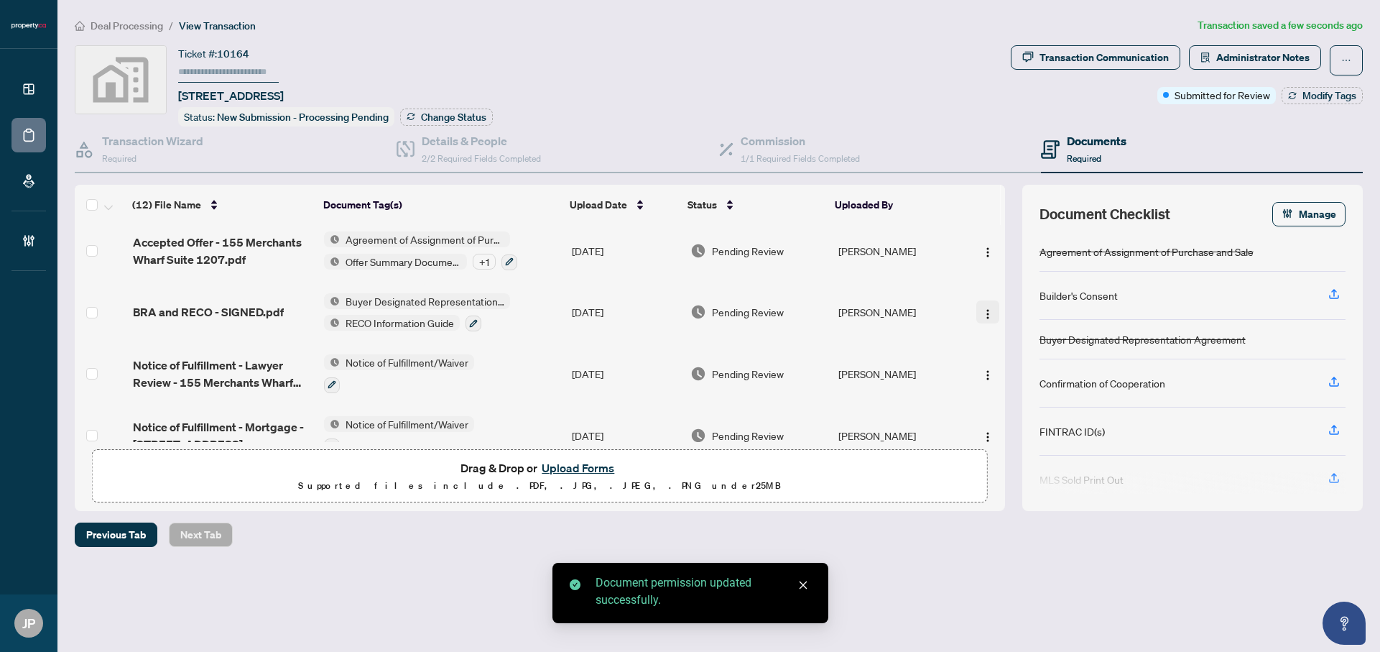
click at [976, 302] on button "button" at bounding box center [987, 311] width 23 height 23
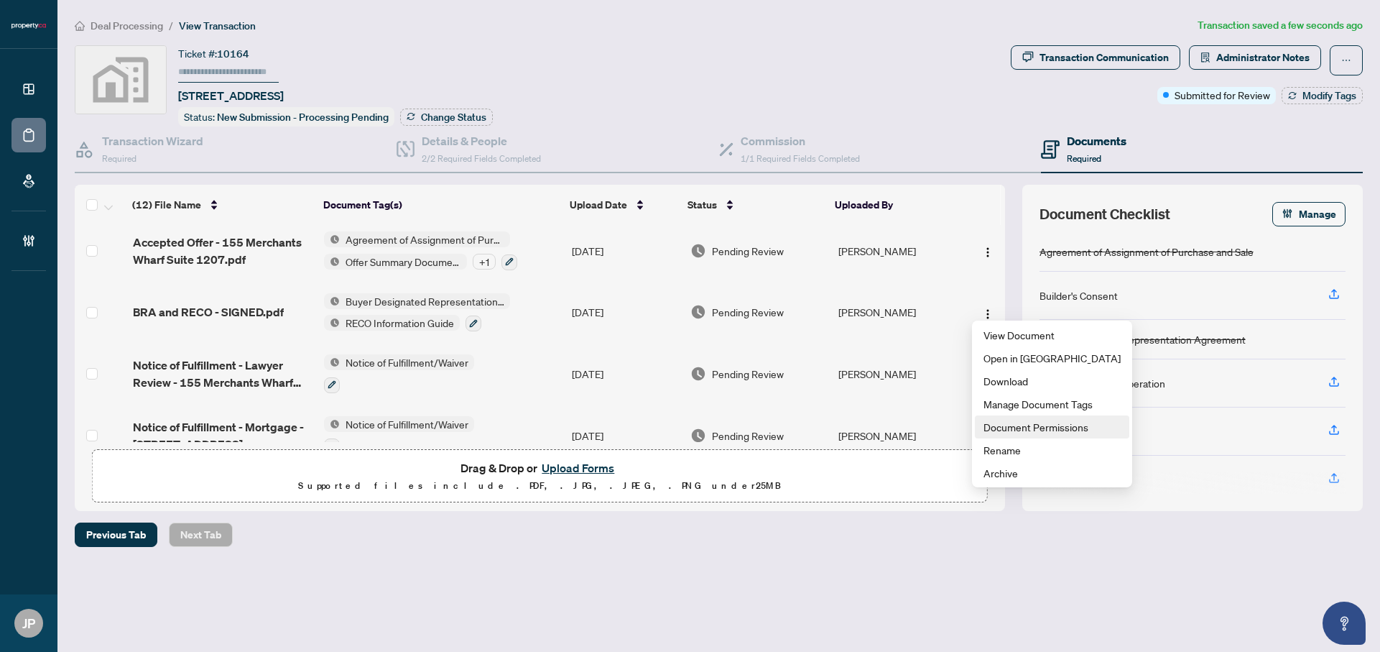
click at [1016, 426] on span "Document Permissions" at bounding box center [1051, 427] width 137 height 16
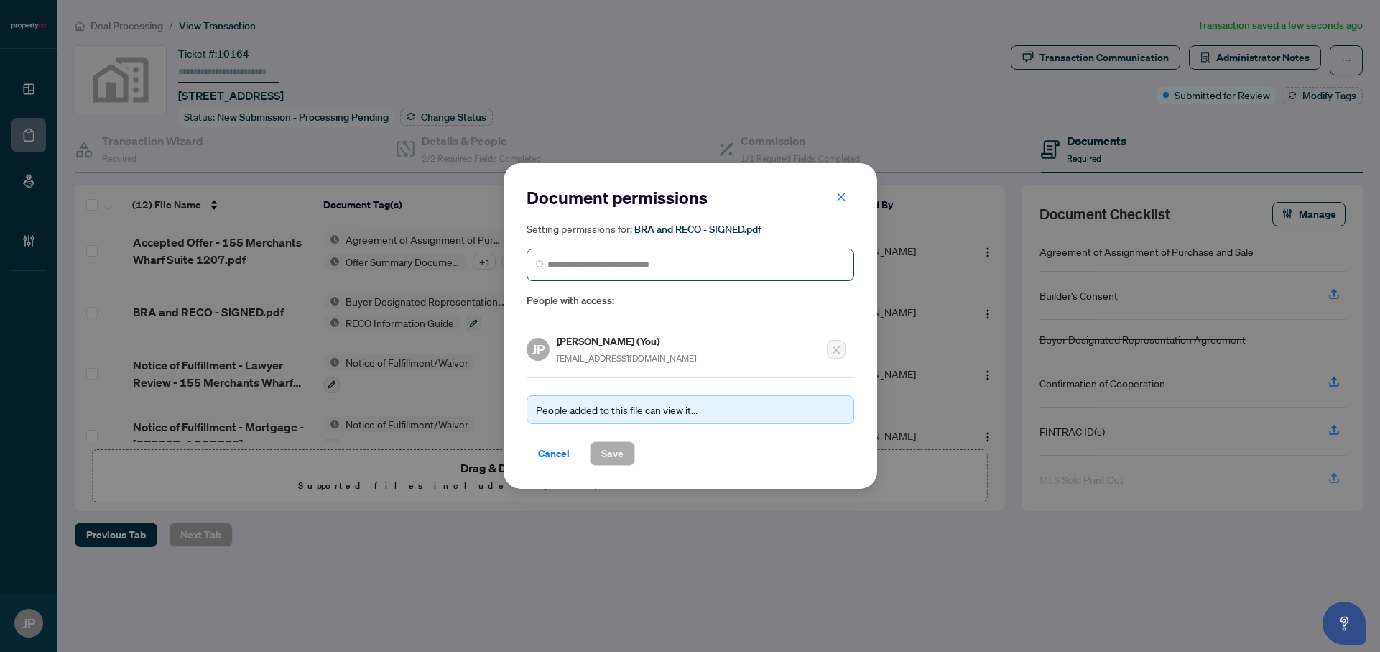
click at [586, 273] on span at bounding box center [691, 265] width 328 height 32
type input "*********"
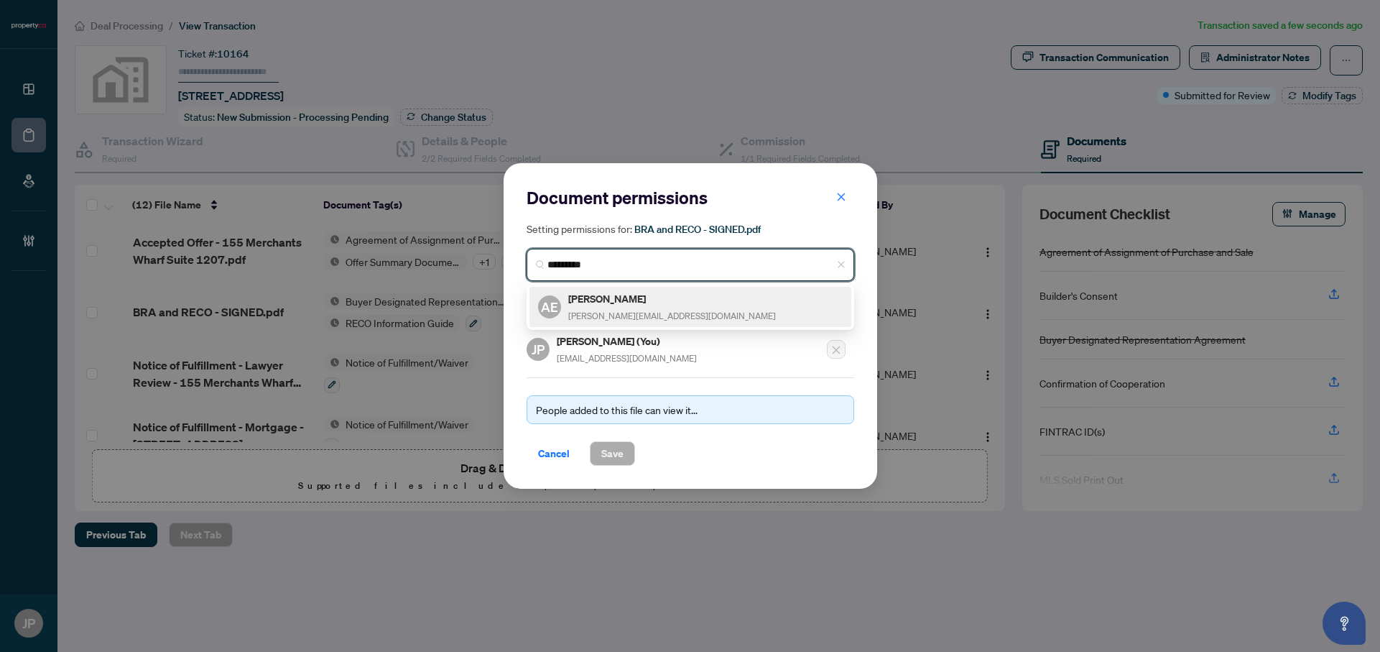
click at [608, 295] on h5 "[PERSON_NAME]" at bounding box center [672, 298] width 208 height 17
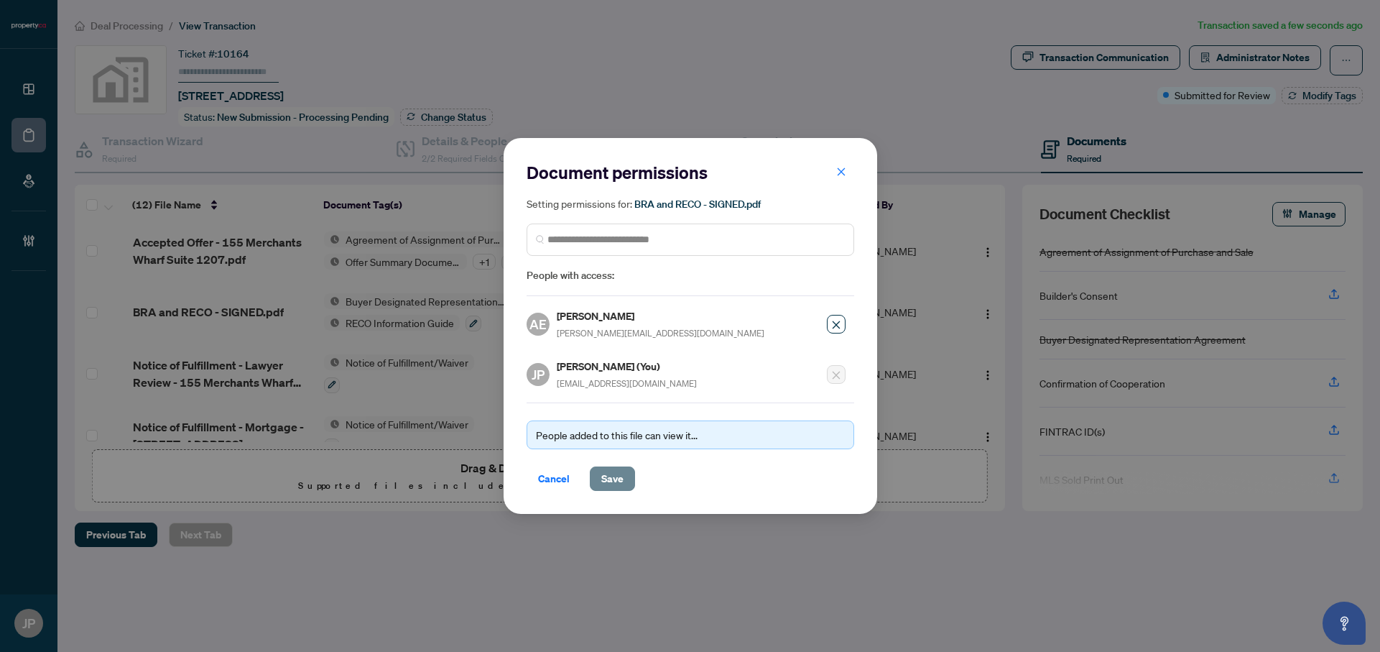
click at [626, 468] on button "Save" at bounding box center [612, 478] width 45 height 24
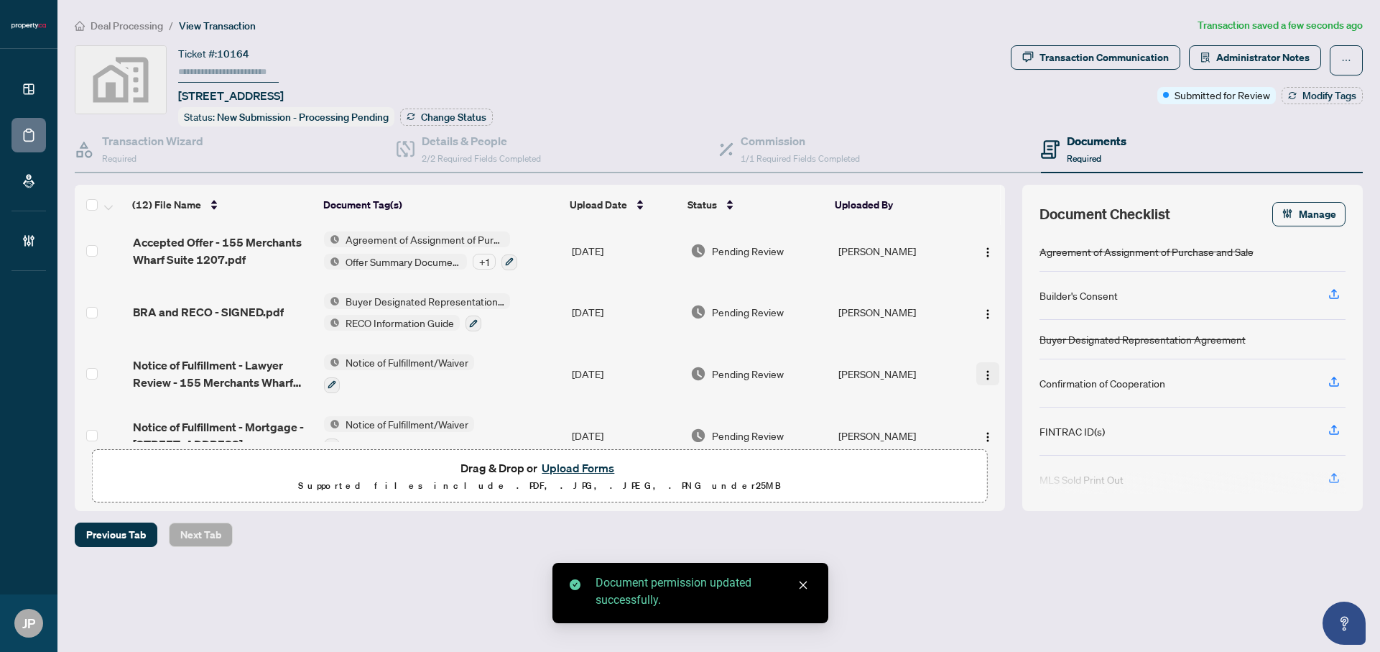
click at [982, 369] on img "button" at bounding box center [987, 374] width 11 height 11
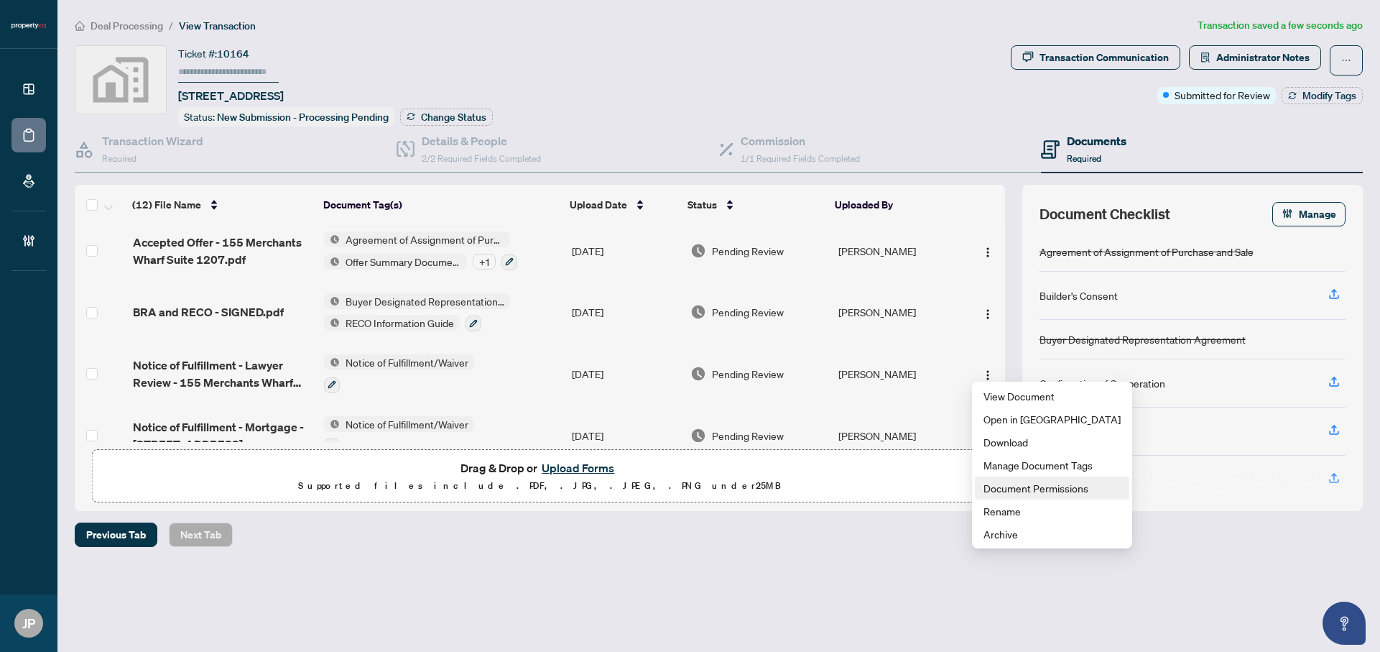
click at [1016, 488] on span "Document Permissions" at bounding box center [1051, 488] width 137 height 16
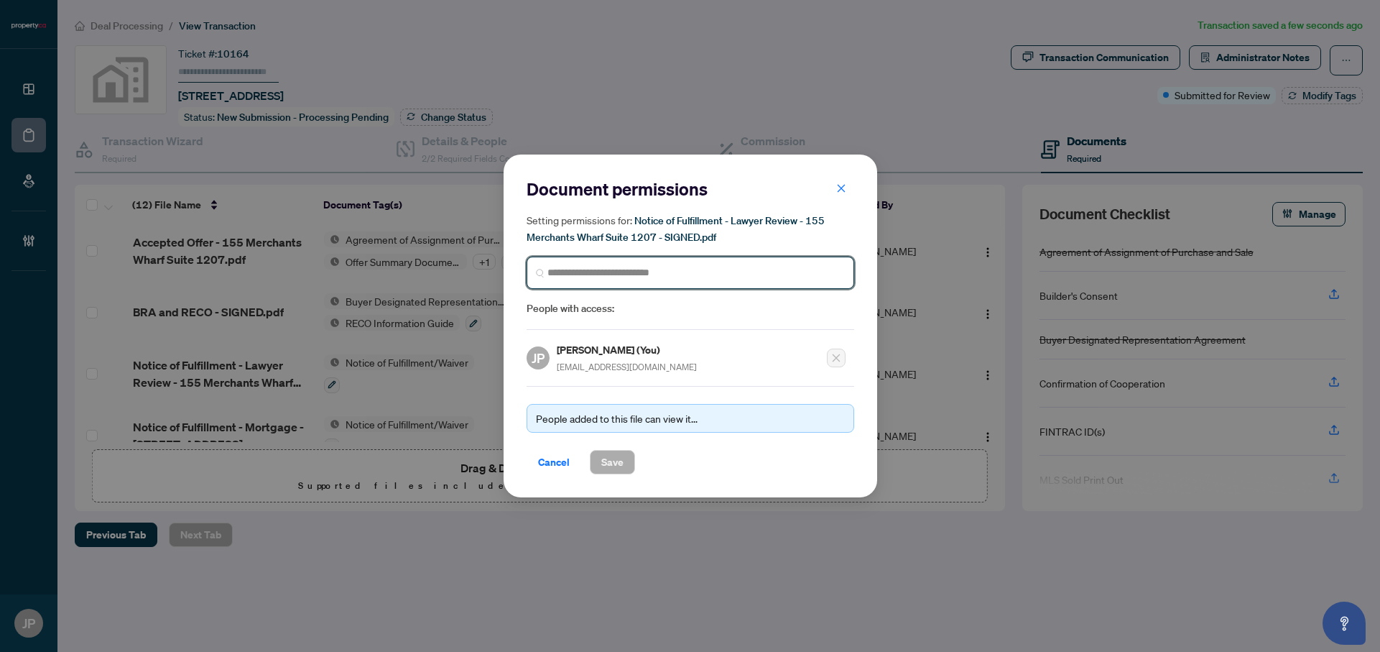
click at [667, 270] on input "search" at bounding box center [695, 272] width 297 height 15
type input "*********"
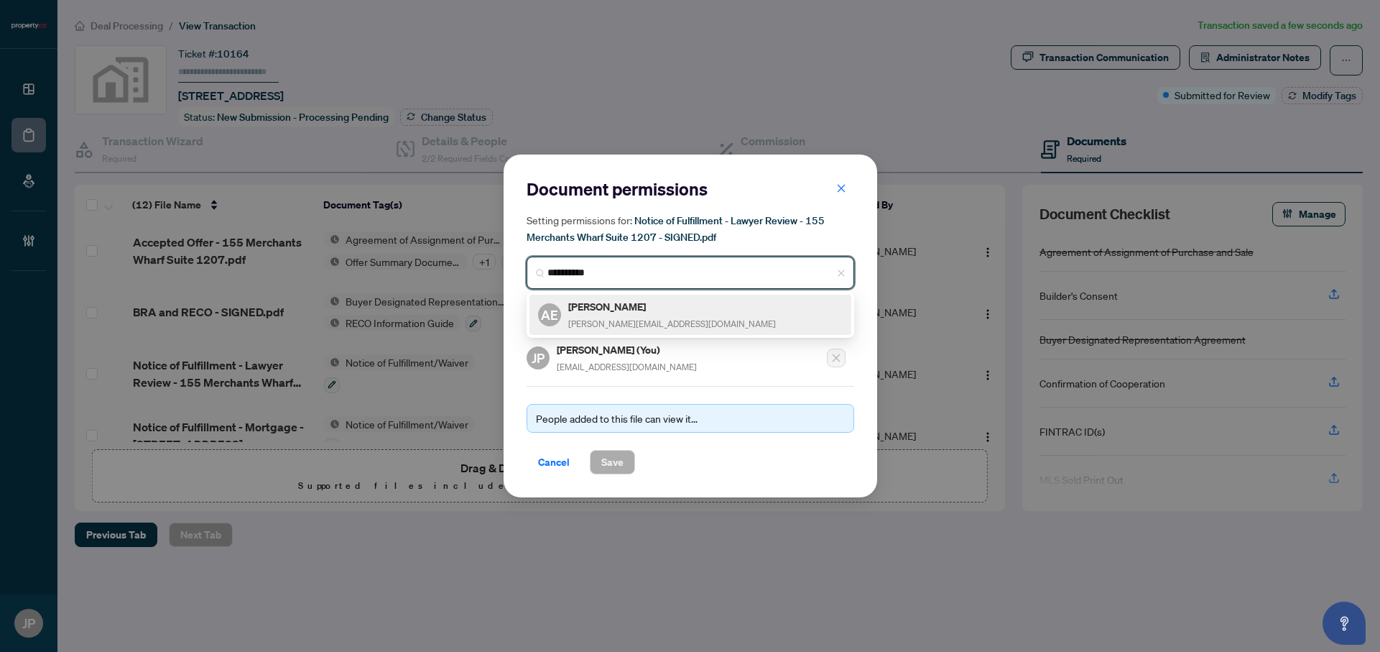
click at [664, 321] on div "[PERSON_NAME] Evans [EMAIL_ADDRESS][DOMAIN_NAME]" at bounding box center [690, 314] width 305 height 33
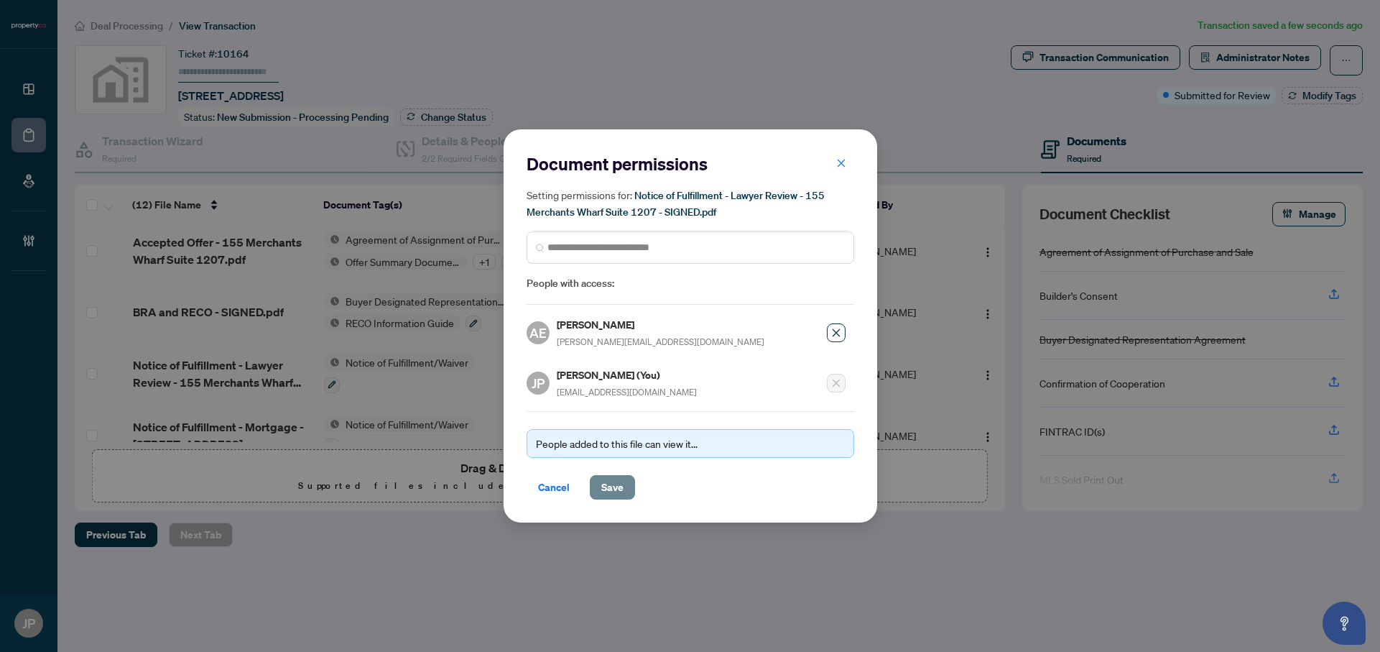
click at [619, 482] on span "Save" at bounding box center [612, 487] width 22 height 23
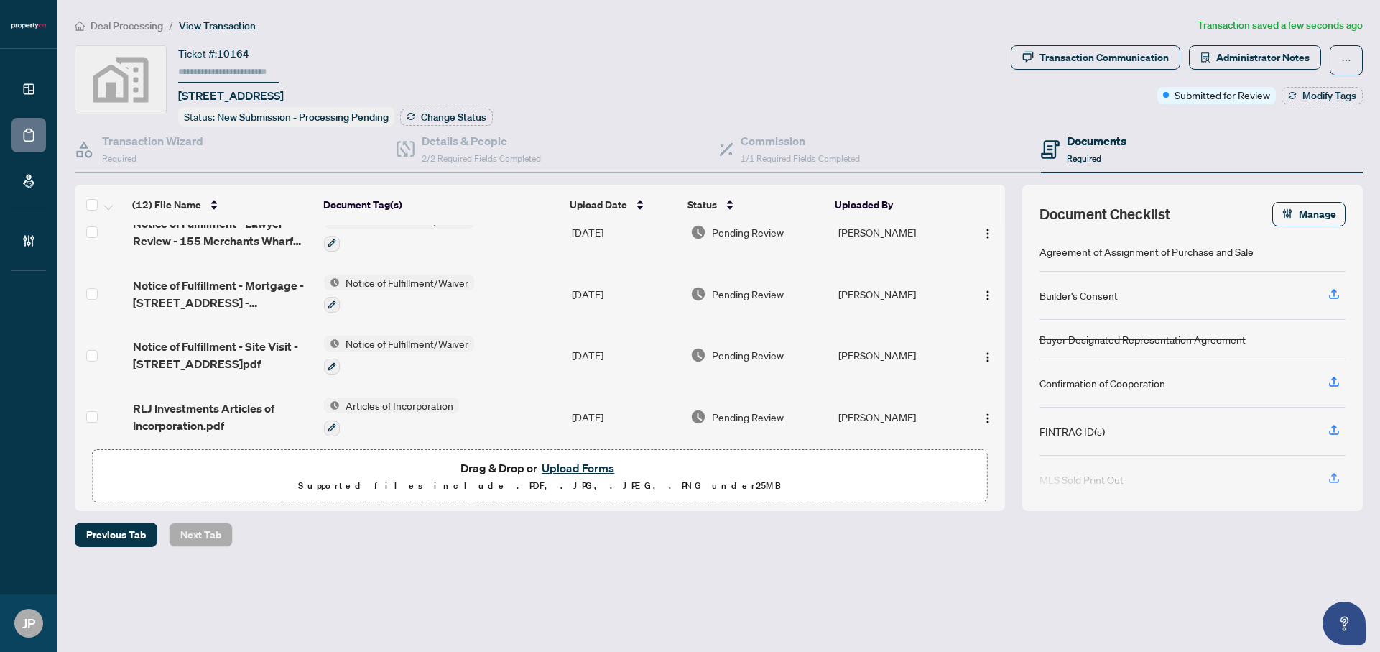
scroll to position [348, 0]
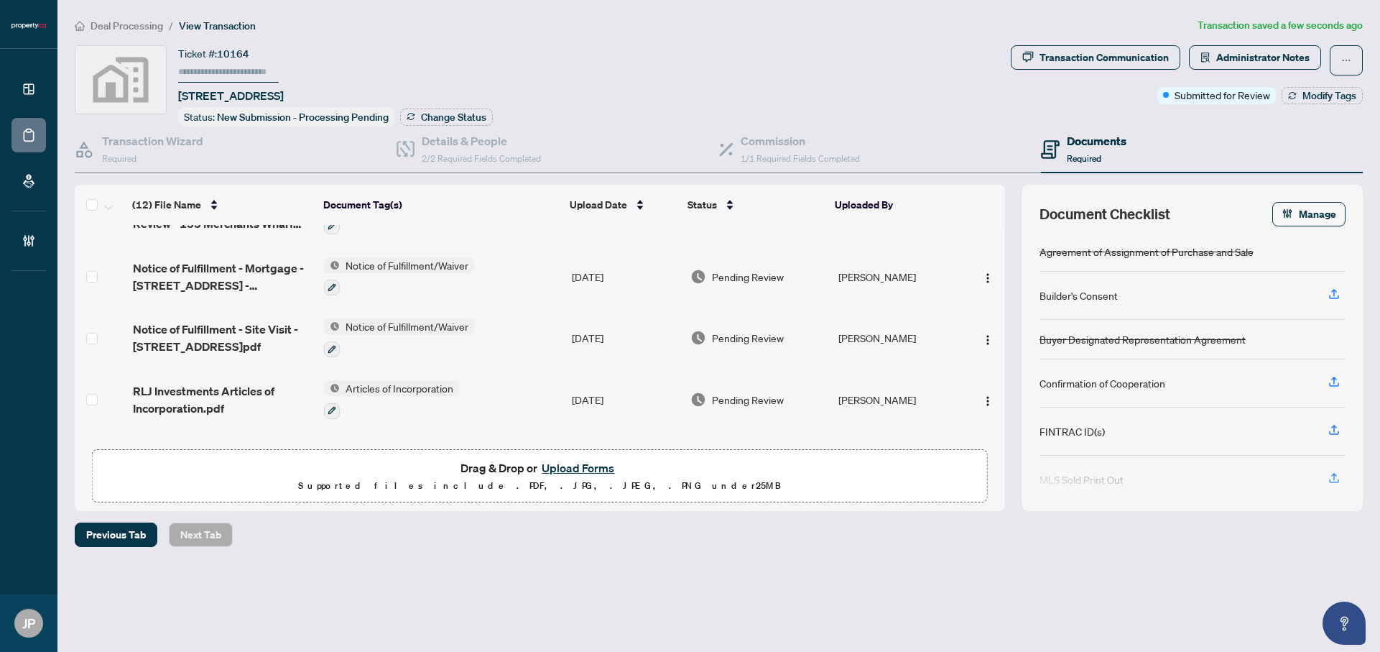
click at [968, 269] on div at bounding box center [983, 276] width 30 height 23
click at [983, 272] on img "button" at bounding box center [987, 277] width 11 height 11
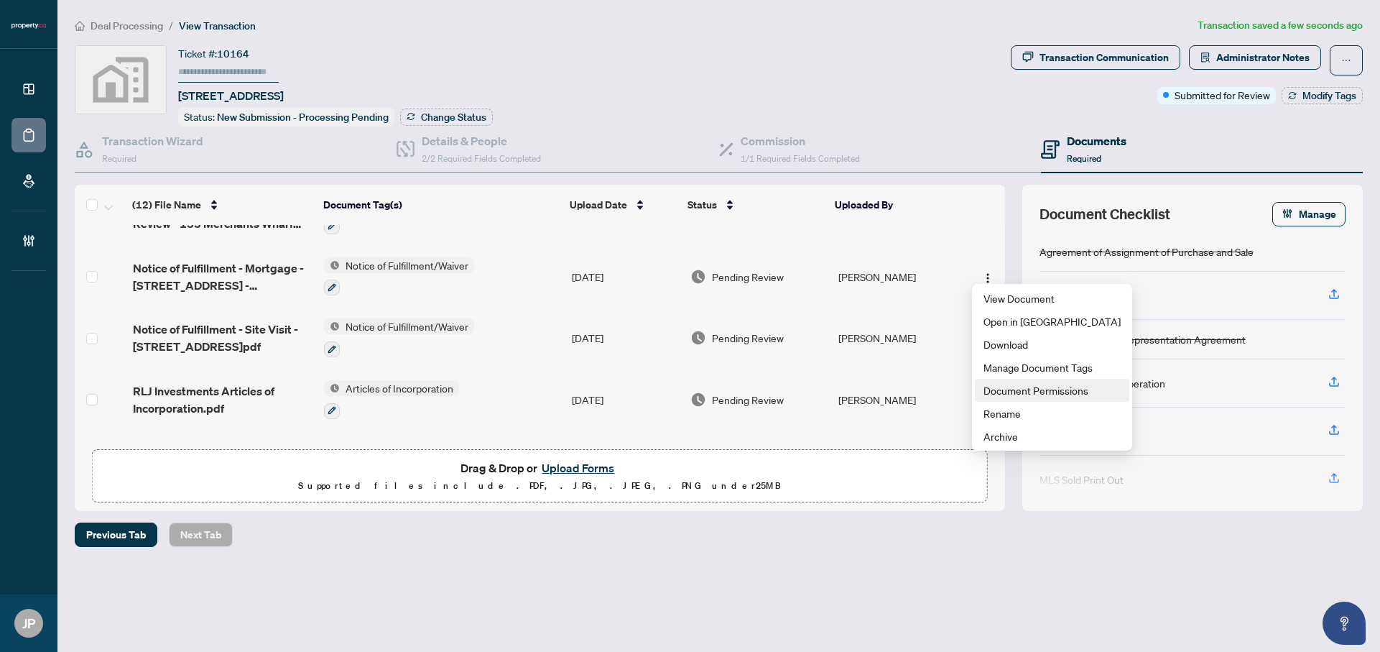
click at [1018, 391] on span "Document Permissions" at bounding box center [1051, 390] width 137 height 16
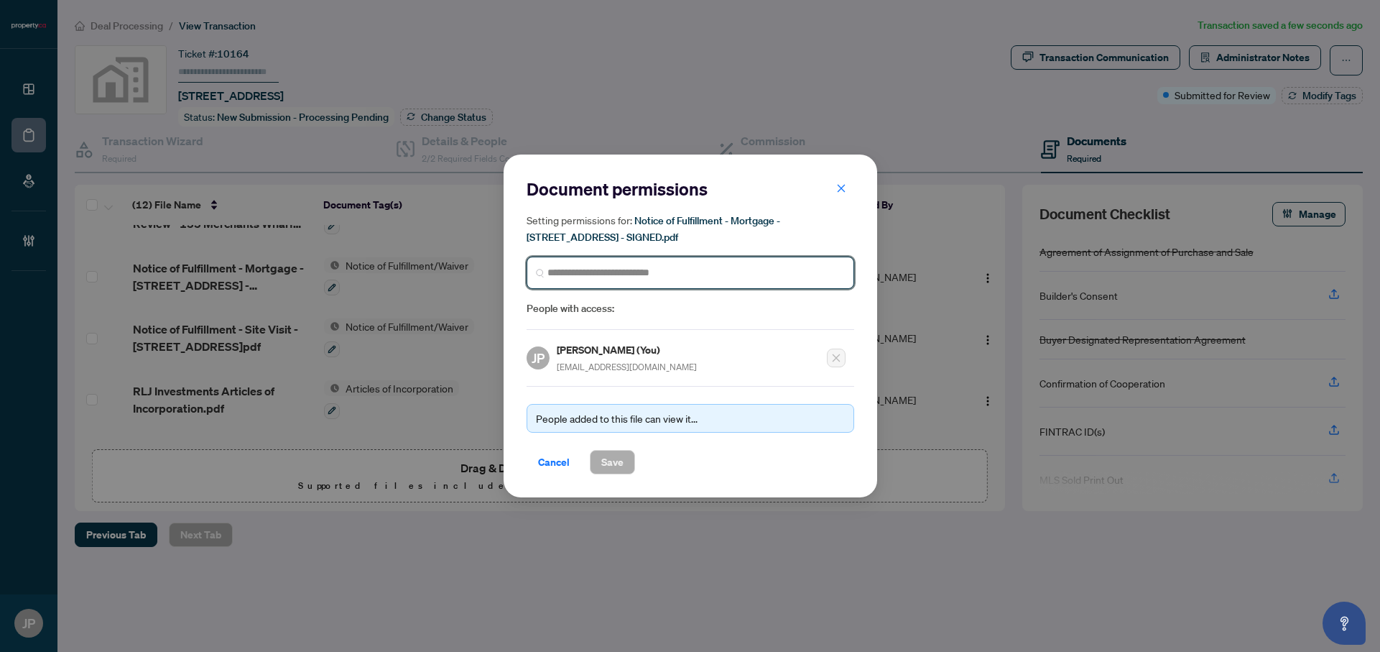
click at [0, 0] on input "search" at bounding box center [0, 0] width 0 height 0
type input "*********"
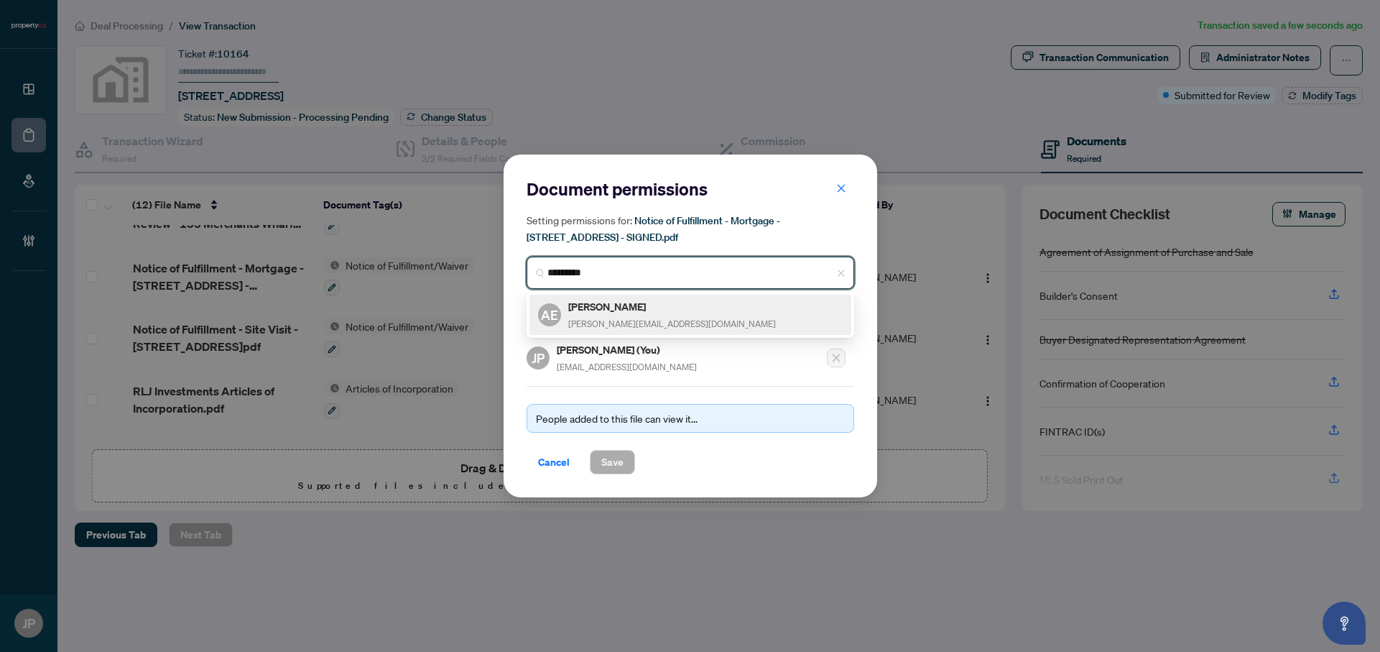
click at [677, 321] on div "[PERSON_NAME] Evans [EMAIL_ADDRESS][DOMAIN_NAME]" at bounding box center [690, 314] width 305 height 33
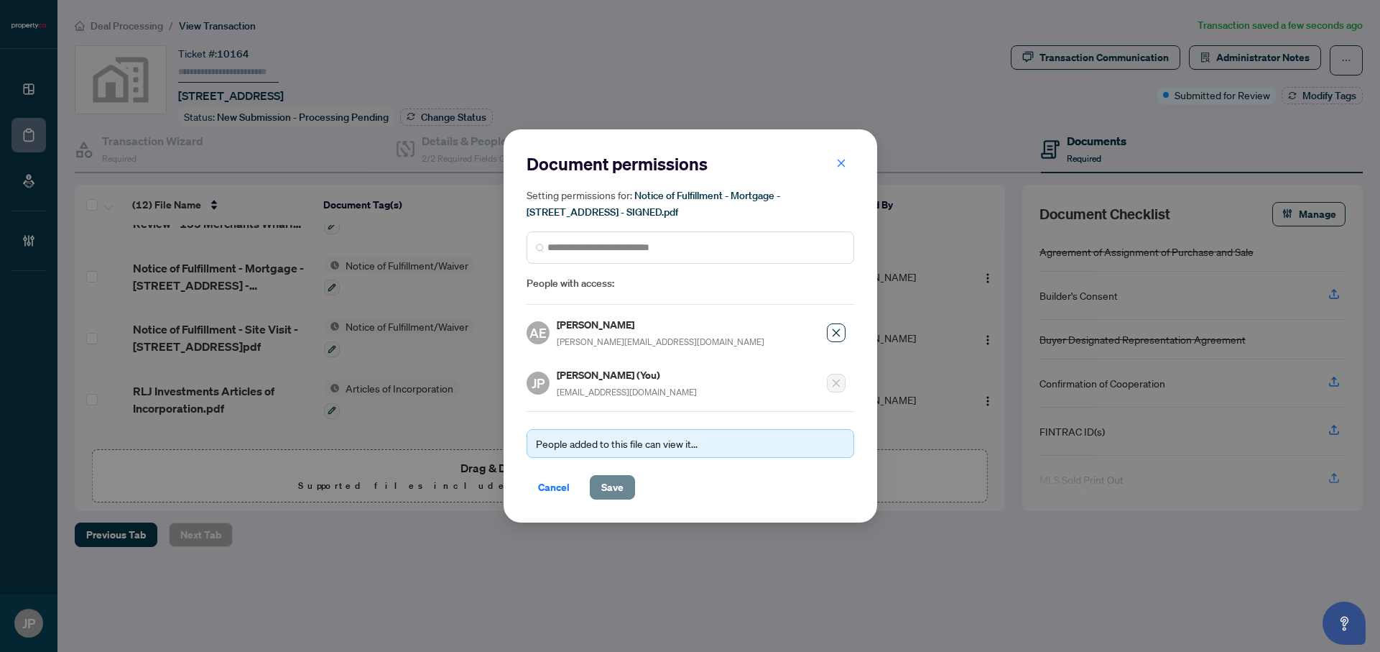
click at [618, 479] on span "Save" at bounding box center [612, 487] width 22 height 23
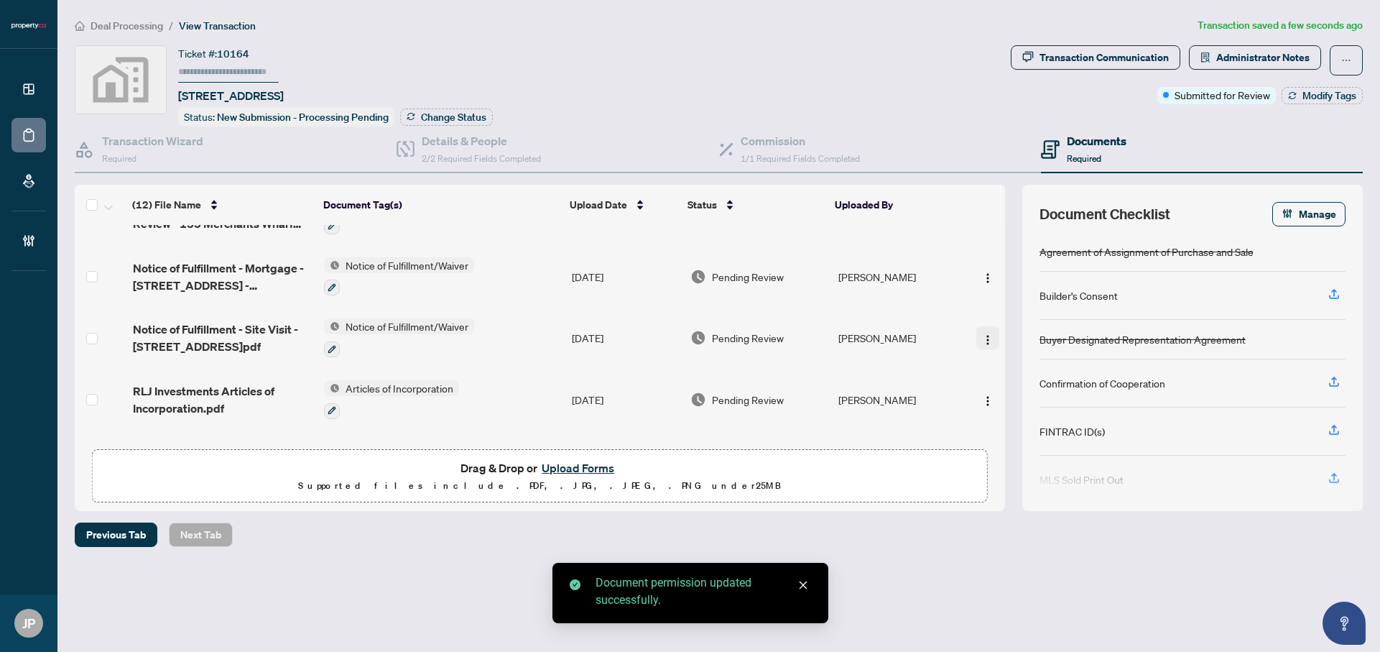
click at [982, 334] on img "button" at bounding box center [987, 339] width 11 height 11
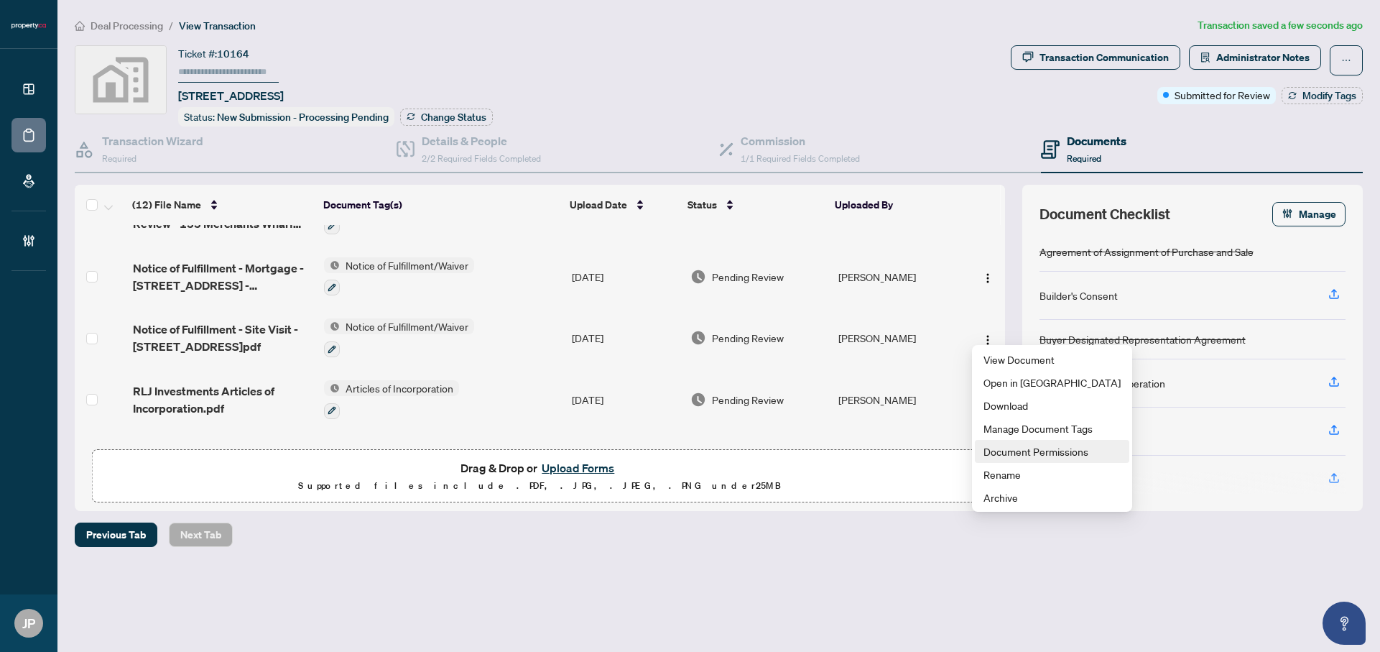
click at [1025, 456] on span "Document Permissions" at bounding box center [1051, 451] width 137 height 16
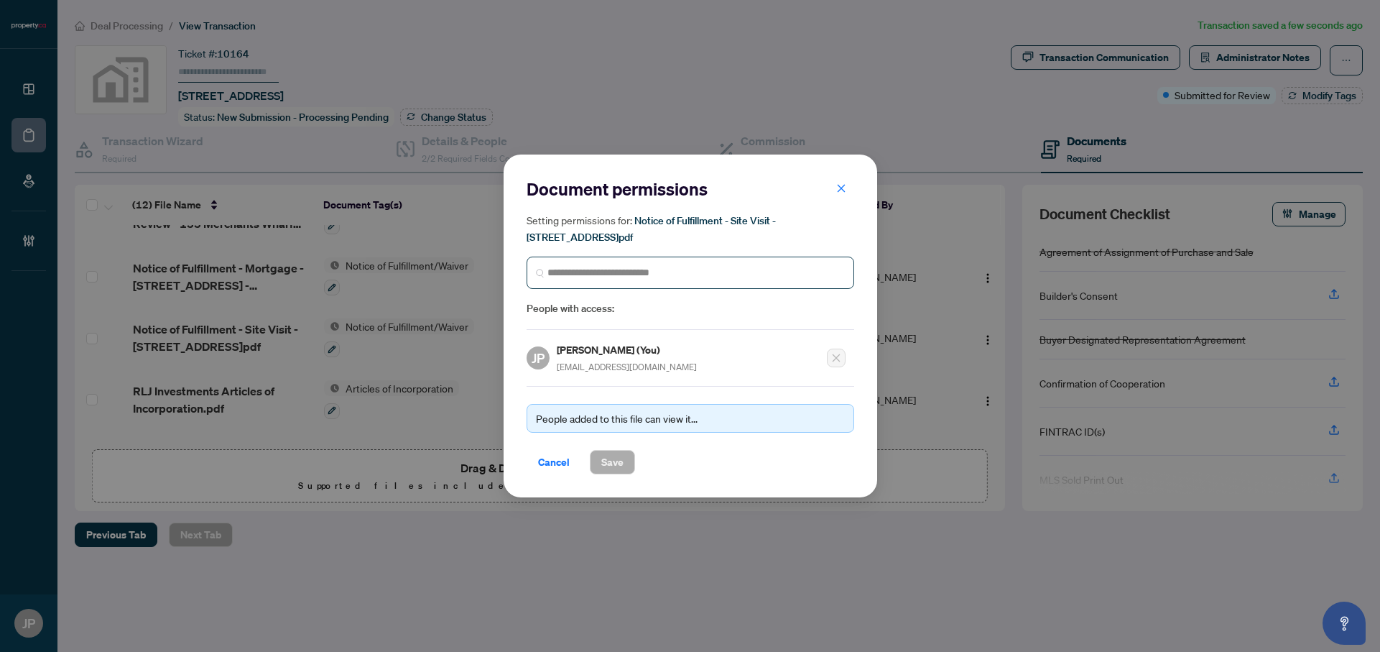
click at [618, 280] on span at bounding box center [691, 272] width 328 height 32
type input "*********"
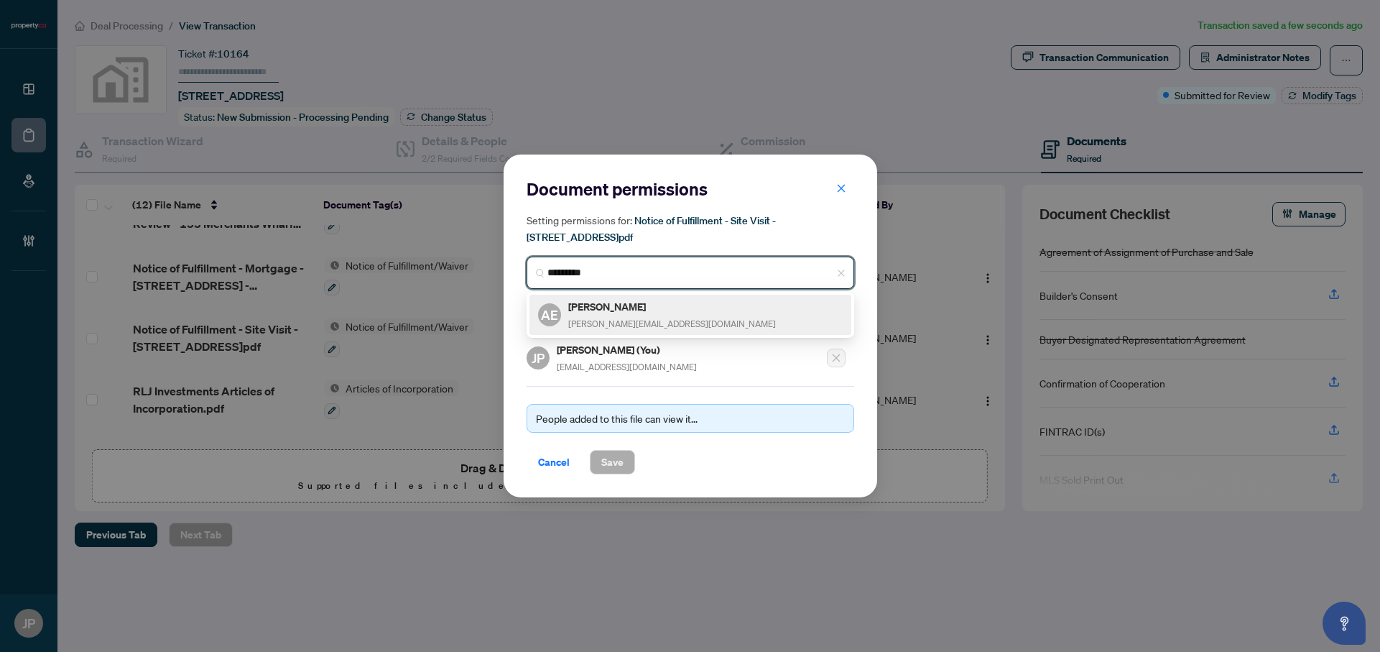
click at [615, 311] on h5 "[PERSON_NAME]" at bounding box center [672, 306] width 208 height 17
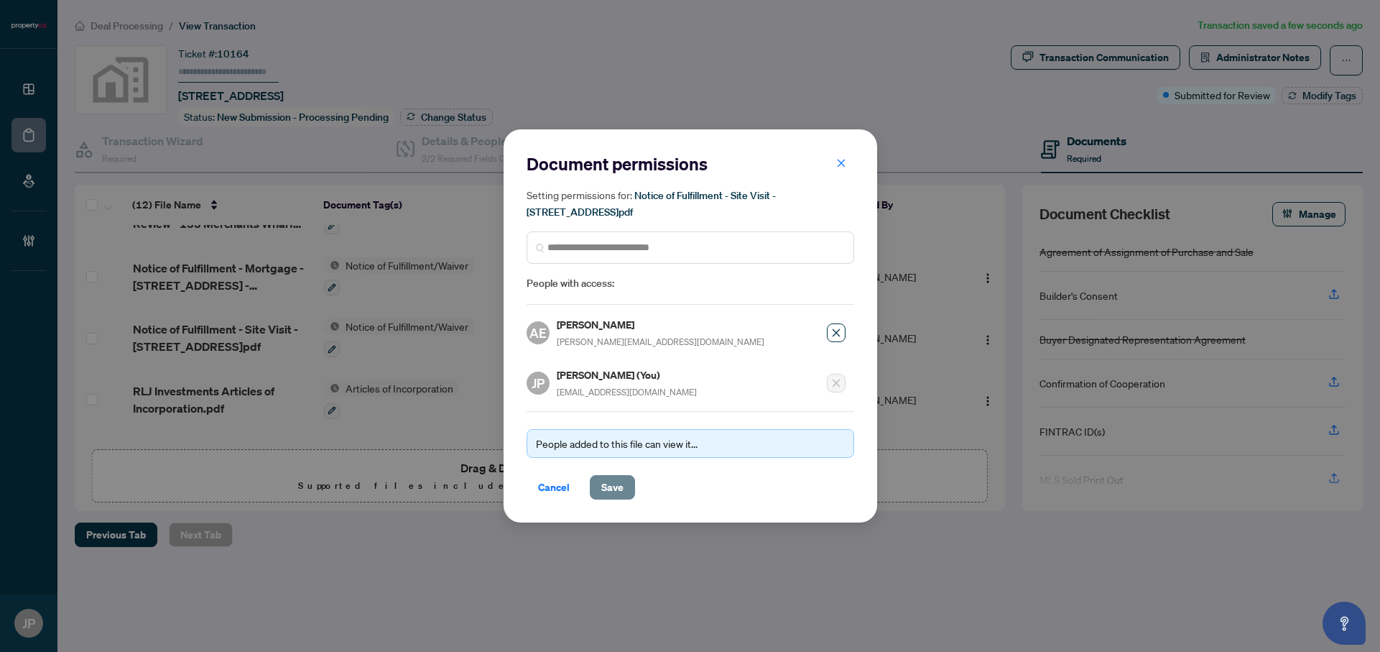
click at [610, 483] on span "Save" at bounding box center [612, 487] width 22 height 23
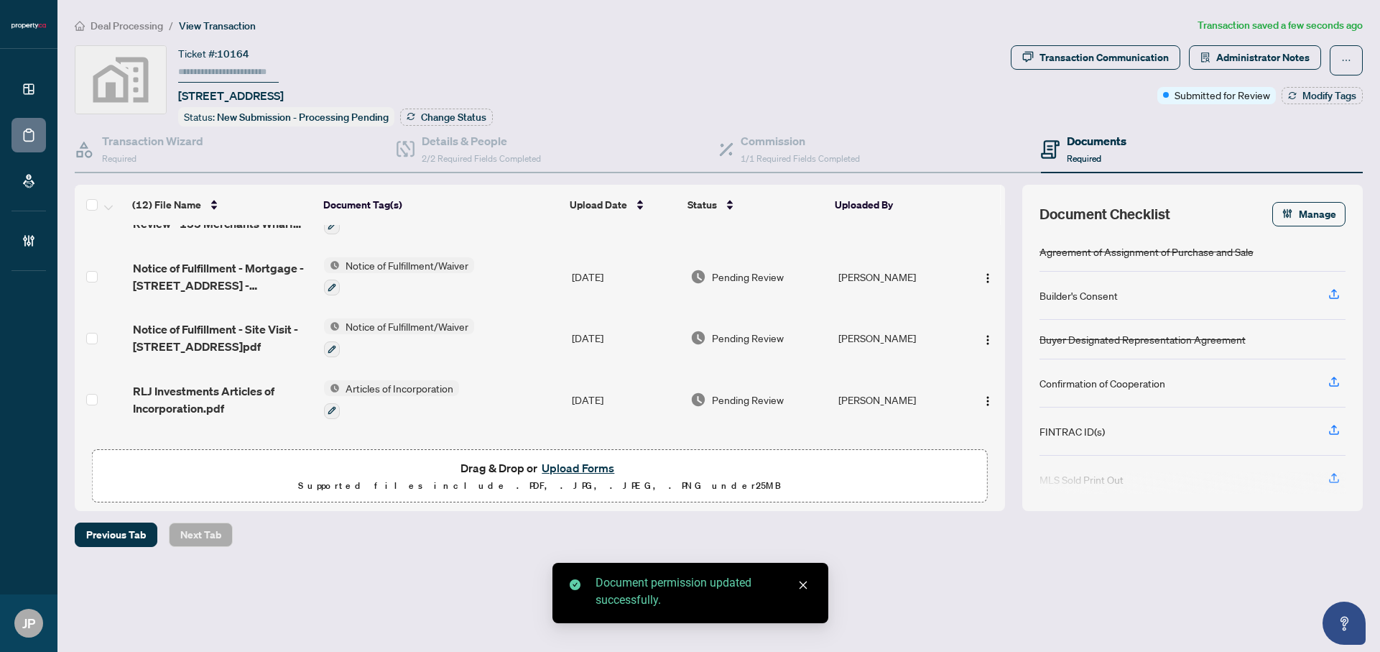
click at [968, 389] on div at bounding box center [983, 399] width 30 height 23
click at [982, 395] on img "button" at bounding box center [987, 400] width 11 height 11
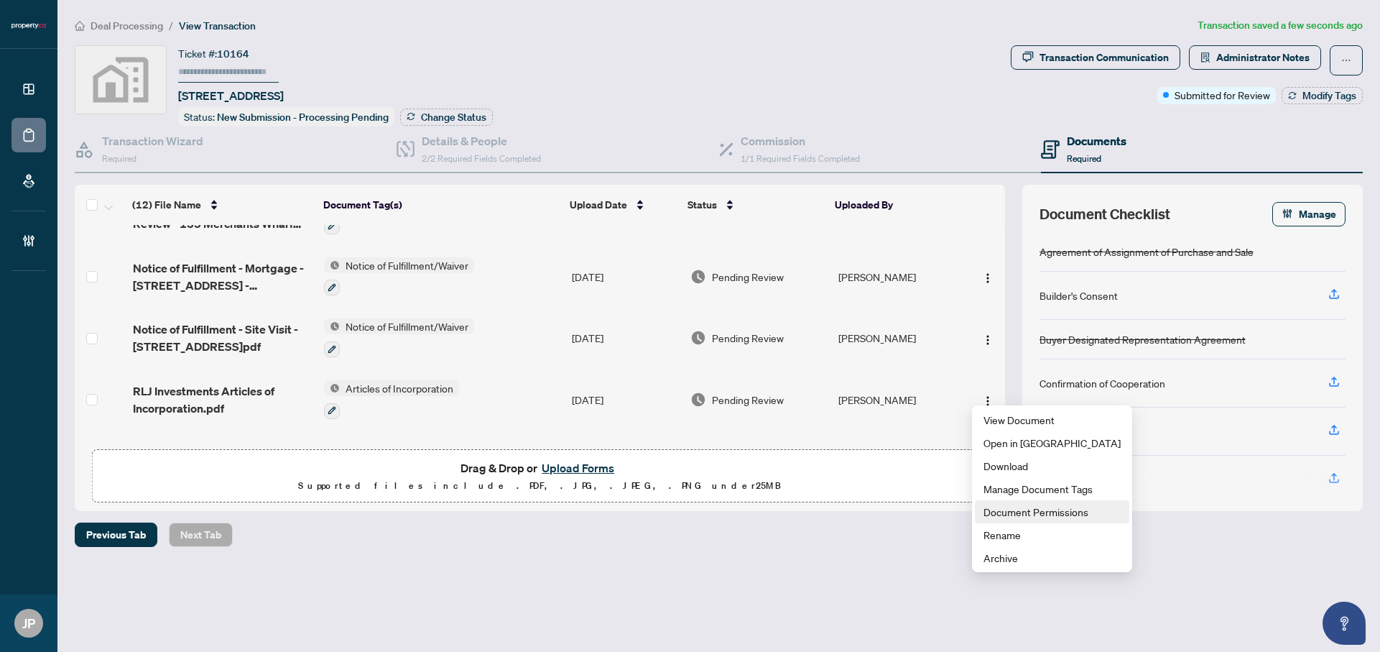
click at [1007, 509] on span "Document Permissions" at bounding box center [1051, 512] width 137 height 16
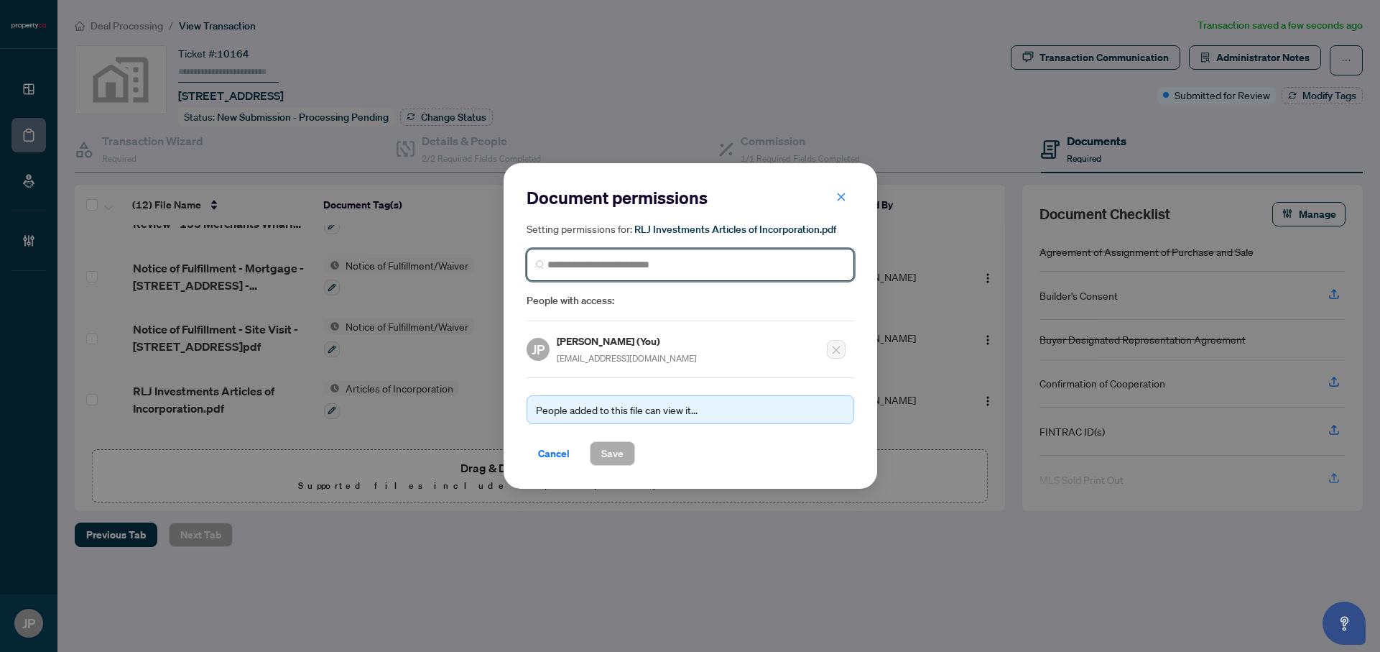
click at [612, 269] on input "search" at bounding box center [695, 264] width 297 height 15
type input "*********"
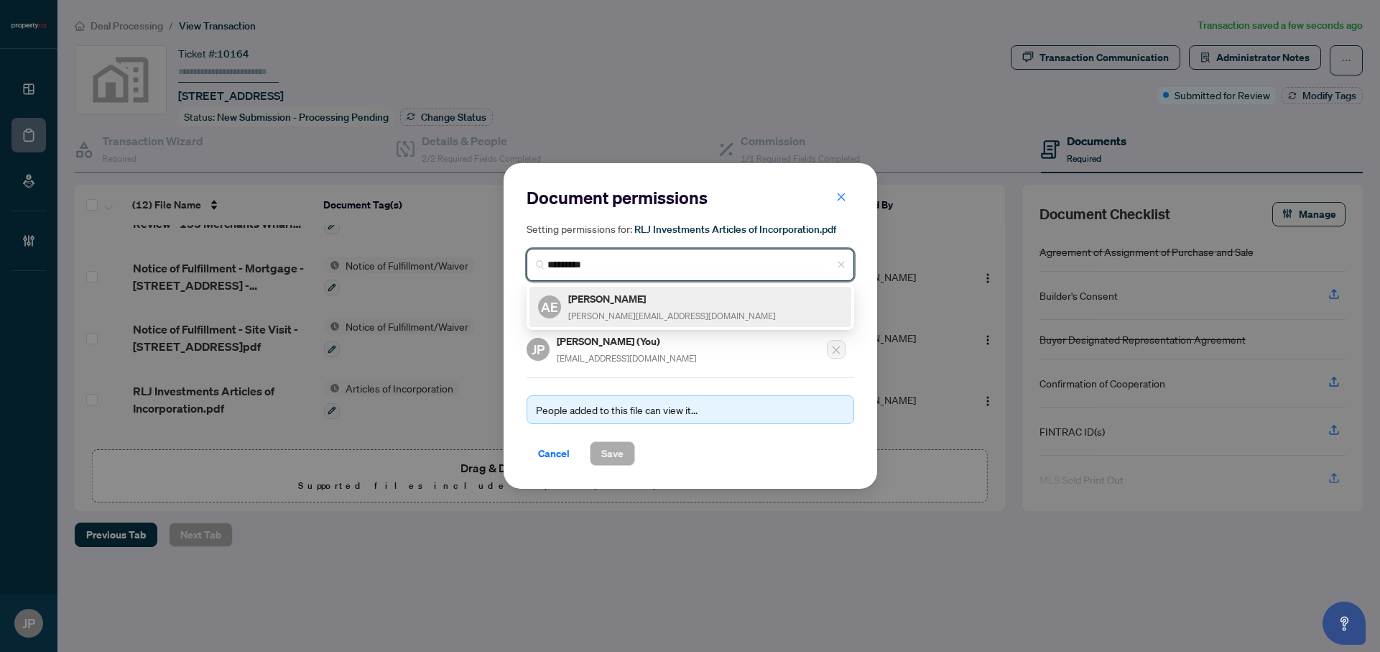
click at [629, 303] on h5 "[PERSON_NAME]" at bounding box center [672, 298] width 208 height 17
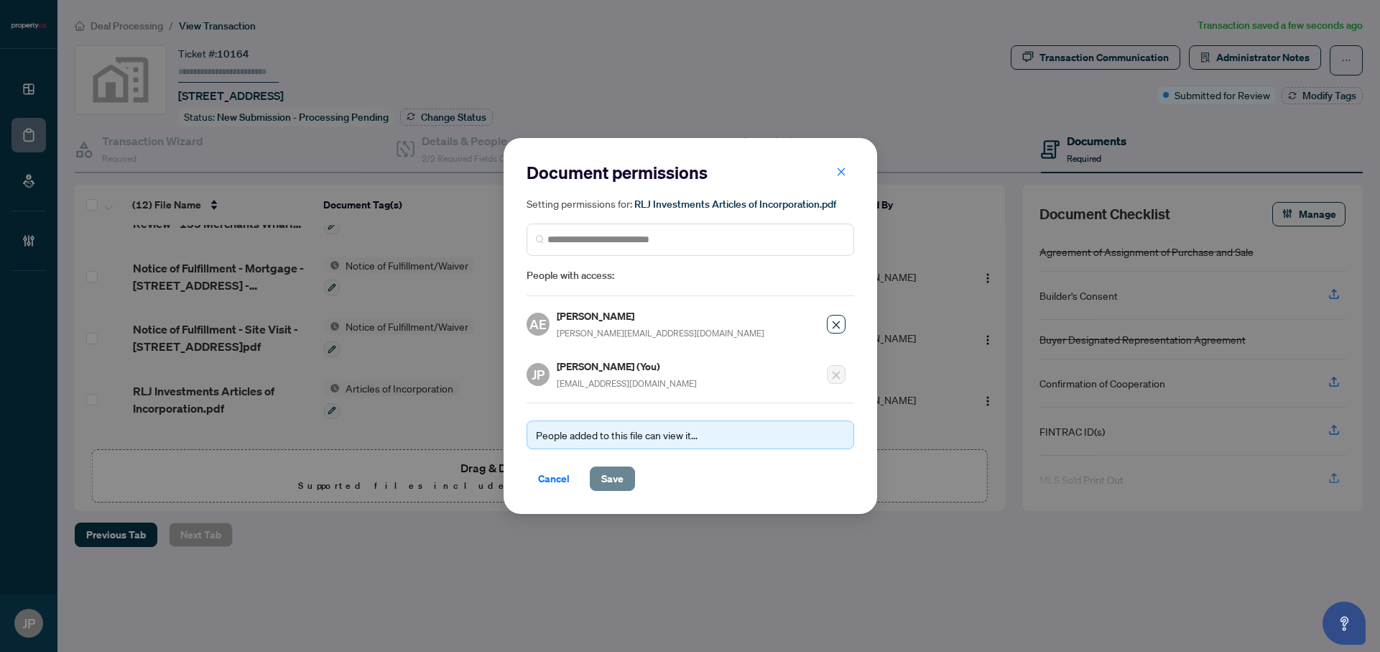
click at [621, 478] on span "Save" at bounding box center [612, 478] width 22 height 23
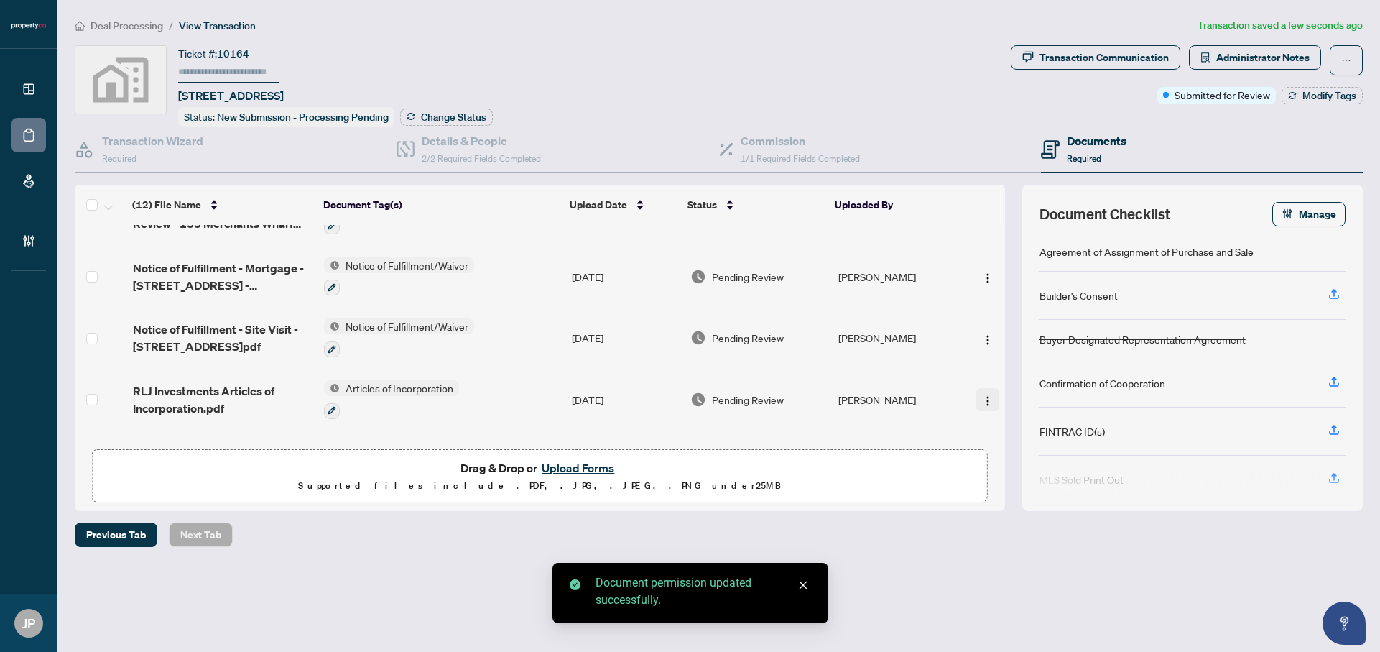
click at [982, 395] on img "button" at bounding box center [987, 400] width 11 height 11
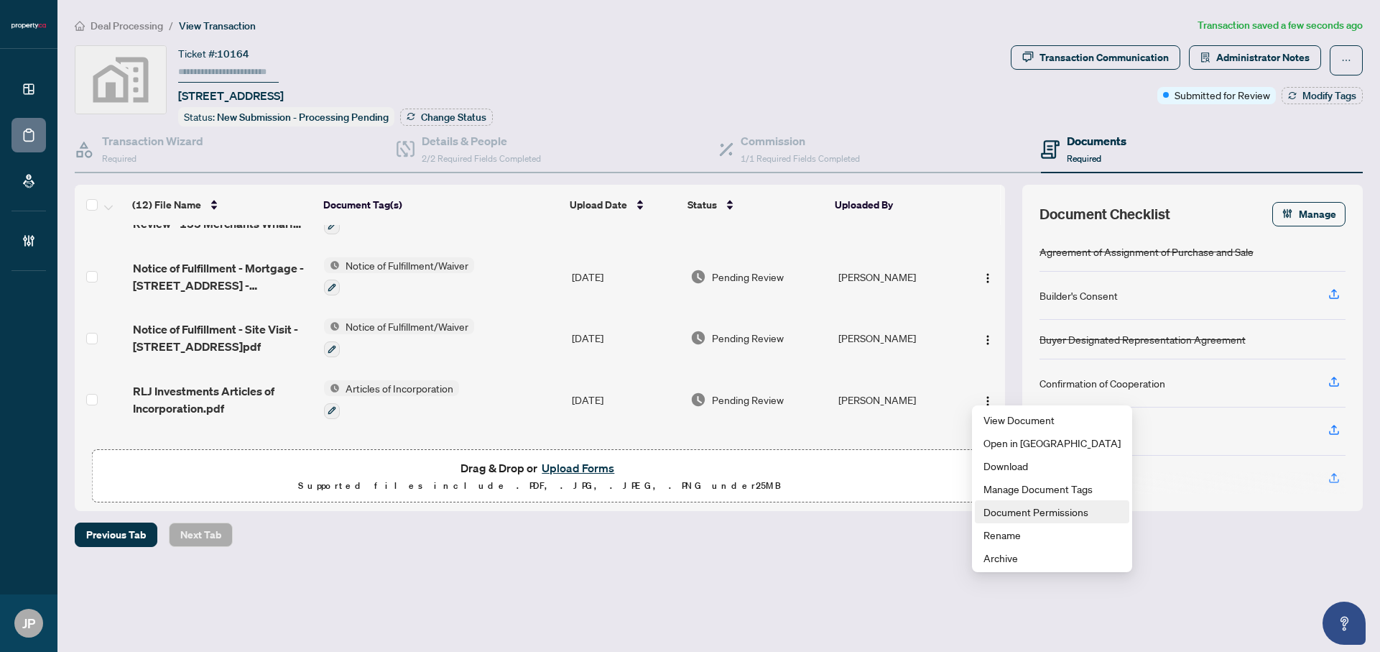
click at [991, 512] on span "Document Permissions" at bounding box center [1051, 512] width 137 height 16
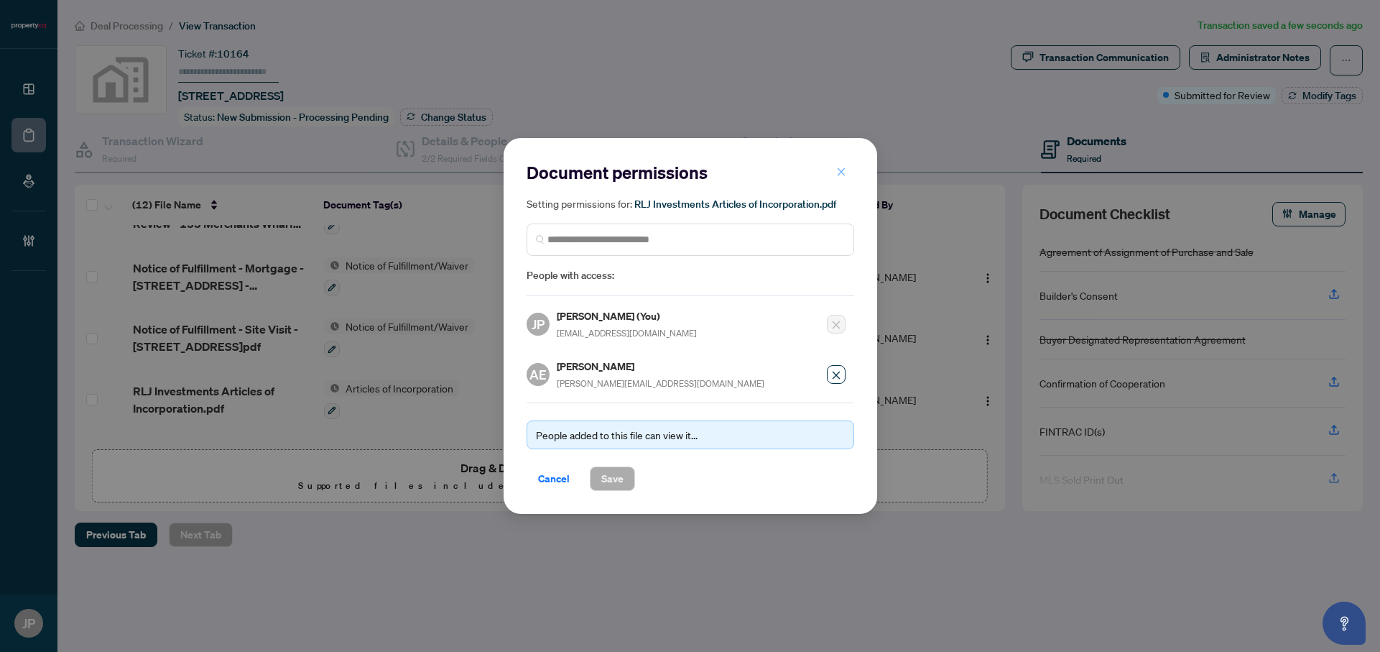
click at [841, 171] on icon "close" at bounding box center [841, 172] width 10 height 10
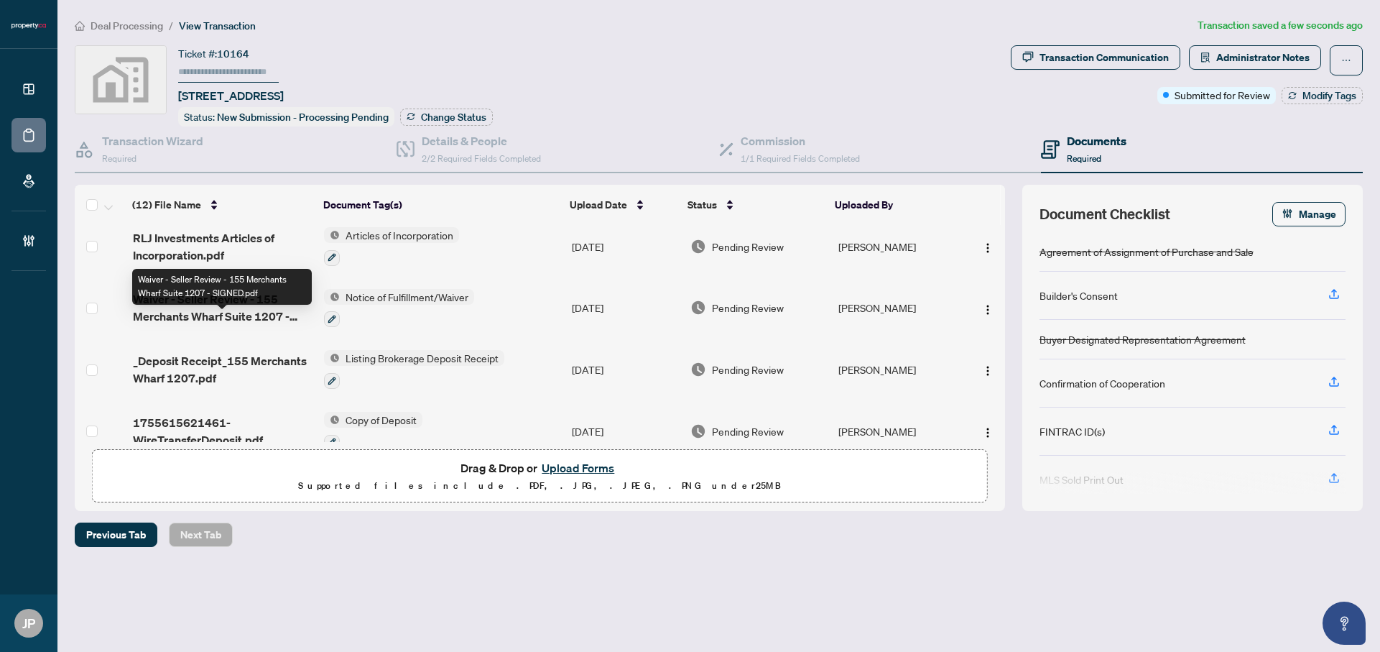
scroll to position [519, 0]
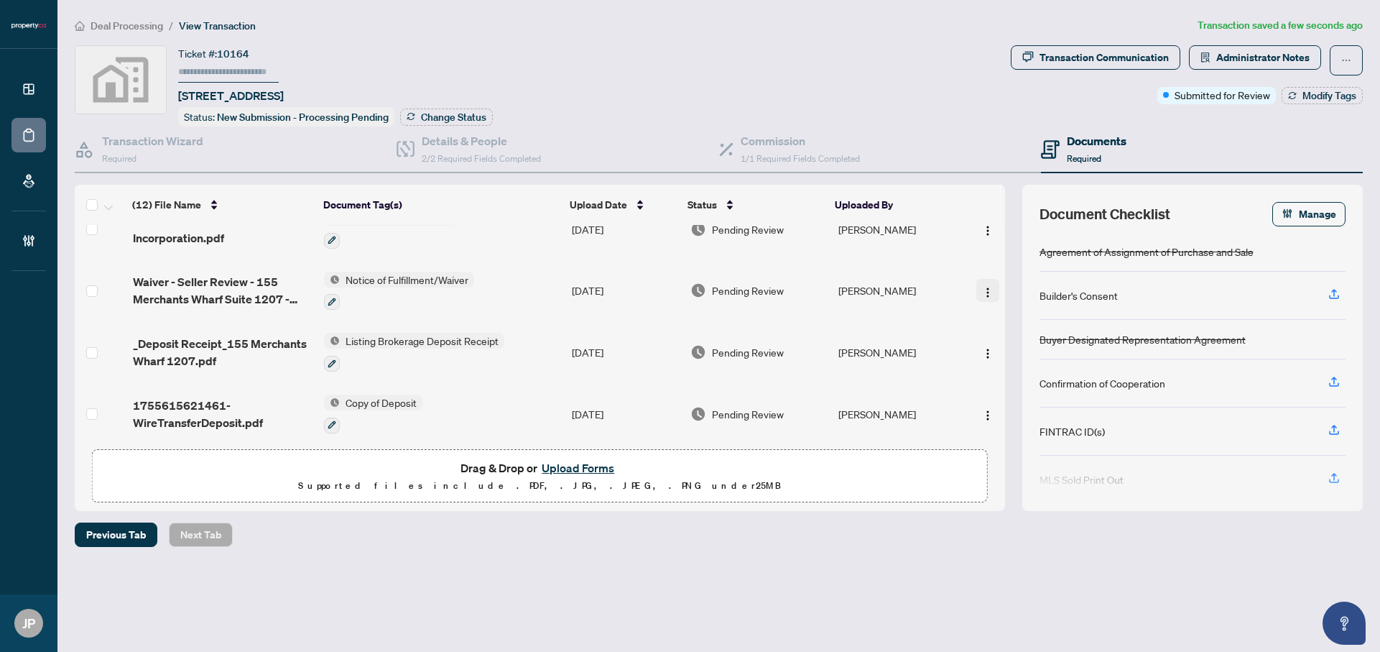
click at [986, 287] on img "button" at bounding box center [987, 292] width 11 height 11
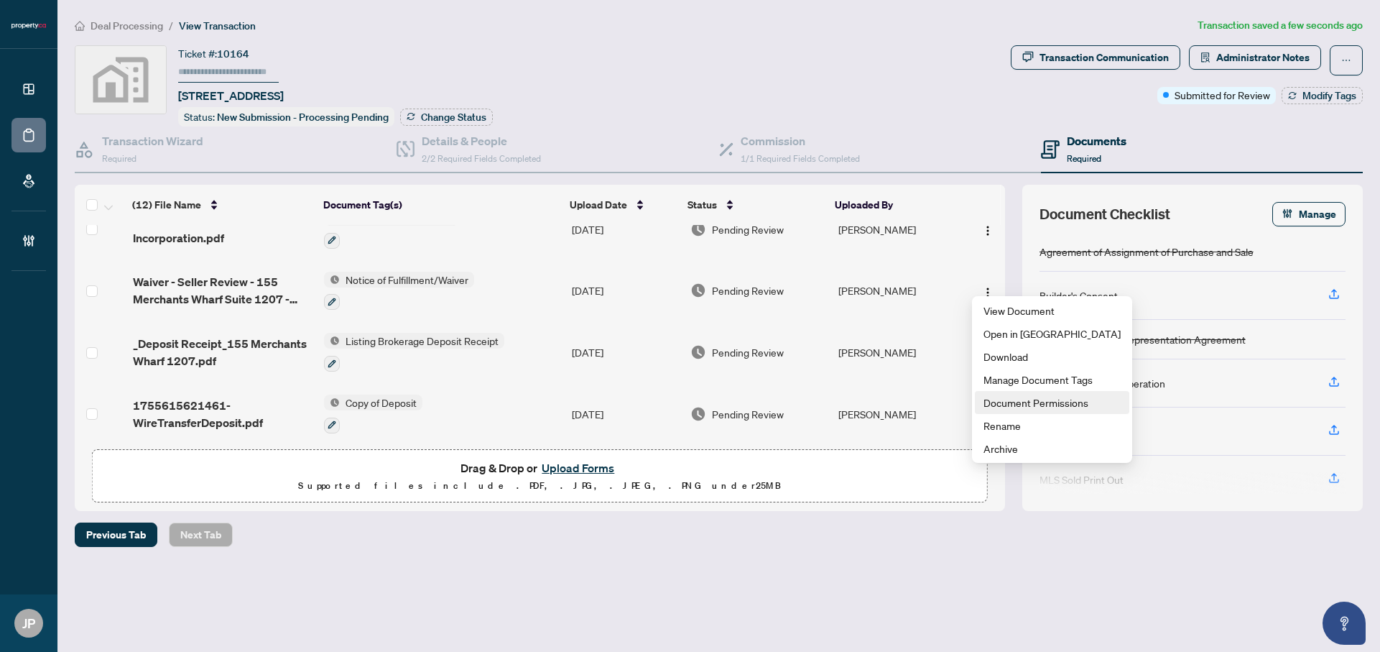
click at [1022, 402] on span "Document Permissions" at bounding box center [1051, 402] width 137 height 16
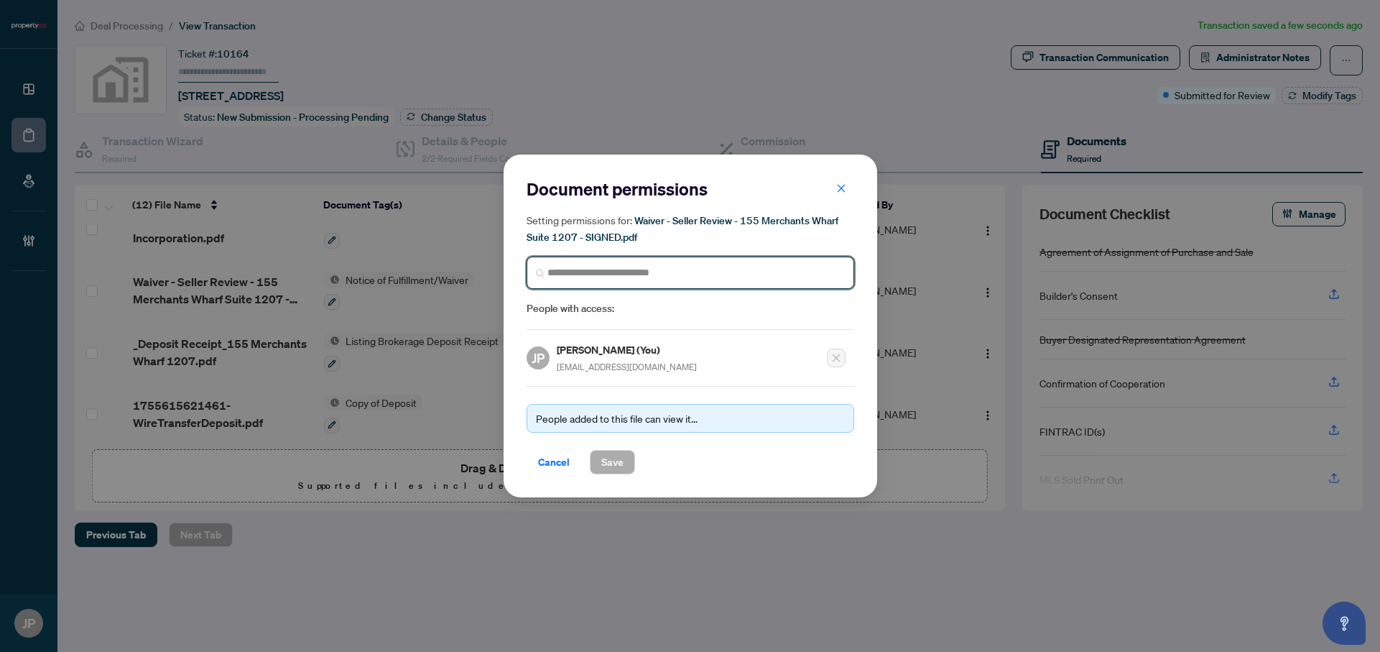
click at [0, 0] on input "search" at bounding box center [0, 0] width 0 height 0
type input "*********"
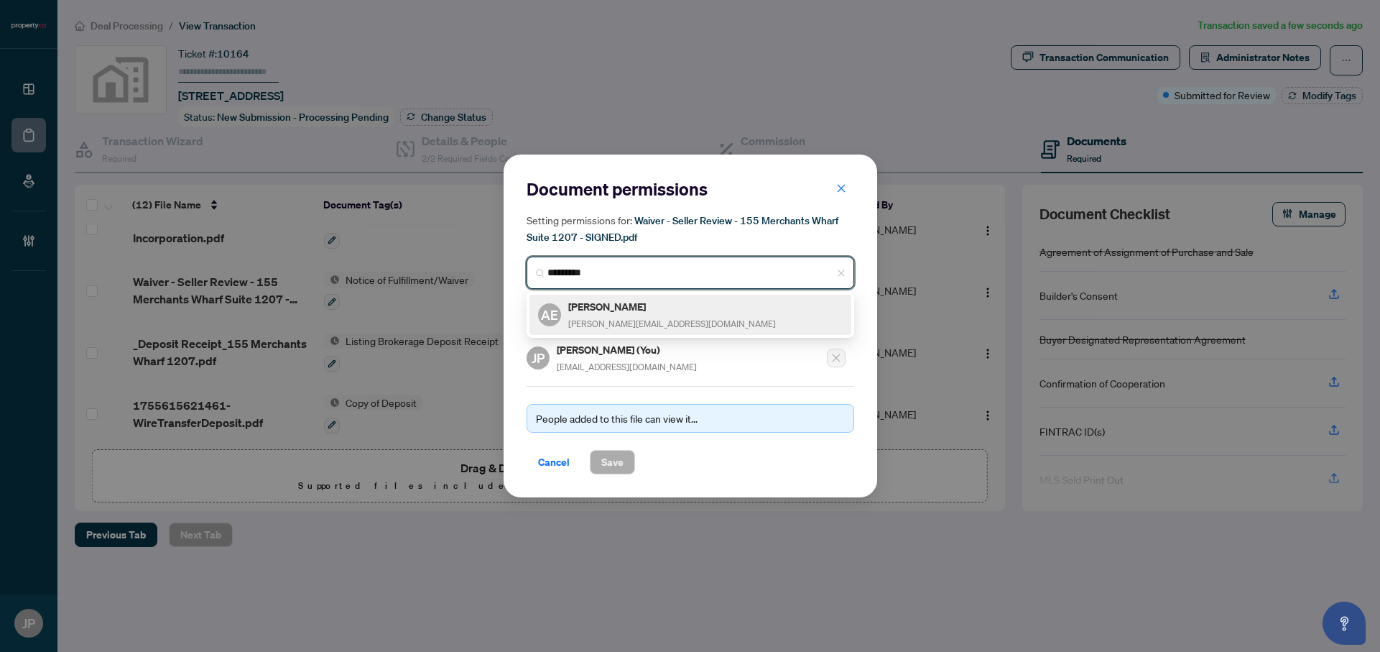
click at [601, 320] on span "[PERSON_NAME][EMAIL_ADDRESS][DOMAIN_NAME]" at bounding box center [672, 323] width 208 height 11
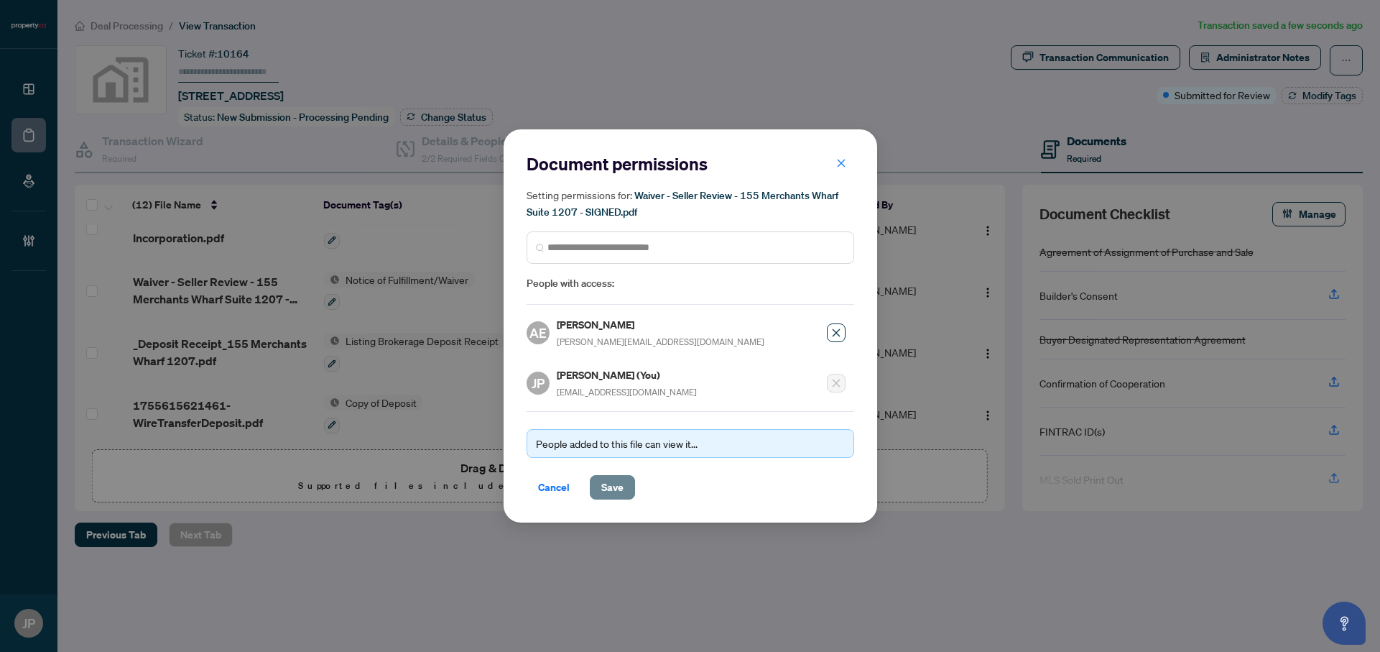
click at [613, 485] on span "Save" at bounding box center [612, 487] width 22 height 23
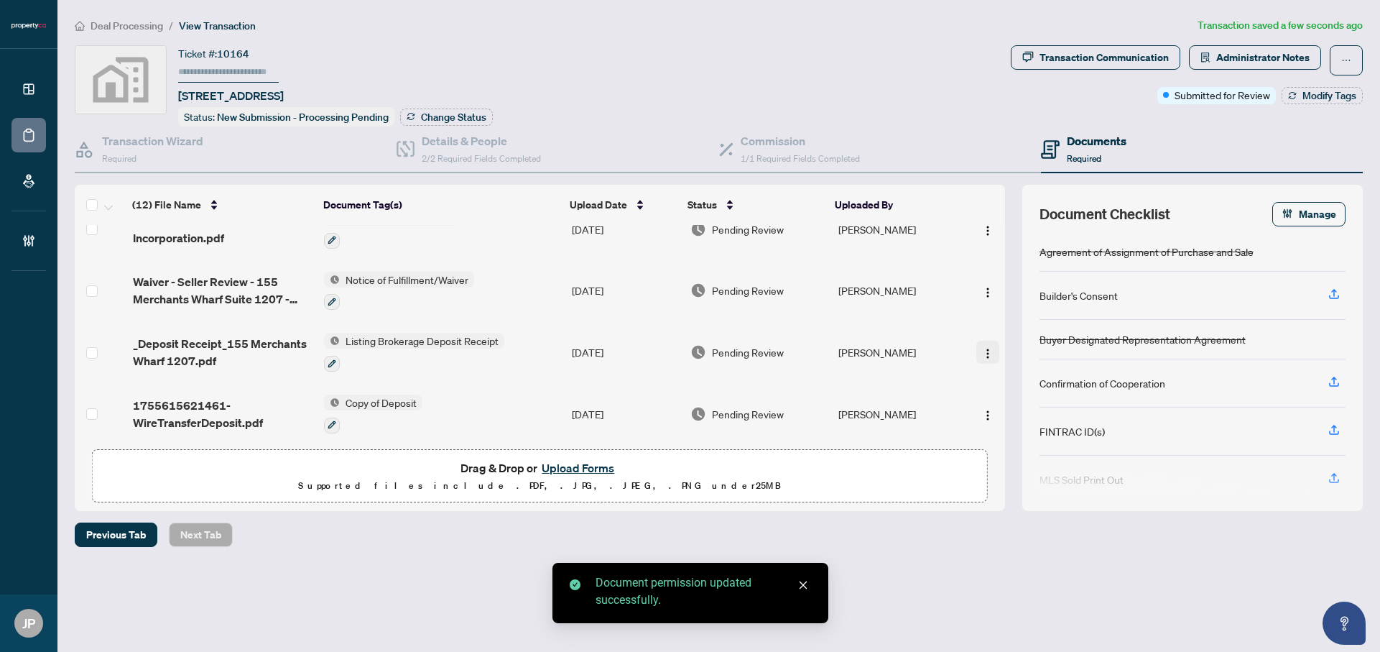
click at [982, 348] on img "button" at bounding box center [987, 353] width 11 height 11
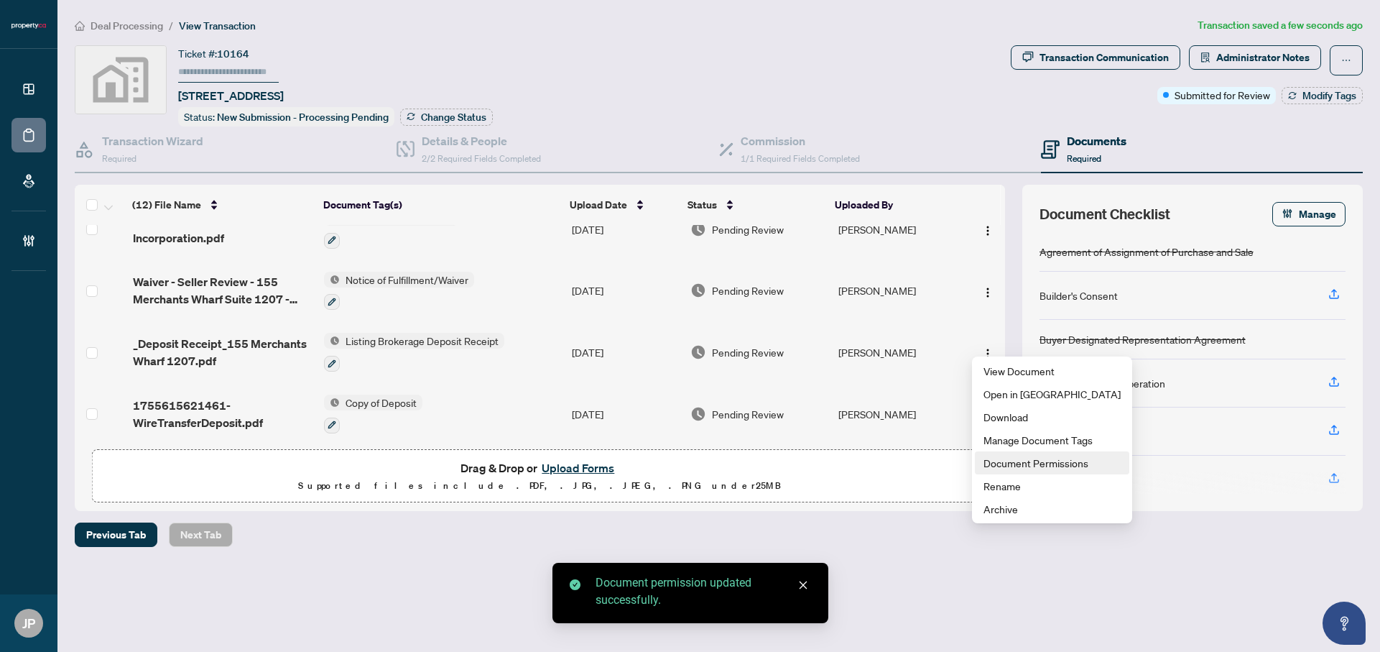
click at [991, 462] on span "Document Permissions" at bounding box center [1051, 463] width 137 height 16
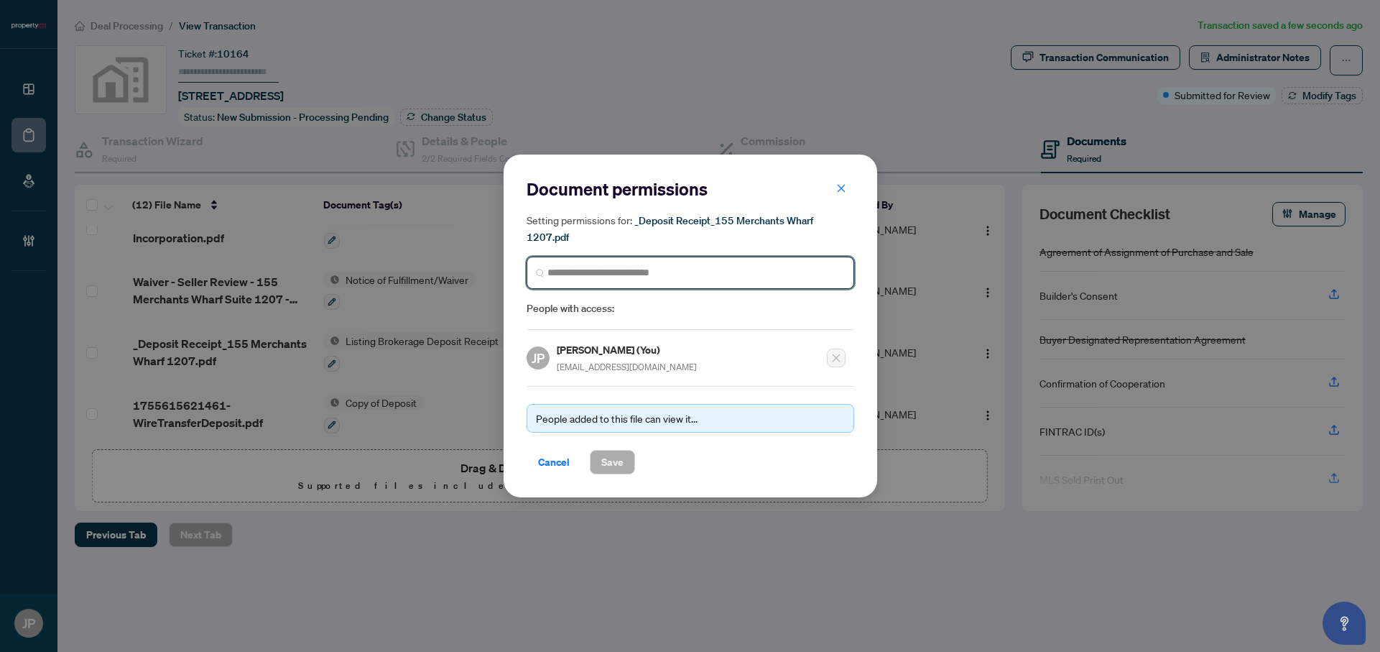
click at [0, 0] on input "search" at bounding box center [0, 0] width 0 height 0
type input "*********"
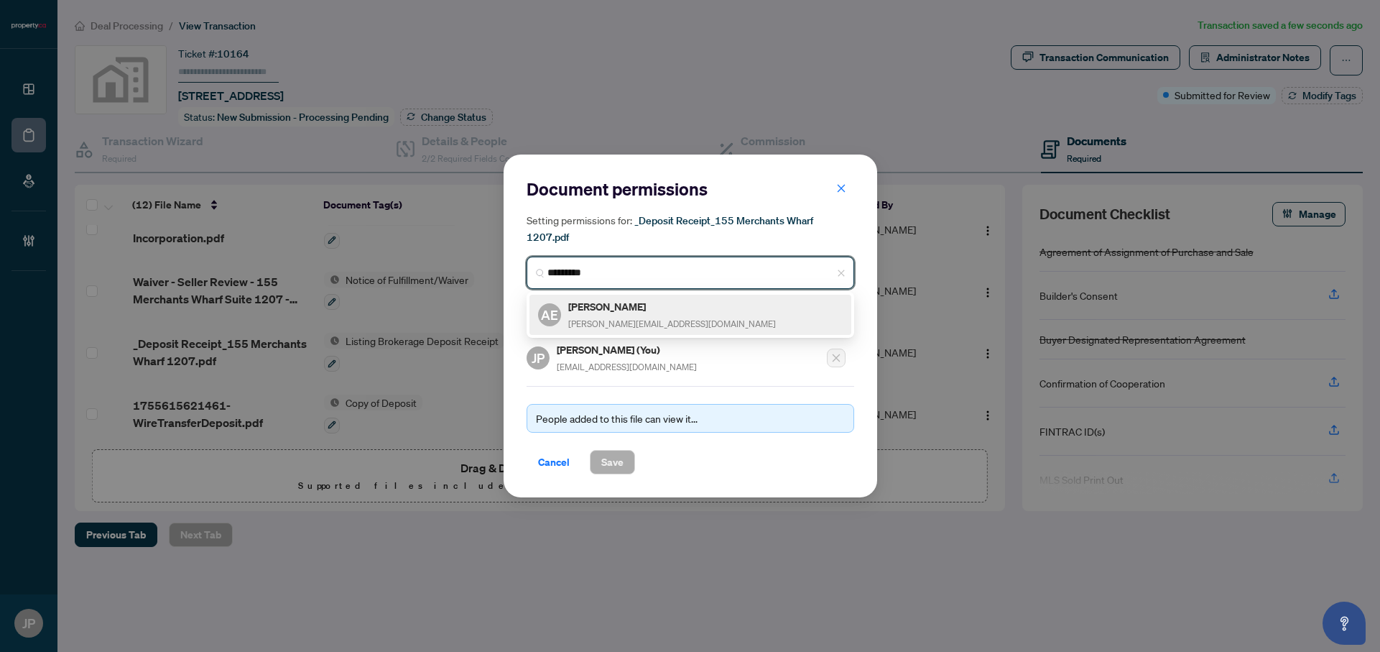
click at [613, 307] on h5 "[PERSON_NAME]" at bounding box center [672, 306] width 208 height 17
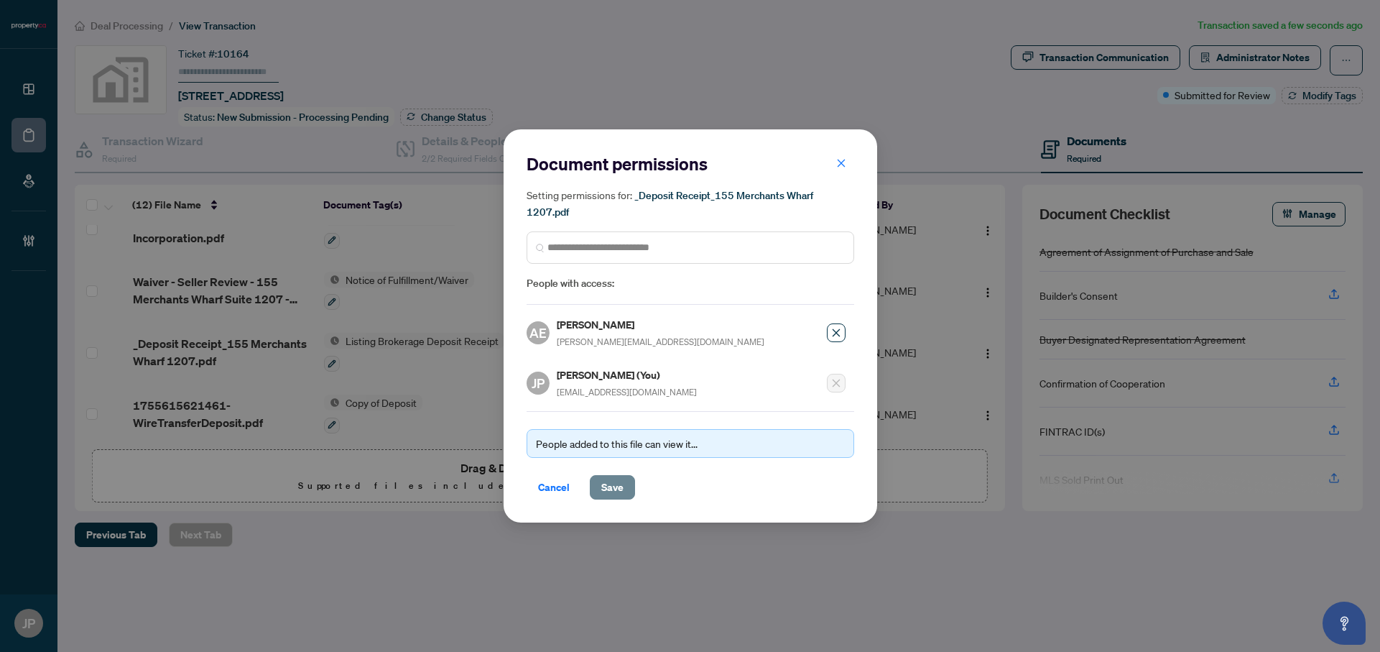
click at [620, 483] on span "Save" at bounding box center [612, 487] width 22 height 23
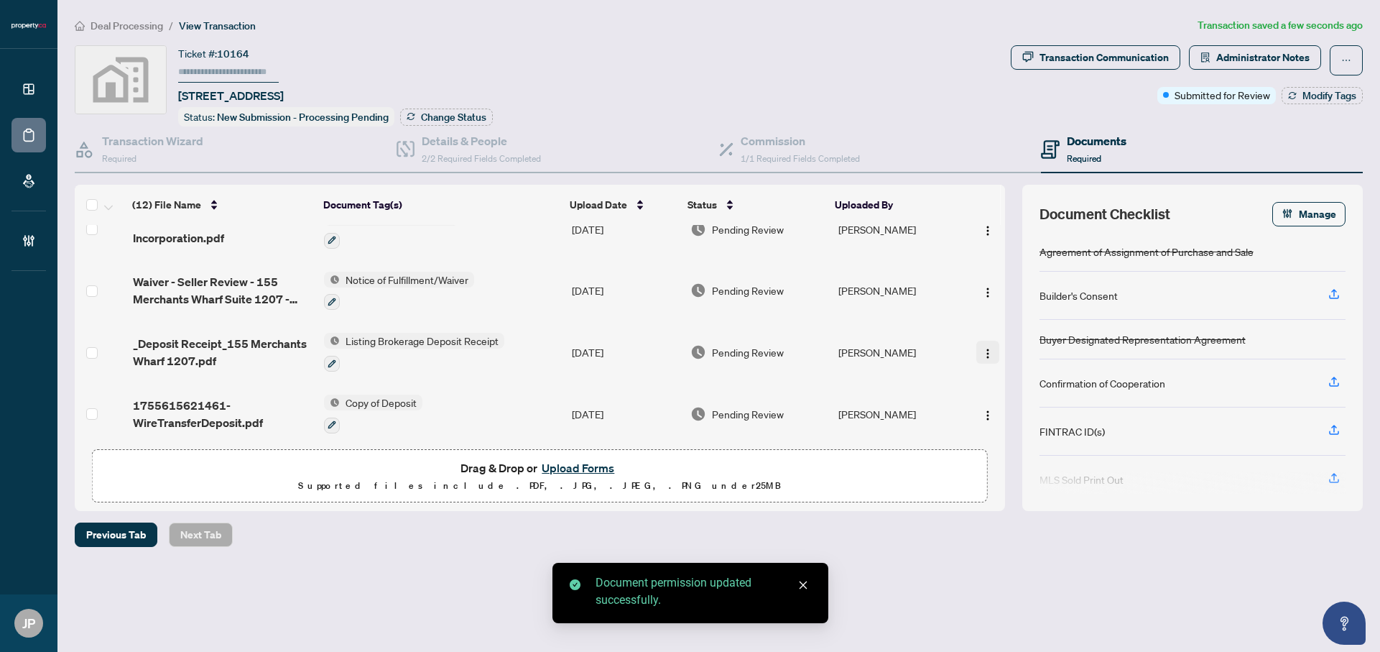
click at [982, 348] on img "button" at bounding box center [987, 353] width 11 height 11
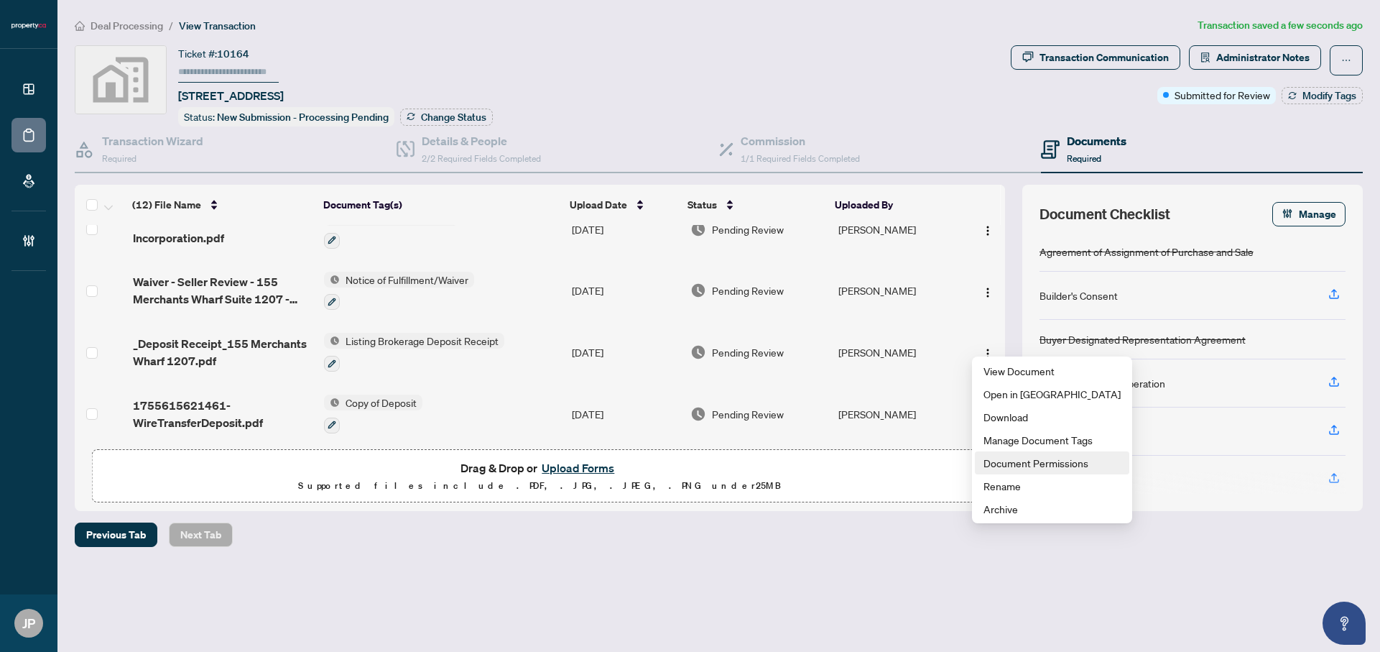
click at [1002, 465] on span "Document Permissions" at bounding box center [1051, 463] width 137 height 16
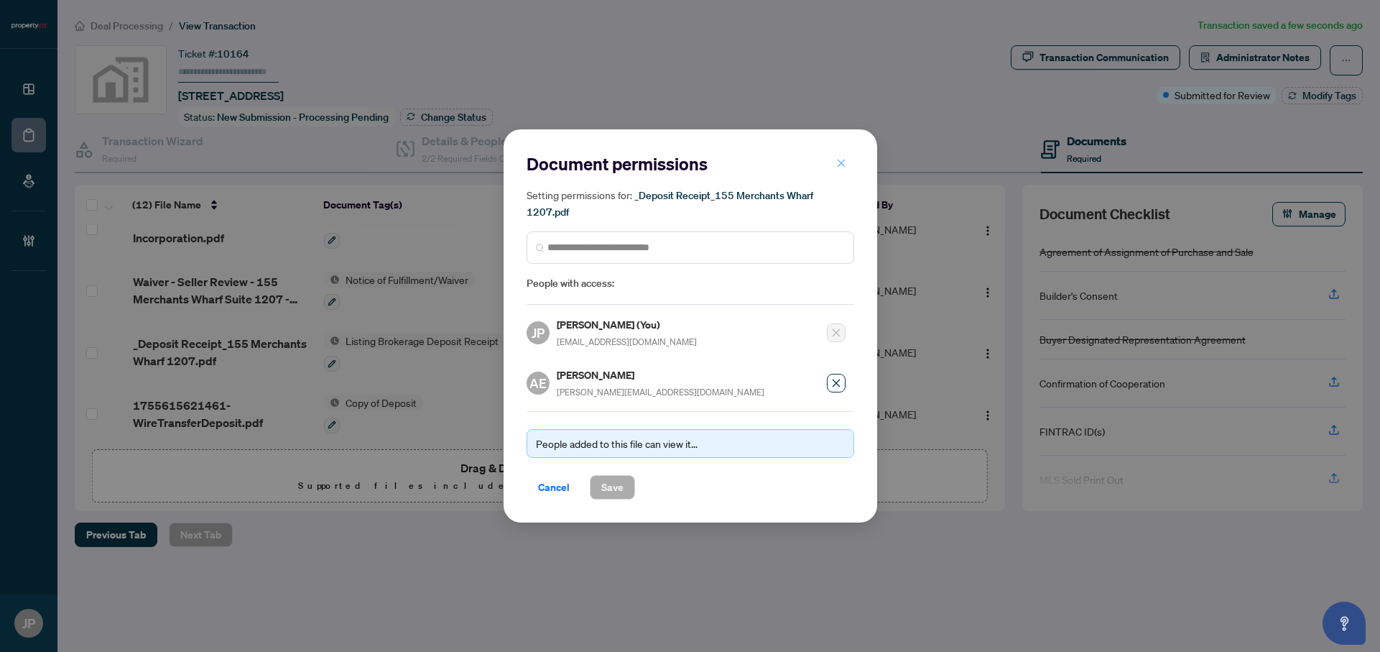
click at [836, 162] on icon "close" at bounding box center [841, 163] width 10 height 10
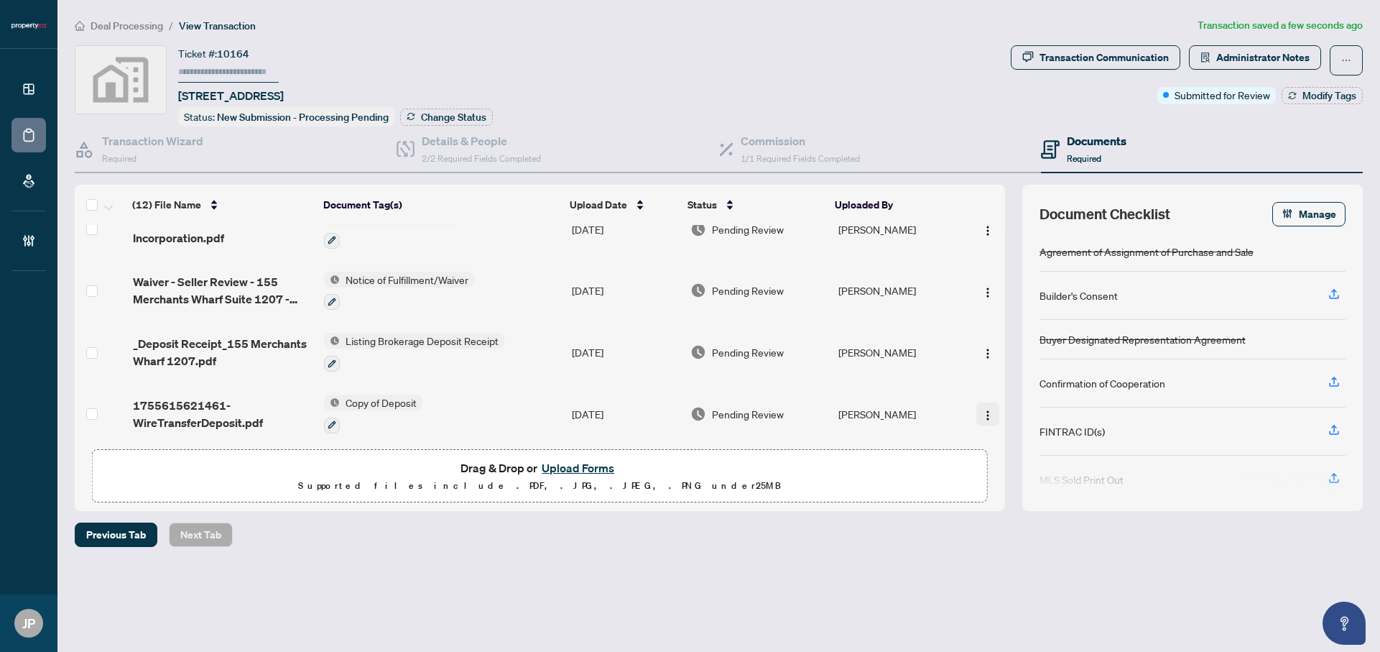
click at [976, 404] on button "button" at bounding box center [987, 413] width 23 height 23
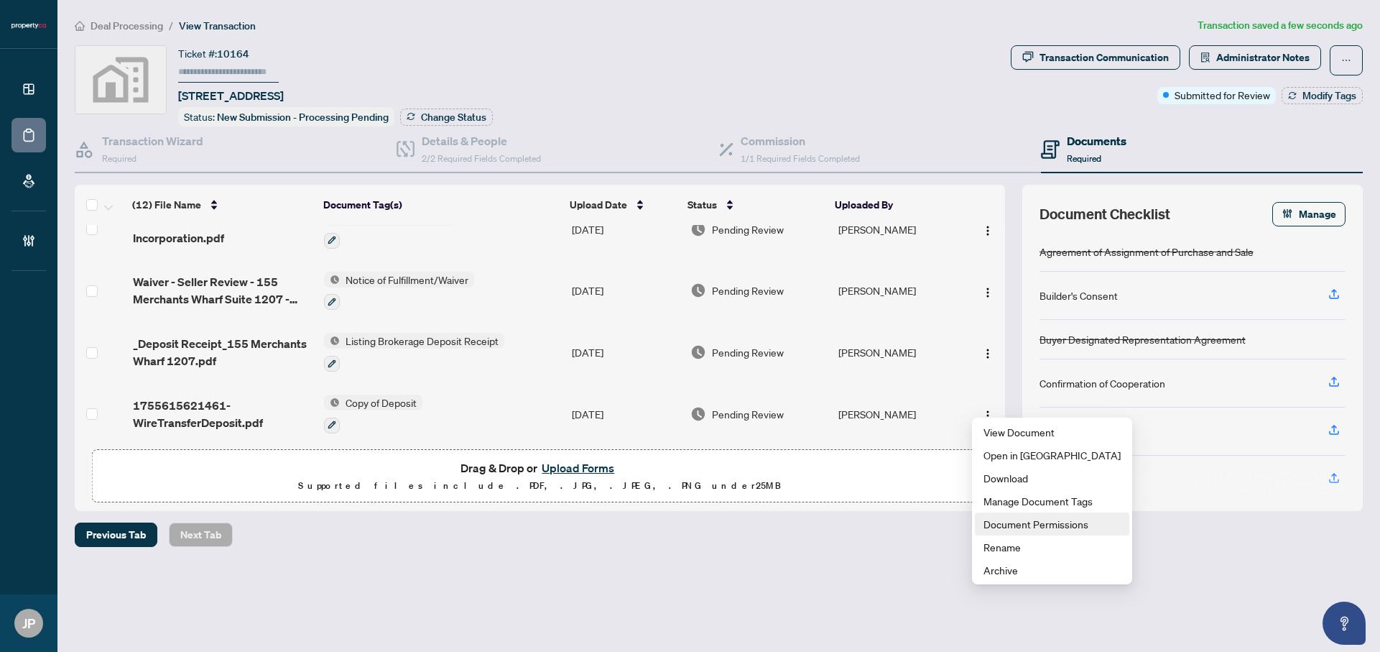
click at [1023, 524] on span "Document Permissions" at bounding box center [1051, 524] width 137 height 16
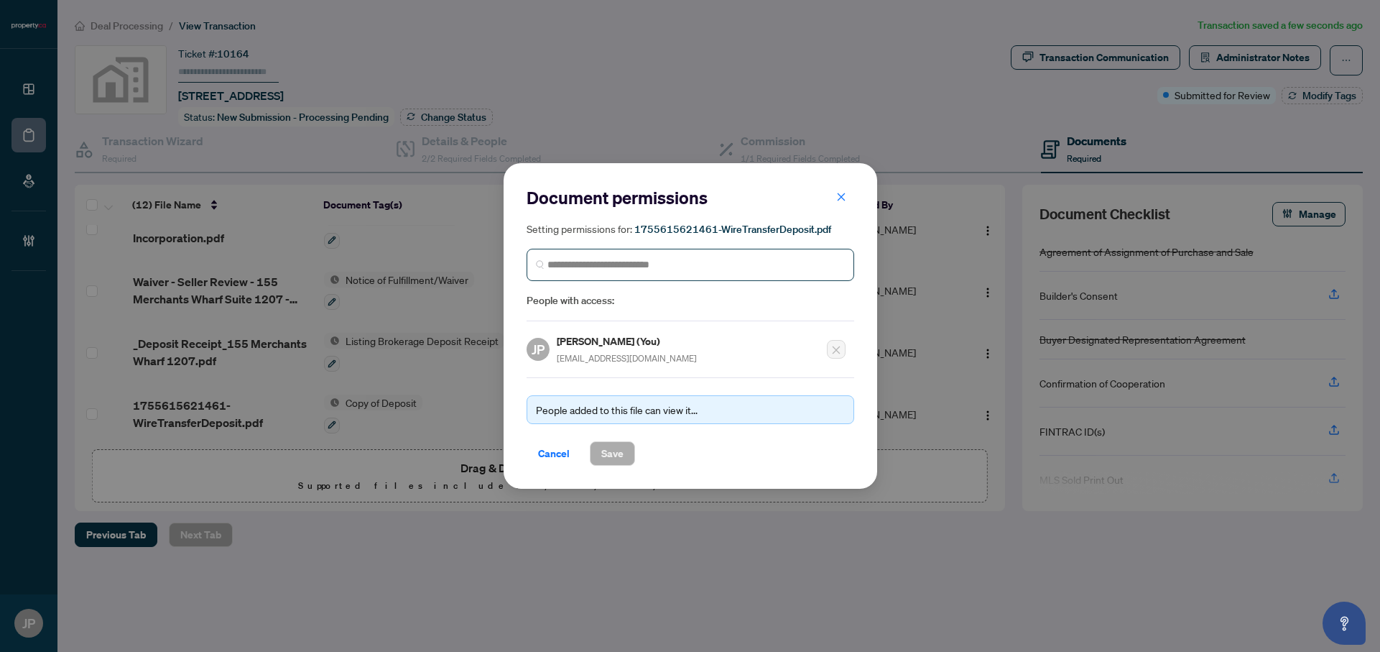
click at [651, 272] on span at bounding box center [691, 265] width 328 height 32
type input "*********"
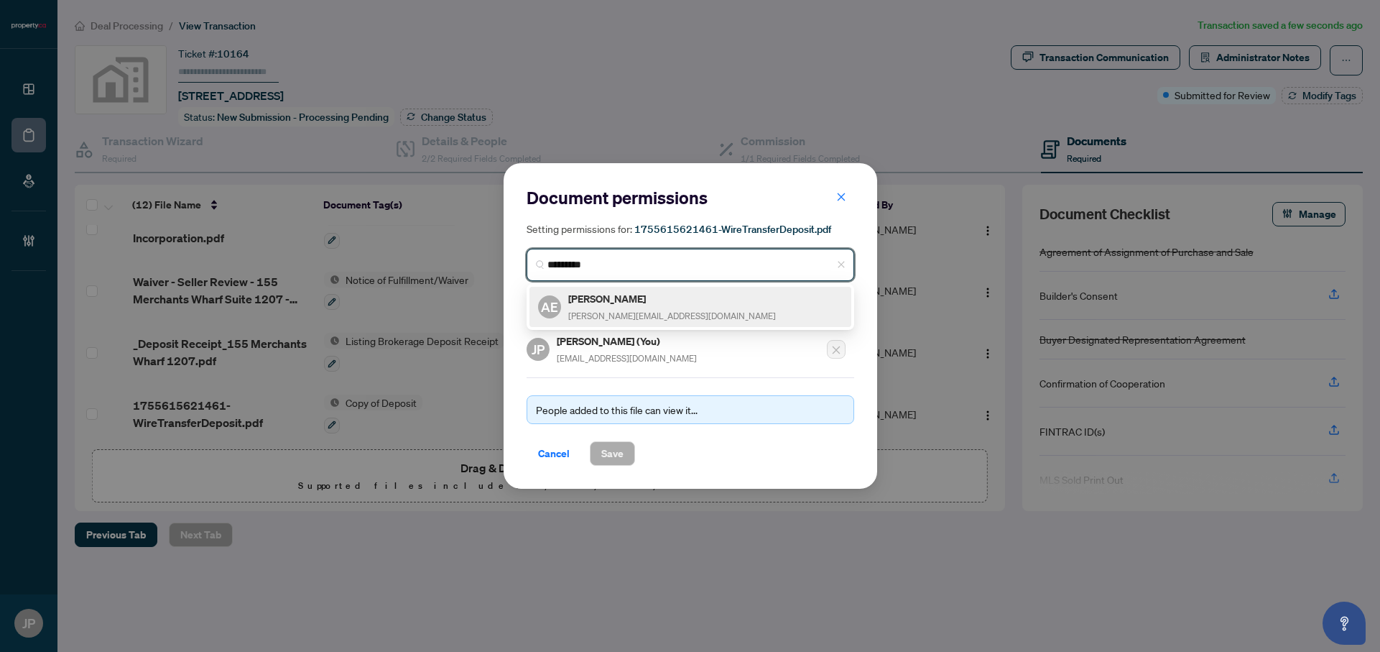
click at [616, 313] on span "[PERSON_NAME][EMAIL_ADDRESS][DOMAIN_NAME]" at bounding box center [672, 315] width 208 height 11
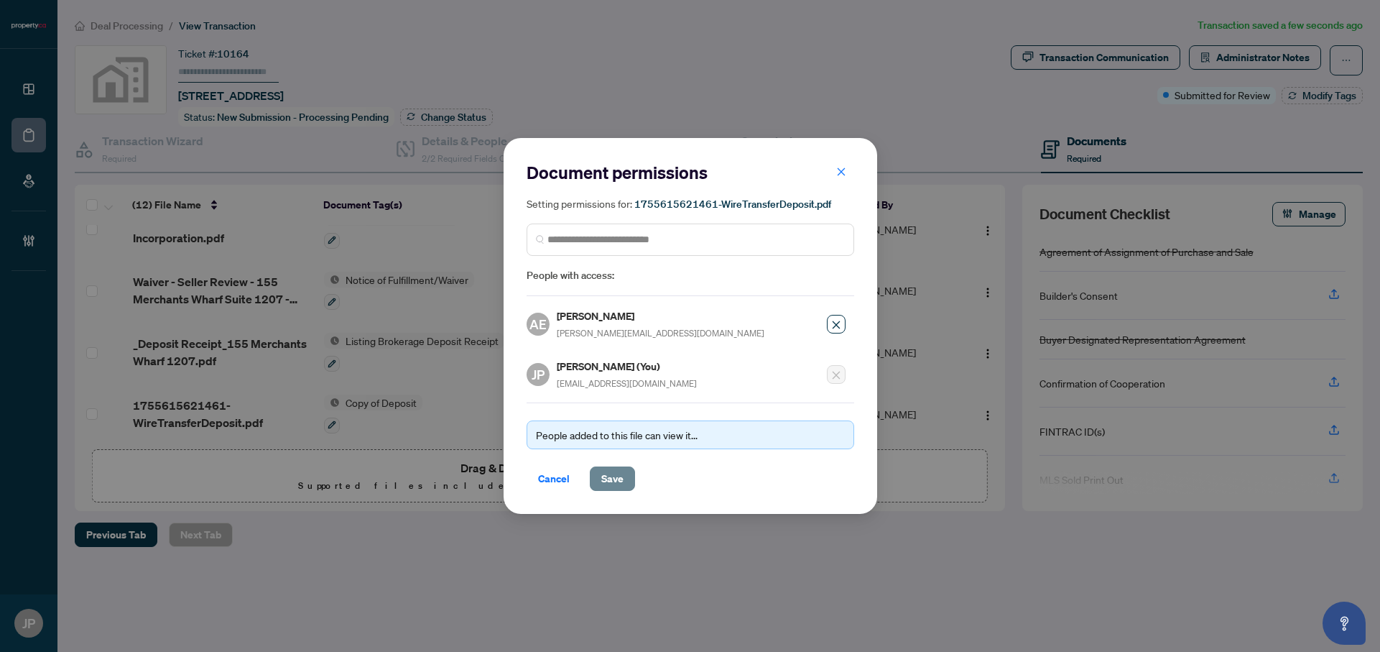
click at [619, 481] on span "Save" at bounding box center [612, 478] width 22 height 23
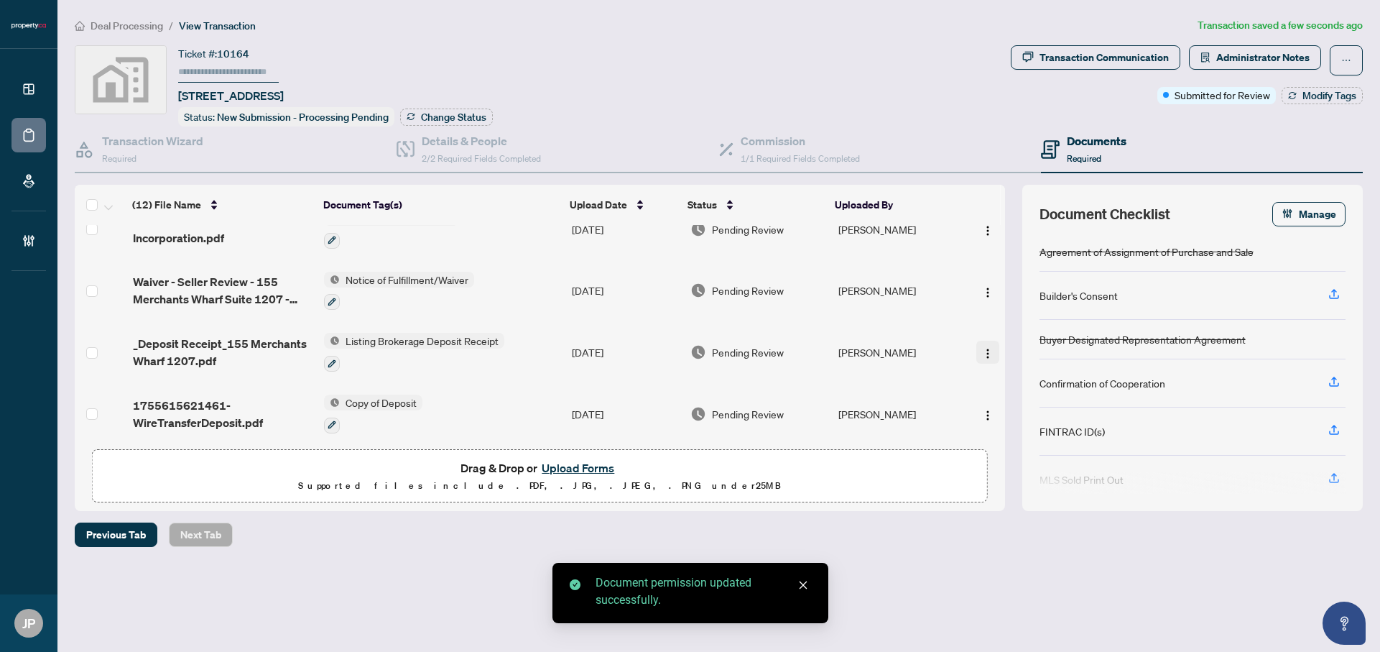
click at [982, 348] on img "button" at bounding box center [987, 353] width 11 height 11
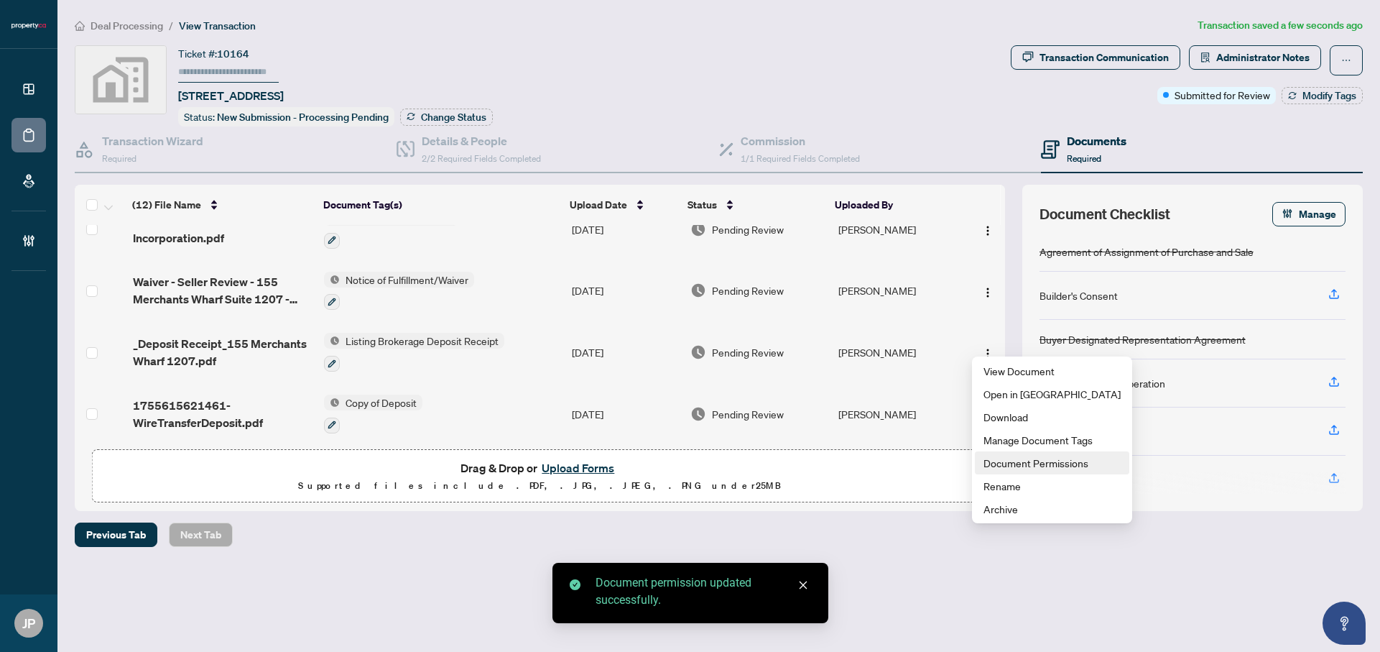
click at [1018, 465] on span "Document Permissions" at bounding box center [1051, 463] width 137 height 16
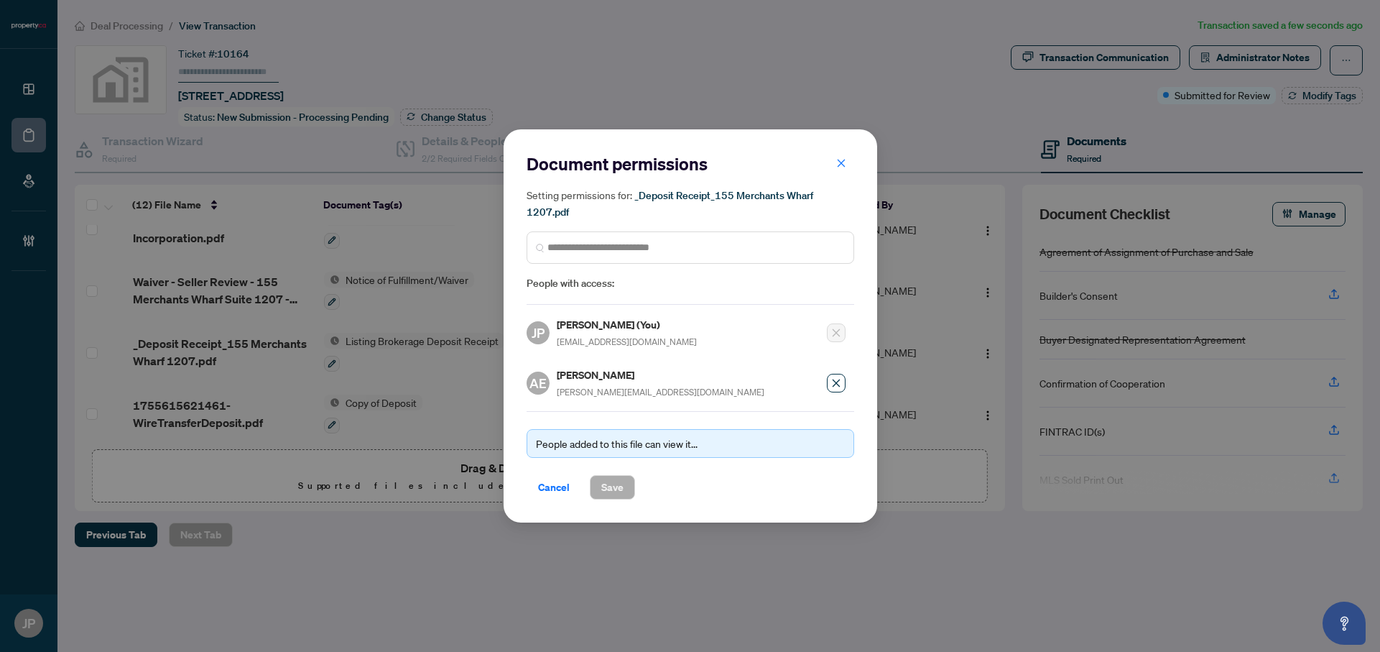
drag, startPoint x: 837, startPoint y: 164, endPoint x: 917, endPoint y: 302, distance: 159.7
click at [838, 164] on icon "close" at bounding box center [841, 163] width 10 height 10
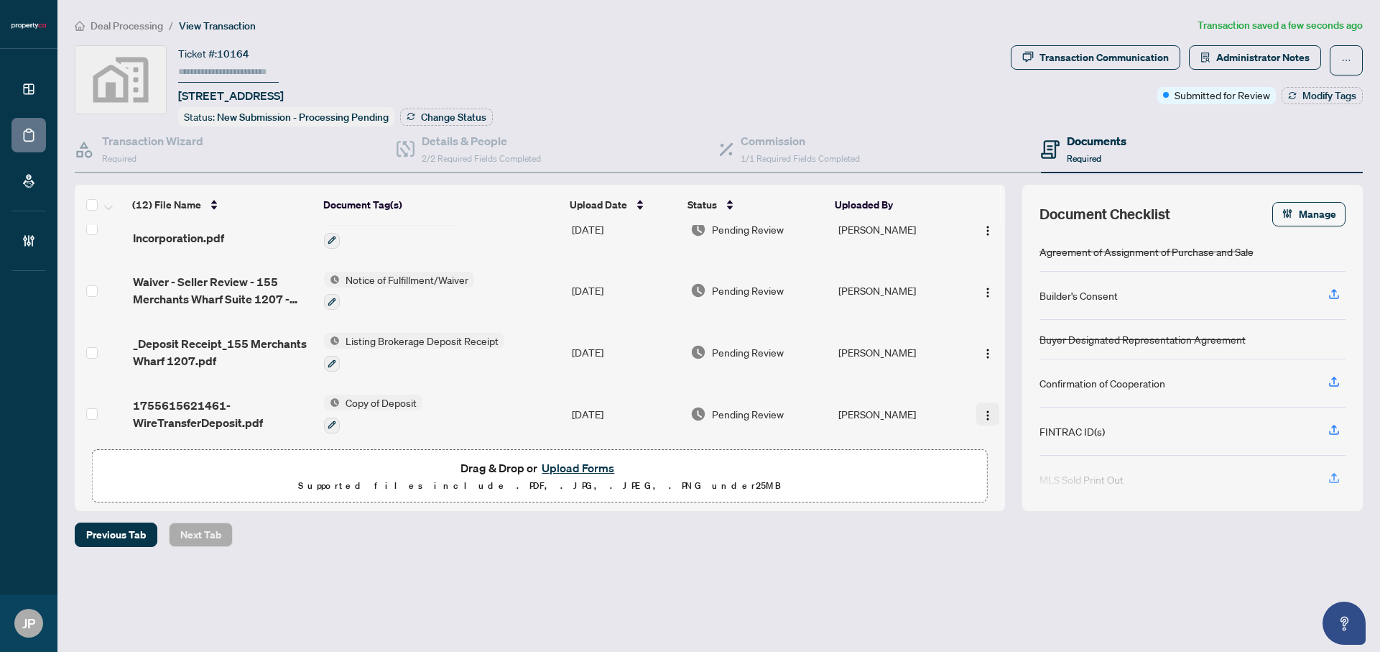
click at [982, 409] on img "button" at bounding box center [987, 414] width 11 height 11
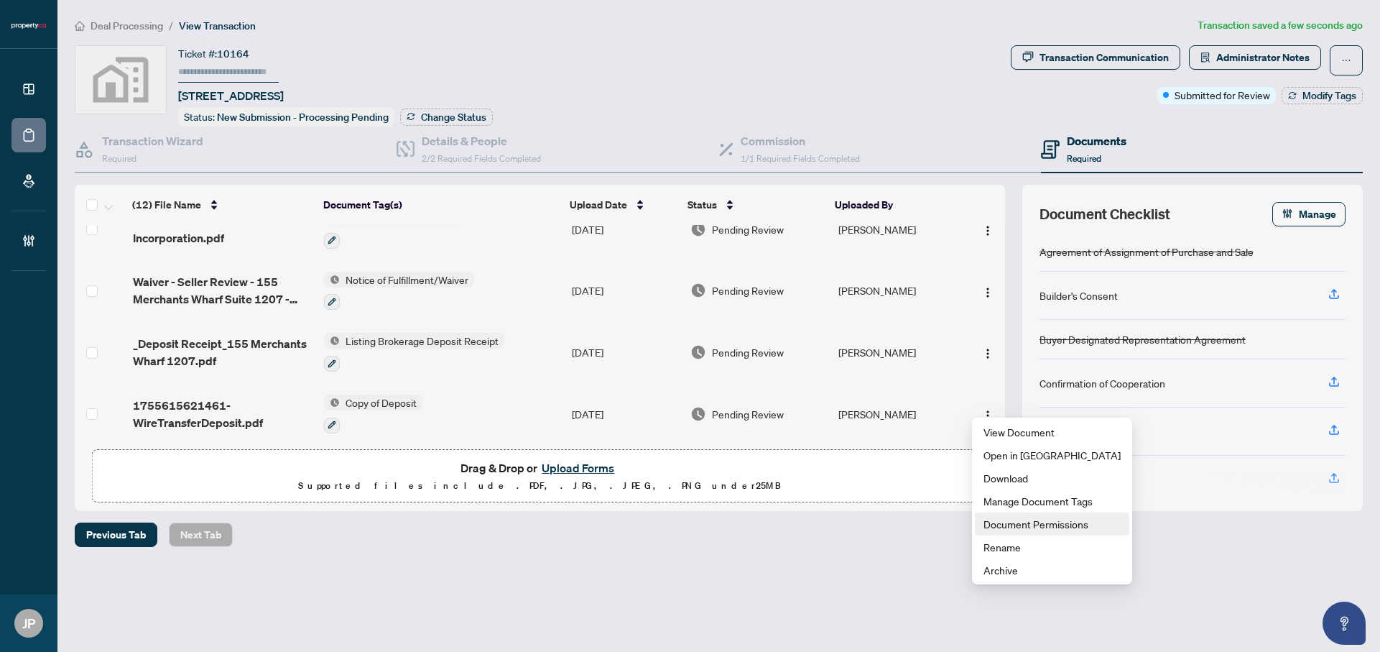
click at [995, 522] on span "Document Permissions" at bounding box center [1051, 524] width 137 height 16
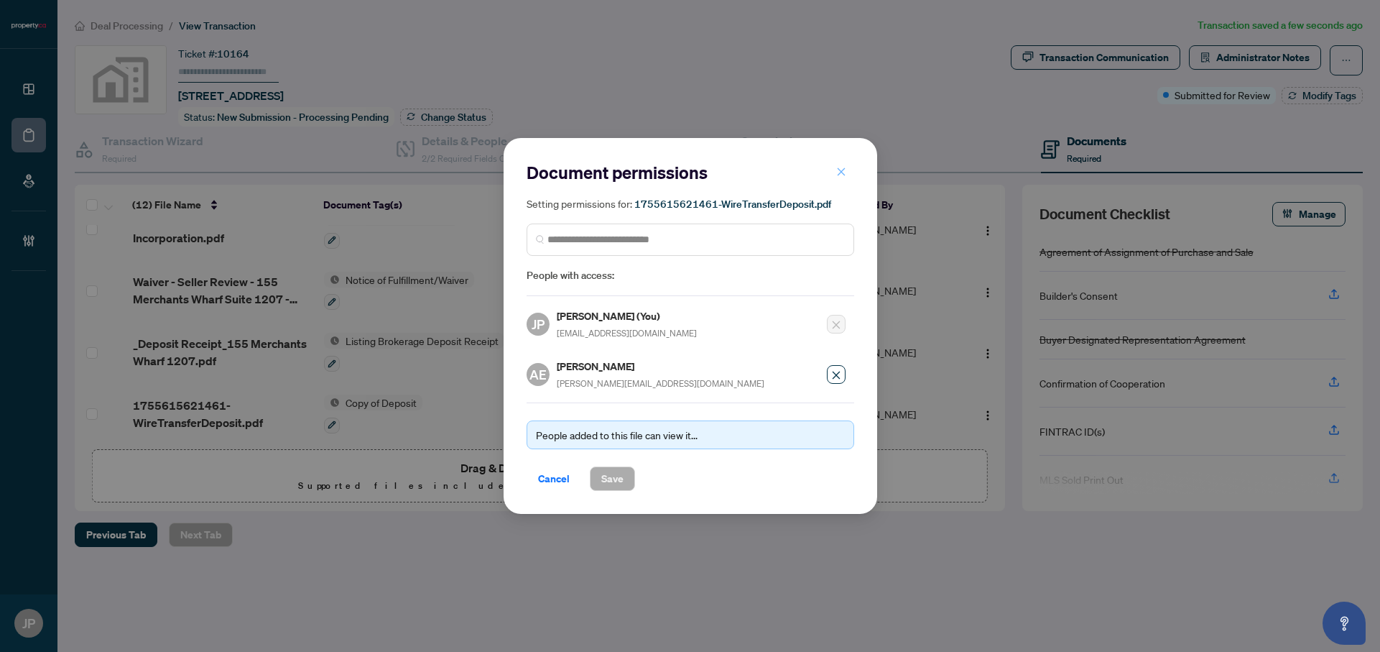
click at [844, 177] on icon "close" at bounding box center [841, 172] width 10 height 10
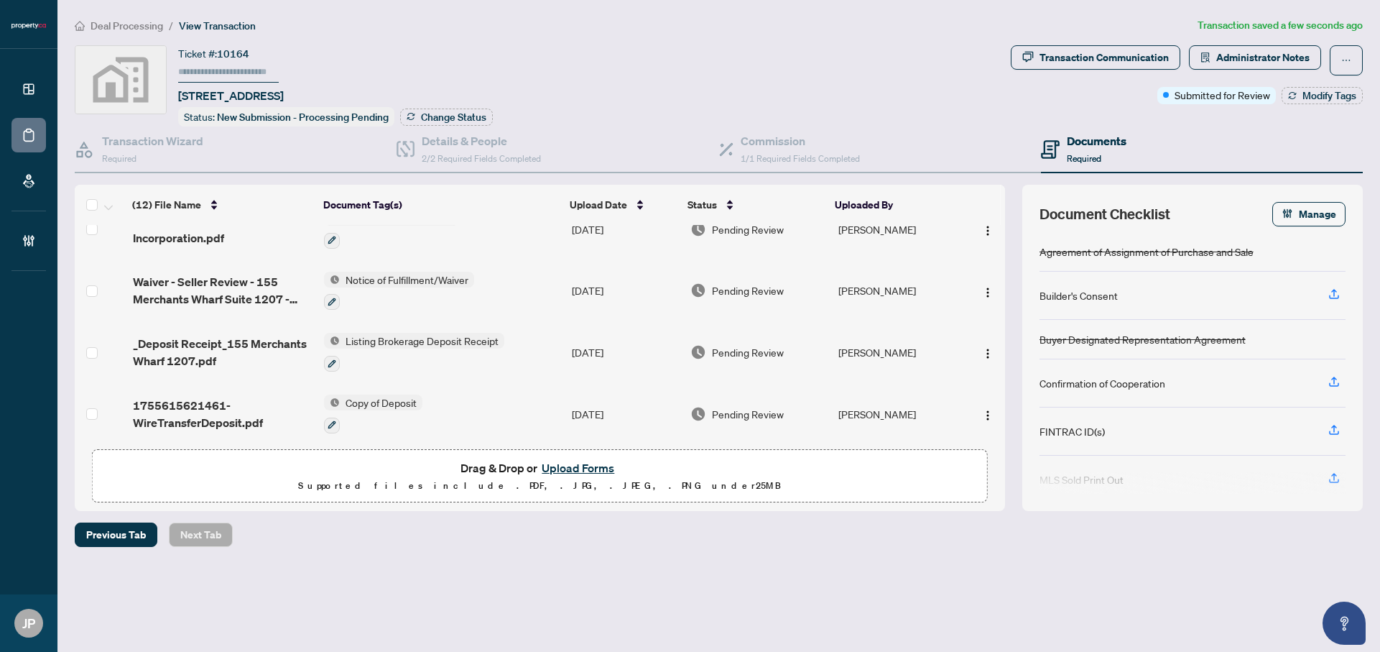
click at [1122, 147] on div "Documents Required" at bounding box center [1097, 149] width 60 height 34
click at [830, 142] on h4 "Commission" at bounding box center [800, 140] width 119 height 17
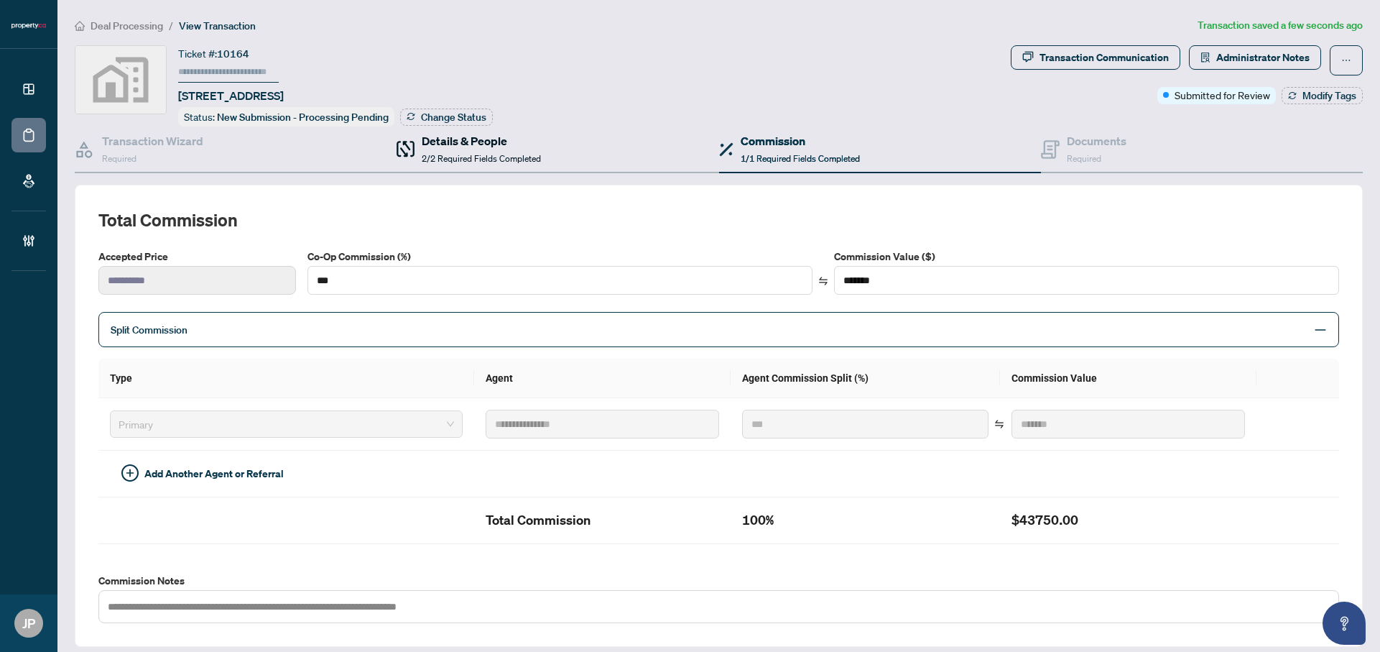
click at [437, 153] on span "2/2 Required Fields Completed" at bounding box center [481, 158] width 119 height 11
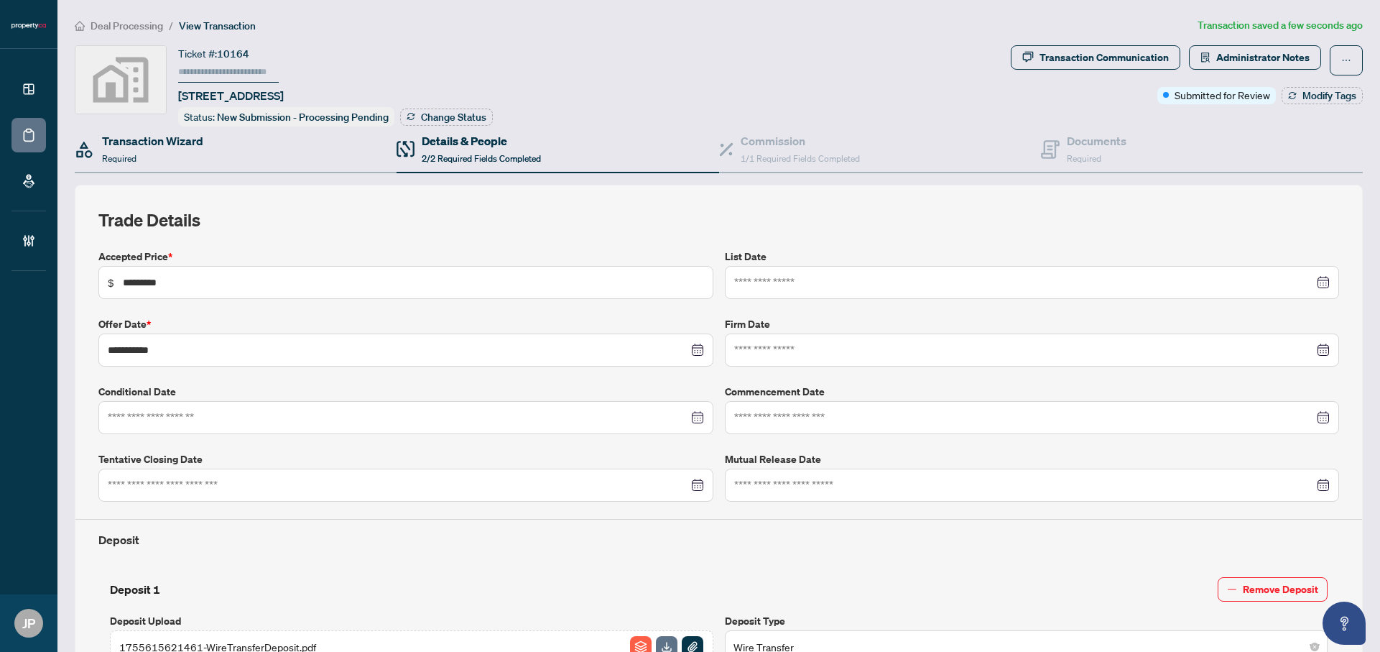
click at [244, 142] on div "Transaction Wizard Required" at bounding box center [236, 149] width 322 height 47
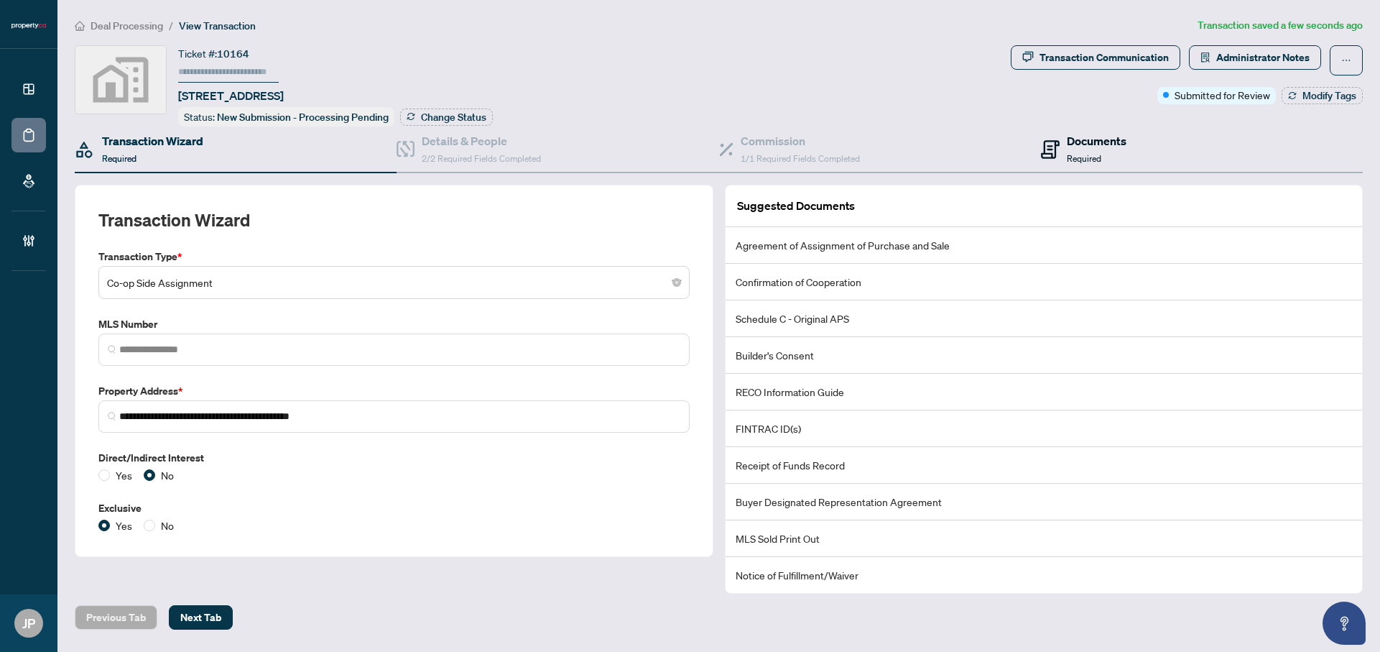
click at [1101, 136] on h4 "Documents" at bounding box center [1097, 140] width 60 height 17
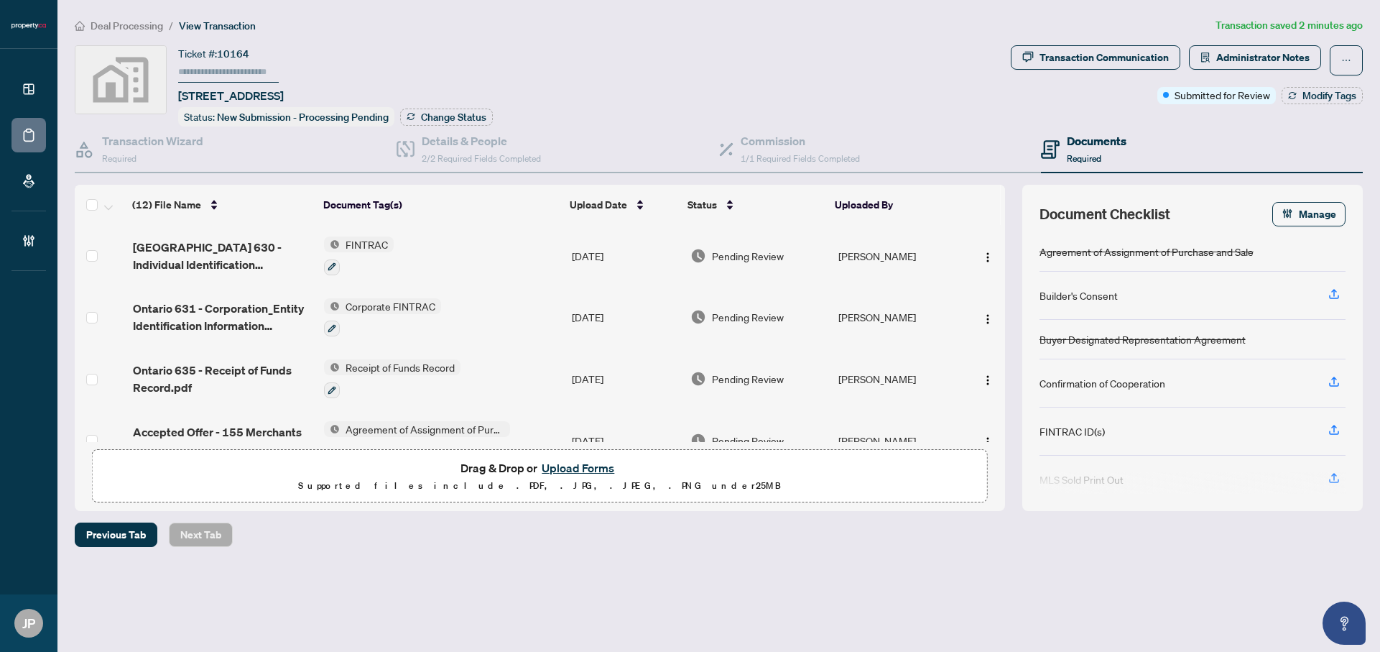
drag, startPoint x: 789, startPoint y: 514, endPoint x: 782, endPoint y: 509, distance: 8.6
click at [788, 514] on div "Deal Processing / View Transaction Transaction saved 2 minutes ago Ticket #: 10…" at bounding box center [718, 307] width 1299 height 580
click at [760, 473] on div "Drag & Drop or Upload Forms Supported files include .PDF, .JPG, .JPEG, .PNG und…" at bounding box center [539, 476] width 877 height 36
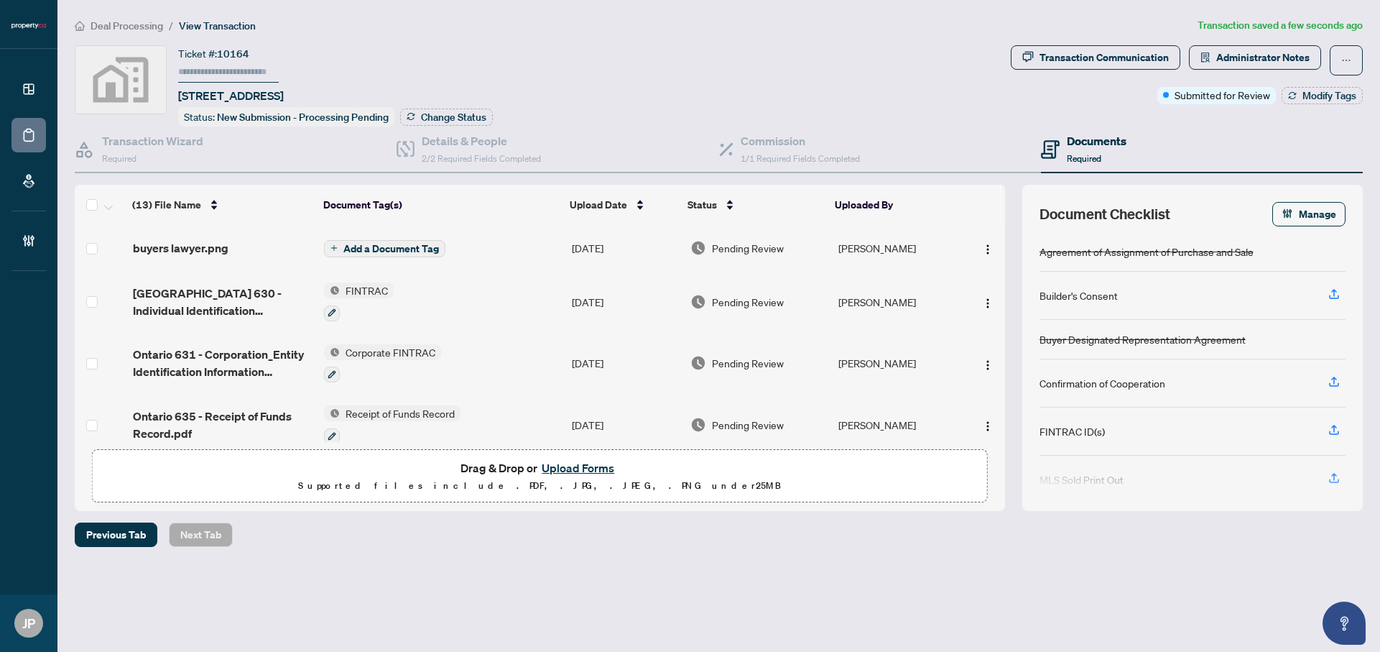
click at [411, 250] on span "Add a Document Tag" at bounding box center [391, 249] width 96 height 10
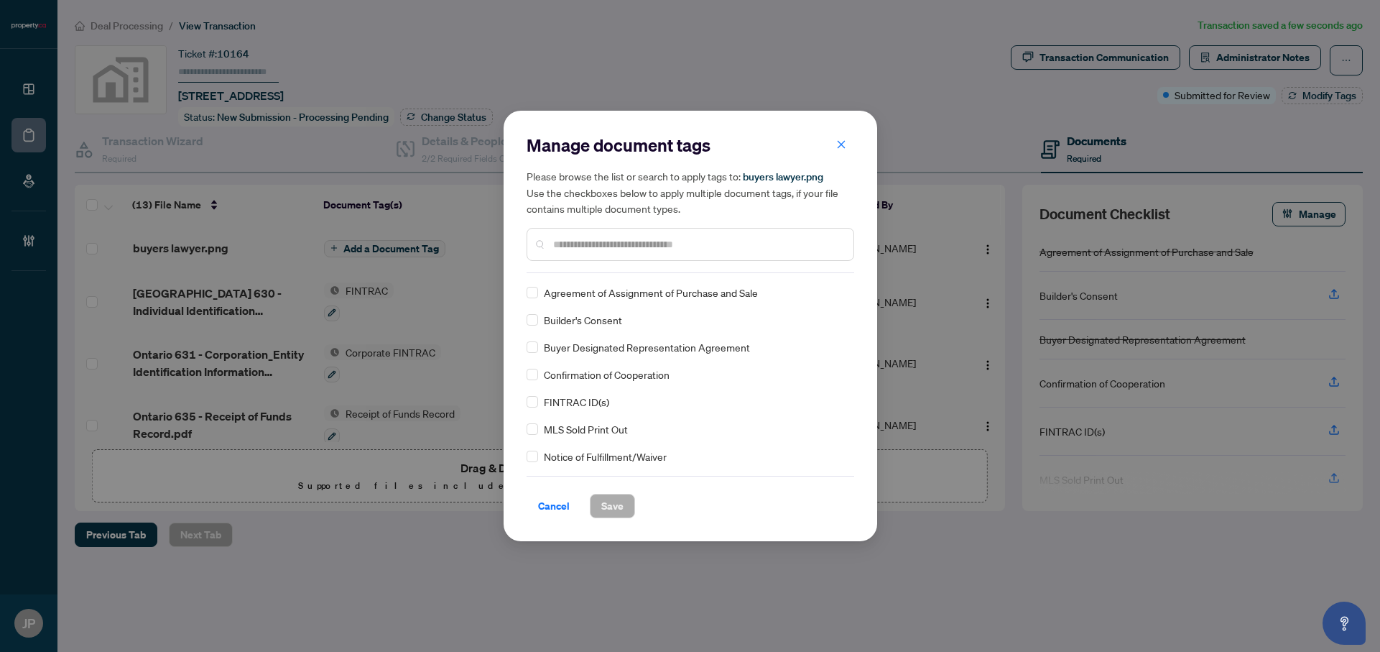
click at [560, 242] on input "text" at bounding box center [697, 244] width 289 height 16
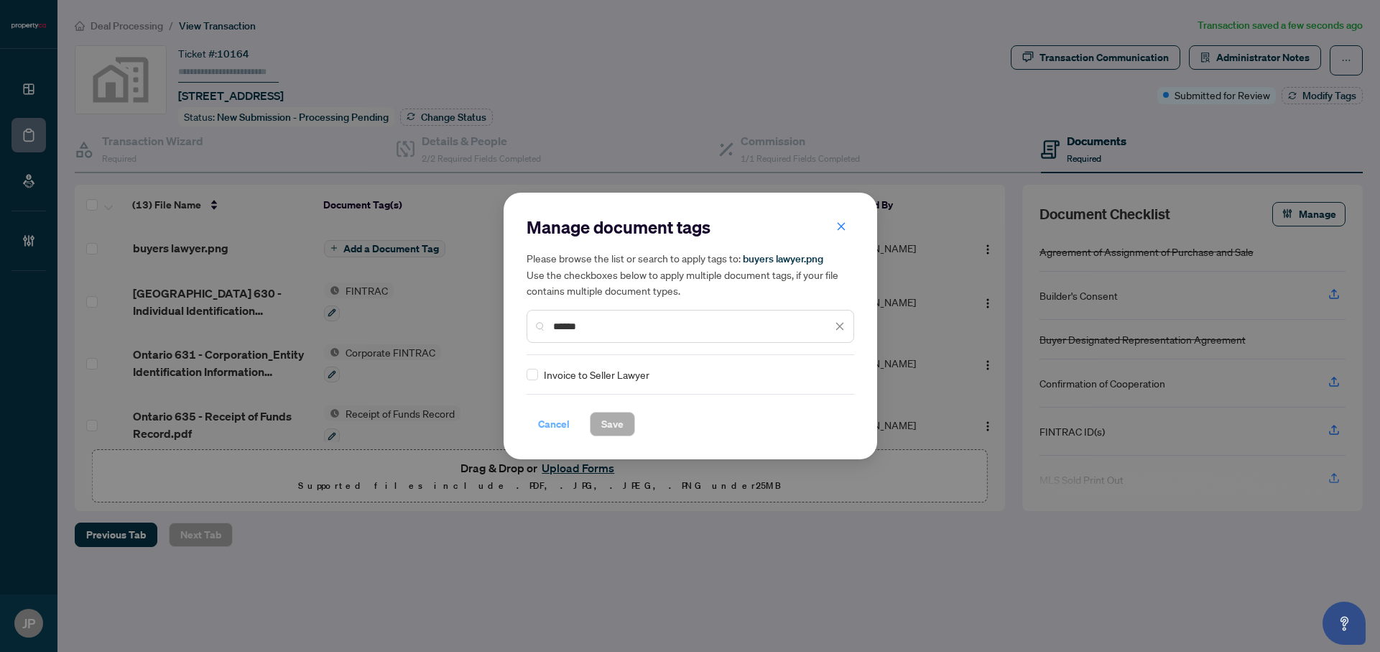
type input "******"
click at [545, 425] on span "Cancel" at bounding box center [554, 423] width 32 height 23
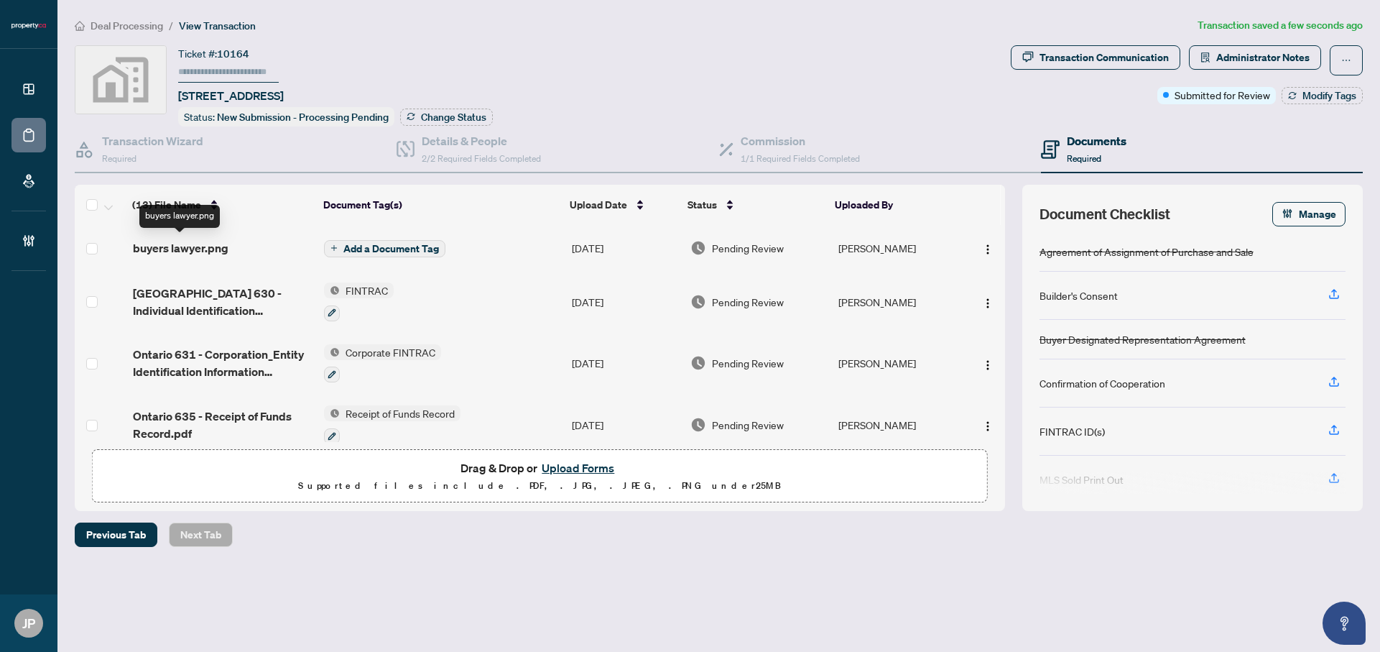
click at [205, 245] on span "buyers lawyer.png" at bounding box center [181, 247] width 96 height 17
click at [982, 244] on img "button" at bounding box center [987, 249] width 11 height 11
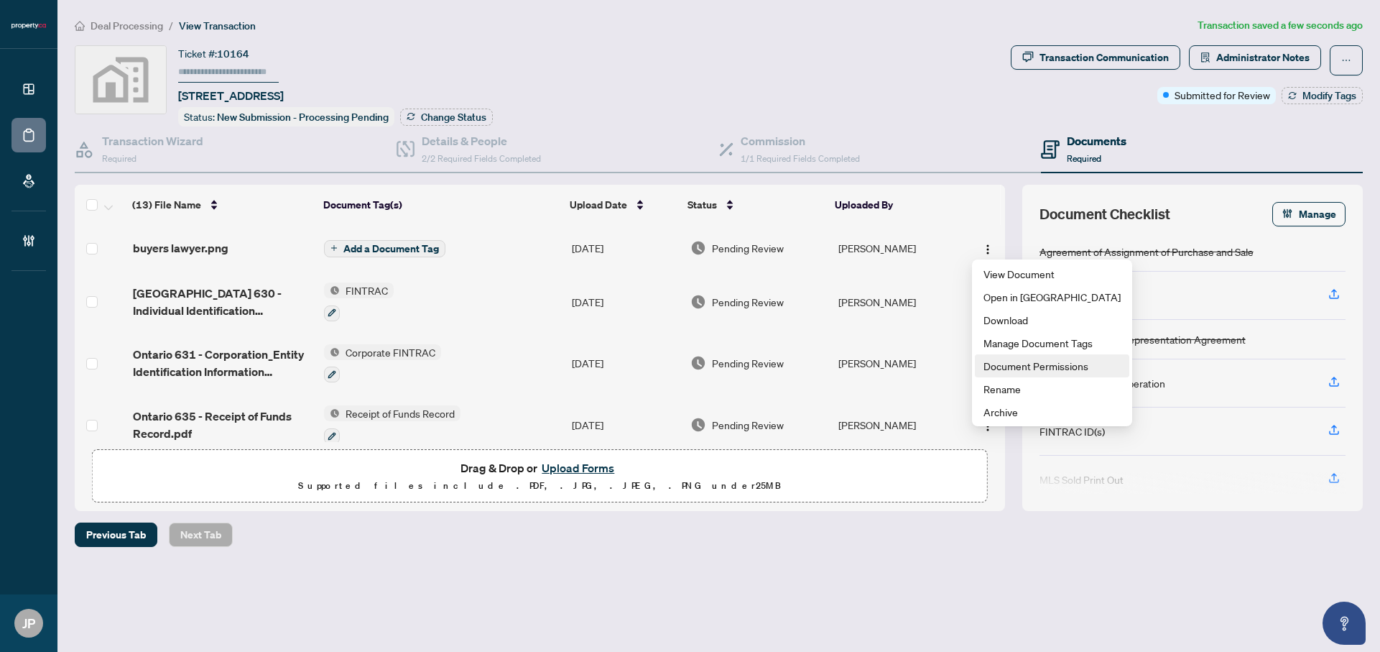
click at [1021, 360] on span "Document Permissions" at bounding box center [1051, 366] width 137 height 16
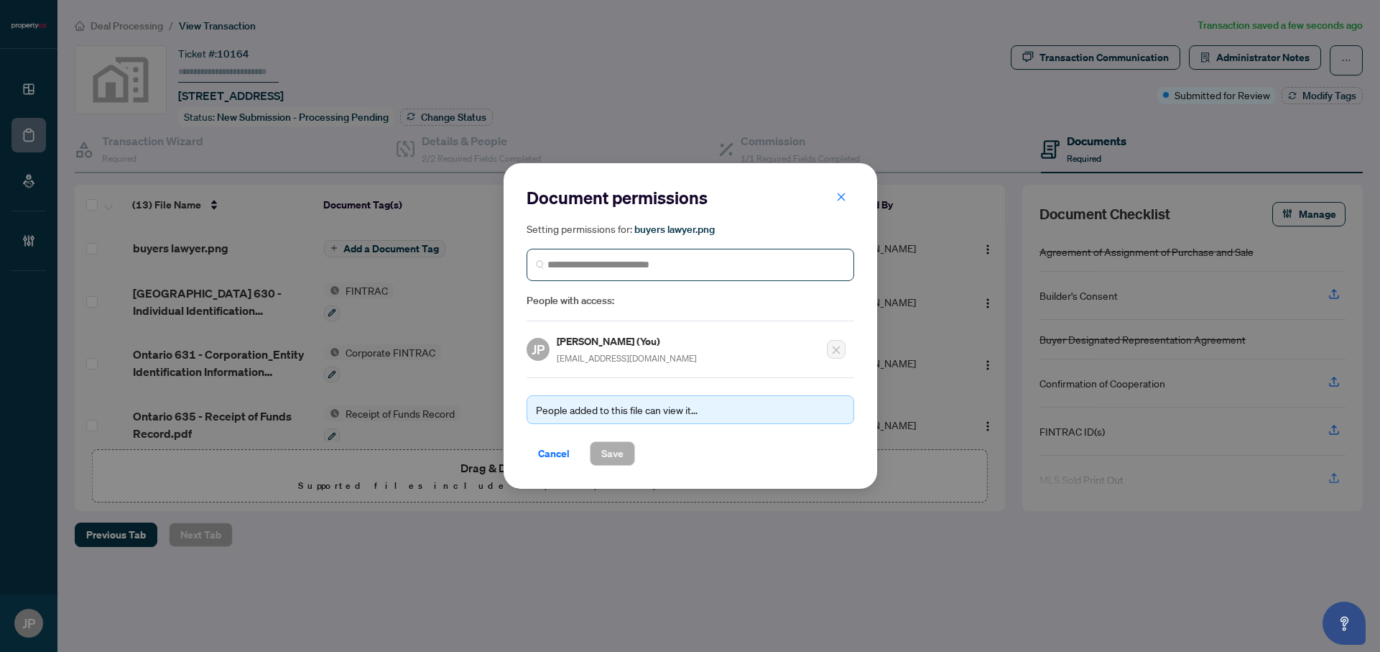
click at [632, 274] on span at bounding box center [691, 265] width 328 height 32
type input "*********"
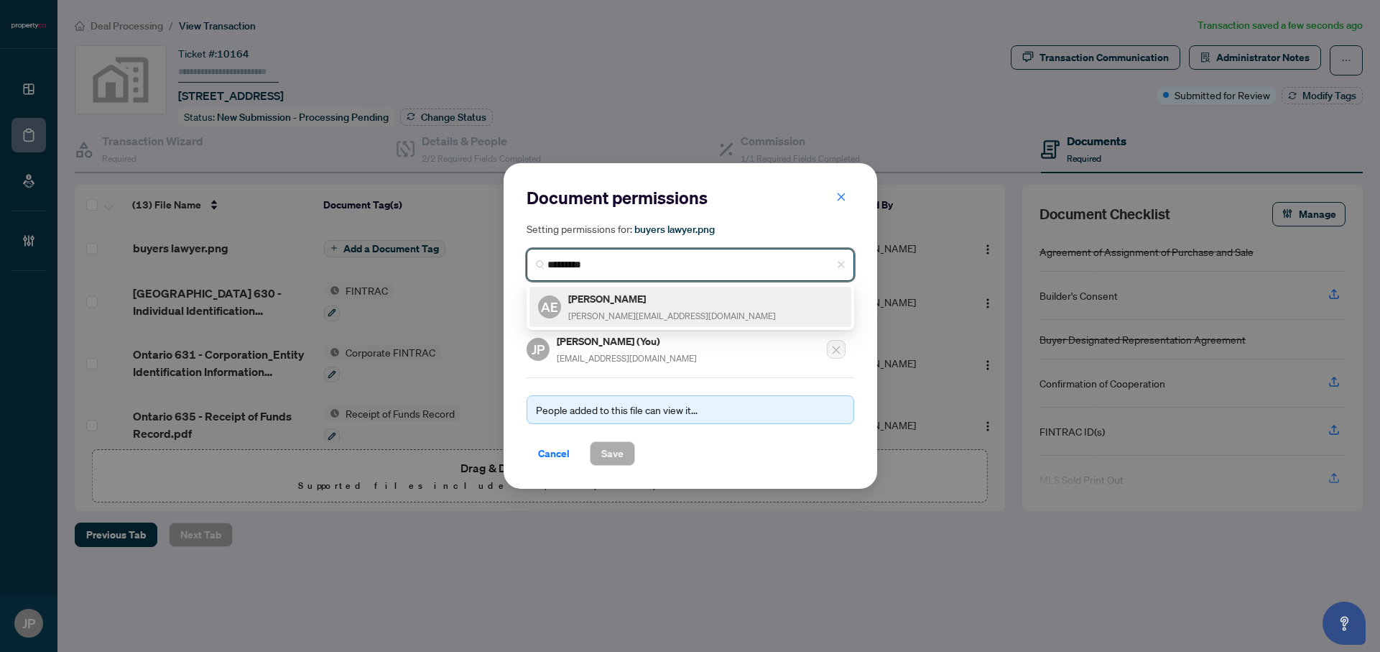
click at [618, 319] on span "[PERSON_NAME][EMAIL_ADDRESS][DOMAIN_NAME]" at bounding box center [672, 315] width 208 height 11
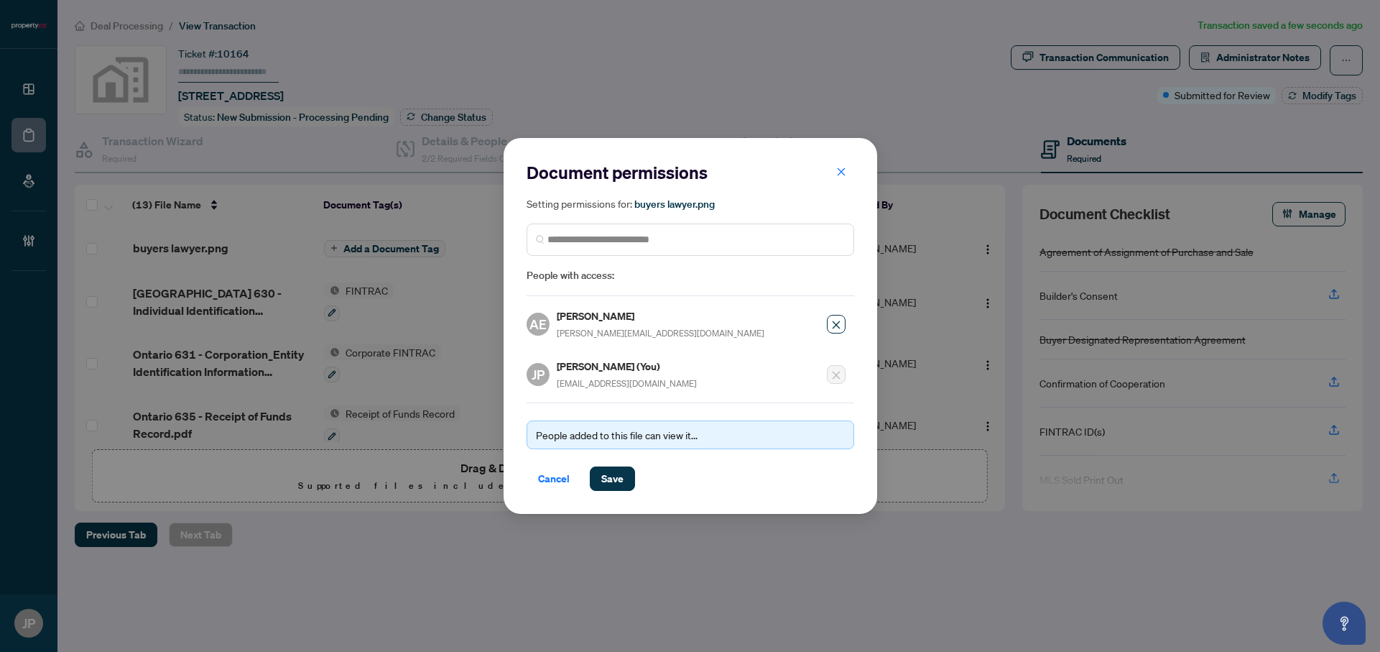
click at [621, 463] on div "People added to this file can view it... Cancel Save" at bounding box center [691, 446] width 328 height 88
click at [618, 470] on span "Save" at bounding box center [612, 478] width 22 height 23
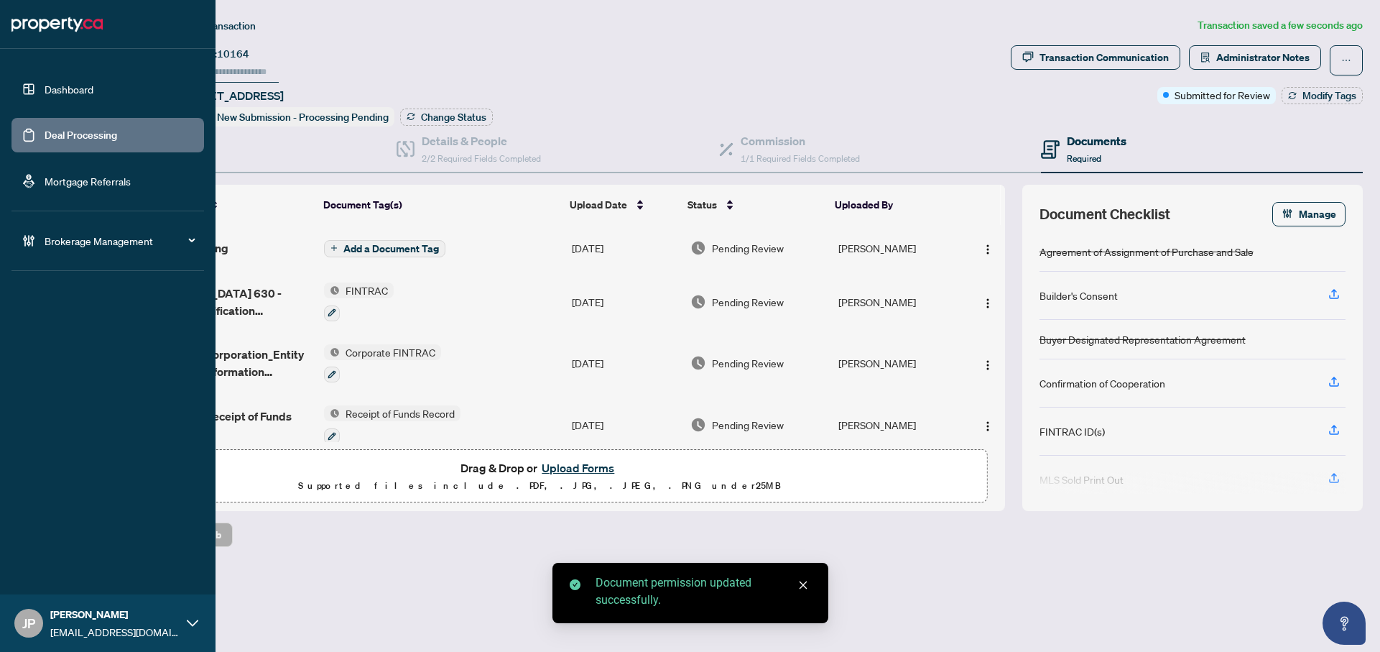
click at [47, 83] on link "Dashboard" at bounding box center [69, 89] width 49 height 13
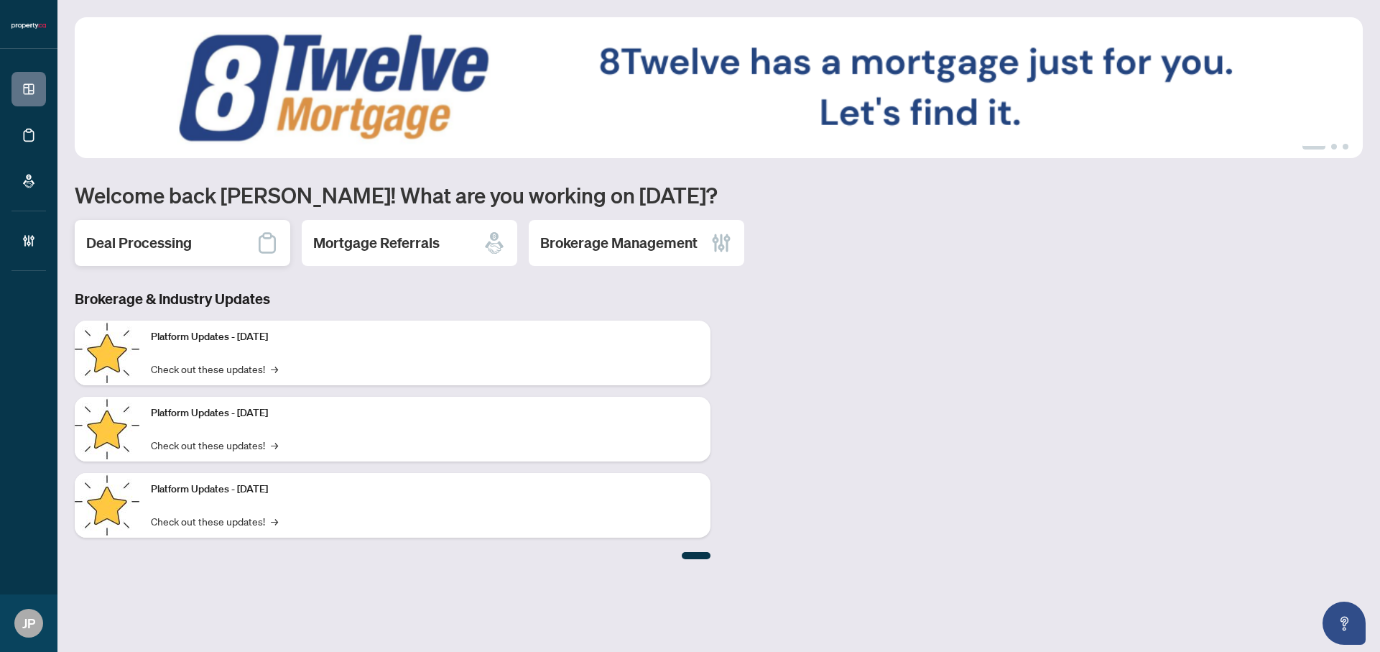
click at [193, 231] on div "Deal Processing" at bounding box center [182, 243] width 215 height 46
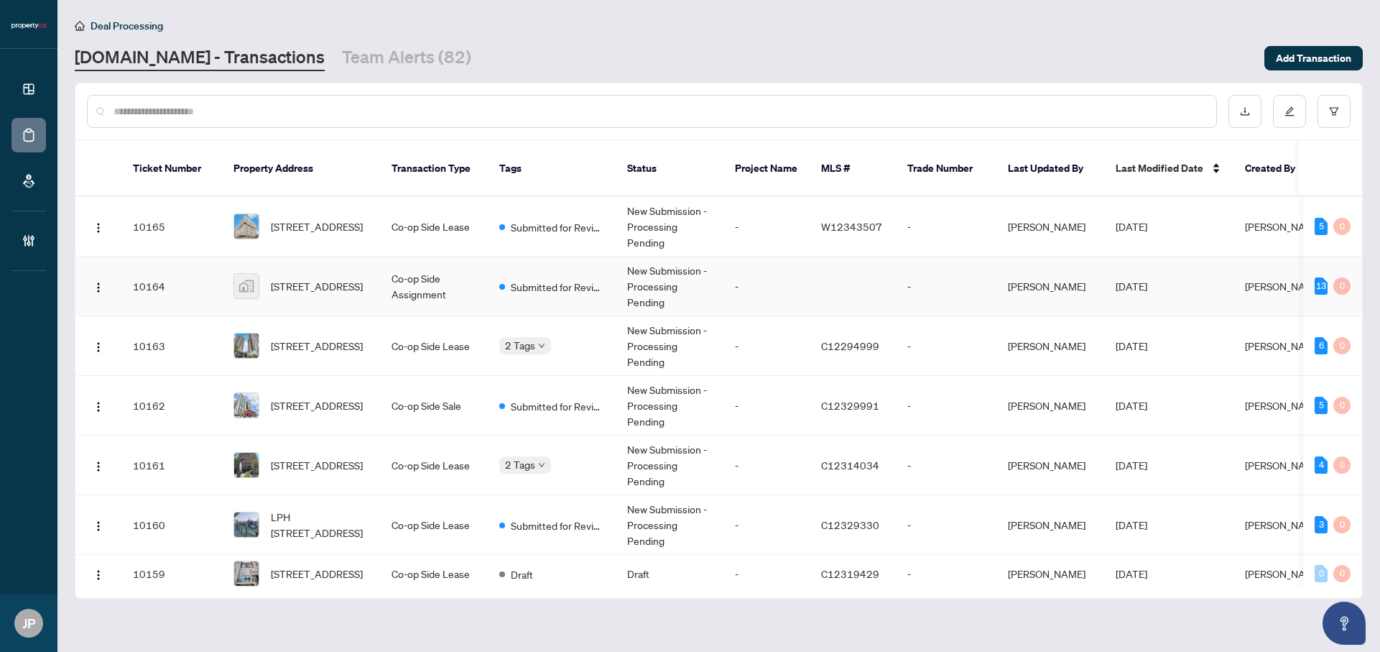
click at [391, 278] on td "Co-op Side Assignment" at bounding box center [434, 286] width 108 height 60
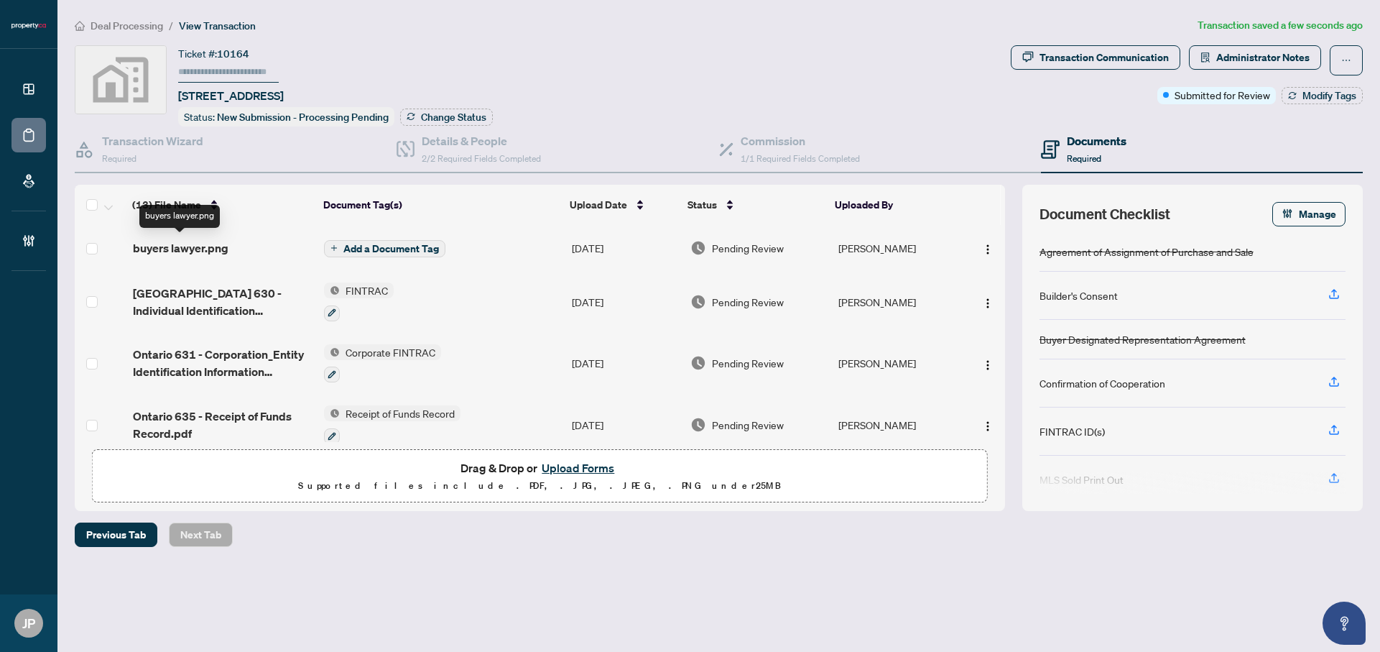
click at [190, 247] on span "buyers lawyer.png" at bounding box center [181, 247] width 96 height 17
click at [984, 246] on img "button" at bounding box center [987, 249] width 11 height 11
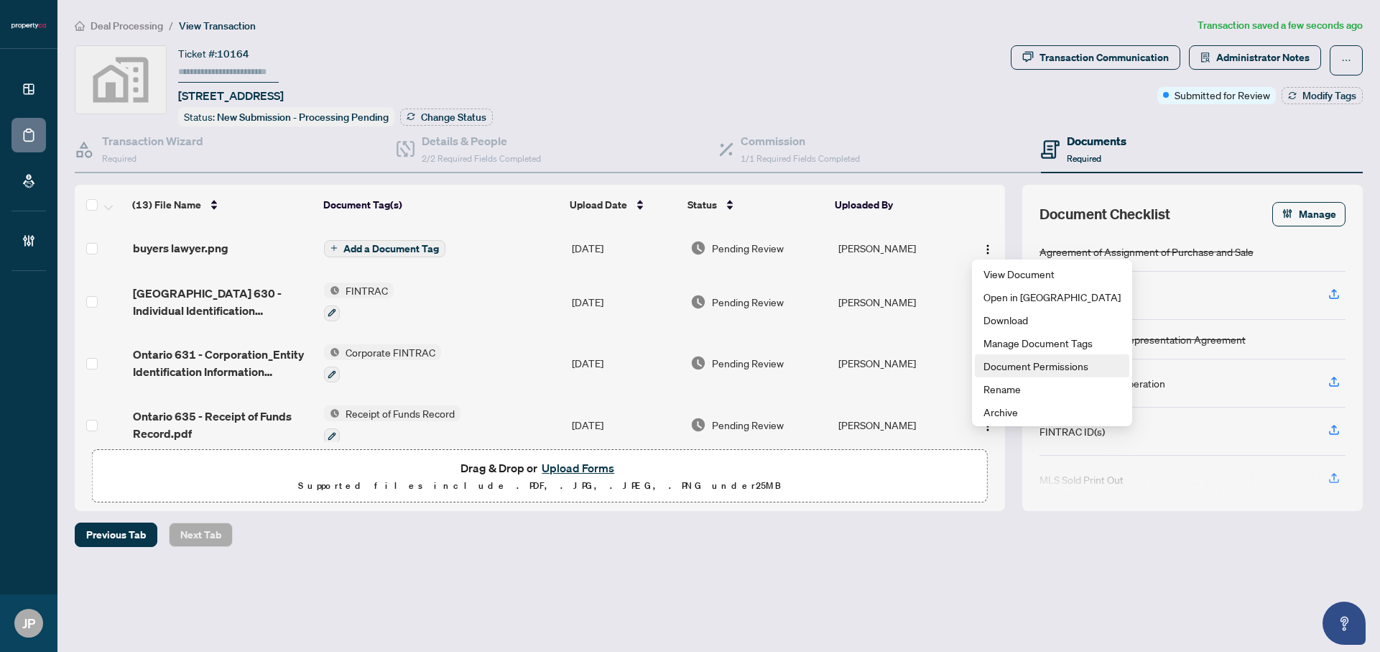
click at [1009, 361] on span "Document Permissions" at bounding box center [1051, 366] width 137 height 16
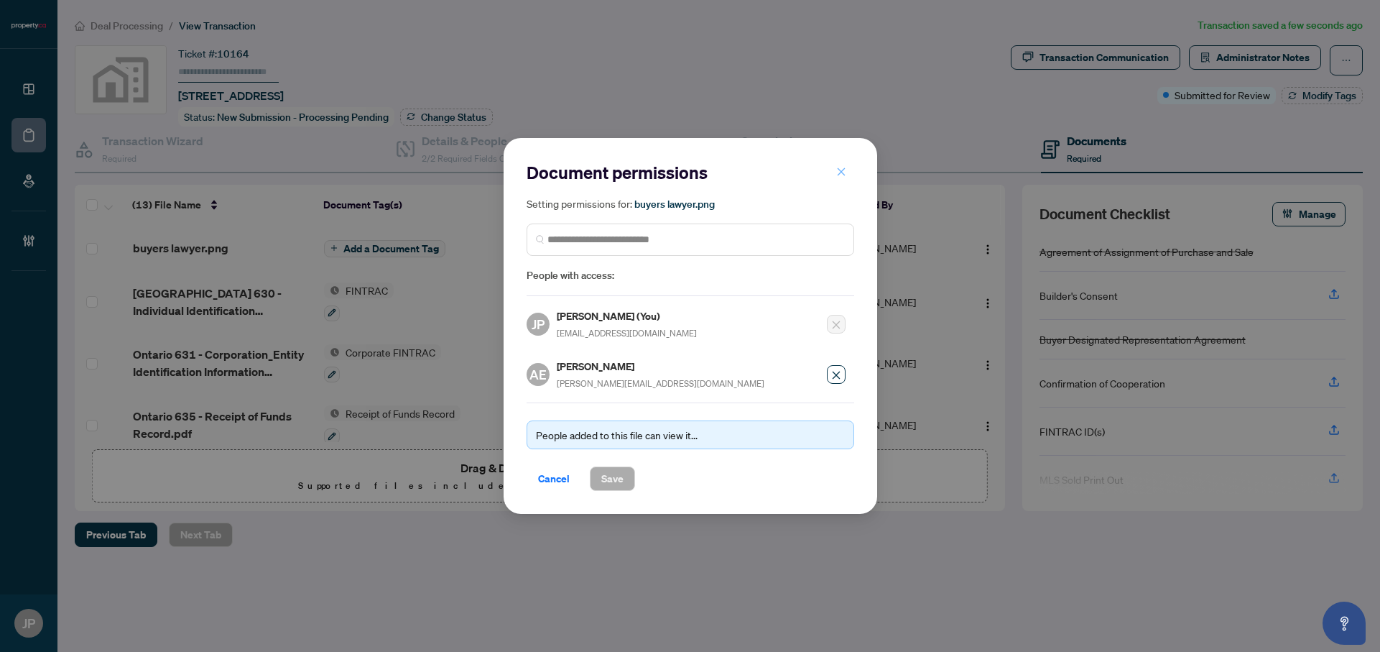
click at [841, 171] on icon "close" at bounding box center [841, 172] width 10 height 10
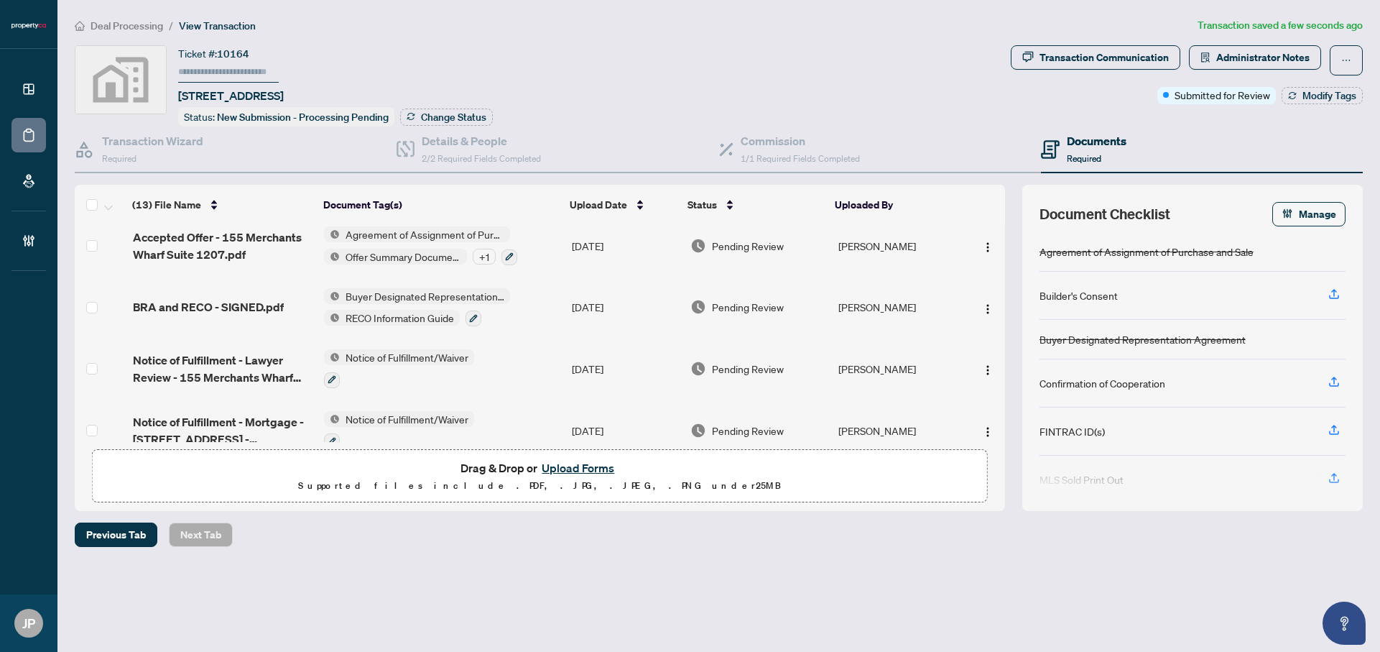
scroll to position [250, 0]
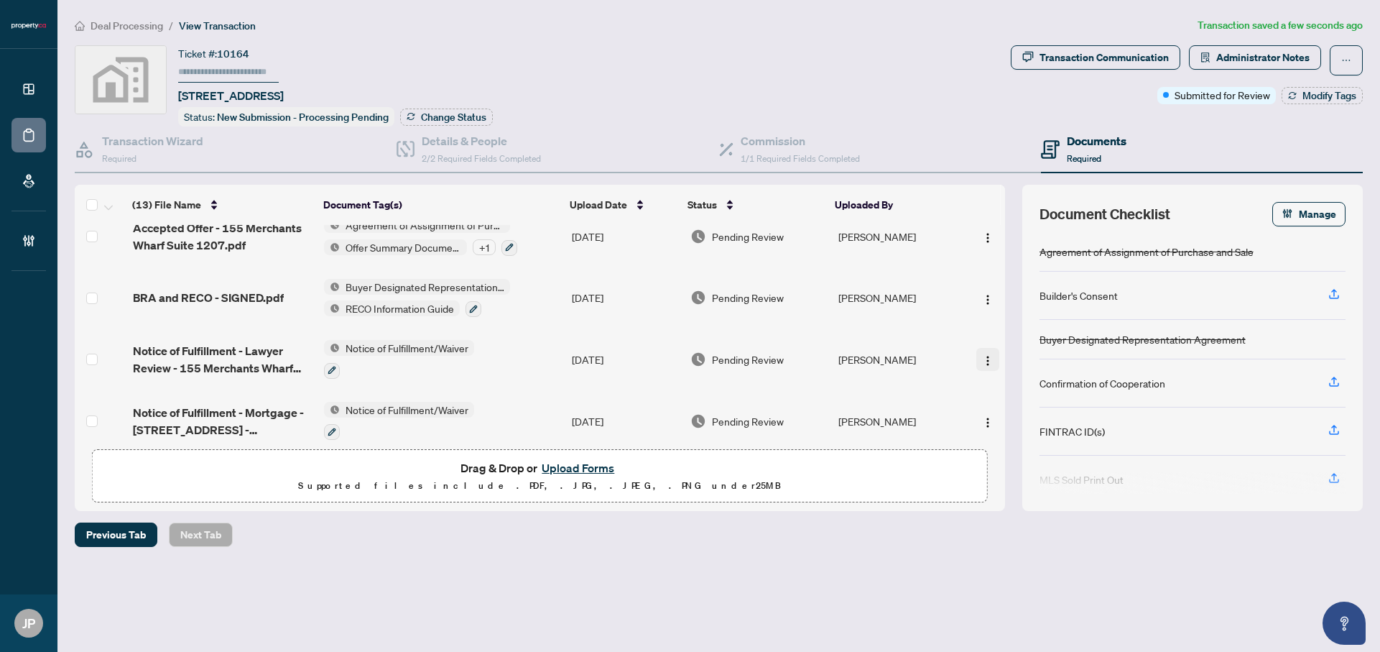
click at [987, 355] on img "button" at bounding box center [987, 360] width 11 height 11
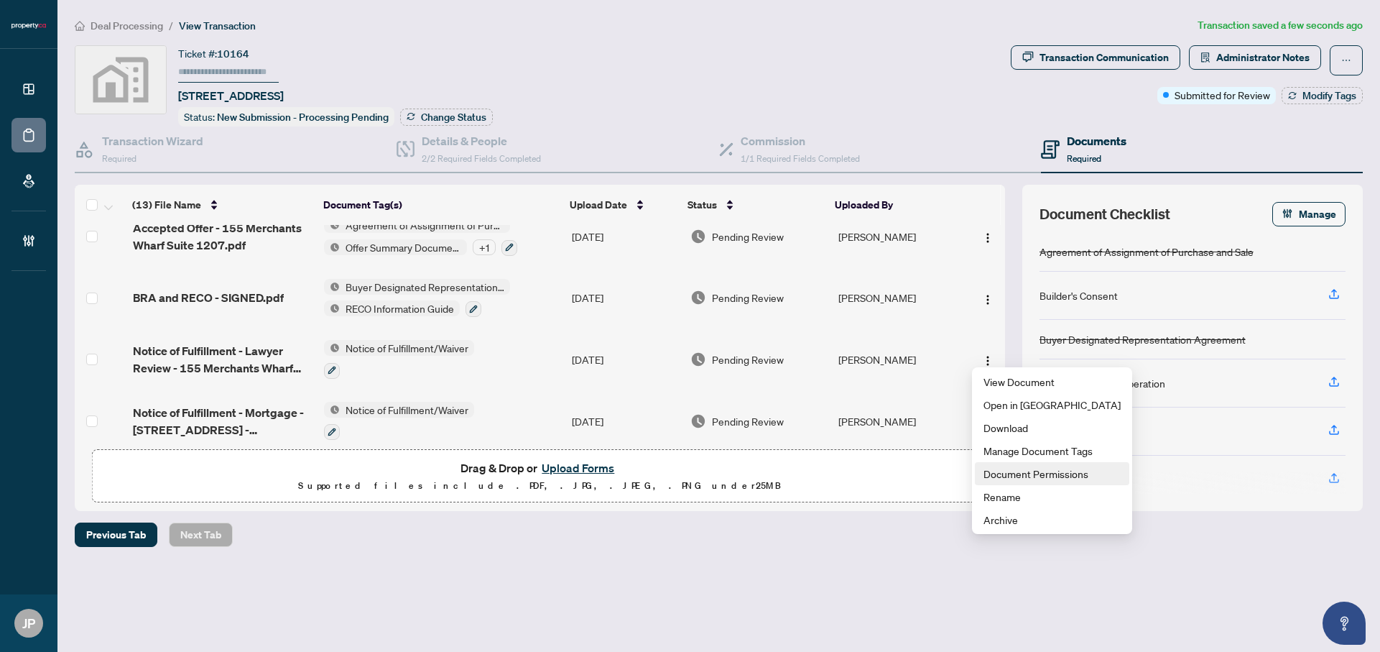
click at [1021, 473] on span "Document Permissions" at bounding box center [1051, 473] width 137 height 16
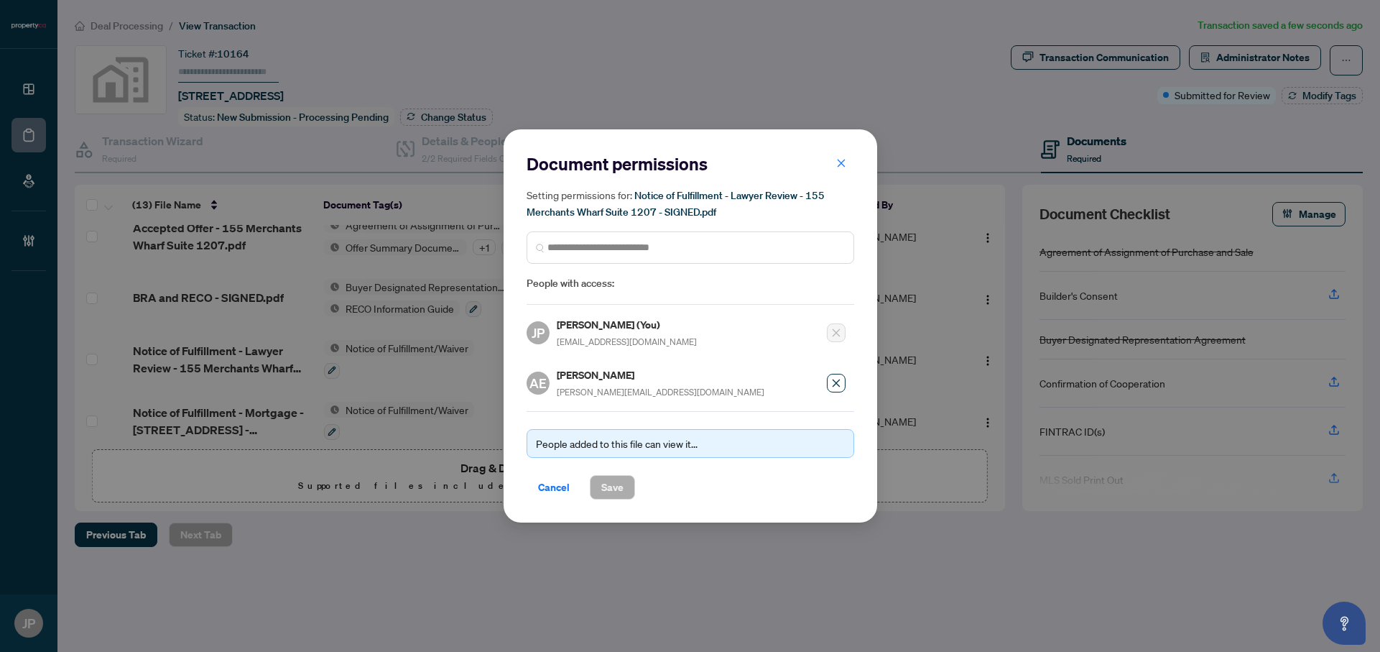
click at [843, 166] on icon "close" at bounding box center [841, 163] width 10 height 10
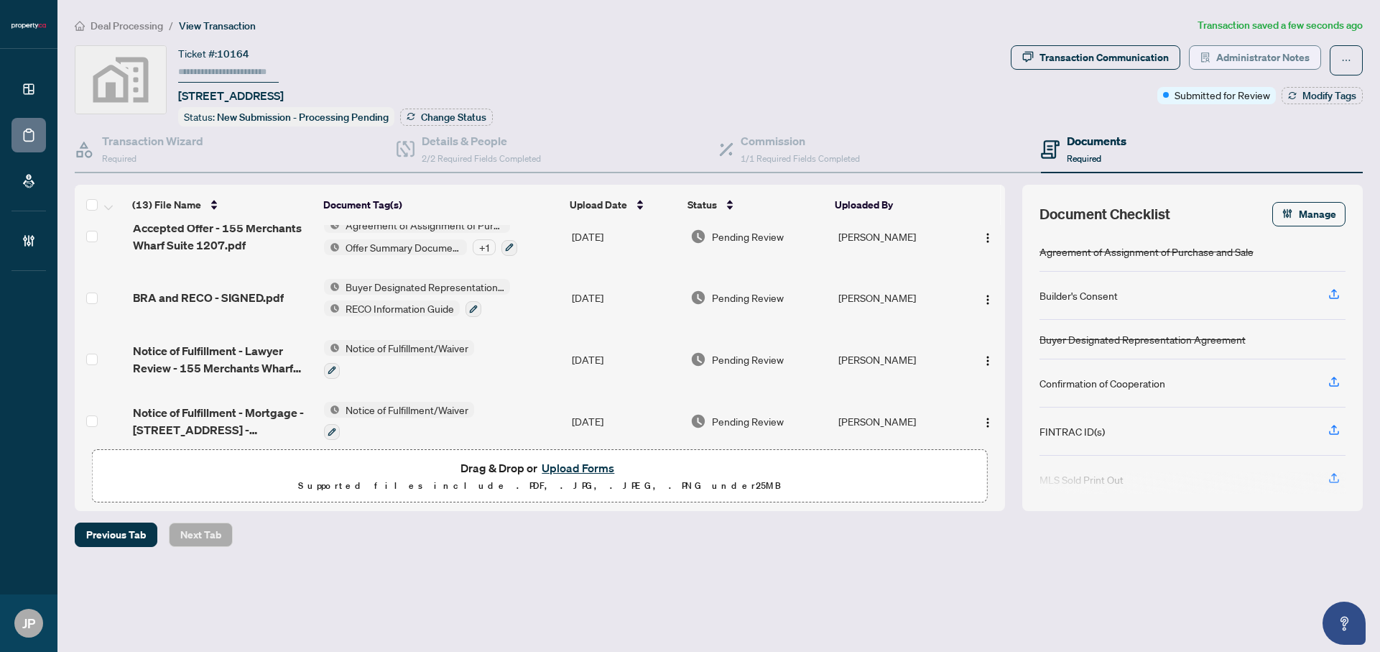
click at [1233, 52] on span "Administrator Notes" at bounding box center [1262, 57] width 93 height 23
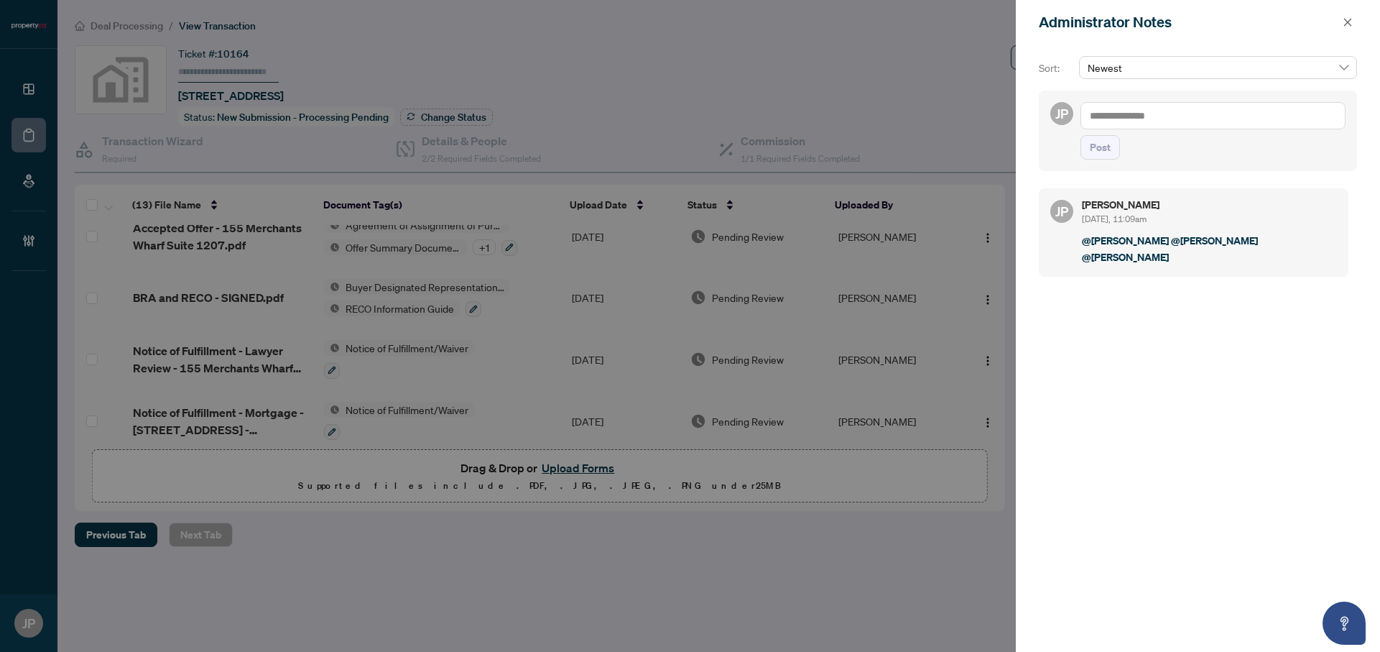
click at [816, 60] on div at bounding box center [690, 326] width 1380 height 652
click at [1340, 20] on button "button" at bounding box center [1347, 22] width 19 height 17
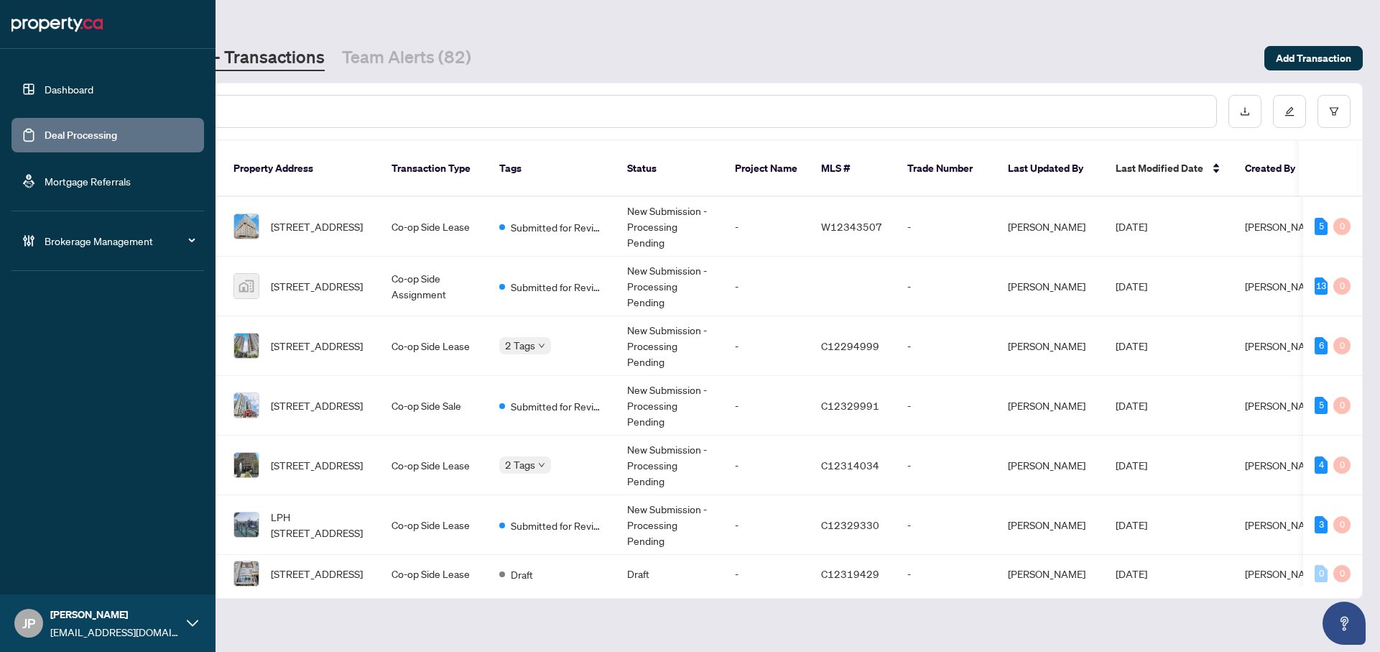
click at [124, 632] on span "[EMAIL_ADDRESS][DOMAIN_NAME]" at bounding box center [114, 632] width 129 height 16
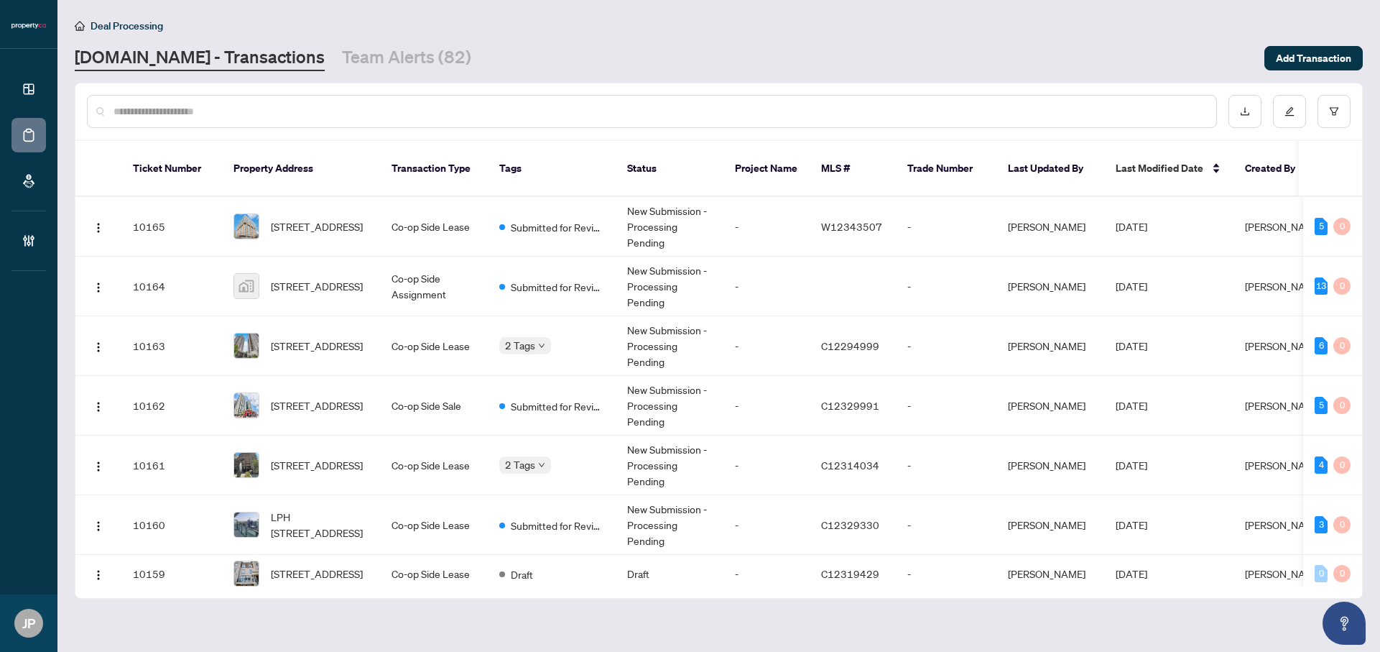
click at [358, 620] on main "Deal Processing Property.ca - Transactions Team Alerts (82) Add Transaction Tic…" at bounding box center [718, 326] width 1322 height 652
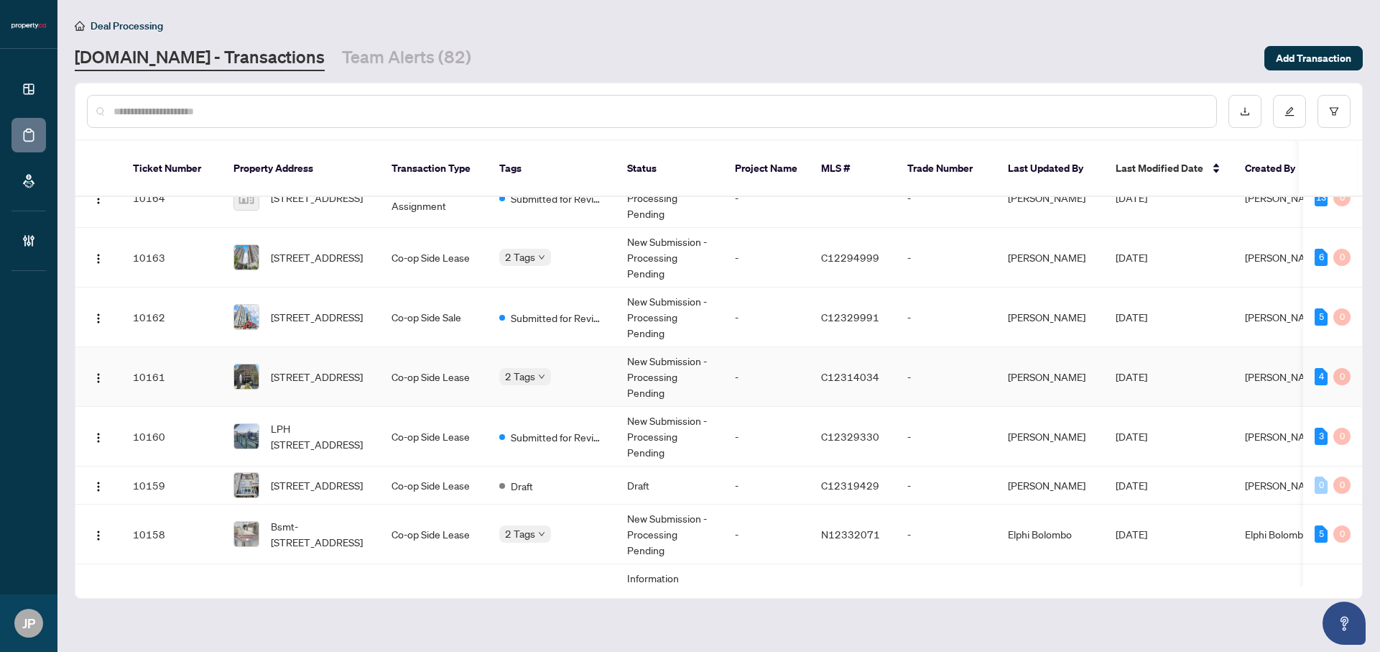
click at [542, 362] on body "Dashboard Deal Processing Mortgage Referrals Brokerage Management [PERSON_NAME]…" at bounding box center [690, 326] width 1380 height 652
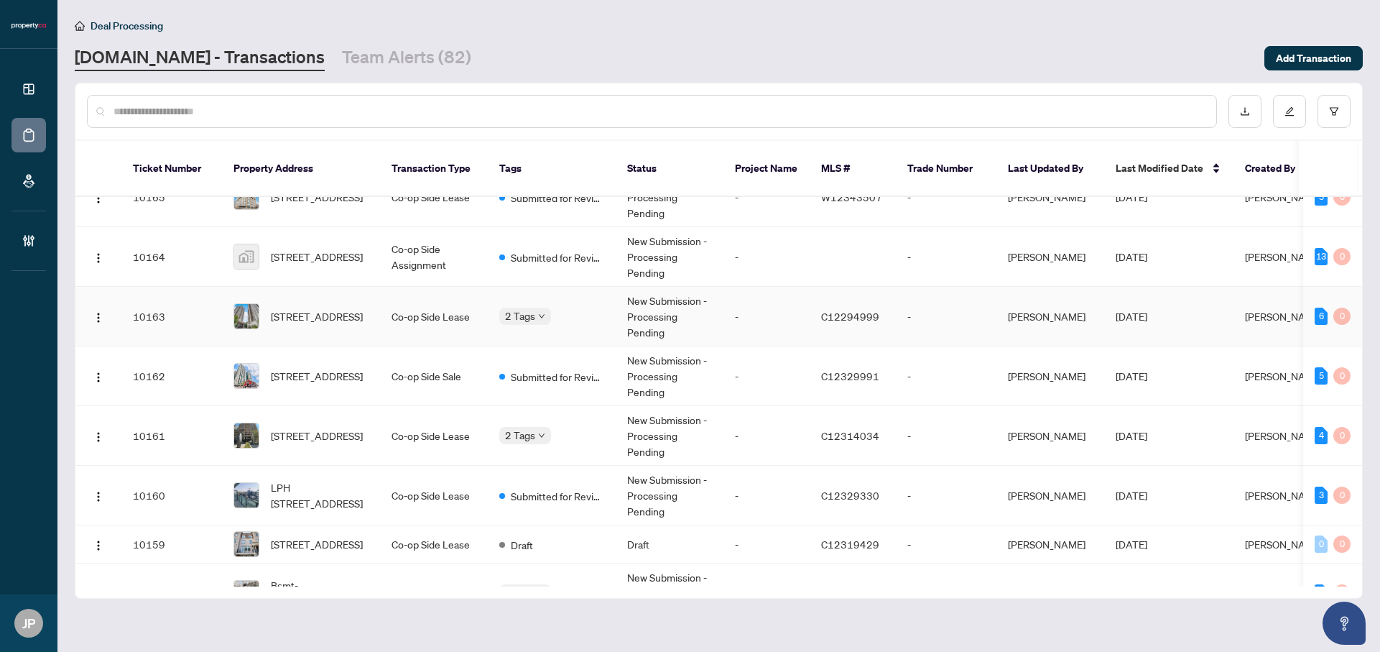
scroll to position [0, 0]
